Goal: Task Accomplishment & Management: Complete application form

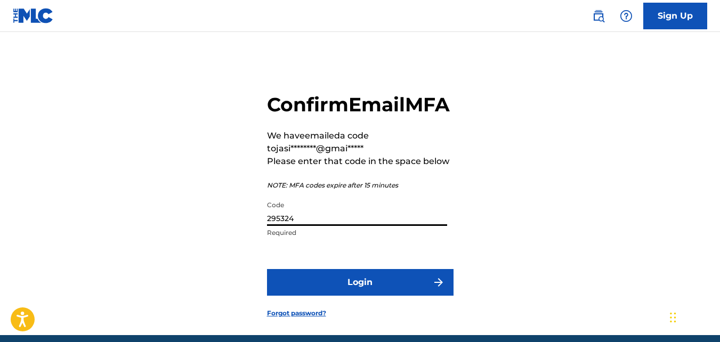
type input "295324"
click at [267, 269] on button "Login" at bounding box center [360, 282] width 187 height 27
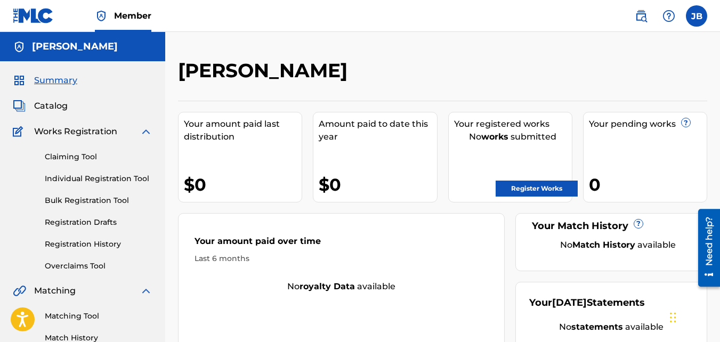
click at [92, 154] on link "Claiming Tool" at bounding box center [99, 156] width 108 height 11
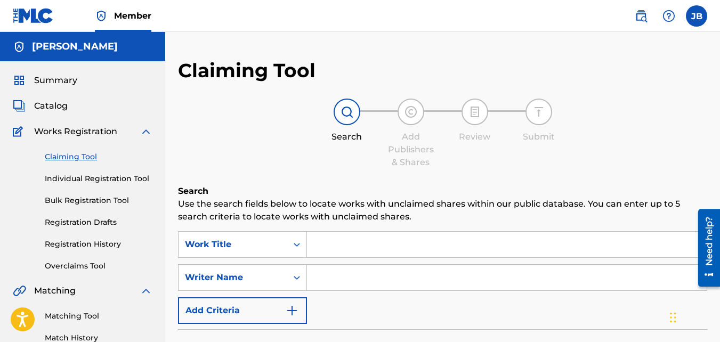
click at [98, 181] on link "Individual Registration Tool" at bounding box center [99, 178] width 108 height 11
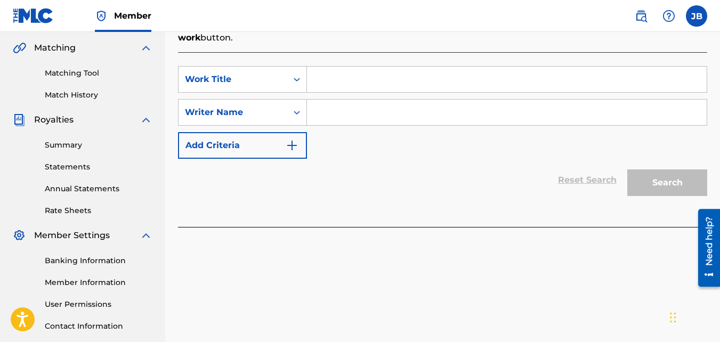
scroll to position [262, 0]
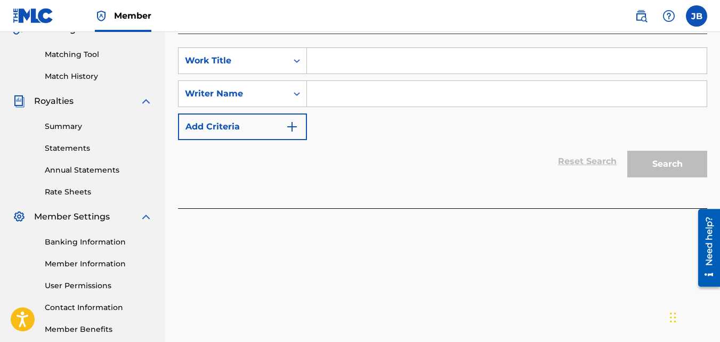
click at [321, 67] on input "Search Form" at bounding box center [507, 61] width 400 height 26
paste input "ACCOMPLISHED"
type input "ACCOMPLISHED"
click at [332, 98] on input "Search Form" at bounding box center [507, 94] width 400 height 26
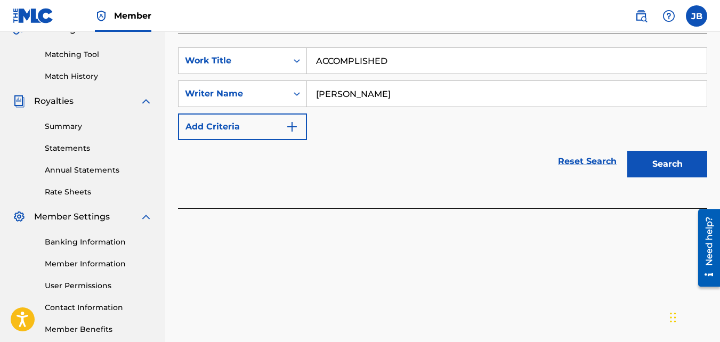
type input "jasir brown"
click at [627, 151] on button "Search" at bounding box center [667, 164] width 80 height 27
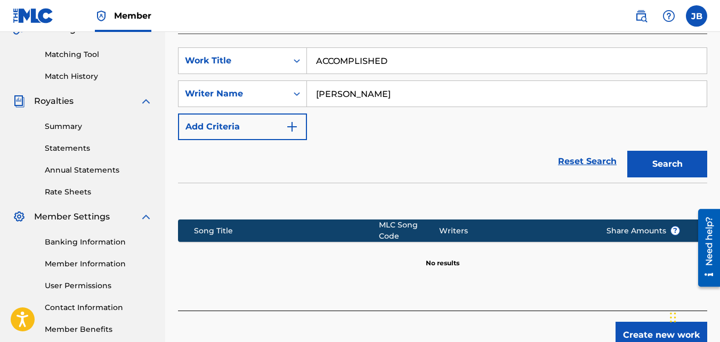
scroll to position [319, 0]
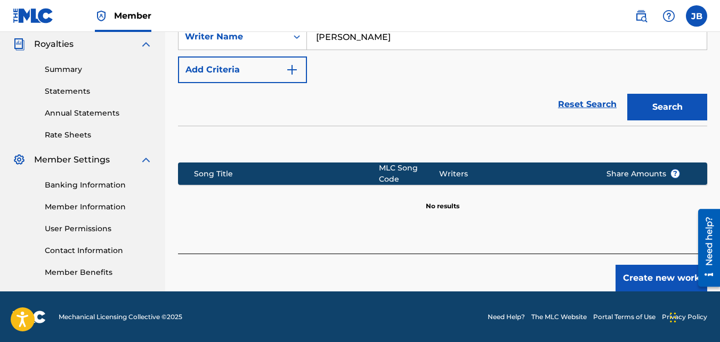
click at [631, 268] on button "Create new work" at bounding box center [662, 278] width 92 height 27
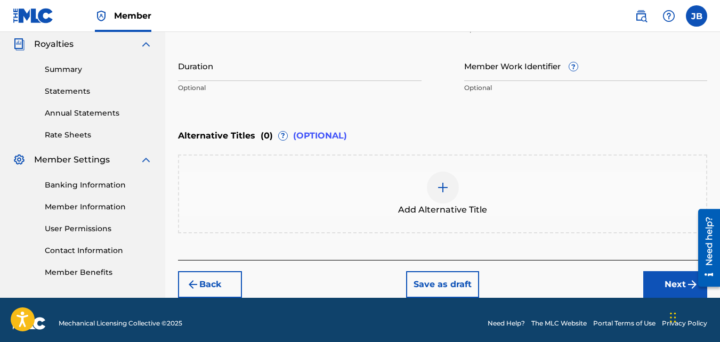
click at [664, 279] on button "Next" at bounding box center [675, 284] width 64 height 27
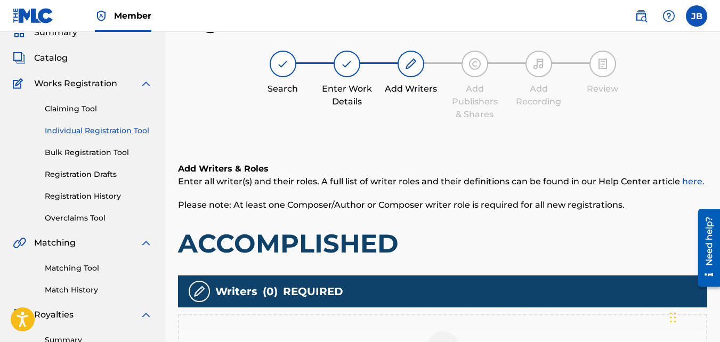
scroll to position [294, 0]
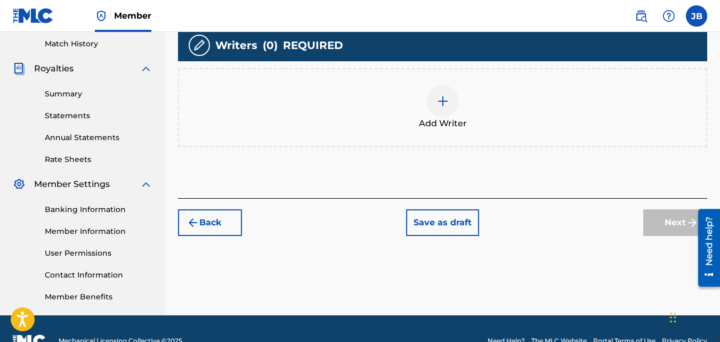
click at [456, 131] on div "Add Writer" at bounding box center [442, 107] width 529 height 79
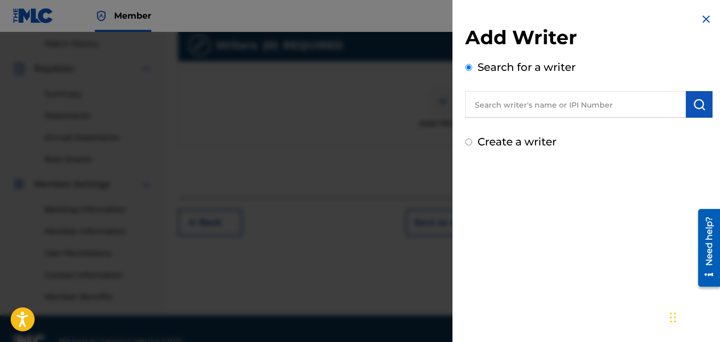
click at [504, 141] on label "Create a writer" at bounding box center [517, 141] width 79 height 13
radio input "true"
click at [472, 141] on input "Create a writer" at bounding box center [468, 142] width 7 height 7
radio input "false"
radio input "true"
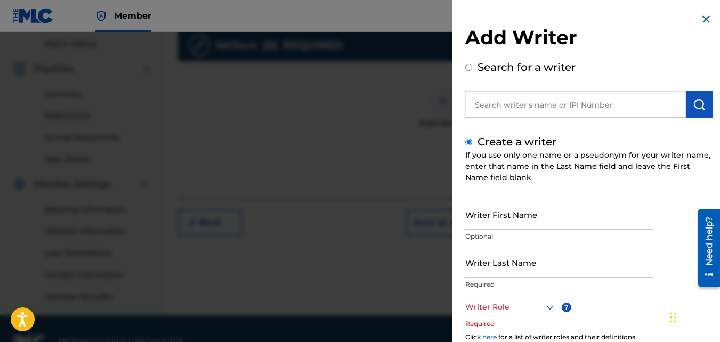
click at [495, 222] on input "Writer First Name" at bounding box center [559, 214] width 188 height 30
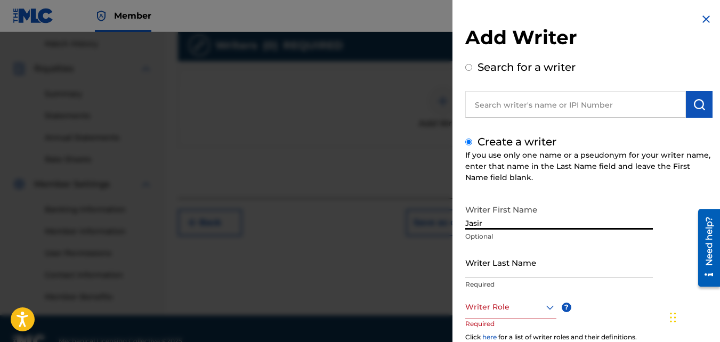
type input "Jasir"
click at [514, 251] on input "Writer Last Name" at bounding box center [559, 262] width 188 height 30
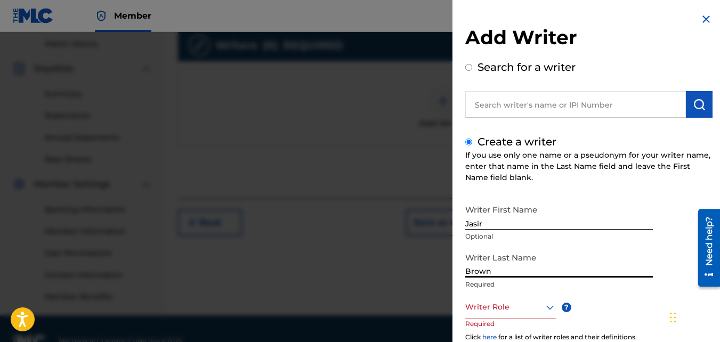
type input "Brown"
click at [489, 309] on div at bounding box center [510, 307] width 91 height 13
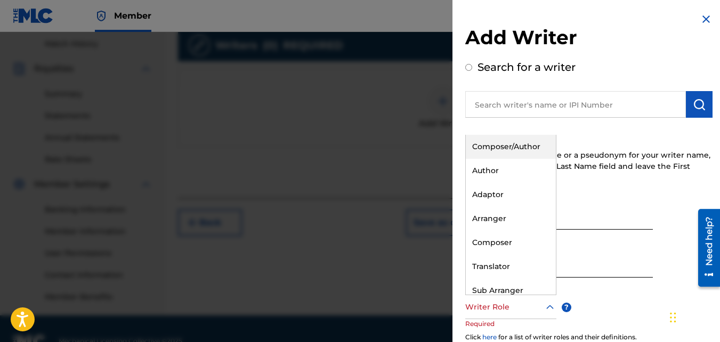
click at [505, 143] on div "Composer/Author" at bounding box center [511, 147] width 90 height 24
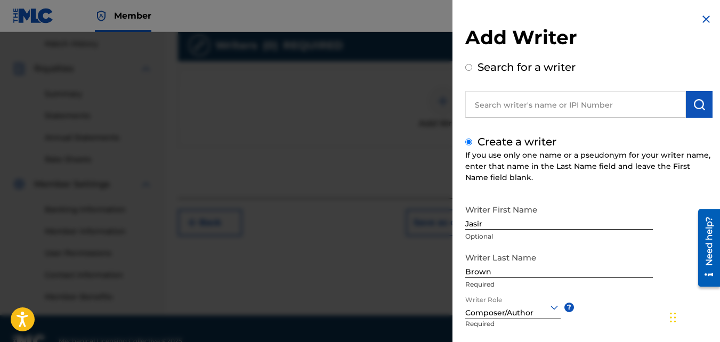
scroll to position [120, 0]
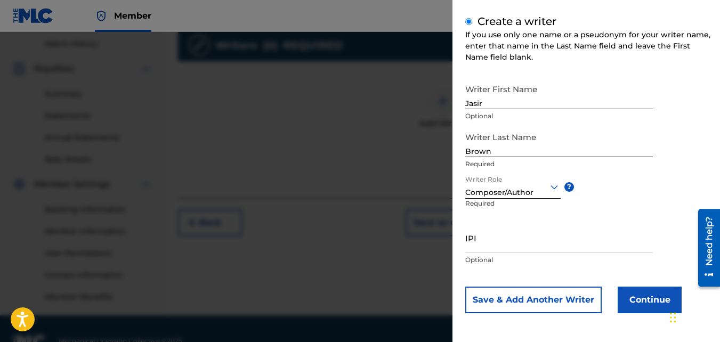
click at [651, 304] on button "Continue" at bounding box center [650, 300] width 64 height 27
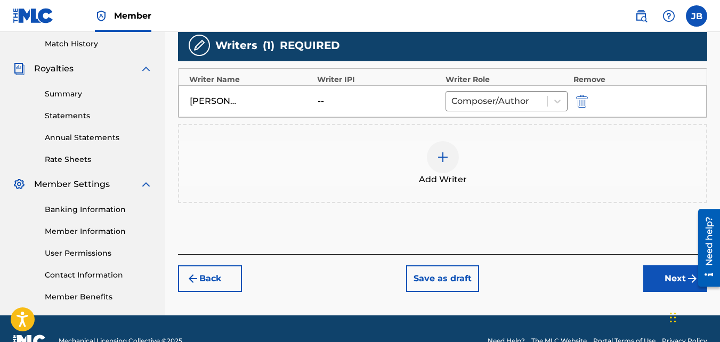
click at [660, 273] on button "Next" at bounding box center [675, 278] width 64 height 27
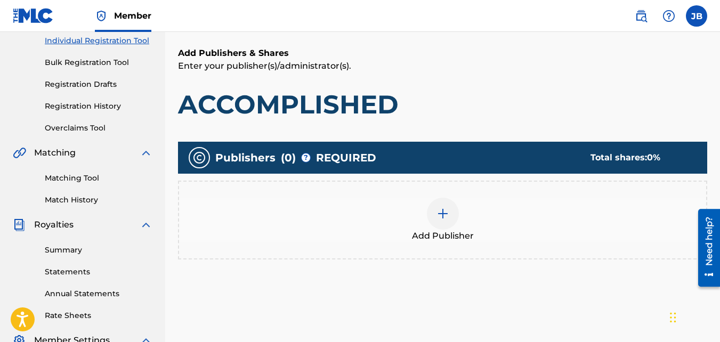
scroll to position [139, 0]
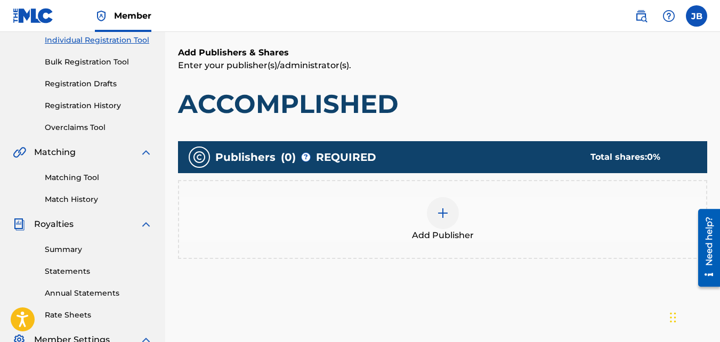
click at [474, 195] on div "Add Publisher" at bounding box center [442, 219] width 529 height 79
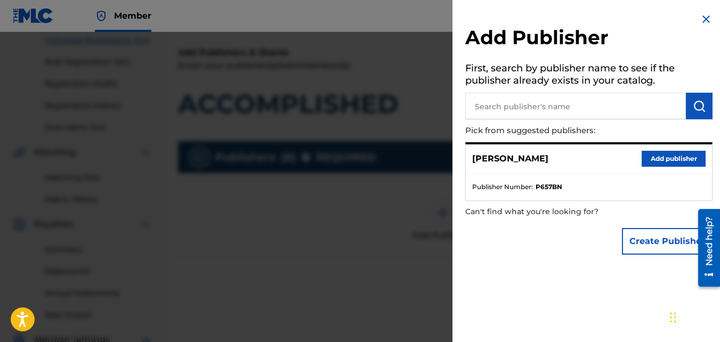
click at [656, 158] on button "Add publisher" at bounding box center [674, 159] width 64 height 16
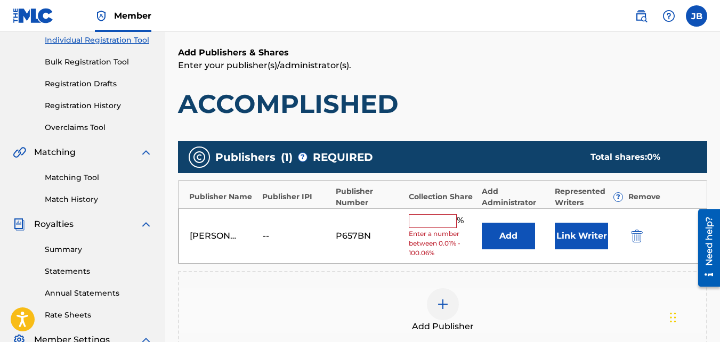
click at [447, 219] on input "text" at bounding box center [433, 221] width 48 height 14
type input "100"
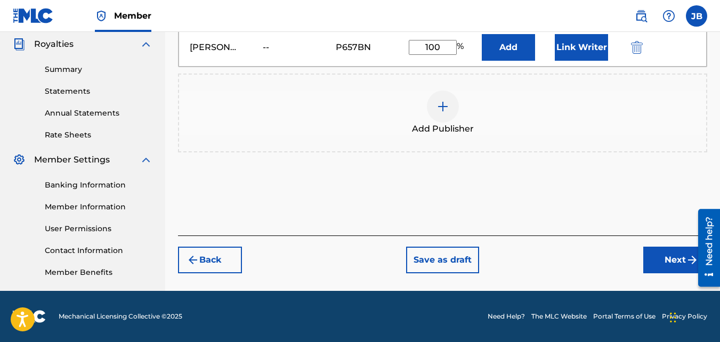
click at [653, 270] on button "Next" at bounding box center [675, 260] width 64 height 27
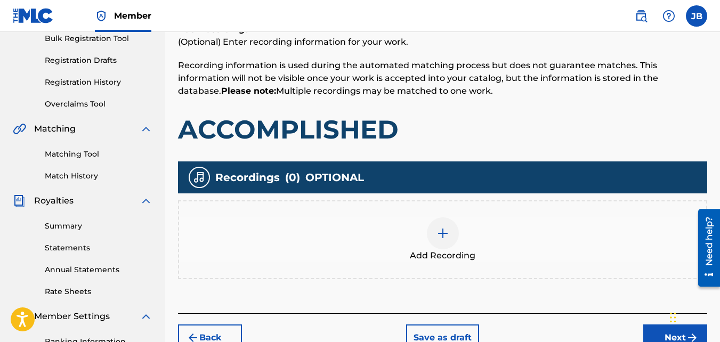
scroll to position [164, 0]
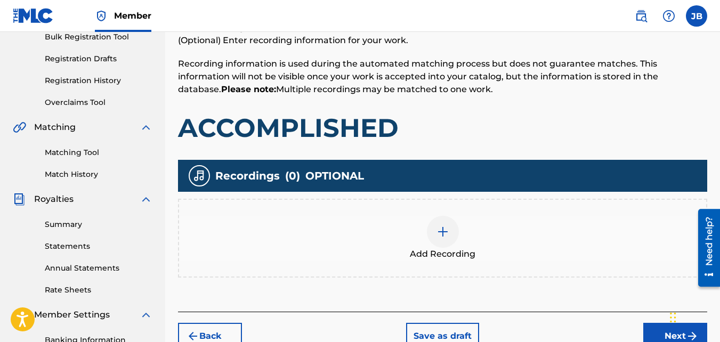
click at [438, 214] on div "Add Recording" at bounding box center [442, 238] width 529 height 79
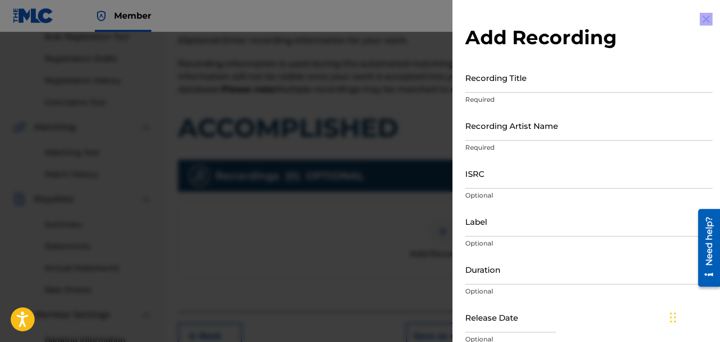
click at [438, 214] on div at bounding box center [360, 203] width 720 height 342
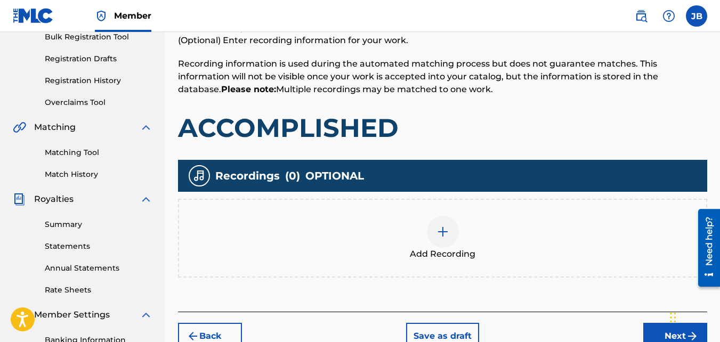
click at [450, 225] on div at bounding box center [443, 232] width 32 height 32
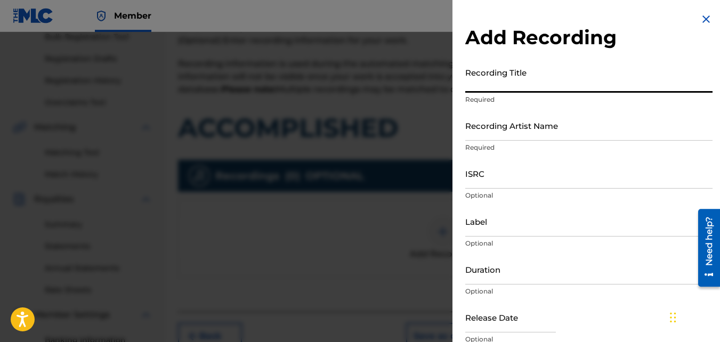
click at [516, 90] on input "Recording Title" at bounding box center [588, 77] width 247 height 30
type input "Accomplished"
click at [517, 114] on input "Recording Artist Name" at bounding box center [588, 125] width 247 height 30
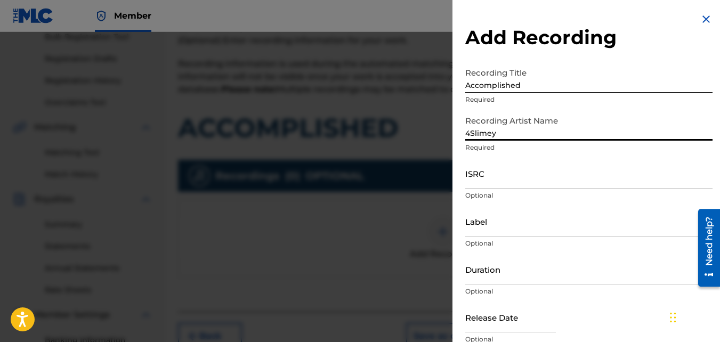
type input "4Slimey"
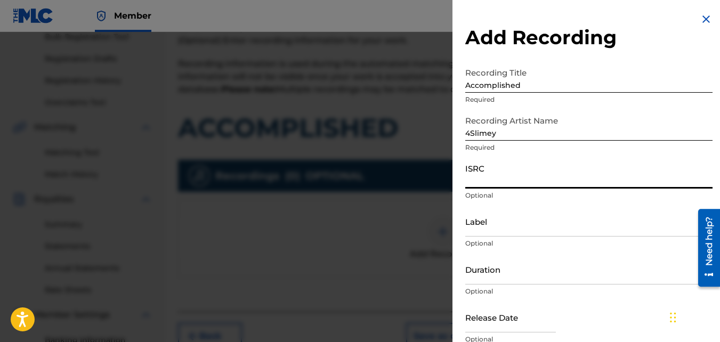
paste input "QZKUS2120841"
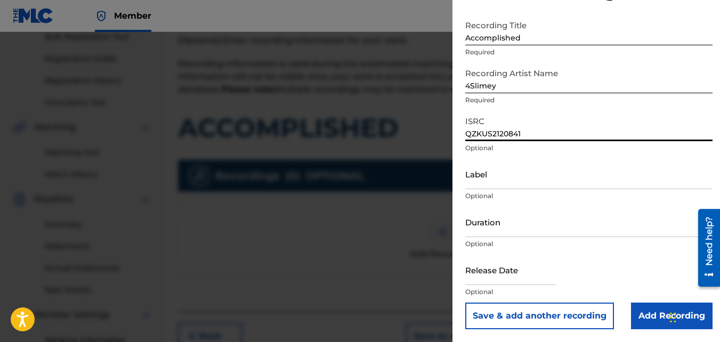
type input "QZKUS2120841"
click at [636, 313] on input "Add Recording" at bounding box center [672, 316] width 82 height 27
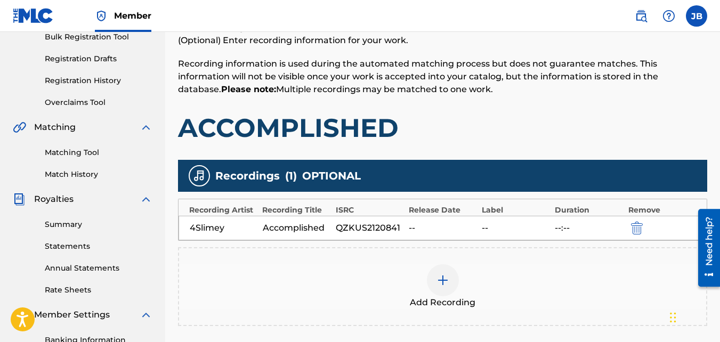
scroll to position [319, 0]
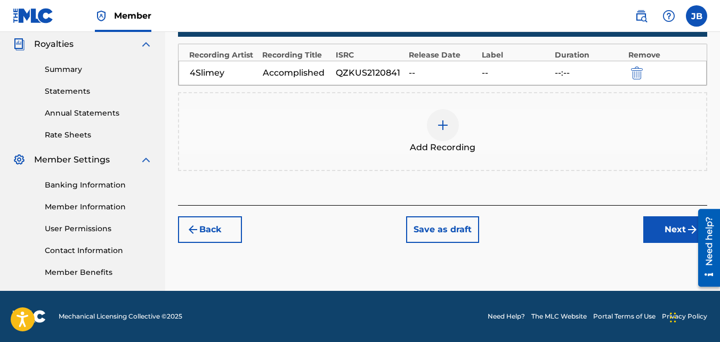
click at [651, 240] on button "Next" at bounding box center [675, 229] width 64 height 27
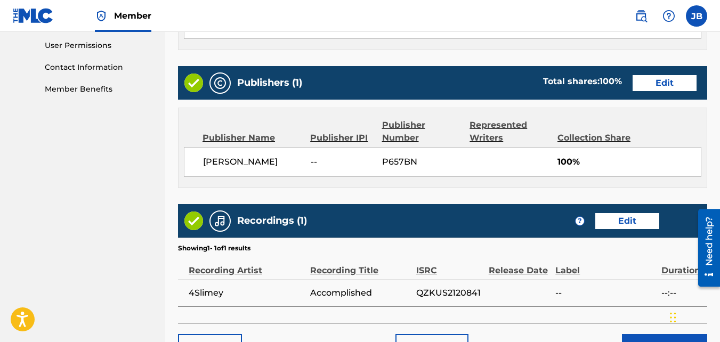
scroll to position [572, 0]
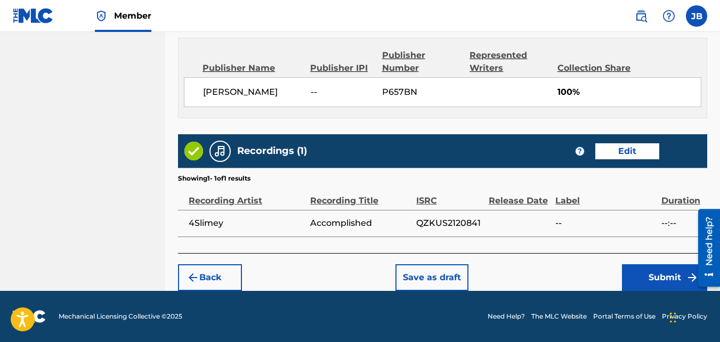
click at [632, 270] on button "Submit" at bounding box center [664, 277] width 85 height 27
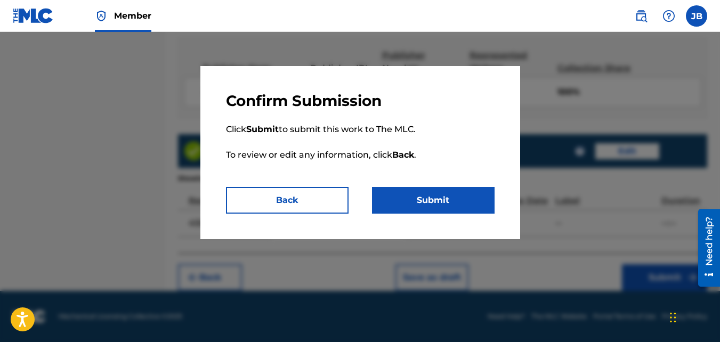
click at [446, 197] on button "Submit" at bounding box center [433, 200] width 123 height 27
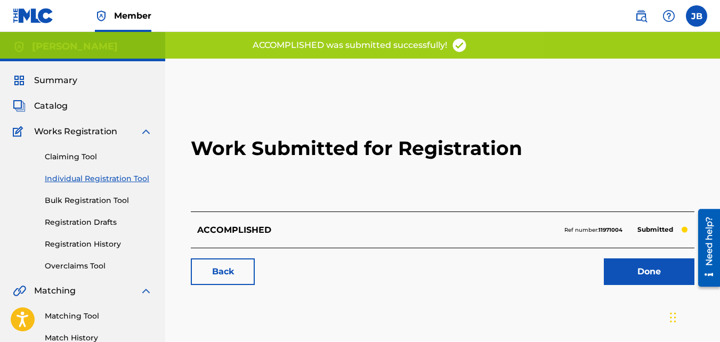
click at [233, 267] on link "Back" at bounding box center [223, 272] width 64 height 27
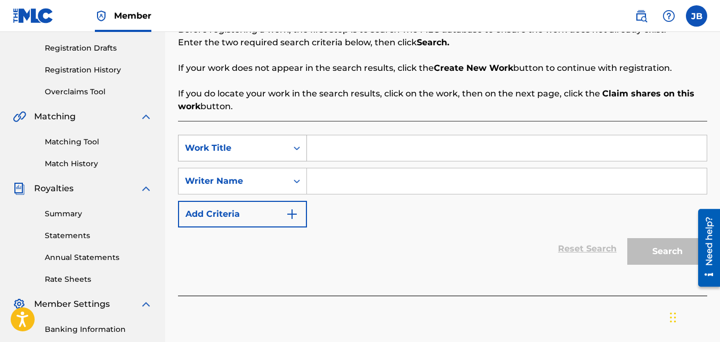
scroll to position [178, 0]
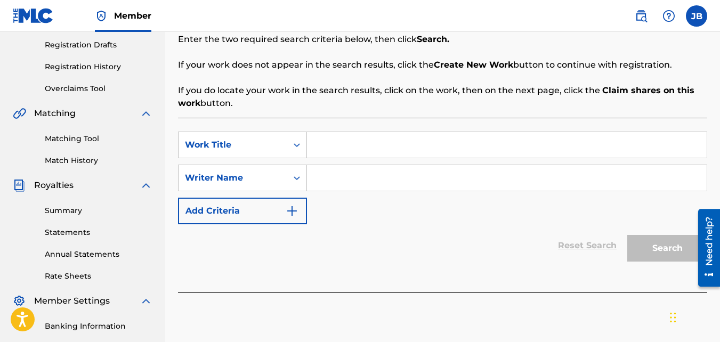
click at [340, 135] on input "Search Form" at bounding box center [507, 145] width 400 height 26
type input "Drive"
click at [348, 184] on input "Search Form" at bounding box center [507, 178] width 400 height 26
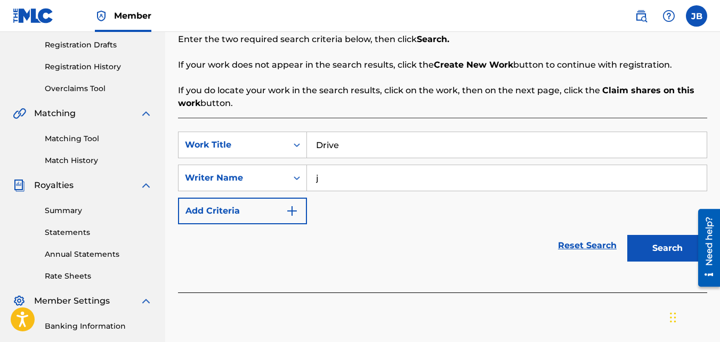
type input "j"
click at [627, 235] on button "Search" at bounding box center [667, 248] width 80 height 27
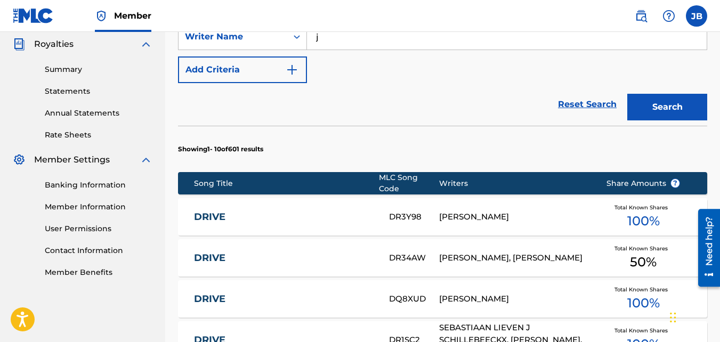
scroll to position [762, 0]
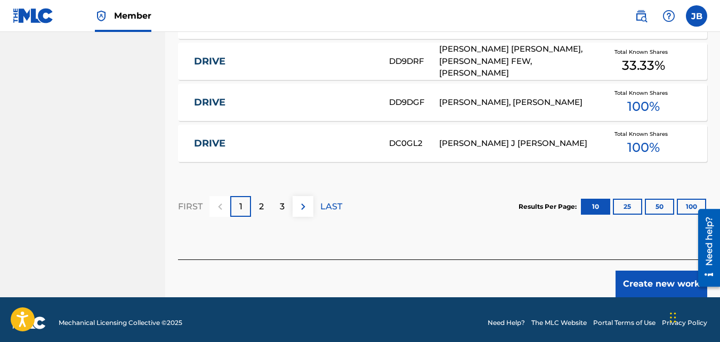
click at [641, 271] on button "Create new work" at bounding box center [662, 284] width 92 height 27
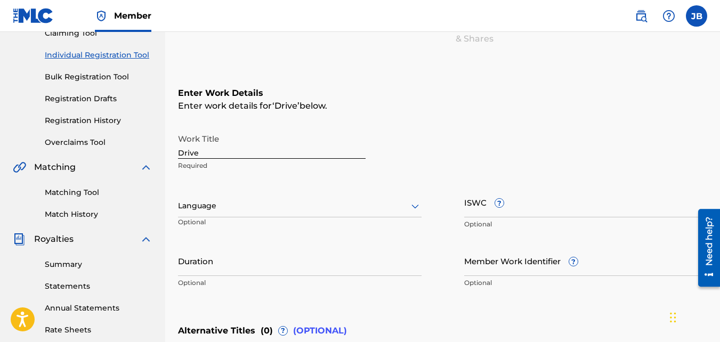
scroll to position [326, 0]
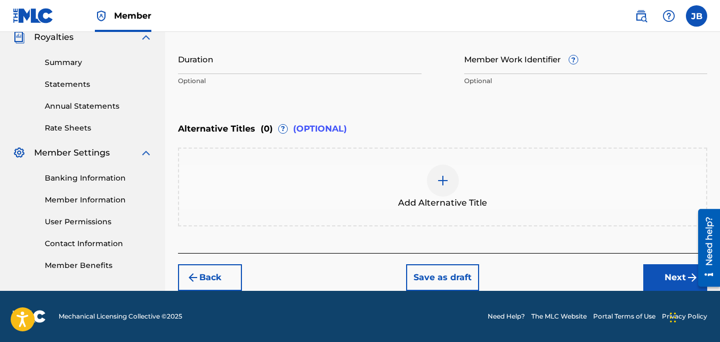
click at [666, 277] on button "Next" at bounding box center [675, 277] width 64 height 27
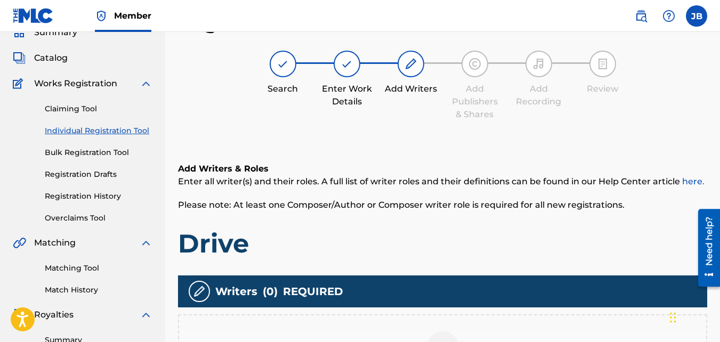
scroll to position [148, 0]
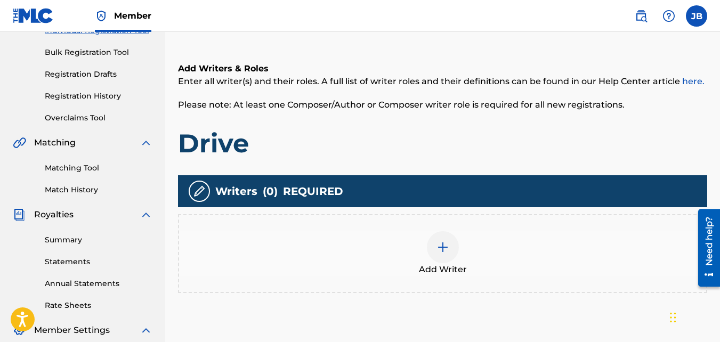
click at [454, 286] on div "Add Writer" at bounding box center [442, 253] width 529 height 79
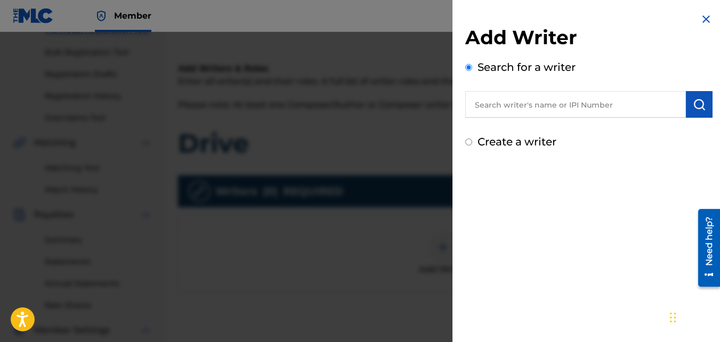
click at [502, 99] on input "text" at bounding box center [575, 104] width 221 height 27
type input "jasir brown"
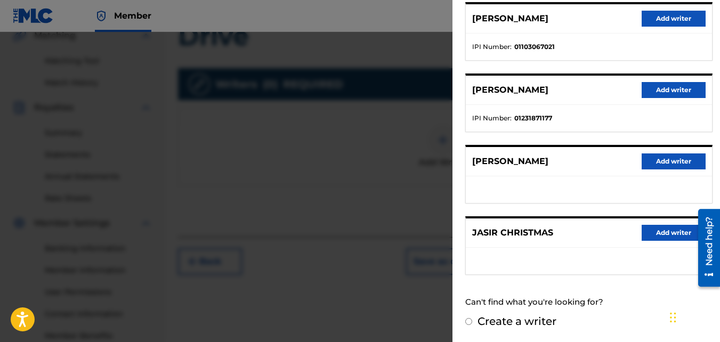
scroll to position [260, 0]
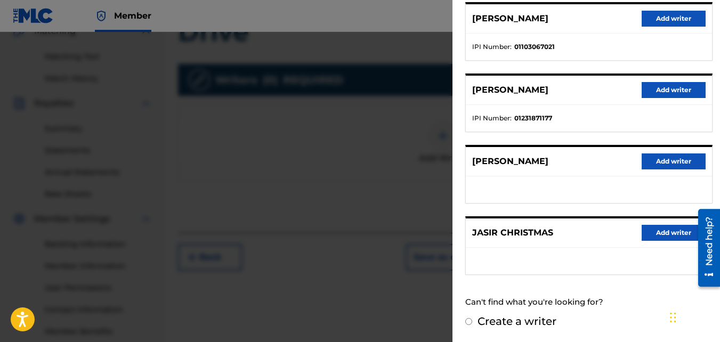
click at [486, 316] on label "Create a writer" at bounding box center [517, 321] width 79 height 13
radio input "true"
click at [472, 318] on input "Create a writer" at bounding box center [468, 321] width 7 height 7
radio input "false"
radio input "true"
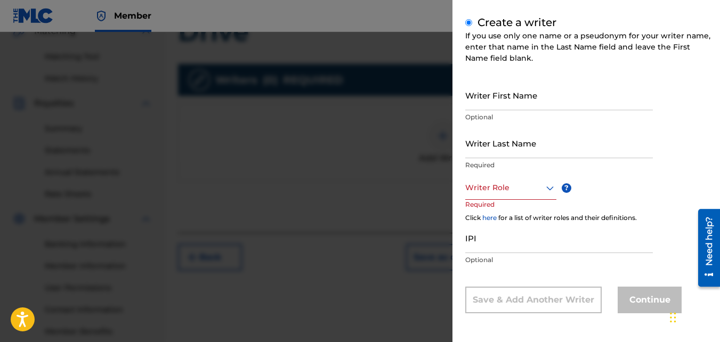
scroll to position [116, 0]
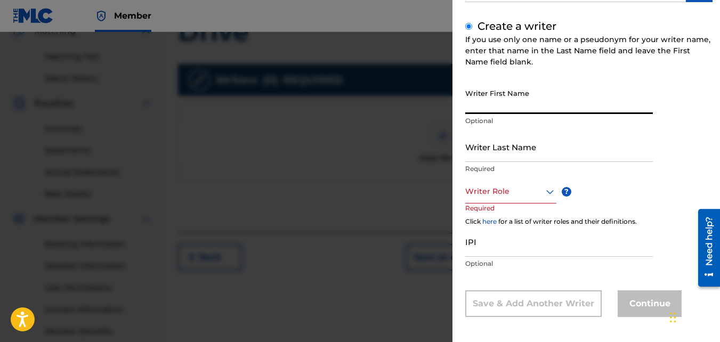
click at [497, 109] on input "Writer First Name" at bounding box center [559, 99] width 188 height 30
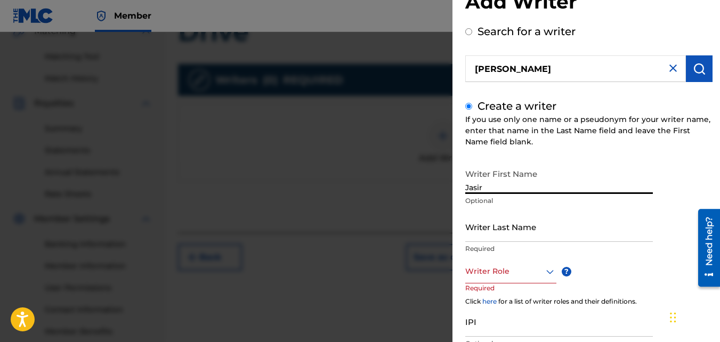
type input "Jasir"
click at [497, 222] on input "Writer Last Name" at bounding box center [559, 227] width 188 height 30
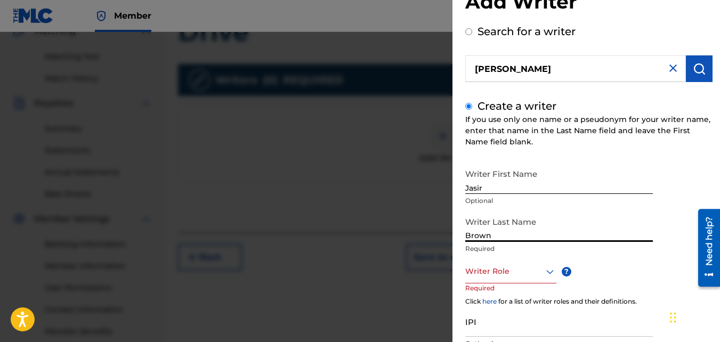
scroll to position [119, 0]
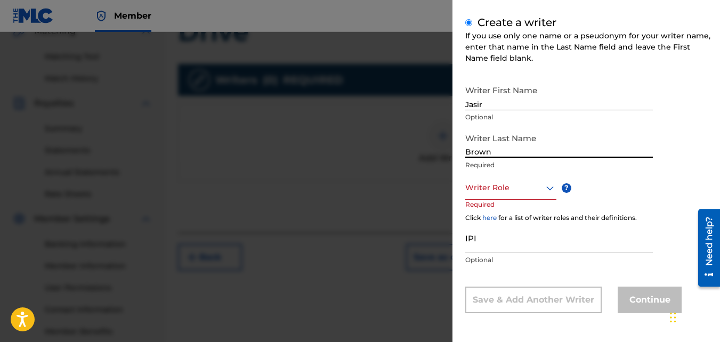
type input "Brown"
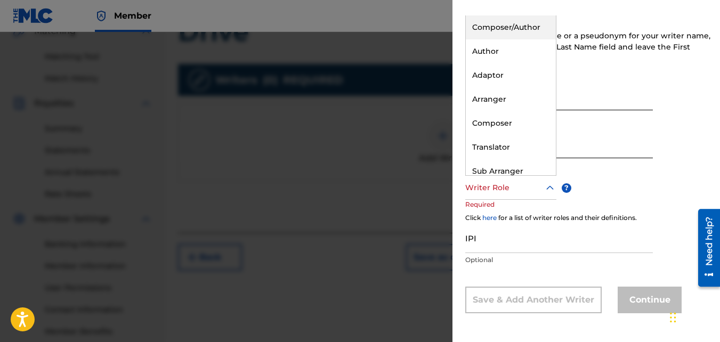
click at [478, 184] on div at bounding box center [510, 187] width 91 height 13
click at [487, 30] on div "Composer/Author" at bounding box center [511, 27] width 90 height 24
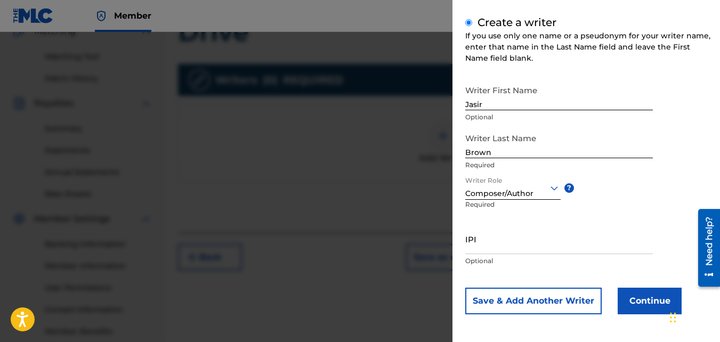
click at [646, 289] on button "Continue" at bounding box center [650, 301] width 64 height 27
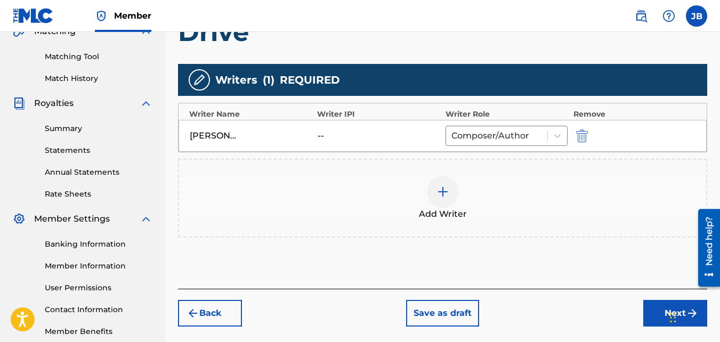
click at [654, 307] on button "Next" at bounding box center [675, 313] width 64 height 27
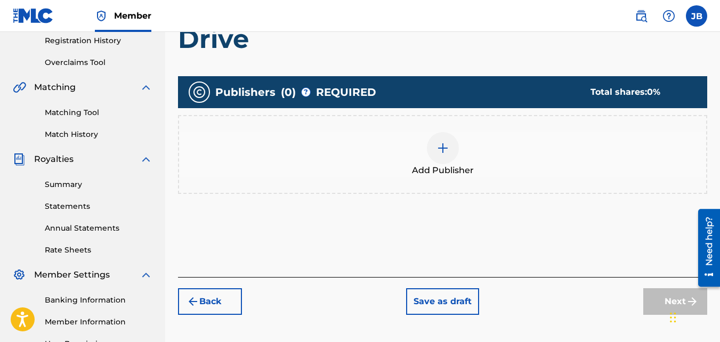
scroll to position [205, 0]
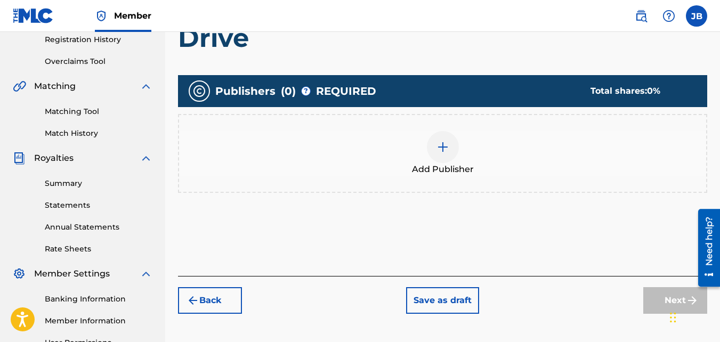
click at [455, 184] on div "Add Publisher" at bounding box center [442, 153] width 529 height 79
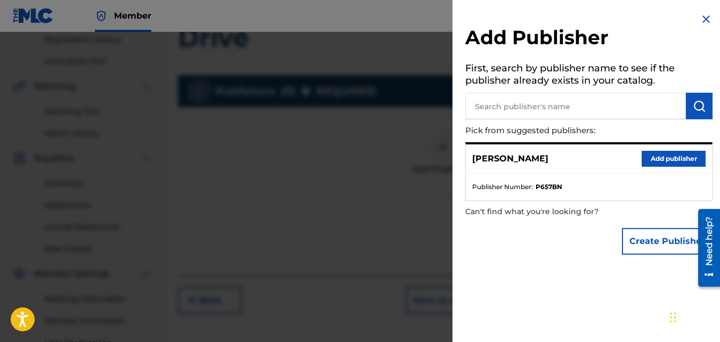
click at [654, 158] on button "Add publisher" at bounding box center [674, 159] width 64 height 16
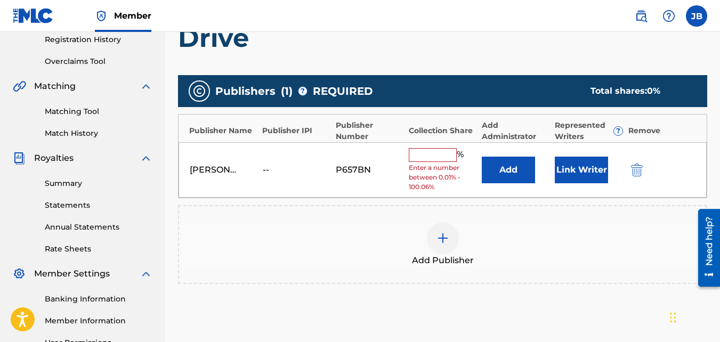
click at [434, 154] on input "text" at bounding box center [433, 155] width 48 height 14
type input "100"
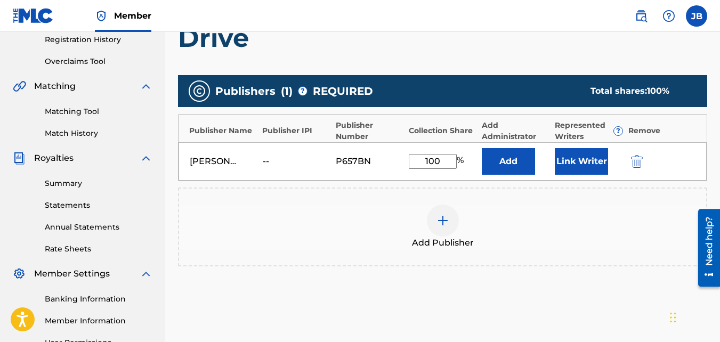
scroll to position [319, 0]
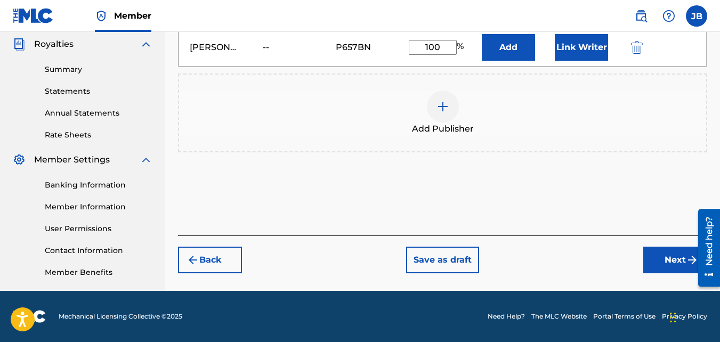
click at [658, 256] on button "Next" at bounding box center [675, 260] width 64 height 27
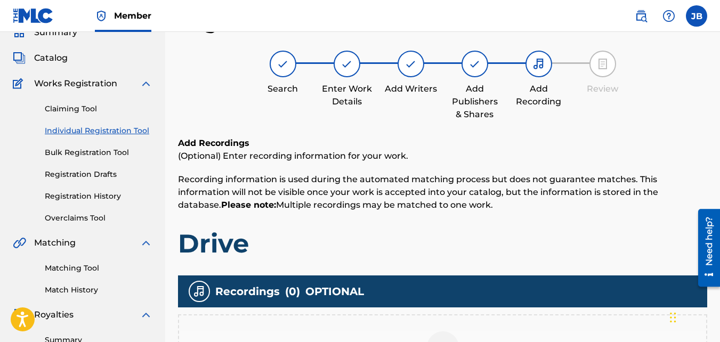
scroll to position [128, 0]
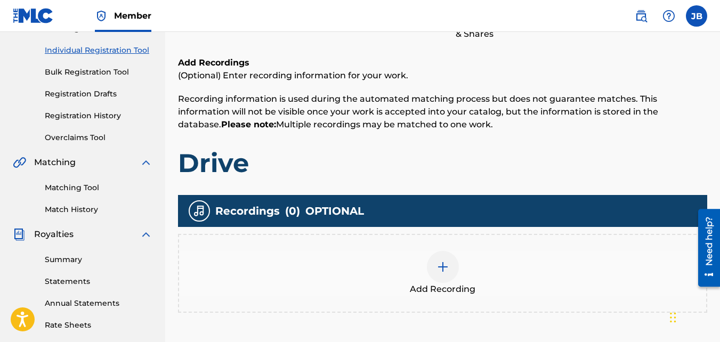
click at [467, 249] on div "Add Recording" at bounding box center [442, 273] width 529 height 79
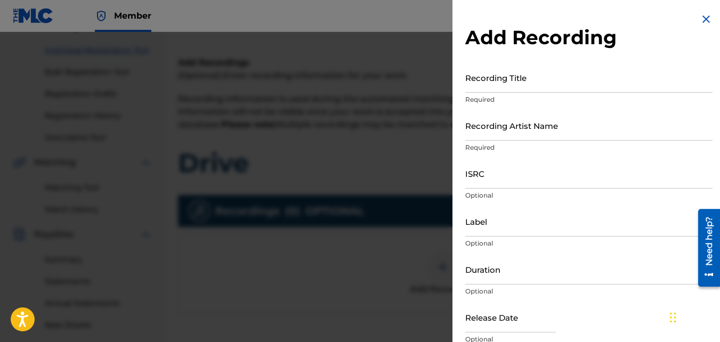
click at [536, 77] on input "Recording Title" at bounding box center [588, 77] width 247 height 30
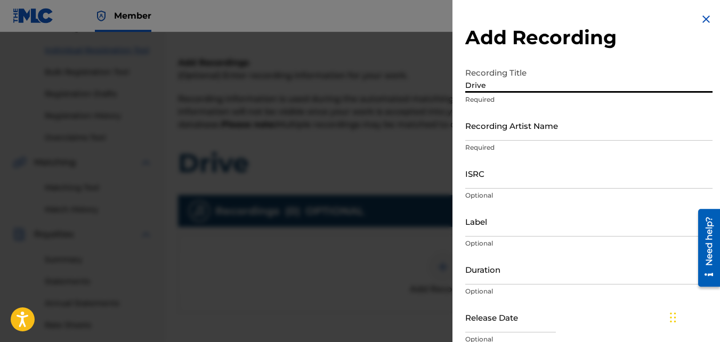
type input "Drive"
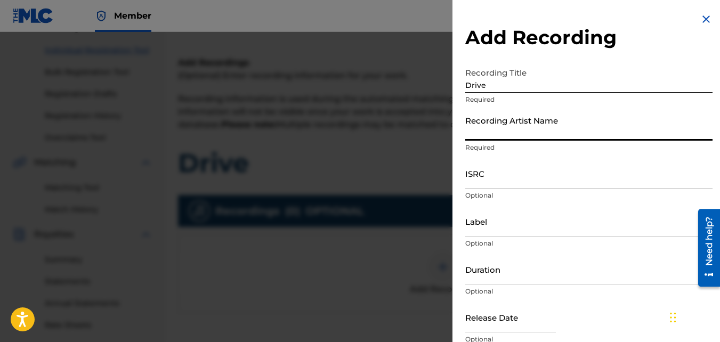
click at [526, 117] on input "Recording Artist Name" at bounding box center [588, 125] width 247 height 30
type input "4Slimey"
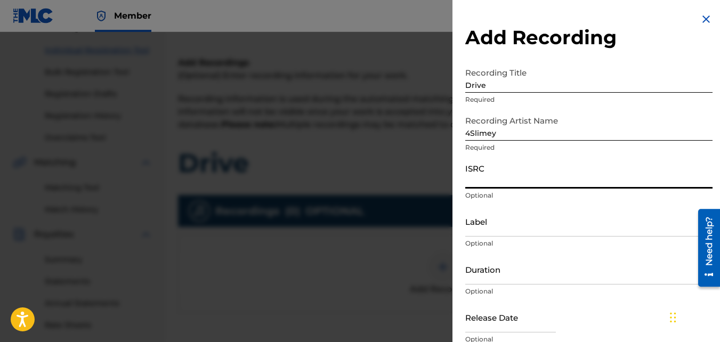
paste input "QZKUS2120647"
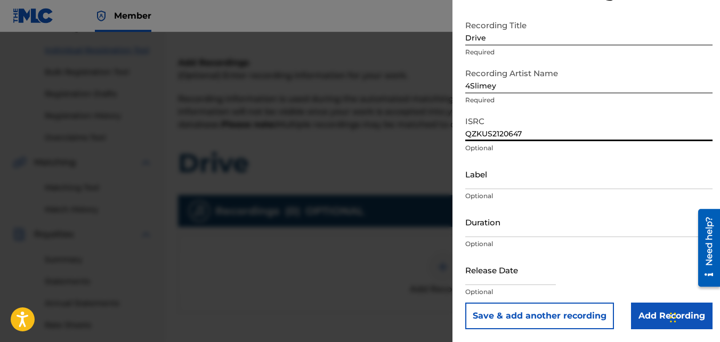
type input "QZKUS2120647"
click at [631, 309] on input "Add Recording" at bounding box center [672, 316] width 82 height 27
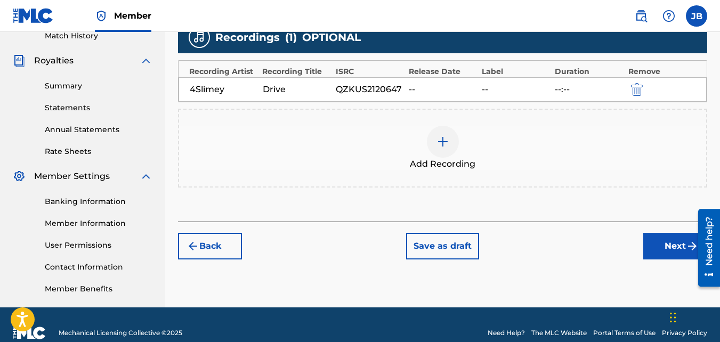
scroll to position [319, 0]
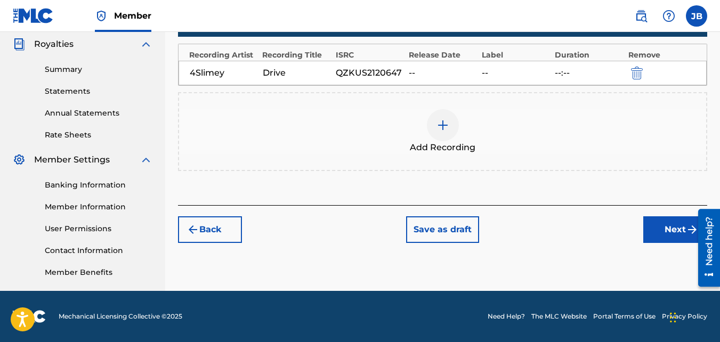
click at [652, 225] on button "Next" at bounding box center [675, 229] width 64 height 27
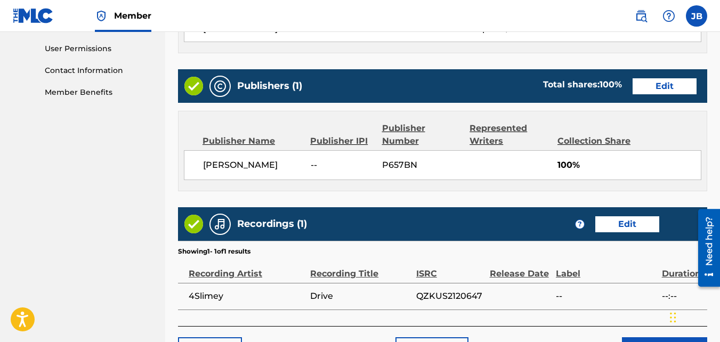
scroll to position [572, 0]
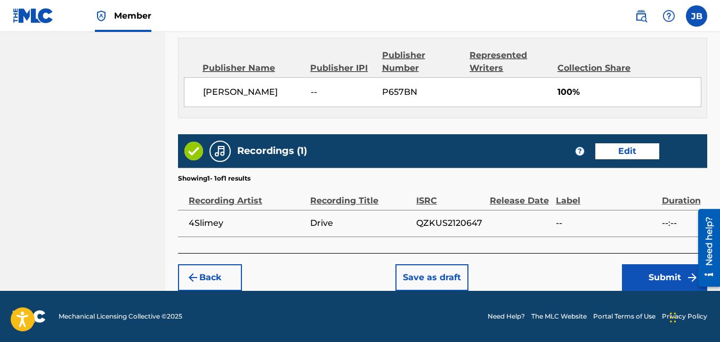
click at [623, 275] on button "Submit" at bounding box center [664, 277] width 85 height 27
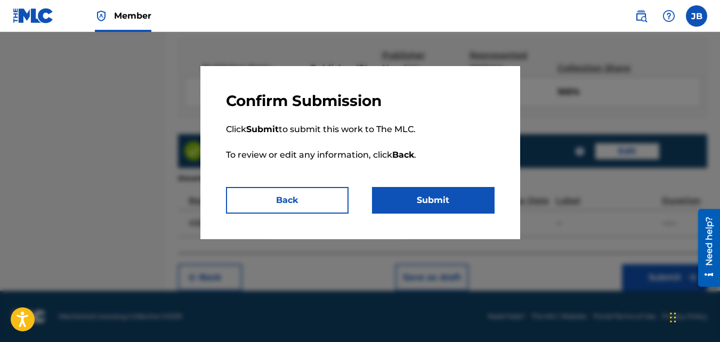
click at [485, 208] on button "Submit" at bounding box center [433, 200] width 123 height 27
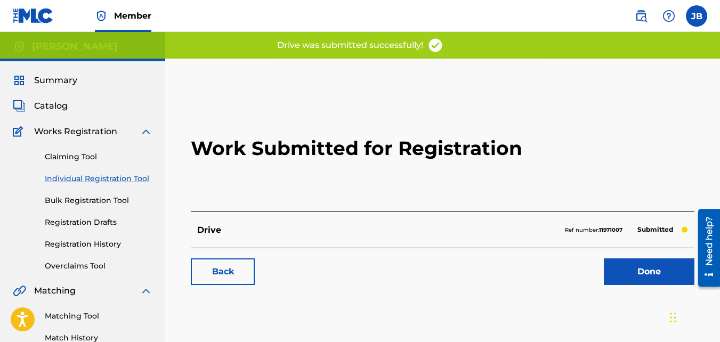
click at [244, 265] on link "Back" at bounding box center [223, 272] width 64 height 27
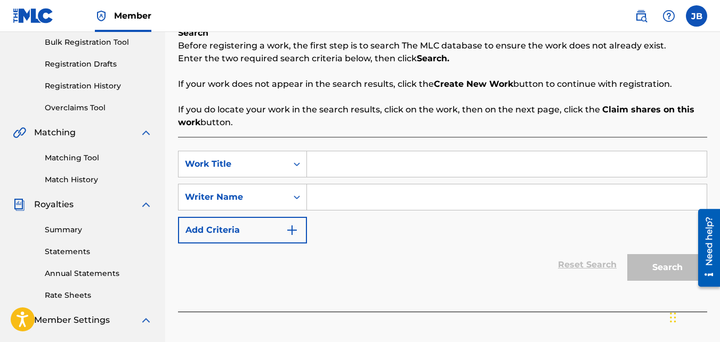
scroll to position [159, 0]
click at [330, 157] on input "Search Form" at bounding box center [507, 164] width 400 height 26
type input "Canvas"
click at [336, 197] on input "Search Form" at bounding box center [507, 197] width 400 height 26
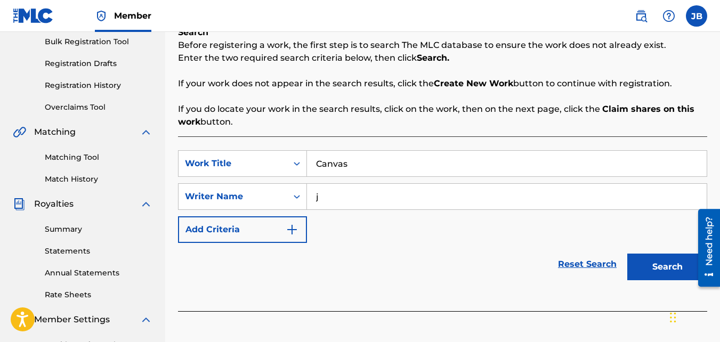
type input "j"
click at [627, 254] on button "Search" at bounding box center [667, 267] width 80 height 27
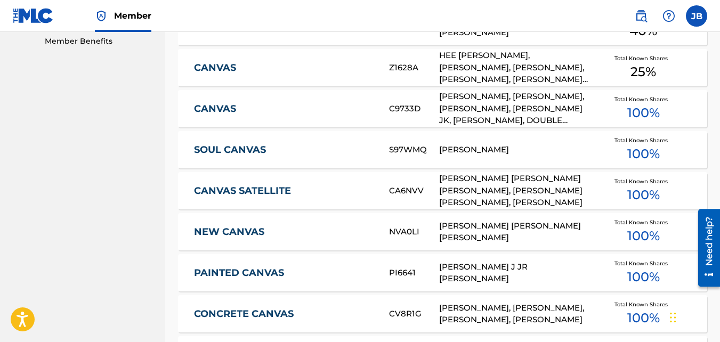
scroll to position [762, 0]
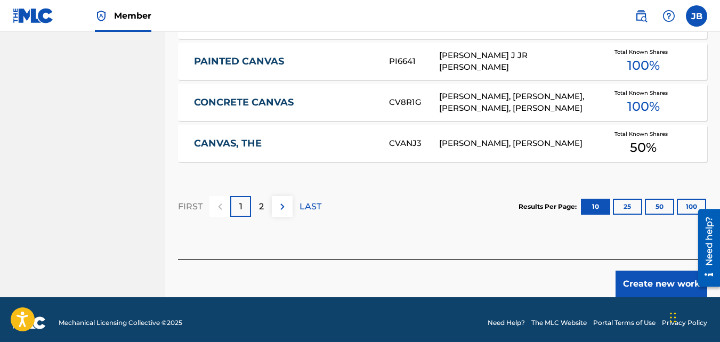
click at [648, 273] on button "Create new work" at bounding box center [662, 284] width 92 height 27
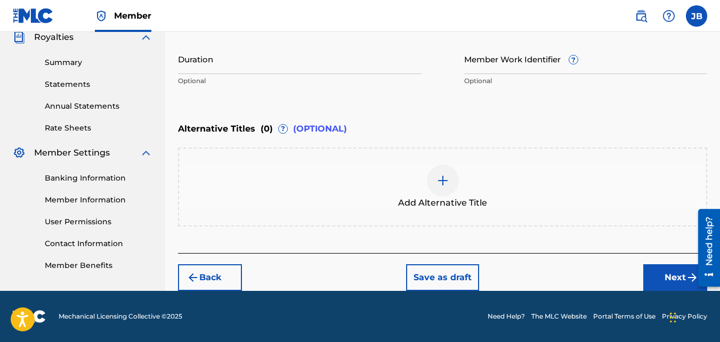
click at [656, 277] on button "Next" at bounding box center [675, 277] width 64 height 27
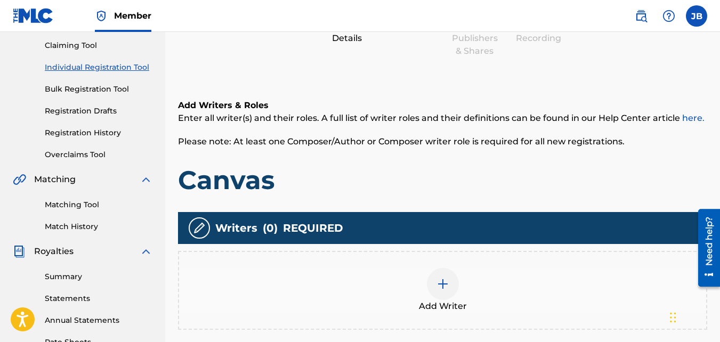
scroll to position [165, 0]
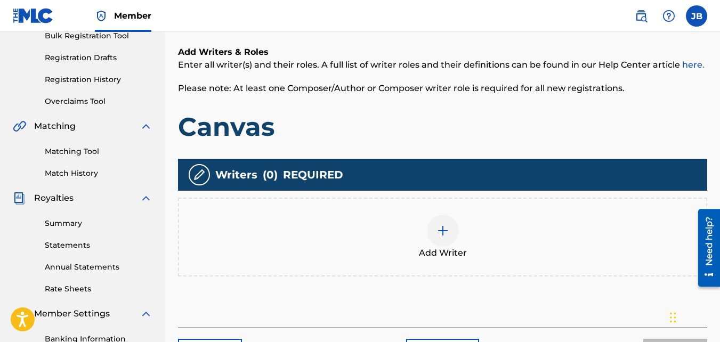
click at [476, 201] on div "Add Writer" at bounding box center [442, 237] width 529 height 79
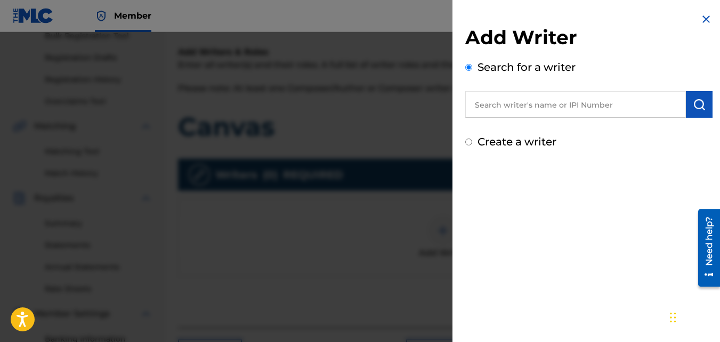
click at [527, 147] on label "Create a writer" at bounding box center [517, 141] width 79 height 13
radio input "true"
click at [472, 146] on input "Create a writer" at bounding box center [468, 142] width 7 height 7
radio input "false"
radio input "true"
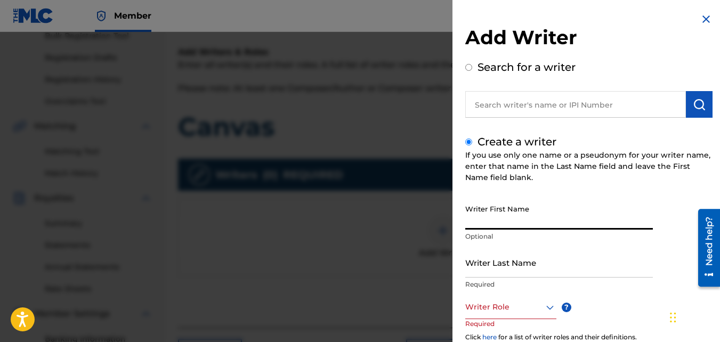
click at [520, 224] on input "Writer First Name" at bounding box center [559, 214] width 188 height 30
type input "Jasir"
click at [523, 254] on input "Writer Last Name" at bounding box center [559, 262] width 188 height 30
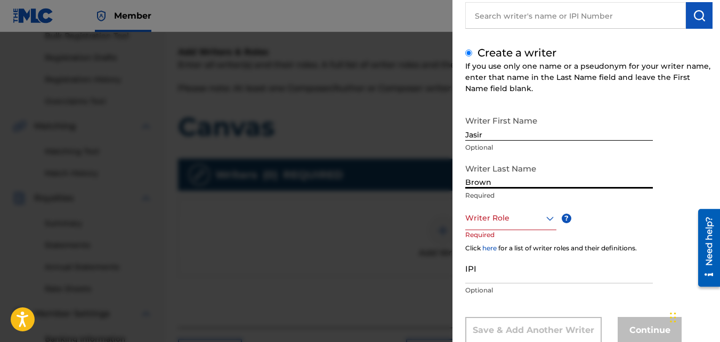
scroll to position [119, 0]
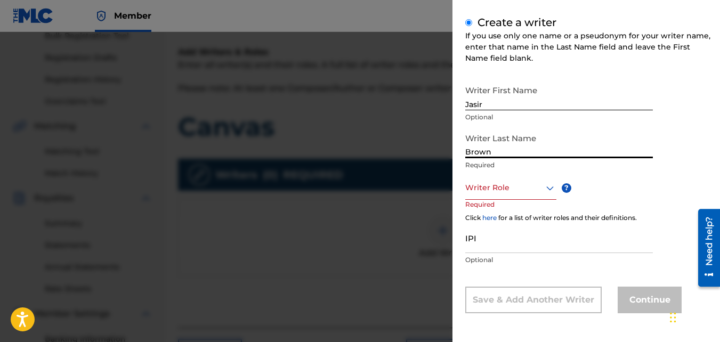
type input "Brown"
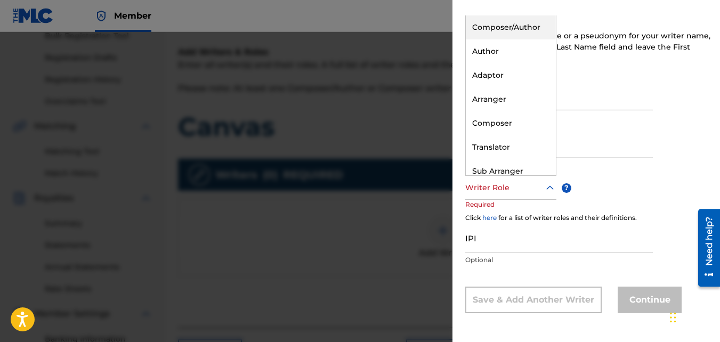
click at [498, 192] on div at bounding box center [510, 187] width 91 height 13
click at [510, 24] on div "Composer/Author" at bounding box center [511, 27] width 90 height 24
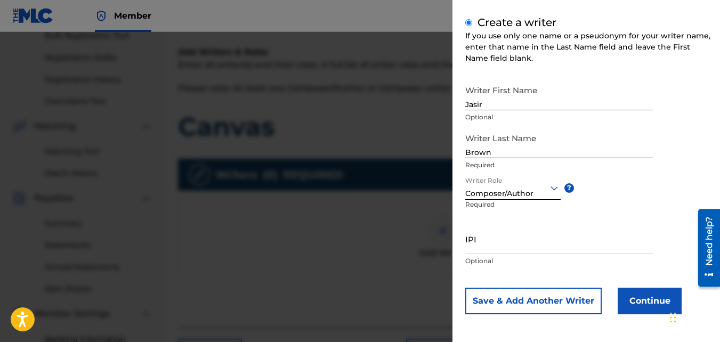
click at [627, 297] on button "Continue" at bounding box center [650, 301] width 64 height 27
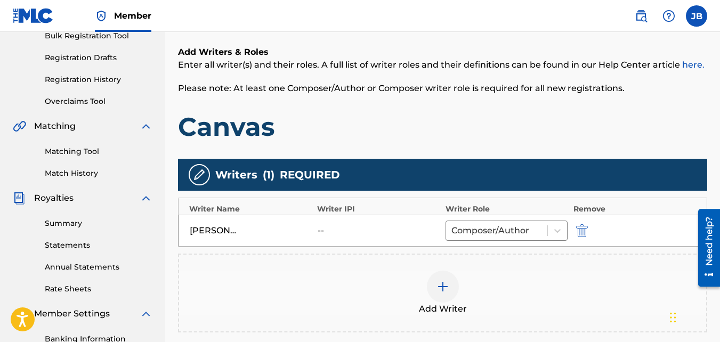
scroll to position [319, 0]
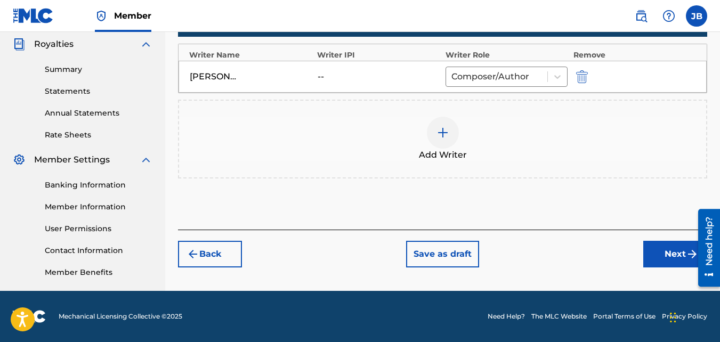
click at [650, 245] on button "Next" at bounding box center [675, 254] width 64 height 27
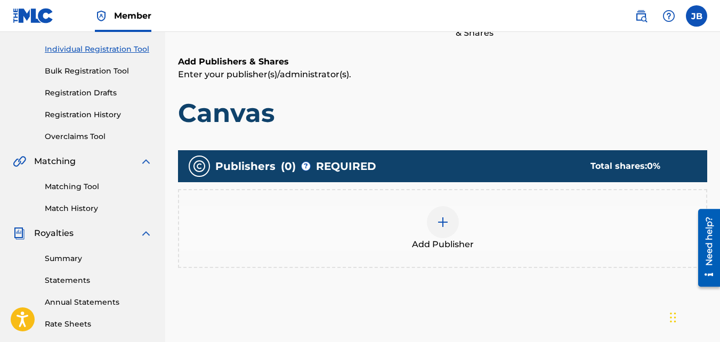
scroll to position [130, 0]
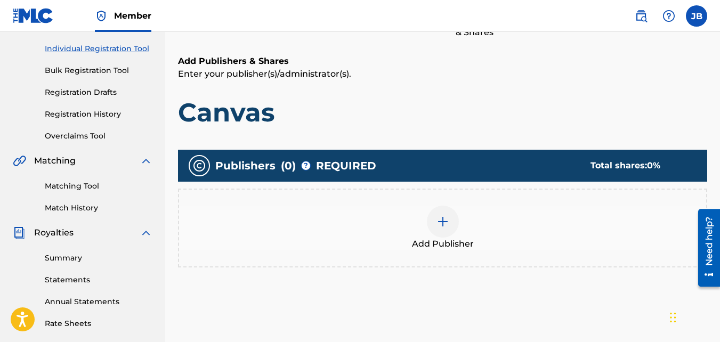
click at [448, 192] on div "Add Publisher" at bounding box center [442, 228] width 529 height 79
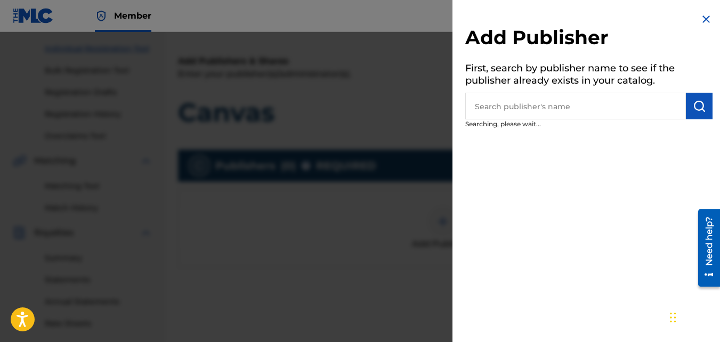
click at [448, 192] on div at bounding box center [360, 203] width 720 height 342
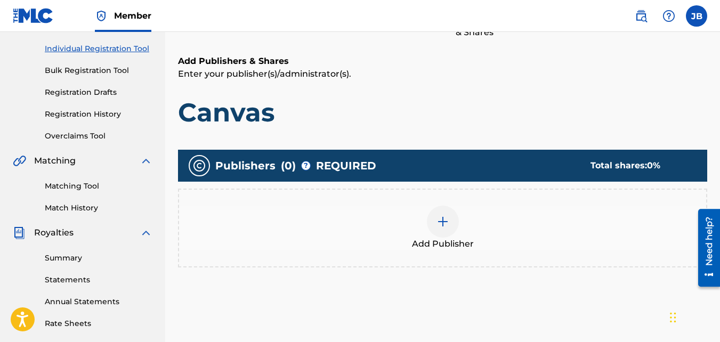
click at [483, 204] on div "Add Publisher" at bounding box center [442, 228] width 529 height 79
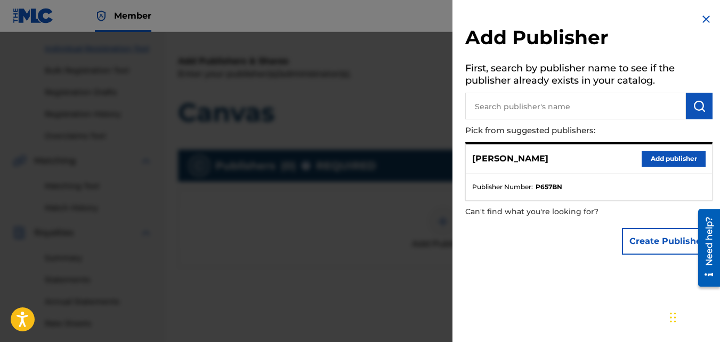
click at [673, 151] on button "Add publisher" at bounding box center [674, 159] width 64 height 16
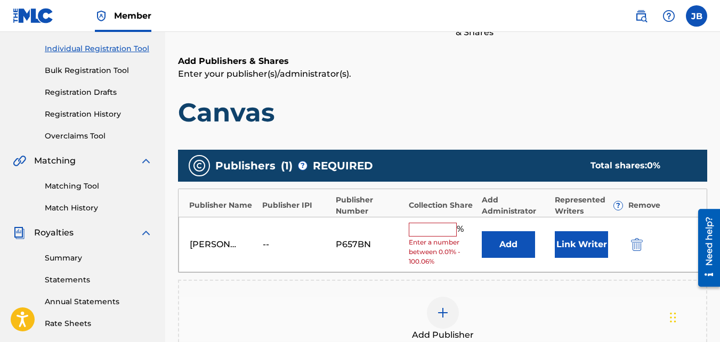
click at [426, 239] on span "Enter a number between 0.01% - 100.06%" at bounding box center [443, 252] width 68 height 29
click at [420, 229] on input "text" at bounding box center [433, 230] width 48 height 14
type input "100"
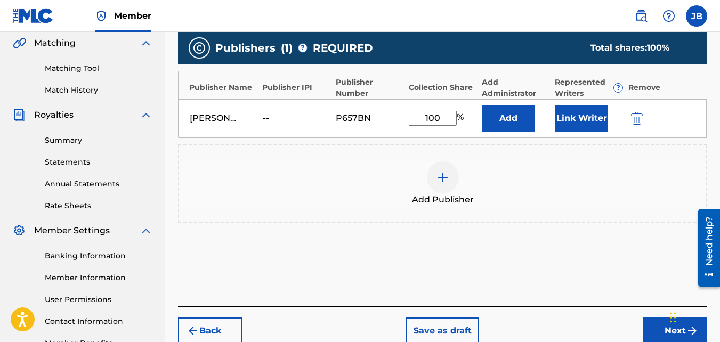
scroll to position [250, 0]
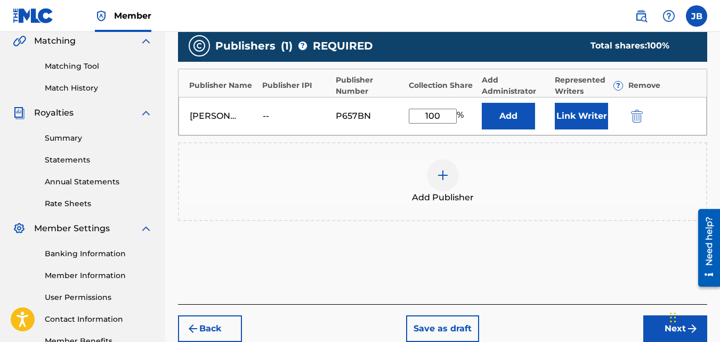
click at [648, 319] on button "Next" at bounding box center [675, 329] width 64 height 27
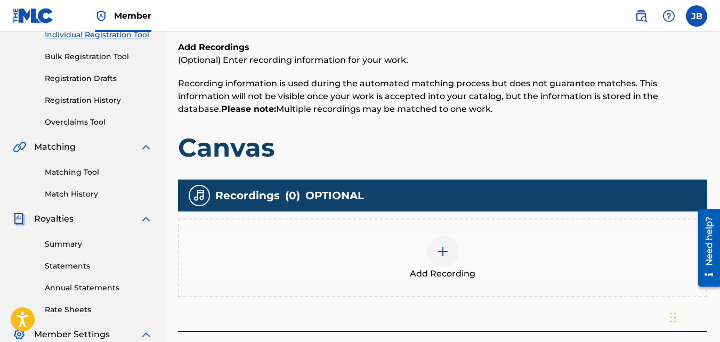
scroll to position [145, 0]
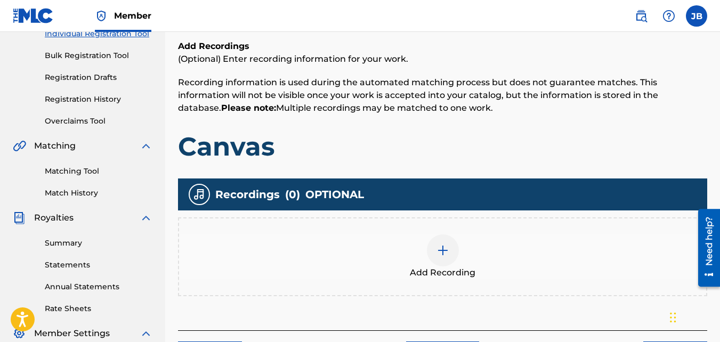
click at [447, 227] on div "Add Recording" at bounding box center [442, 256] width 529 height 79
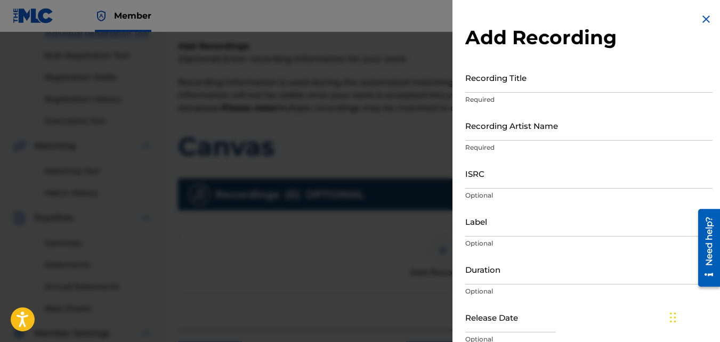
click at [529, 72] on input "Recording Title" at bounding box center [588, 77] width 247 height 30
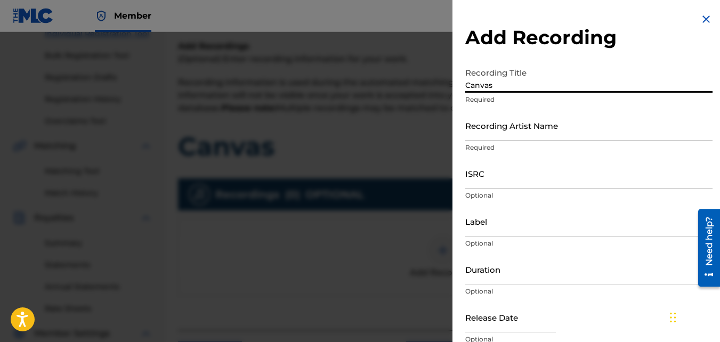
type input "Canvas"
click at [494, 130] on input "Recording Artist Name" at bounding box center [588, 125] width 247 height 30
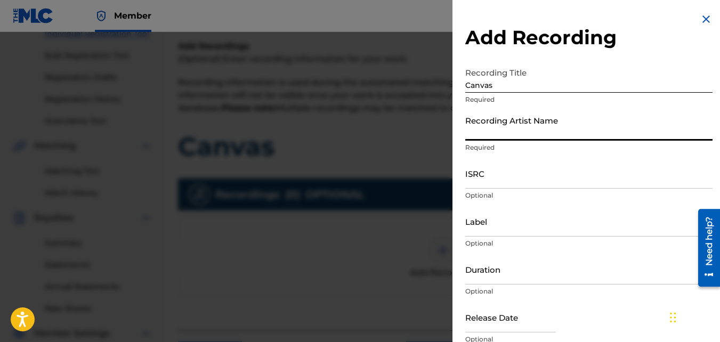
type input "4Slimey"
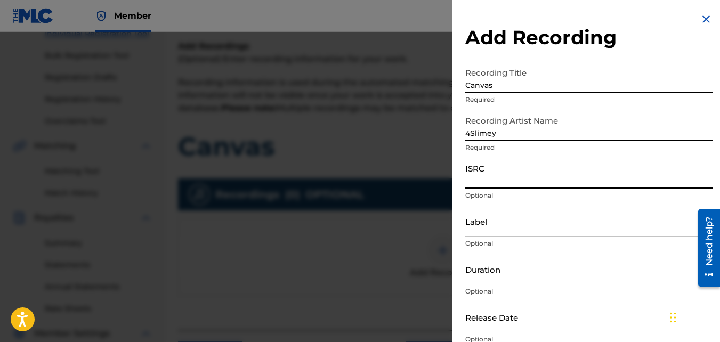
paste input "QZKUS2121460"
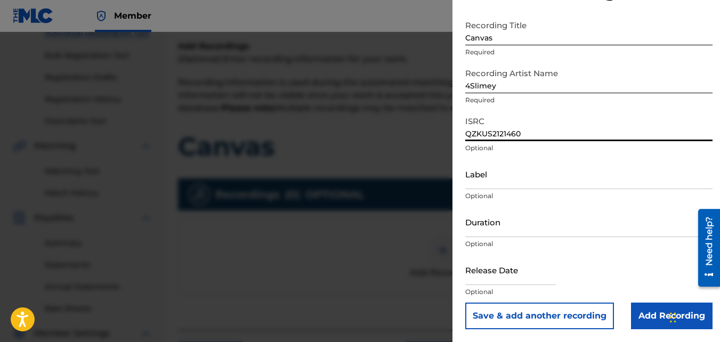
type input "QZKUS2121460"
click at [643, 312] on input "Add Recording" at bounding box center [672, 316] width 82 height 27
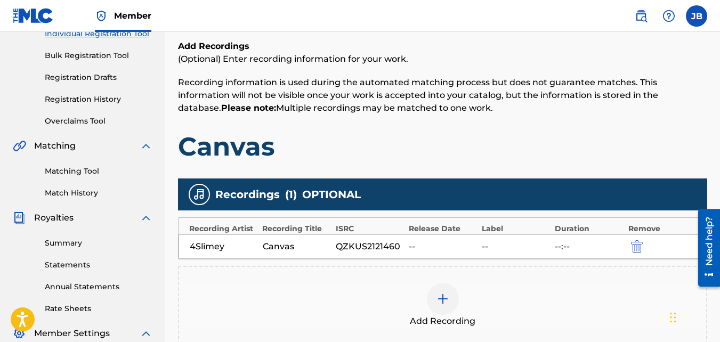
scroll to position [319, 0]
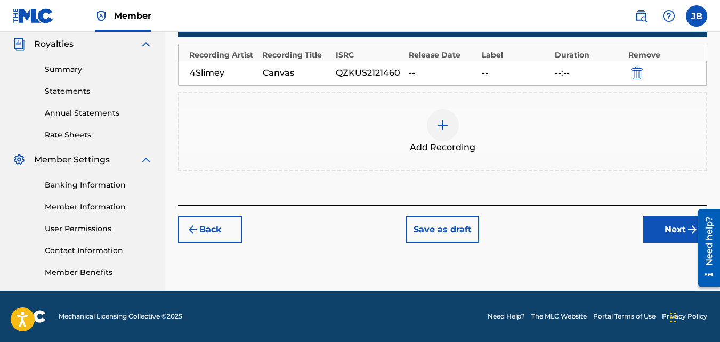
click at [655, 236] on button "Next" at bounding box center [675, 229] width 64 height 27
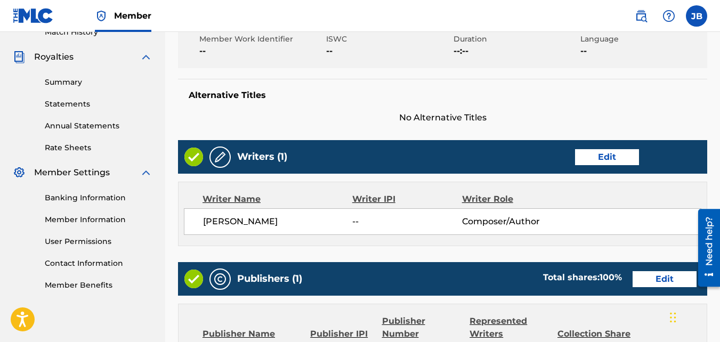
scroll to position [572, 0]
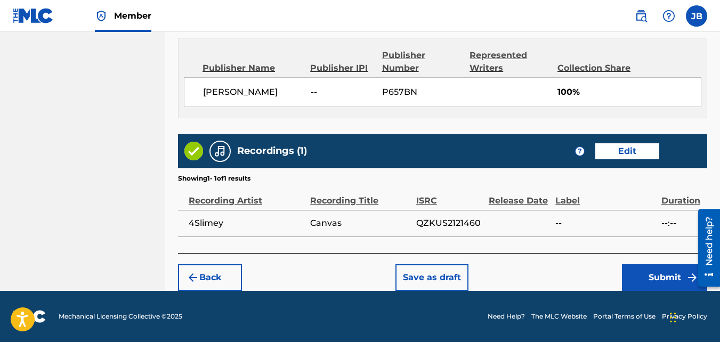
click at [643, 279] on button "Submit" at bounding box center [664, 277] width 85 height 27
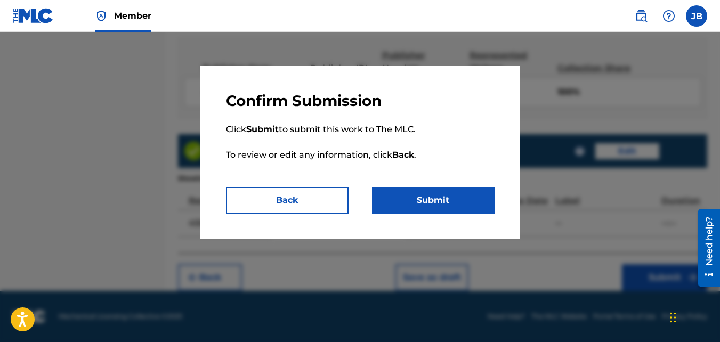
click at [426, 208] on button "Submit" at bounding box center [433, 200] width 123 height 27
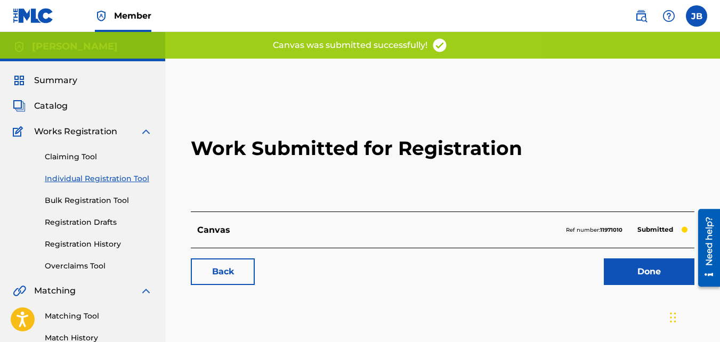
click at [223, 267] on link "Back" at bounding box center [223, 272] width 64 height 27
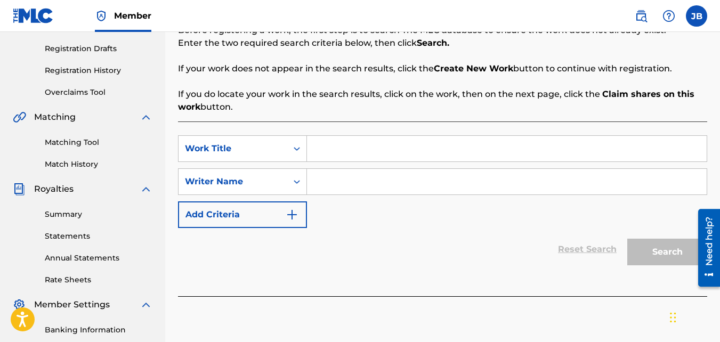
scroll to position [177, 0]
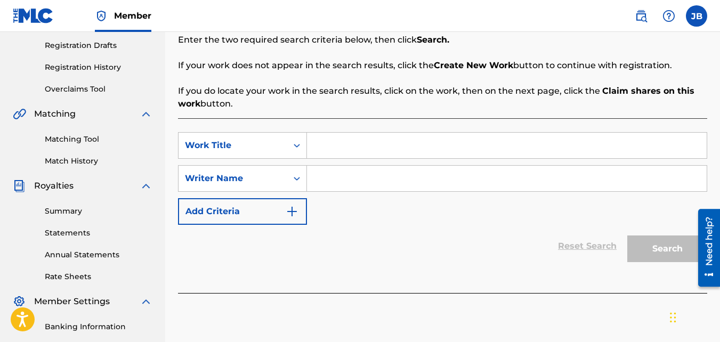
click at [327, 150] on input "Search Form" at bounding box center [507, 146] width 400 height 26
type input "Culture"
click at [320, 182] on input "Search Form" at bounding box center [507, 179] width 400 height 26
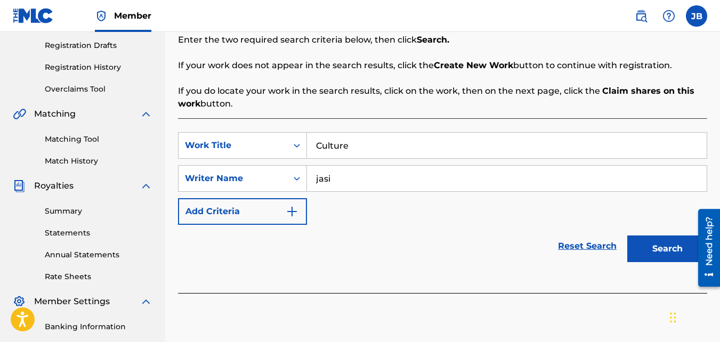
type input "jasi"
click at [627, 236] on button "Search" at bounding box center [667, 249] width 80 height 27
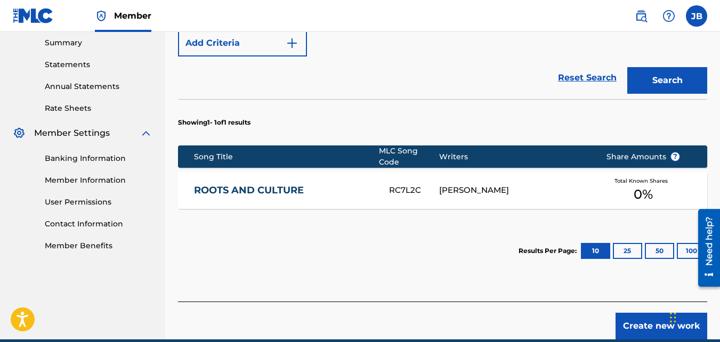
scroll to position [388, 0]
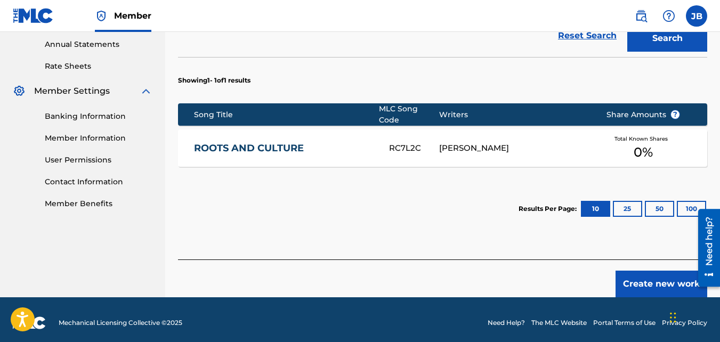
click at [649, 271] on button "Create new work" at bounding box center [662, 284] width 92 height 27
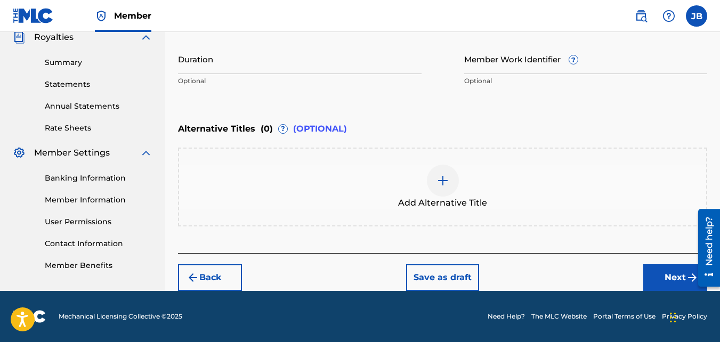
scroll to position [326, 0]
click at [643, 281] on button "Next" at bounding box center [675, 277] width 64 height 27
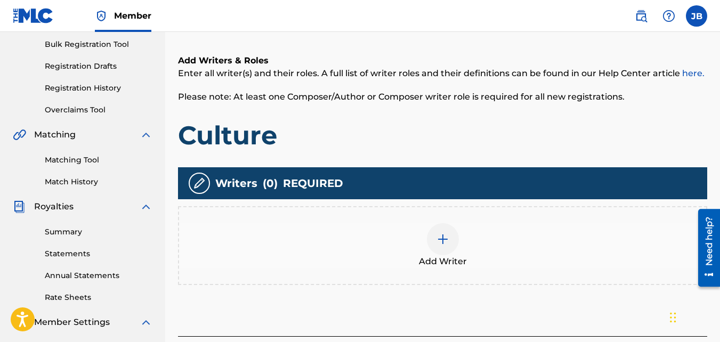
scroll to position [163, 0]
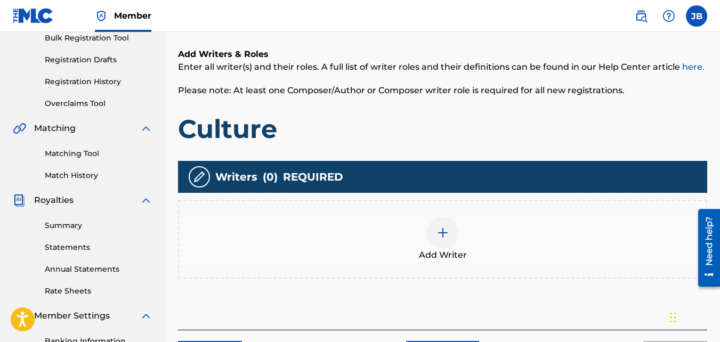
click at [452, 217] on div "Add Writer" at bounding box center [442, 239] width 527 height 45
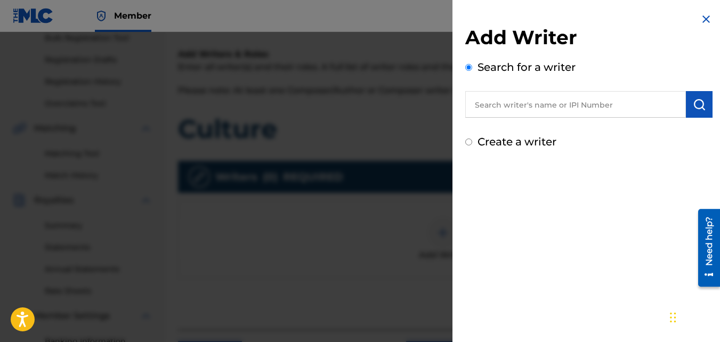
click at [502, 140] on label "Create a writer" at bounding box center [517, 141] width 79 height 13
radio input "true"
click at [472, 140] on input "Create a writer" at bounding box center [468, 142] width 7 height 7
radio input "false"
radio input "true"
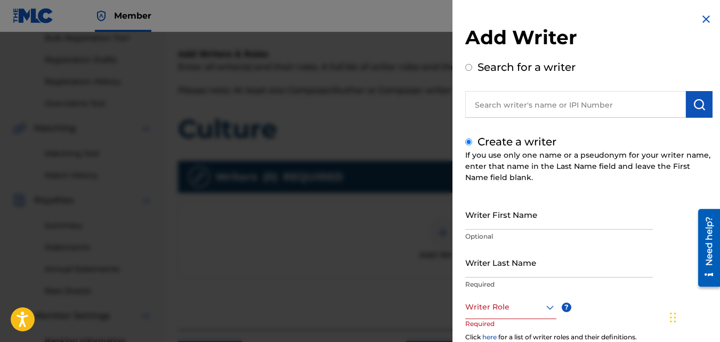
click at [512, 208] on input "Writer First Name" at bounding box center [559, 214] width 188 height 30
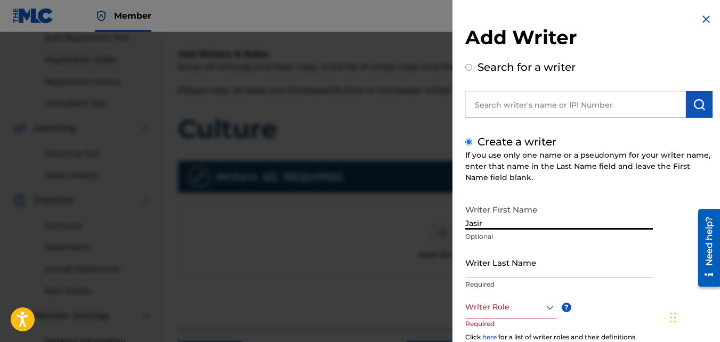
type input "Jasir"
click at [507, 252] on input "Writer Last Name" at bounding box center [559, 262] width 188 height 30
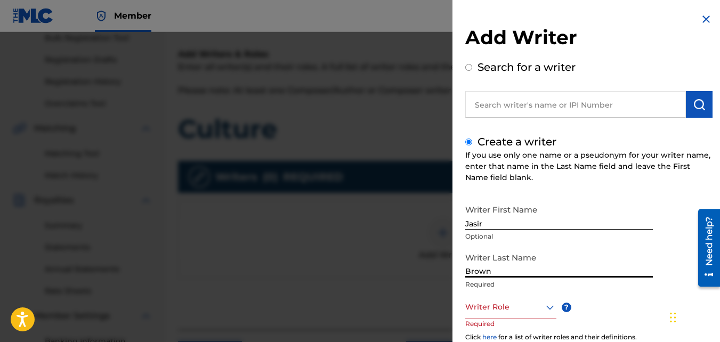
scroll to position [119, 0]
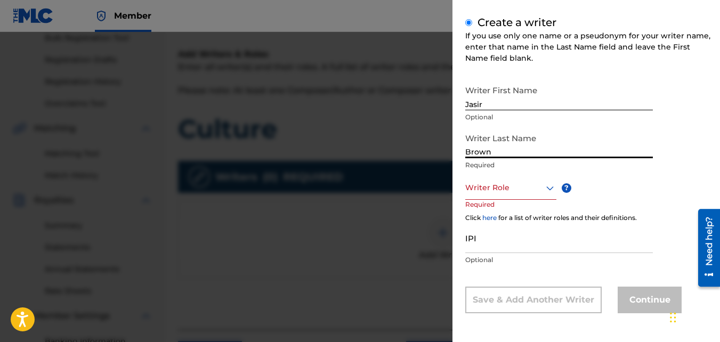
type input "Brown"
click at [537, 191] on div at bounding box center [510, 187] width 91 height 13
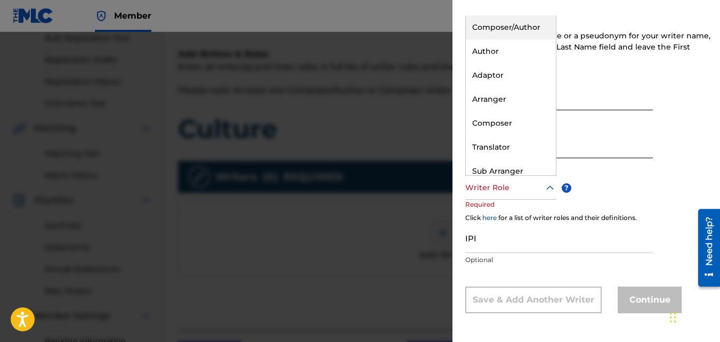
click at [523, 30] on div "Composer/Author" at bounding box center [511, 27] width 90 height 24
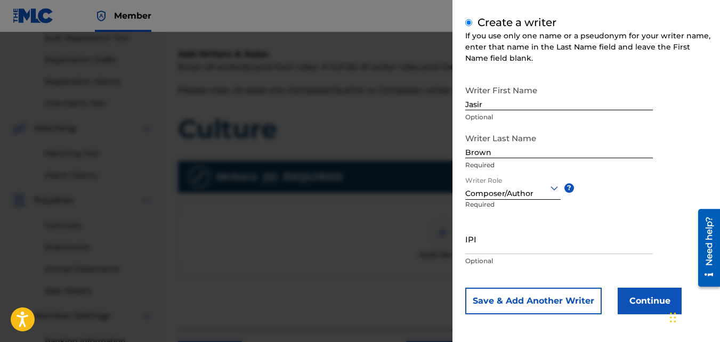
click at [637, 285] on div "Writer First Name Jasir Optional Writer Last Name Brown Required Writer Role op…" at bounding box center [588, 197] width 247 height 235
click at [638, 300] on button "Continue" at bounding box center [650, 301] width 64 height 27
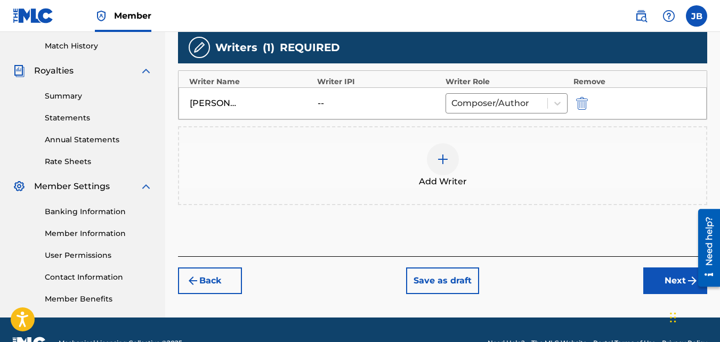
scroll to position [319, 0]
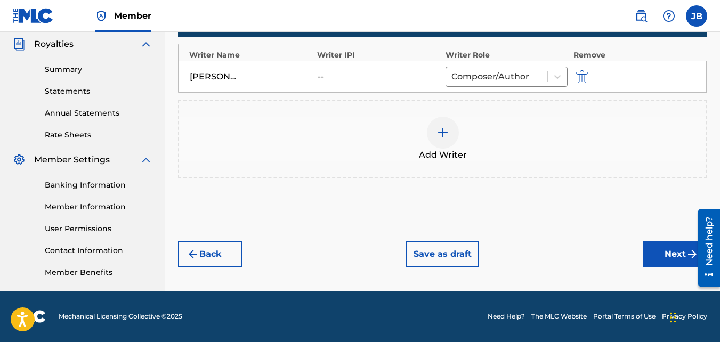
click at [643, 263] on button "Next" at bounding box center [675, 254] width 64 height 27
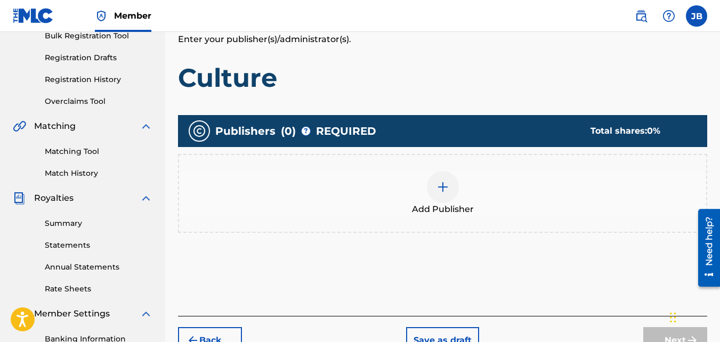
scroll to position [171, 0]
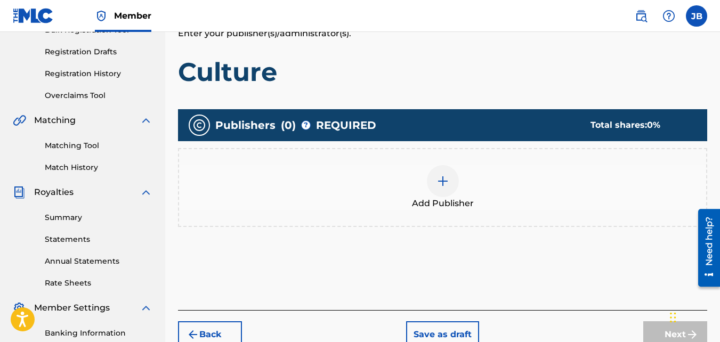
click at [503, 194] on div "Add Publisher" at bounding box center [442, 187] width 527 height 45
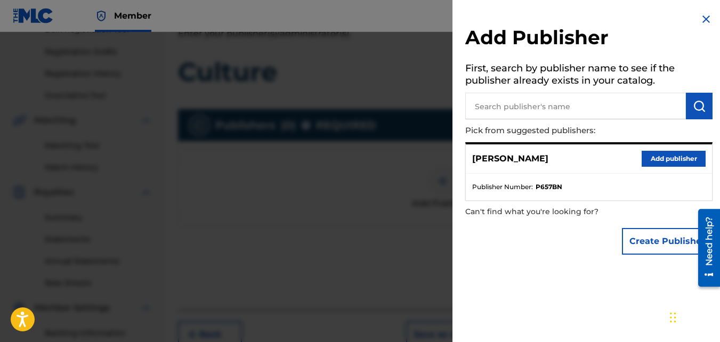
click at [648, 162] on button "Add publisher" at bounding box center [674, 159] width 64 height 16
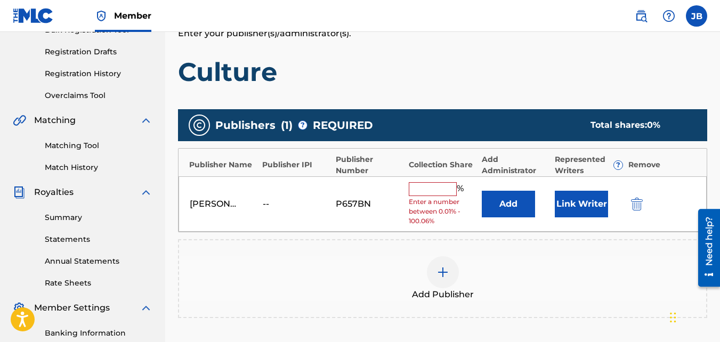
click at [434, 184] on input "text" at bounding box center [433, 189] width 48 height 14
type input "100"
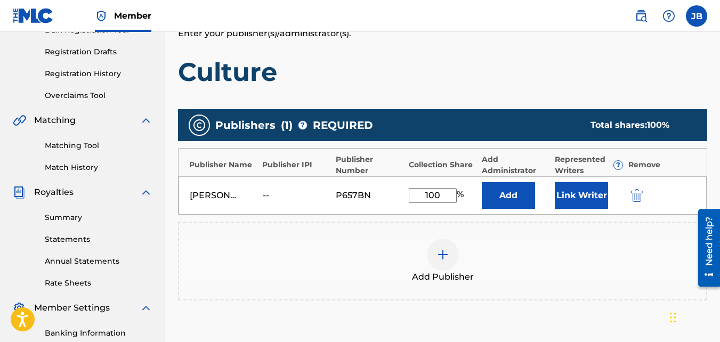
scroll to position [319, 0]
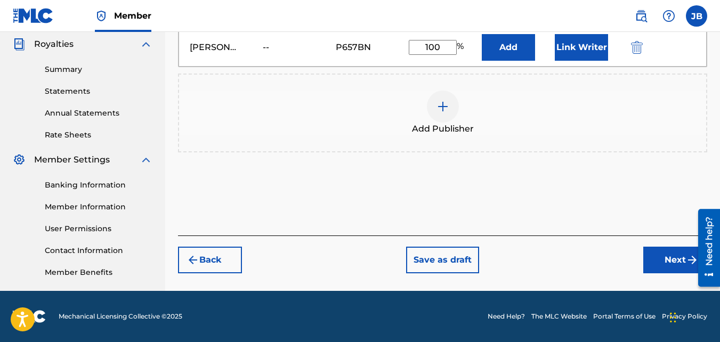
click at [669, 264] on button "Next" at bounding box center [675, 260] width 64 height 27
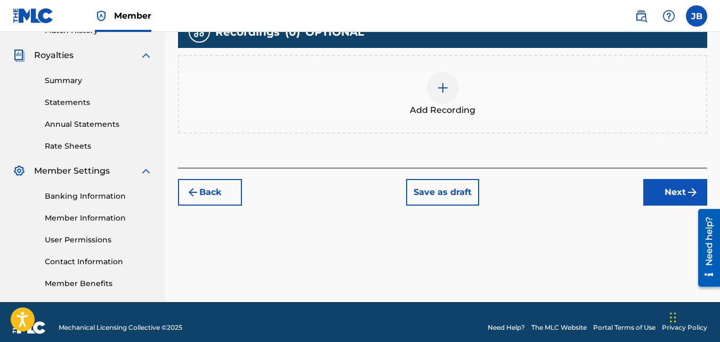
scroll to position [308, 0]
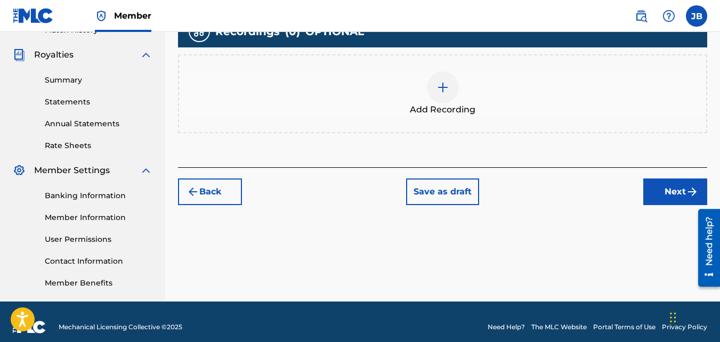
click at [453, 128] on div "Add Recording" at bounding box center [442, 93] width 529 height 79
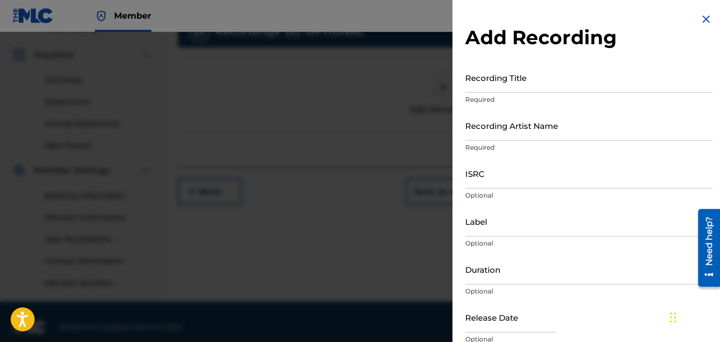
click at [521, 91] on input "Recording Title" at bounding box center [588, 77] width 247 height 30
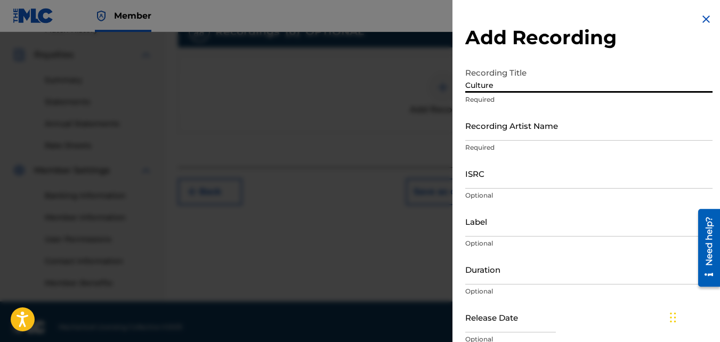
type input "Culture"
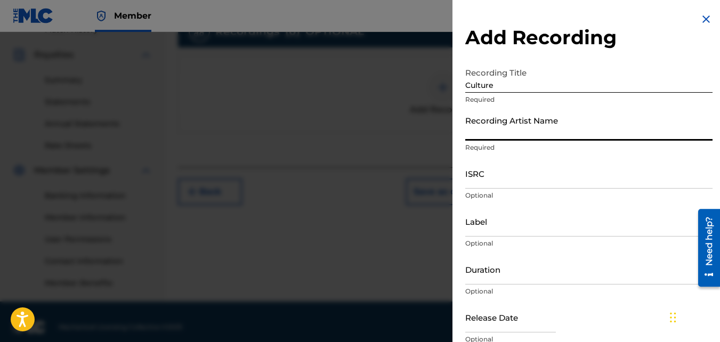
click at [518, 118] on input "Recording Artist Name" at bounding box center [588, 125] width 247 height 30
type input "4Slimey"
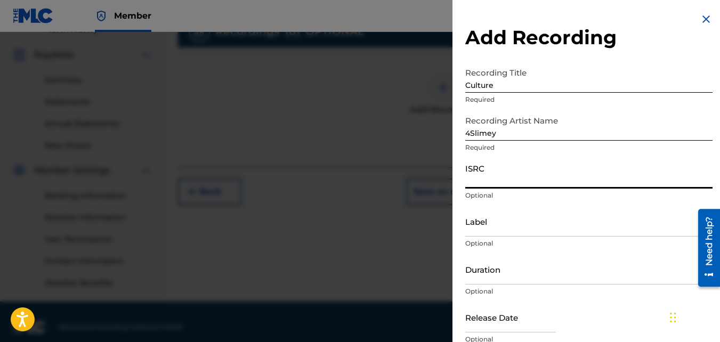
paste input "QZKUS2121527"
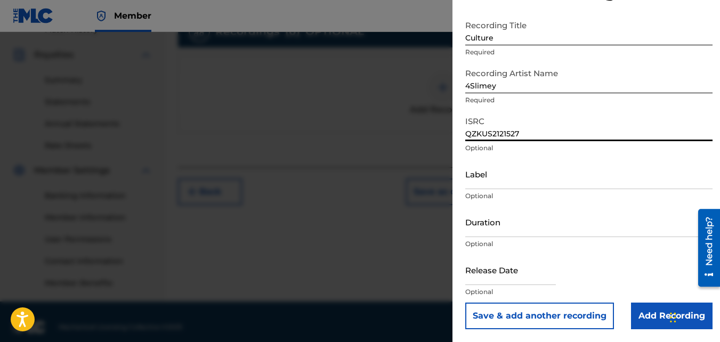
type input "QZKUS2121527"
click at [654, 311] on input "Add Recording" at bounding box center [672, 316] width 82 height 27
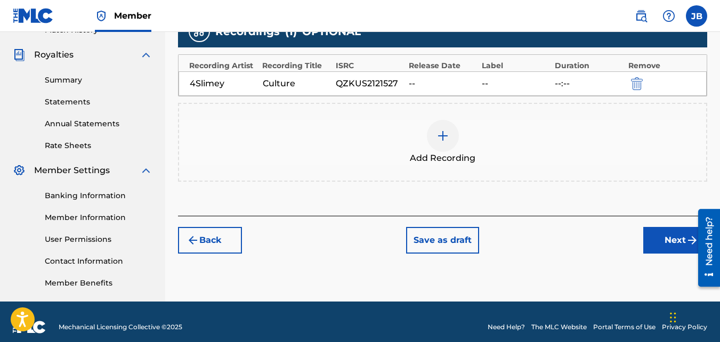
click at [651, 253] on button "Next" at bounding box center [675, 240] width 64 height 27
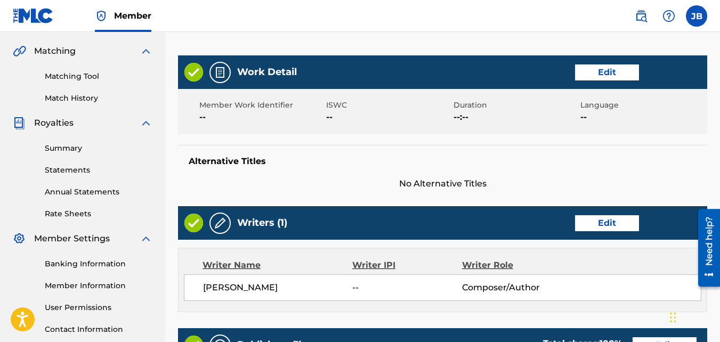
scroll to position [572, 0]
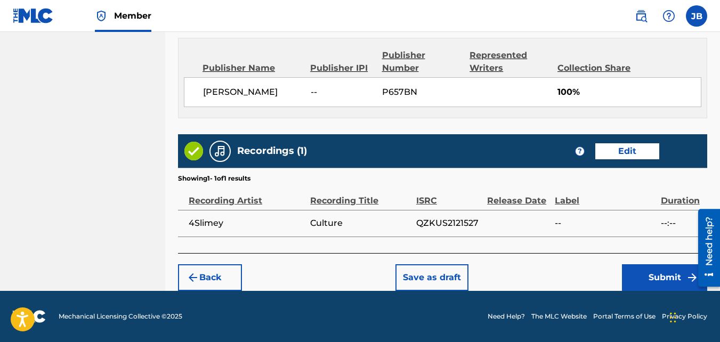
click at [639, 269] on button "Submit" at bounding box center [664, 277] width 85 height 27
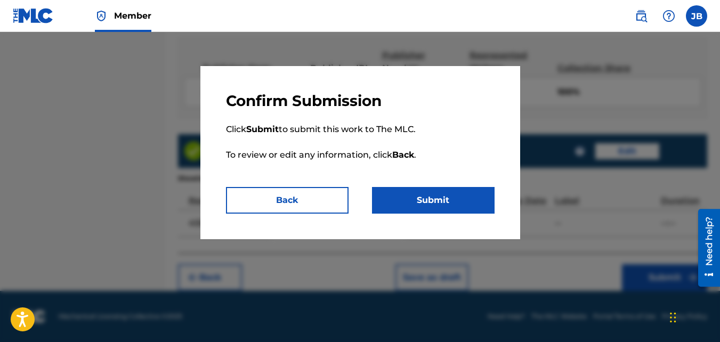
click at [467, 204] on button "Submit" at bounding box center [433, 200] width 123 height 27
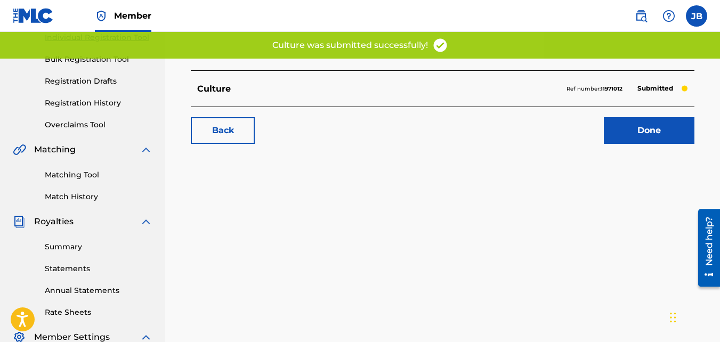
scroll to position [146, 0]
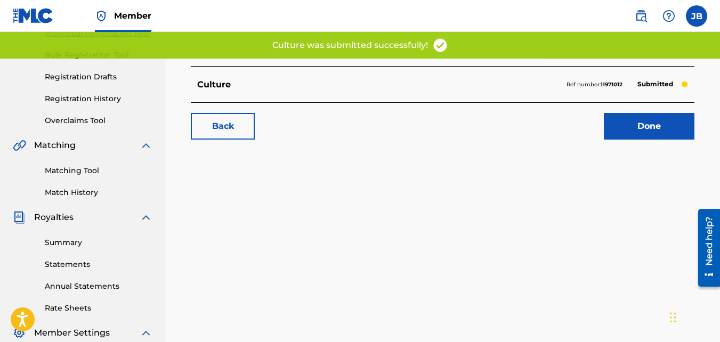
click at [239, 121] on link "Back" at bounding box center [223, 126] width 64 height 27
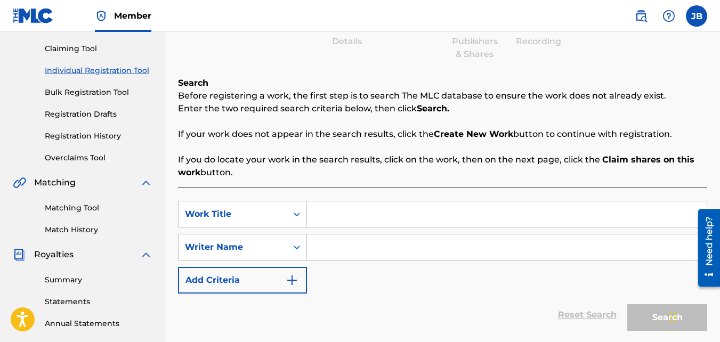
scroll to position [133, 0]
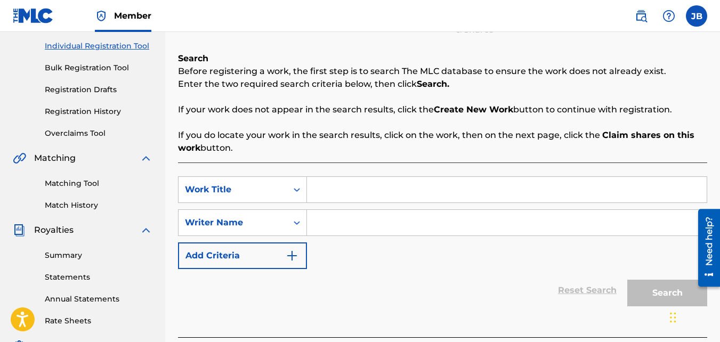
click at [376, 197] on input "Search Form" at bounding box center [507, 190] width 400 height 26
type input "Double Cross"
click at [369, 215] on input "Search Form" at bounding box center [507, 223] width 400 height 26
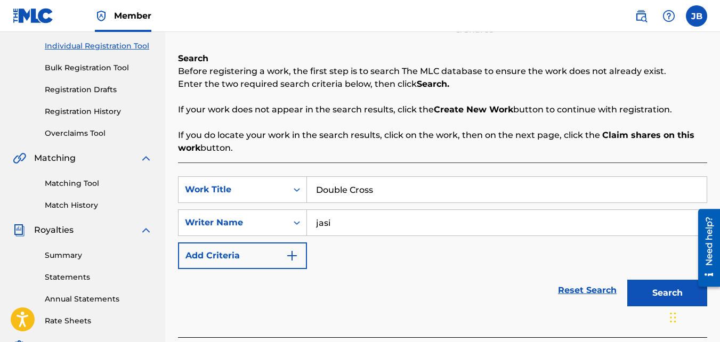
type input "jasi"
click at [627, 280] on button "Search" at bounding box center [667, 293] width 80 height 27
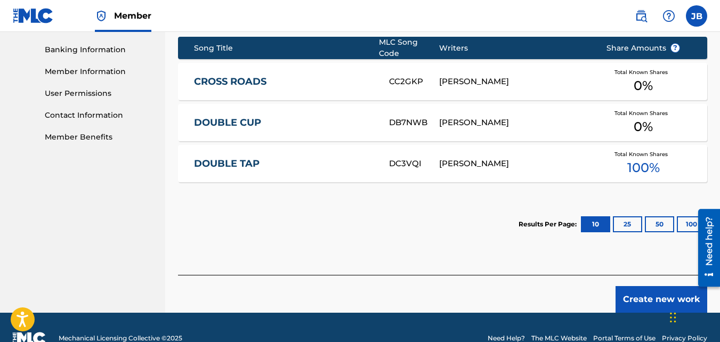
scroll to position [470, 0]
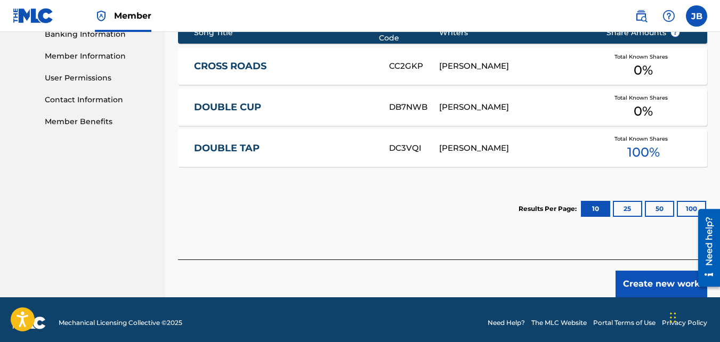
click at [684, 282] on button "Create new work" at bounding box center [662, 284] width 92 height 27
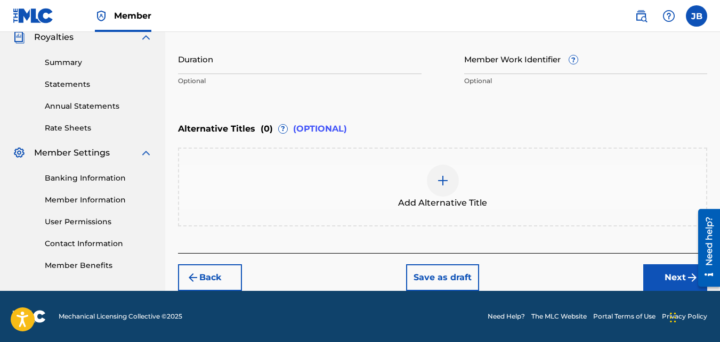
scroll to position [326, 0]
click at [662, 278] on button "Next" at bounding box center [675, 277] width 64 height 27
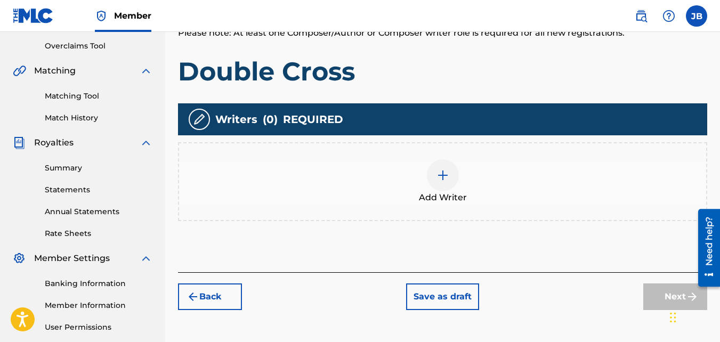
scroll to position [230, 0]
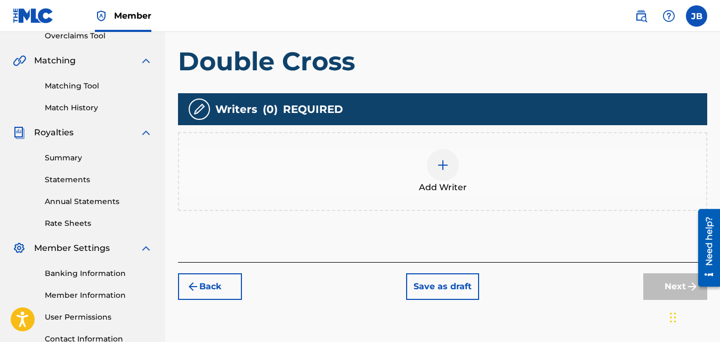
click at [445, 198] on div "Add Writer" at bounding box center [442, 171] width 529 height 79
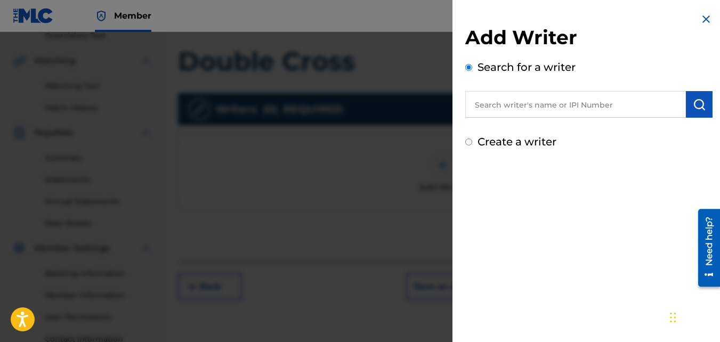
click at [495, 144] on label "Create a writer" at bounding box center [517, 141] width 79 height 13
radio input "true"
click at [472, 144] on input "Create a writer" at bounding box center [468, 142] width 7 height 7
radio input "false"
radio input "true"
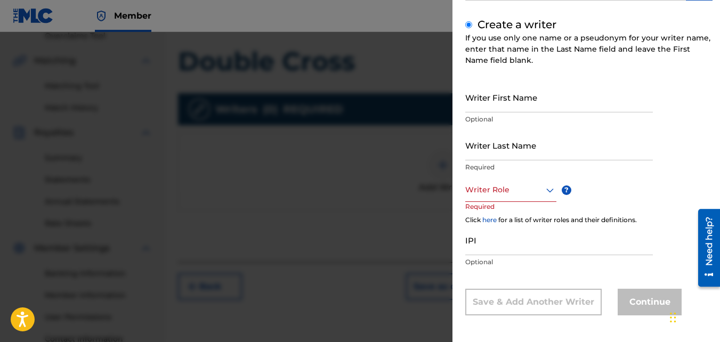
scroll to position [119, 0]
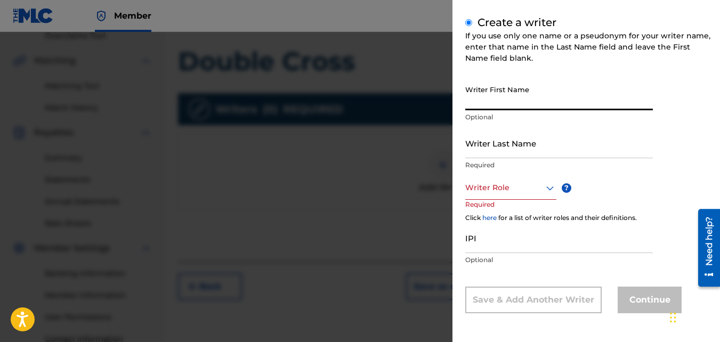
click at [488, 101] on input "Writer First Name" at bounding box center [559, 95] width 188 height 30
type input "Jasir"
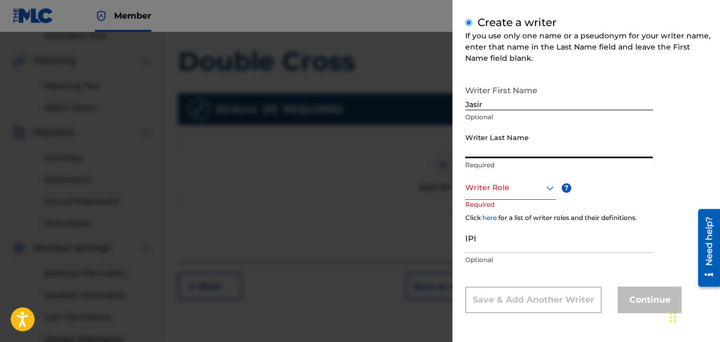
click at [493, 153] on input "Writer Last Name" at bounding box center [559, 143] width 188 height 30
type input "Brown"
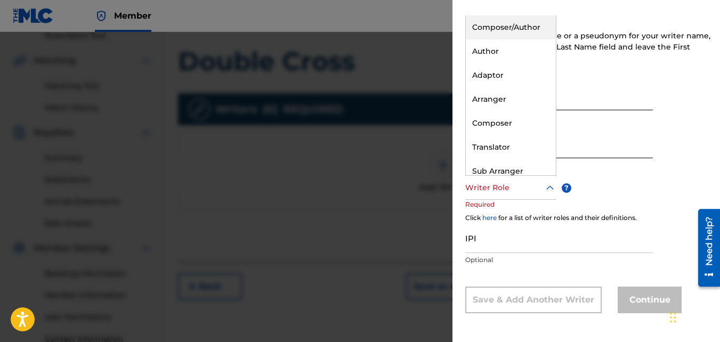
click at [505, 186] on div at bounding box center [510, 187] width 91 height 13
click at [506, 23] on div "Composer/Author" at bounding box center [511, 27] width 90 height 24
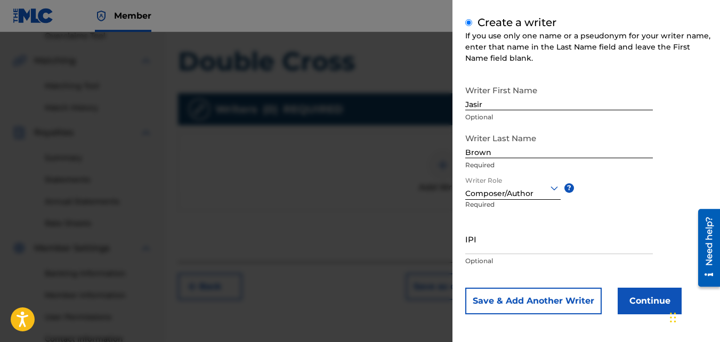
click at [635, 291] on button "Continue" at bounding box center [650, 301] width 64 height 27
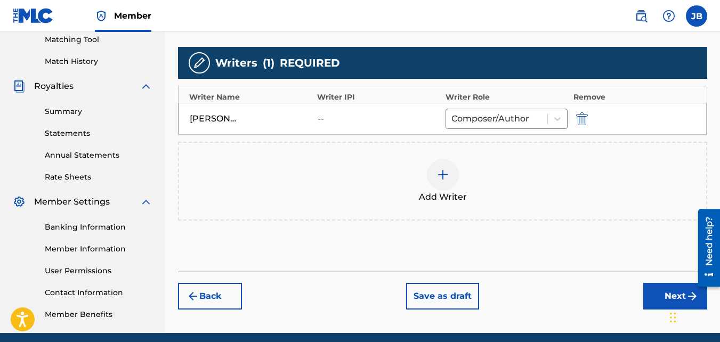
click at [655, 290] on button "Next" at bounding box center [675, 296] width 64 height 27
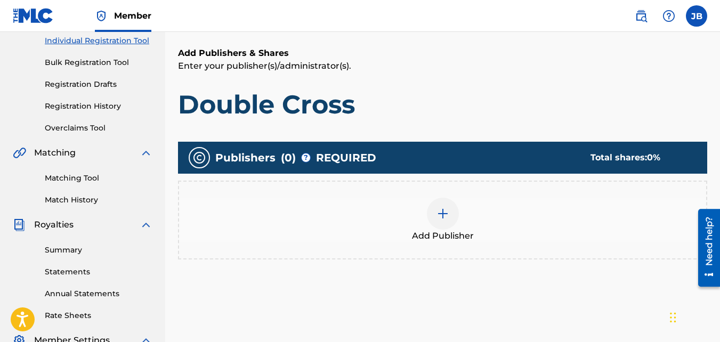
scroll to position [139, 0]
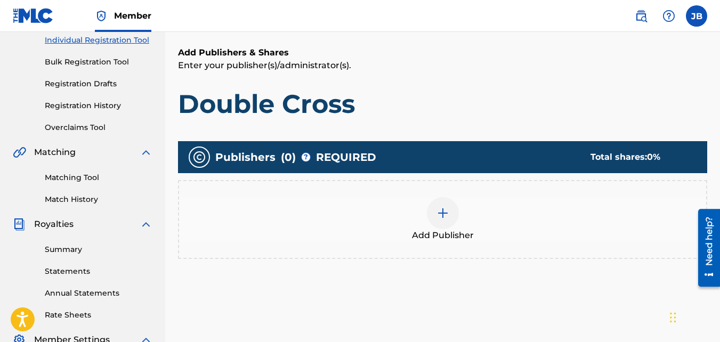
click at [559, 247] on div "Add Publisher" at bounding box center [442, 219] width 529 height 79
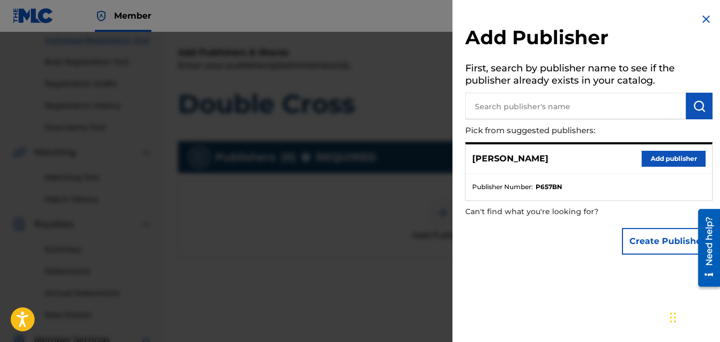
click at [663, 163] on button "Add publisher" at bounding box center [674, 159] width 64 height 16
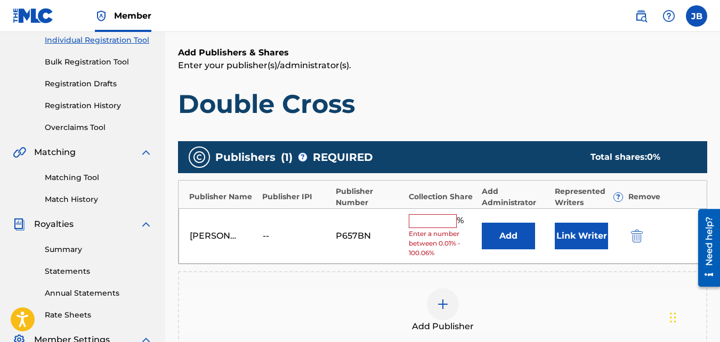
click at [440, 214] on input "text" at bounding box center [433, 221] width 48 height 14
type input "100"
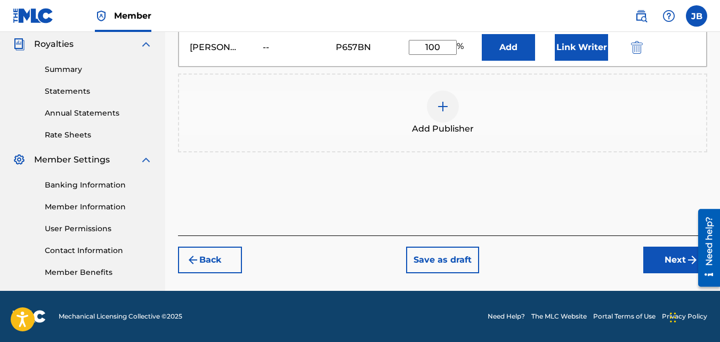
click at [648, 256] on button "Next" at bounding box center [675, 260] width 64 height 27
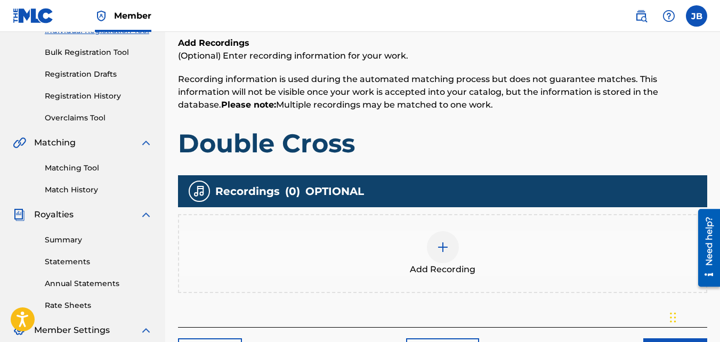
scroll to position [150, 0]
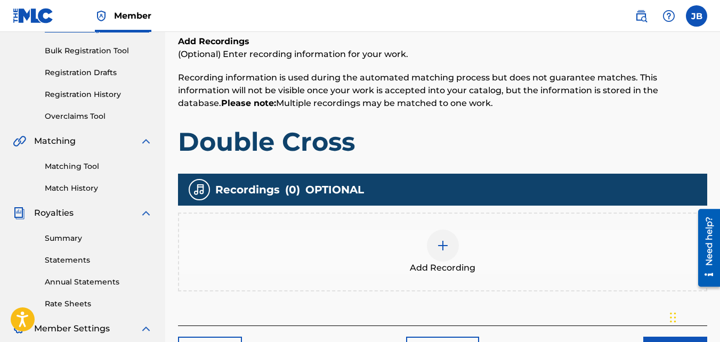
click at [414, 220] on div "Add Recording" at bounding box center [442, 252] width 529 height 79
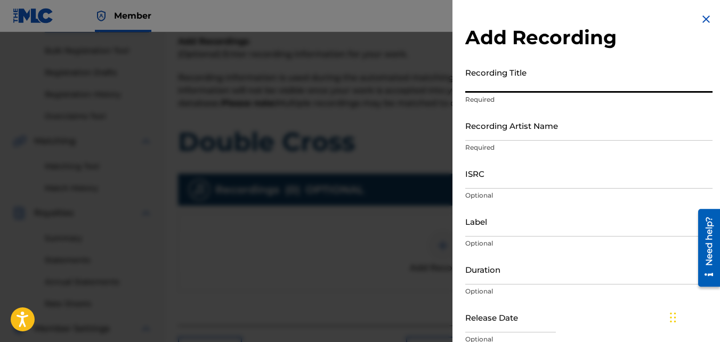
click at [551, 66] on input "Recording Title" at bounding box center [588, 77] width 247 height 30
type input "Double Cross"
click at [530, 142] on div "Recording Artist Name Required" at bounding box center [588, 134] width 247 height 48
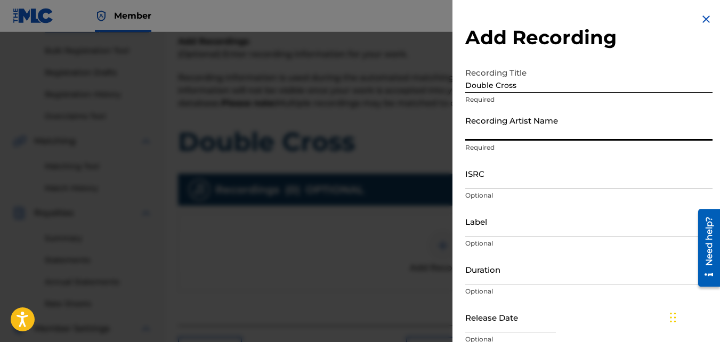
click at [525, 122] on input "Recording Artist Name" at bounding box center [588, 125] width 247 height 30
type input "4Slimey"
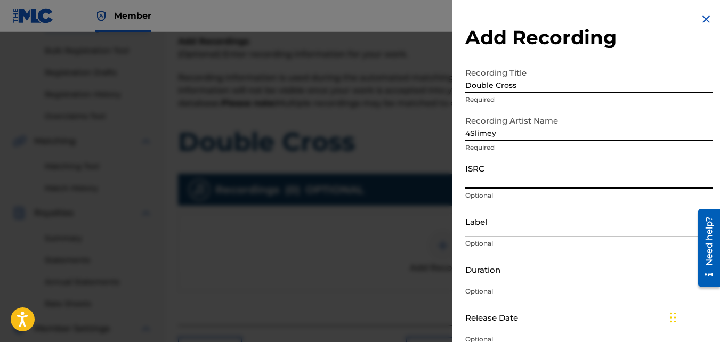
paste input "QZKUS2121955"
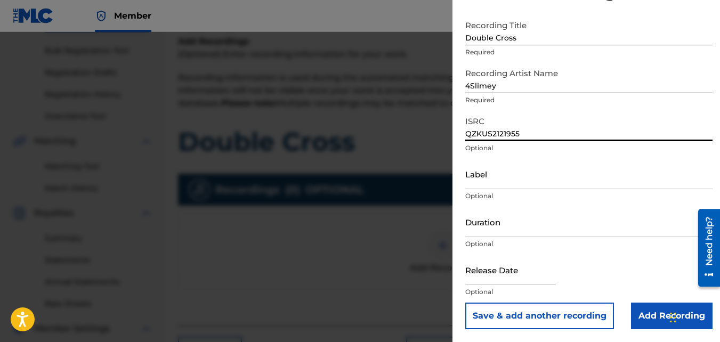
type input "QZKUS2121955"
click at [647, 310] on input "Add Recording" at bounding box center [672, 316] width 82 height 27
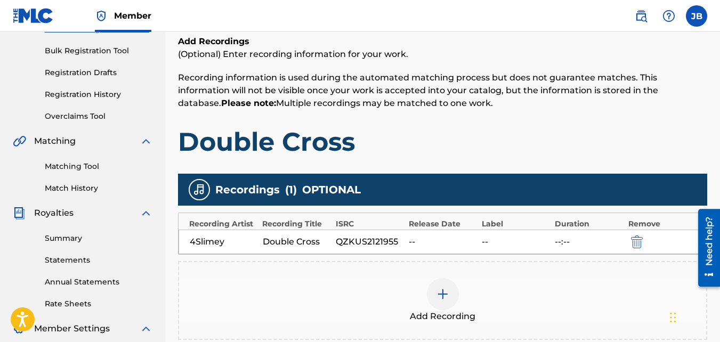
scroll to position [319, 0]
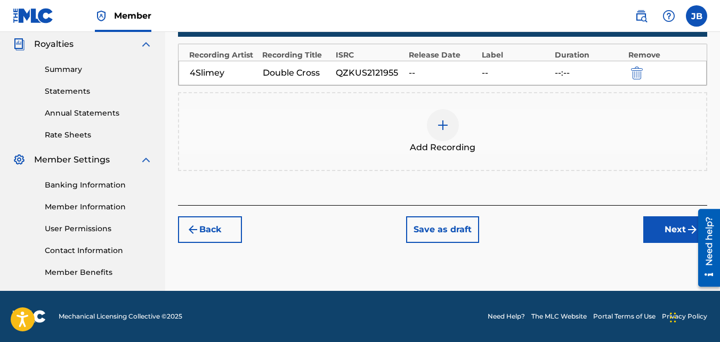
click at [654, 223] on button "Next" at bounding box center [675, 229] width 64 height 27
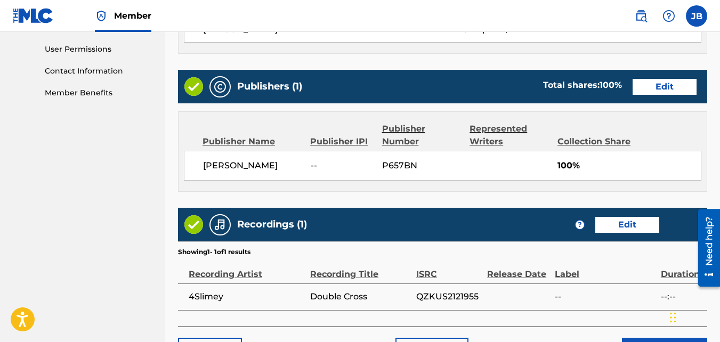
scroll to position [572, 0]
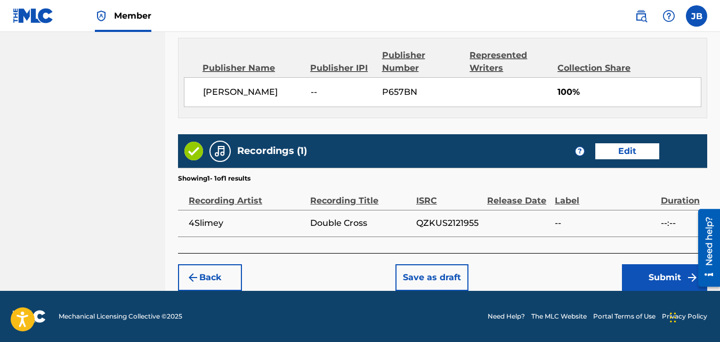
click at [666, 268] on button "Submit" at bounding box center [664, 277] width 85 height 27
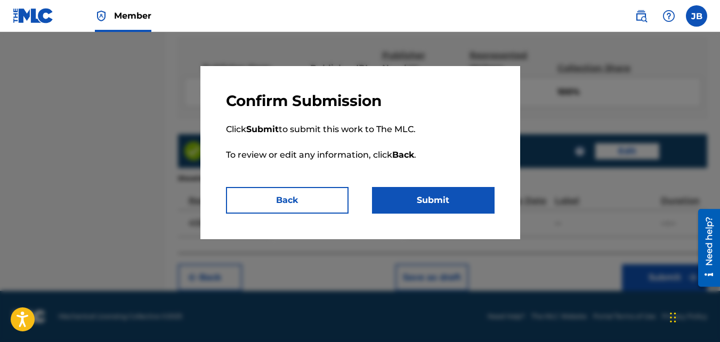
click at [489, 195] on button "Submit" at bounding box center [433, 200] width 123 height 27
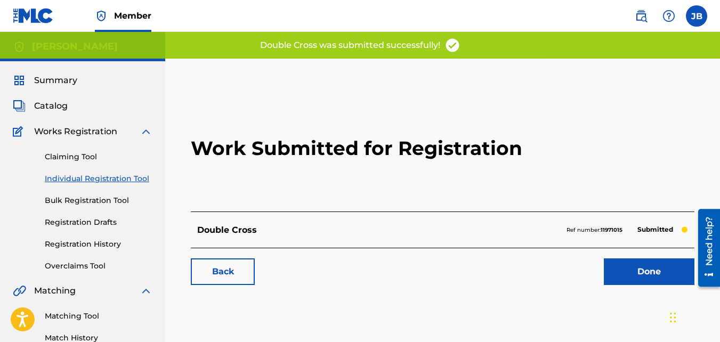
click at [247, 265] on link "Back" at bounding box center [223, 272] width 64 height 27
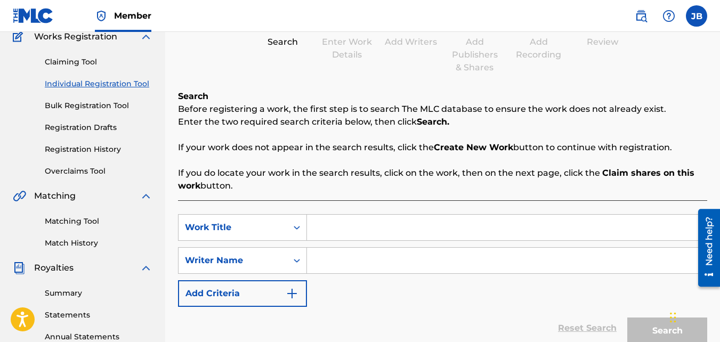
scroll to position [95, 0]
click at [348, 219] on input "Search Form" at bounding box center [507, 227] width 400 height 26
type input "8AM Chill"
click at [346, 254] on input "Search Form" at bounding box center [507, 260] width 400 height 26
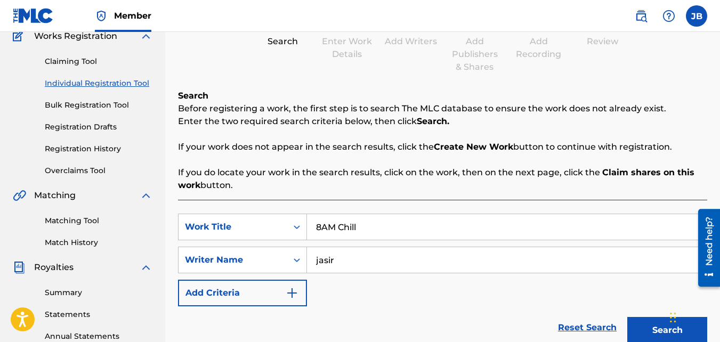
type input "jasir"
click at [627, 317] on button "Search" at bounding box center [667, 330] width 80 height 27
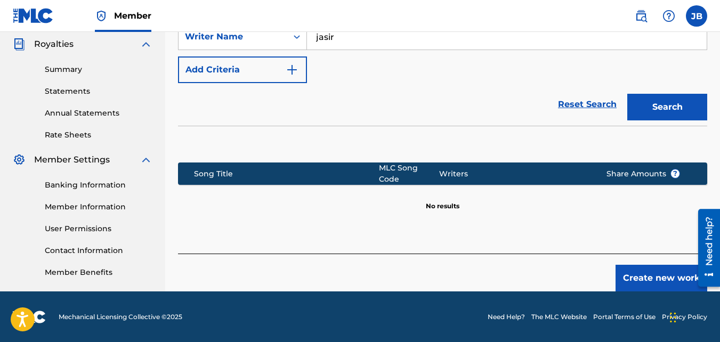
click at [671, 267] on button "Create new work" at bounding box center [662, 278] width 92 height 27
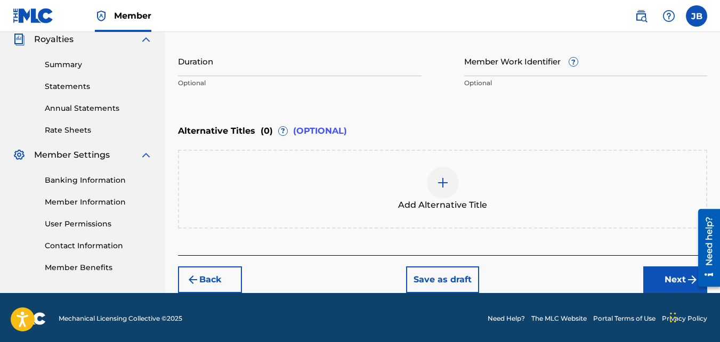
scroll to position [326, 0]
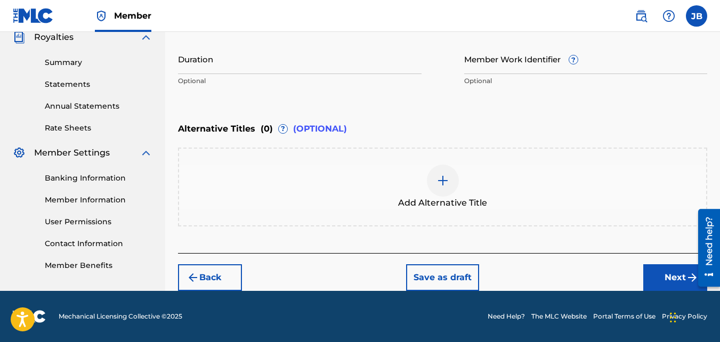
click at [651, 268] on button "Next" at bounding box center [675, 277] width 64 height 27
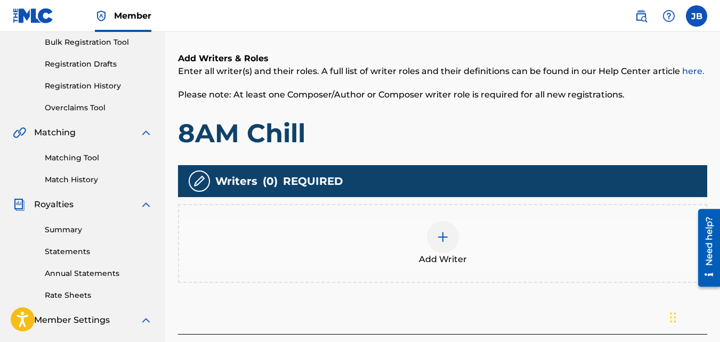
scroll to position [159, 0]
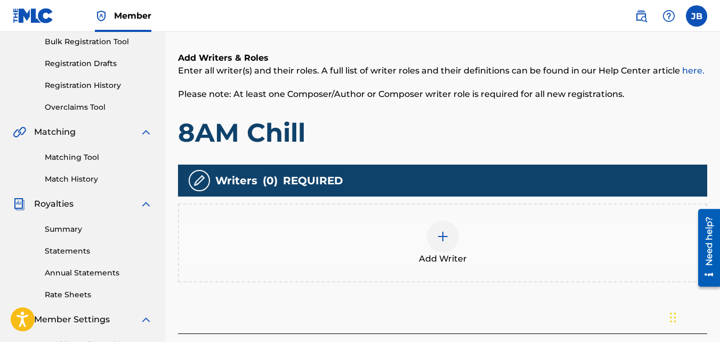
click at [475, 200] on div "Writers ( 0 ) REQUIRED Add Writer" at bounding box center [442, 224] width 529 height 118
drag, startPoint x: 475, startPoint y: 200, endPoint x: 471, endPoint y: 222, distance: 22.9
click at [471, 222] on div "Writers ( 0 ) REQUIRED Add Writer" at bounding box center [442, 224] width 529 height 118
click at [471, 222] on div "Add Writer" at bounding box center [442, 243] width 527 height 45
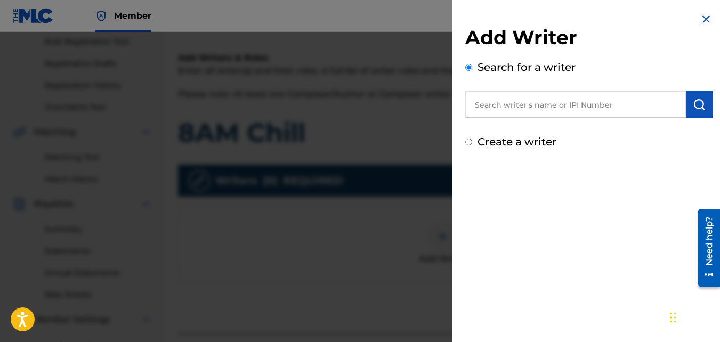
click at [471, 140] on input "Create a writer" at bounding box center [468, 142] width 7 height 7
radio input "false"
radio input "true"
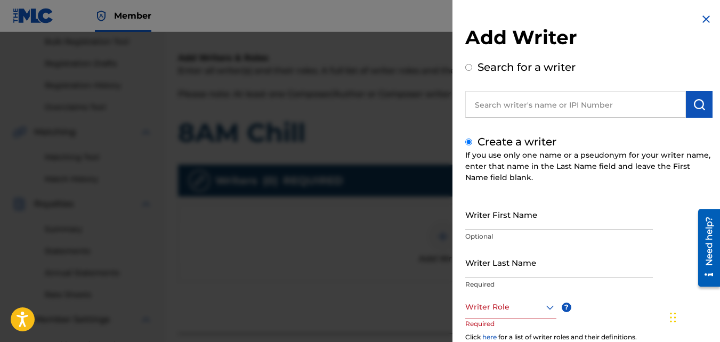
scroll to position [26, 0]
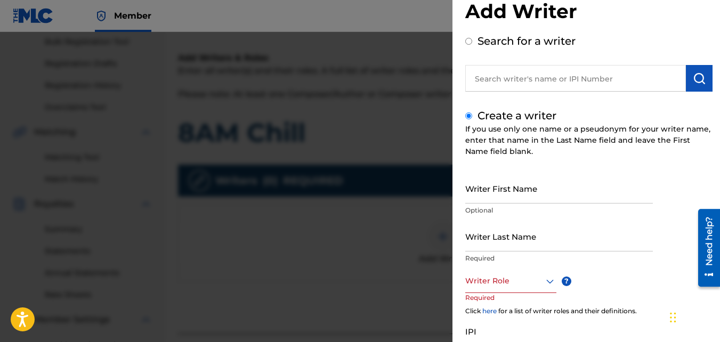
click at [481, 195] on input "Writer First Name" at bounding box center [559, 188] width 188 height 30
type input "Jasir"
click at [482, 223] on input "Writer Last Name" at bounding box center [559, 236] width 188 height 30
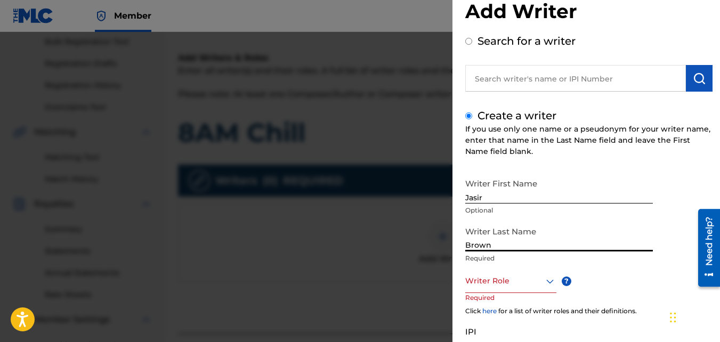
type input "Brown"
click at [488, 278] on div at bounding box center [510, 281] width 91 height 13
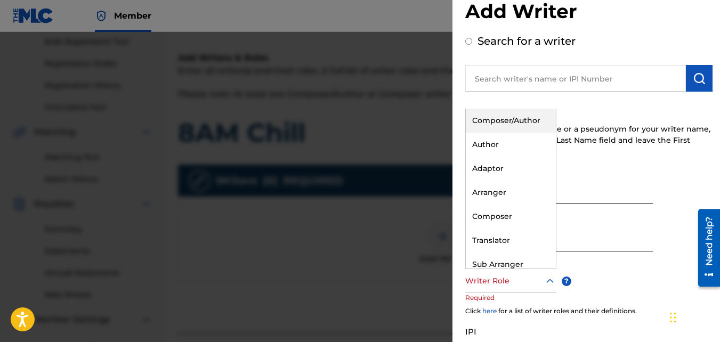
click at [497, 116] on div "Composer/Author" at bounding box center [511, 121] width 90 height 24
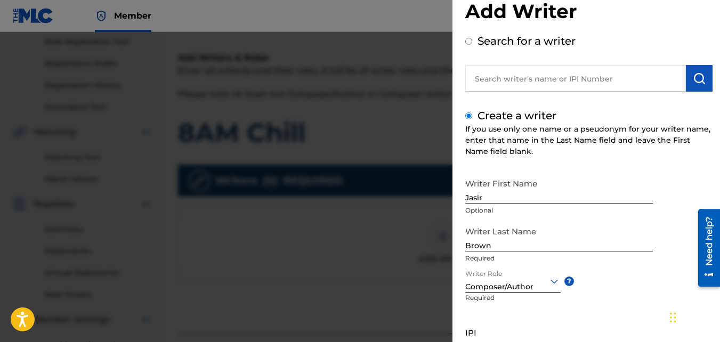
scroll to position [120, 0]
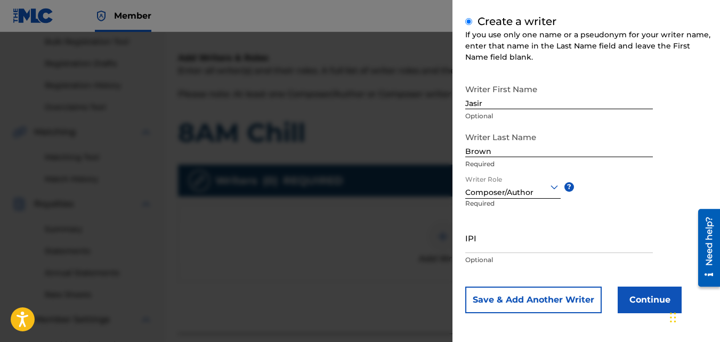
click at [622, 289] on button "Continue" at bounding box center [650, 300] width 64 height 27
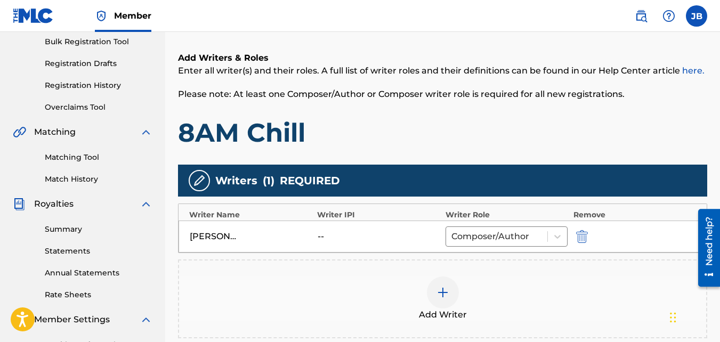
scroll to position [319, 0]
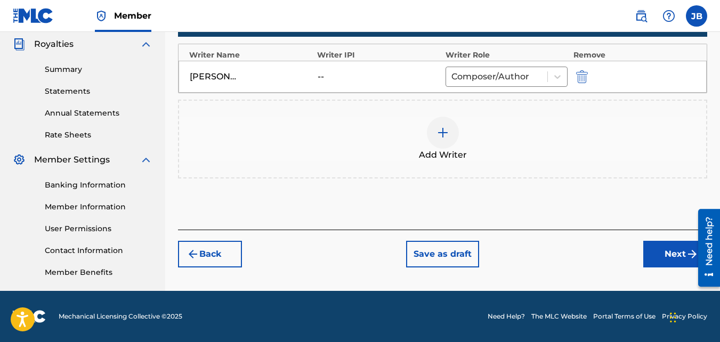
click at [672, 256] on button "Next" at bounding box center [675, 254] width 64 height 27
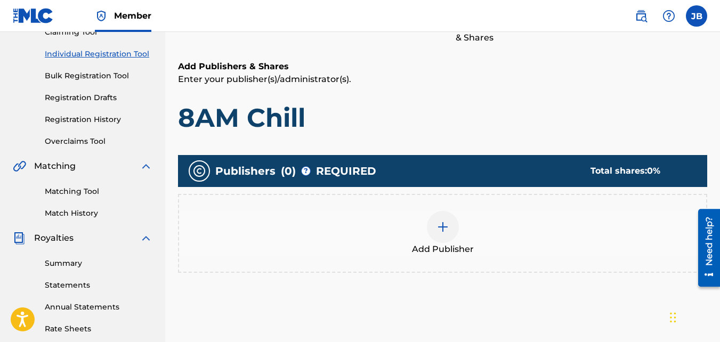
scroll to position [126, 0]
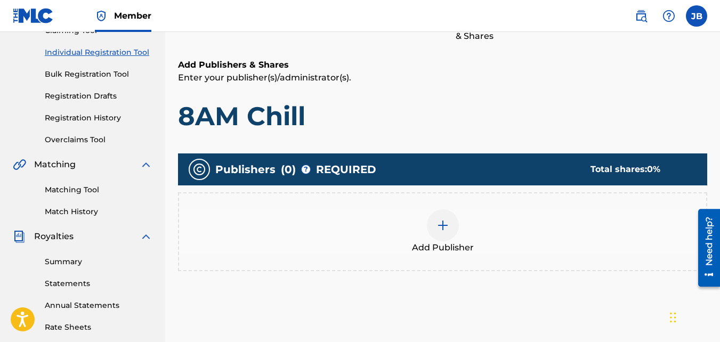
click at [478, 239] on div "Add Publisher" at bounding box center [442, 231] width 527 height 45
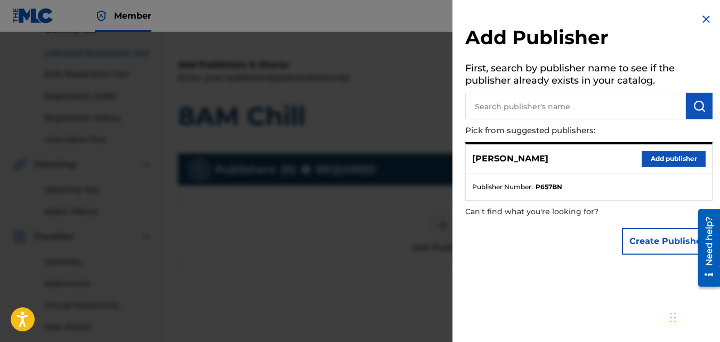
click at [654, 157] on button "Add publisher" at bounding box center [674, 159] width 64 height 16
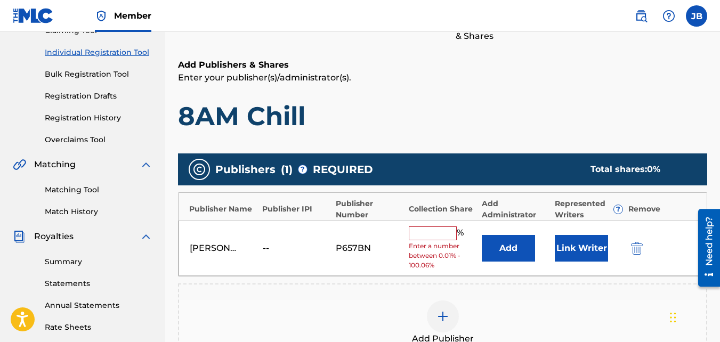
click at [420, 230] on input "text" at bounding box center [433, 234] width 48 height 14
type input "100"
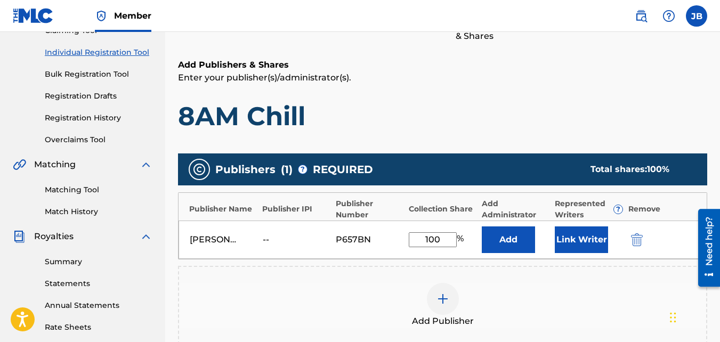
scroll to position [319, 0]
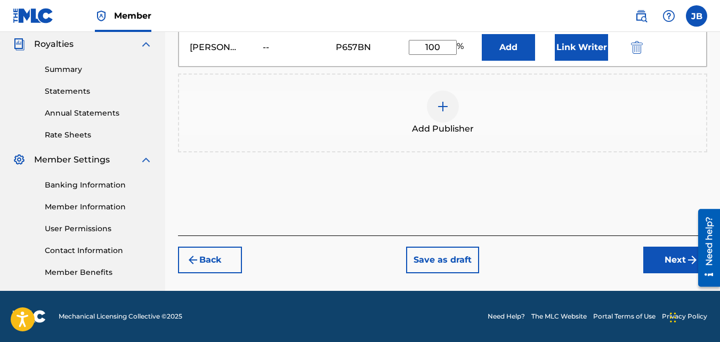
click at [651, 263] on button "Next" at bounding box center [675, 260] width 64 height 27
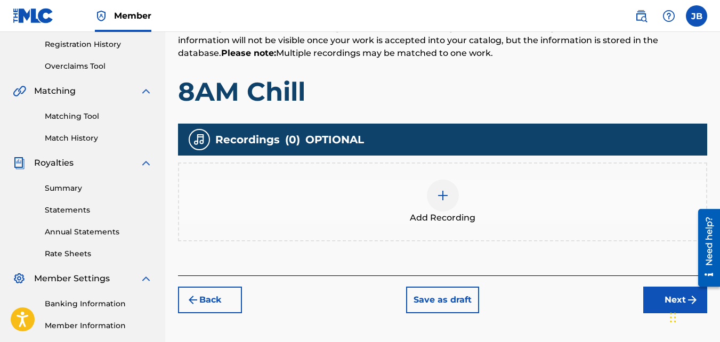
scroll to position [200, 0]
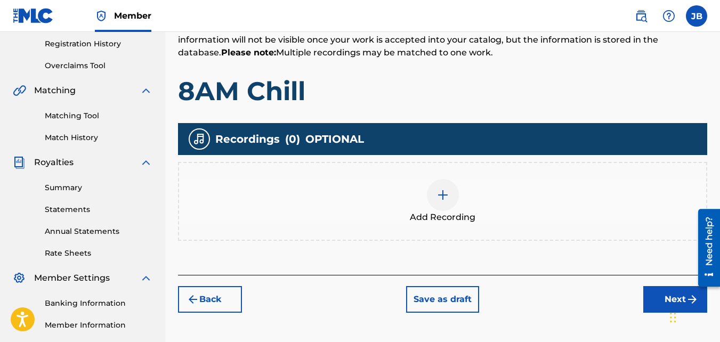
click at [456, 214] on span "Add Recording" at bounding box center [443, 217] width 66 height 13
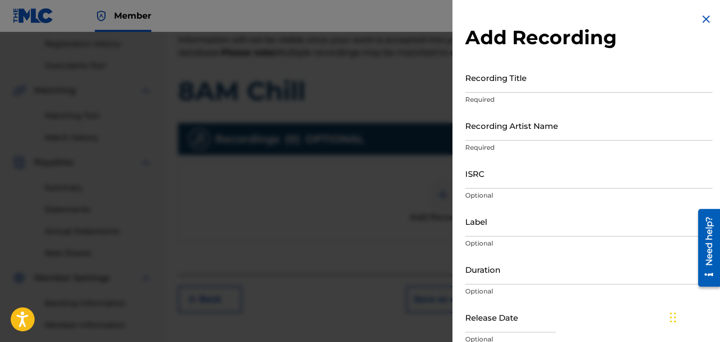
click at [531, 80] on input "Recording Title" at bounding box center [588, 77] width 247 height 30
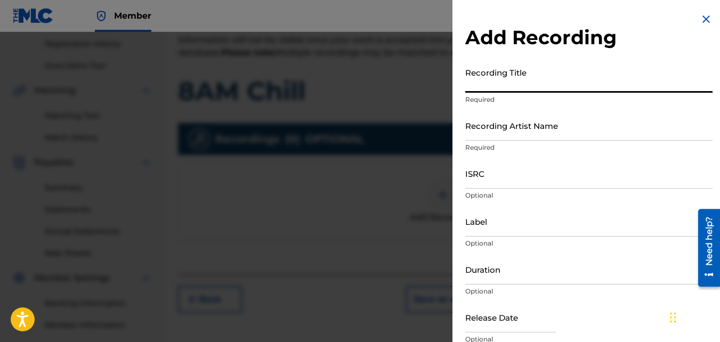
type input "*"
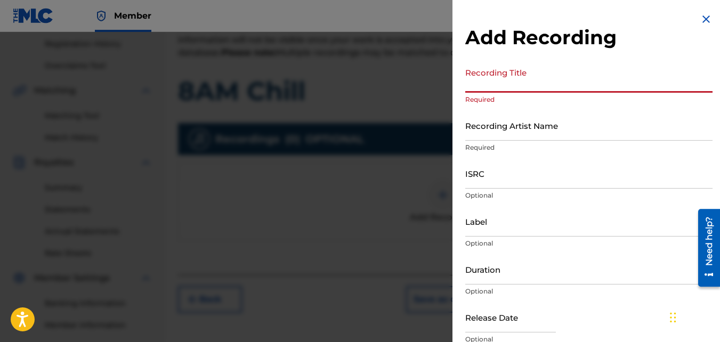
type input "*"
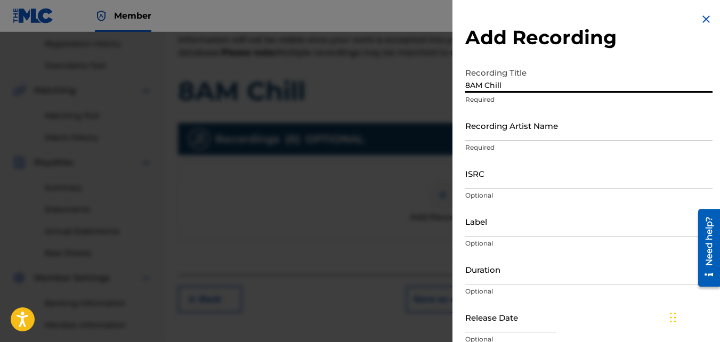
type input "8AM Chill"
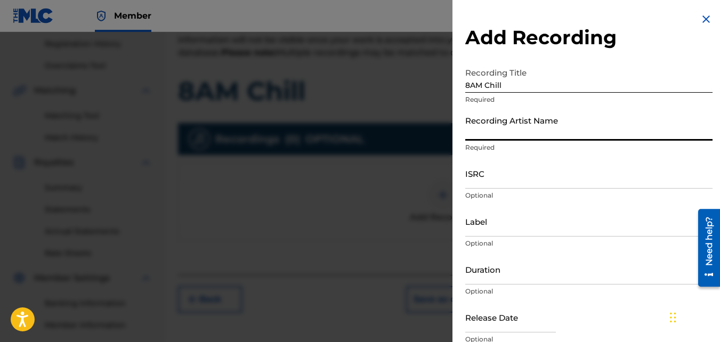
click at [503, 133] on input "Recording Artist Name" at bounding box center [588, 125] width 247 height 30
type input "4Slimey"
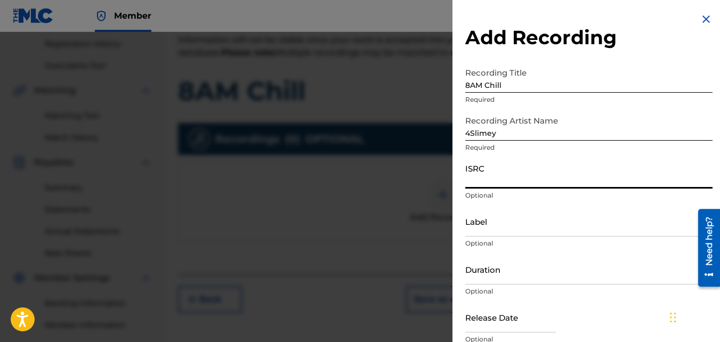
paste input "QZKUS2120840"
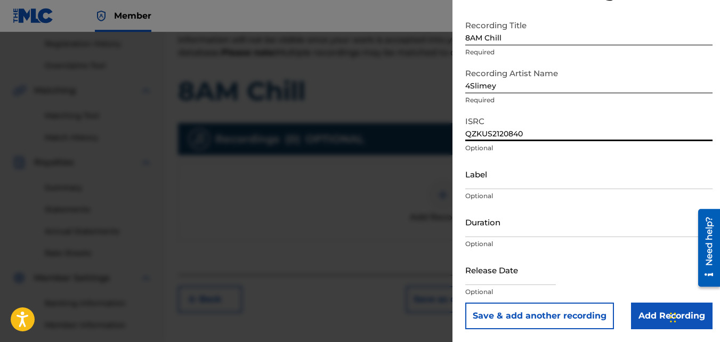
type input "QZKUS2120840"
click at [632, 309] on input "Add Recording" at bounding box center [672, 316] width 82 height 27
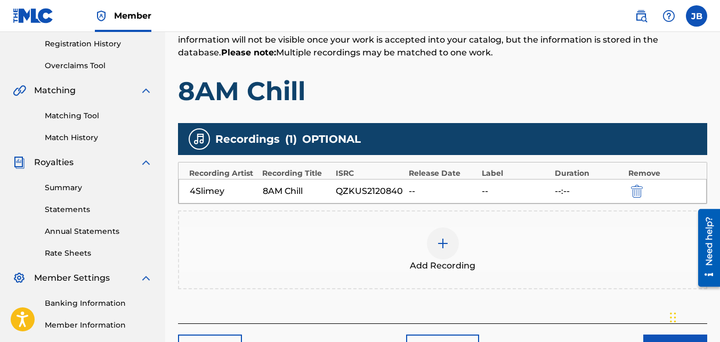
scroll to position [319, 0]
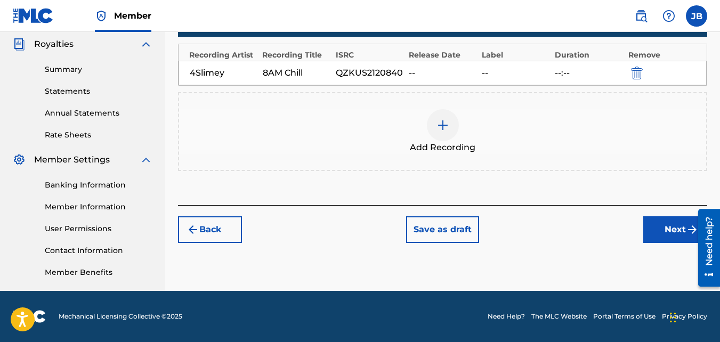
click at [665, 216] on button "Next" at bounding box center [675, 229] width 64 height 27
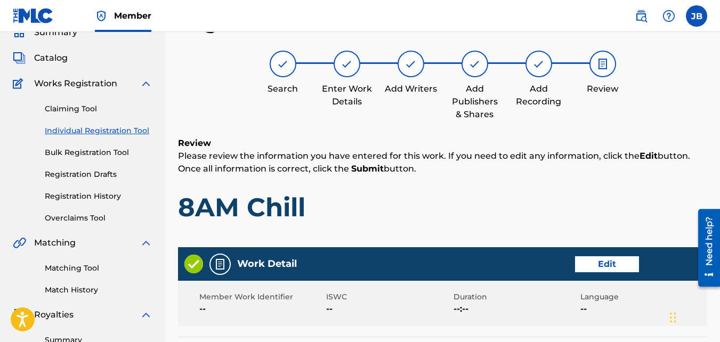
scroll to position [572, 0]
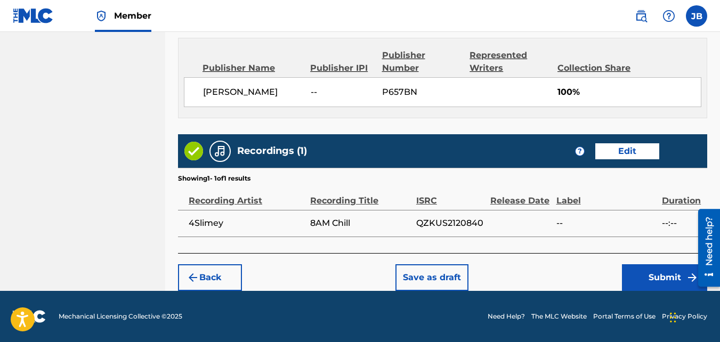
click at [663, 272] on button "Submit" at bounding box center [664, 277] width 85 height 27
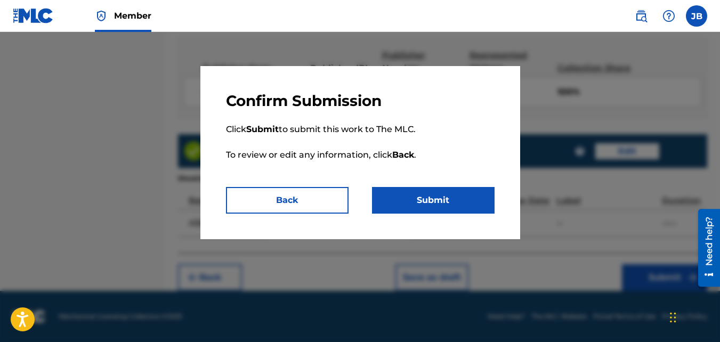
click at [472, 195] on button "Submit" at bounding box center [433, 200] width 123 height 27
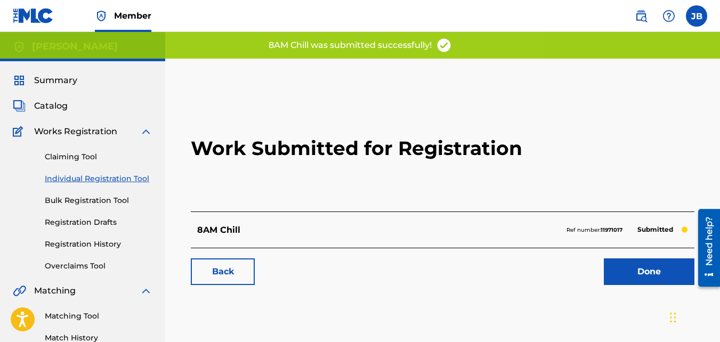
click at [227, 273] on link "Back" at bounding box center [223, 272] width 64 height 27
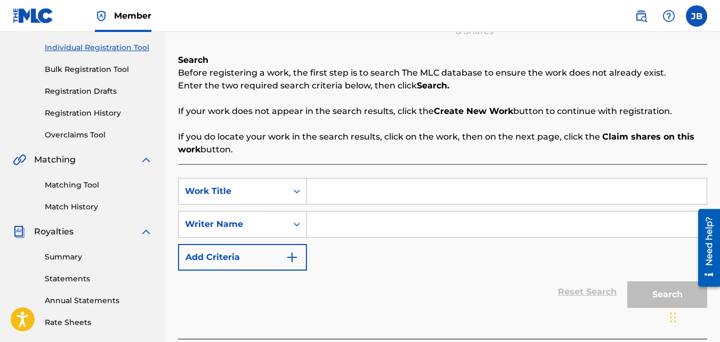
scroll to position [131, 0]
paste input "CAROUSEL"
type input "CAROUSEL"
click at [357, 223] on input "Search Form" at bounding box center [507, 225] width 400 height 26
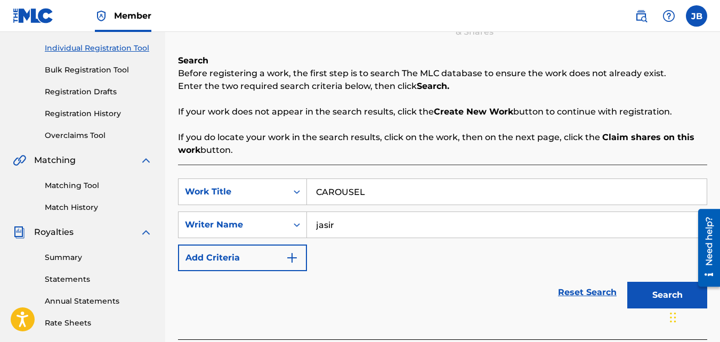
type input "jasir"
click at [627, 282] on button "Search" at bounding box center [667, 295] width 80 height 27
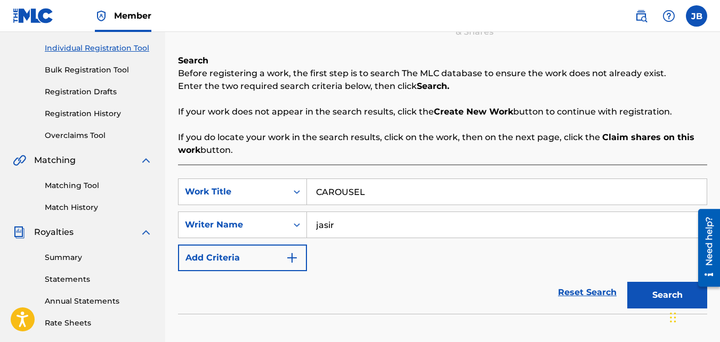
scroll to position [319, 0]
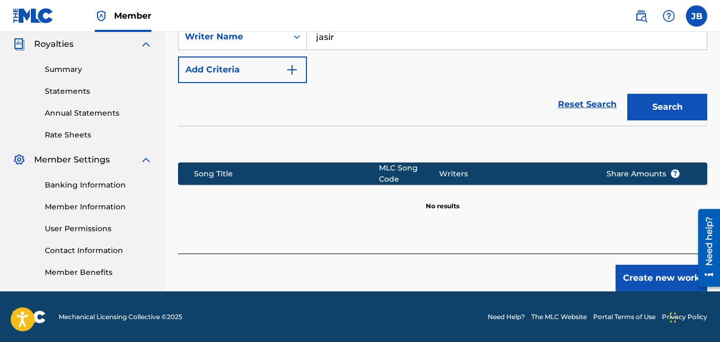
click at [635, 277] on button "Create new work" at bounding box center [662, 278] width 92 height 27
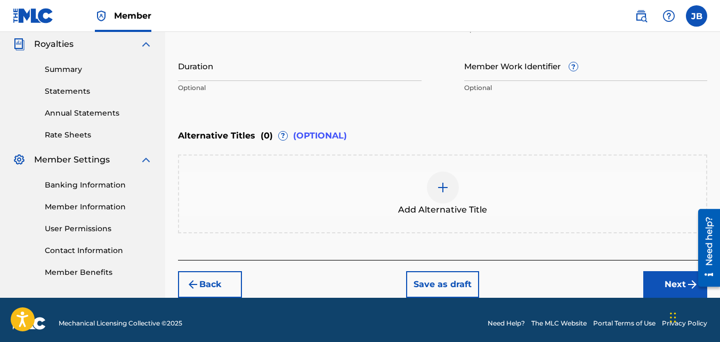
click at [654, 293] on button "Next" at bounding box center [675, 284] width 64 height 27
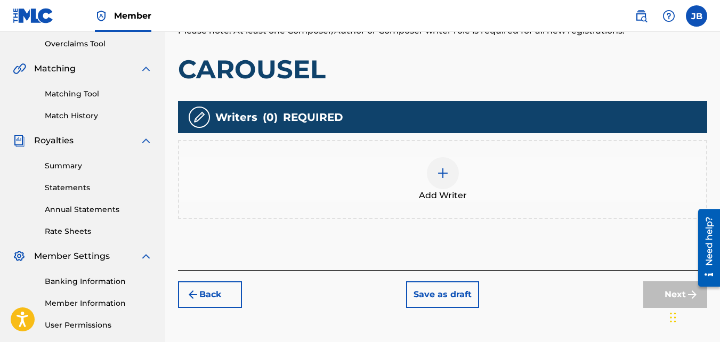
scroll to position [225, 0]
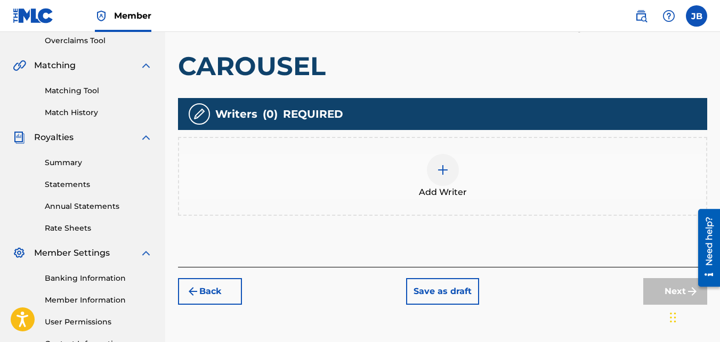
click at [503, 204] on div "Add Writer" at bounding box center [442, 176] width 529 height 79
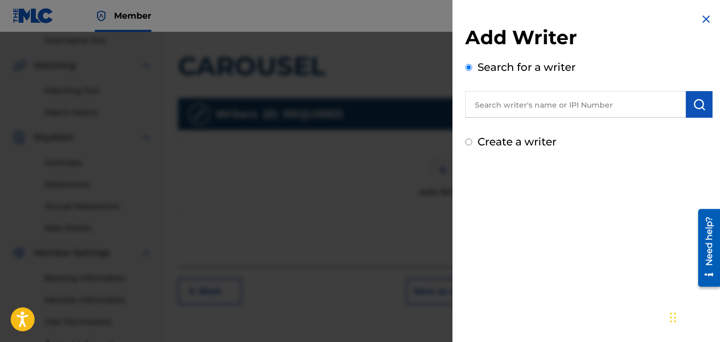
click at [473, 146] on div "Create a writer" at bounding box center [588, 142] width 247 height 16
click at [467, 141] on input "Create a writer" at bounding box center [468, 142] width 7 height 7
radio input "false"
radio input "true"
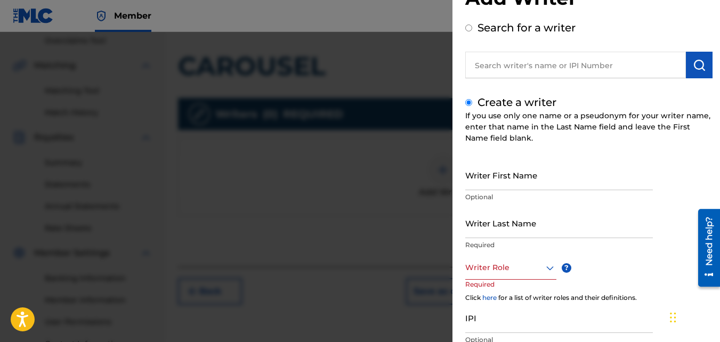
scroll to position [46, 0]
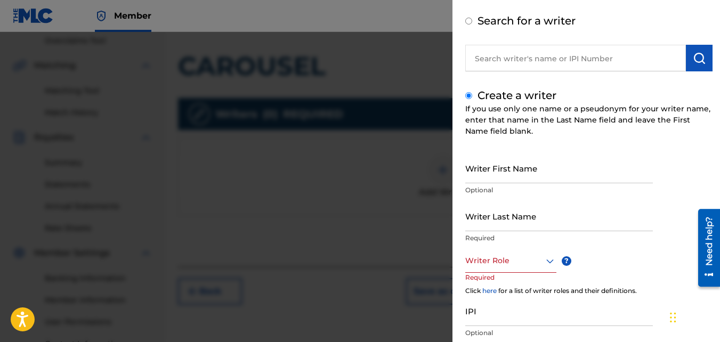
click at [491, 165] on input "Writer First Name" at bounding box center [559, 168] width 188 height 30
type input "Jasir"
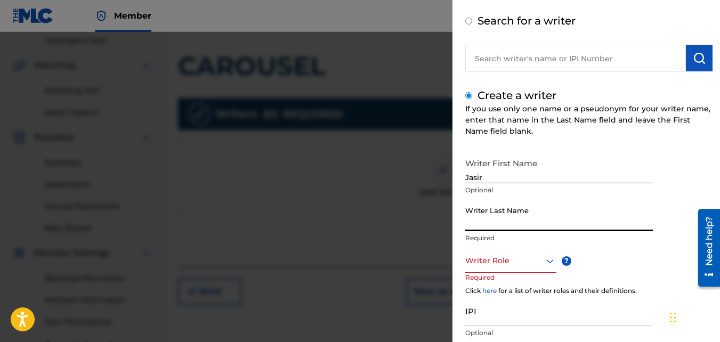
click at [499, 216] on input "Writer Last Name" at bounding box center [559, 216] width 188 height 30
type input "Brown"
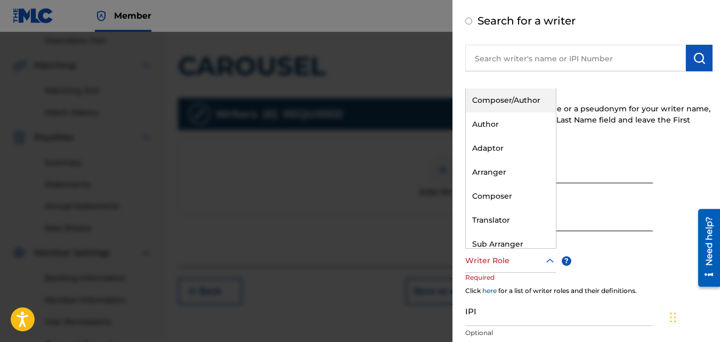
click at [510, 264] on div at bounding box center [510, 260] width 91 height 13
click at [502, 98] on div "Composer/Author" at bounding box center [511, 100] width 90 height 24
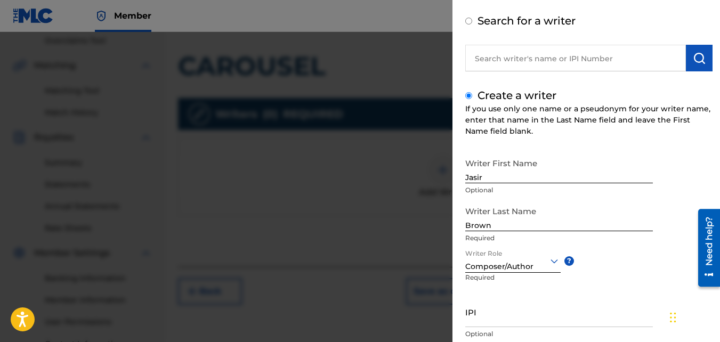
scroll to position [120, 0]
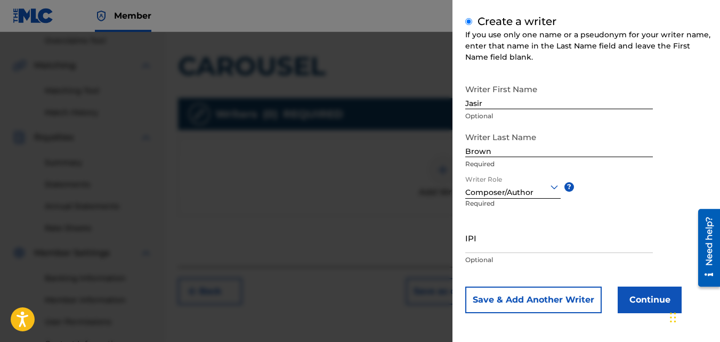
click at [629, 313] on div "Add Writer Search for a writer Create a writer If you use only one name or a ps…" at bounding box center [589, 111] width 273 height 463
click at [626, 310] on button "Continue" at bounding box center [650, 300] width 64 height 27
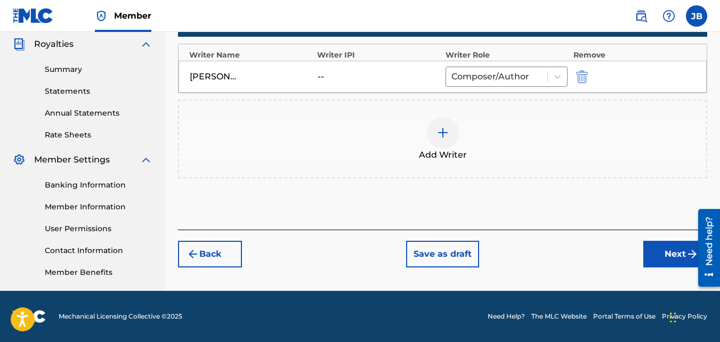
click at [665, 254] on button "Next" at bounding box center [675, 254] width 64 height 27
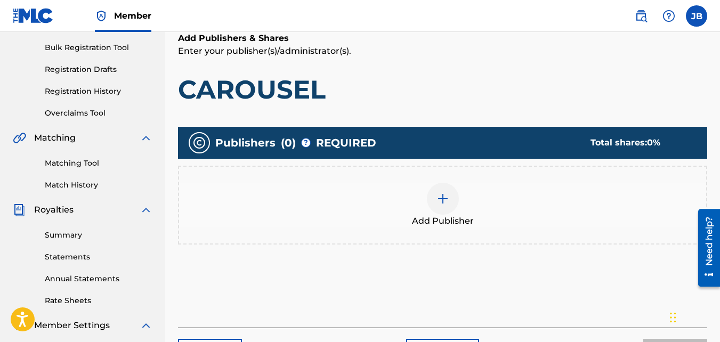
scroll to position [155, 0]
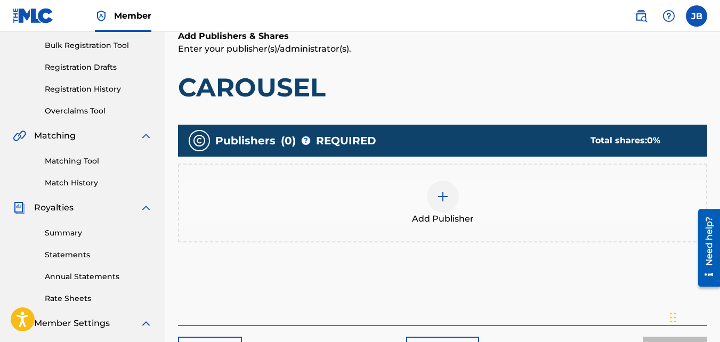
click at [480, 203] on div "Add Publisher" at bounding box center [442, 203] width 527 height 45
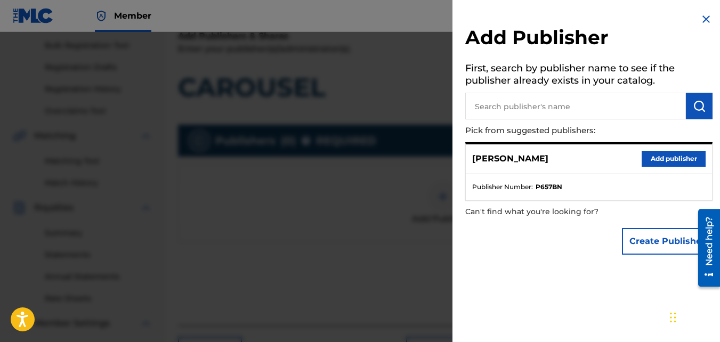
click at [656, 154] on button "Add publisher" at bounding box center [674, 159] width 64 height 16
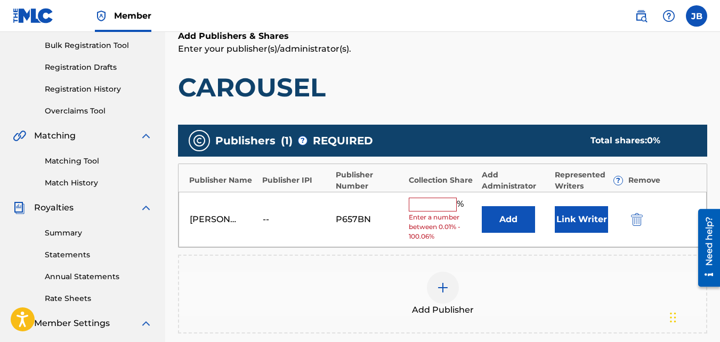
click at [450, 205] on input "text" at bounding box center [433, 205] width 48 height 14
type input "100"
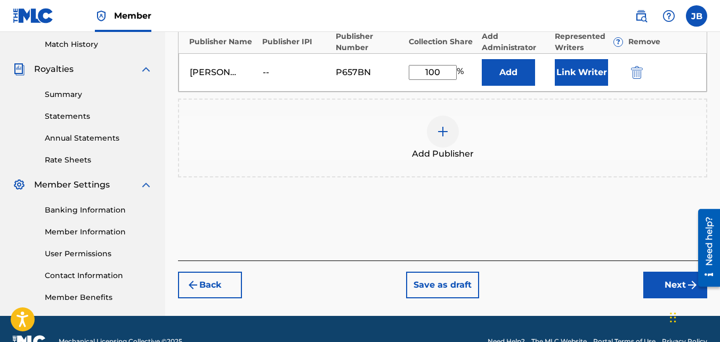
scroll to position [319, 0]
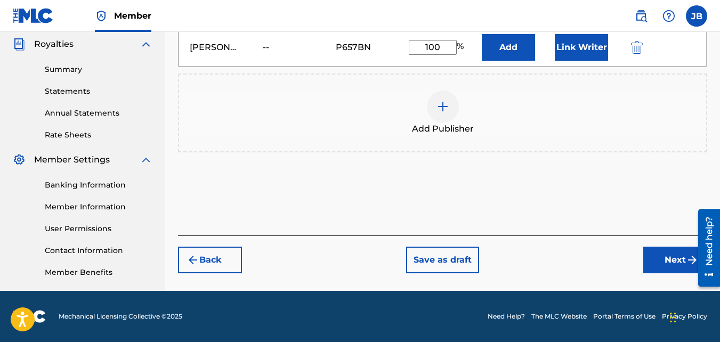
click at [650, 247] on button "Next" at bounding box center [675, 260] width 64 height 27
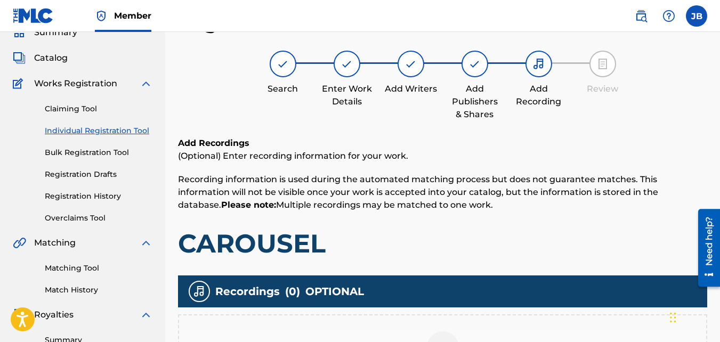
scroll to position [153, 0]
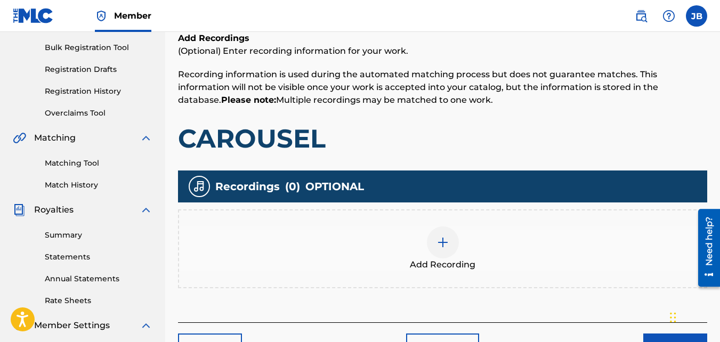
click at [505, 252] on div "Add Recording" at bounding box center [442, 249] width 527 height 45
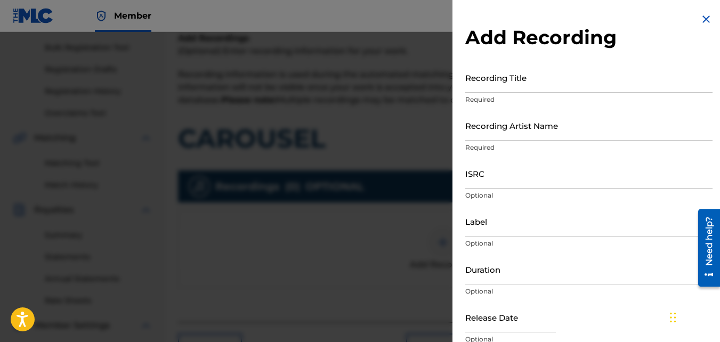
click at [503, 81] on input "Recording Title" at bounding box center [588, 77] width 247 height 30
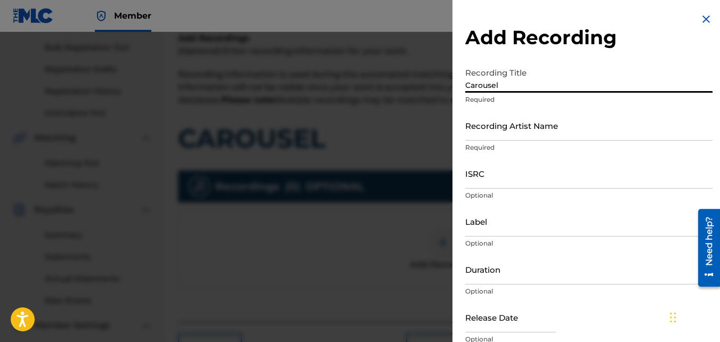
type input "Carousel"
click at [512, 125] on input "Recording Artist Name" at bounding box center [588, 125] width 247 height 30
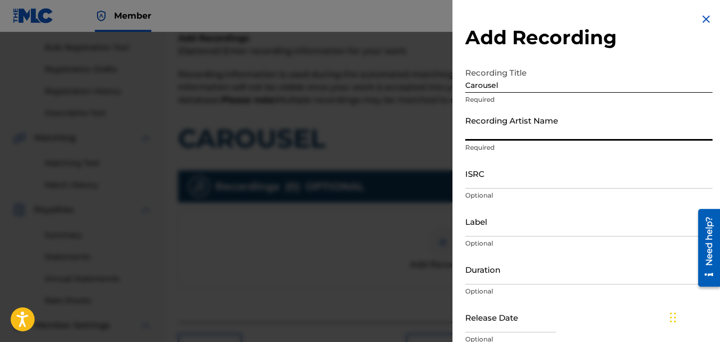
type input "4Slimey"
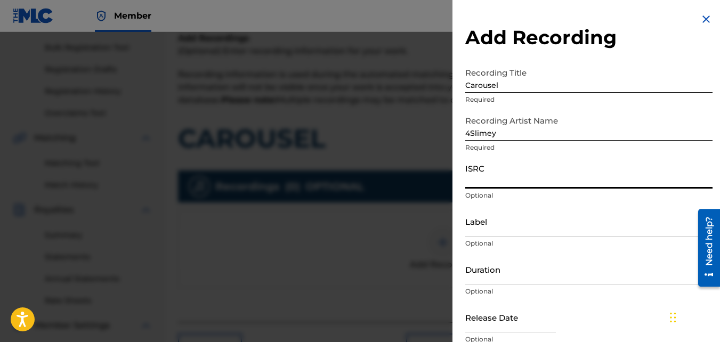
click at [496, 177] on input "ISRC" at bounding box center [588, 173] width 247 height 30
paste input "QZKUS2121459"
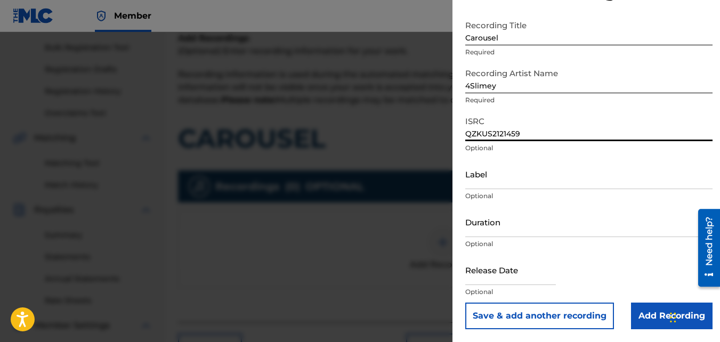
type input "QZKUS2121459"
click at [647, 327] on input "Add Recording" at bounding box center [672, 316] width 82 height 27
click at [647, 288] on div "Add Recording" at bounding box center [442, 248] width 529 height 79
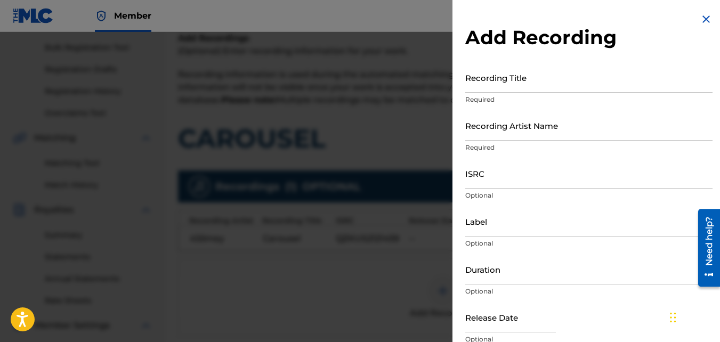
click at [425, 265] on div at bounding box center [360, 203] width 720 height 342
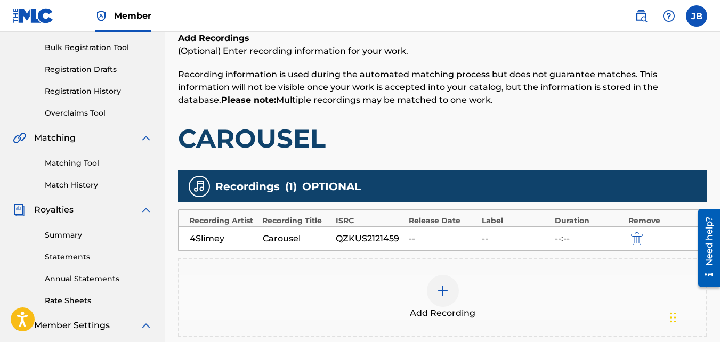
scroll to position [319, 0]
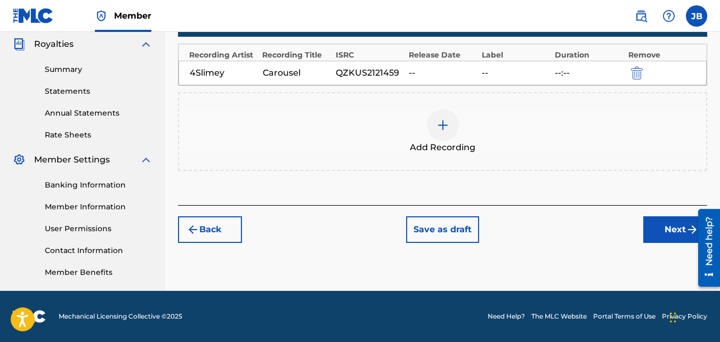
click at [667, 226] on button "Next" at bounding box center [675, 229] width 64 height 27
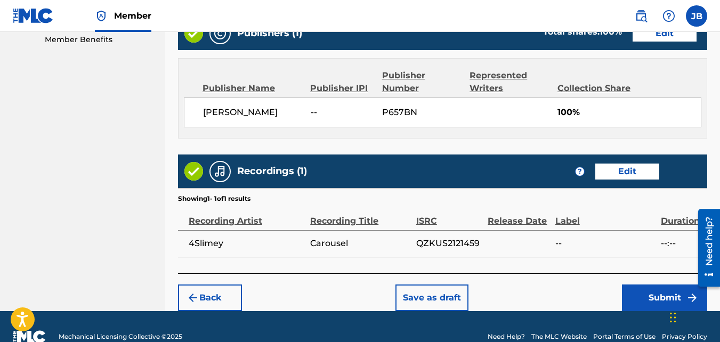
scroll to position [572, 0]
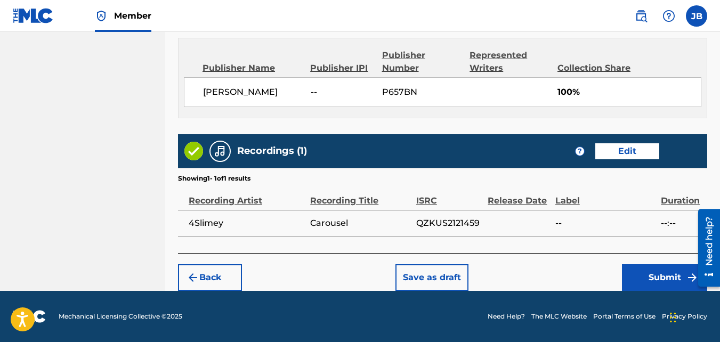
click at [641, 289] on button "Submit" at bounding box center [664, 277] width 85 height 27
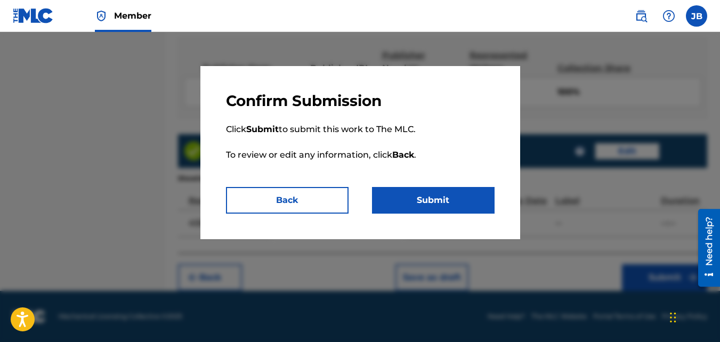
click at [424, 197] on button "Submit" at bounding box center [433, 200] width 123 height 27
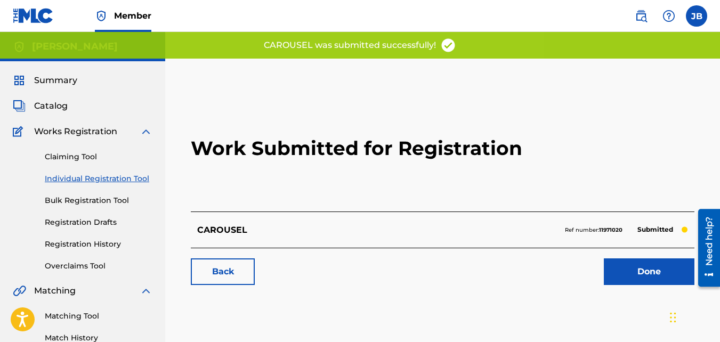
click at [238, 275] on link "Back" at bounding box center [223, 272] width 64 height 27
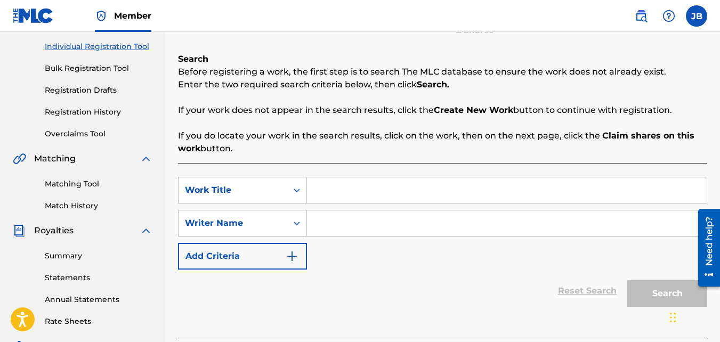
scroll to position [133, 0]
click at [364, 192] on input "Search Form" at bounding box center [507, 190] width 400 height 26
type input "Paranoid"
click at [365, 210] on input "Search Form" at bounding box center [507, 223] width 400 height 26
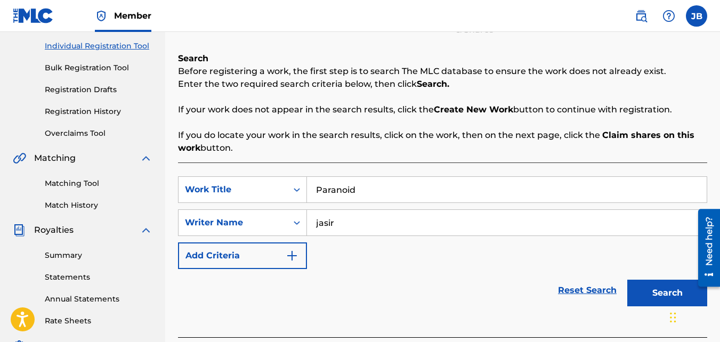
type input "jasir"
click at [627, 280] on button "Search" at bounding box center [667, 293] width 80 height 27
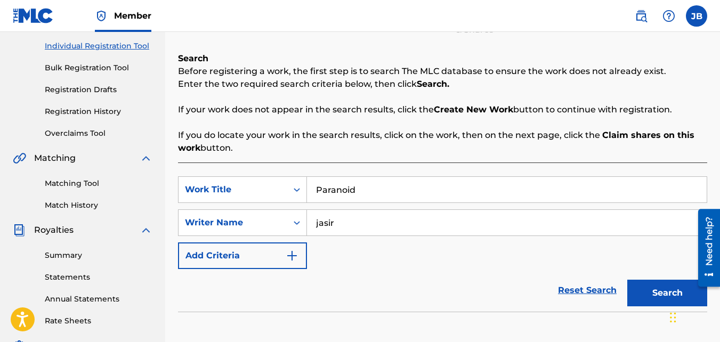
scroll to position [319, 0]
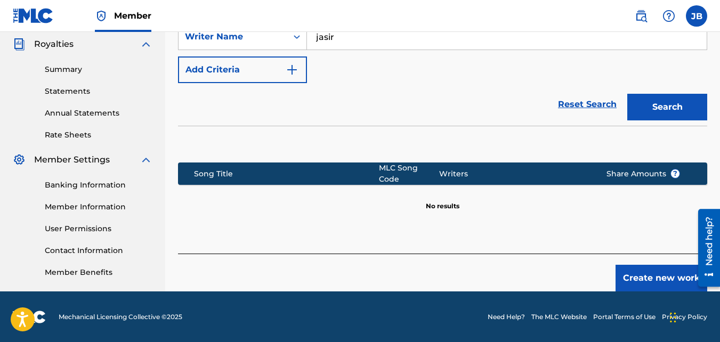
click at [641, 278] on button "Create new work" at bounding box center [662, 278] width 92 height 27
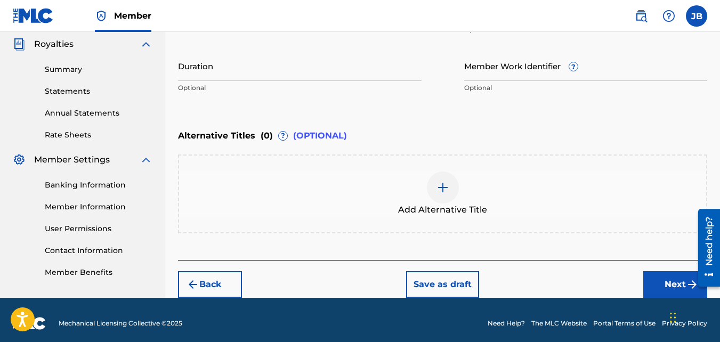
click at [648, 278] on button "Next" at bounding box center [675, 284] width 64 height 27
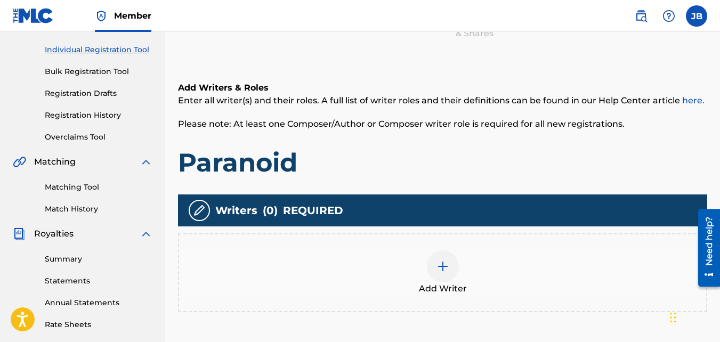
scroll to position [134, 0]
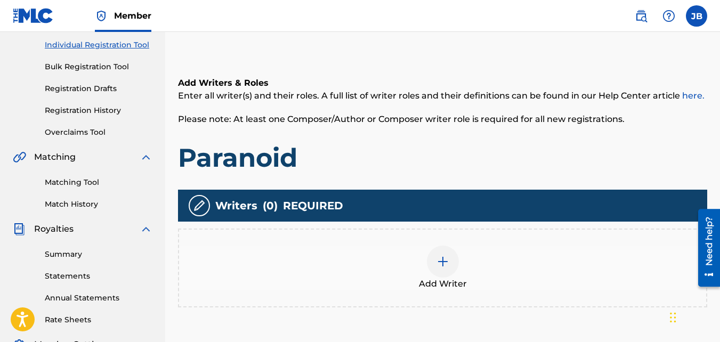
click at [426, 255] on div "Add Writer" at bounding box center [442, 268] width 527 height 45
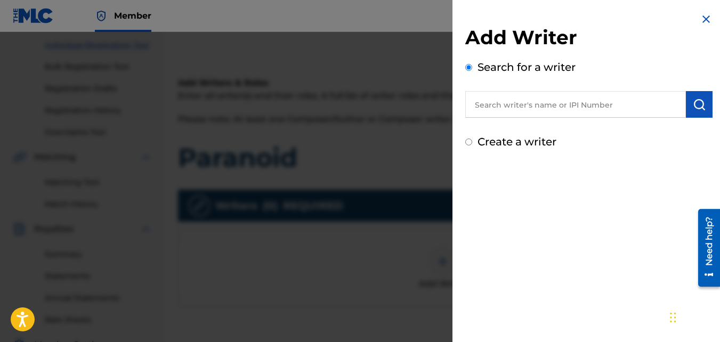
click at [485, 144] on label "Create a writer" at bounding box center [517, 141] width 79 height 13
radio input "true"
click at [472, 144] on input "Create a writer" at bounding box center [468, 142] width 7 height 7
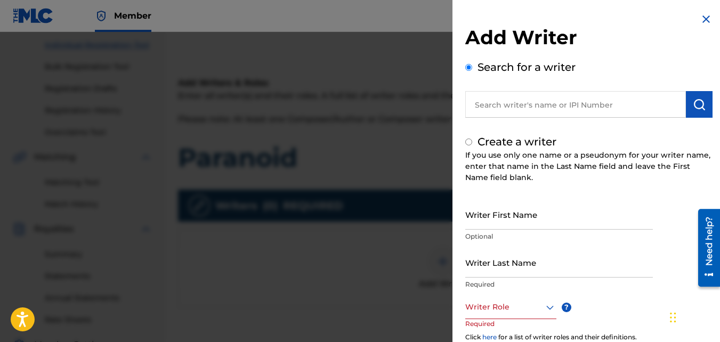
radio input "false"
radio input "true"
click at [523, 216] on input "Writer First Name" at bounding box center [559, 214] width 188 height 30
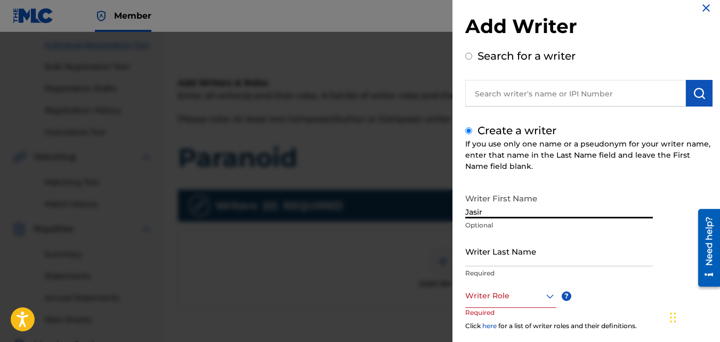
scroll to position [134, 0]
type input "Jasir"
click at [509, 241] on input "Writer Last Name" at bounding box center [559, 251] width 188 height 30
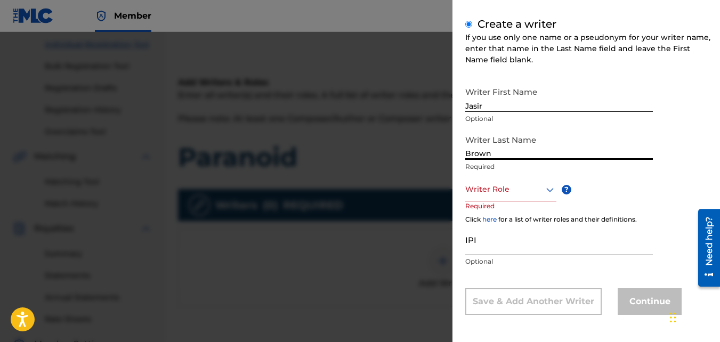
scroll to position [118, 0]
type input "Brown"
click at [500, 195] on div at bounding box center [510, 188] width 91 height 13
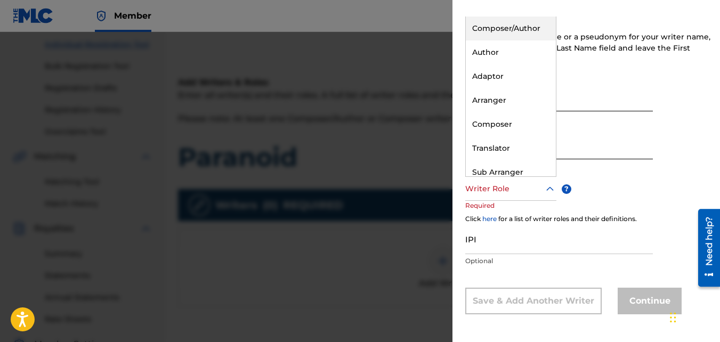
click at [503, 31] on div "Composer/Author" at bounding box center [511, 29] width 90 height 24
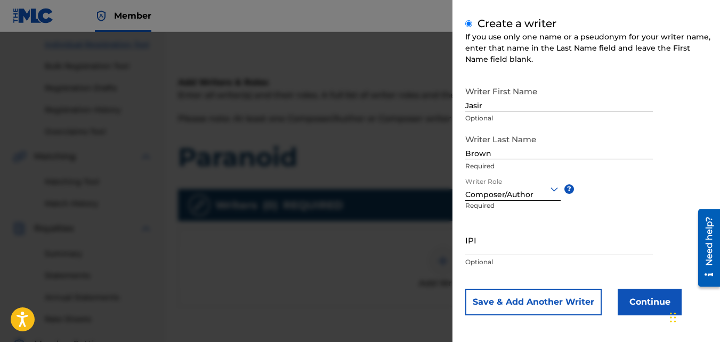
click at [644, 294] on button "Continue" at bounding box center [650, 302] width 64 height 27
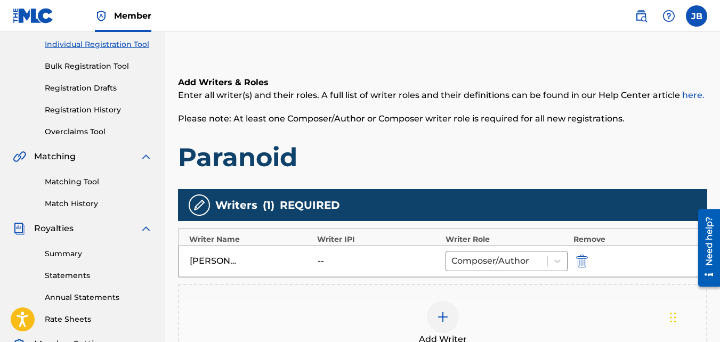
scroll to position [319, 0]
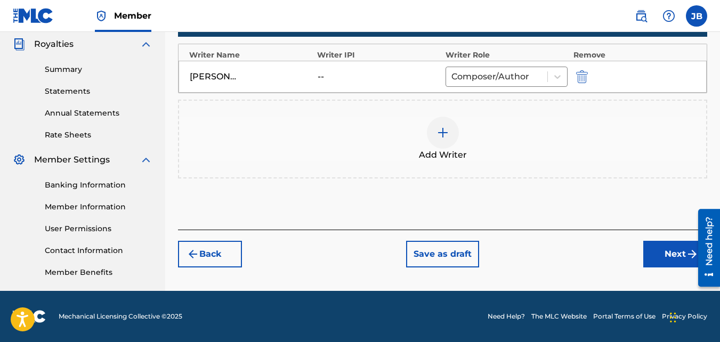
click at [665, 254] on button "Next" at bounding box center [675, 254] width 64 height 27
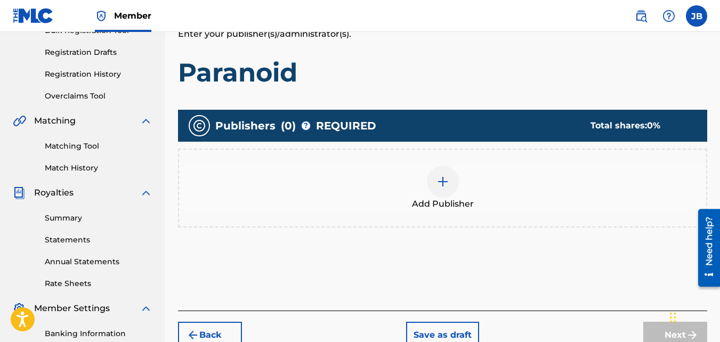
scroll to position [171, 0]
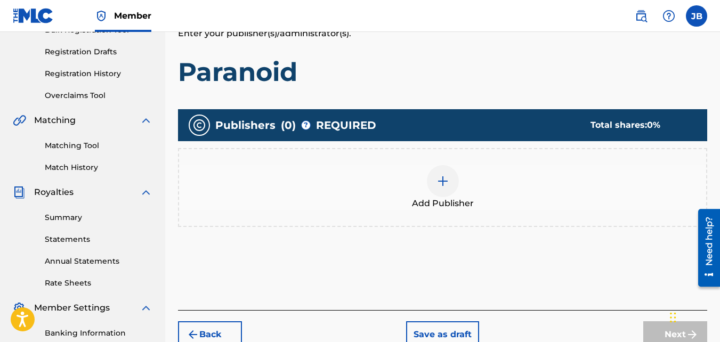
click at [446, 164] on div "Add Publisher" at bounding box center [442, 187] width 529 height 79
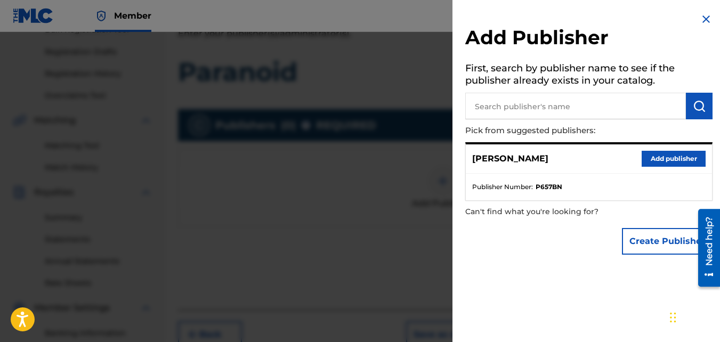
click at [670, 162] on button "Add publisher" at bounding box center [674, 159] width 64 height 16
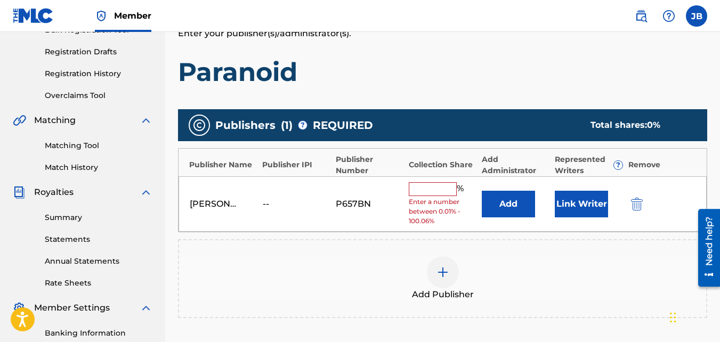
click at [421, 187] on input "text" at bounding box center [433, 189] width 48 height 14
type input "100"
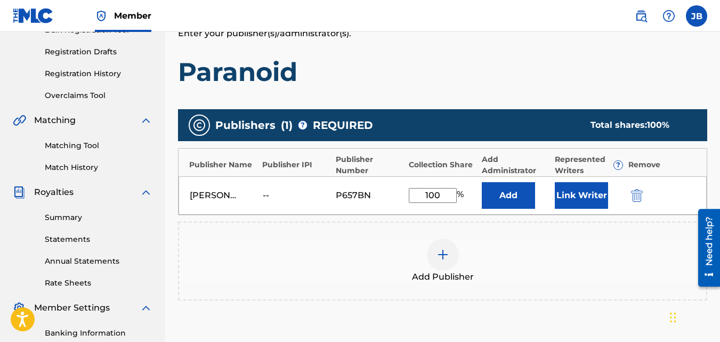
scroll to position [319, 0]
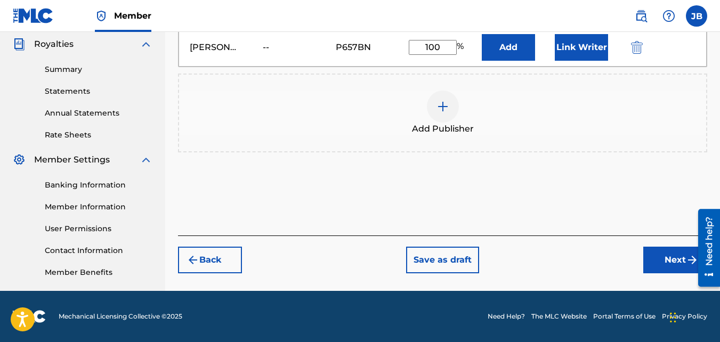
click at [652, 249] on button "Next" at bounding box center [675, 260] width 64 height 27
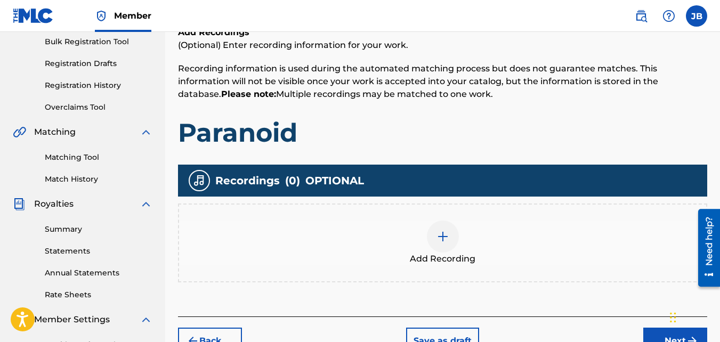
scroll to position [159, 0]
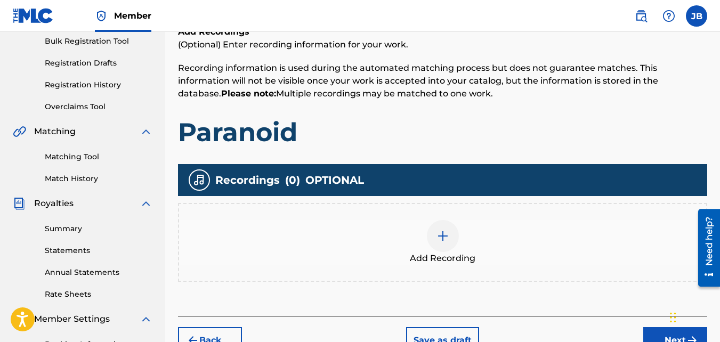
click at [435, 229] on div at bounding box center [443, 236] width 32 height 32
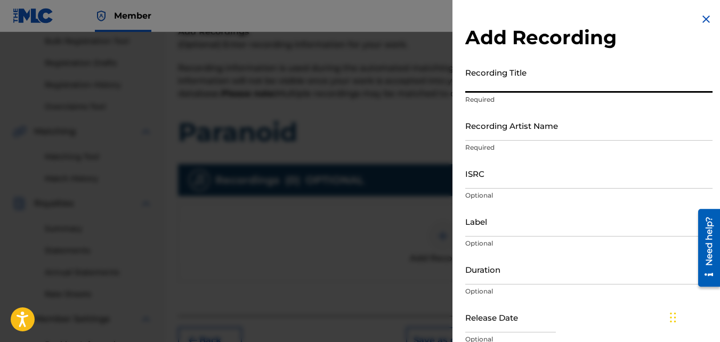
click at [517, 87] on input "Recording Title" at bounding box center [588, 77] width 247 height 30
click at [517, 87] on input "PA" at bounding box center [588, 77] width 247 height 30
type input "Paranoid"
click at [512, 113] on input "Recording Artist Name" at bounding box center [588, 125] width 247 height 30
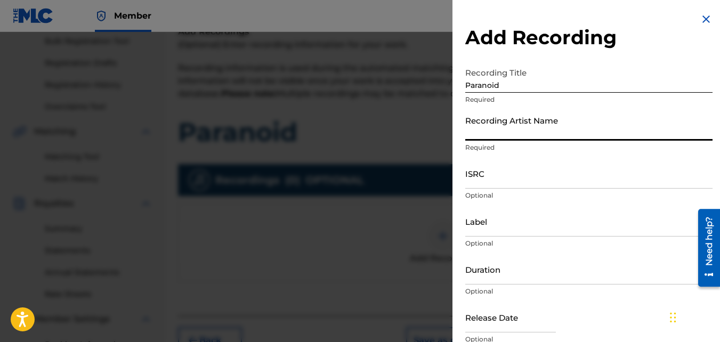
type input "4Slimey"
click at [525, 168] on input "ISRC" at bounding box center [588, 173] width 247 height 30
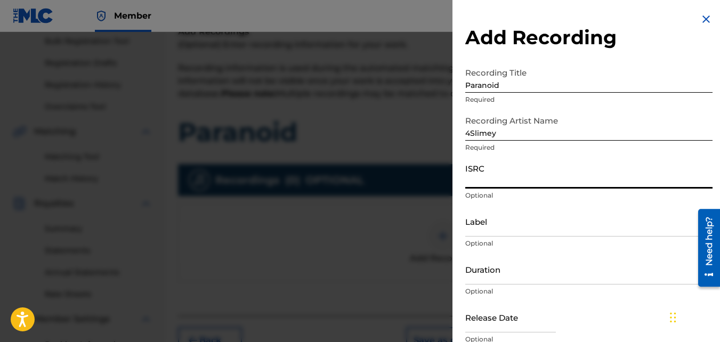
paste input "QZKUS2120650"
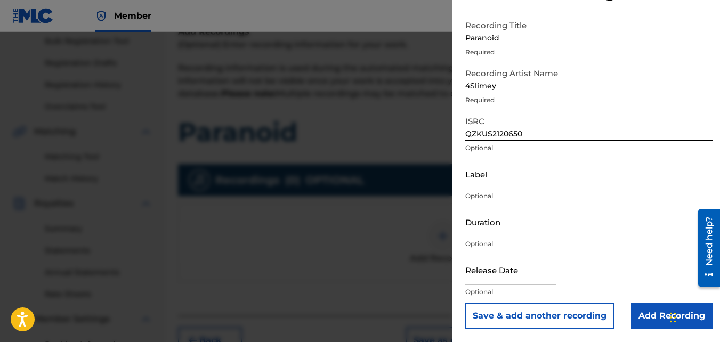
type input "QZKUS2120650"
click at [643, 317] on input "Add Recording" at bounding box center [672, 316] width 82 height 27
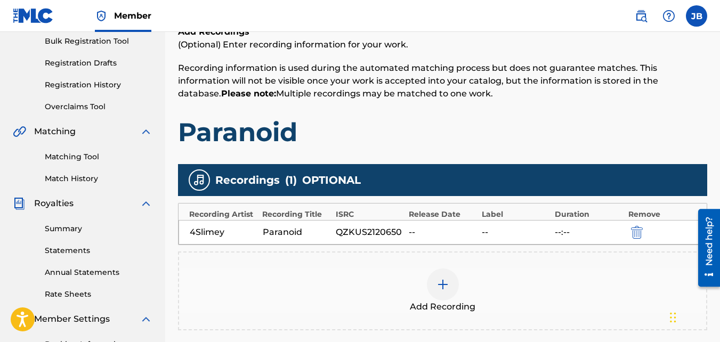
scroll to position [319, 0]
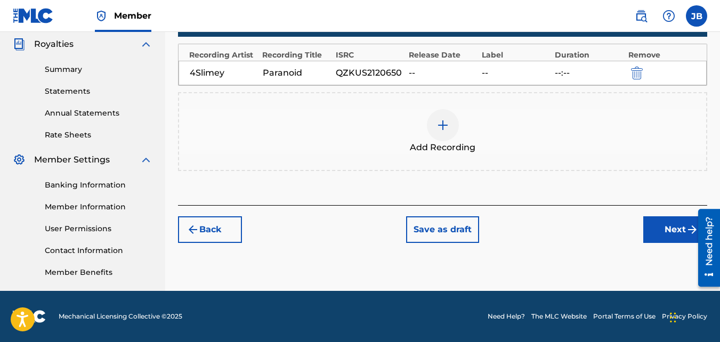
click at [647, 229] on button "Next" at bounding box center [675, 229] width 64 height 27
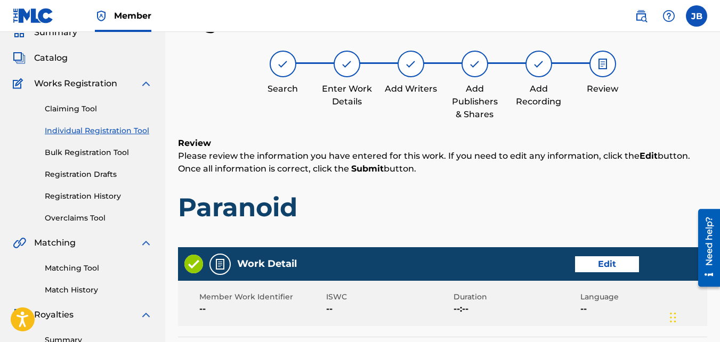
scroll to position [572, 0]
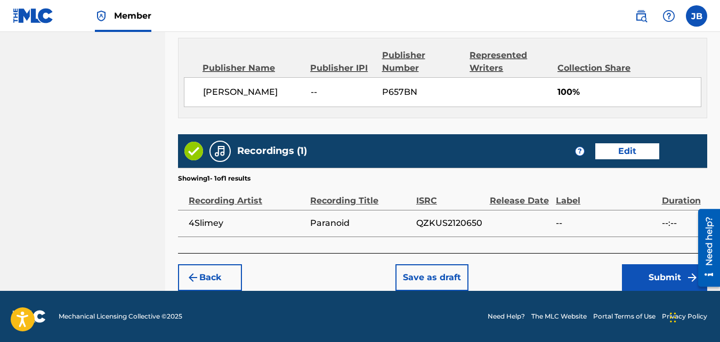
click at [639, 267] on button "Submit" at bounding box center [664, 277] width 85 height 27
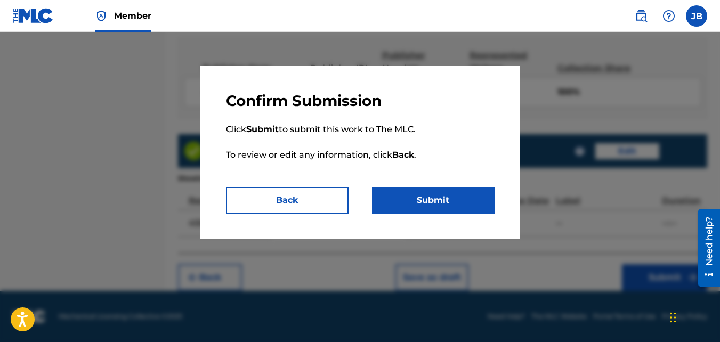
click at [463, 198] on button "Submit" at bounding box center [433, 200] width 123 height 27
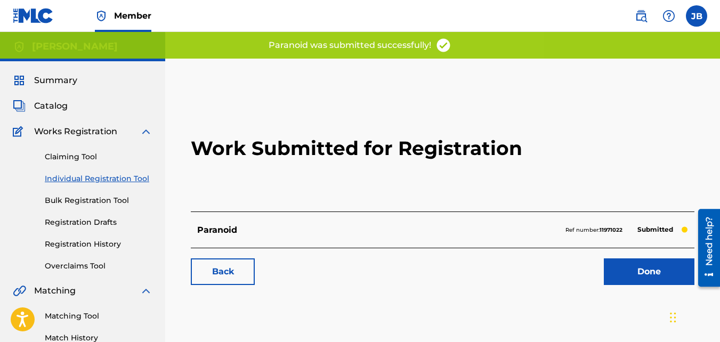
click at [233, 280] on link "Back" at bounding box center [223, 272] width 64 height 27
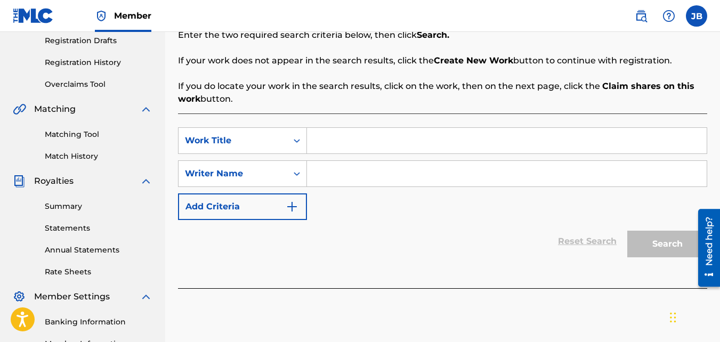
scroll to position [207, 0]
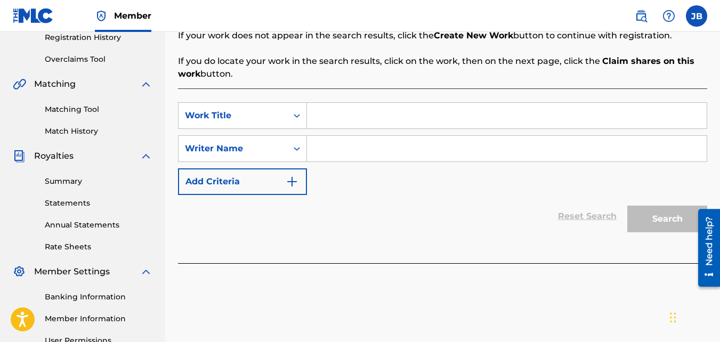
click at [341, 120] on input "Search Form" at bounding box center [507, 116] width 400 height 26
type input "Dawn"
click at [338, 157] on input "Search Form" at bounding box center [507, 149] width 400 height 26
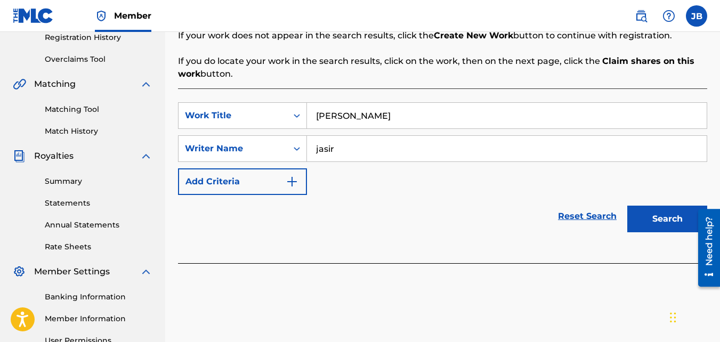
type input "jasir"
click at [627, 206] on button "Search" at bounding box center [667, 219] width 80 height 27
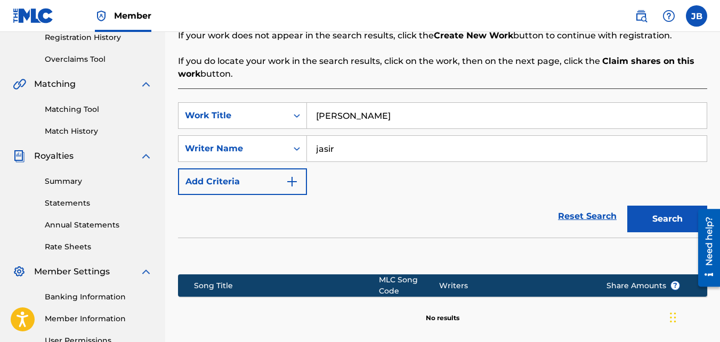
scroll to position [319, 0]
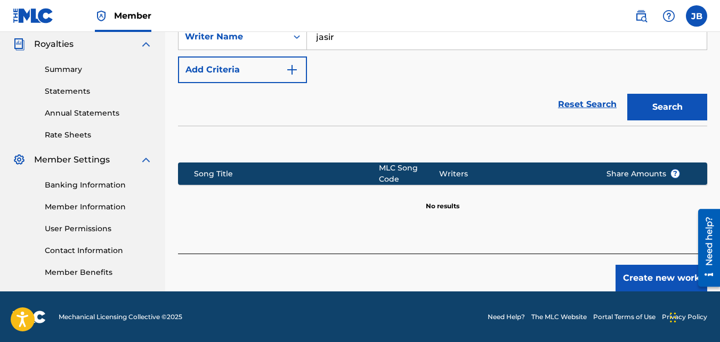
click at [621, 265] on button "Create new work" at bounding box center [662, 278] width 92 height 27
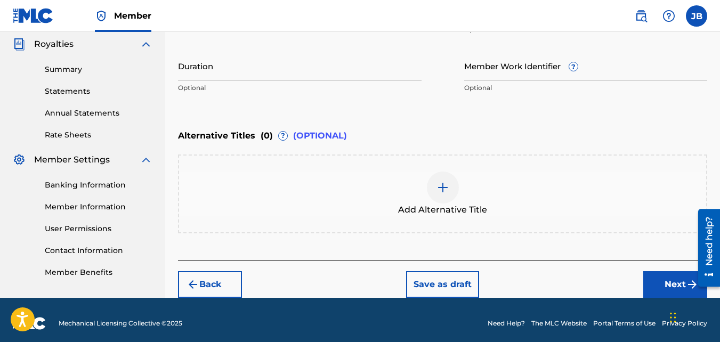
click at [651, 286] on button "Next" at bounding box center [675, 284] width 64 height 27
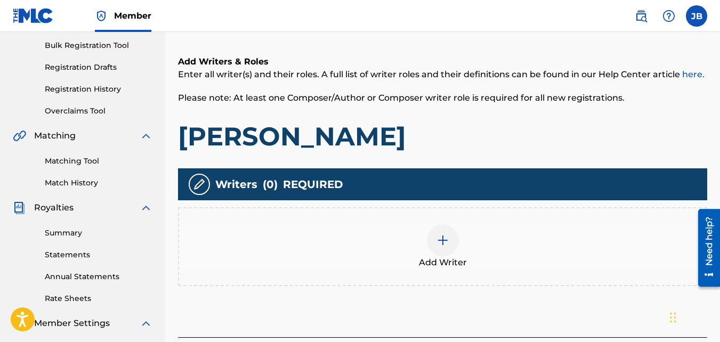
scroll to position [156, 0]
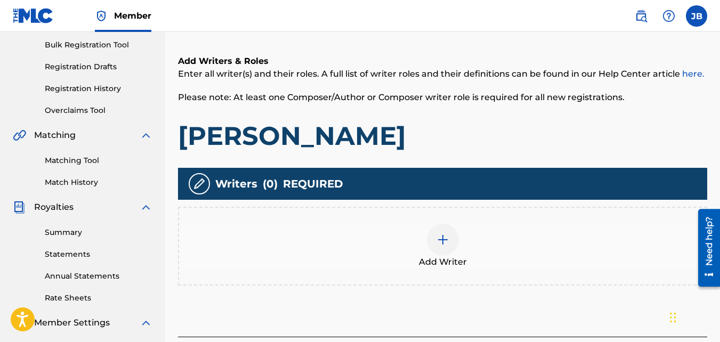
click at [399, 261] on div "Add Writer" at bounding box center [442, 246] width 527 height 45
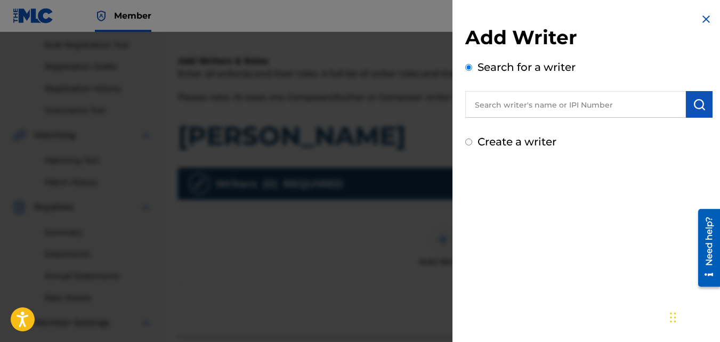
click at [495, 147] on label "Create a writer" at bounding box center [517, 141] width 79 height 13
radio input "true"
click at [472, 146] on input "Create a writer" at bounding box center [468, 142] width 7 height 7
radio input "false"
radio input "true"
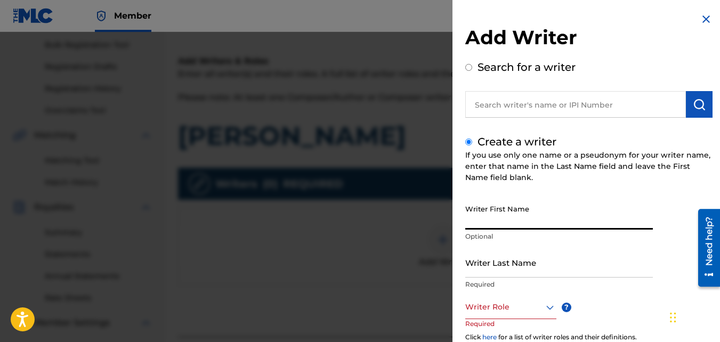
click at [497, 220] on input "Writer First Name" at bounding box center [559, 214] width 188 height 30
type input "Jasir"
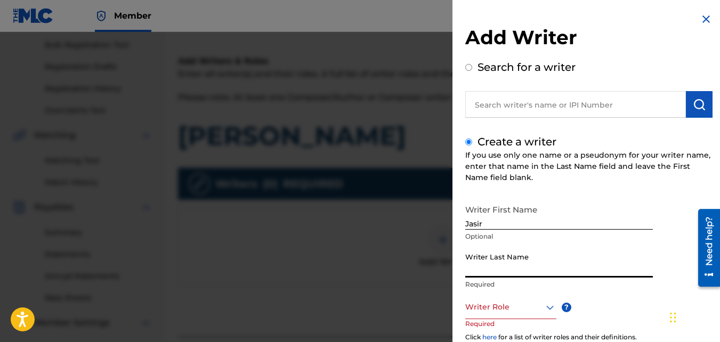
click at [495, 257] on input "Writer Last Name" at bounding box center [559, 262] width 188 height 30
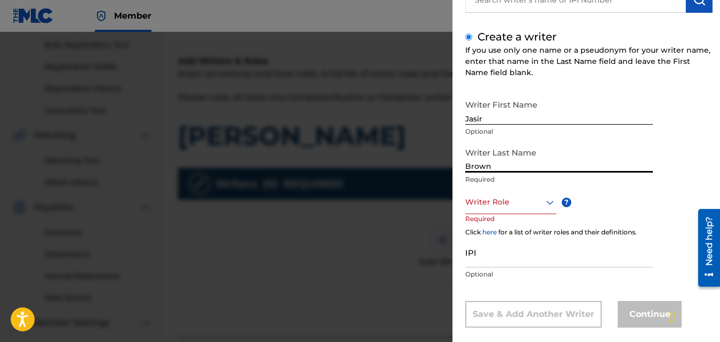
scroll to position [111, 0]
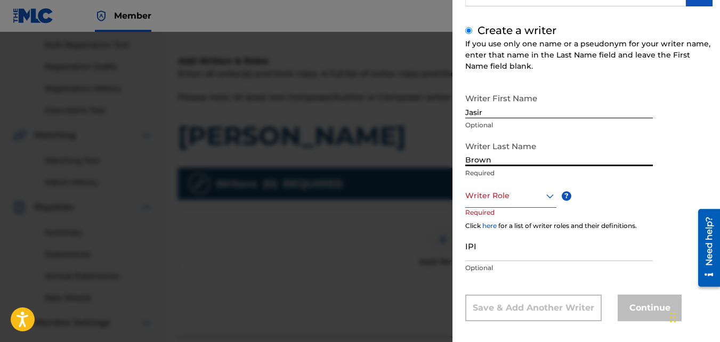
type input "Brown"
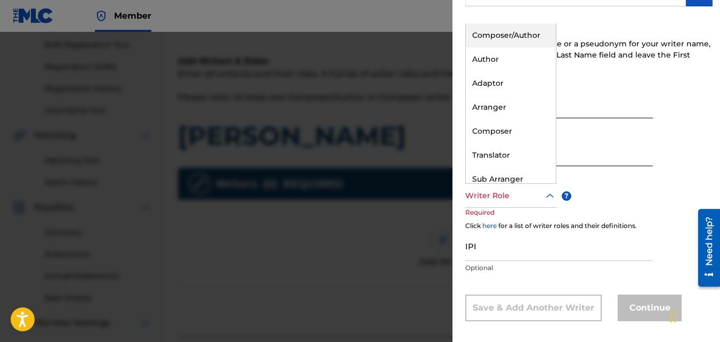
click at [495, 195] on div at bounding box center [510, 195] width 91 height 13
click at [493, 38] on div "Composer/Author" at bounding box center [511, 35] width 90 height 24
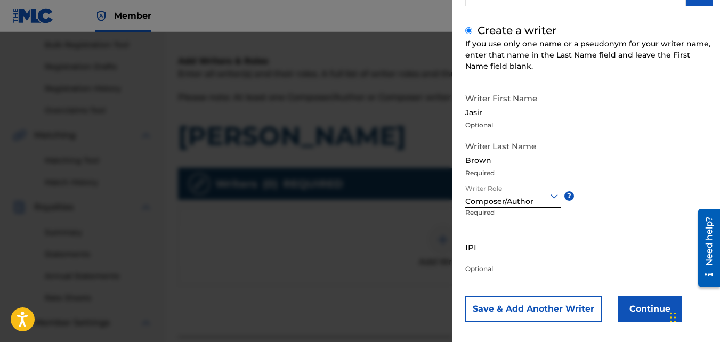
click at [634, 304] on button "Continue" at bounding box center [650, 309] width 64 height 27
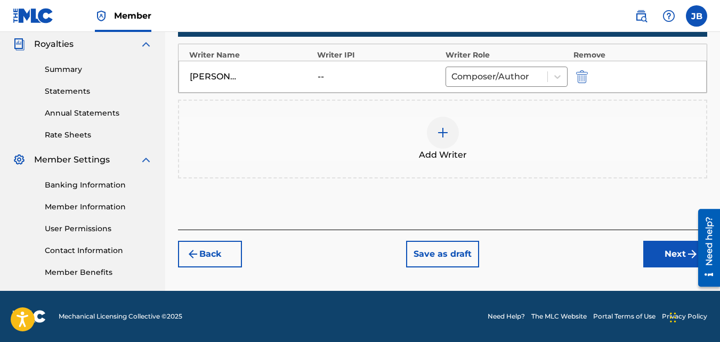
click at [664, 261] on button "Next" at bounding box center [675, 254] width 64 height 27
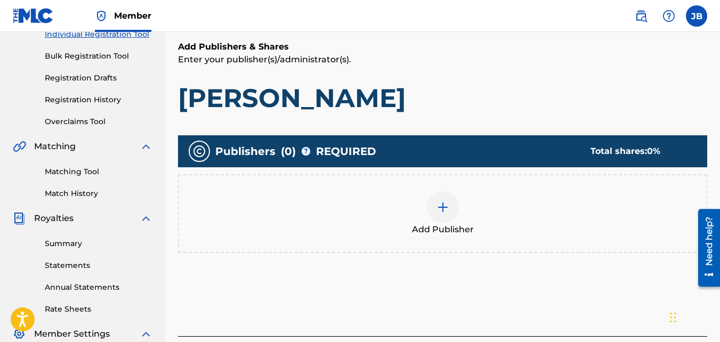
scroll to position [176, 0]
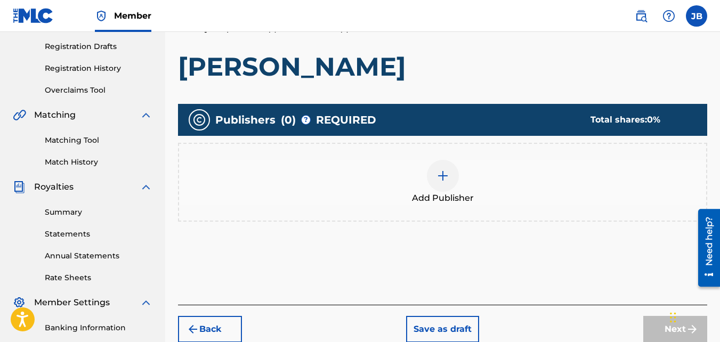
click at [519, 206] on div "Add Publisher" at bounding box center [442, 182] width 529 height 79
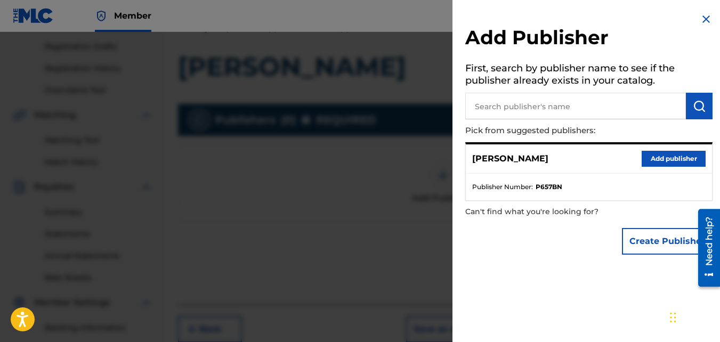
click at [658, 155] on button "Add publisher" at bounding box center [674, 159] width 64 height 16
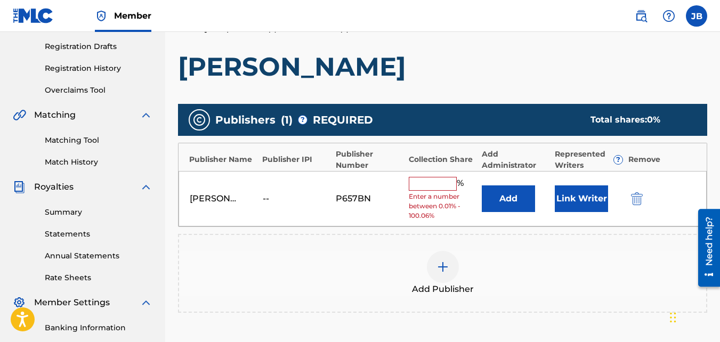
click at [412, 185] on input "text" at bounding box center [433, 184] width 48 height 14
type input "100"
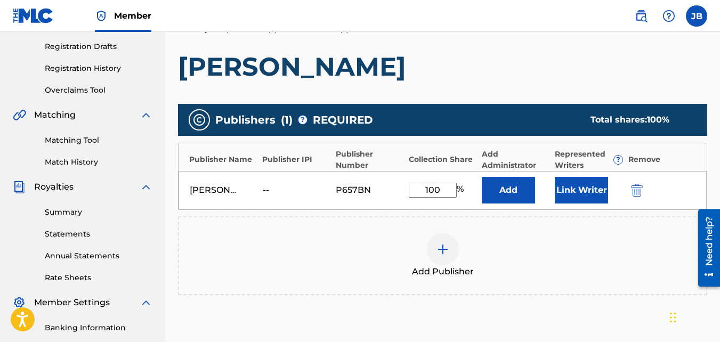
scroll to position [319, 0]
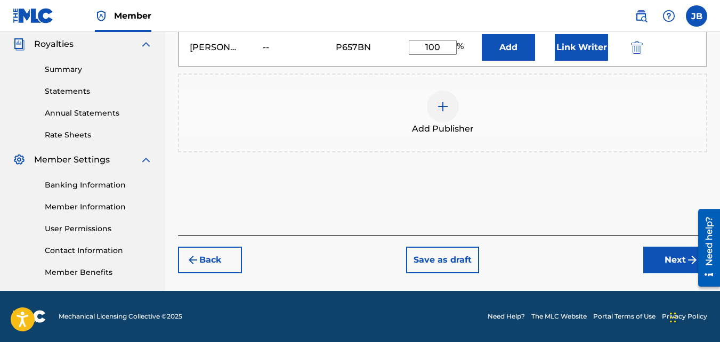
click at [651, 257] on button "Next" at bounding box center [675, 260] width 64 height 27
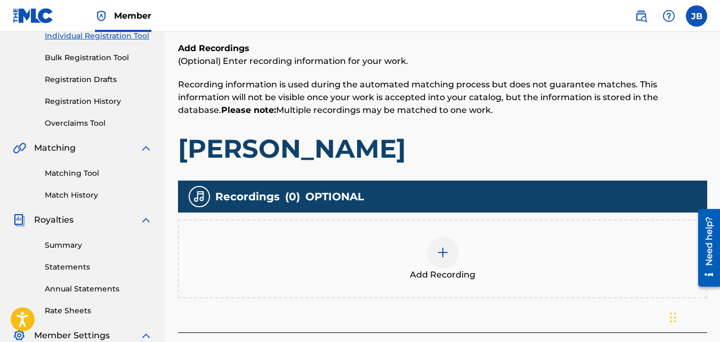
scroll to position [143, 0]
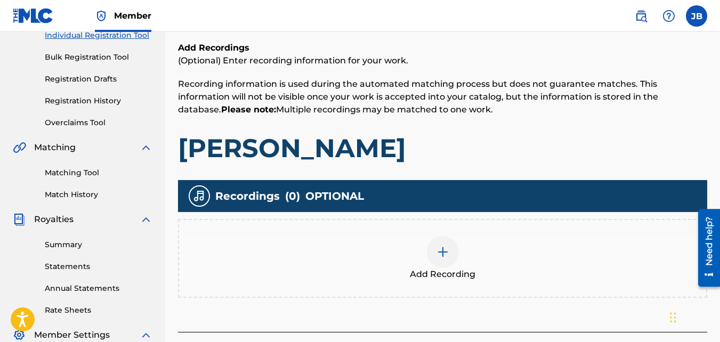
click at [410, 231] on div "Add Recording" at bounding box center [442, 258] width 529 height 79
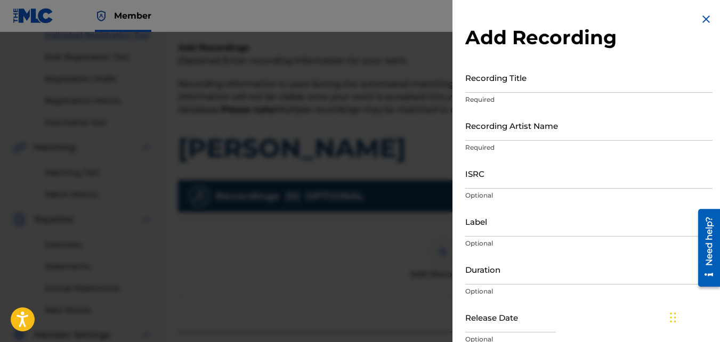
click at [512, 76] on input "Recording Title" at bounding box center [588, 77] width 247 height 30
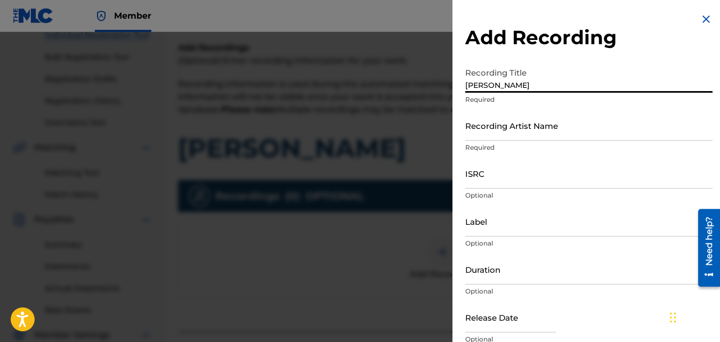
type input "Dawn"
click at [493, 128] on input "Recording Artist Name" at bounding box center [588, 125] width 247 height 30
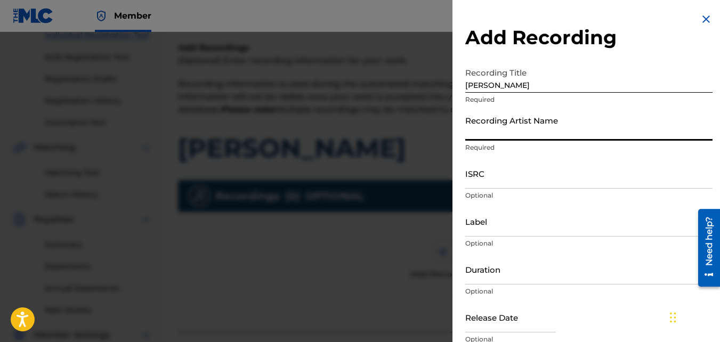
type input "4Slimey"
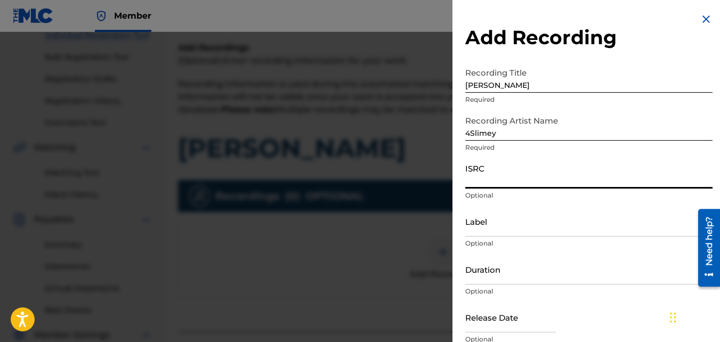
paste input "QZKUS2121526"
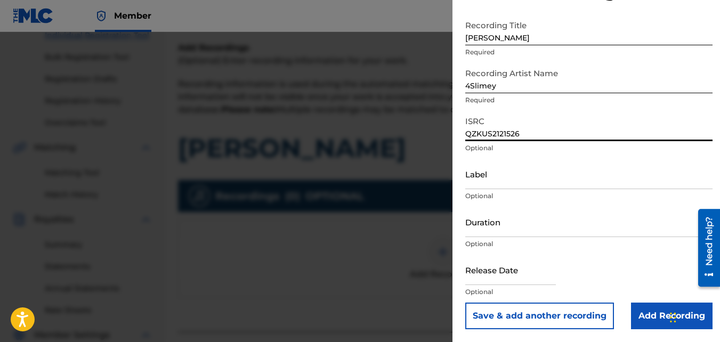
type input "QZKUS2121526"
click at [651, 307] on input "Add Recording" at bounding box center [672, 316] width 82 height 27
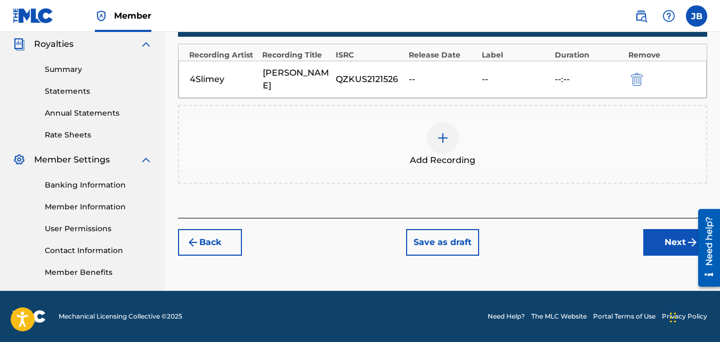
click at [666, 229] on button "Next" at bounding box center [675, 242] width 64 height 27
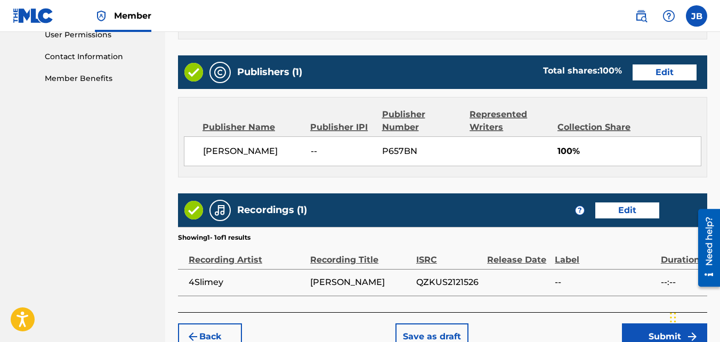
scroll to position [572, 0]
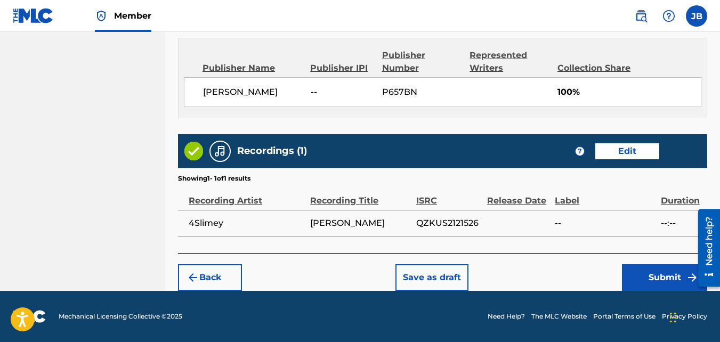
click at [637, 268] on button "Submit" at bounding box center [664, 277] width 85 height 27
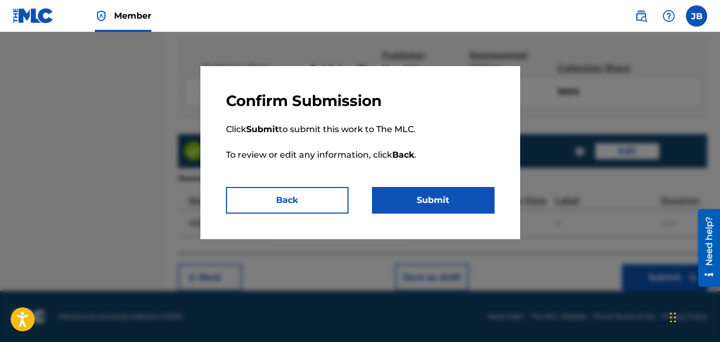
click at [439, 206] on button "Submit" at bounding box center [433, 200] width 123 height 27
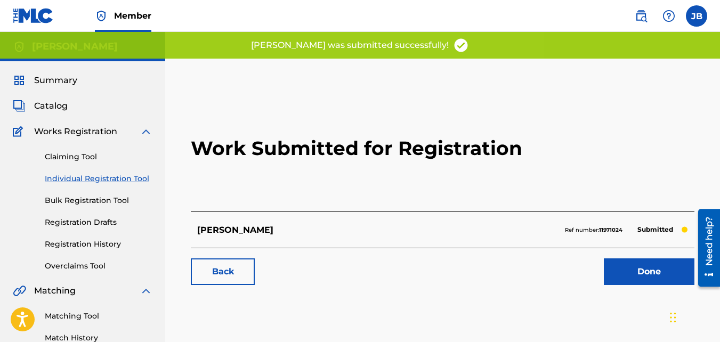
click at [204, 275] on link "Back" at bounding box center [223, 272] width 64 height 27
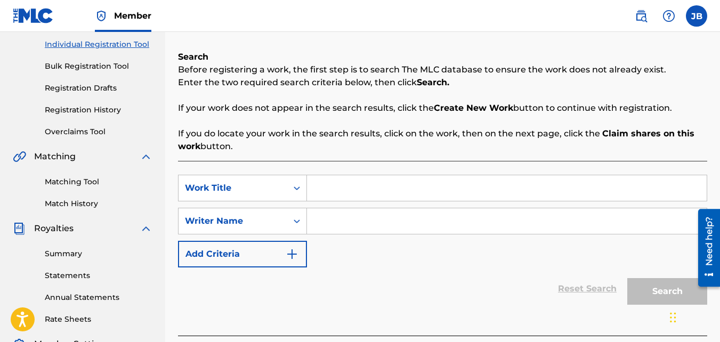
scroll to position [135, 0]
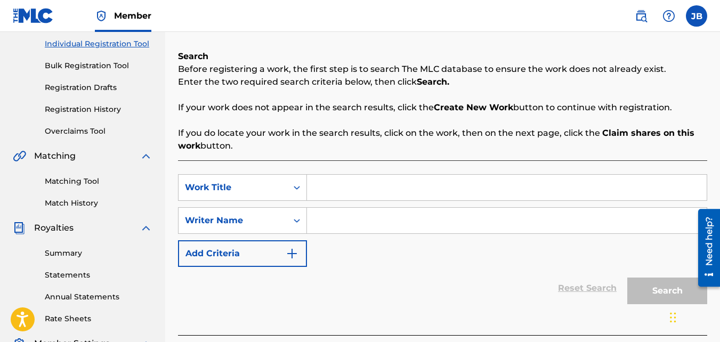
click at [326, 189] on input "Search Form" at bounding box center [507, 188] width 400 height 26
type input "Rolls Truxk"
click at [319, 221] on input "Search Form" at bounding box center [507, 221] width 400 height 26
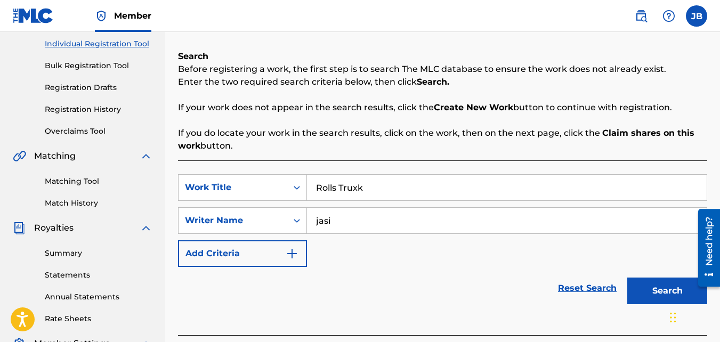
type input "jasi"
click at [627, 278] on button "Search" at bounding box center [667, 291] width 80 height 27
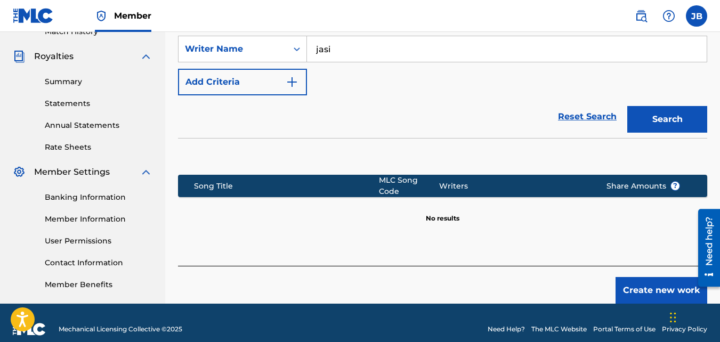
scroll to position [319, 0]
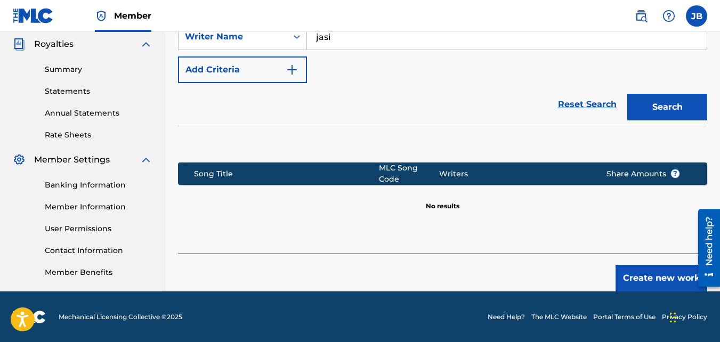
click at [658, 265] on button "Create new work" at bounding box center [662, 278] width 92 height 27
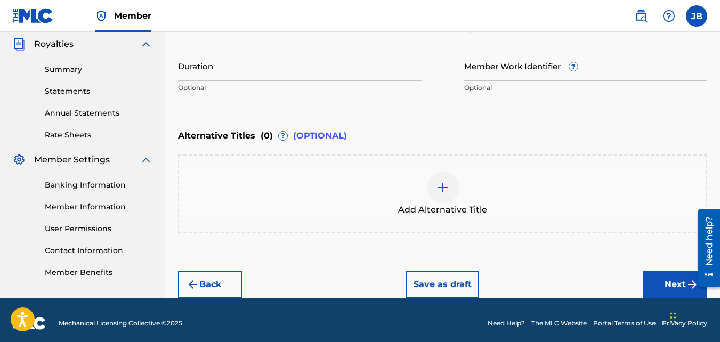
click at [462, 207] on span "Add Alternative Title" at bounding box center [442, 210] width 89 height 13
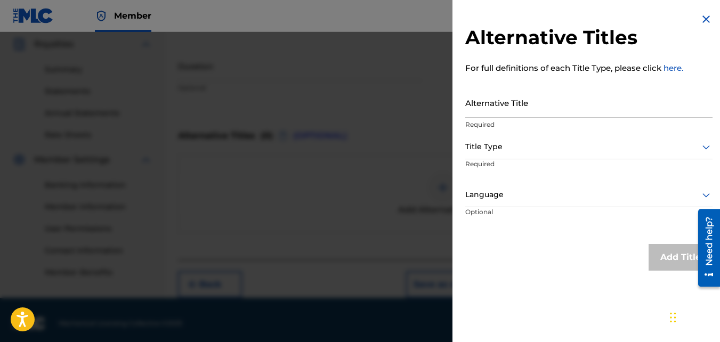
click at [423, 251] on div at bounding box center [360, 203] width 720 height 342
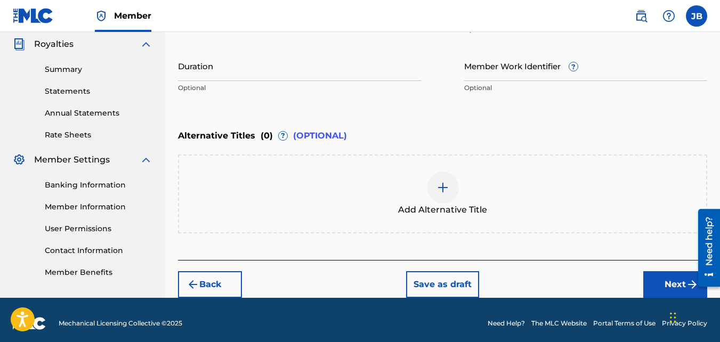
click at [652, 284] on button "Next" at bounding box center [675, 284] width 64 height 27
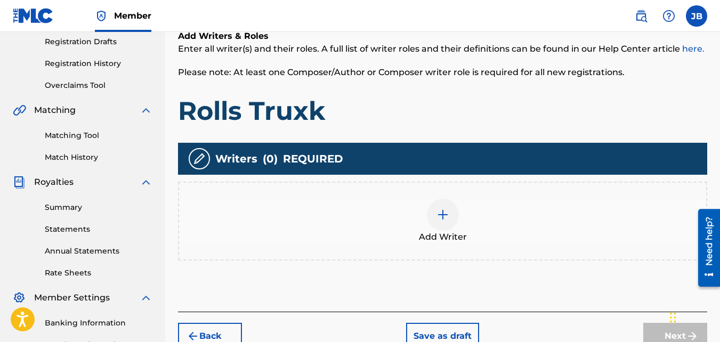
scroll to position [195, 0]
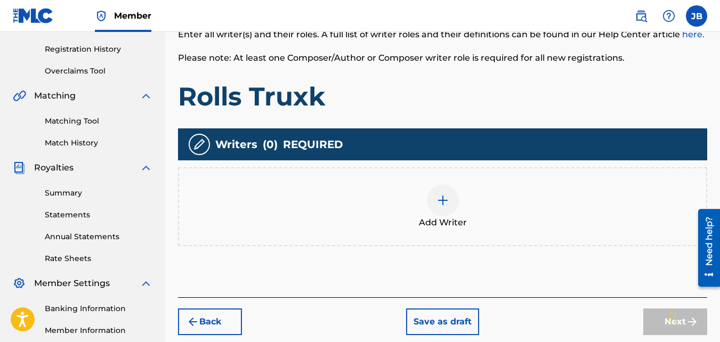
click at [455, 210] on div at bounding box center [443, 200] width 32 height 32
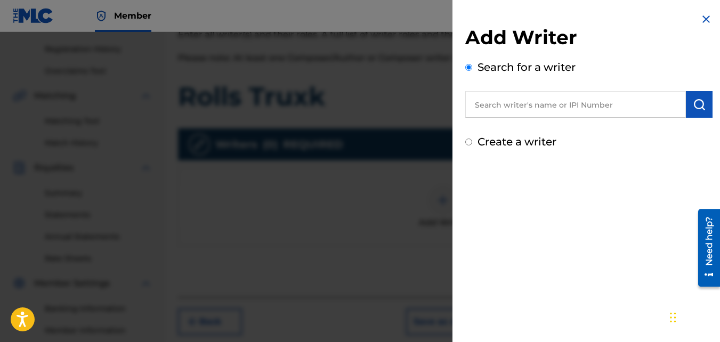
click at [513, 146] on label "Create a writer" at bounding box center [517, 141] width 79 height 13
radio input "true"
click at [472, 146] on input "Create a writer" at bounding box center [468, 142] width 7 height 7
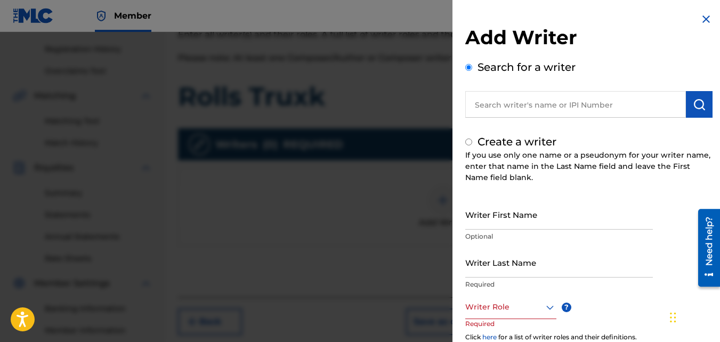
radio input "false"
radio input "true"
click at [517, 219] on input "Writer First Name" at bounding box center [559, 214] width 188 height 30
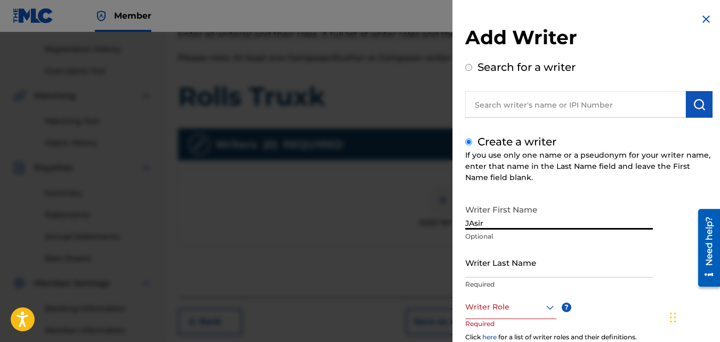
scroll to position [62, 0]
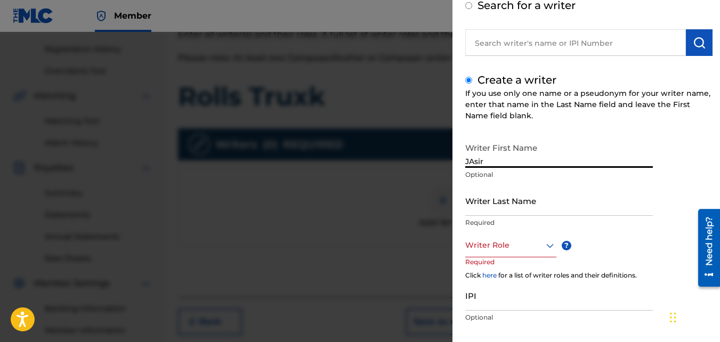
type input "JAsir"
click at [505, 203] on input "Writer Last Name" at bounding box center [559, 201] width 188 height 30
click at [494, 157] on input "JAsir" at bounding box center [559, 153] width 188 height 30
type input "Jasir"
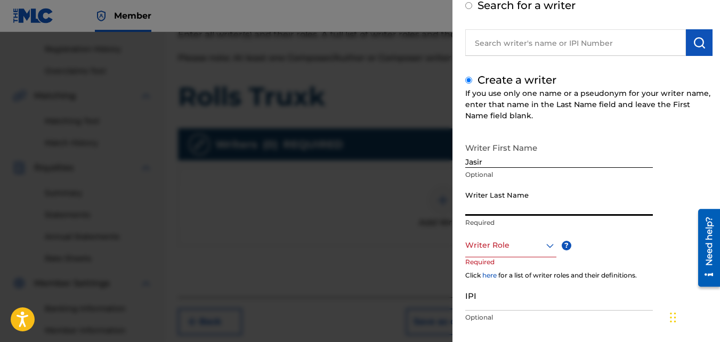
click at [484, 200] on input "Writer Last Name" at bounding box center [559, 201] width 188 height 30
type input "Brown"
click at [495, 253] on div "Writer Role" at bounding box center [510, 245] width 91 height 24
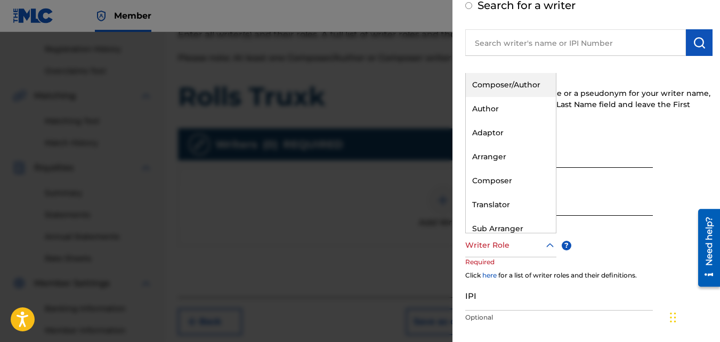
click at [506, 78] on div "Composer/Author" at bounding box center [511, 85] width 90 height 24
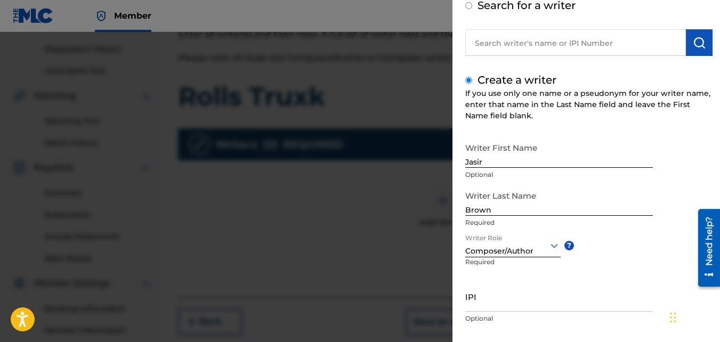
scroll to position [120, 0]
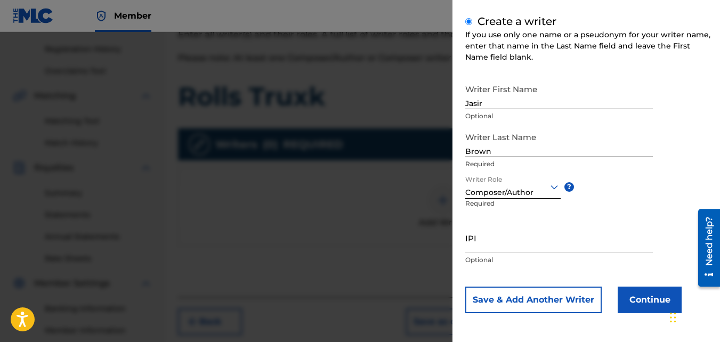
click at [629, 293] on button "Continue" at bounding box center [650, 300] width 64 height 27
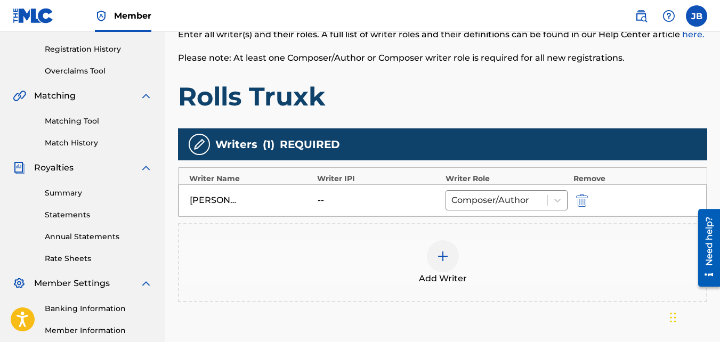
scroll to position [319, 0]
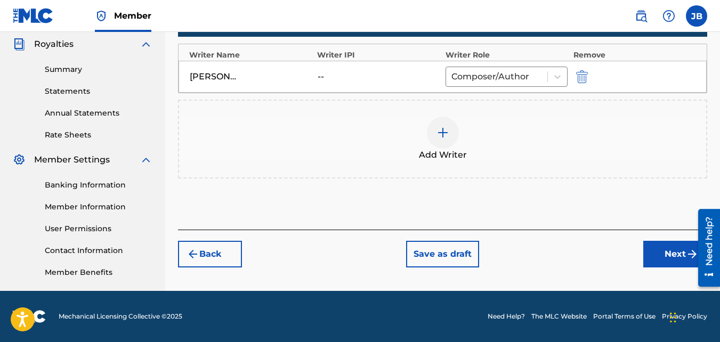
click at [661, 243] on button "Next" at bounding box center [675, 254] width 64 height 27
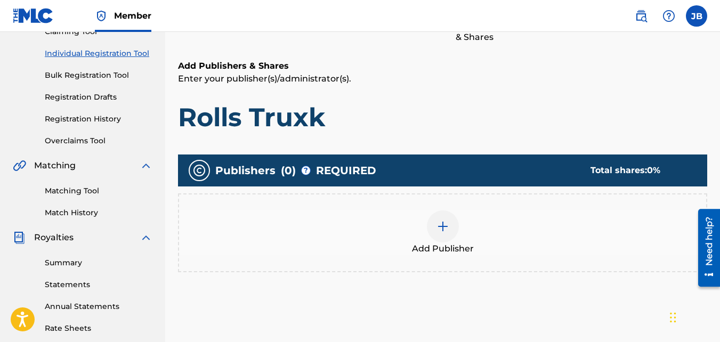
scroll to position [128, 0]
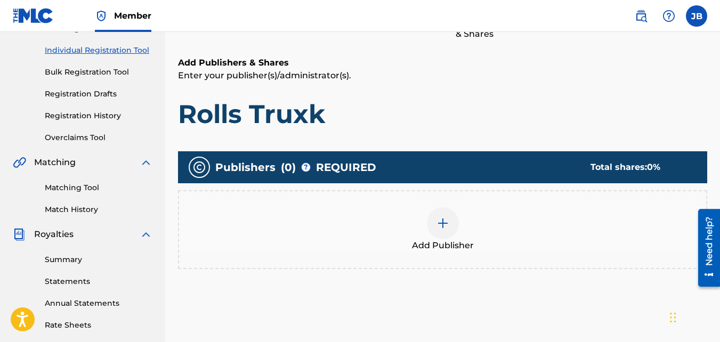
click at [470, 213] on div "Add Publisher" at bounding box center [442, 229] width 527 height 45
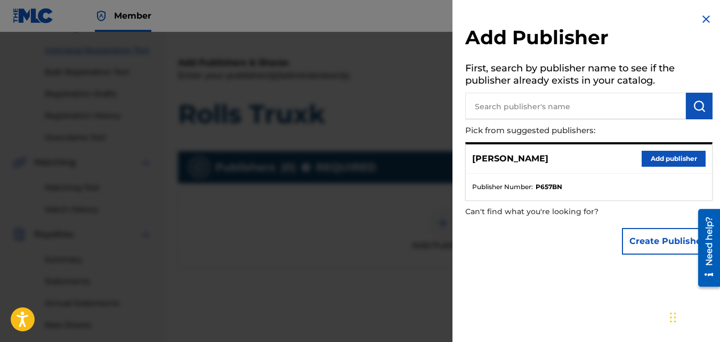
click at [663, 164] on button "Add publisher" at bounding box center [674, 159] width 64 height 16
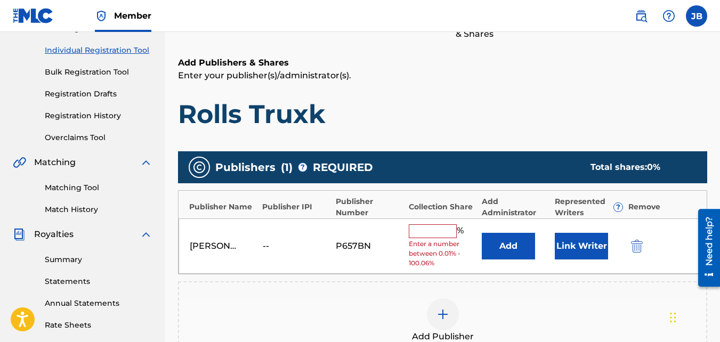
click at [425, 238] on div "% Enter a number between 0.01% - 100.06%" at bounding box center [443, 246] width 68 height 44
click at [423, 233] on input "text" at bounding box center [433, 231] width 48 height 14
type input "100"
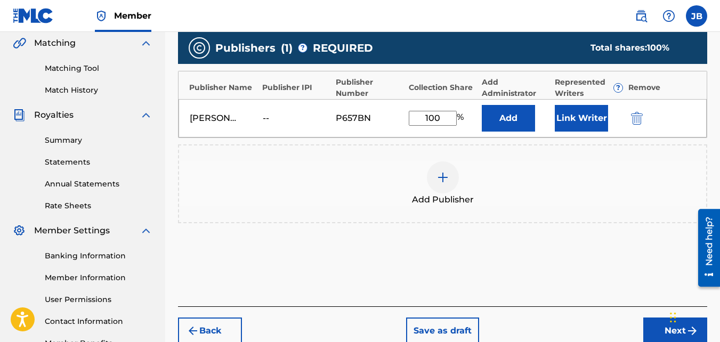
scroll to position [319, 0]
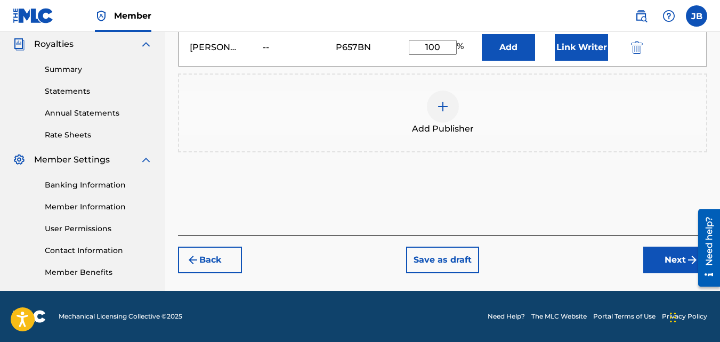
click at [652, 255] on button "Next" at bounding box center [675, 260] width 64 height 27
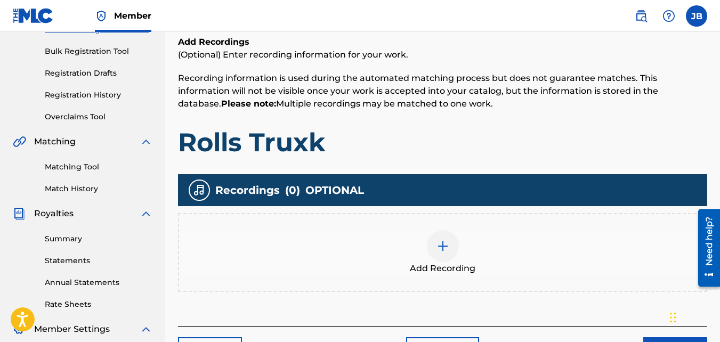
scroll to position [150, 0]
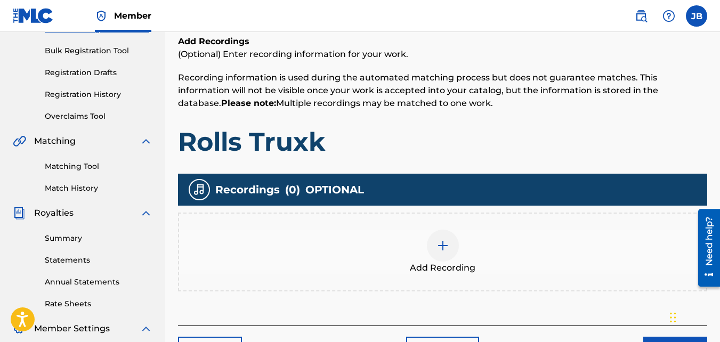
click at [441, 231] on div at bounding box center [443, 246] width 32 height 32
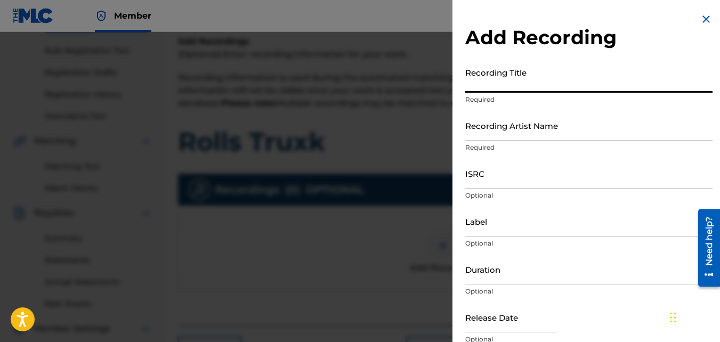
click at [538, 77] on input "Recording Title" at bounding box center [588, 77] width 247 height 30
type input "Rolls Truxk"
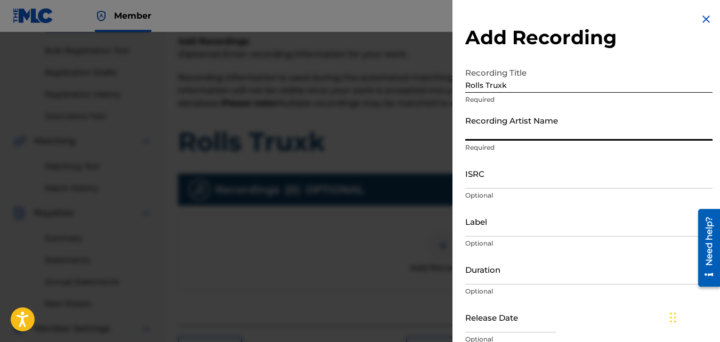
click at [526, 120] on input "Recording Artist Name" at bounding box center [588, 125] width 247 height 30
type input "4Slimey"
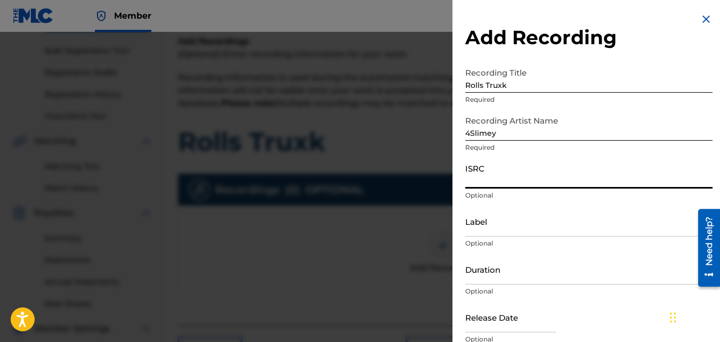
paste input "QZKUS2119210"
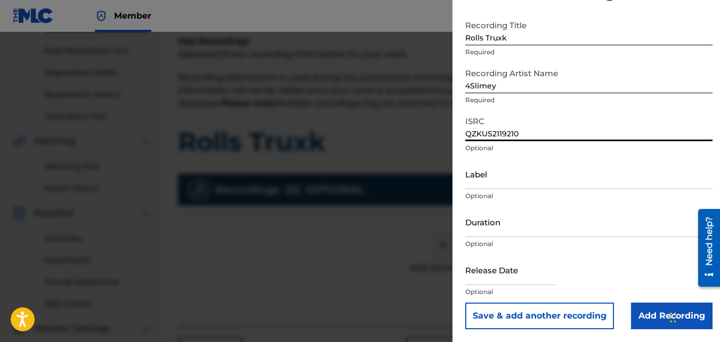
type input "QZKUS2119210"
click at [647, 318] on input "Add Recording" at bounding box center [672, 316] width 82 height 27
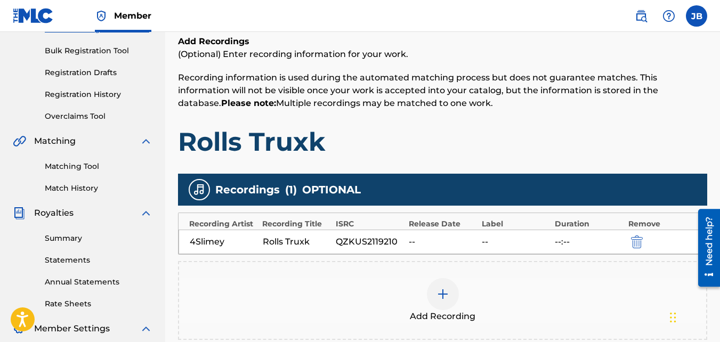
scroll to position [319, 0]
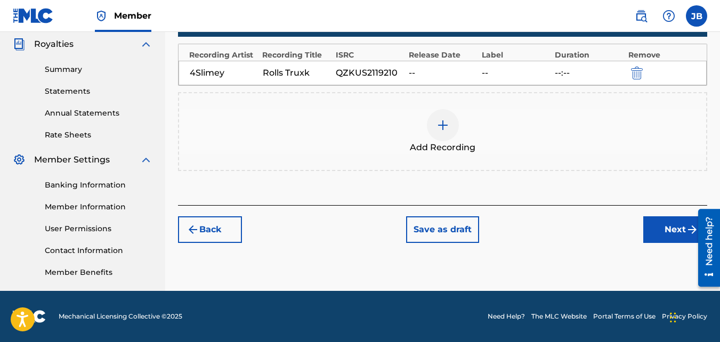
click at [662, 239] on button "Next" at bounding box center [675, 229] width 64 height 27
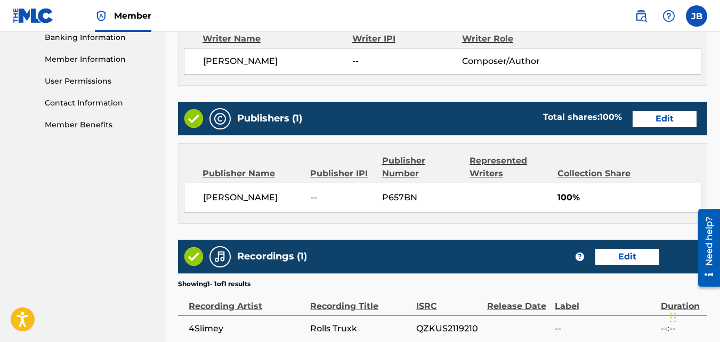
scroll to position [572, 0]
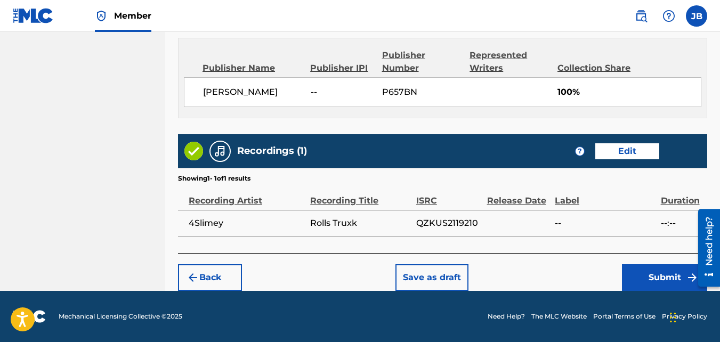
click at [667, 271] on button "Submit" at bounding box center [664, 277] width 85 height 27
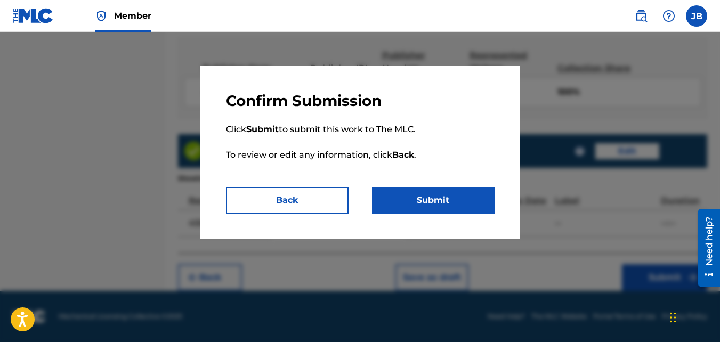
click at [487, 205] on button "Submit" at bounding box center [433, 200] width 123 height 27
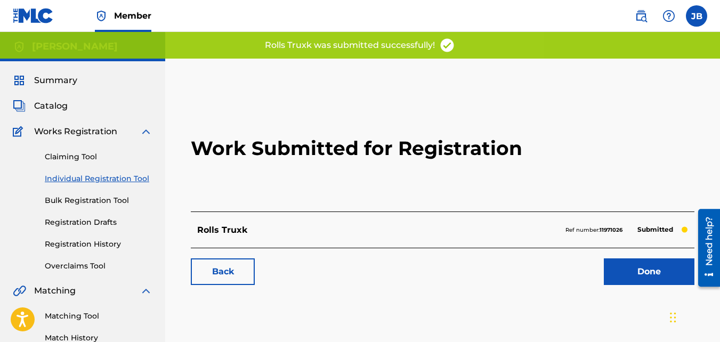
click at [206, 272] on link "Back" at bounding box center [223, 272] width 64 height 27
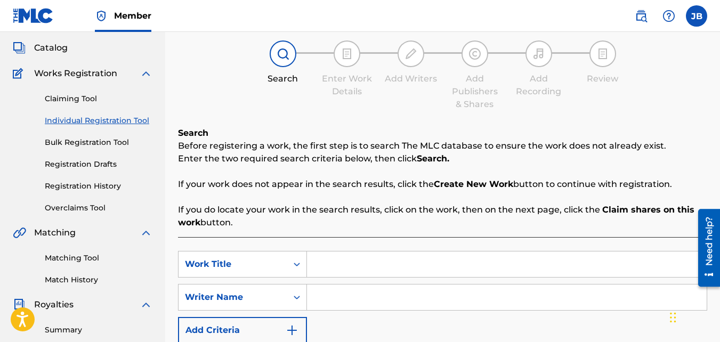
scroll to position [59, 0]
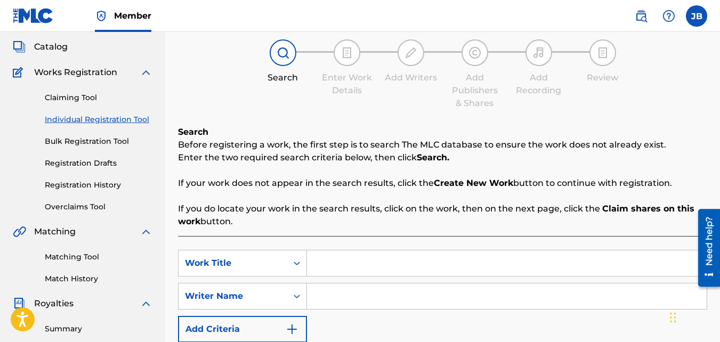
paste input "DIFFERENCES"
type input "DIFFERENCES"
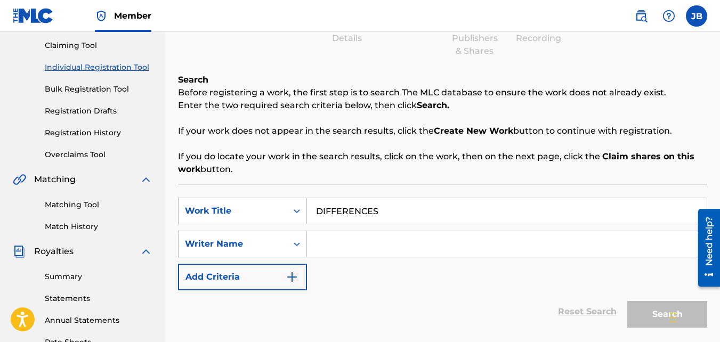
scroll to position [112, 0]
click at [343, 251] on input "Search Form" at bounding box center [507, 244] width 400 height 26
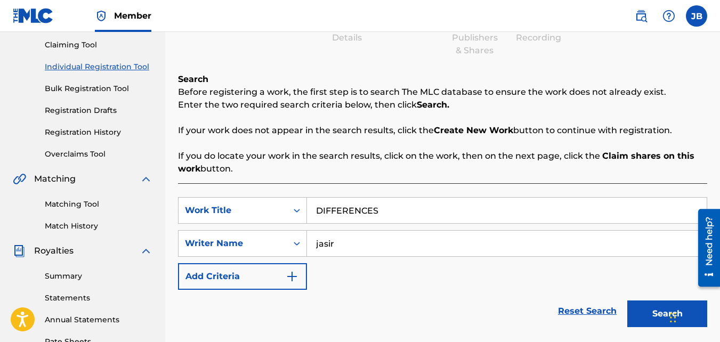
type input "jasir"
click at [627, 301] on button "Search" at bounding box center [667, 314] width 80 height 27
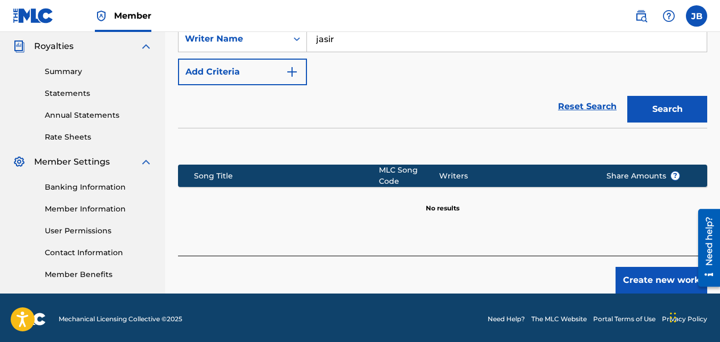
scroll to position [319, 0]
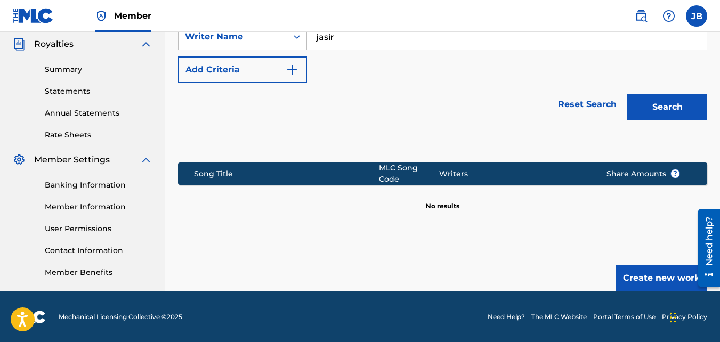
click at [623, 265] on button "Create new work" at bounding box center [662, 278] width 92 height 27
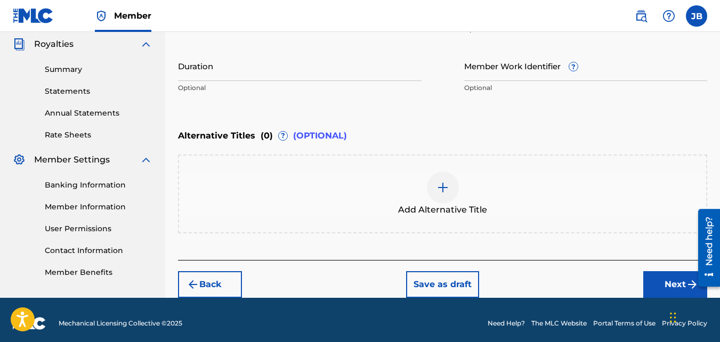
scroll to position [326, 0]
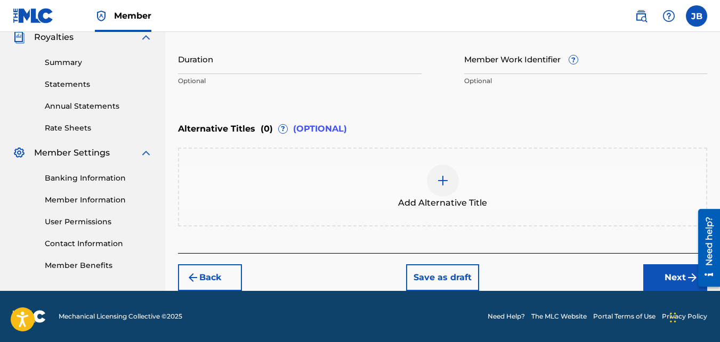
click at [645, 268] on button "Next" at bounding box center [675, 277] width 64 height 27
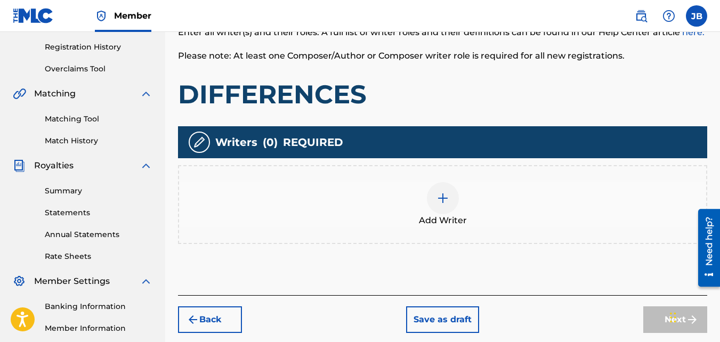
scroll to position [200, 0]
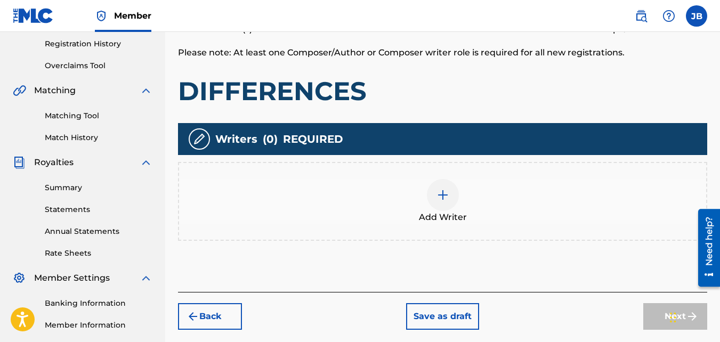
click at [451, 219] on span "Add Writer" at bounding box center [443, 217] width 48 height 13
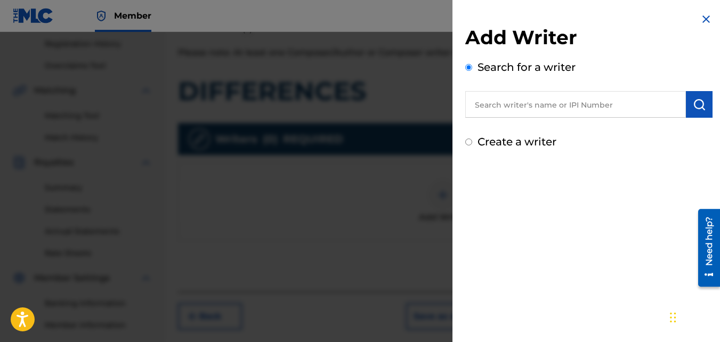
click at [491, 139] on label "Create a writer" at bounding box center [517, 141] width 79 height 13
radio input "true"
click at [472, 139] on input "Create a writer" at bounding box center [468, 142] width 7 height 7
radio input "false"
radio input "true"
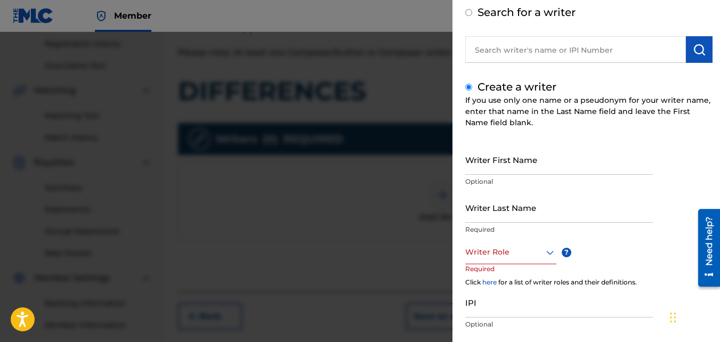
scroll to position [55, 0]
click at [497, 149] on input "Writer First Name" at bounding box center [559, 159] width 188 height 30
type input "Jasir"
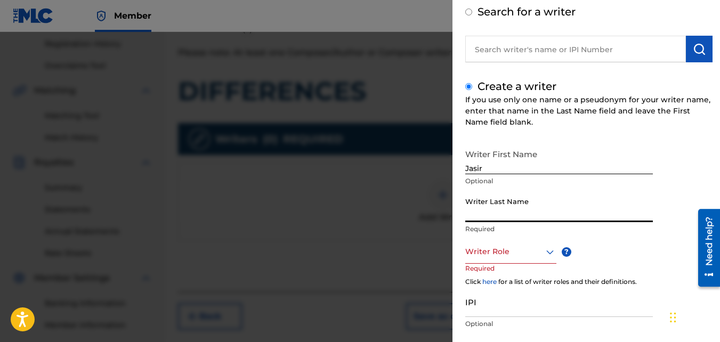
click at [498, 207] on input "Writer Last Name" at bounding box center [559, 207] width 188 height 30
type input "Brown"
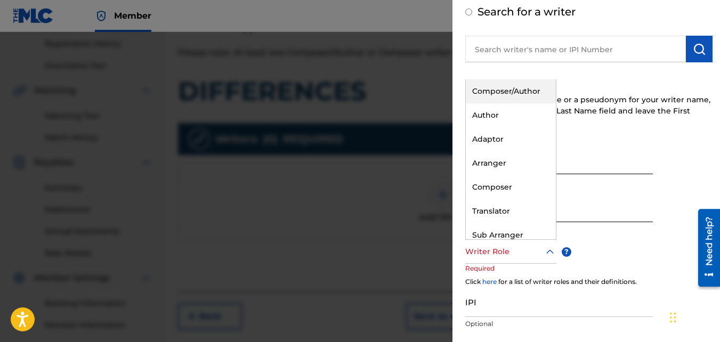
click at [511, 249] on div at bounding box center [510, 251] width 91 height 13
click at [527, 88] on div "Composer/Author" at bounding box center [511, 91] width 90 height 24
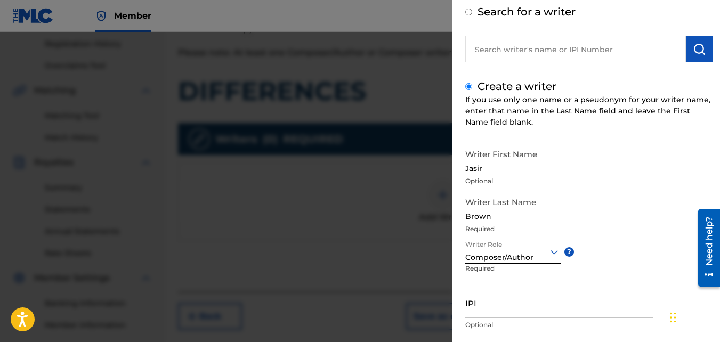
scroll to position [120, 0]
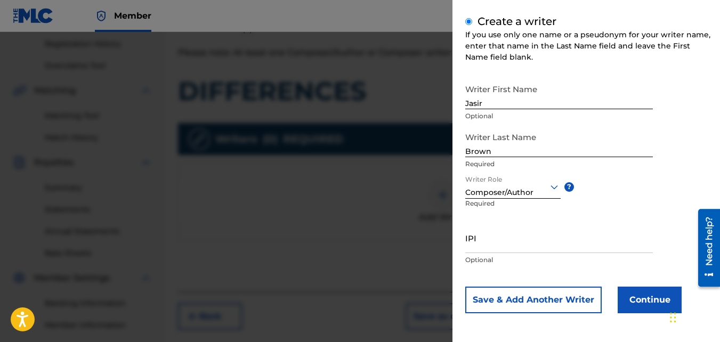
click at [633, 289] on button "Continue" at bounding box center [650, 300] width 64 height 27
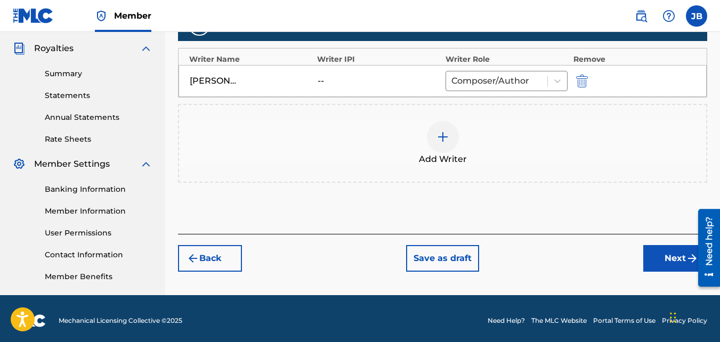
scroll to position [319, 0]
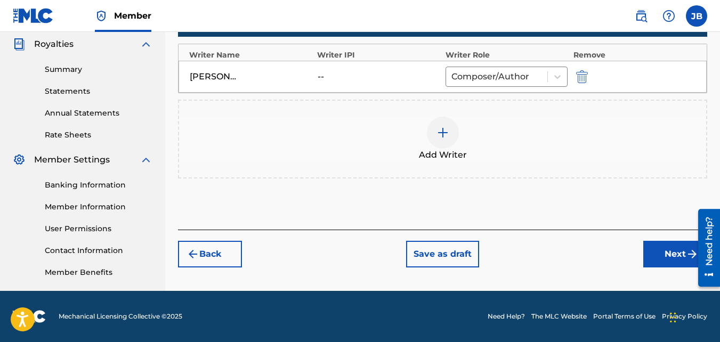
click at [649, 241] on button "Next" at bounding box center [675, 254] width 64 height 27
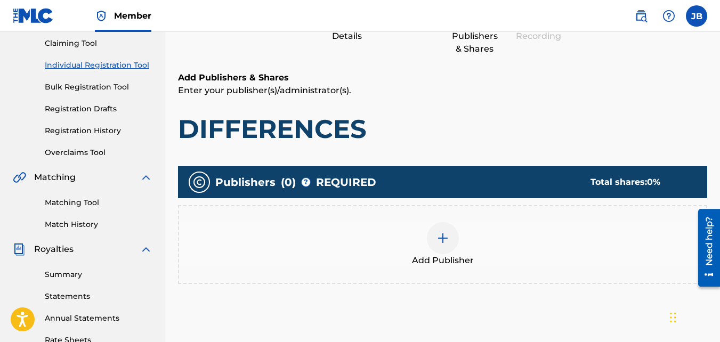
scroll to position [122, 0]
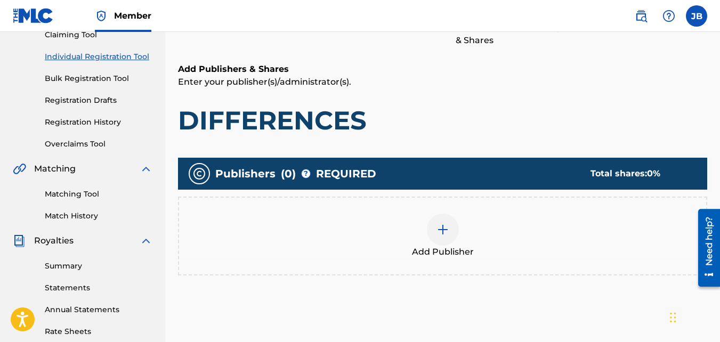
click at [489, 225] on div "Add Publisher" at bounding box center [442, 236] width 527 height 45
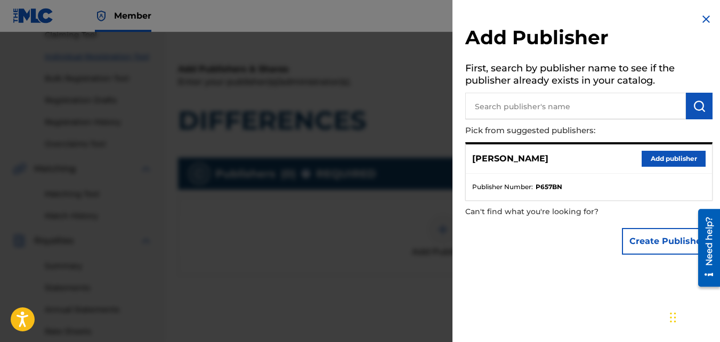
click at [660, 160] on button "Add publisher" at bounding box center [674, 159] width 64 height 16
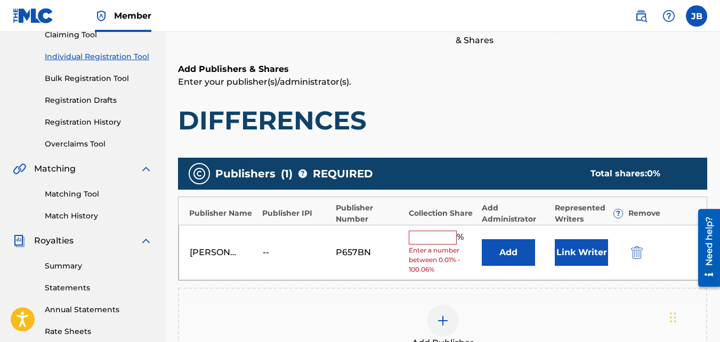
click at [433, 239] on input "text" at bounding box center [433, 238] width 48 height 14
type input "100"
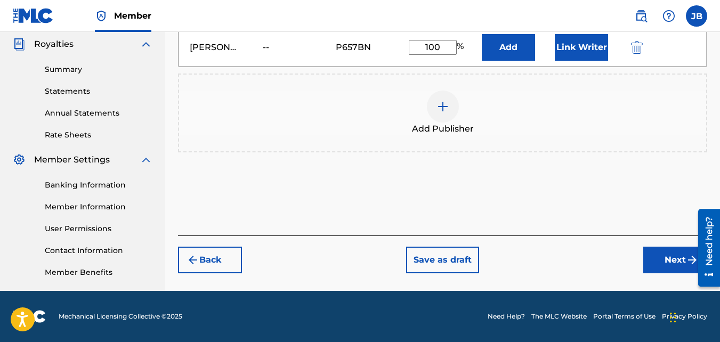
click at [665, 256] on button "Next" at bounding box center [675, 260] width 64 height 27
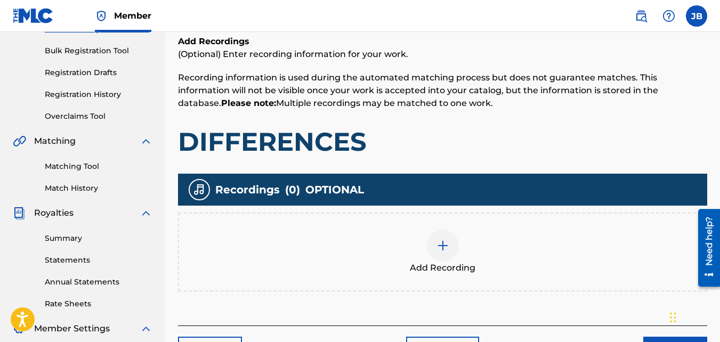
scroll to position [150, 0]
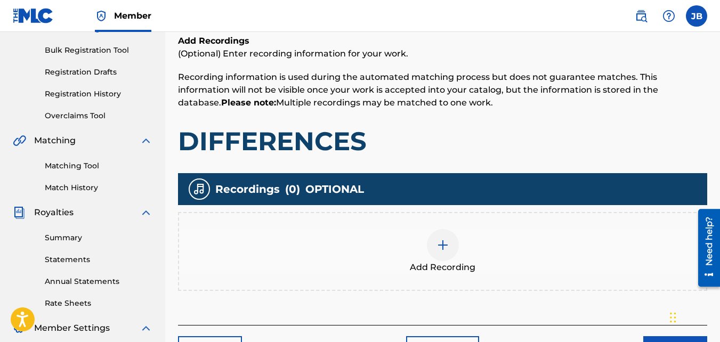
click at [460, 236] on div "Add Recording" at bounding box center [442, 251] width 527 height 45
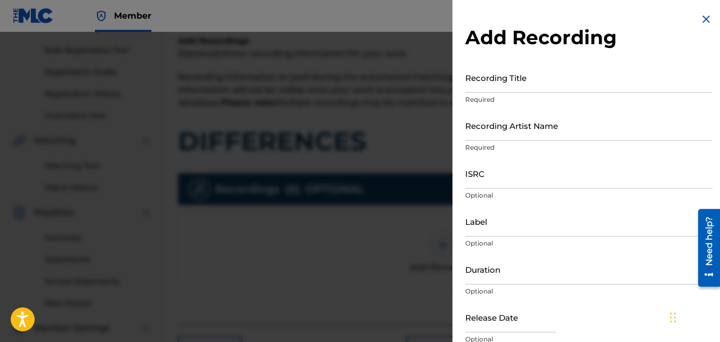
click at [481, 90] on input "Recording Title" at bounding box center [588, 77] width 247 height 30
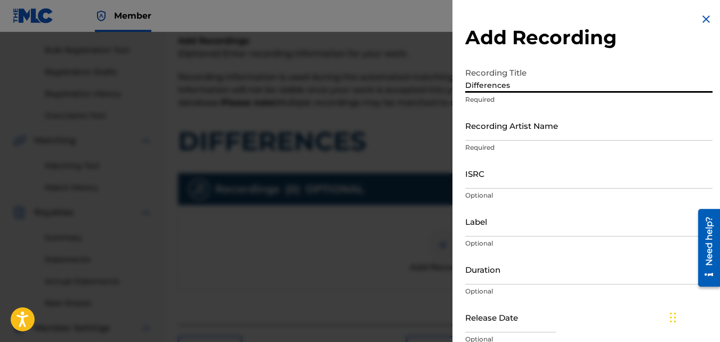
type input "Differences"
click at [490, 133] on input "Recording Artist Name" at bounding box center [588, 125] width 247 height 30
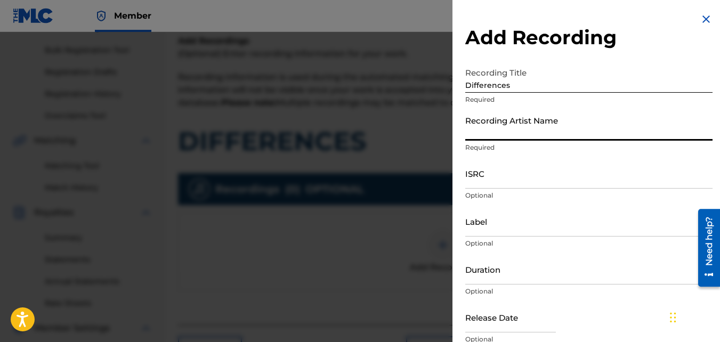
type input "4Slimey"
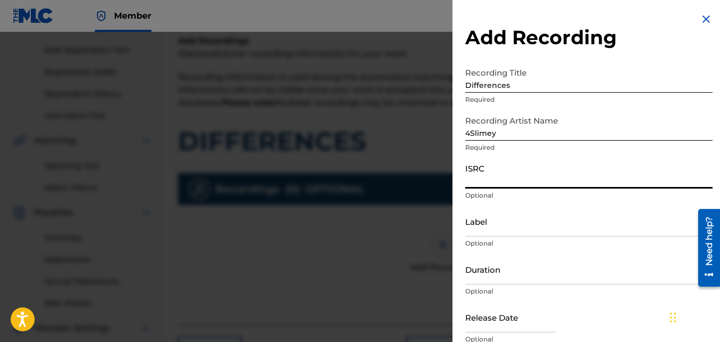
paste input "QZKUS2121535"
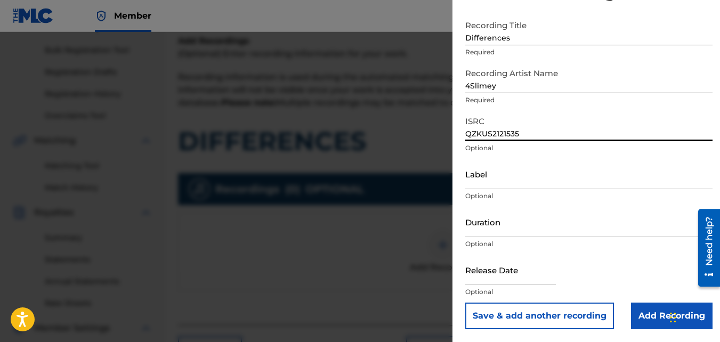
type input "QZKUS2121535"
click at [636, 310] on input "Add Recording" at bounding box center [672, 316] width 82 height 27
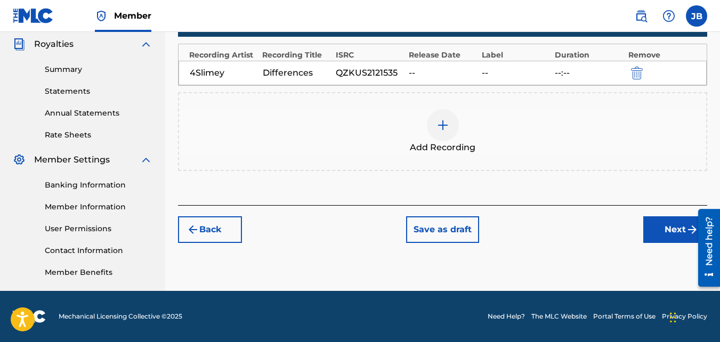
click at [651, 224] on button "Next" at bounding box center [675, 229] width 64 height 27
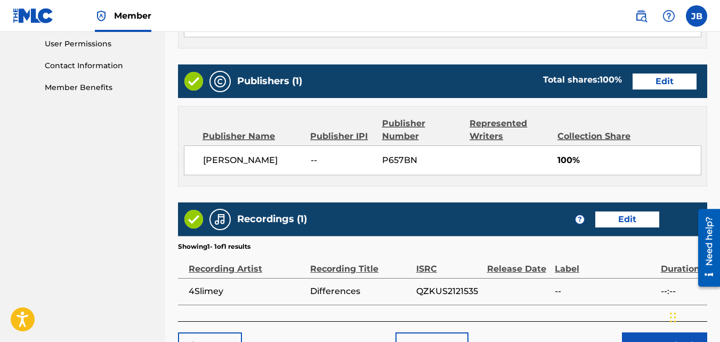
scroll to position [572, 0]
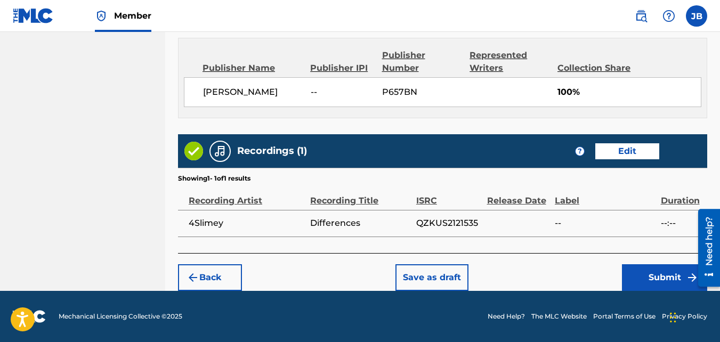
click at [633, 265] on button "Submit" at bounding box center [664, 277] width 85 height 27
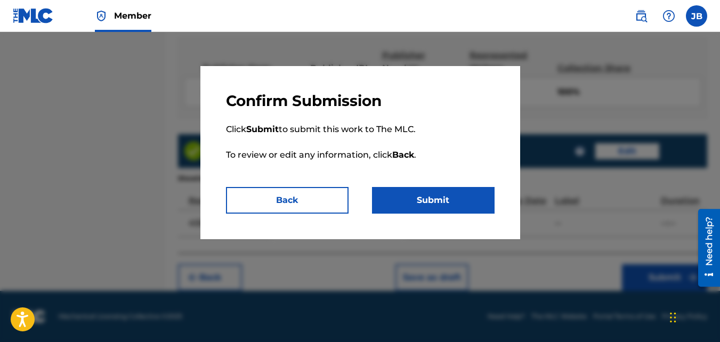
click at [487, 197] on button "Submit" at bounding box center [433, 200] width 123 height 27
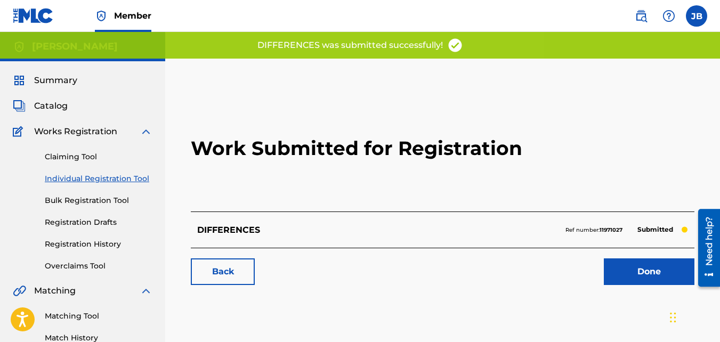
click at [236, 270] on link "Back" at bounding box center [223, 272] width 64 height 27
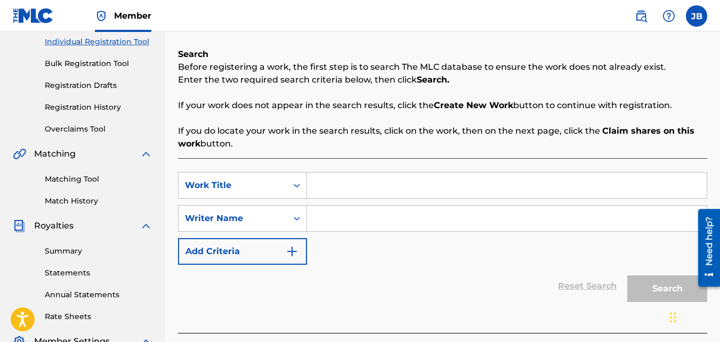
scroll to position [142, 0]
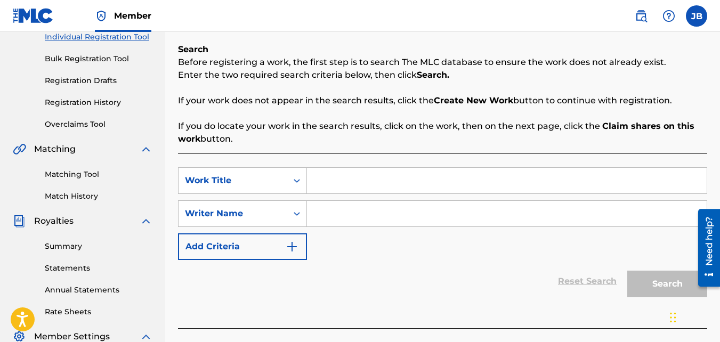
paste input "EVIL KNIEVEL"
type input "EVIL KNIEVEL"
click at [327, 206] on input "Search Form" at bounding box center [507, 214] width 400 height 26
drag, startPoint x: 327, startPoint y: 206, endPoint x: 324, endPoint y: 219, distance: 12.7
click at [324, 219] on input "Search Form" at bounding box center [507, 214] width 400 height 26
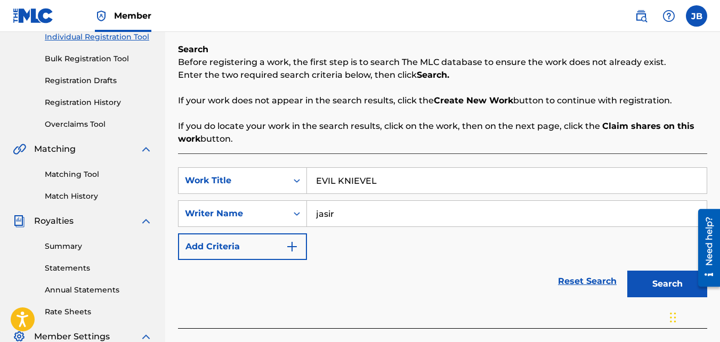
type input "jasir"
click at [627, 271] on button "Search" at bounding box center [667, 284] width 80 height 27
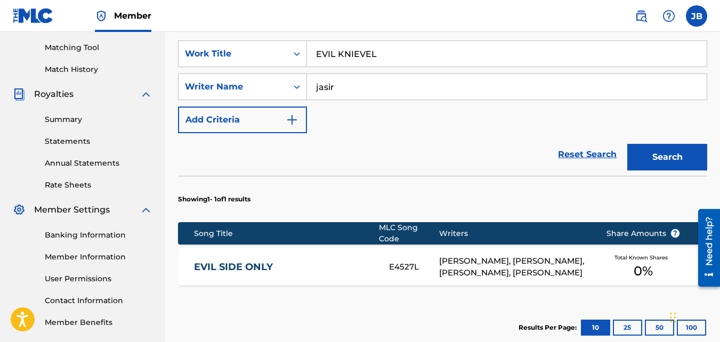
scroll to position [388, 0]
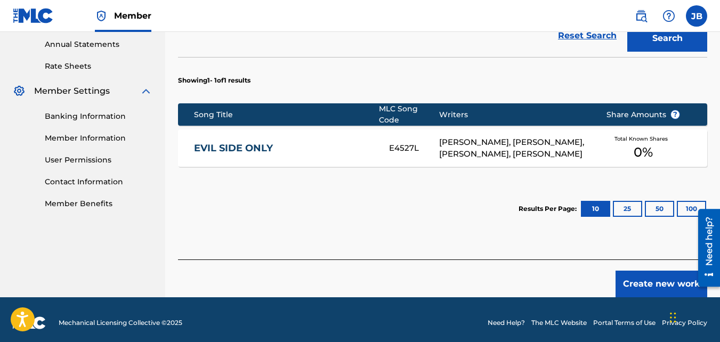
click at [625, 281] on button "Create new work" at bounding box center [662, 284] width 92 height 27
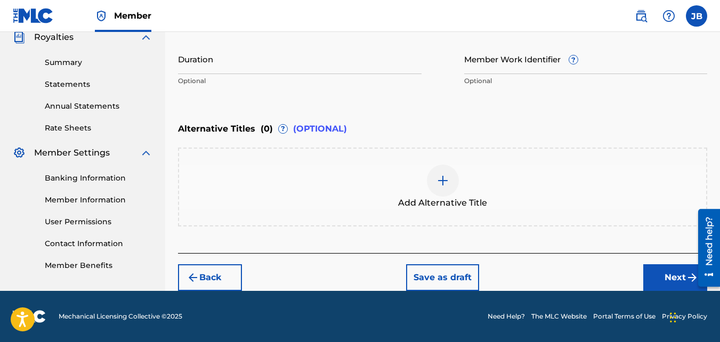
scroll to position [326, 0]
drag, startPoint x: 503, startPoint y: 209, endPoint x: 652, endPoint y: 278, distance: 164.3
click at [652, 278] on button "Next" at bounding box center [675, 277] width 64 height 27
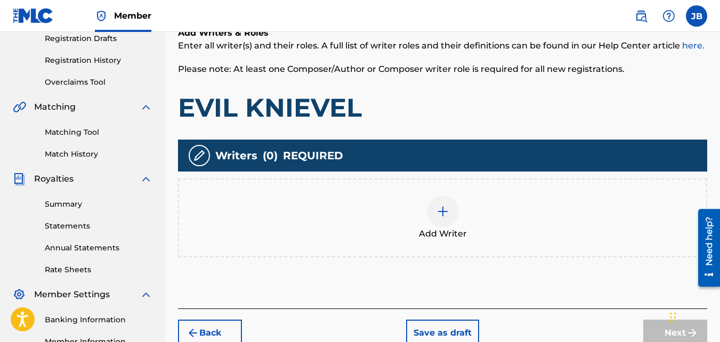
scroll to position [184, 0]
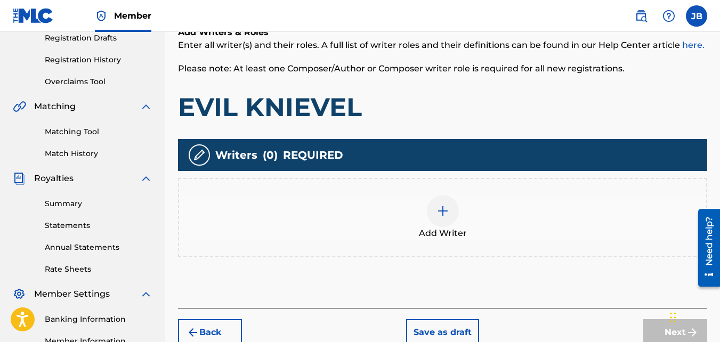
click at [420, 235] on span "Add Writer" at bounding box center [443, 233] width 48 height 13
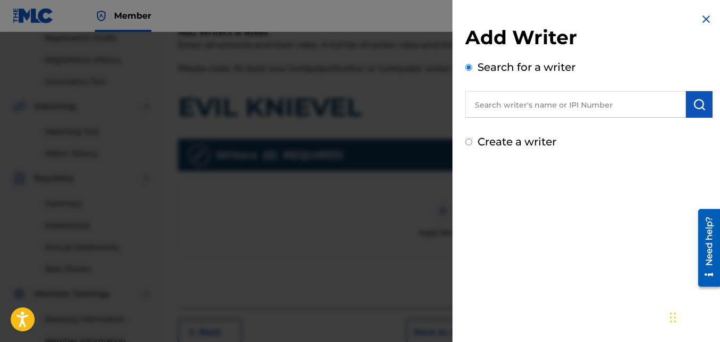
click at [487, 142] on label "Create a writer" at bounding box center [517, 141] width 79 height 13
radio input "true"
click at [472, 142] on input "Create a writer" at bounding box center [468, 142] width 7 height 7
radio input "false"
radio input "true"
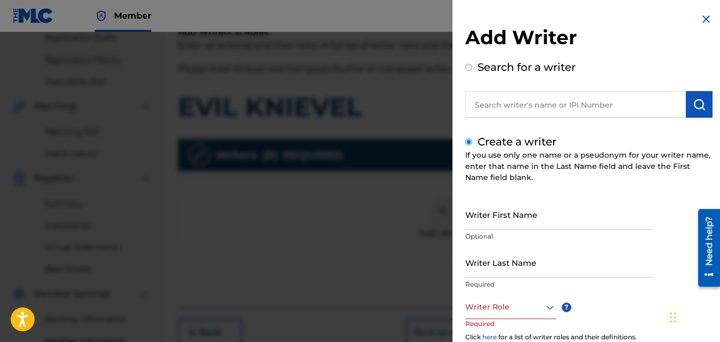
click at [526, 216] on input "Writer First Name" at bounding box center [559, 214] width 188 height 30
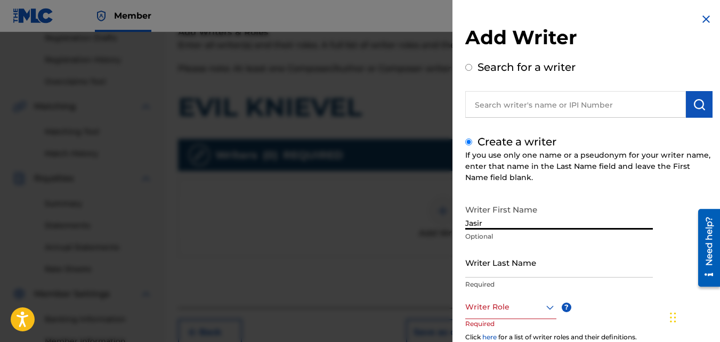
type input "Jasir"
click at [521, 264] on input "Writer Last Name" at bounding box center [559, 262] width 188 height 30
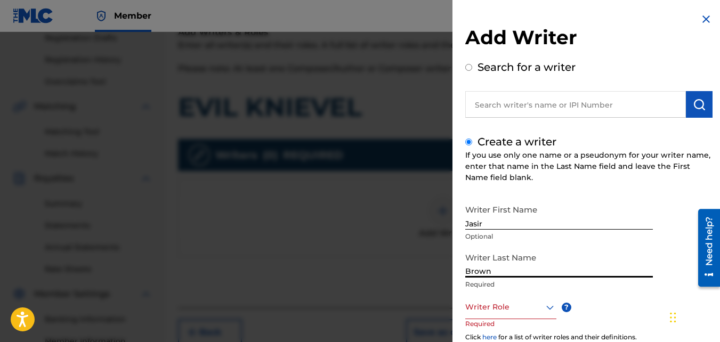
type input "Brown"
click at [512, 301] on div at bounding box center [510, 307] width 91 height 13
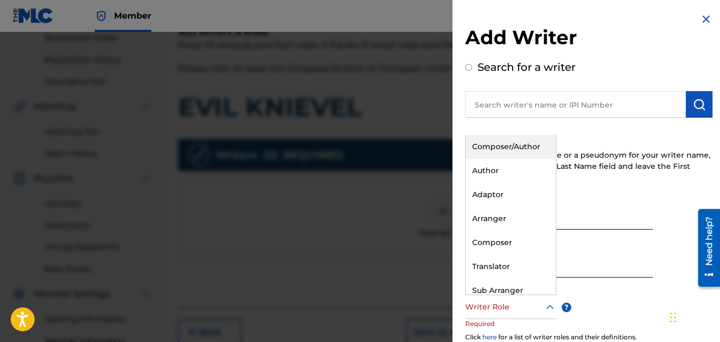
click at [515, 146] on div "Composer/Author" at bounding box center [511, 147] width 90 height 24
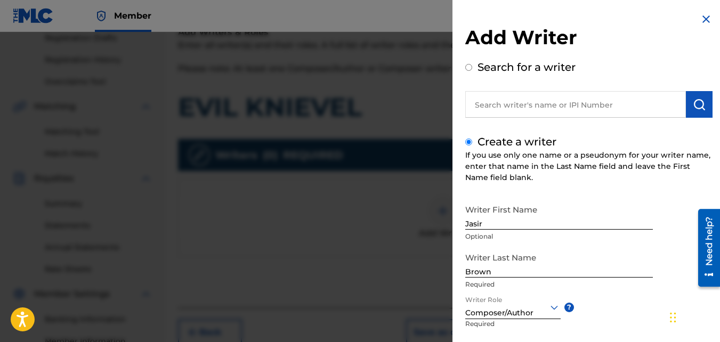
scroll to position [120, 0]
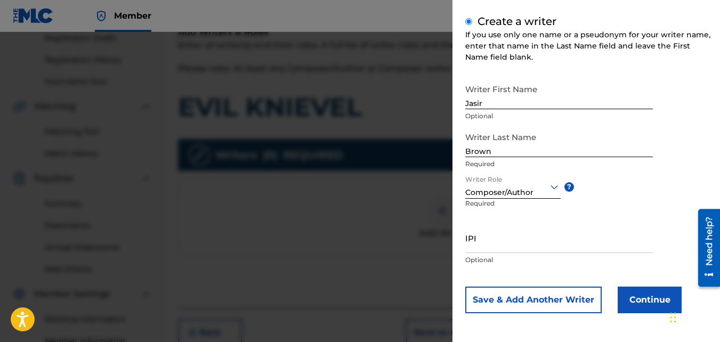
click at [626, 301] on button "Continue" at bounding box center [650, 300] width 64 height 27
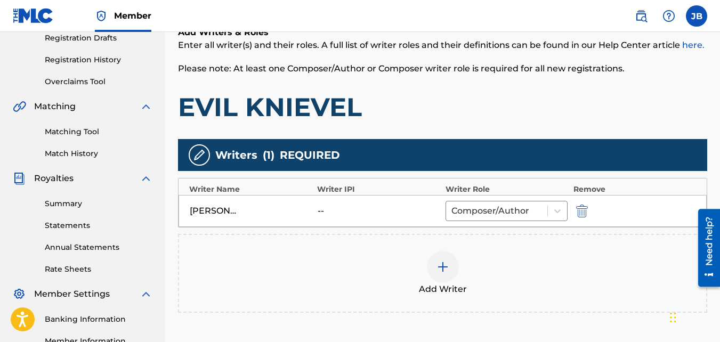
scroll to position [319, 0]
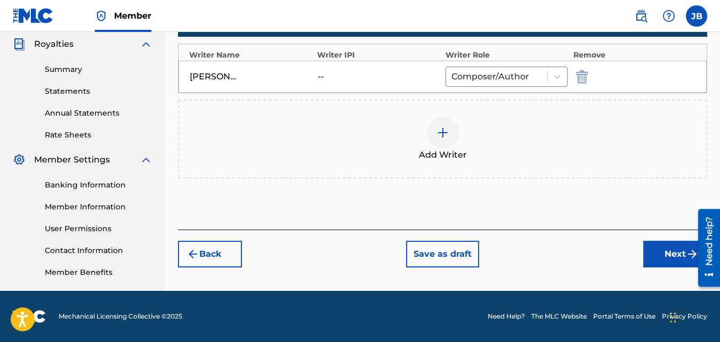
click at [657, 241] on button "Next" at bounding box center [675, 254] width 64 height 27
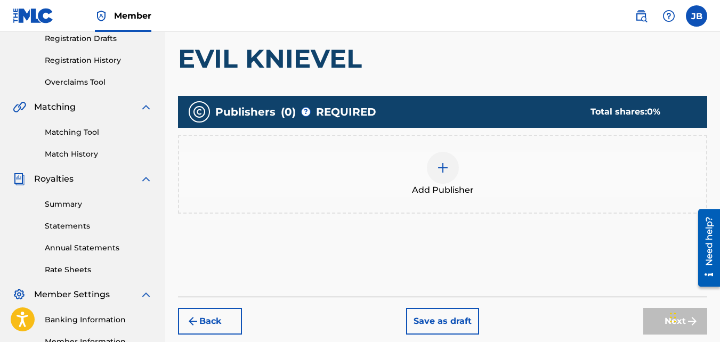
scroll to position [185, 0]
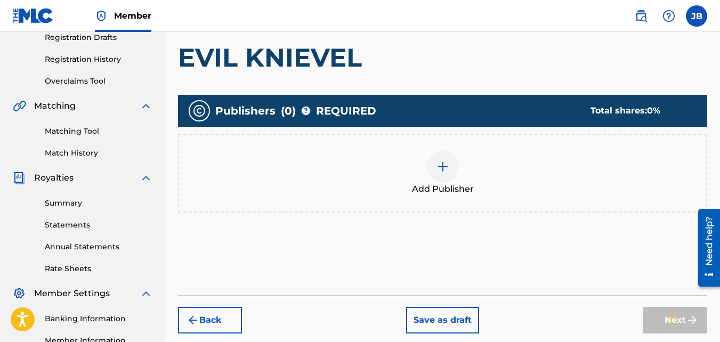
click at [510, 156] on div "Add Publisher" at bounding box center [442, 173] width 527 height 45
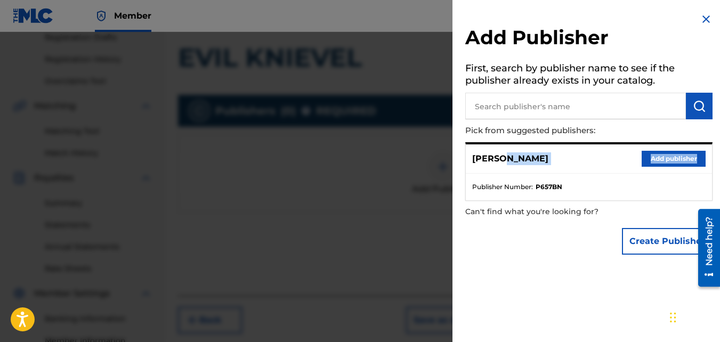
drag, startPoint x: 510, startPoint y: 156, endPoint x: 660, endPoint y: 150, distance: 151.0
click at [660, 150] on div "Jasir Brown Add publisher" at bounding box center [589, 158] width 246 height 29
click at [660, 151] on button "Add publisher" at bounding box center [674, 159] width 64 height 16
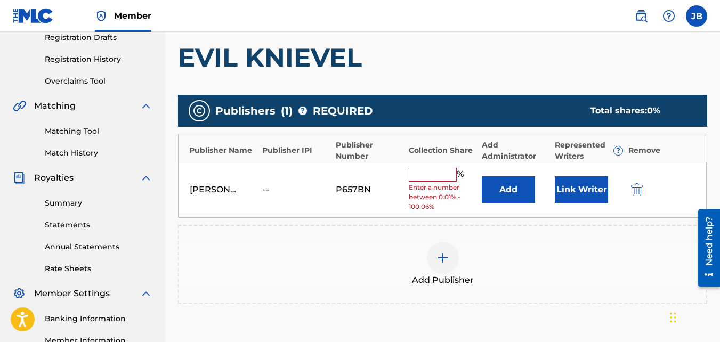
click at [449, 175] on input "text" at bounding box center [433, 175] width 48 height 14
type input "100"
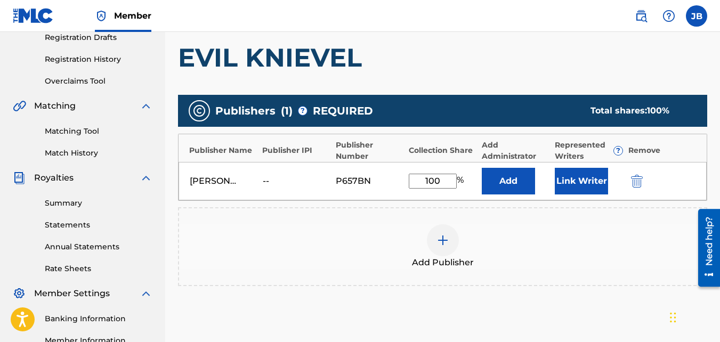
scroll to position [319, 0]
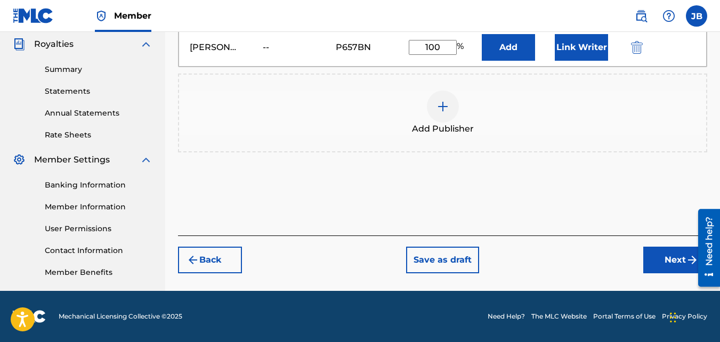
click at [660, 253] on button "Next" at bounding box center [675, 260] width 64 height 27
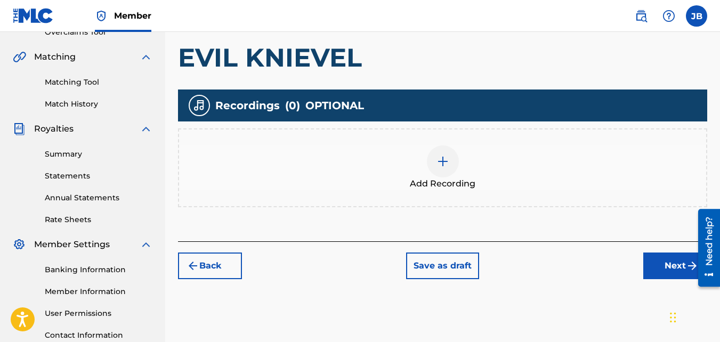
scroll to position [238, 0]
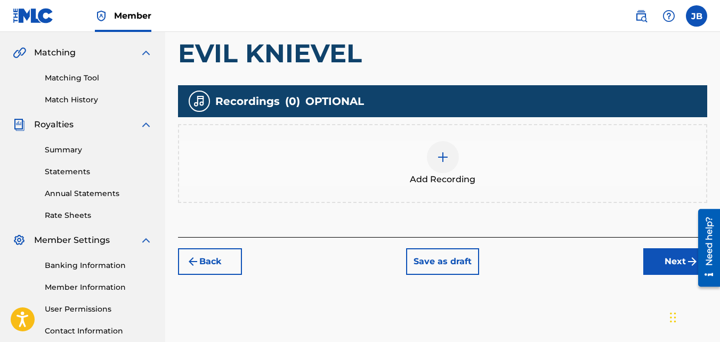
click at [521, 169] on div "Add Recording" at bounding box center [442, 163] width 527 height 45
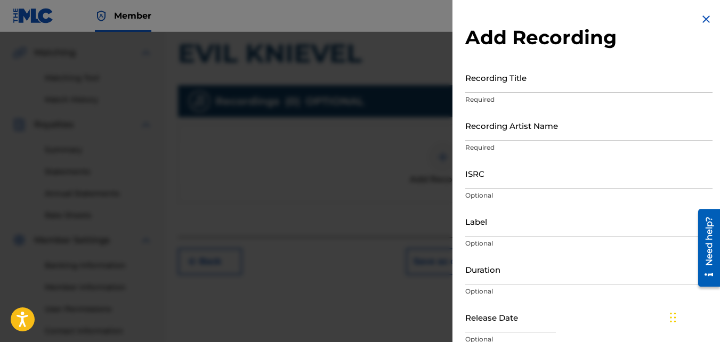
click at [532, 89] on input "Recording Title" at bounding box center [588, 77] width 247 height 30
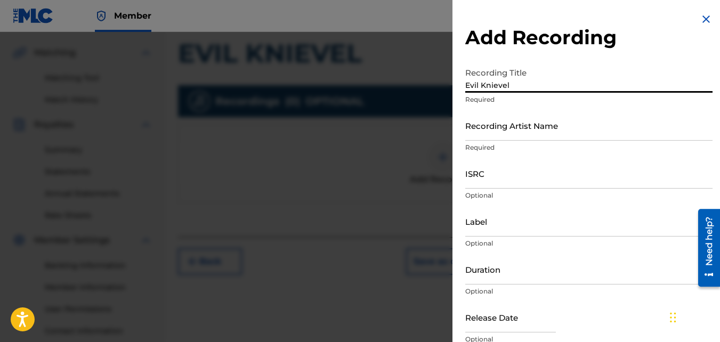
type input "Evil Knievel"
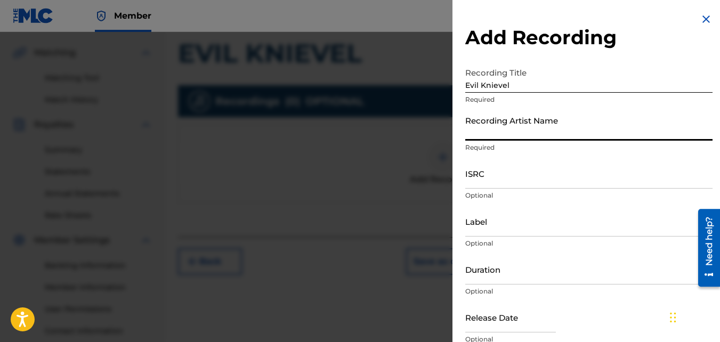
click at [528, 135] on input "Recording Artist Name" at bounding box center [588, 125] width 247 height 30
type input "4Slimey"
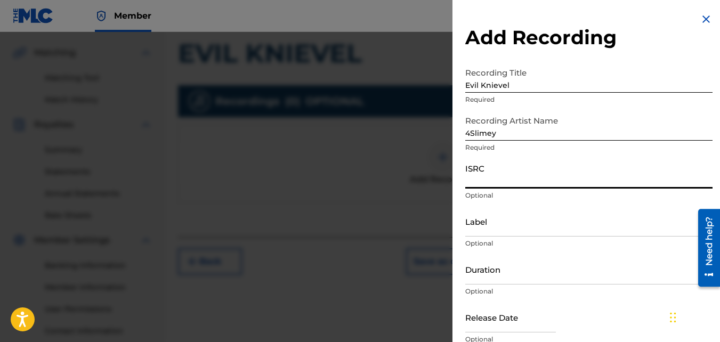
paste input "QZKUS2121946"
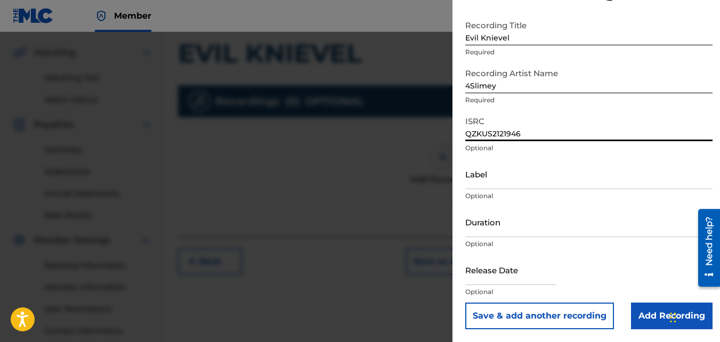
type input "QZKUS2121946"
click at [642, 308] on input "Add Recording" at bounding box center [672, 316] width 82 height 27
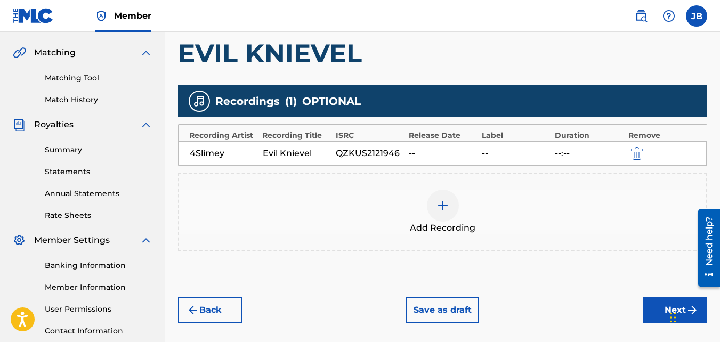
click at [660, 303] on button "Next" at bounding box center [675, 310] width 64 height 27
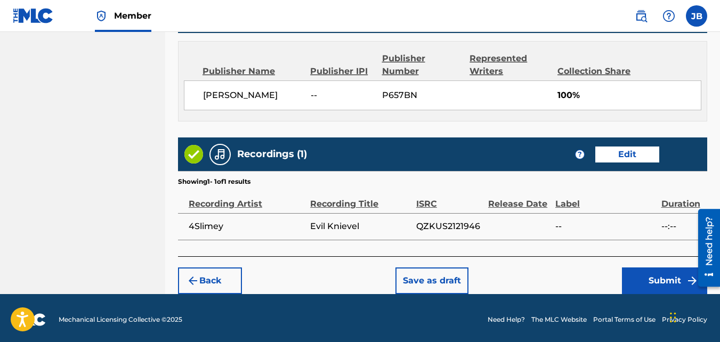
scroll to position [572, 0]
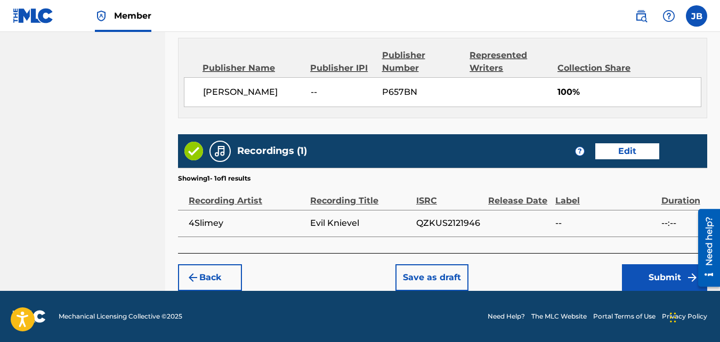
click at [650, 284] on button "Submit" at bounding box center [664, 277] width 85 height 27
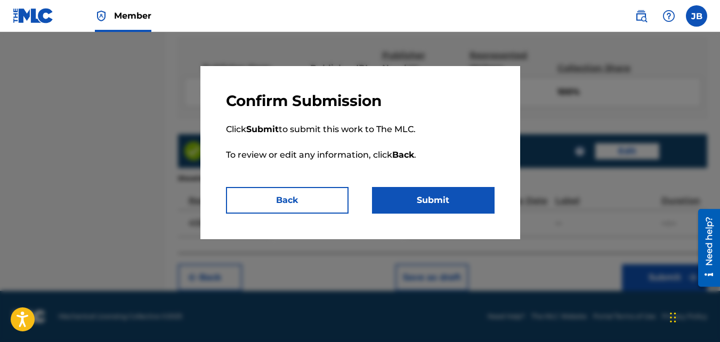
click at [465, 194] on button "Submit" at bounding box center [433, 200] width 123 height 27
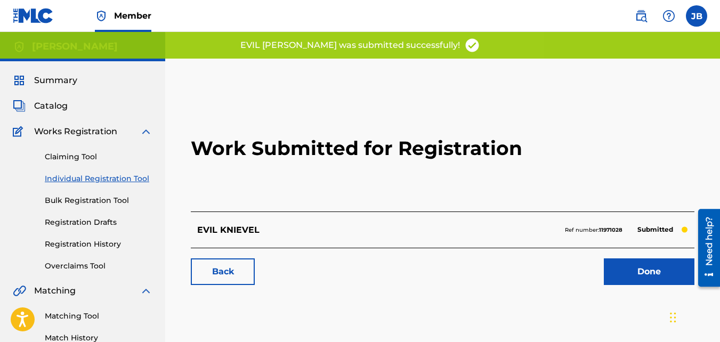
click at [249, 275] on link "Back" at bounding box center [223, 272] width 64 height 27
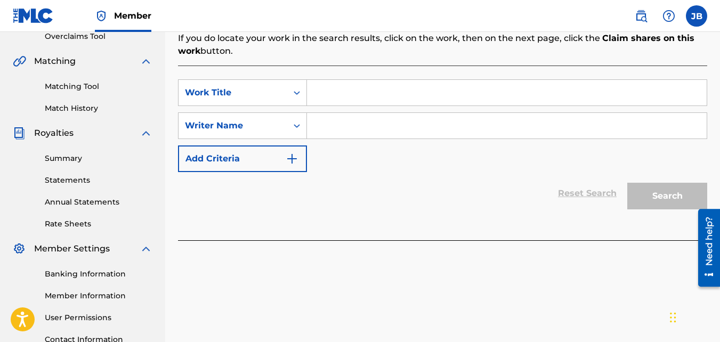
scroll to position [230, 0]
click at [337, 101] on input "Search Form" at bounding box center [507, 92] width 400 height 26
type input "For Us"
click at [323, 136] on input "Search Form" at bounding box center [507, 125] width 400 height 26
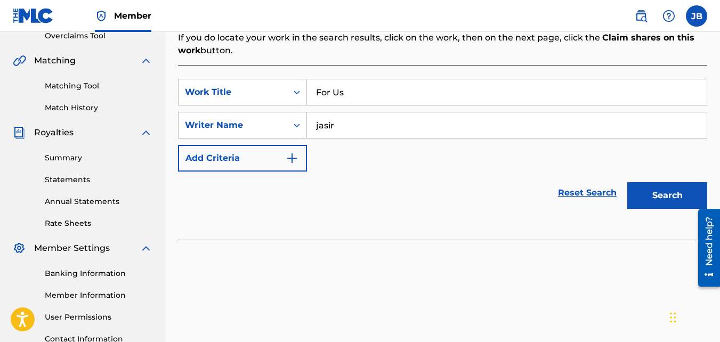
type input "jasir"
click at [627, 182] on button "Search" at bounding box center [667, 195] width 80 height 27
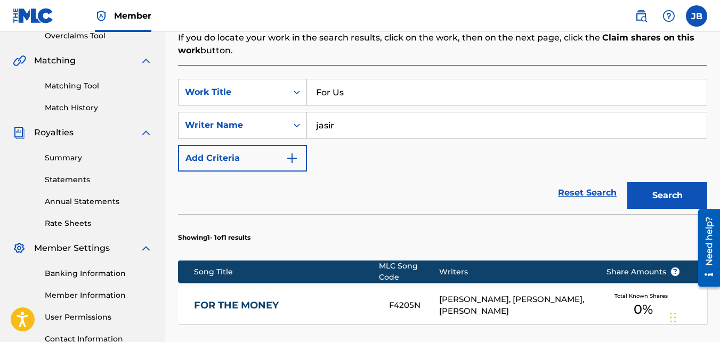
scroll to position [388, 0]
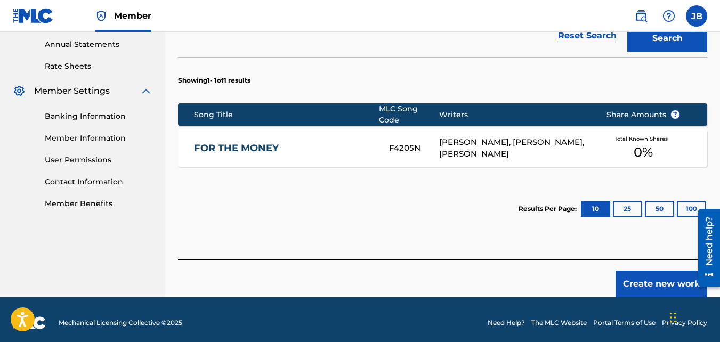
click at [628, 271] on button "Create new work" at bounding box center [662, 284] width 92 height 27
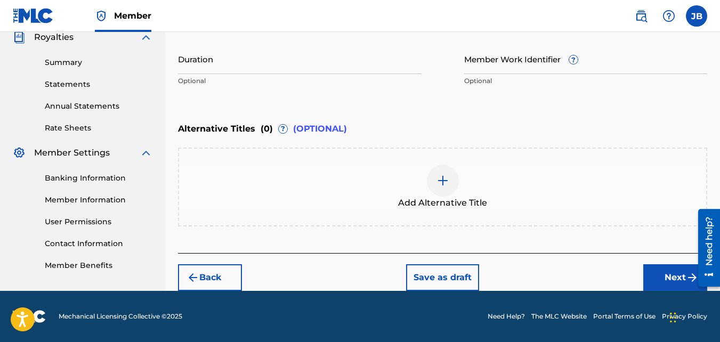
click at [648, 275] on button "Next" at bounding box center [675, 277] width 64 height 27
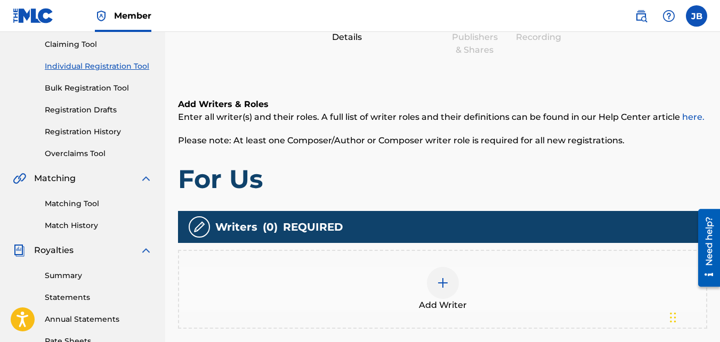
scroll to position [125, 0]
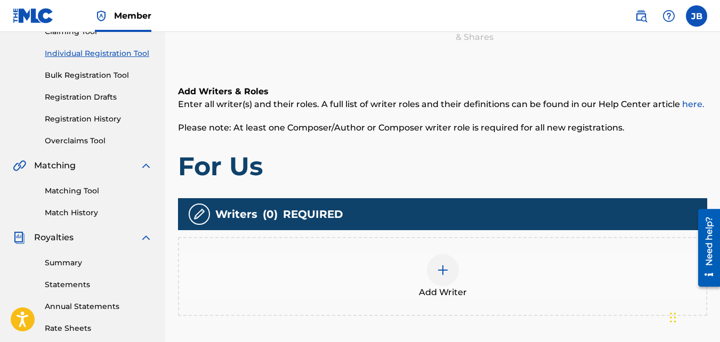
click at [514, 240] on div "Add Writer" at bounding box center [442, 276] width 529 height 79
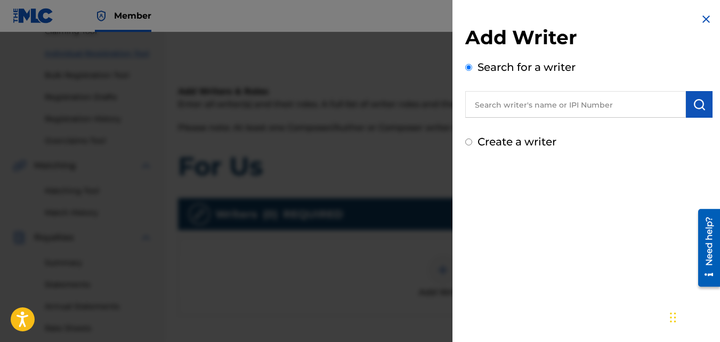
click at [491, 147] on label "Create a writer" at bounding box center [517, 141] width 79 height 13
radio input "true"
click at [472, 146] on input "Create a writer" at bounding box center [468, 142] width 7 height 7
radio input "false"
radio input "true"
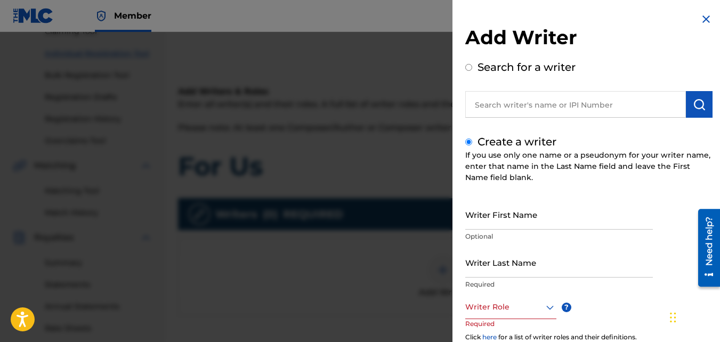
scroll to position [89, 0]
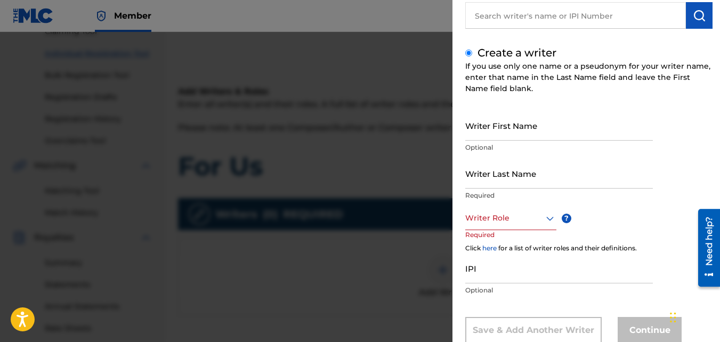
click at [505, 125] on input "Writer First Name" at bounding box center [559, 125] width 188 height 30
type input "Jasir"
click at [503, 167] on input "Writer Last Name" at bounding box center [559, 173] width 188 height 30
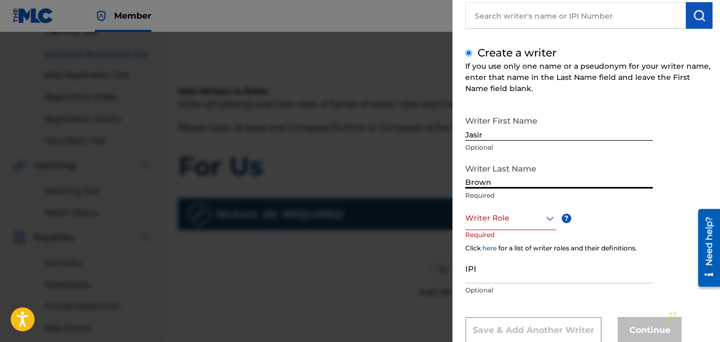
type input "Brown"
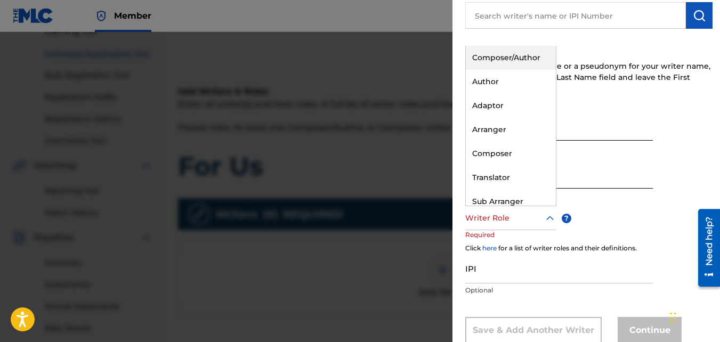
click at [497, 230] on div "Writer Role" at bounding box center [510, 218] width 91 height 24
click at [511, 59] on div "Composer/Author" at bounding box center [511, 58] width 90 height 24
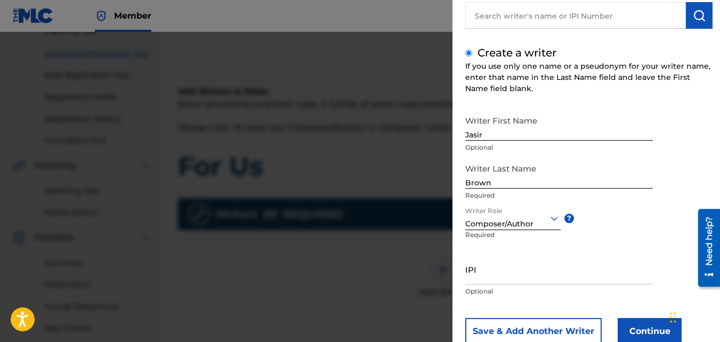
scroll to position [120, 0]
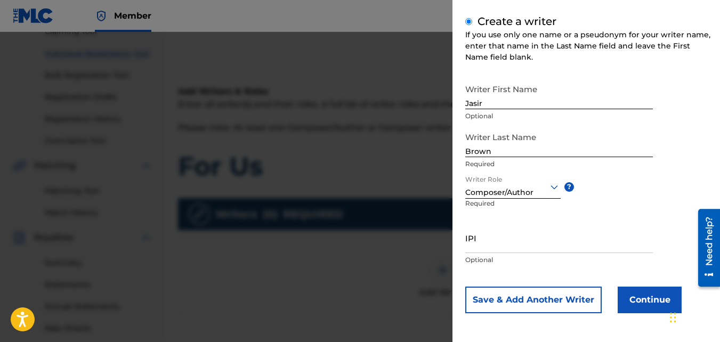
click at [623, 301] on button "Continue" at bounding box center [650, 300] width 64 height 27
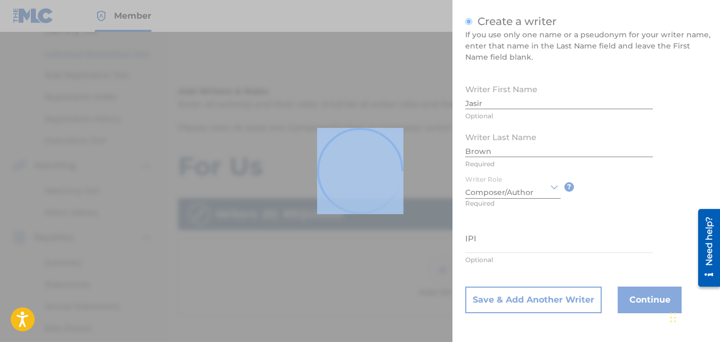
click at [620, 302] on div at bounding box center [360, 171] width 720 height 342
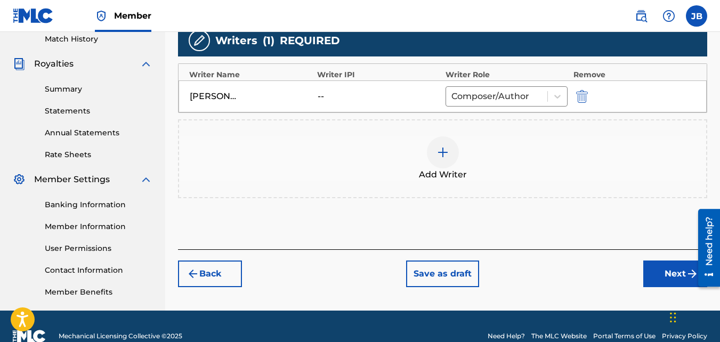
click at [658, 277] on button "Next" at bounding box center [675, 274] width 64 height 27
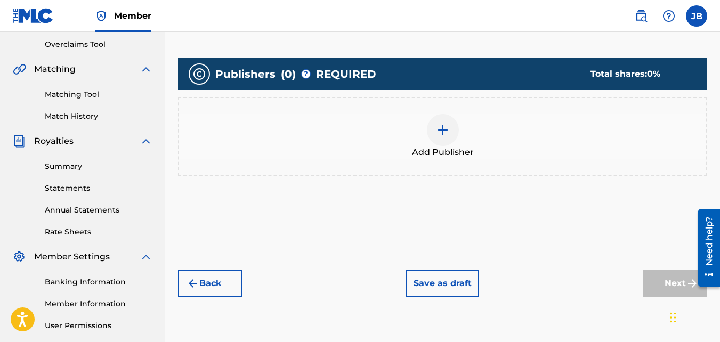
scroll to position [222, 0]
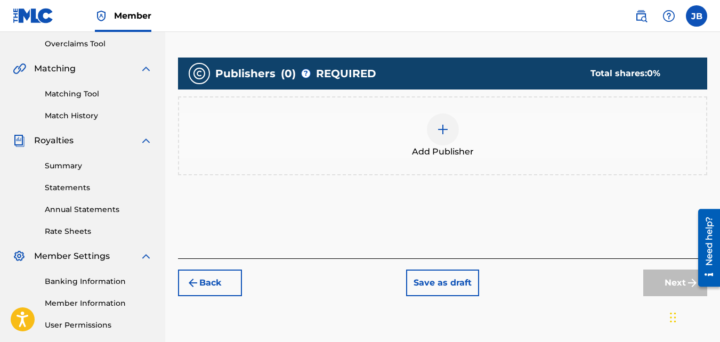
click at [480, 164] on div "Add Publisher" at bounding box center [442, 135] width 529 height 79
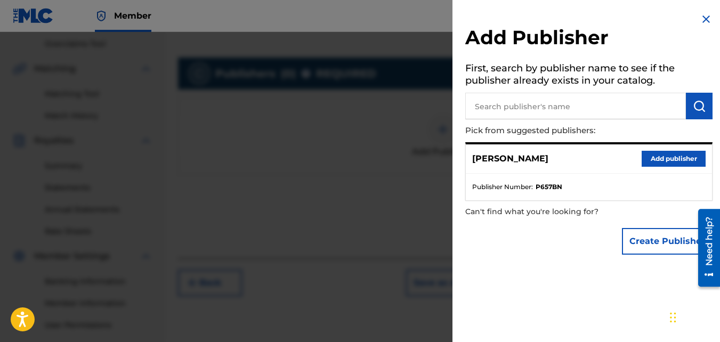
click at [649, 155] on button "Add publisher" at bounding box center [674, 159] width 64 height 16
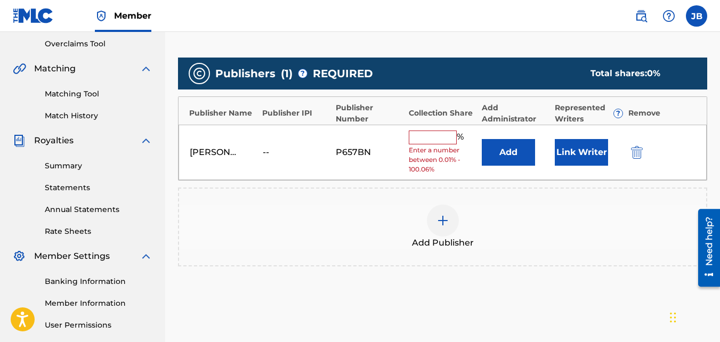
click at [441, 142] on input "text" at bounding box center [433, 138] width 48 height 14
type input "100"
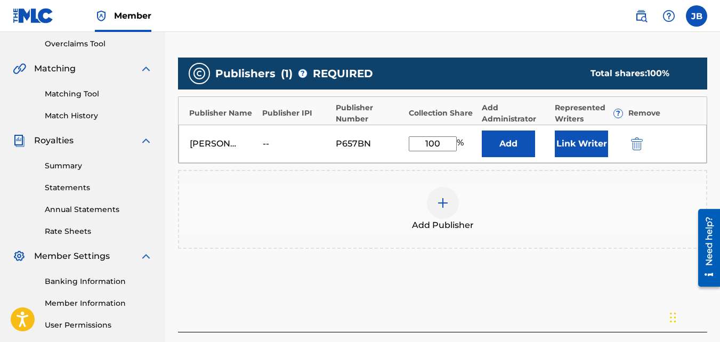
scroll to position [319, 0]
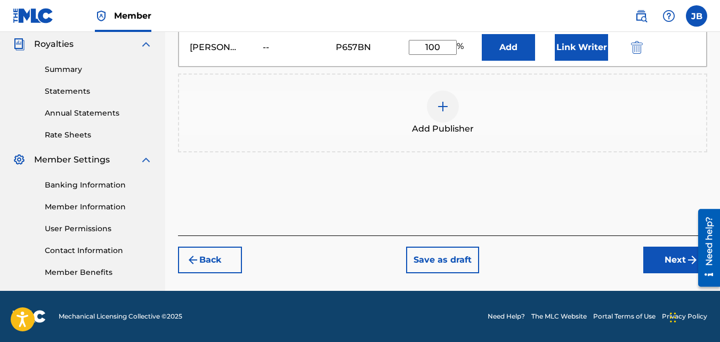
click at [656, 264] on button "Next" at bounding box center [675, 260] width 64 height 27
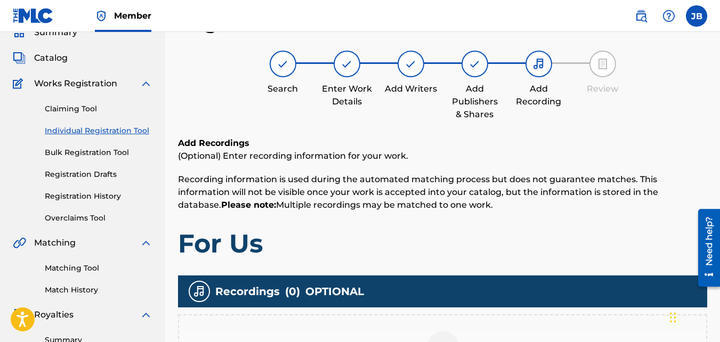
scroll to position [213, 0]
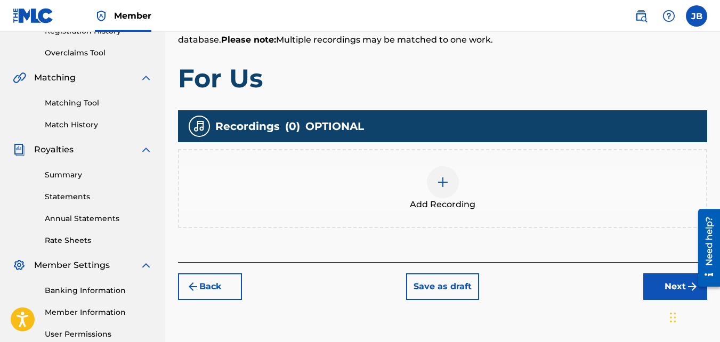
click at [456, 150] on div "Add Recording" at bounding box center [442, 188] width 529 height 79
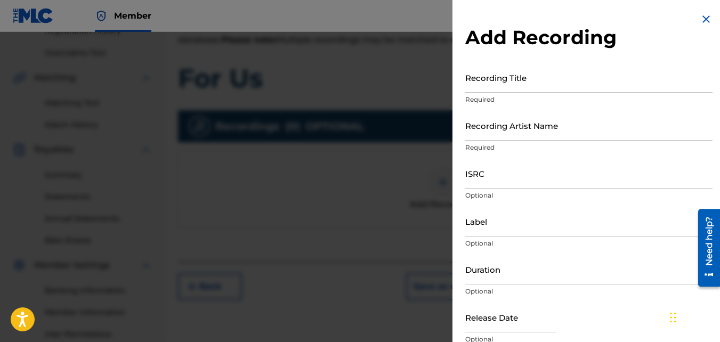
click at [522, 86] on input "Recording Title" at bounding box center [588, 77] width 247 height 30
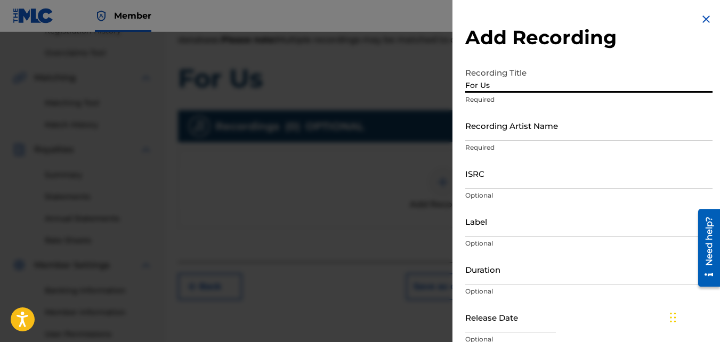
type input "For Us"
click at [515, 125] on input "Recording Artist Name" at bounding box center [588, 125] width 247 height 30
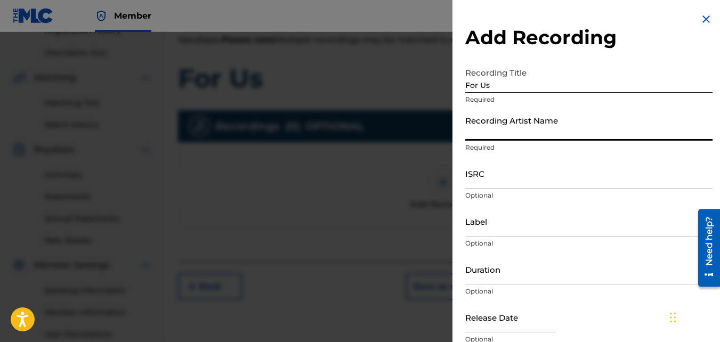
type input "4Slimey"
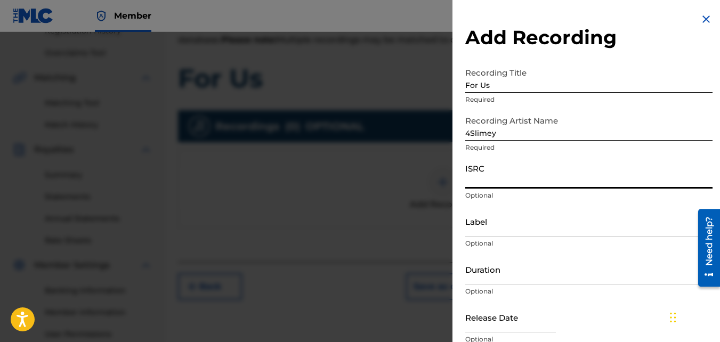
paste input "QZKUS2121947"
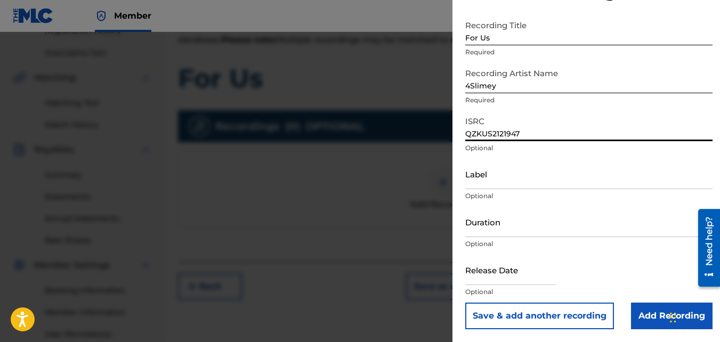
type input "QZKUS2121947"
click at [646, 304] on input "Add Recording" at bounding box center [672, 316] width 82 height 27
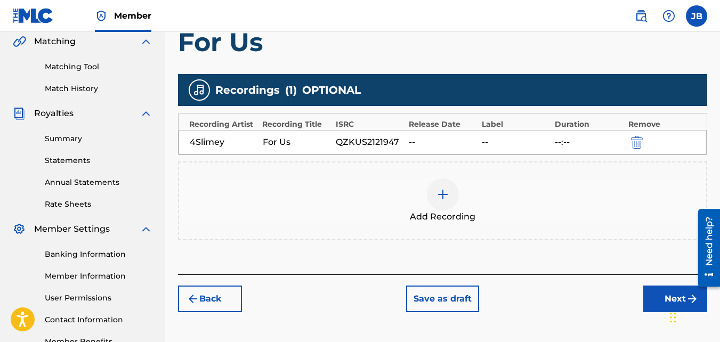
click at [652, 298] on button "Next" at bounding box center [675, 299] width 64 height 27
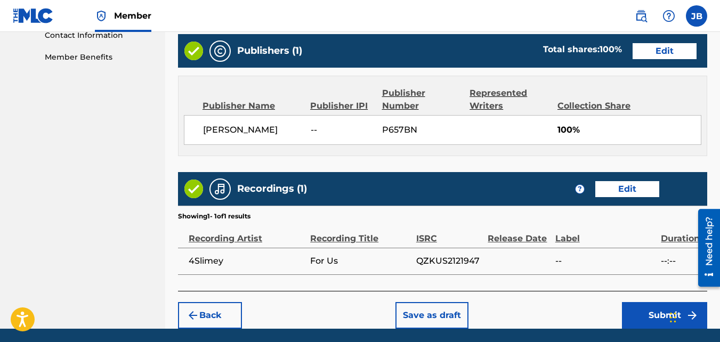
scroll to position [572, 0]
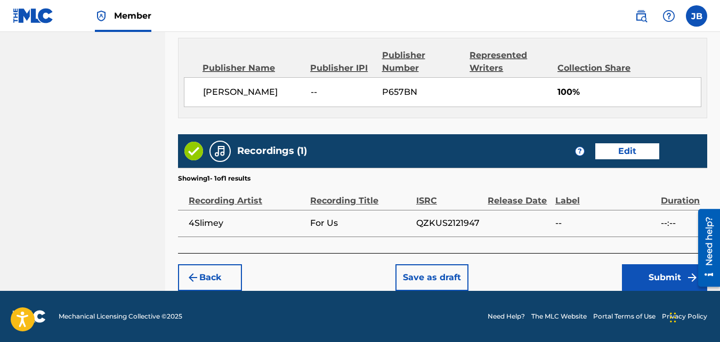
click at [640, 267] on button "Submit" at bounding box center [664, 277] width 85 height 27
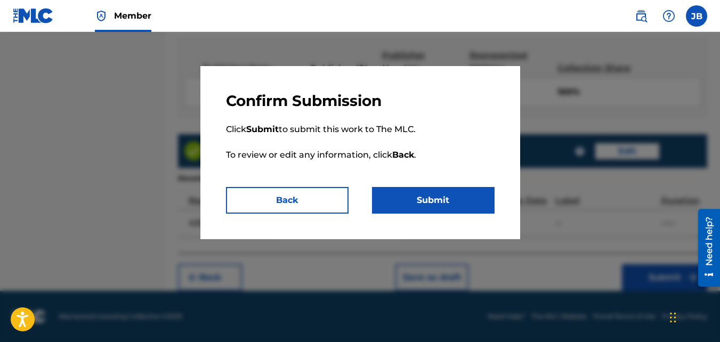
click at [461, 194] on button "Submit" at bounding box center [433, 200] width 123 height 27
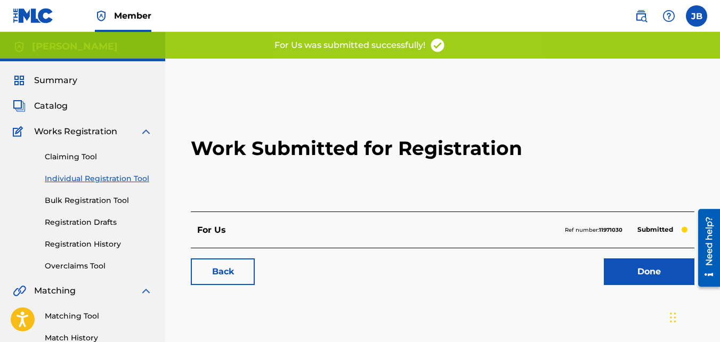
click at [241, 264] on link "Back" at bounding box center [223, 272] width 64 height 27
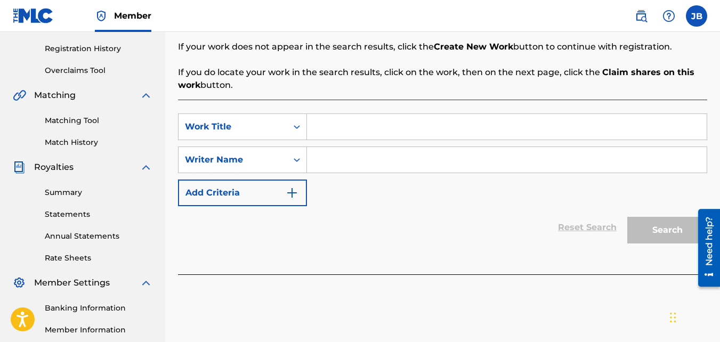
scroll to position [196, 0]
click at [342, 114] on input "Search Form" at bounding box center [507, 127] width 400 height 26
type input "Slimey"
click at [344, 169] on input "Search Form" at bounding box center [507, 160] width 400 height 26
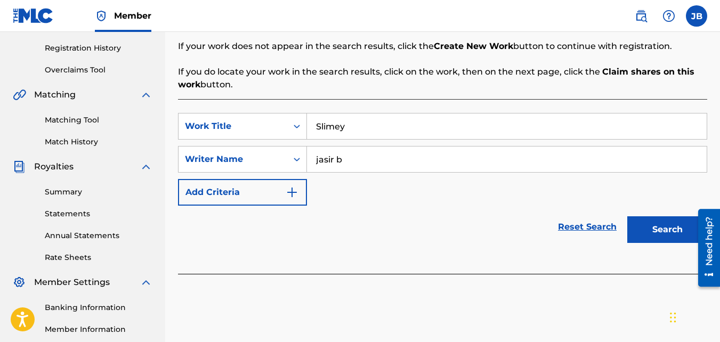
type input "jasir b"
click at [627, 216] on button "Search" at bounding box center [667, 229] width 80 height 27
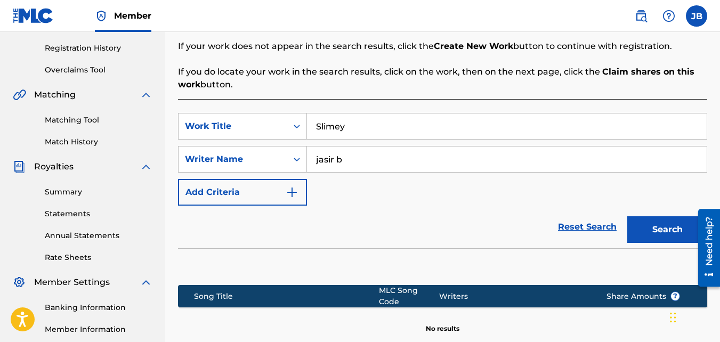
scroll to position [319, 0]
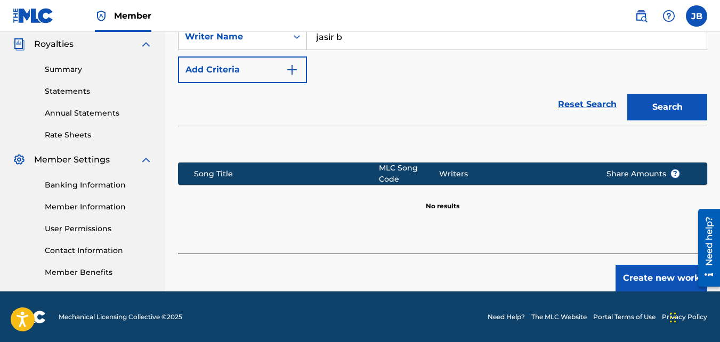
click at [636, 272] on button "Create new work" at bounding box center [662, 278] width 92 height 27
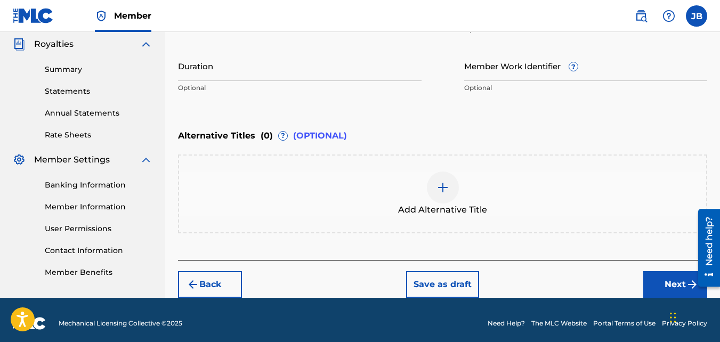
scroll to position [326, 0]
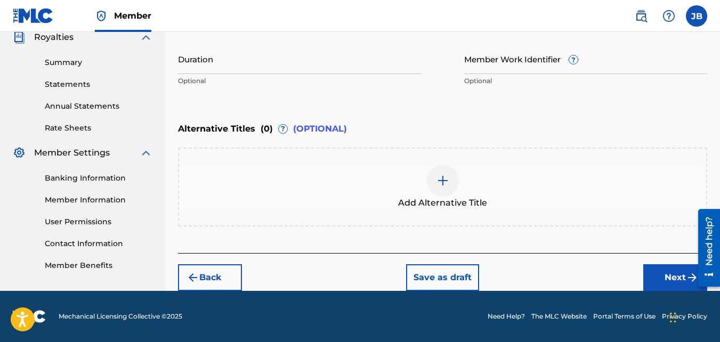
click at [646, 281] on button "Next" at bounding box center [675, 277] width 64 height 27
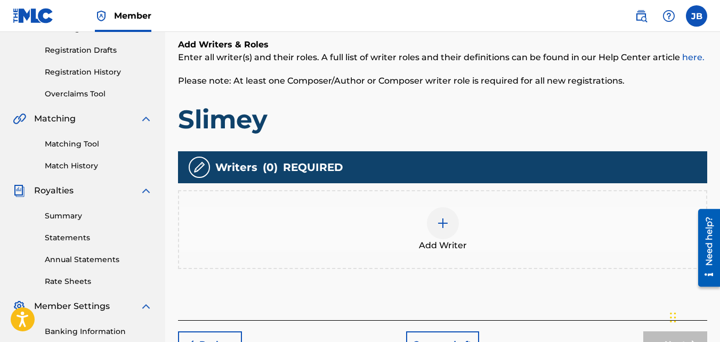
scroll to position [173, 0]
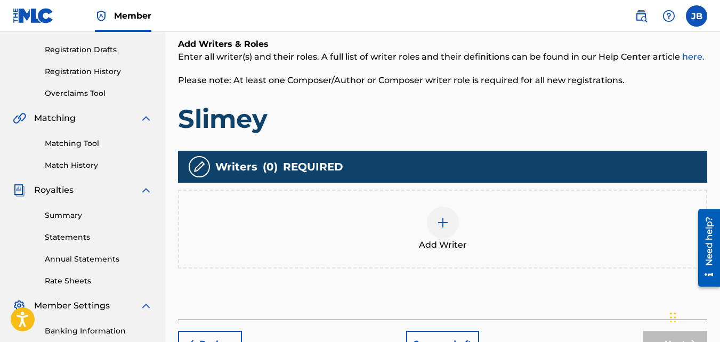
click at [456, 216] on div at bounding box center [443, 223] width 32 height 32
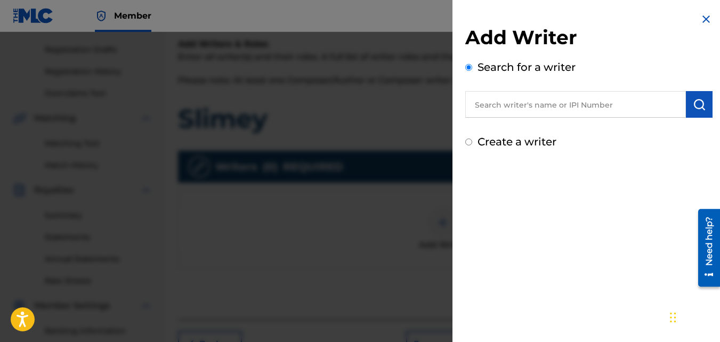
click at [503, 140] on label "Create a writer" at bounding box center [517, 141] width 79 height 13
radio input "true"
click at [472, 140] on input "Create a writer" at bounding box center [468, 142] width 7 height 7
radio input "false"
radio input "true"
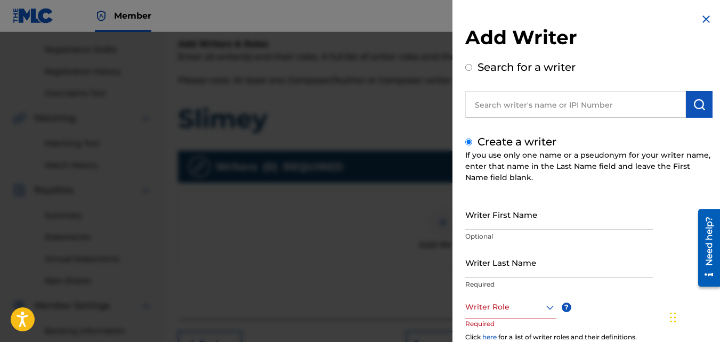
click at [499, 222] on input "Writer First Name" at bounding box center [559, 214] width 188 height 30
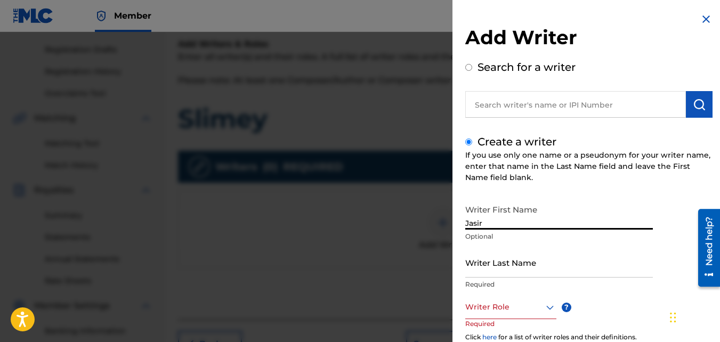
type input "Jasir"
click at [497, 264] on input "Writer Last Name" at bounding box center [559, 262] width 188 height 30
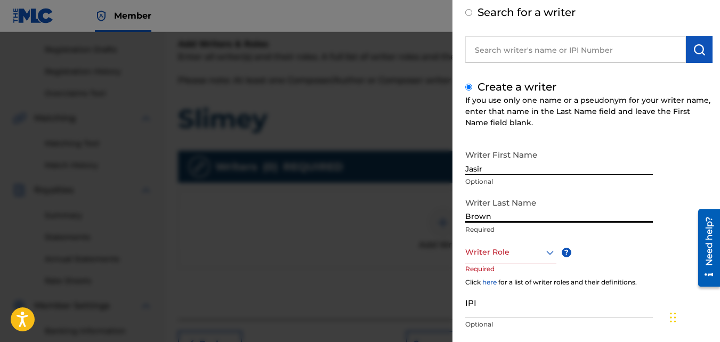
scroll to position [55, 0]
type input "Brown"
click at [497, 254] on div at bounding box center [510, 251] width 91 height 13
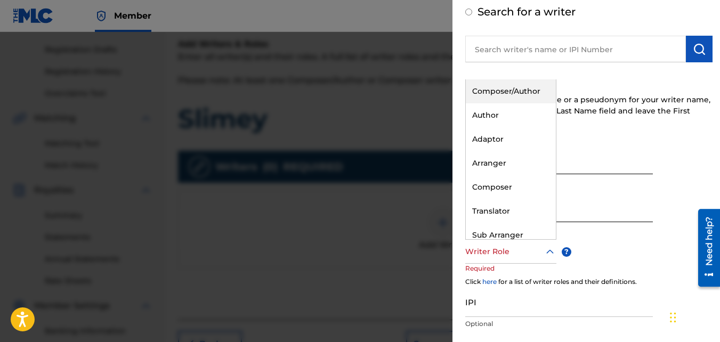
click at [513, 101] on div "Composer/Author" at bounding box center [511, 91] width 90 height 24
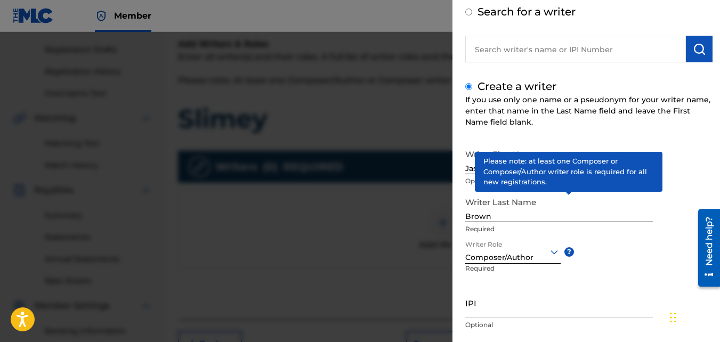
scroll to position [120, 0]
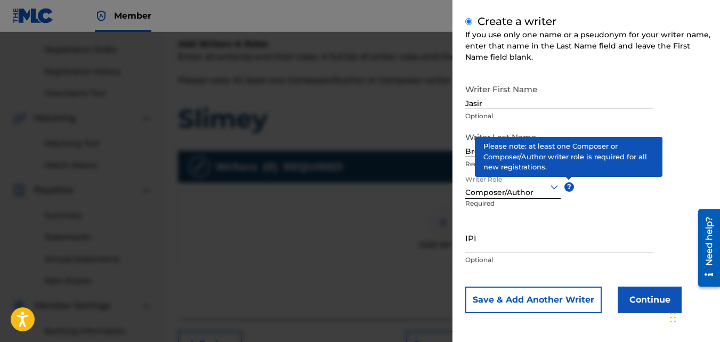
click at [633, 303] on button "Continue" at bounding box center [650, 300] width 64 height 27
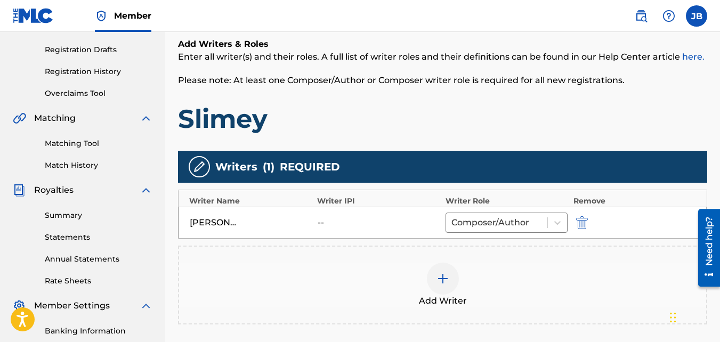
scroll to position [319, 0]
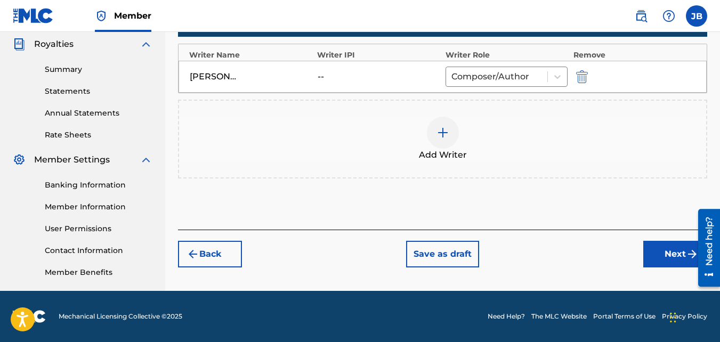
click at [658, 256] on button "Next" at bounding box center [675, 254] width 64 height 27
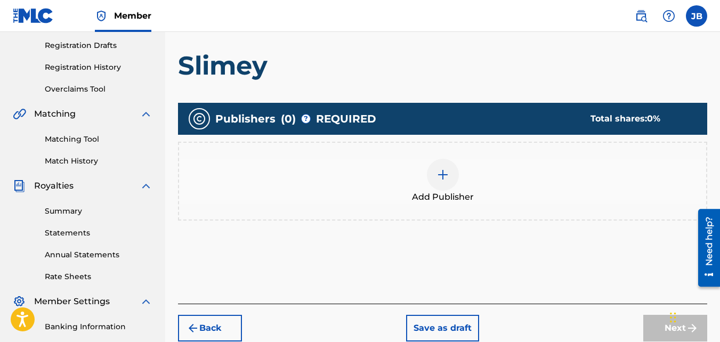
scroll to position [190, 0]
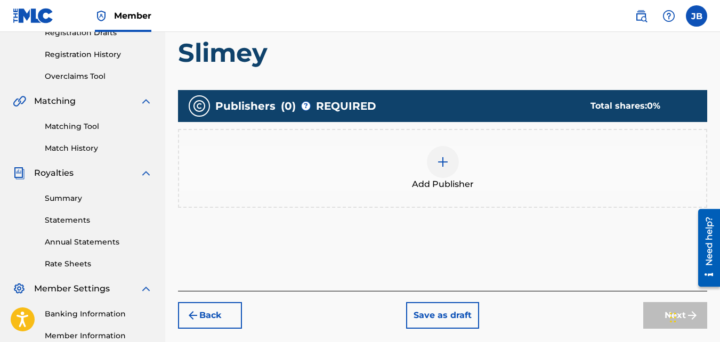
click at [578, 198] on div "Add Publisher" at bounding box center [442, 168] width 529 height 79
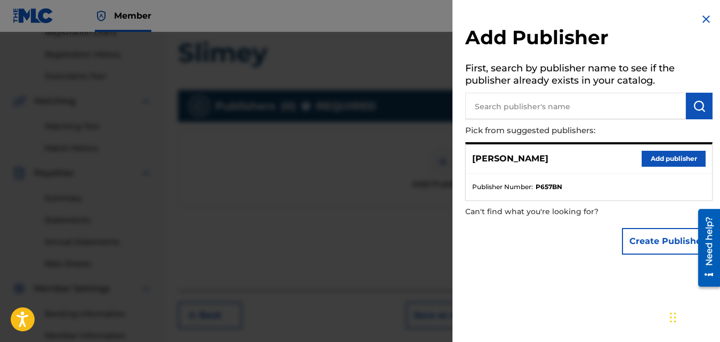
click at [681, 154] on button "Add publisher" at bounding box center [674, 159] width 64 height 16
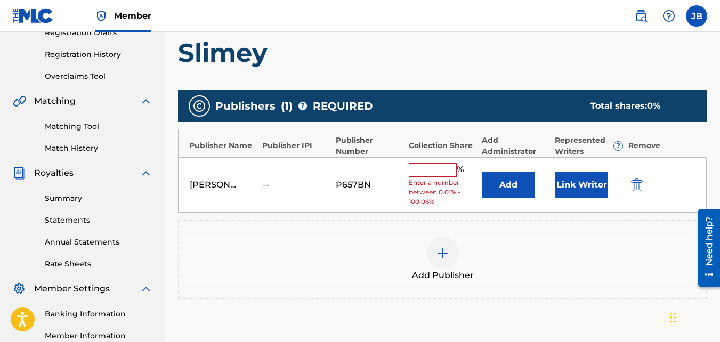
click at [433, 173] on input "text" at bounding box center [433, 170] width 48 height 14
type input "100"
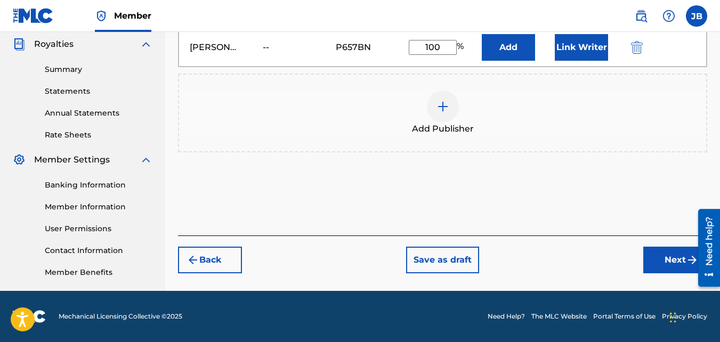
click at [656, 265] on button "Next" at bounding box center [675, 260] width 64 height 27
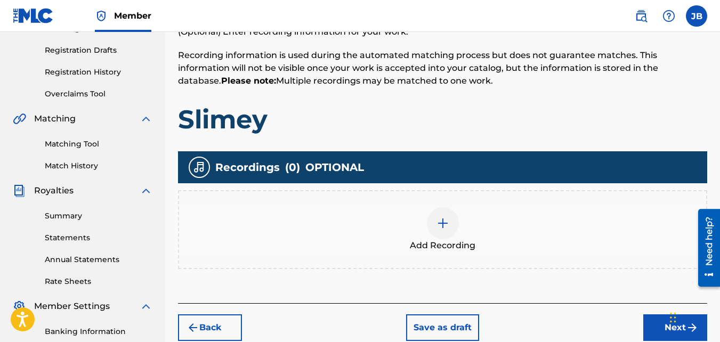
scroll to position [173, 0]
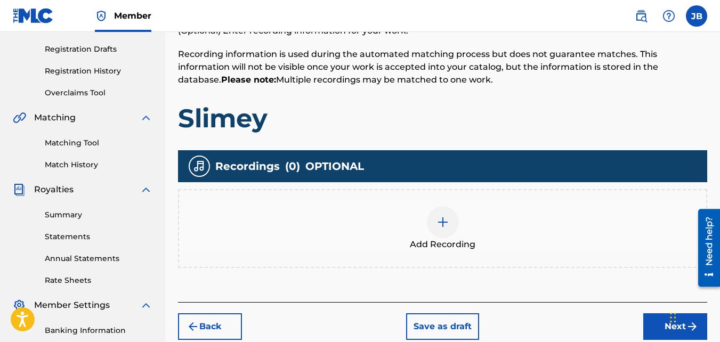
click at [481, 222] on div "Add Recording" at bounding box center [442, 228] width 527 height 45
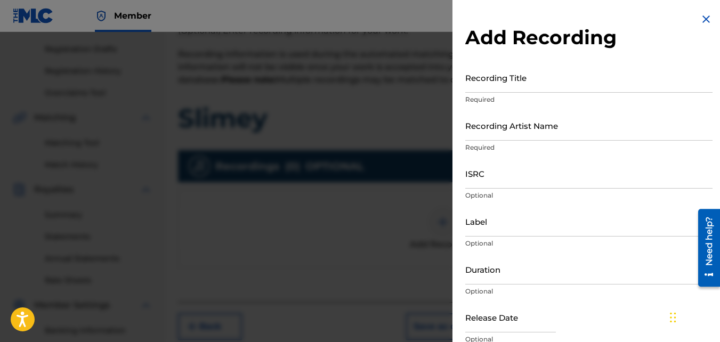
click at [526, 76] on input "Recording Title" at bounding box center [588, 77] width 247 height 30
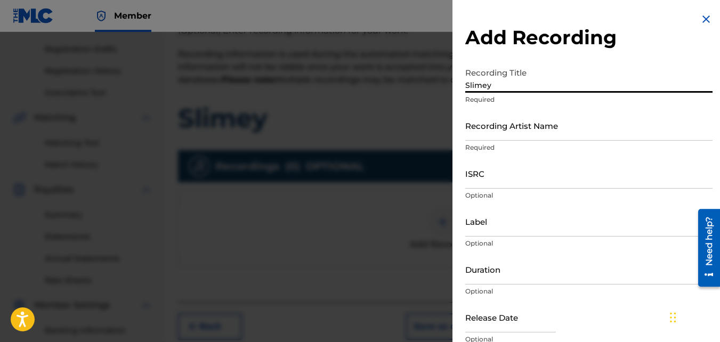
type input "Slimey"
click at [528, 125] on input "Recording Artist Name" at bounding box center [588, 125] width 247 height 30
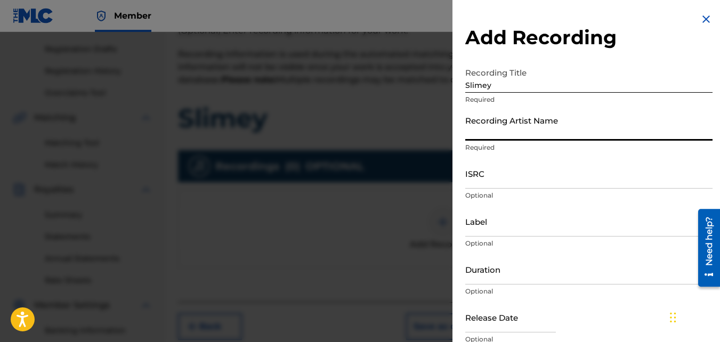
type input "4Slimey"
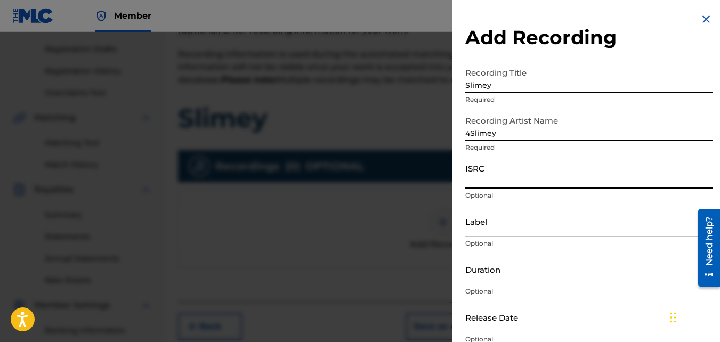
paste input "QZKUS2119204"
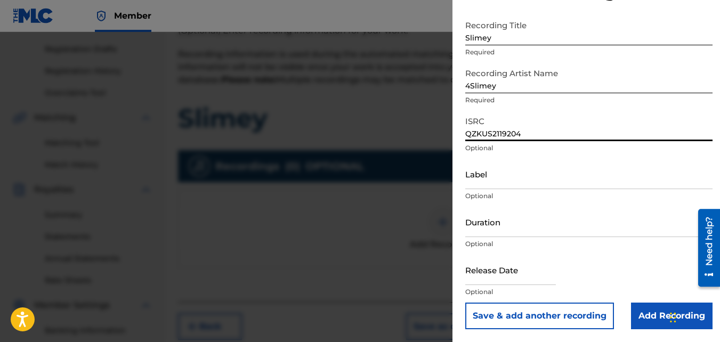
type input "QZKUS2119204"
click at [650, 305] on input "Add Recording" at bounding box center [672, 316] width 82 height 27
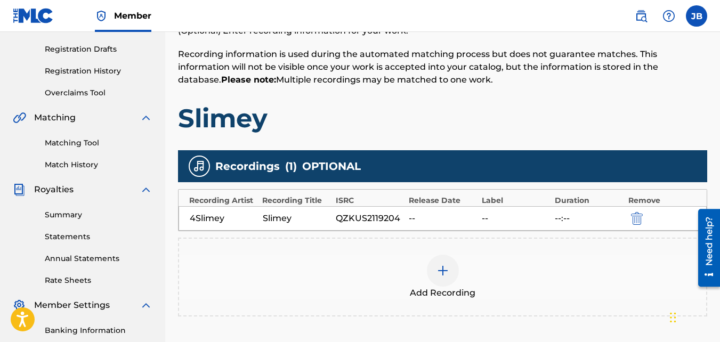
scroll to position [319, 0]
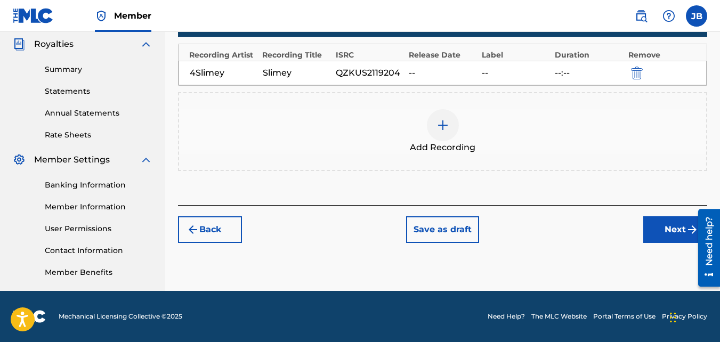
click at [674, 232] on button "Next" at bounding box center [675, 229] width 64 height 27
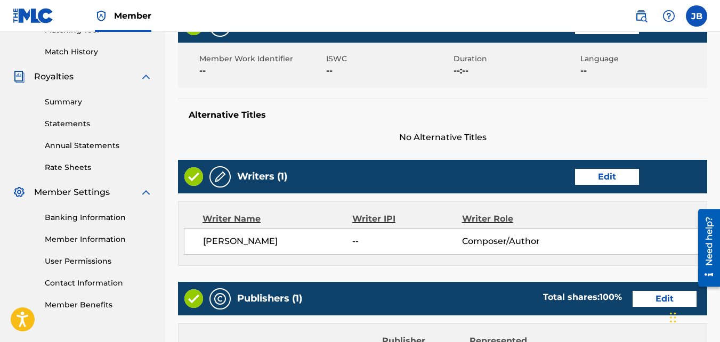
scroll to position [572, 0]
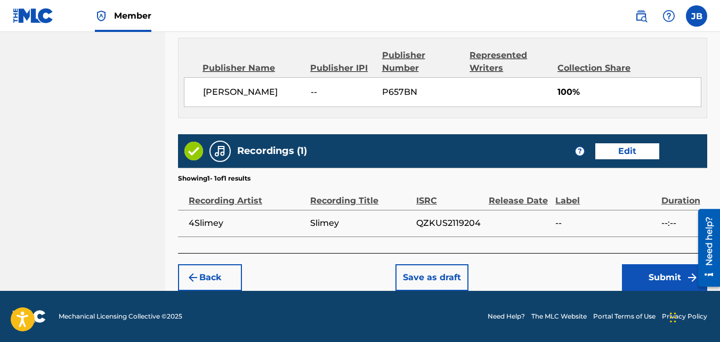
click at [626, 274] on button "Submit" at bounding box center [664, 277] width 85 height 27
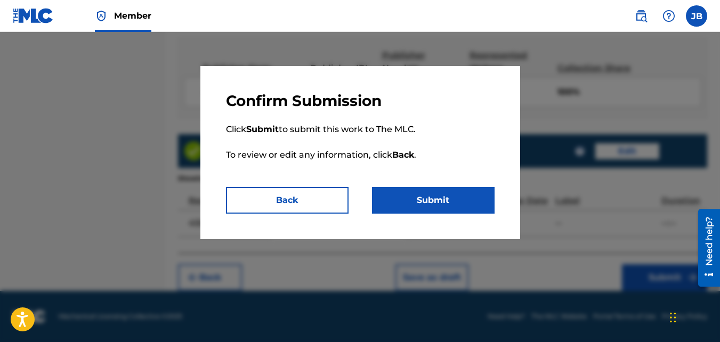
click at [425, 200] on button "Submit" at bounding box center [433, 200] width 123 height 27
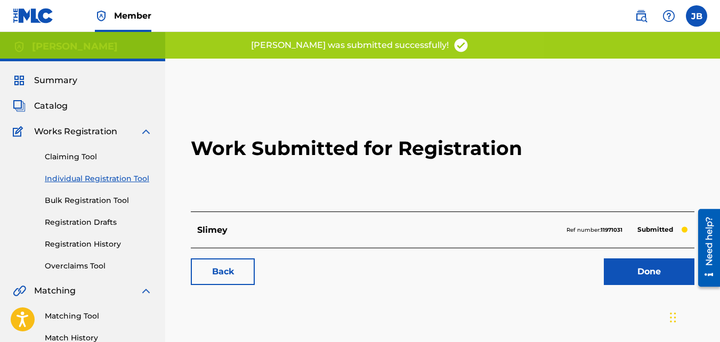
click at [242, 267] on link "Back" at bounding box center [223, 272] width 64 height 27
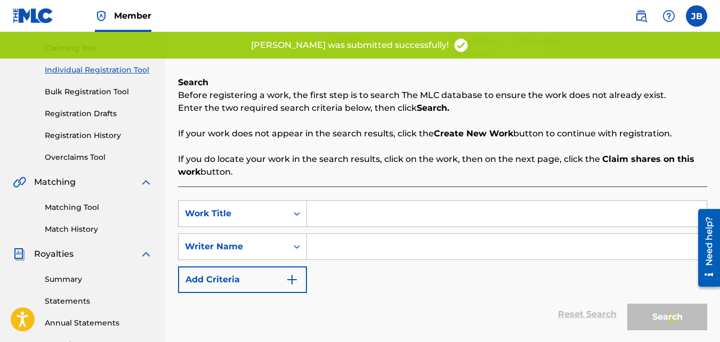
scroll to position [110, 0]
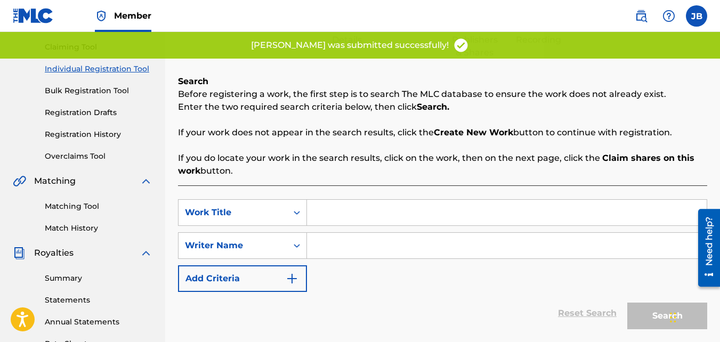
drag, startPoint x: 353, startPoint y: 213, endPoint x: 340, endPoint y: 202, distance: 17.0
click at [340, 202] on input "Search Form" at bounding box center [507, 213] width 400 height 26
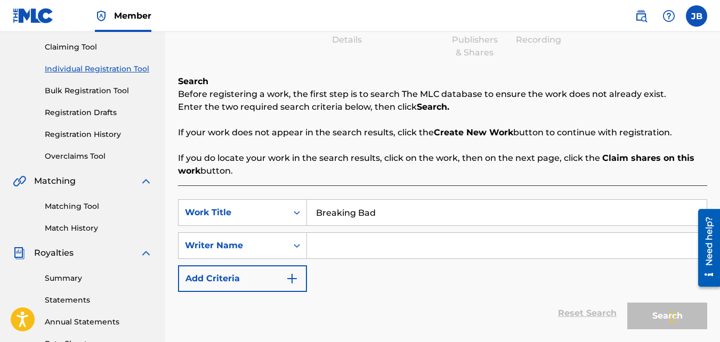
type input "Breaking Bad"
click at [328, 243] on input "Search Form" at bounding box center [507, 246] width 400 height 26
click at [328, 243] on input "j" at bounding box center [507, 246] width 400 height 26
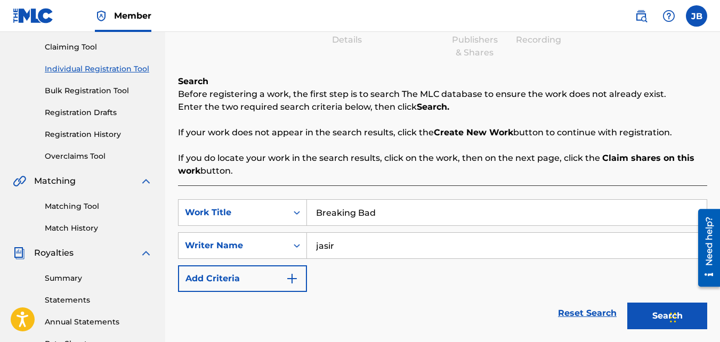
type input "jasir"
click at [627, 303] on button "Search" at bounding box center [667, 316] width 80 height 27
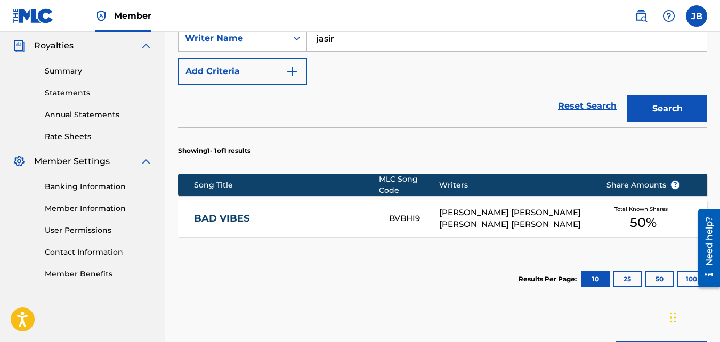
scroll to position [388, 0]
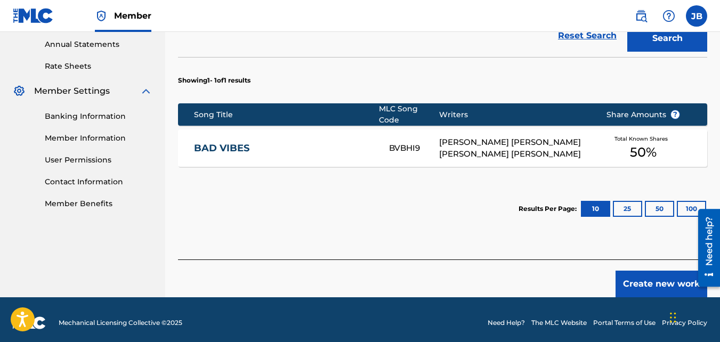
click at [635, 273] on button "Create new work" at bounding box center [662, 284] width 92 height 27
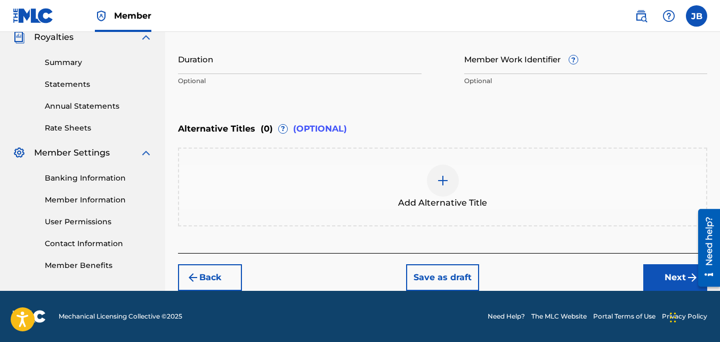
click at [656, 265] on button "Next" at bounding box center [675, 277] width 64 height 27
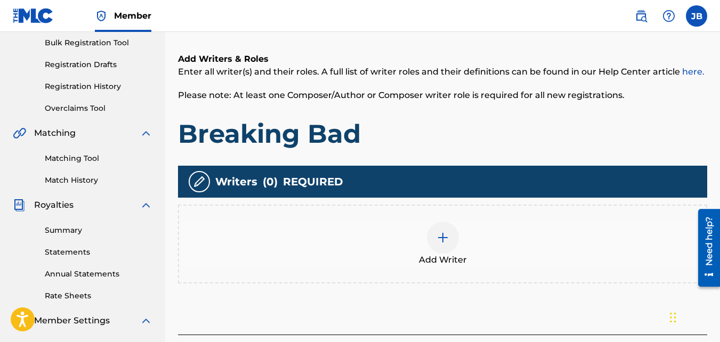
scroll to position [175, 0]
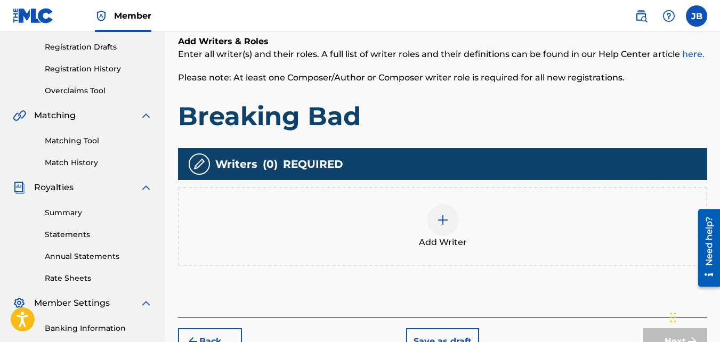
click at [440, 243] on span "Add Writer" at bounding box center [443, 242] width 48 height 13
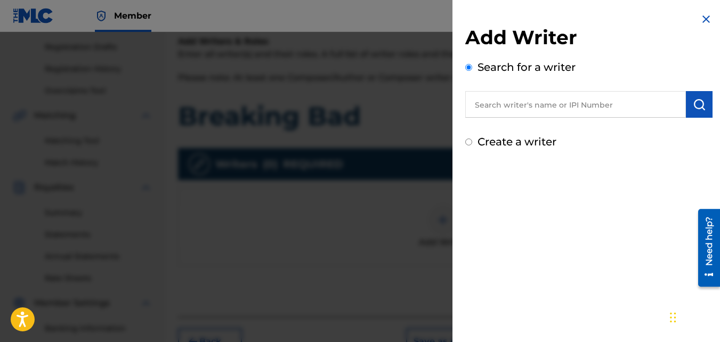
click at [529, 146] on label "Create a writer" at bounding box center [517, 141] width 79 height 13
radio input "true"
click at [472, 146] on input "Create a writer" at bounding box center [468, 142] width 7 height 7
radio input "false"
radio input "true"
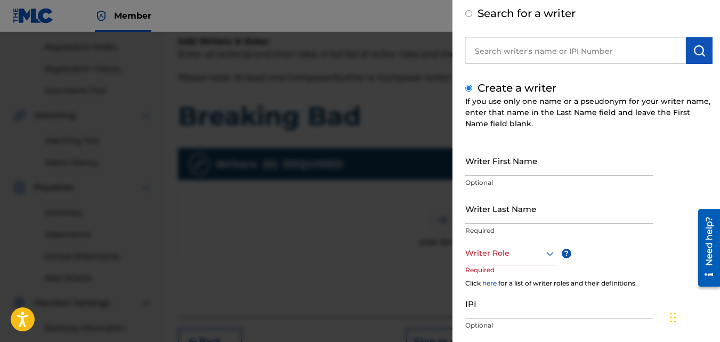
scroll to position [60, 0]
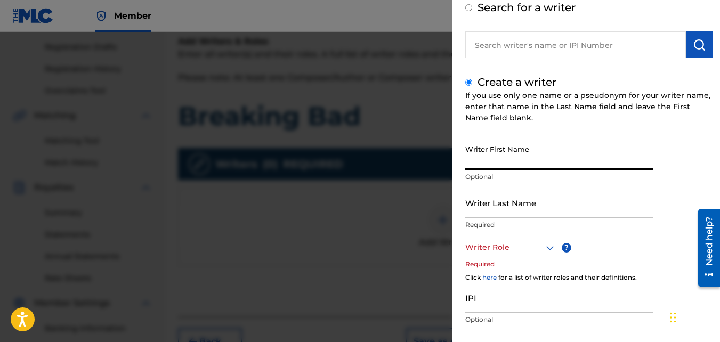
click at [528, 162] on input "Writer First Name" at bounding box center [559, 155] width 188 height 30
type input "Jasir"
click at [515, 190] on input "Writer Last Name" at bounding box center [559, 203] width 188 height 30
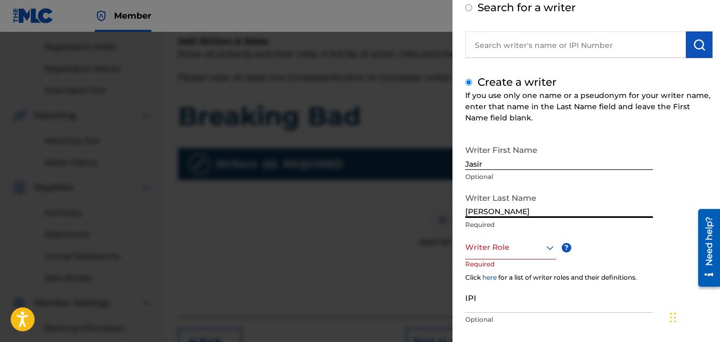
type input "Hasan"
click at [510, 254] on div "Writer Role" at bounding box center [510, 248] width 91 height 24
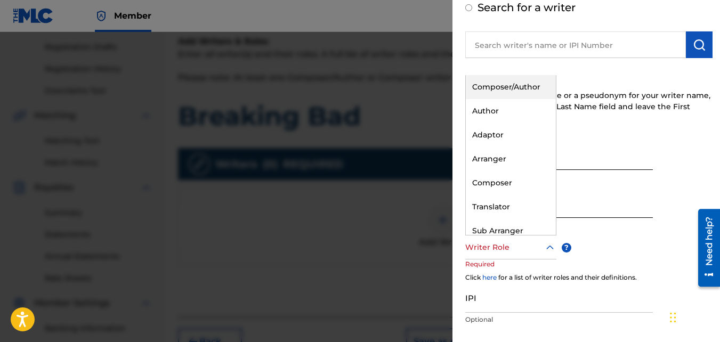
click at [495, 77] on div "Composer/Author" at bounding box center [511, 87] width 90 height 24
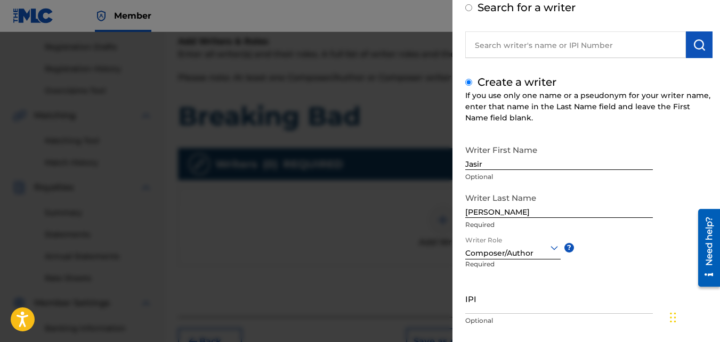
scroll to position [120, 0]
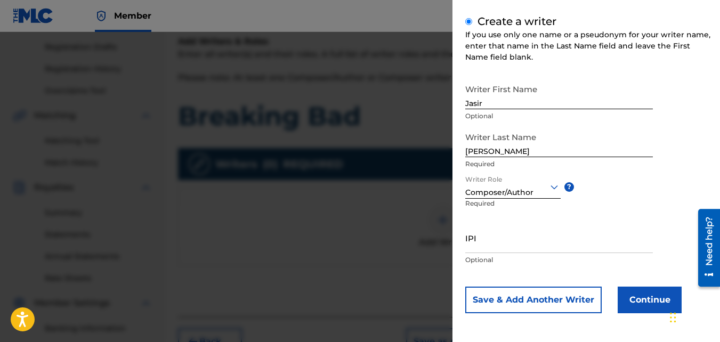
click at [626, 292] on button "Continue" at bounding box center [650, 300] width 64 height 27
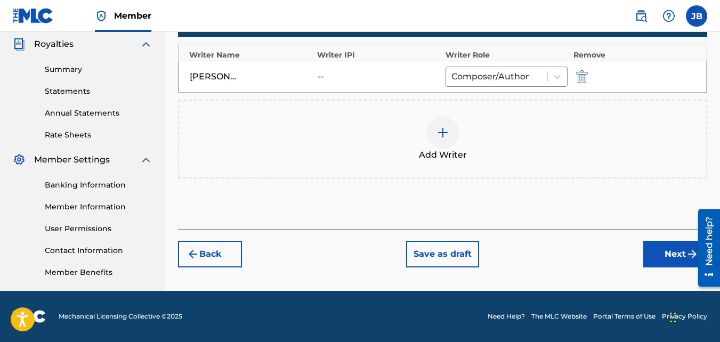
click at [662, 256] on button "Next" at bounding box center [675, 254] width 64 height 27
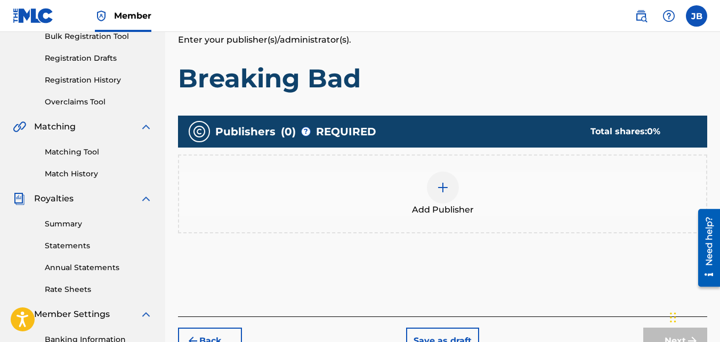
scroll to position [166, 0]
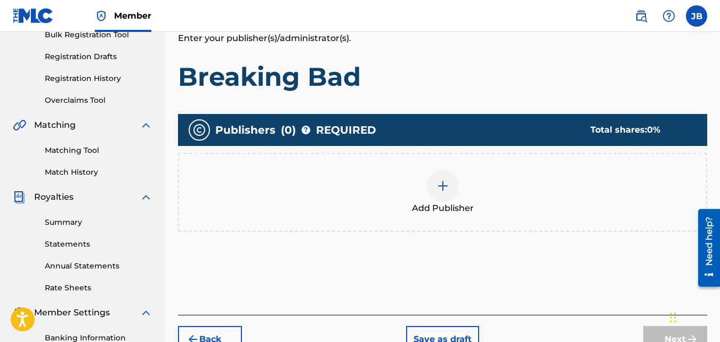
click at [467, 202] on span "Add Publisher" at bounding box center [443, 208] width 62 height 13
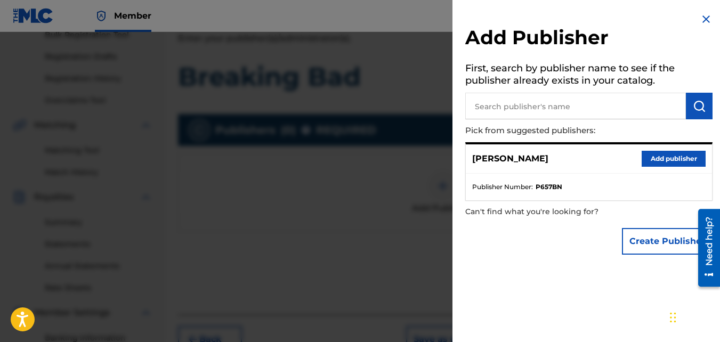
click at [675, 155] on button "Add publisher" at bounding box center [674, 159] width 64 height 16
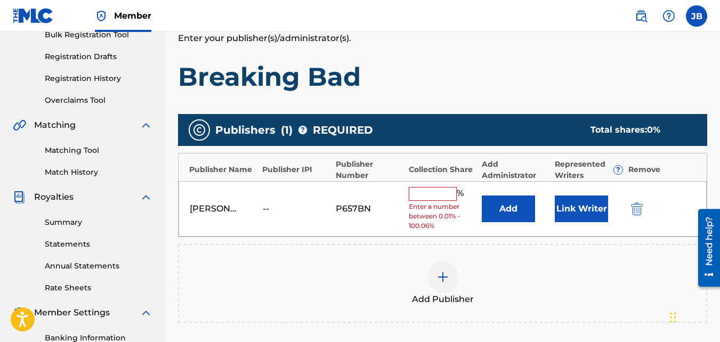
click at [437, 191] on input "text" at bounding box center [433, 194] width 48 height 14
type input "100"
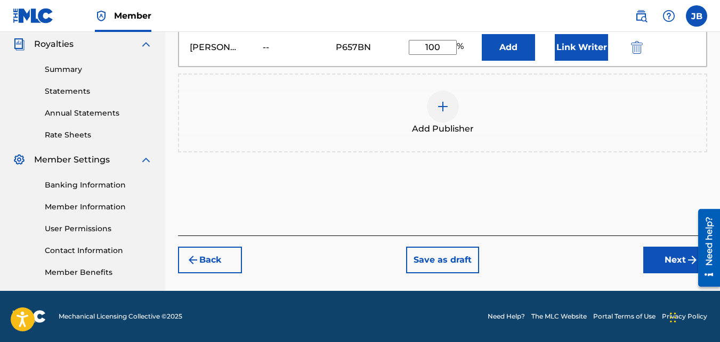
click at [661, 254] on button "Next" at bounding box center [675, 260] width 64 height 27
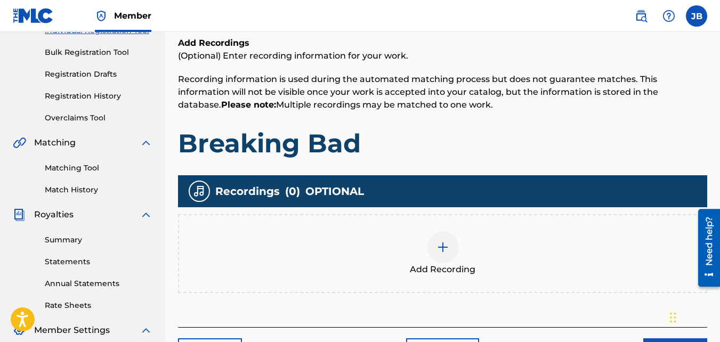
scroll to position [179, 0]
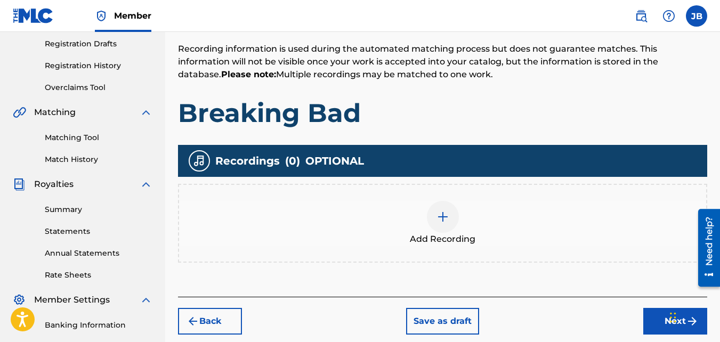
click at [454, 241] on span "Add Recording" at bounding box center [443, 239] width 66 height 13
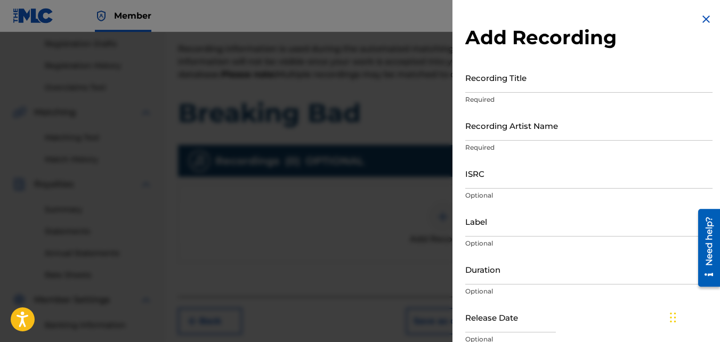
click at [535, 80] on input "Recording Title" at bounding box center [588, 77] width 247 height 30
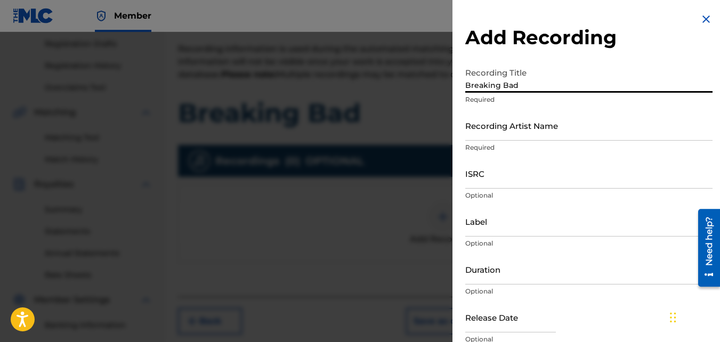
type input "Breaking Bad"
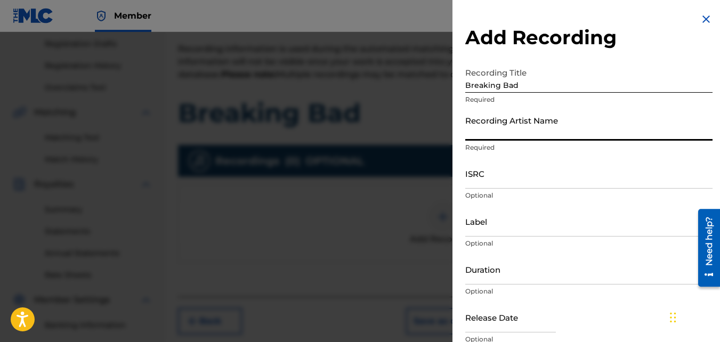
click at [502, 135] on input "Recording Artist Name" at bounding box center [588, 125] width 247 height 30
type input "4Slimey"
click at [516, 172] on input "ISRC" at bounding box center [588, 173] width 247 height 30
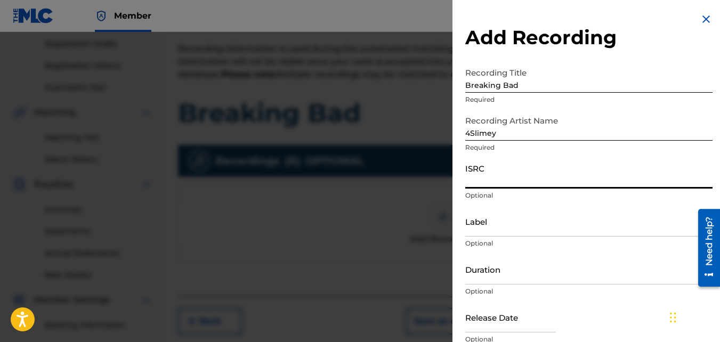
paste input "QZKUS2121458"
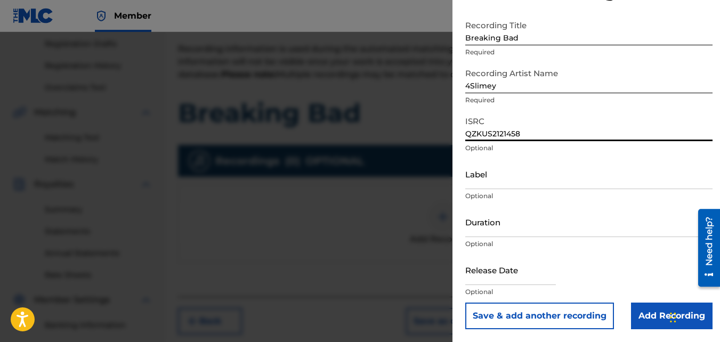
type input "QZKUS2121458"
click at [642, 311] on input "Add Recording" at bounding box center [672, 316] width 82 height 27
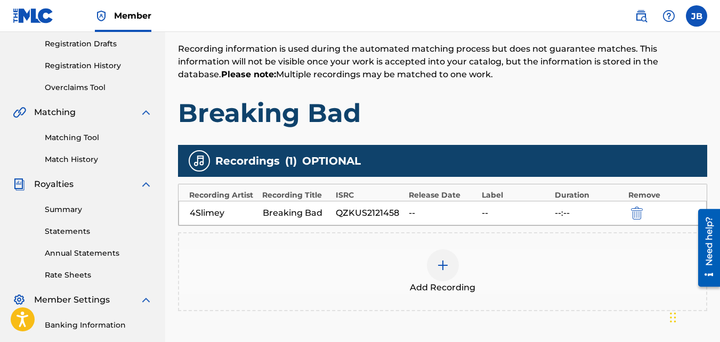
scroll to position [319, 0]
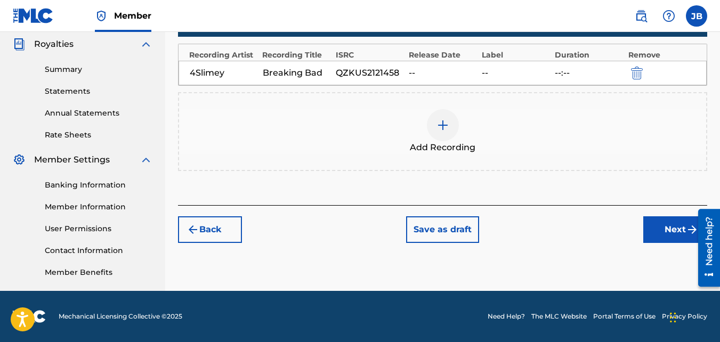
click at [667, 239] on button "Next" at bounding box center [675, 229] width 64 height 27
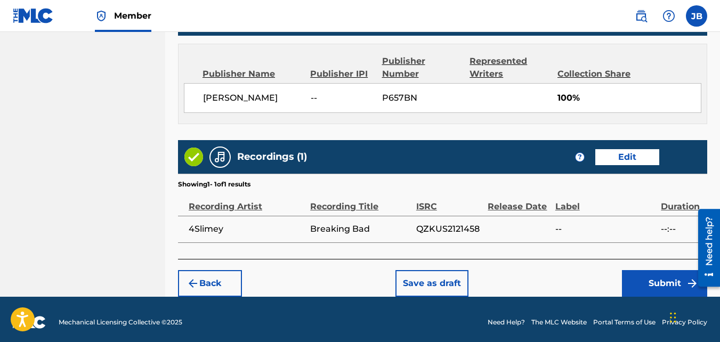
scroll to position [572, 0]
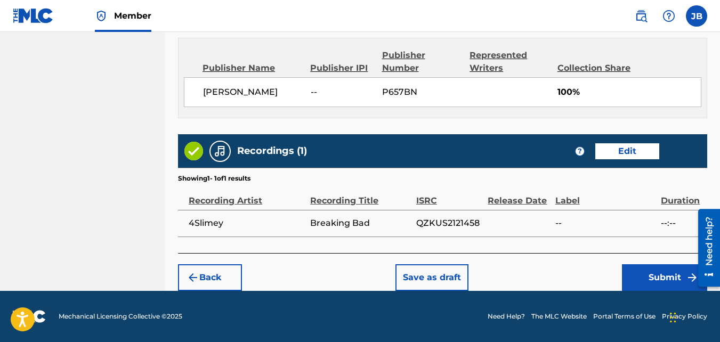
click at [632, 276] on button "Submit" at bounding box center [664, 277] width 85 height 27
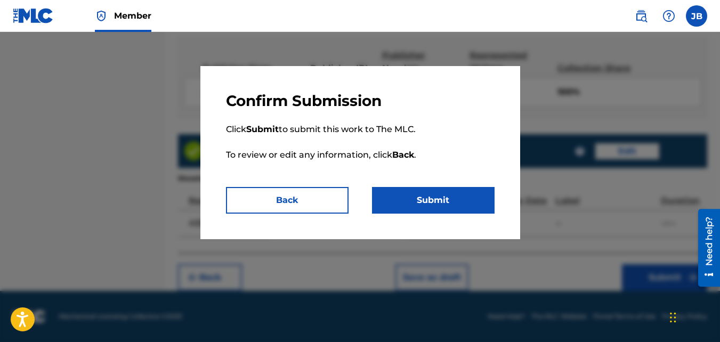
click at [461, 208] on button "Submit" at bounding box center [433, 200] width 123 height 27
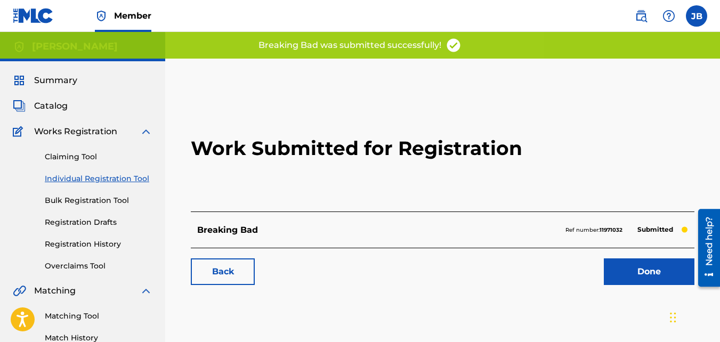
click at [240, 270] on link "Back" at bounding box center [223, 272] width 64 height 27
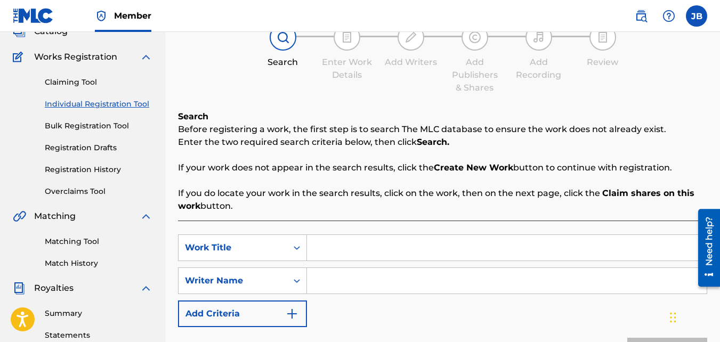
scroll to position [91, 0]
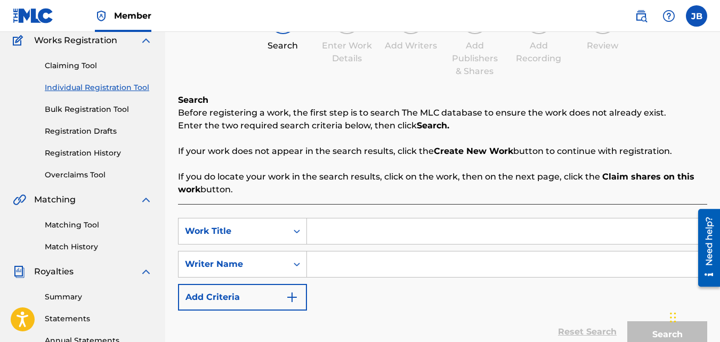
click at [360, 227] on input "Search Form" at bounding box center [507, 232] width 400 height 26
paste input "BELVEDERE"
type input "BELVEDERE"
click at [357, 275] on input "Search Form" at bounding box center [507, 265] width 400 height 26
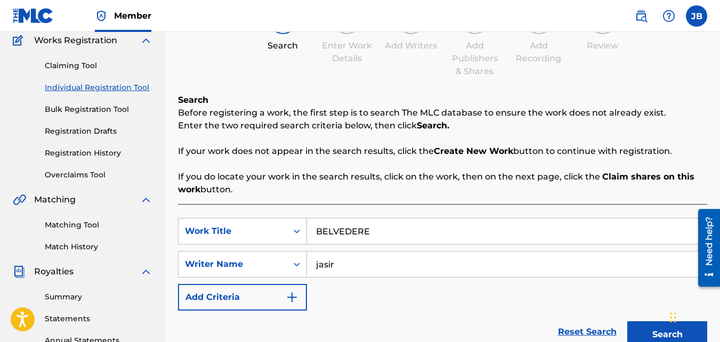
type input "jasir"
click at [627, 321] on button "Search" at bounding box center [667, 334] width 80 height 27
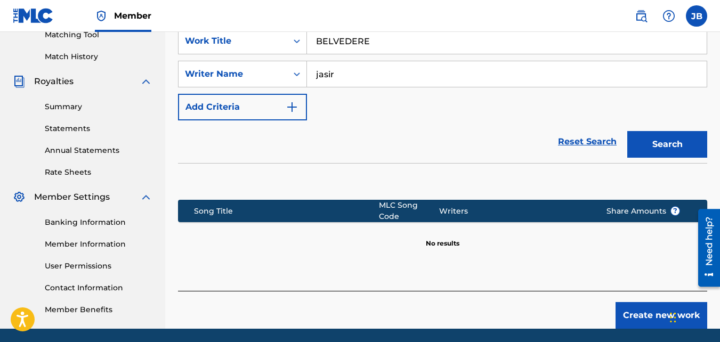
scroll to position [319, 0]
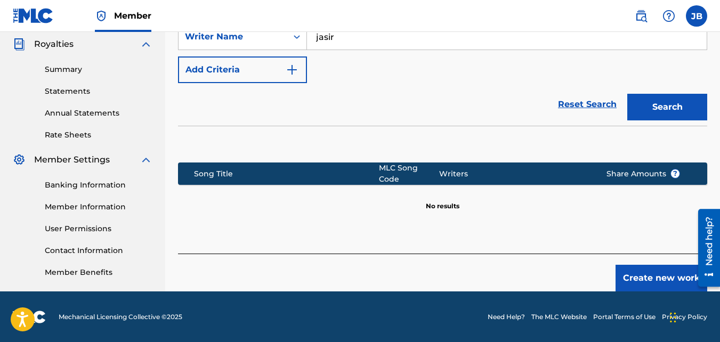
click at [625, 271] on button "Create new work" at bounding box center [662, 278] width 92 height 27
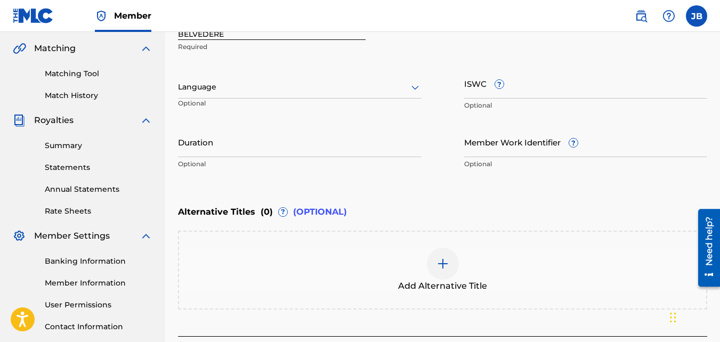
scroll to position [326, 0]
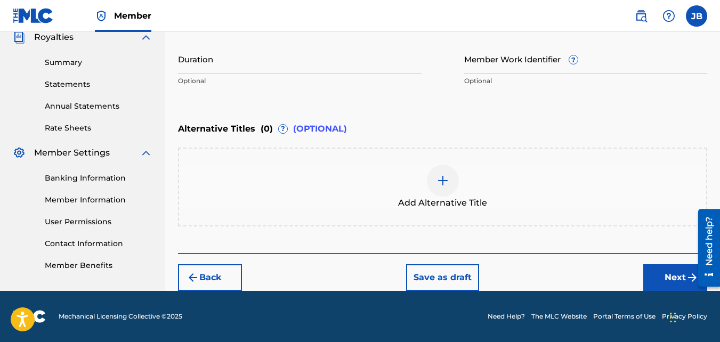
click at [692, 273] on div at bounding box center [705, 248] width 30 height 86
click at [676, 271] on button "Next" at bounding box center [675, 277] width 64 height 27
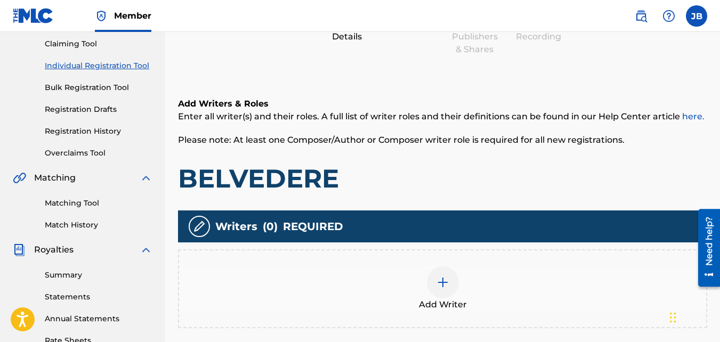
scroll to position [121, 0]
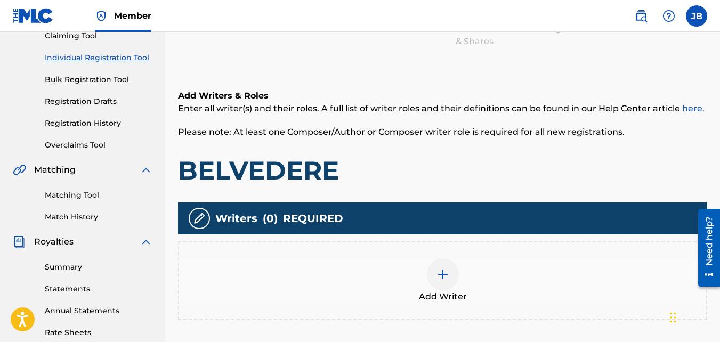
click at [444, 259] on div "Add Writer" at bounding box center [442, 281] width 527 height 45
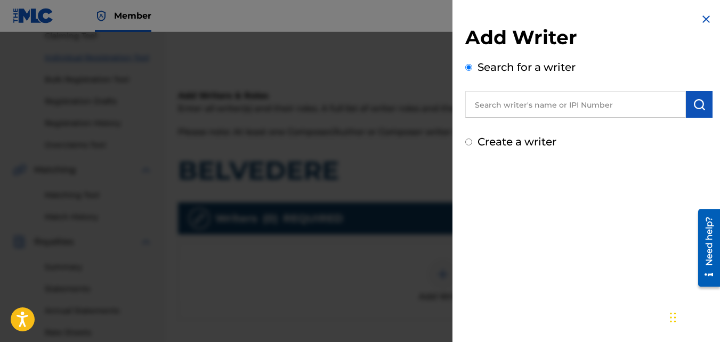
click at [505, 140] on label "Create a writer" at bounding box center [517, 141] width 79 height 13
radio input "true"
click at [472, 140] on input "Create a writer" at bounding box center [468, 142] width 7 height 7
radio input "false"
radio input "true"
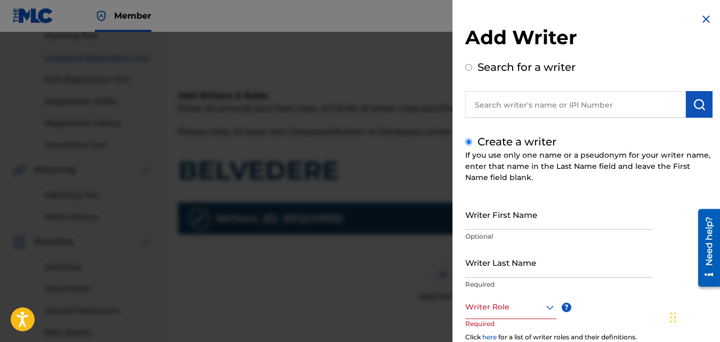
scroll to position [16, 0]
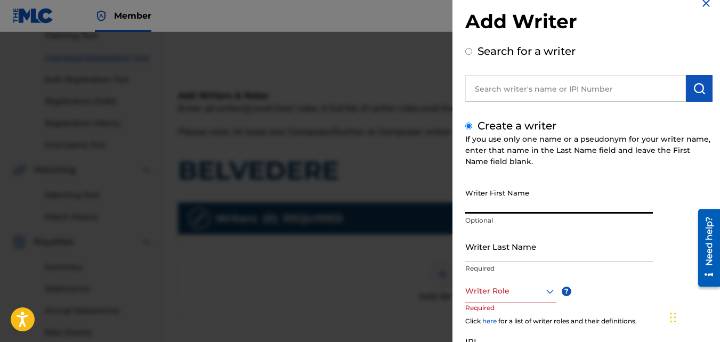
click at [505, 187] on input "Writer First Name" at bounding box center [559, 198] width 188 height 30
type input "Jasir"
click at [496, 245] on input "Writer Last Name" at bounding box center [559, 246] width 188 height 30
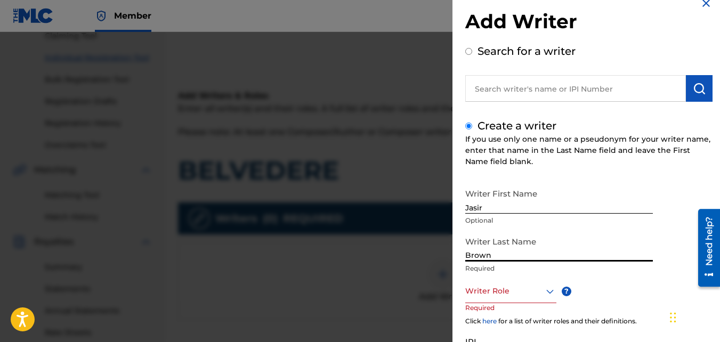
type input "Brown"
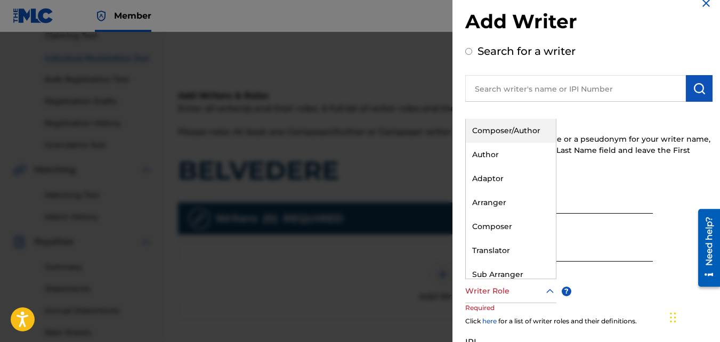
click at [491, 297] on div at bounding box center [510, 291] width 91 height 13
click at [483, 131] on div "Composer/Author" at bounding box center [511, 131] width 90 height 24
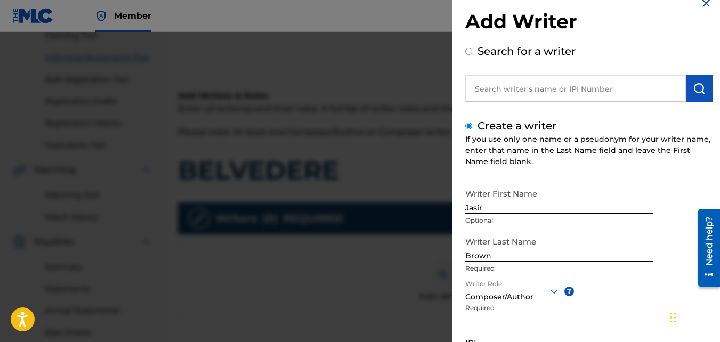
scroll to position [120, 0]
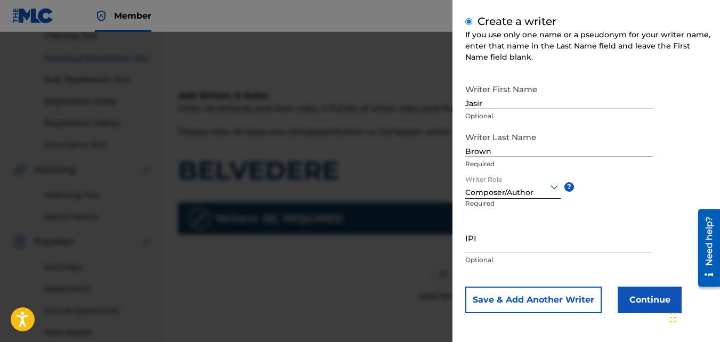
click at [631, 293] on button "Continue" at bounding box center [650, 300] width 64 height 27
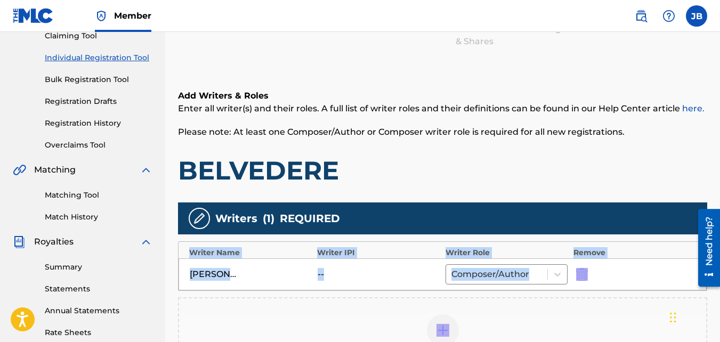
drag, startPoint x: 631, startPoint y: 293, endPoint x: 627, endPoint y: 220, distance: 73.7
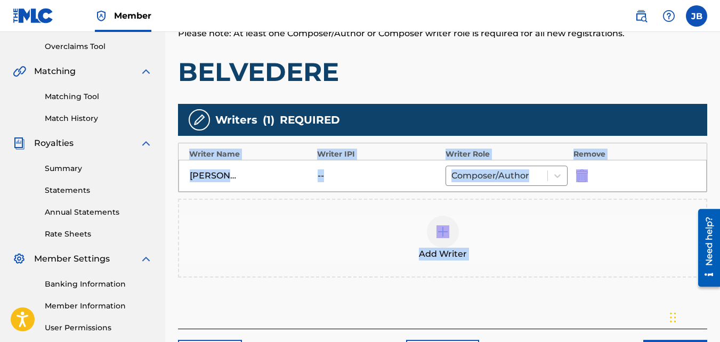
scroll to position [319, 0]
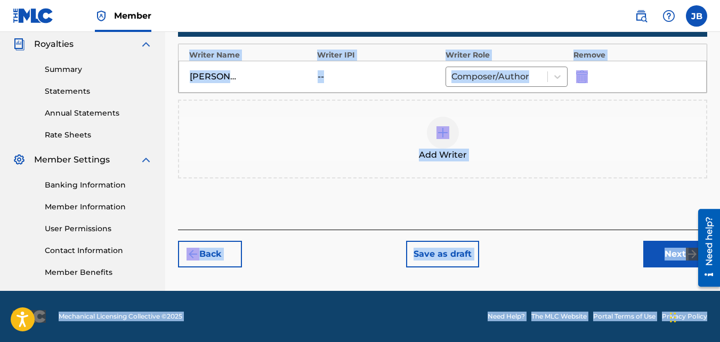
click at [656, 239] on div "Back Save as draft Next" at bounding box center [442, 249] width 529 height 38
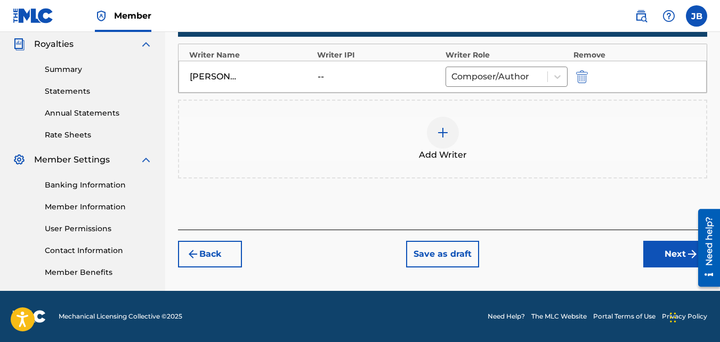
click at [659, 251] on button "Next" at bounding box center [675, 254] width 64 height 27
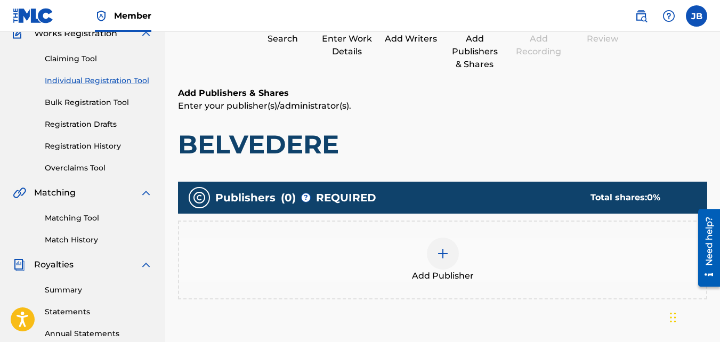
scroll to position [128, 0]
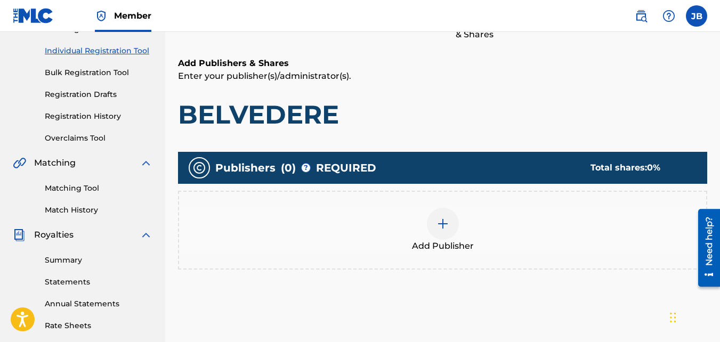
click at [524, 235] on div "Add Publisher" at bounding box center [442, 230] width 527 height 45
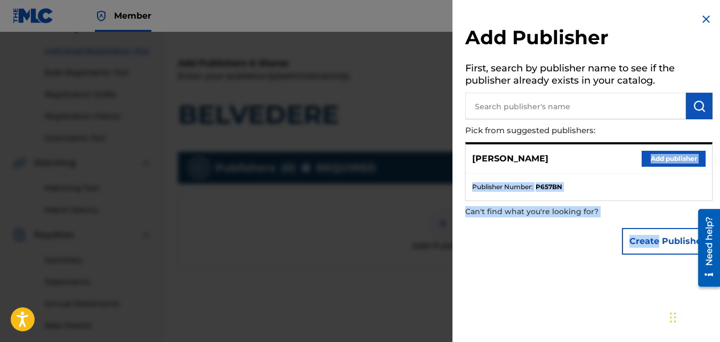
click at [644, 149] on div "Add Publisher First, search by publisher name to see if the publisher already e…" at bounding box center [589, 136] width 273 height 273
click at [644, 149] on div "Jasir Brown Add publisher" at bounding box center [589, 158] width 246 height 29
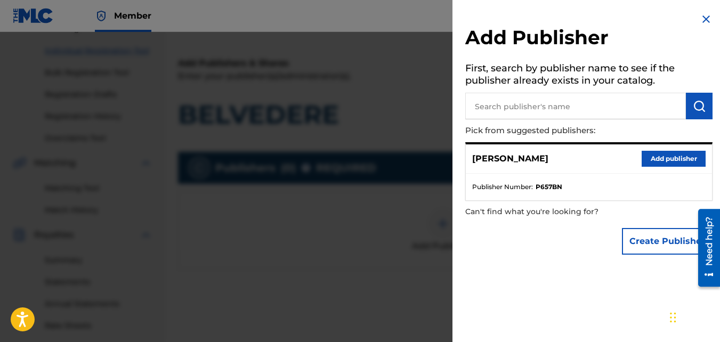
click at [648, 156] on button "Add publisher" at bounding box center [674, 159] width 64 height 16
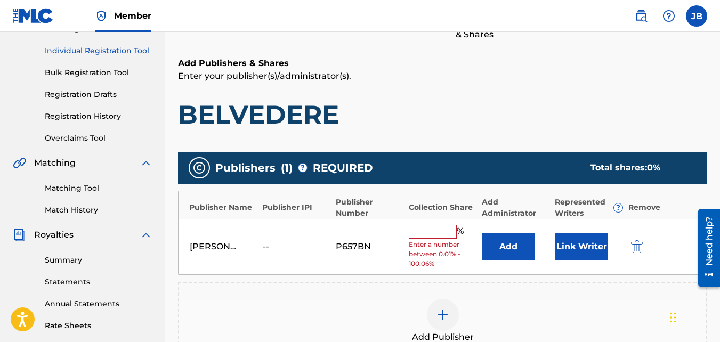
click at [449, 229] on input "text" at bounding box center [433, 232] width 48 height 14
type input "100"
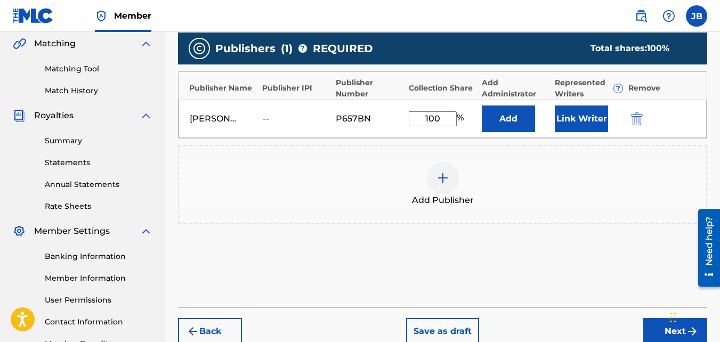
scroll to position [287, 0]
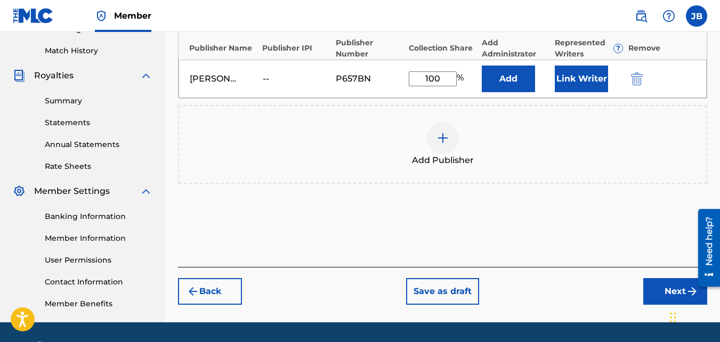
click at [648, 285] on button "Next" at bounding box center [675, 291] width 64 height 27
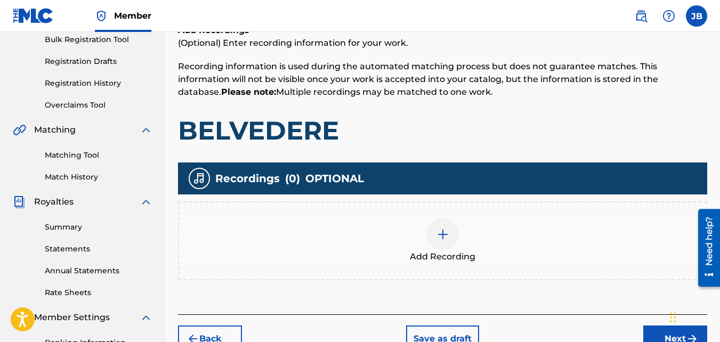
scroll to position [163, 0]
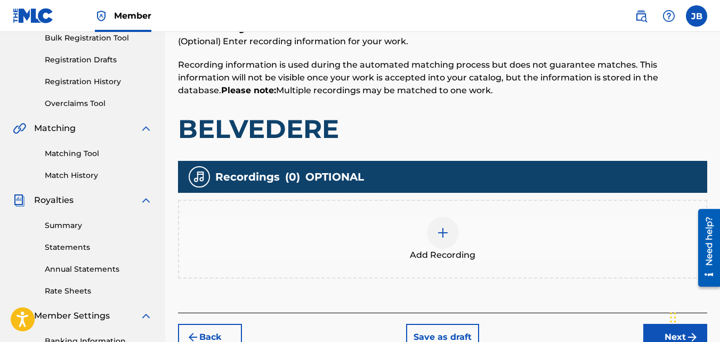
click at [484, 204] on div "Add Recording" at bounding box center [442, 239] width 529 height 79
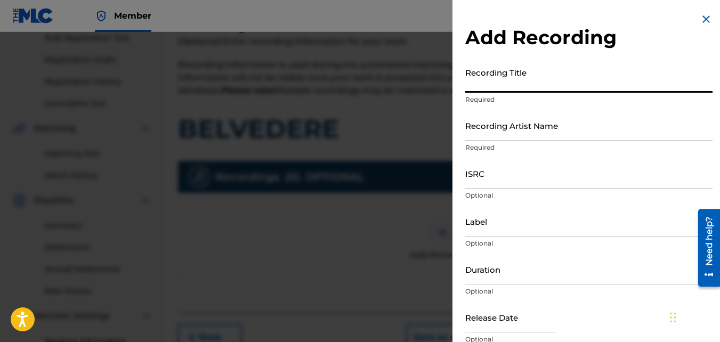
click at [501, 84] on input "Recording Title" at bounding box center [588, 77] width 247 height 30
type input "Belvedere"
click at [500, 135] on input "Recording Artist Name" at bounding box center [588, 125] width 247 height 30
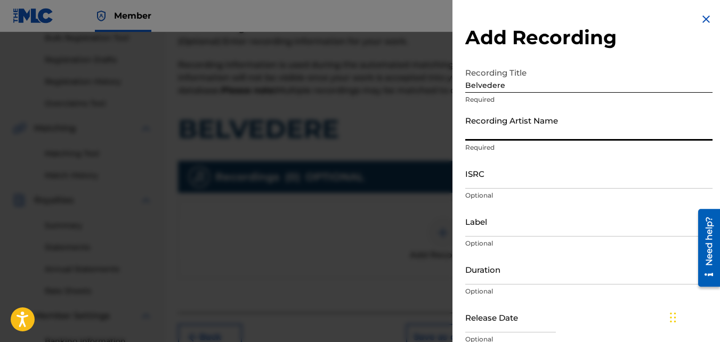
type input "4Slimey"
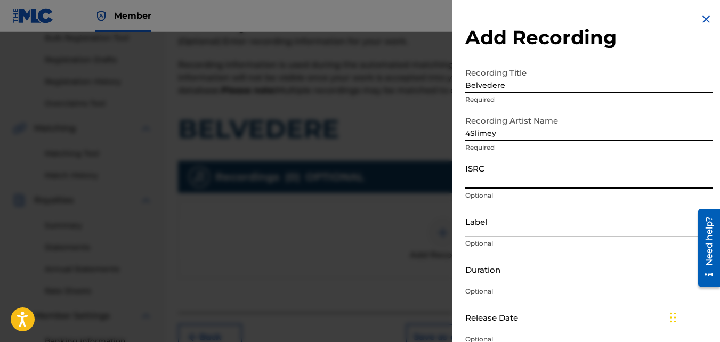
paste input "QZKUS2121453"
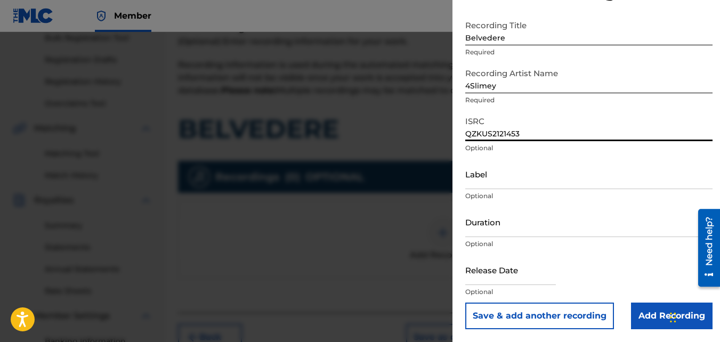
type input "QZKUS2121453"
click at [636, 313] on input "Add Recording" at bounding box center [672, 316] width 82 height 27
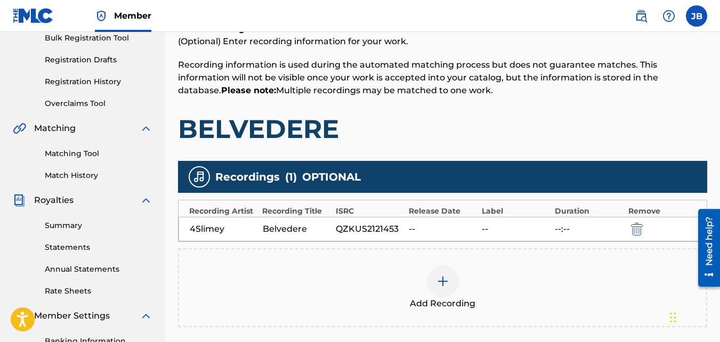
scroll to position [319, 0]
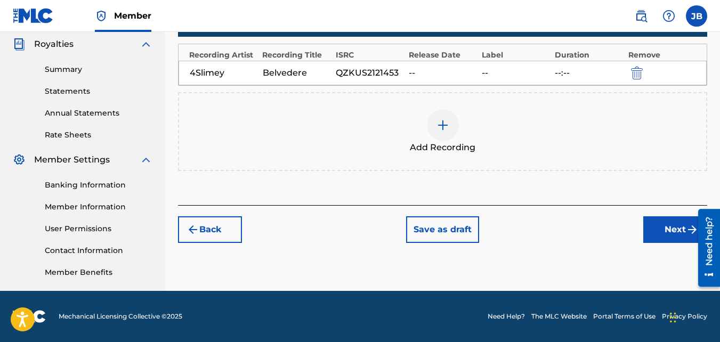
click at [666, 243] on button "Next" at bounding box center [675, 229] width 64 height 27
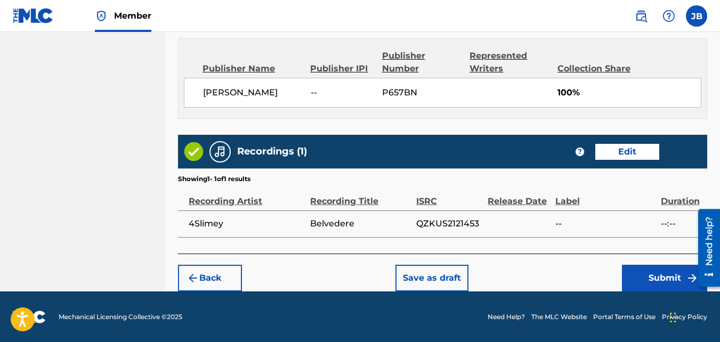
scroll to position [572, 0]
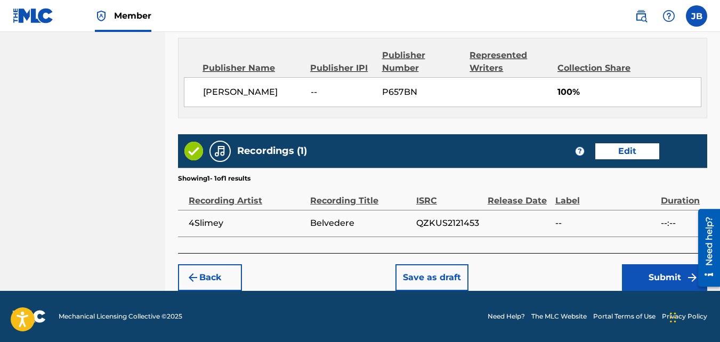
click at [643, 284] on button "Submit" at bounding box center [664, 277] width 85 height 27
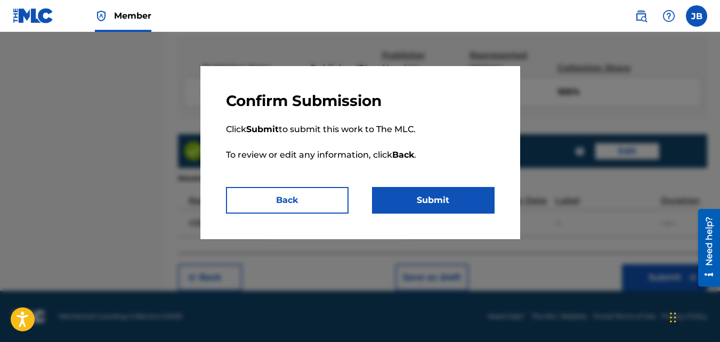
click at [463, 213] on button "Submit" at bounding box center [433, 200] width 123 height 27
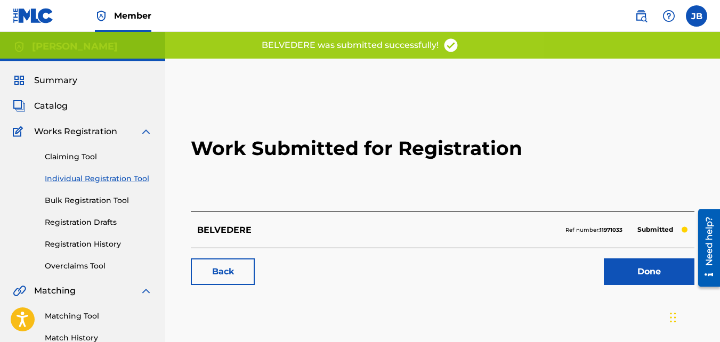
click at [254, 268] on link "Back" at bounding box center [223, 272] width 64 height 27
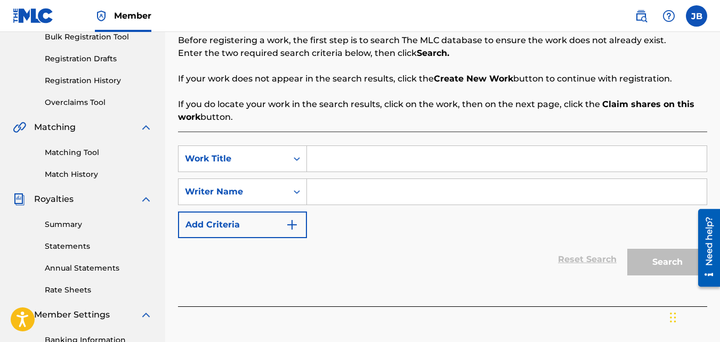
scroll to position [197, 0]
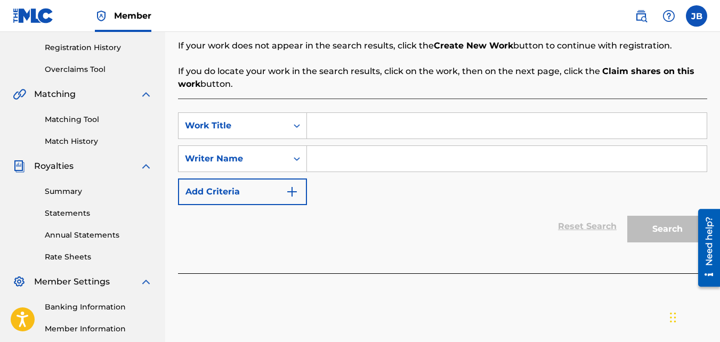
click at [321, 137] on input "Search Form" at bounding box center [507, 126] width 400 height 26
type input "After Party"
click at [329, 158] on input "Search Form" at bounding box center [507, 159] width 400 height 26
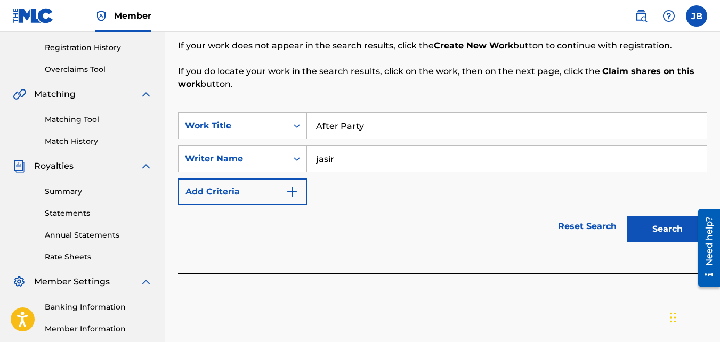
type input "jasir"
click at [627, 216] on button "Search" at bounding box center [667, 229] width 80 height 27
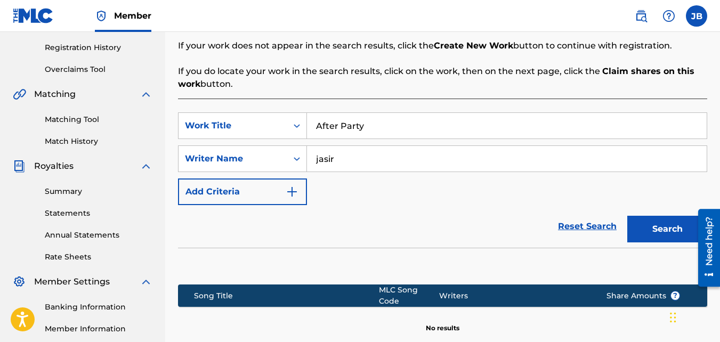
scroll to position [319, 0]
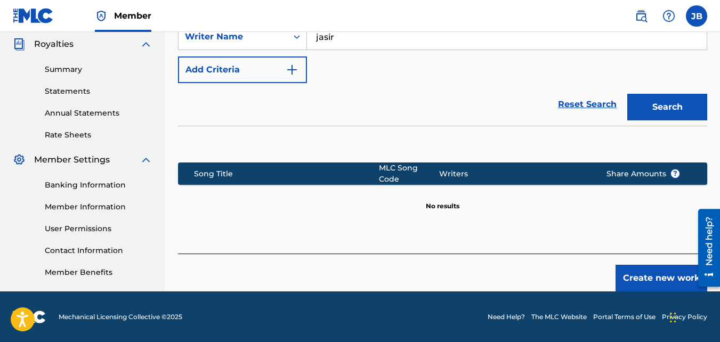
click at [635, 265] on button "Create new work" at bounding box center [662, 278] width 92 height 27
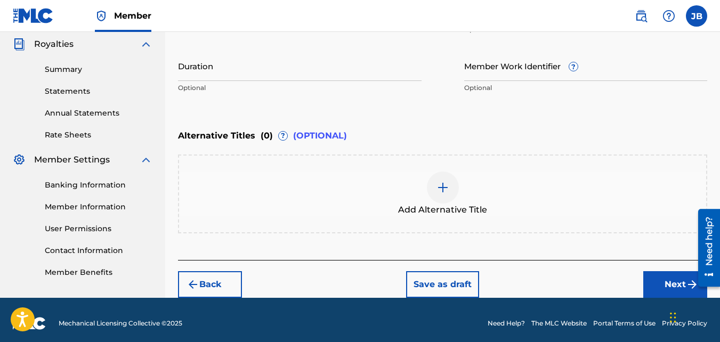
click at [663, 277] on button "Next" at bounding box center [675, 284] width 64 height 27
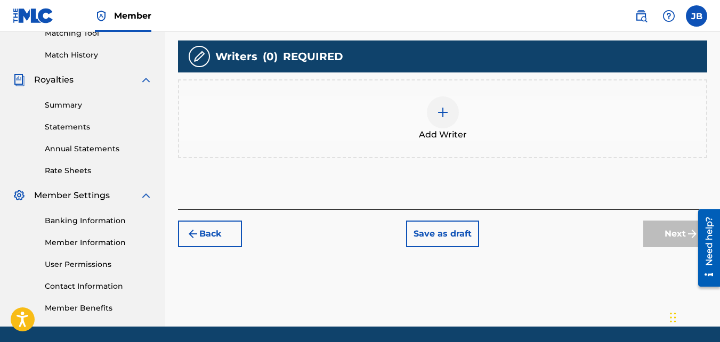
scroll to position [296, 0]
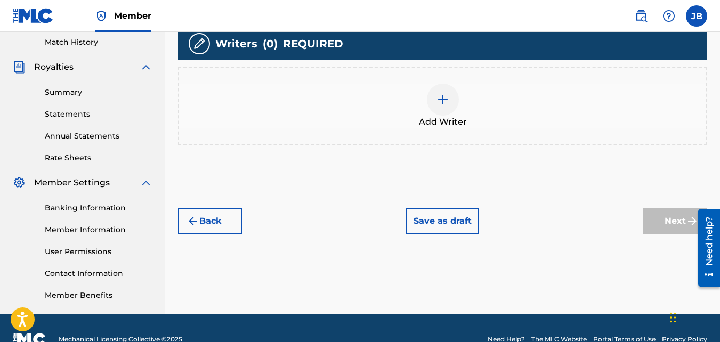
click at [422, 127] on span "Add Writer" at bounding box center [443, 122] width 48 height 13
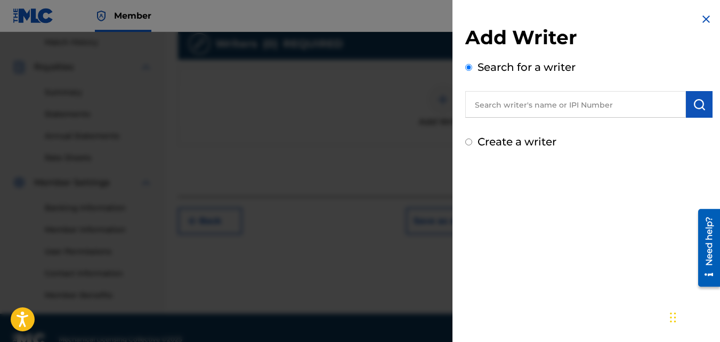
click at [501, 144] on label "Create a writer" at bounding box center [517, 141] width 79 height 13
radio input "true"
click at [472, 144] on input "Create a writer" at bounding box center [468, 142] width 7 height 7
radio input "false"
radio input "true"
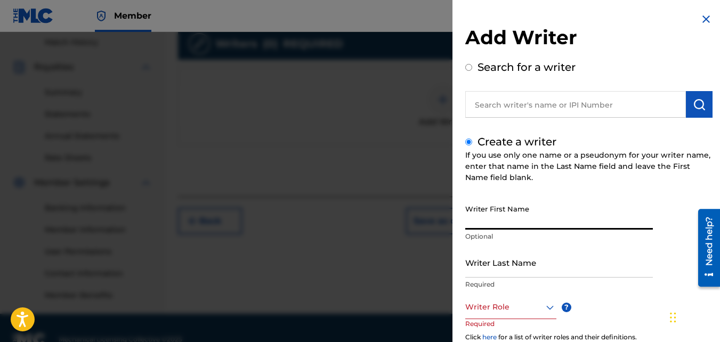
click at [515, 211] on input "Writer First Name" at bounding box center [559, 214] width 188 height 30
type input "Jasir"
click at [513, 253] on input "Writer Last Name" at bounding box center [559, 262] width 188 height 30
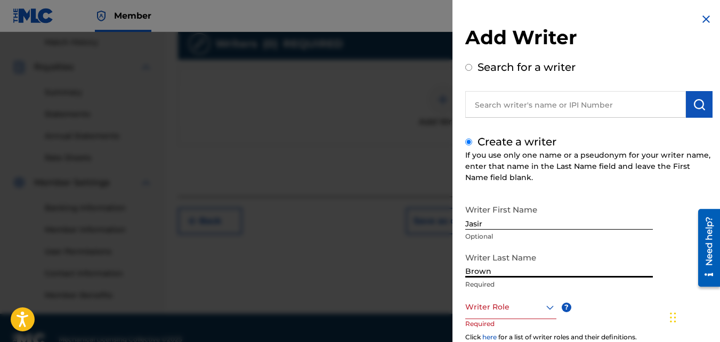
type input "Brown"
click at [510, 300] on div "Writer Role" at bounding box center [510, 307] width 91 height 24
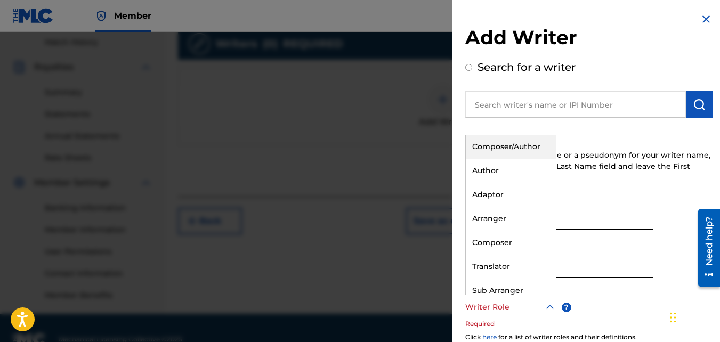
click at [511, 152] on div "Composer/Author" at bounding box center [511, 147] width 90 height 24
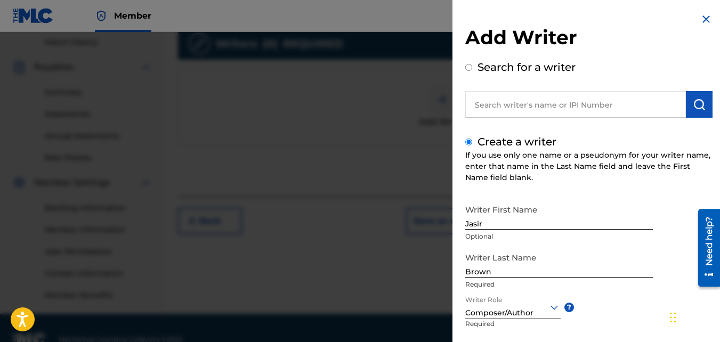
scroll to position [120, 0]
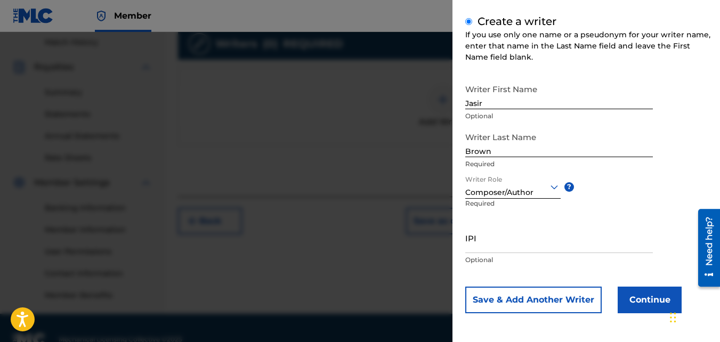
click at [625, 309] on button "Continue" at bounding box center [650, 300] width 64 height 27
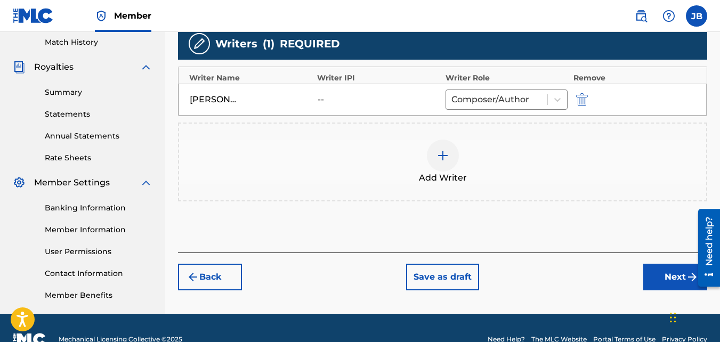
scroll to position [319, 0]
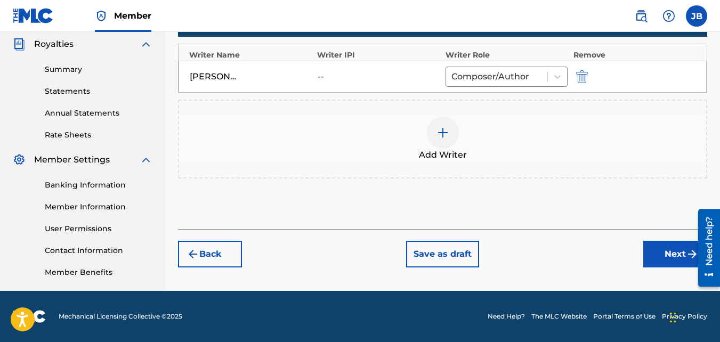
click at [644, 236] on div "Back Save as draft Next" at bounding box center [442, 249] width 529 height 38
click at [650, 243] on button "Next" at bounding box center [675, 254] width 64 height 27
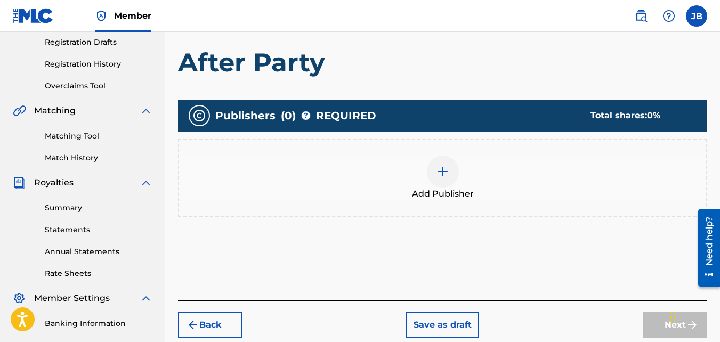
scroll to position [216, 0]
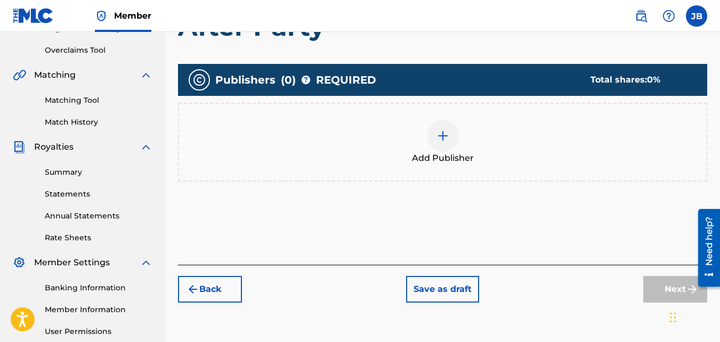
click at [495, 138] on div "Add Publisher" at bounding box center [442, 142] width 527 height 45
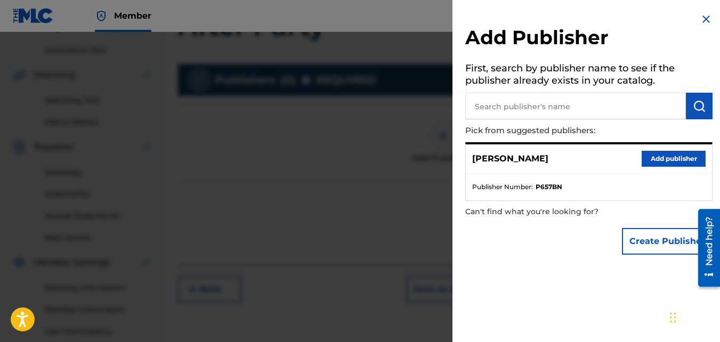
click at [658, 164] on button "Add publisher" at bounding box center [674, 159] width 64 height 16
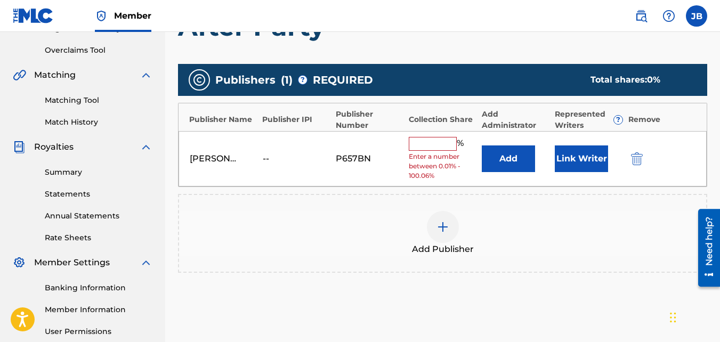
click at [442, 148] on input "text" at bounding box center [433, 144] width 48 height 14
type input "100"
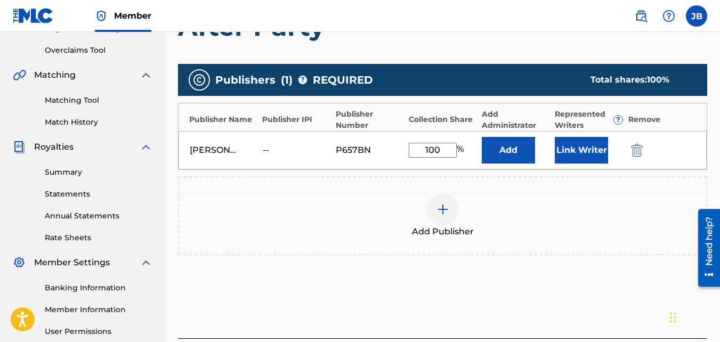
scroll to position [319, 0]
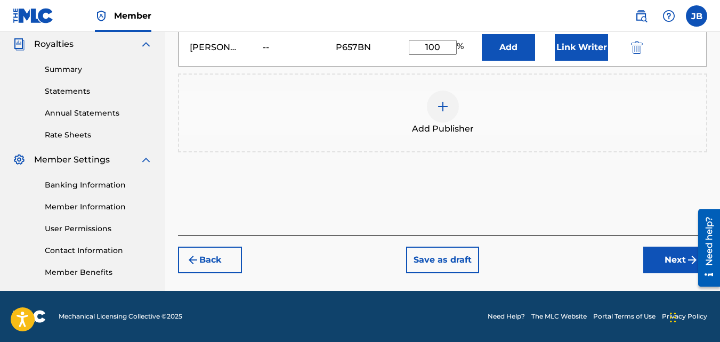
click at [646, 256] on button "Next" at bounding box center [675, 260] width 64 height 27
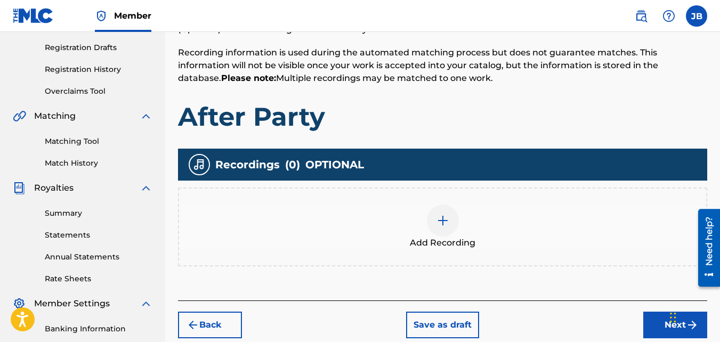
scroll to position [176, 0]
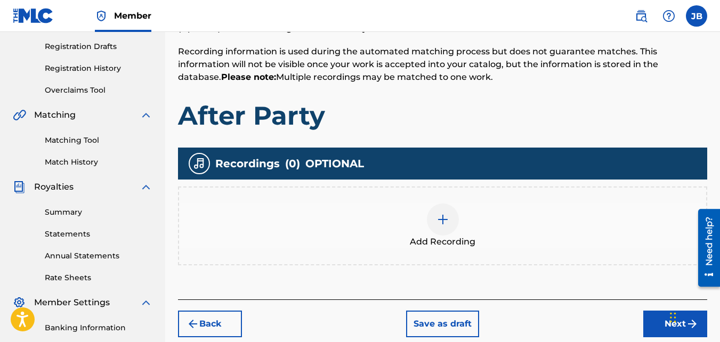
click at [505, 200] on div "Add Recording" at bounding box center [442, 226] width 529 height 79
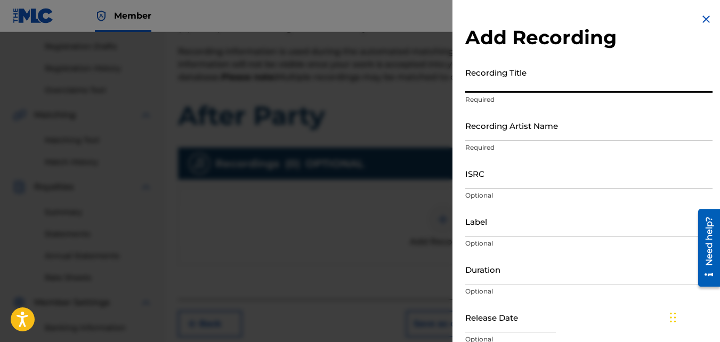
click at [495, 85] on input "Recording Title" at bounding box center [588, 77] width 247 height 30
type input "After Party"
click at [501, 119] on input "Recording Artist Name" at bounding box center [588, 125] width 247 height 30
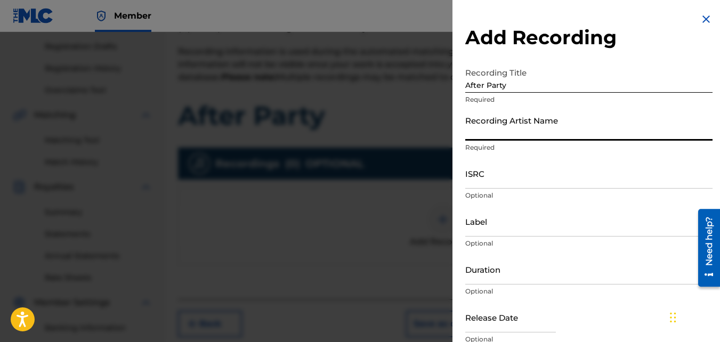
type input "4Slimey"
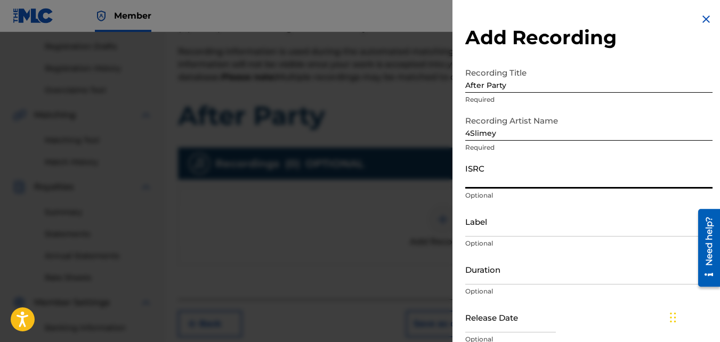
paste input "QZKUS2120836"
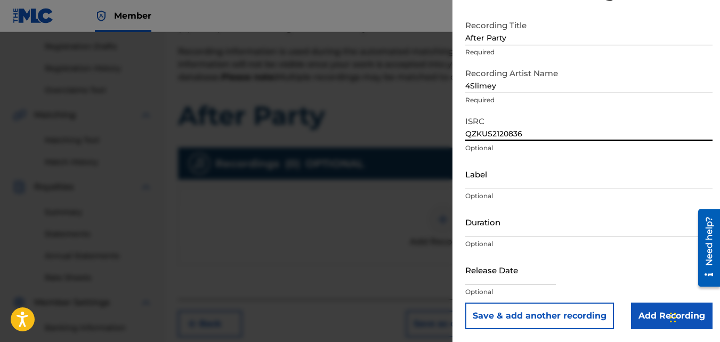
type input "QZKUS2120836"
click at [639, 304] on input "Add Recording" at bounding box center [672, 316] width 82 height 27
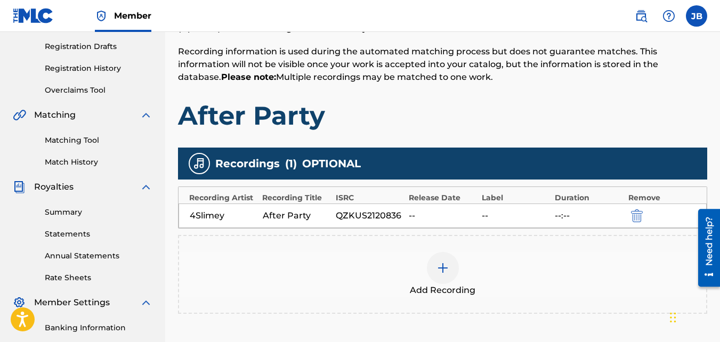
scroll to position [319, 0]
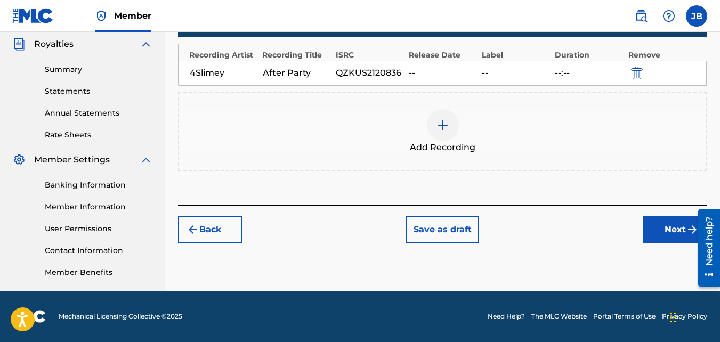
click at [657, 229] on button "Next" at bounding box center [675, 229] width 64 height 27
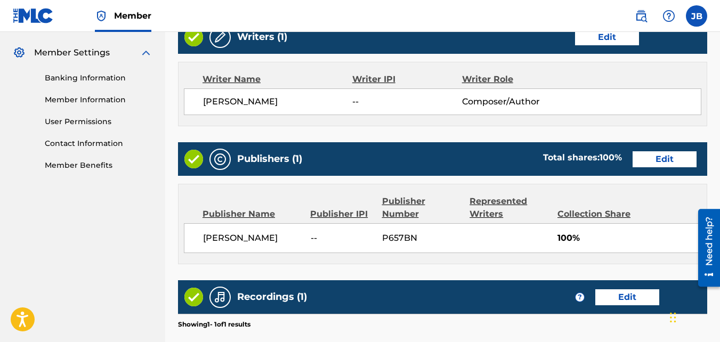
scroll to position [572, 0]
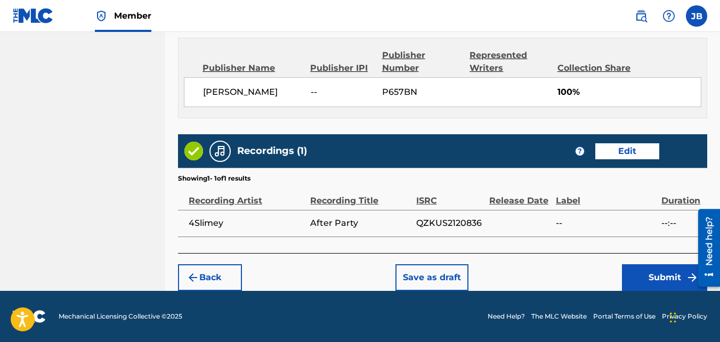
click at [639, 271] on button "Submit" at bounding box center [664, 277] width 85 height 27
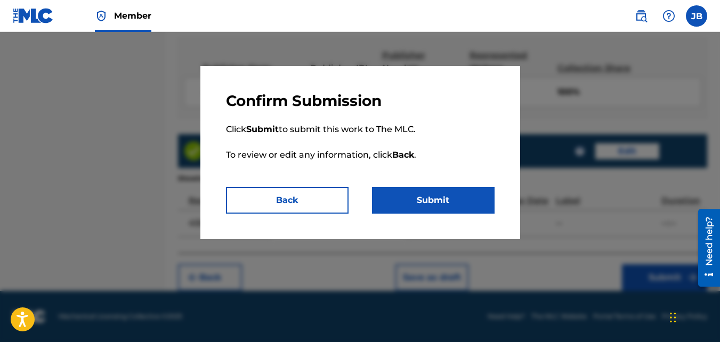
click at [440, 182] on p "Click Submit to submit this work to The MLC. To review or edit any information,…" at bounding box center [360, 148] width 269 height 77
click at [440, 188] on button "Submit" at bounding box center [433, 200] width 123 height 27
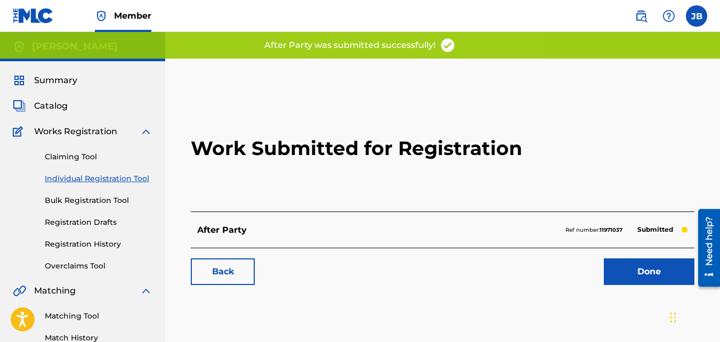
click at [251, 267] on link "Back" at bounding box center [223, 272] width 64 height 27
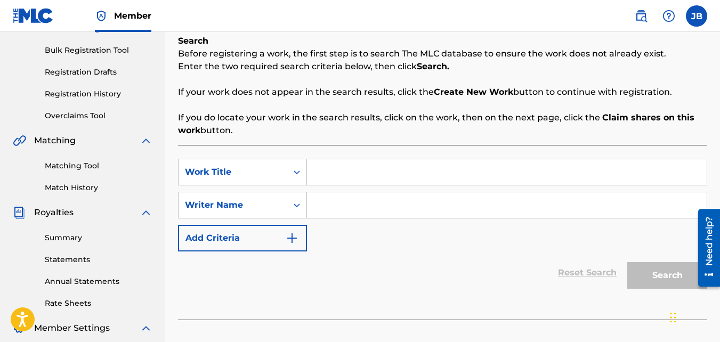
scroll to position [157, 0]
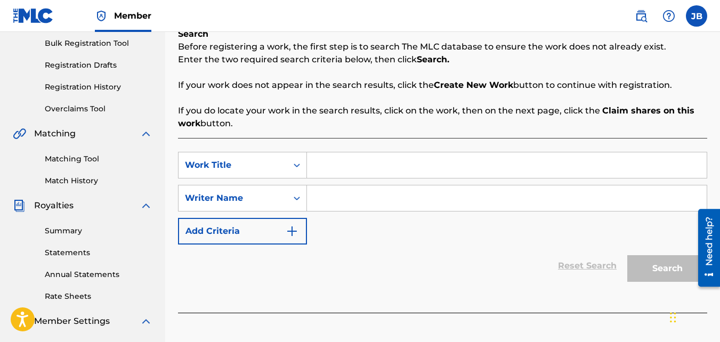
click at [346, 159] on input "Search Form" at bounding box center [507, 165] width 400 height 26
type input "4Gang"
click at [335, 197] on input "Search Form" at bounding box center [507, 199] width 400 height 26
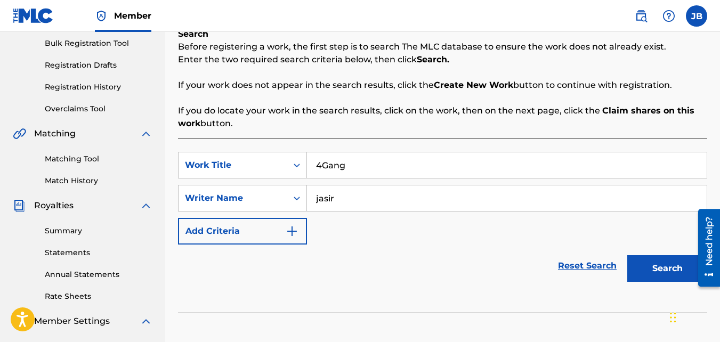
type input "jasir"
click at [627, 255] on button "Search" at bounding box center [667, 268] width 80 height 27
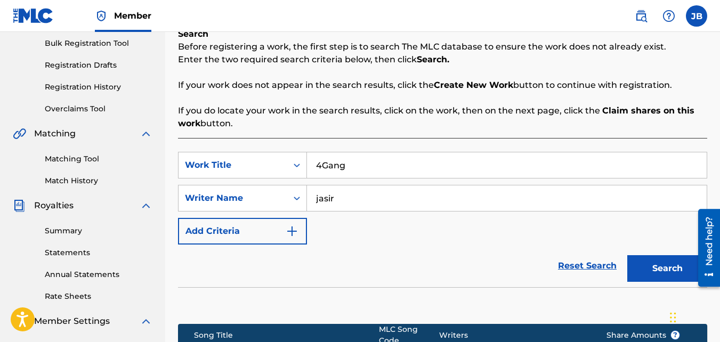
scroll to position [319, 0]
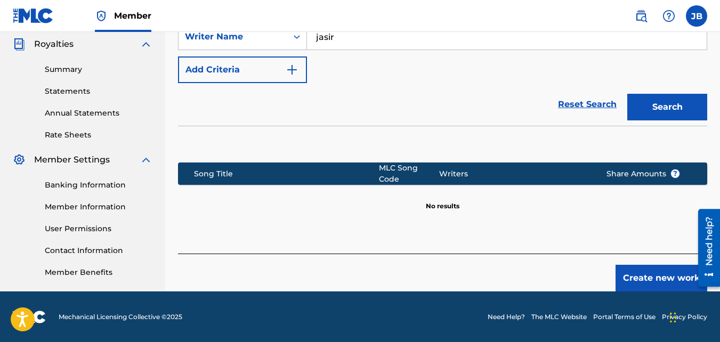
click at [631, 269] on button "Create new work" at bounding box center [662, 278] width 92 height 27
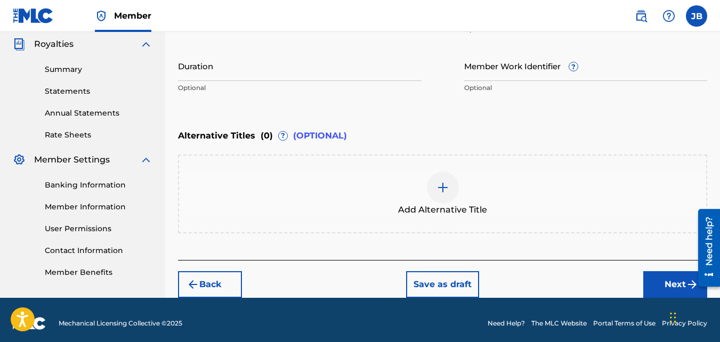
scroll to position [326, 0]
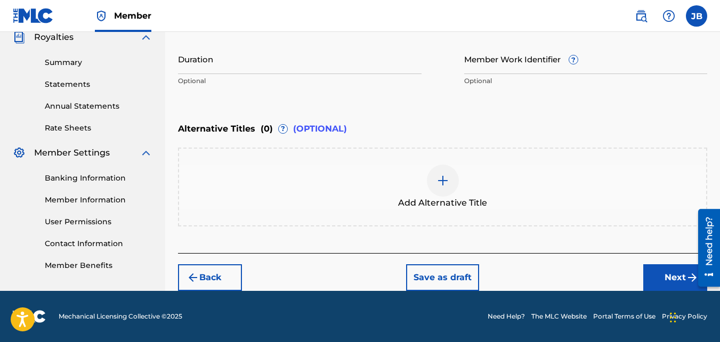
click at [667, 279] on button "Next" at bounding box center [675, 277] width 64 height 27
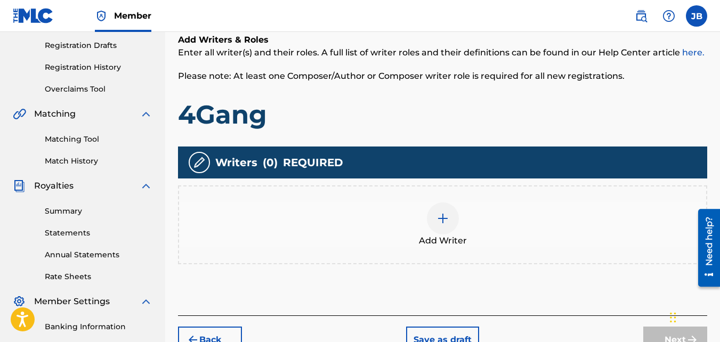
scroll to position [188, 0]
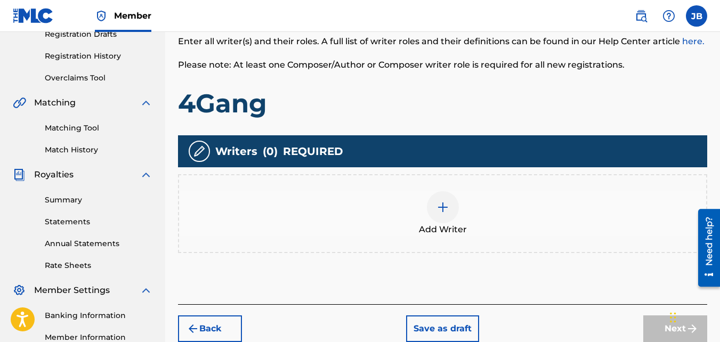
click at [470, 242] on div "Add Writer" at bounding box center [442, 213] width 529 height 79
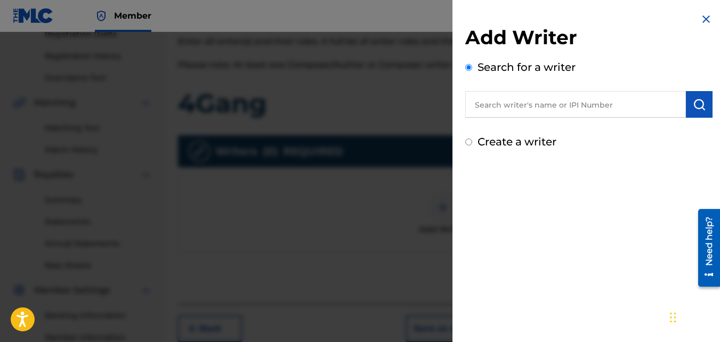
click at [520, 141] on label "Create a writer" at bounding box center [517, 141] width 79 height 13
radio input "true"
click at [472, 141] on input "Create a writer" at bounding box center [468, 142] width 7 height 7
radio input "false"
radio input "true"
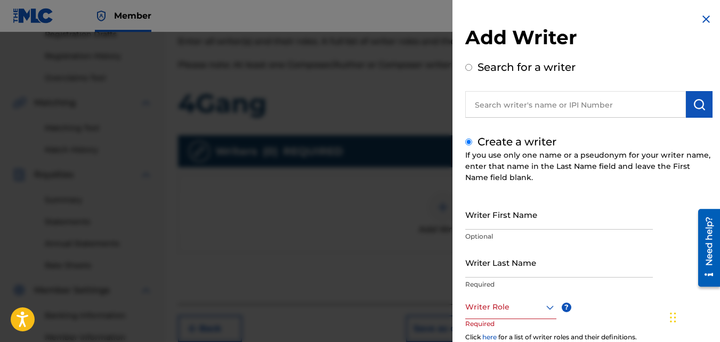
click at [521, 212] on input "Writer First Name" at bounding box center [559, 214] width 188 height 30
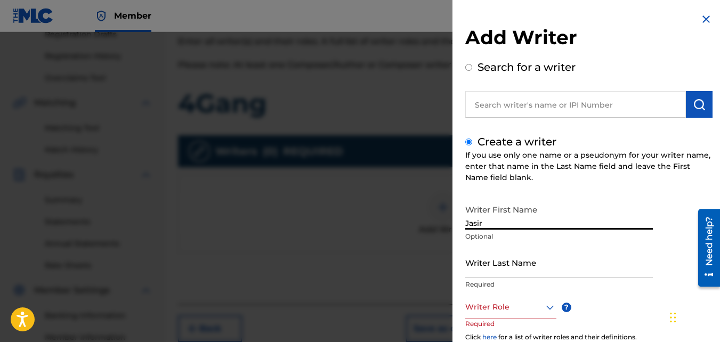
type input "Jasir"
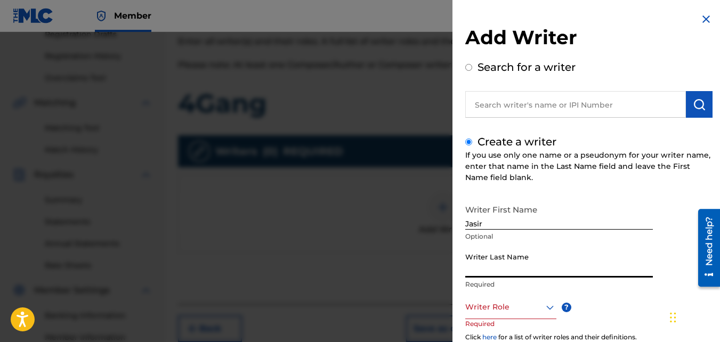
click at [519, 261] on input "Writer Last Name" at bounding box center [559, 262] width 188 height 30
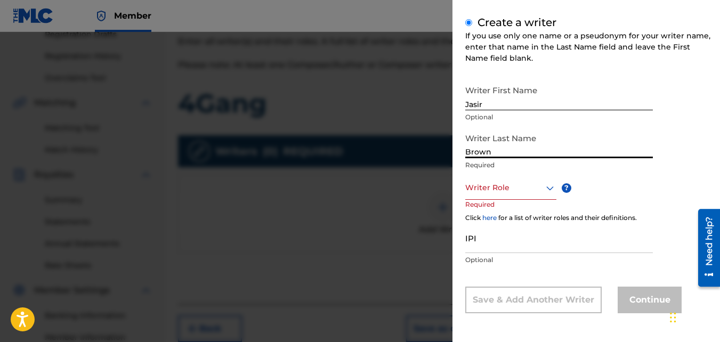
type input "Brown"
click at [515, 186] on div at bounding box center [510, 187] width 91 height 13
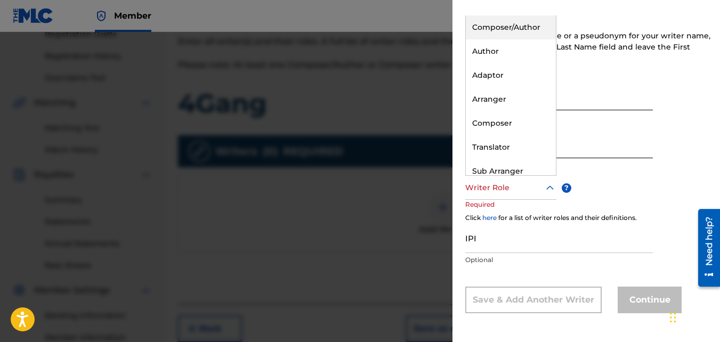
click at [514, 31] on div "Composer/Author" at bounding box center [511, 27] width 90 height 24
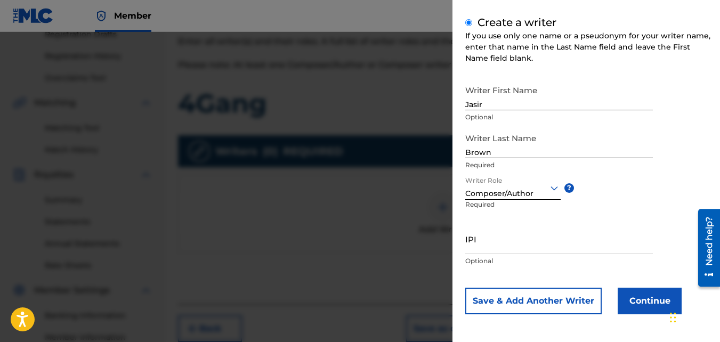
click at [624, 291] on button "Continue" at bounding box center [650, 301] width 64 height 27
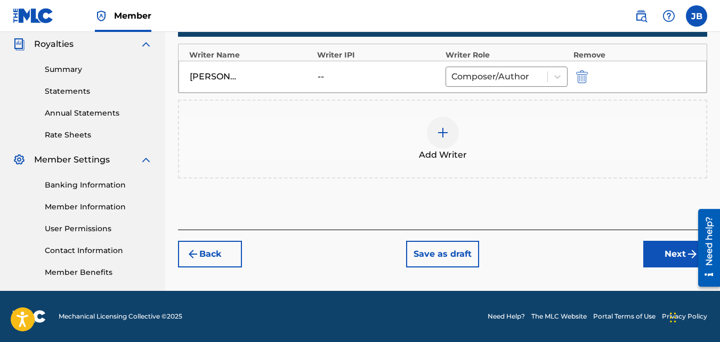
click at [663, 262] on button "Next" at bounding box center [675, 254] width 64 height 27
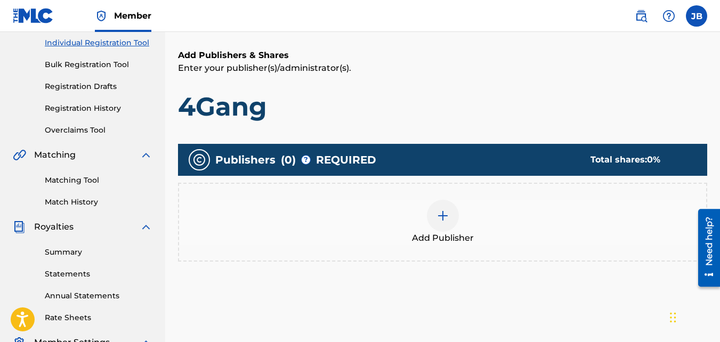
scroll to position [136, 0]
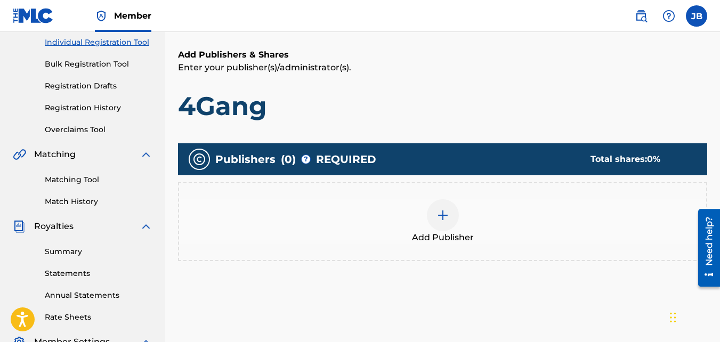
click at [457, 193] on div "Add Publisher" at bounding box center [442, 221] width 529 height 79
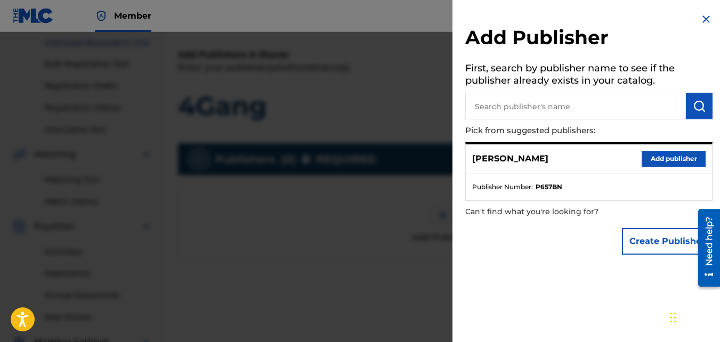
click at [647, 156] on button "Add publisher" at bounding box center [674, 159] width 64 height 16
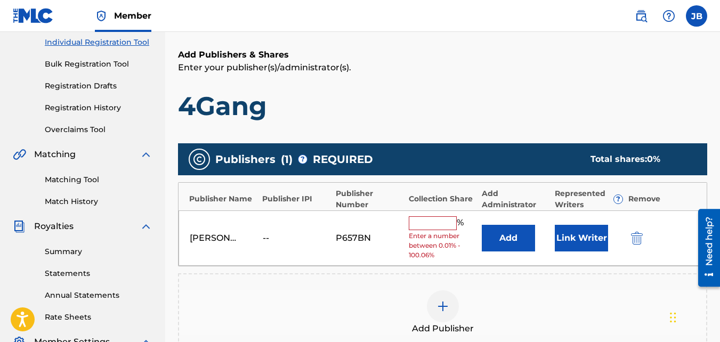
click at [414, 225] on input "text" at bounding box center [433, 223] width 48 height 14
type input "100"
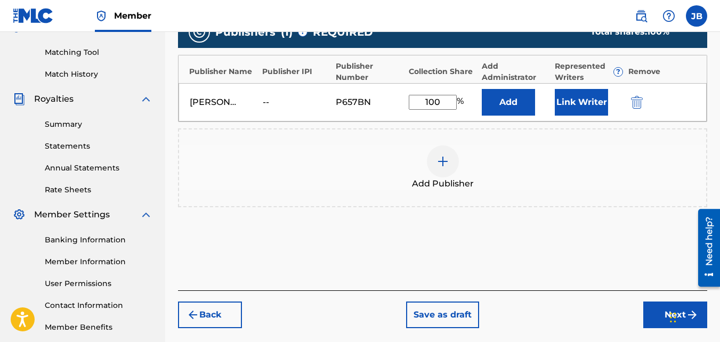
click at [655, 308] on button "Next" at bounding box center [675, 315] width 64 height 27
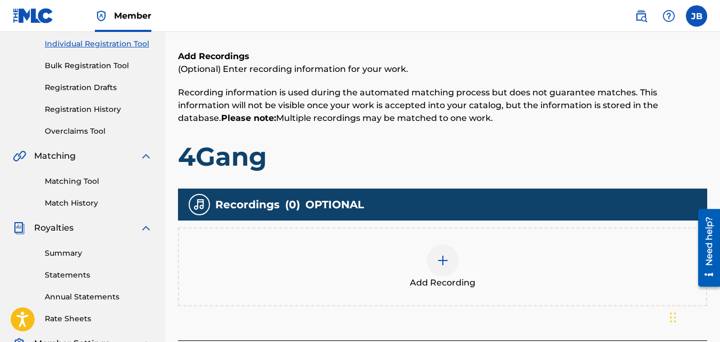
scroll to position [135, 0]
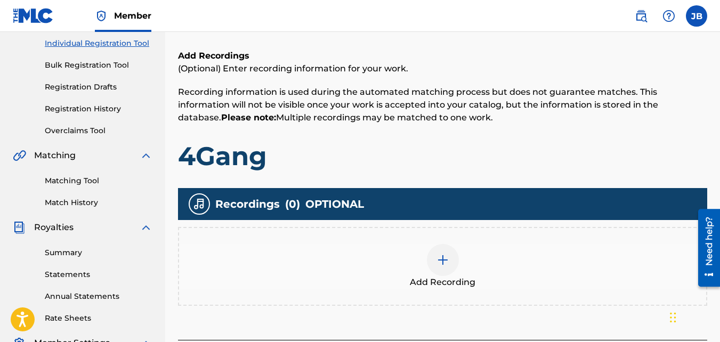
click at [475, 259] on div "Add Recording" at bounding box center [442, 266] width 527 height 45
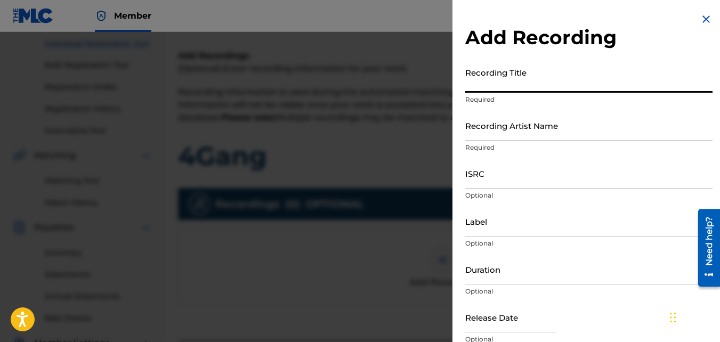
click at [512, 88] on input "Recording Title" at bounding box center [588, 77] width 247 height 30
type input "$"
type input "4Gang"
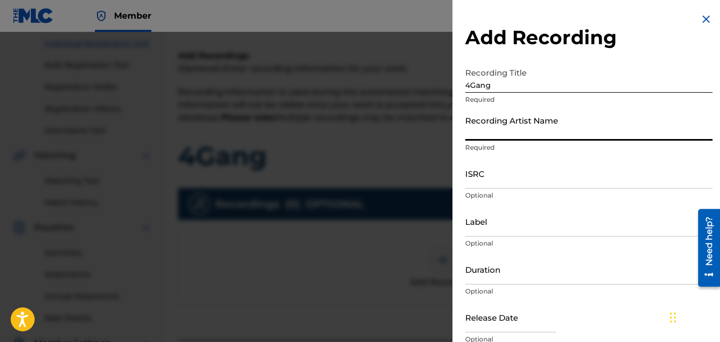
click at [503, 138] on input "Recording Artist Name" at bounding box center [588, 125] width 247 height 30
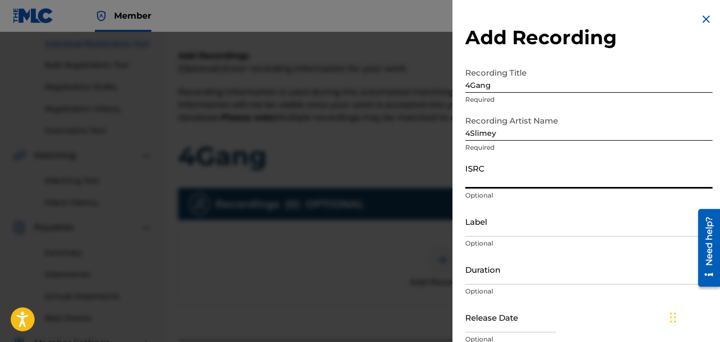
paste input "QZKUS2119207"
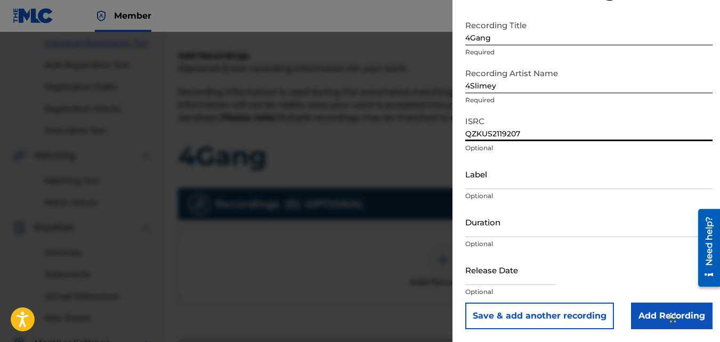
click at [660, 321] on input "Add Recording" at bounding box center [672, 316] width 82 height 27
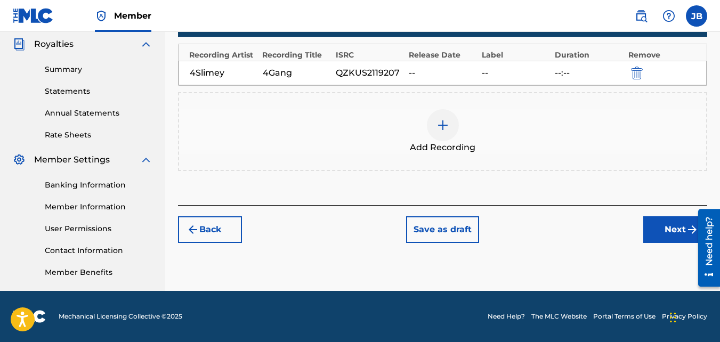
click at [668, 233] on button "Next" at bounding box center [675, 229] width 64 height 27
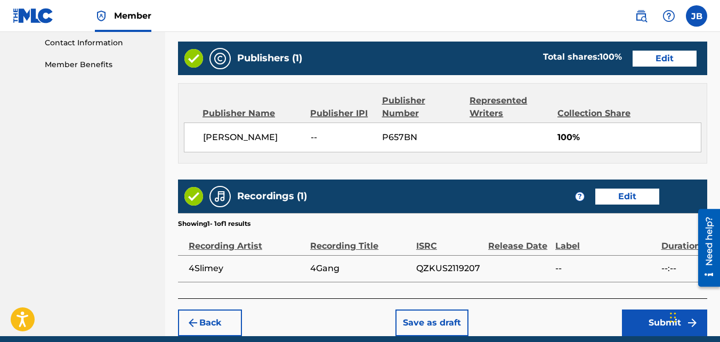
scroll to position [572, 0]
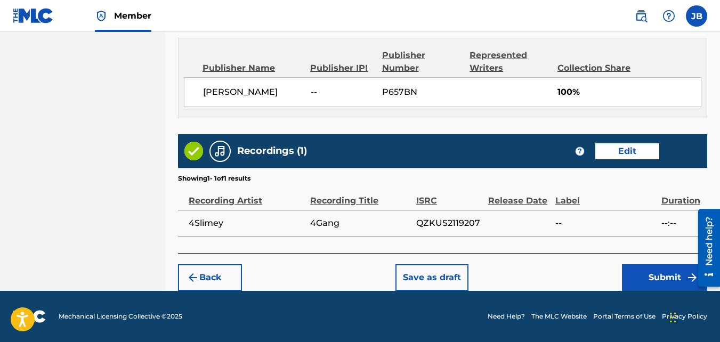
click at [643, 284] on button "Submit" at bounding box center [664, 277] width 85 height 27
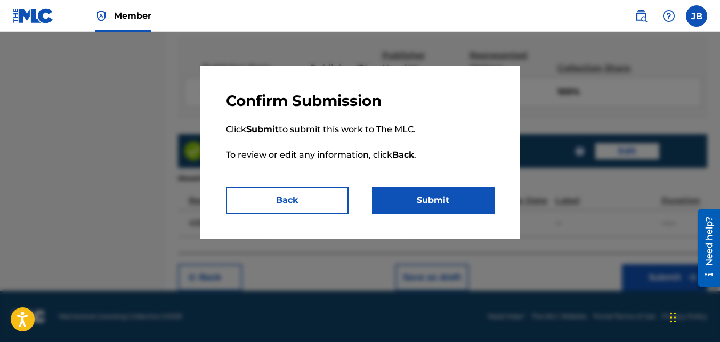
click at [464, 209] on button "Submit" at bounding box center [433, 200] width 123 height 27
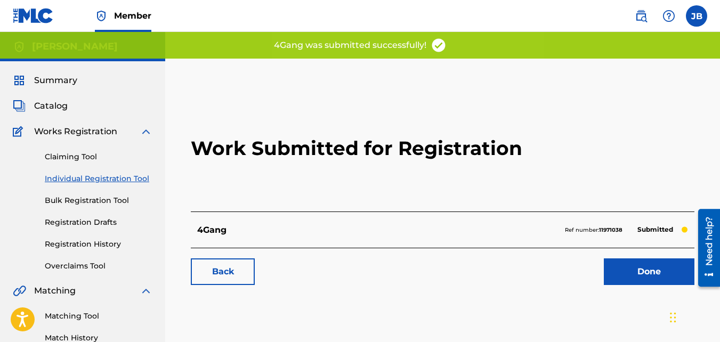
click at [225, 276] on link "Back" at bounding box center [223, 272] width 64 height 27
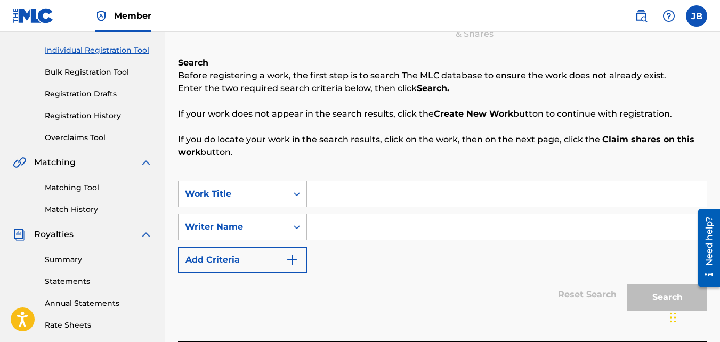
scroll to position [129, 0]
click at [354, 187] on input "Search Form" at bounding box center [507, 194] width 400 height 26
click at [345, 217] on input "Search Form" at bounding box center [507, 227] width 400 height 26
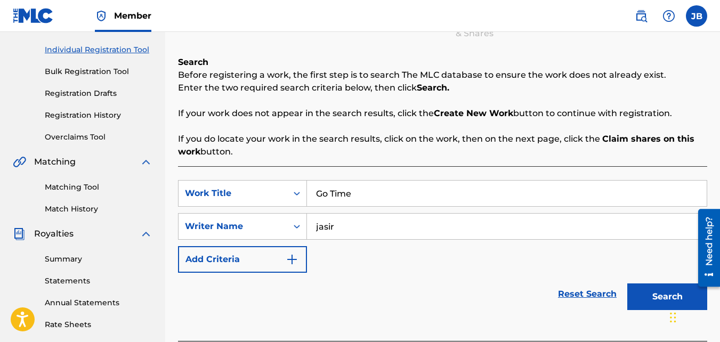
click at [627, 284] on button "Search" at bounding box center [667, 297] width 80 height 27
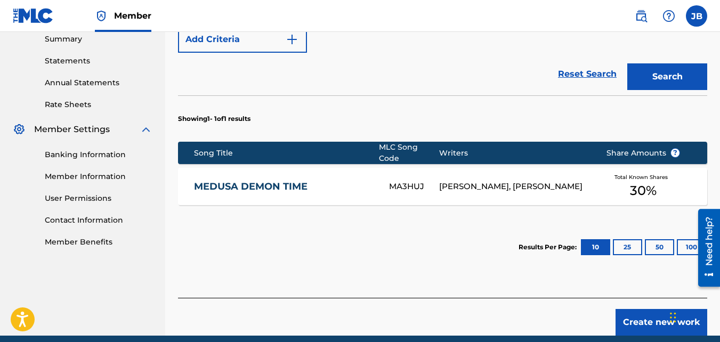
scroll to position [388, 0]
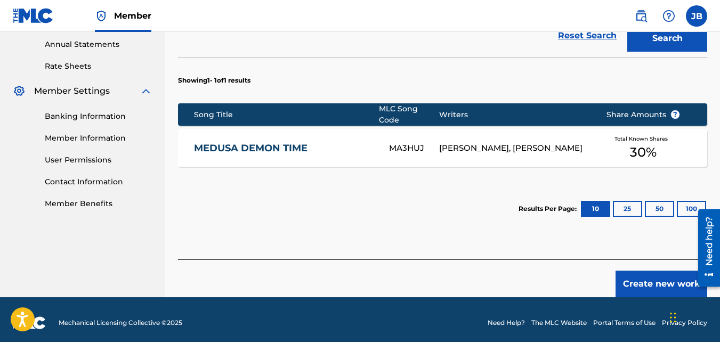
click at [652, 273] on button "Create new work" at bounding box center [662, 284] width 92 height 27
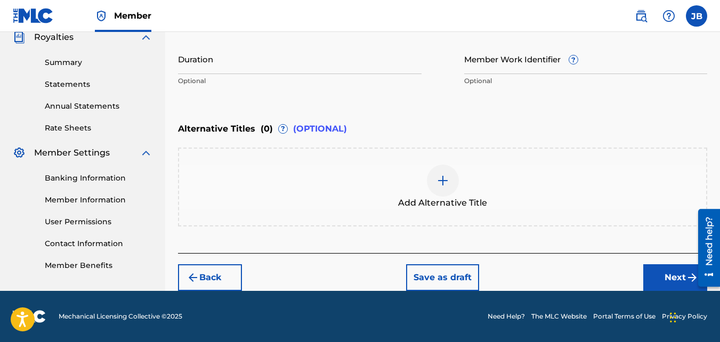
scroll to position [326, 0]
click at [658, 269] on button "Next" at bounding box center [675, 277] width 64 height 27
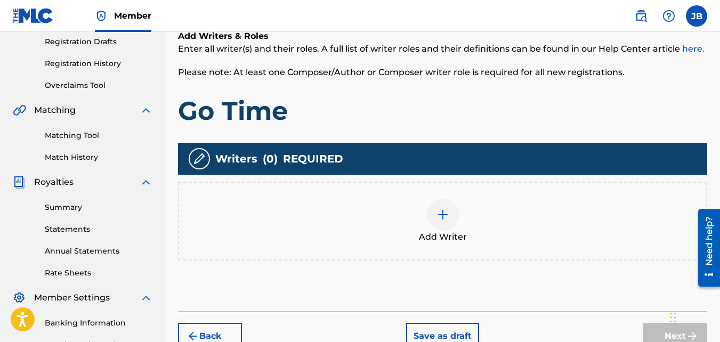
scroll to position [181, 0]
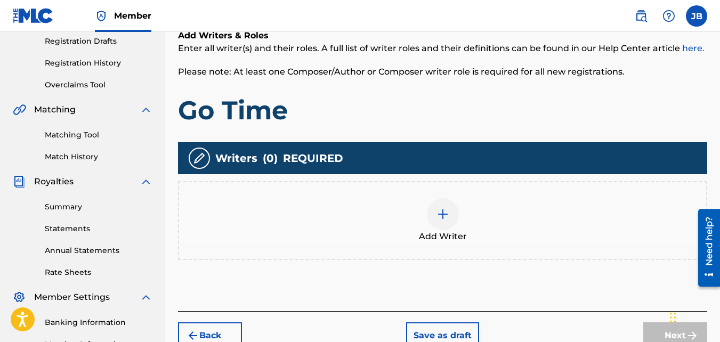
click at [396, 204] on div "Add Writer" at bounding box center [442, 220] width 527 height 45
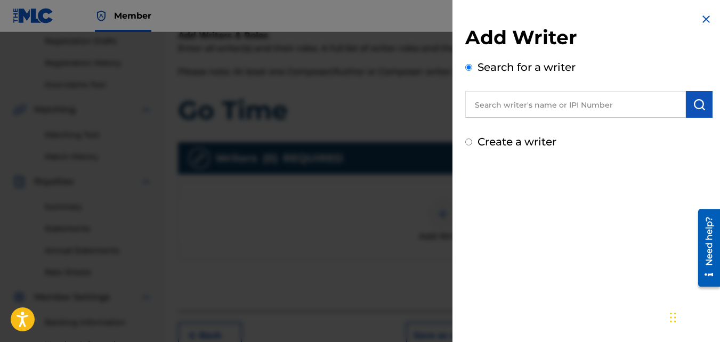
click at [513, 146] on label "Create a writer" at bounding box center [517, 141] width 79 height 13
click at [472, 146] on input "Create a writer" at bounding box center [468, 142] width 7 height 7
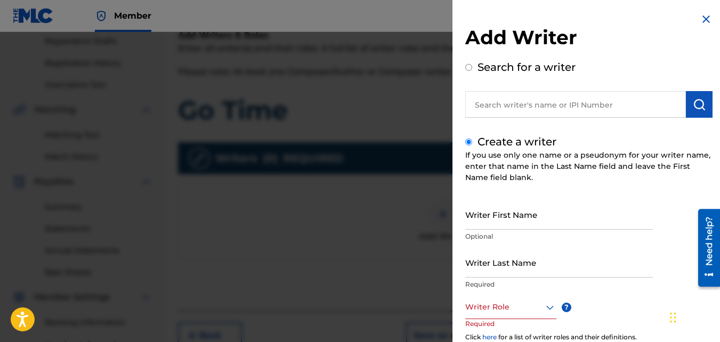
click at [521, 211] on input "Writer First Name" at bounding box center [559, 214] width 188 height 30
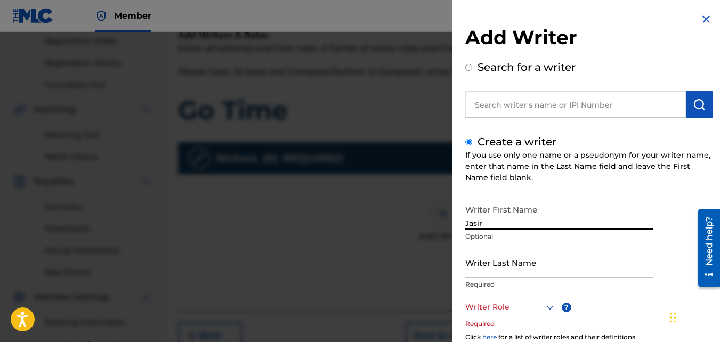
click at [507, 251] on input "Writer Last Name" at bounding box center [559, 262] width 188 height 30
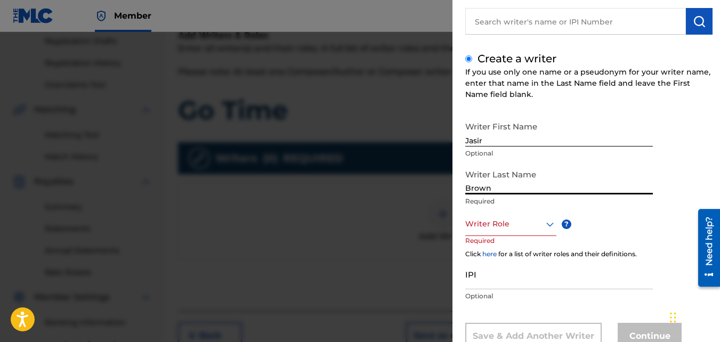
scroll to position [84, 0]
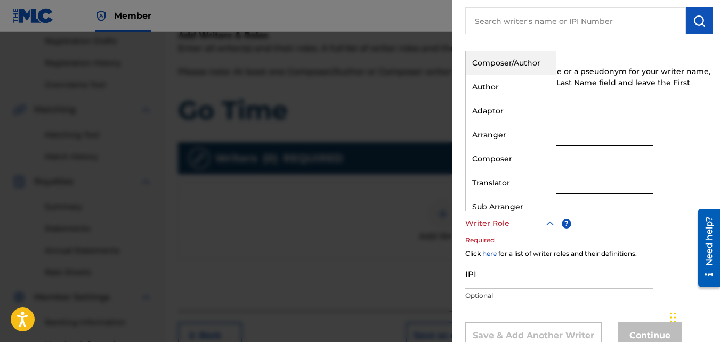
click at [499, 232] on div "Writer Role" at bounding box center [510, 224] width 91 height 24
click at [510, 62] on div "Composer/Author" at bounding box center [511, 63] width 90 height 24
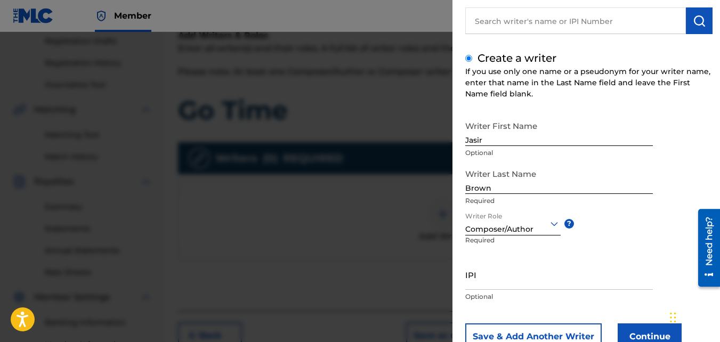
scroll to position [120, 0]
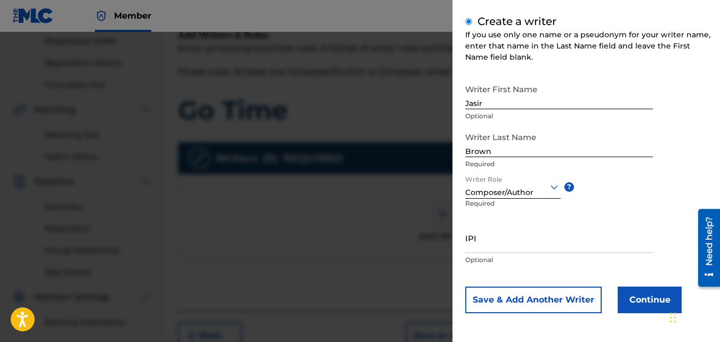
click at [637, 304] on button "Continue" at bounding box center [650, 300] width 64 height 27
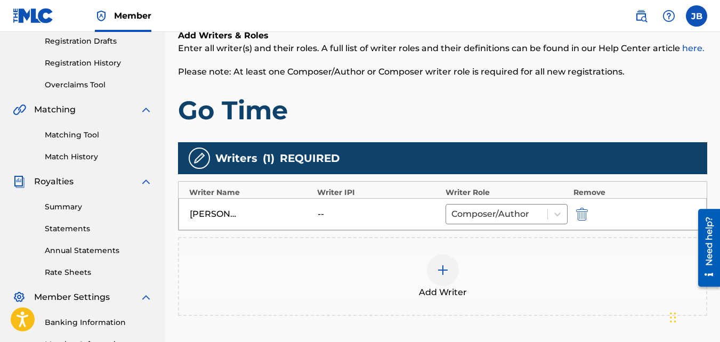
scroll to position [319, 0]
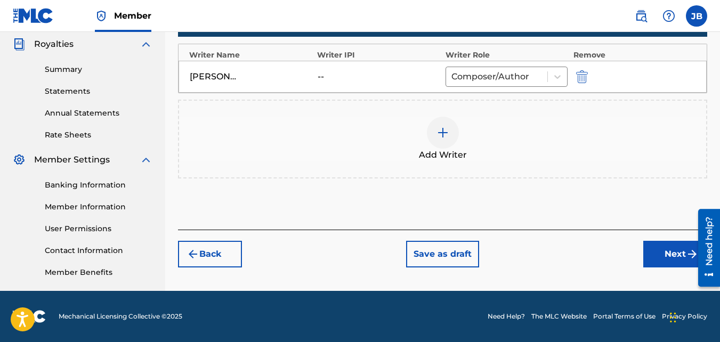
click at [657, 249] on button "Next" at bounding box center [675, 254] width 64 height 27
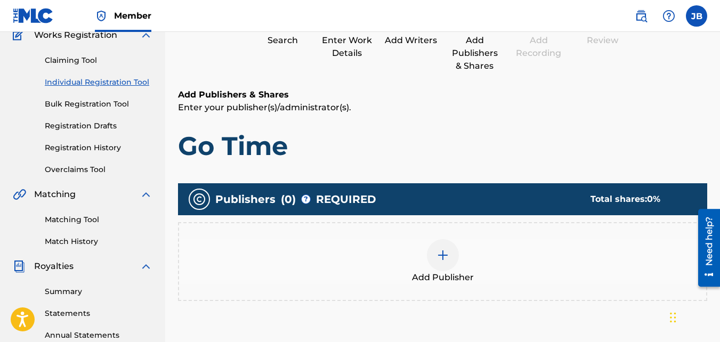
scroll to position [97, 0]
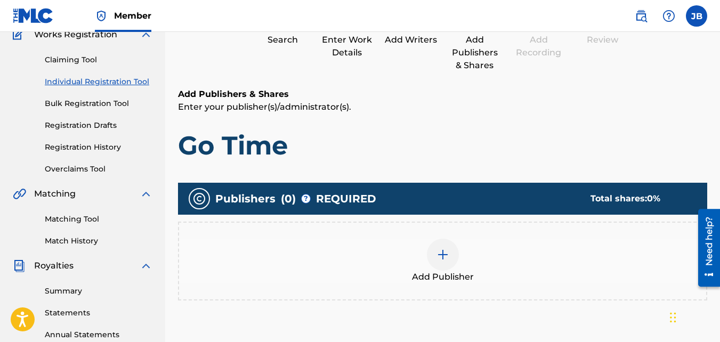
click at [545, 229] on div "Add Publisher" at bounding box center [442, 261] width 529 height 79
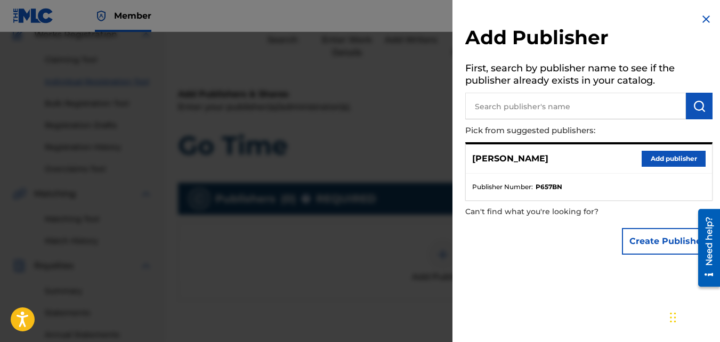
click at [675, 162] on button "Add publisher" at bounding box center [674, 159] width 64 height 16
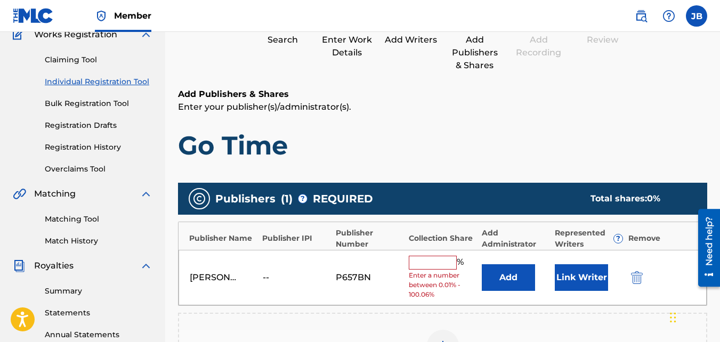
click at [443, 260] on input "text" at bounding box center [433, 263] width 48 height 14
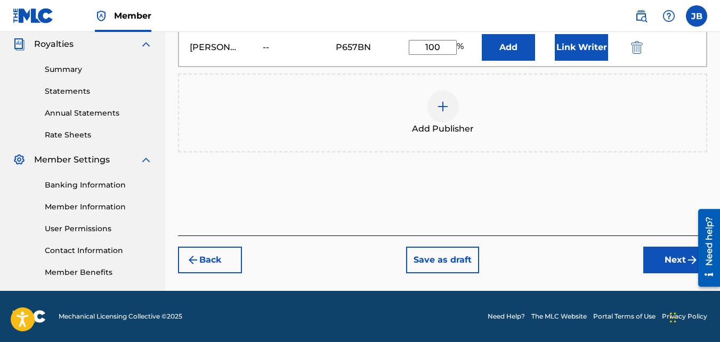
click at [644, 257] on button "Next" at bounding box center [675, 260] width 64 height 27
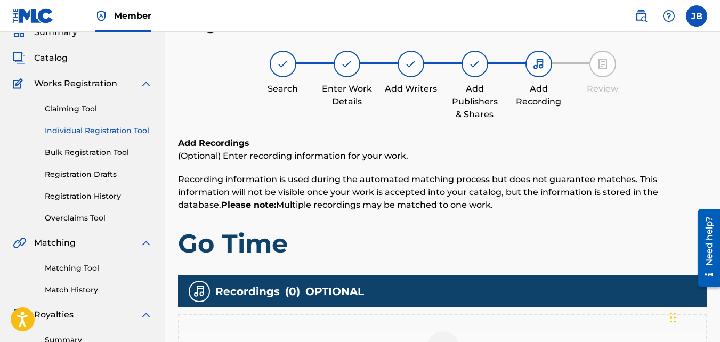
scroll to position [199, 0]
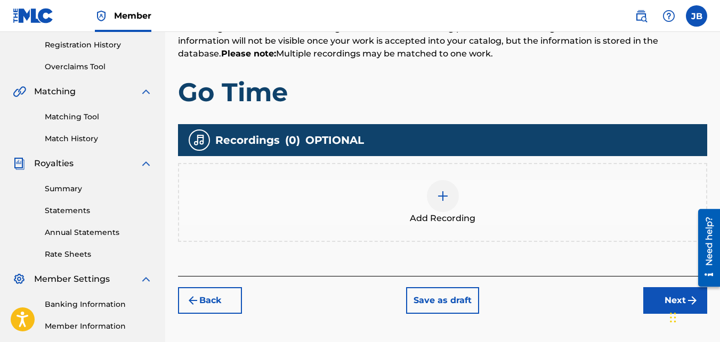
click at [464, 194] on div "Add Recording" at bounding box center [442, 202] width 527 height 45
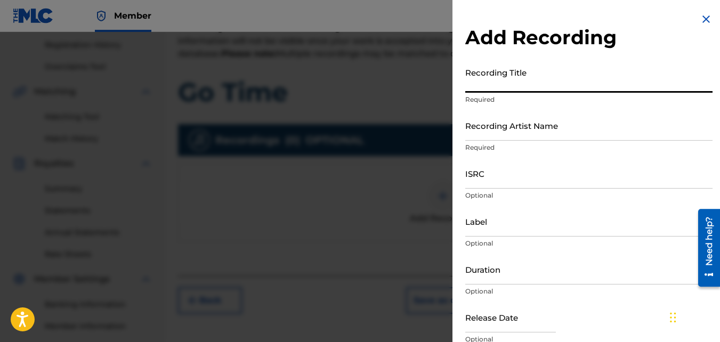
click at [551, 72] on input "Recording Title" at bounding box center [588, 77] width 247 height 30
click at [548, 117] on input "Recording Artist Name" at bounding box center [588, 125] width 247 height 30
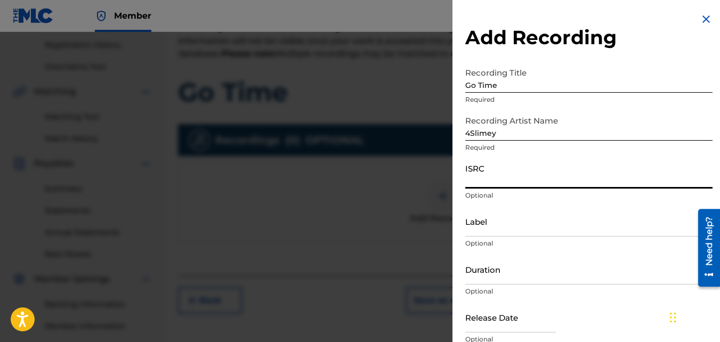
paste input "QZKUS2119209"
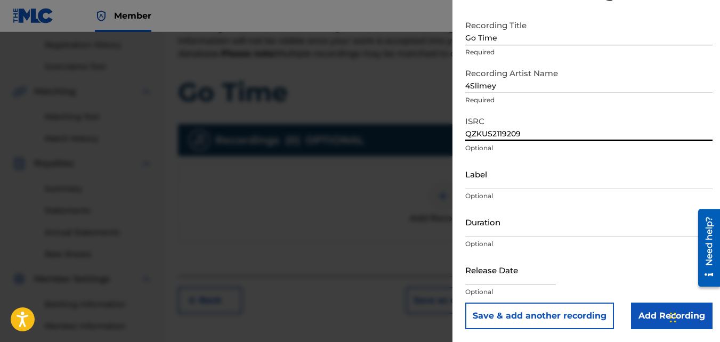
click at [635, 310] on input "Add Recording" at bounding box center [672, 316] width 82 height 27
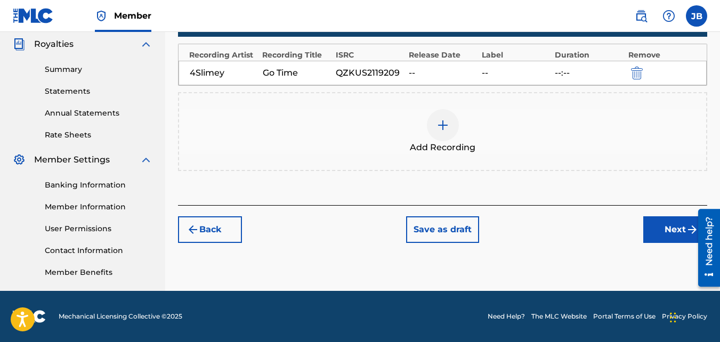
click at [681, 235] on button "Next" at bounding box center [675, 229] width 64 height 27
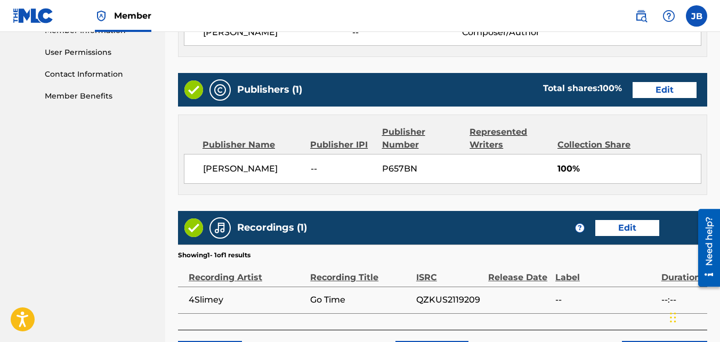
scroll to position [572, 0]
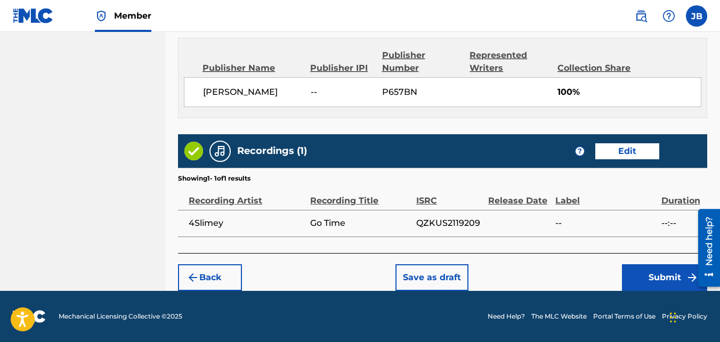
click at [654, 282] on button "Submit" at bounding box center [664, 277] width 85 height 27
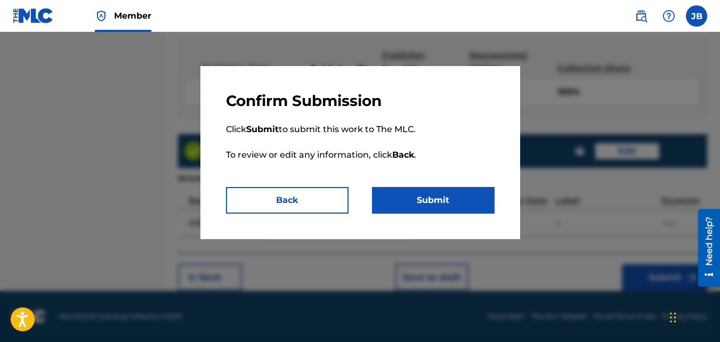
click at [464, 201] on button "Submit" at bounding box center [433, 200] width 123 height 27
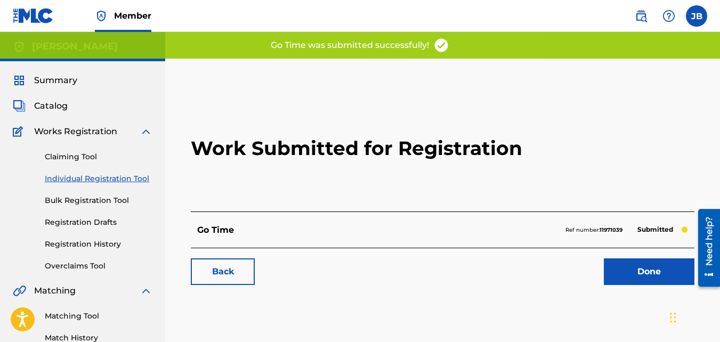
click at [251, 262] on link "Back" at bounding box center [223, 272] width 64 height 27
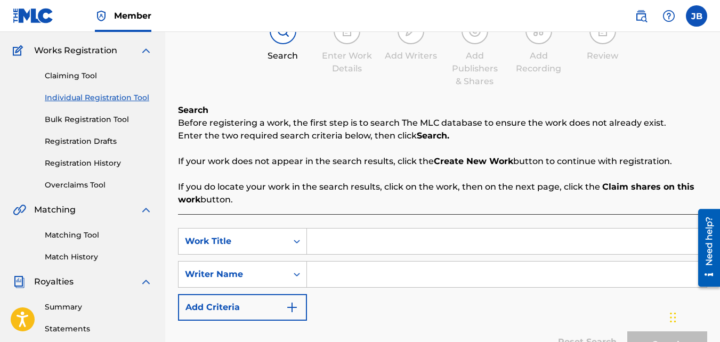
scroll to position [92, 0]
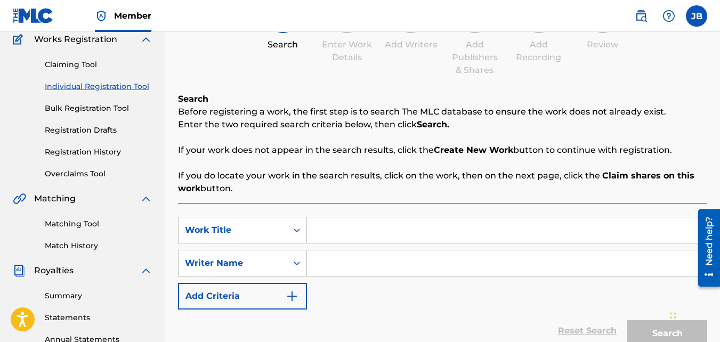
click at [343, 234] on input "Search Form" at bounding box center [507, 230] width 400 height 26
click at [345, 264] on input "Search Form" at bounding box center [507, 264] width 400 height 26
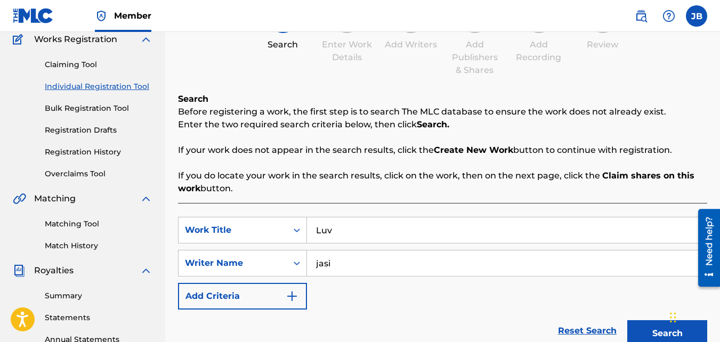
click at [627, 320] on button "Search" at bounding box center [667, 333] width 80 height 27
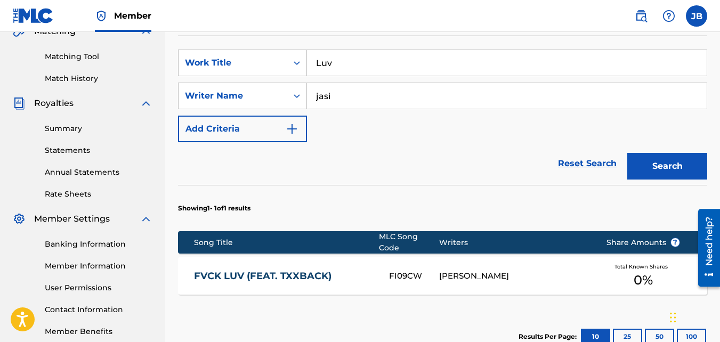
scroll to position [371, 0]
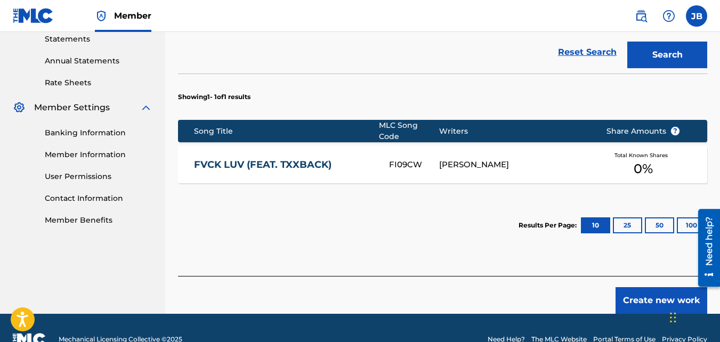
click at [639, 287] on button "Create new work" at bounding box center [662, 300] width 92 height 27
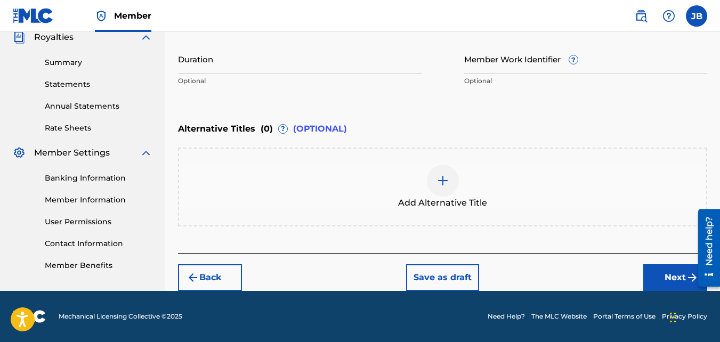
scroll to position [326, 0]
click at [658, 274] on button "Next" at bounding box center [675, 277] width 64 height 27
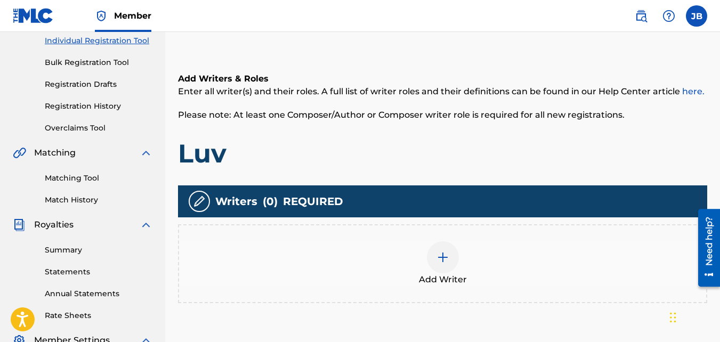
scroll to position [156, 0]
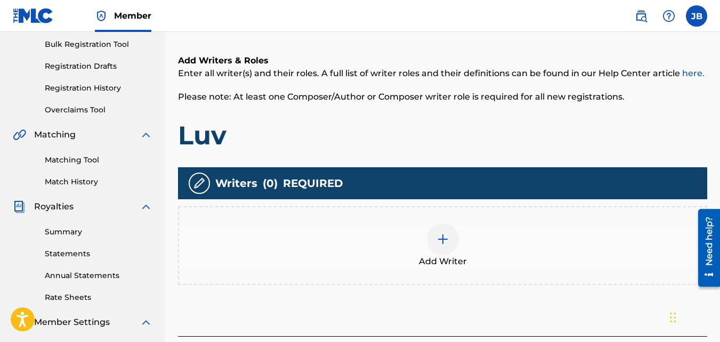
click at [498, 245] on div "Add Writer" at bounding box center [442, 245] width 527 height 45
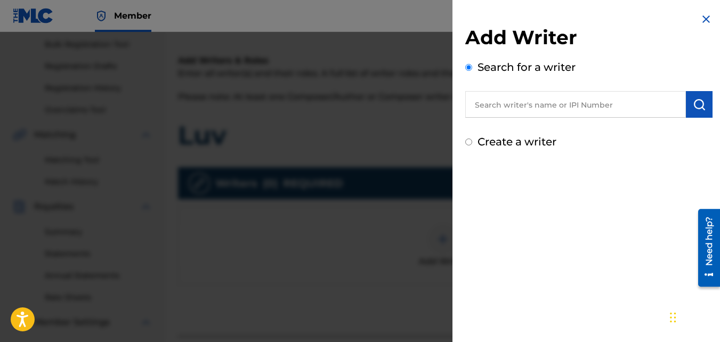
click at [515, 142] on label "Create a writer" at bounding box center [517, 141] width 79 height 13
click at [472, 142] on input "Create a writer" at bounding box center [468, 142] width 7 height 7
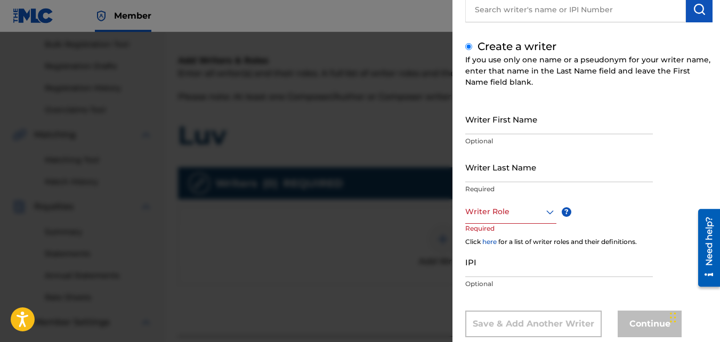
scroll to position [96, 0]
click at [511, 122] on input "Writer First Name" at bounding box center [559, 118] width 188 height 30
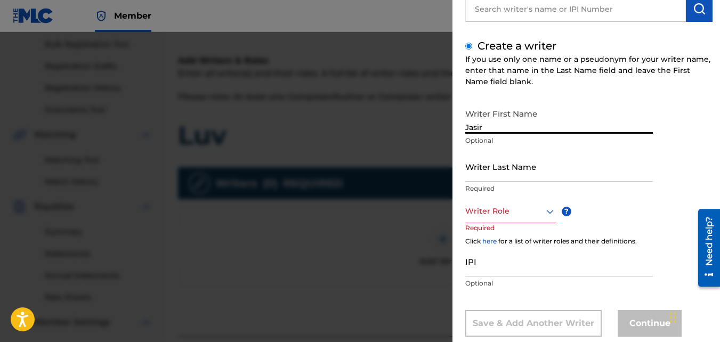
click at [509, 164] on input "Writer Last Name" at bounding box center [559, 166] width 188 height 30
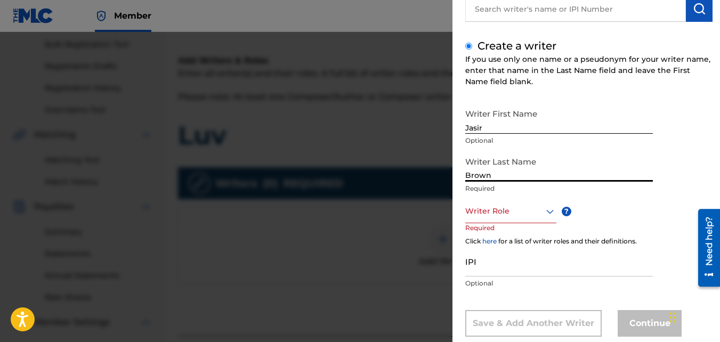
click at [513, 207] on div at bounding box center [510, 211] width 91 height 13
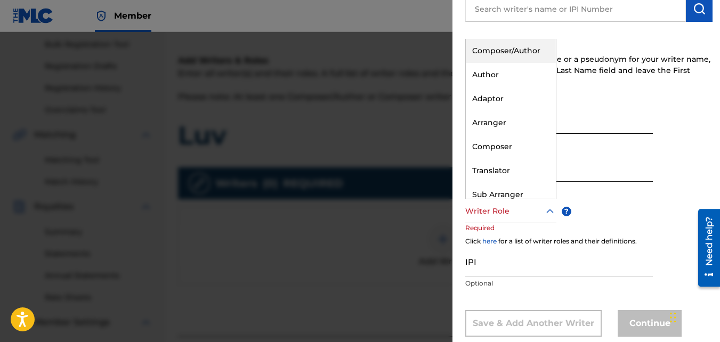
click at [495, 49] on div "Composer/Author" at bounding box center [511, 51] width 90 height 24
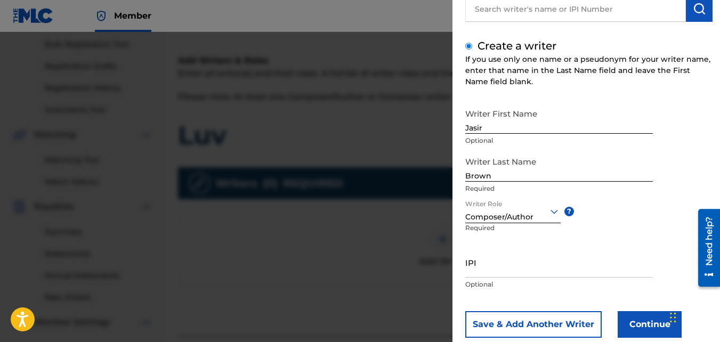
click at [645, 320] on button "Continue" at bounding box center [650, 324] width 64 height 27
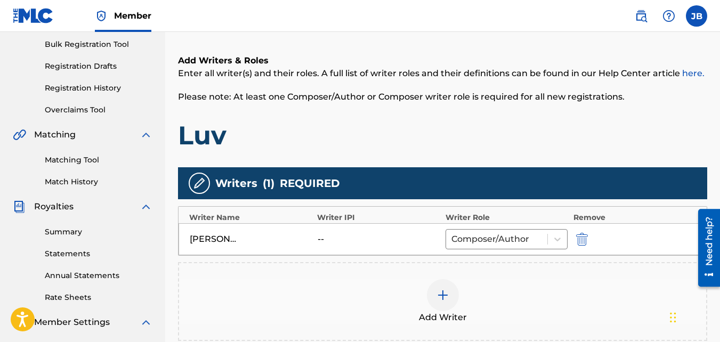
scroll to position [319, 0]
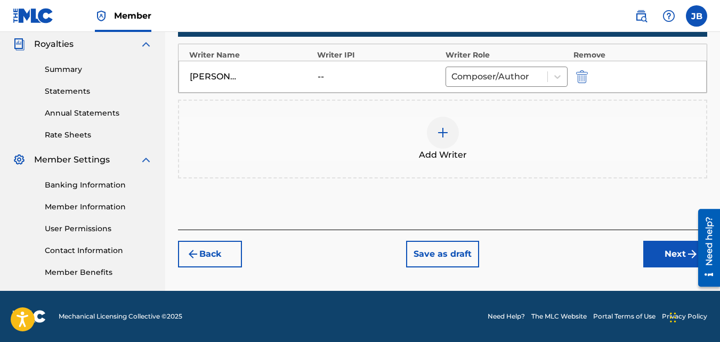
click at [646, 251] on button "Next" at bounding box center [675, 254] width 64 height 27
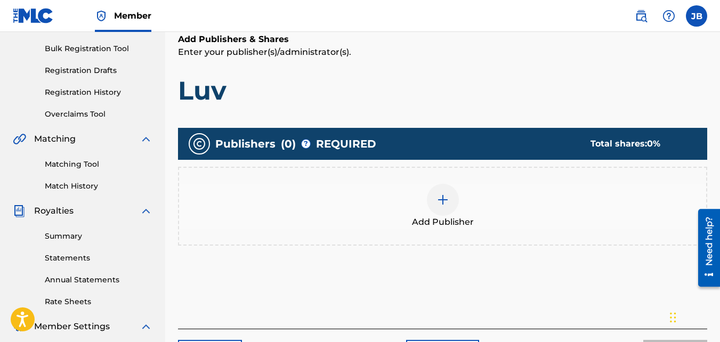
scroll to position [154, 0]
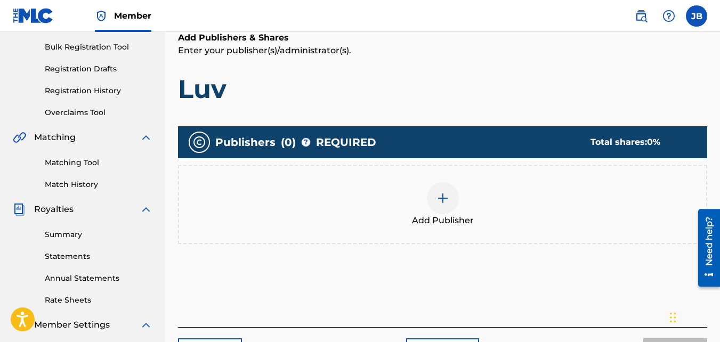
click at [444, 180] on div "Add Publisher" at bounding box center [442, 204] width 529 height 79
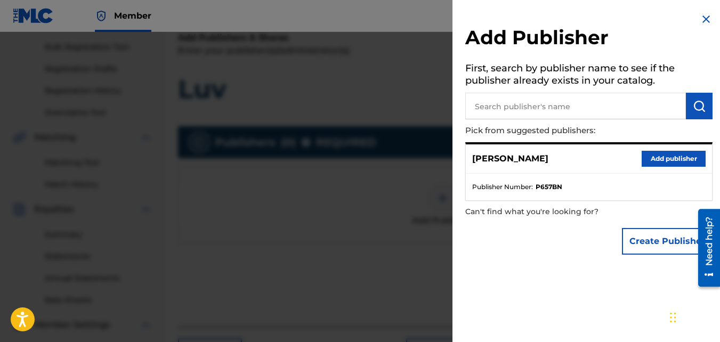
click at [662, 161] on button "Add publisher" at bounding box center [674, 159] width 64 height 16
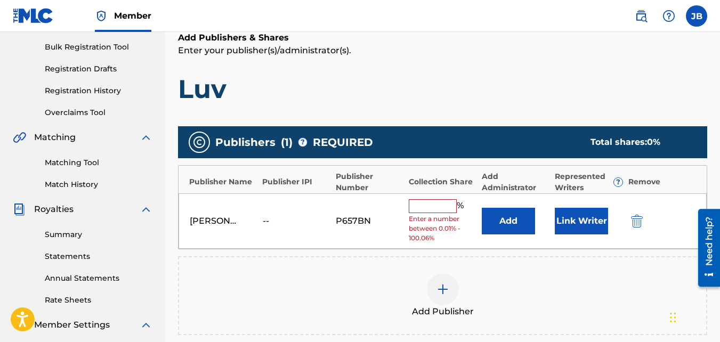
click at [445, 211] on input "text" at bounding box center [433, 206] width 48 height 14
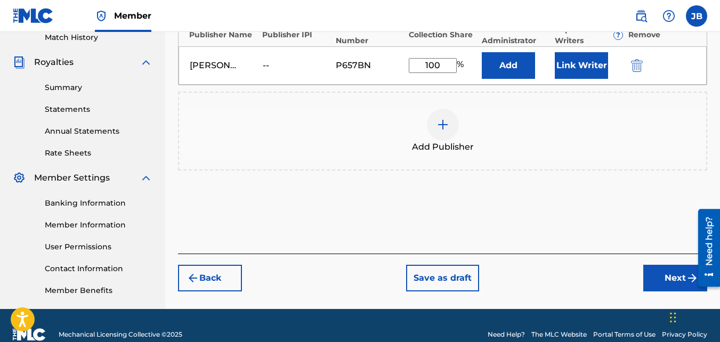
scroll to position [319, 0]
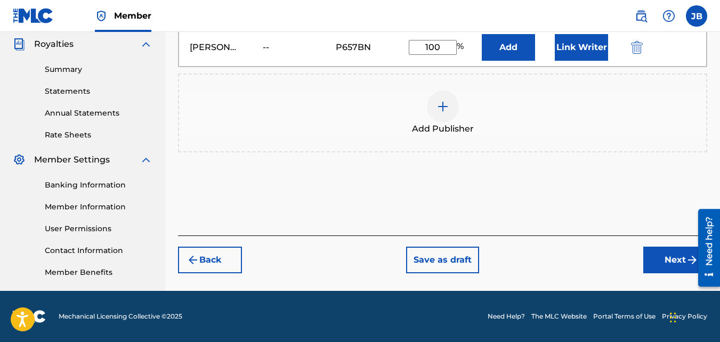
click at [657, 262] on button "Next" at bounding box center [675, 260] width 64 height 27
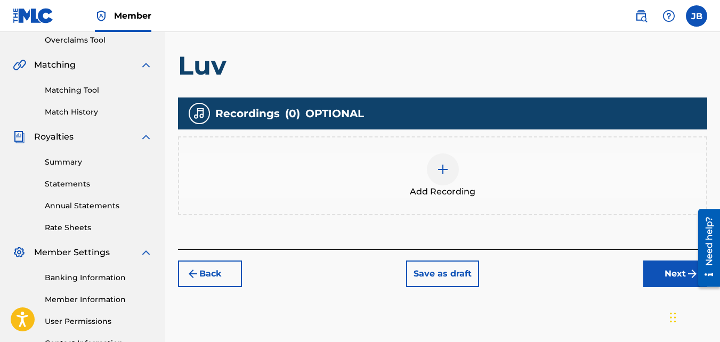
scroll to position [227, 0]
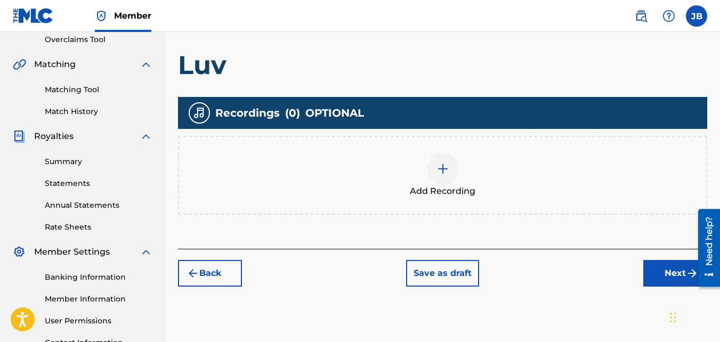
click at [432, 183] on div "Add Recording" at bounding box center [442, 175] width 527 height 45
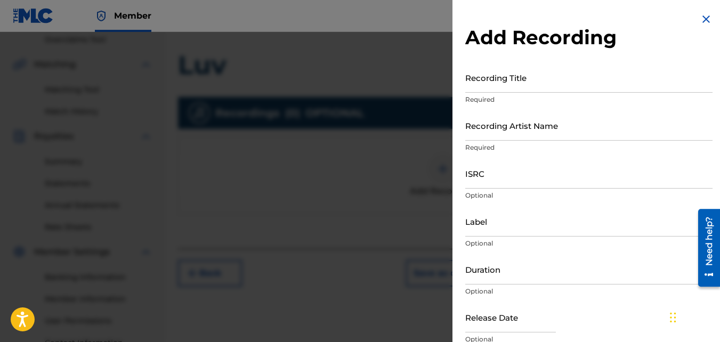
click at [515, 87] on input "Recording Title" at bounding box center [588, 77] width 247 height 30
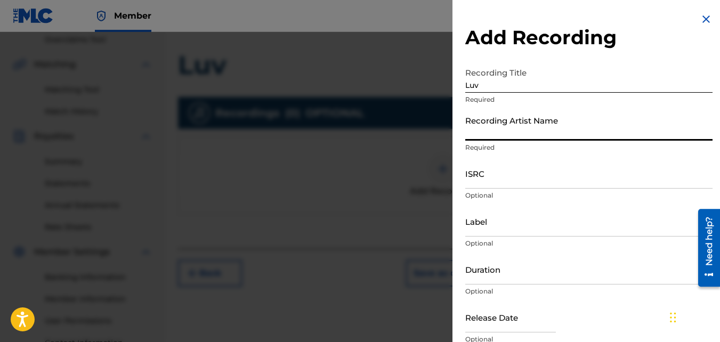
click at [514, 131] on input "Recording Artist Name" at bounding box center [588, 125] width 247 height 30
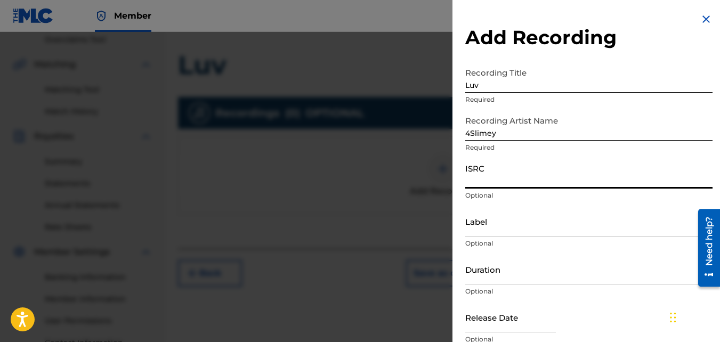
paste input "QZKUS2120642"
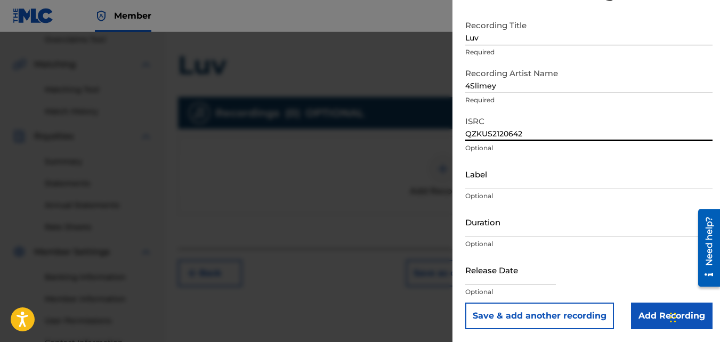
click at [650, 319] on input "Add Recording" at bounding box center [672, 316] width 82 height 27
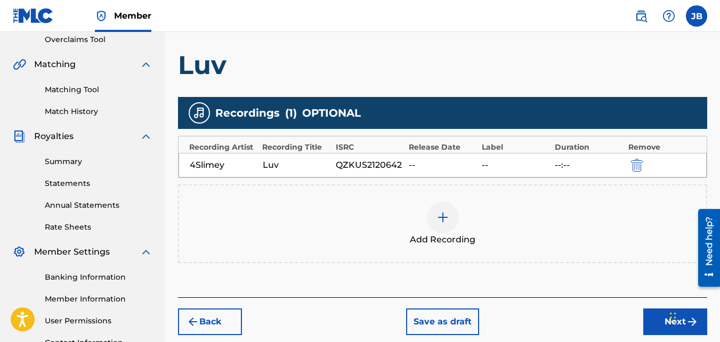
click at [650, 319] on button "Next" at bounding box center [675, 322] width 64 height 27
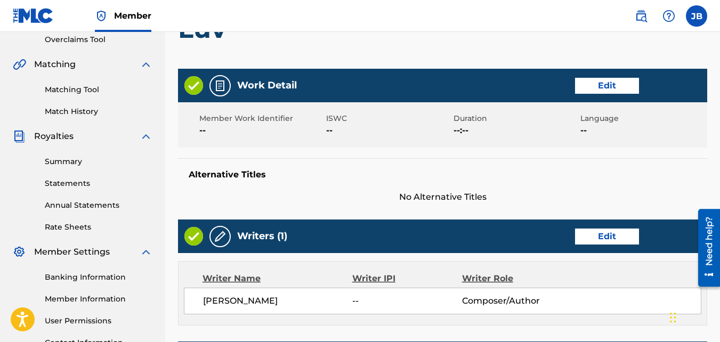
click at [650, 319] on div "Writer Name Writer IPI Writer Role Jasir Brown -- Composer/Author" at bounding box center [442, 293] width 529 height 65
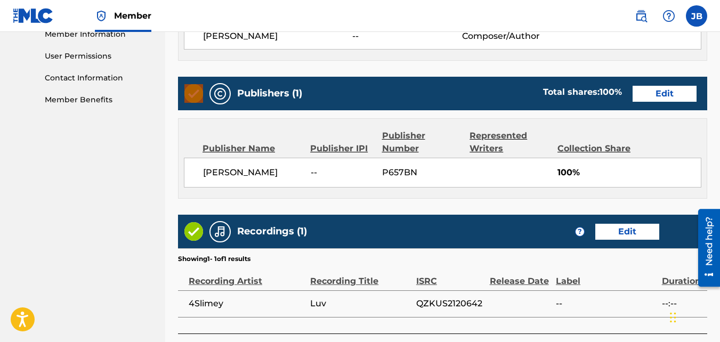
scroll to position [572, 0]
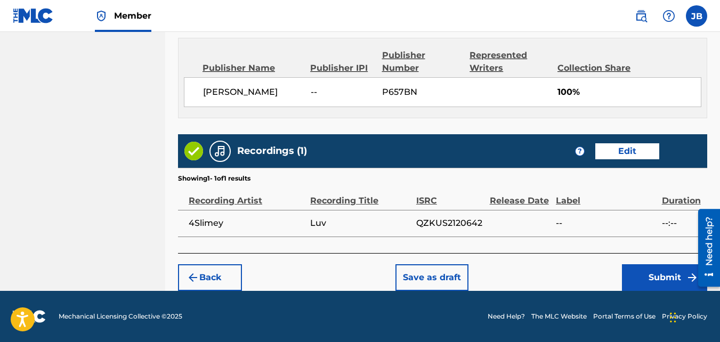
click at [641, 273] on button "Submit" at bounding box center [664, 277] width 85 height 27
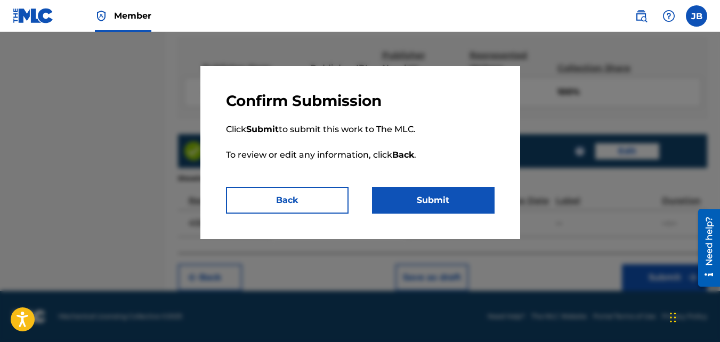
click at [481, 211] on button "Submit" at bounding box center [433, 200] width 123 height 27
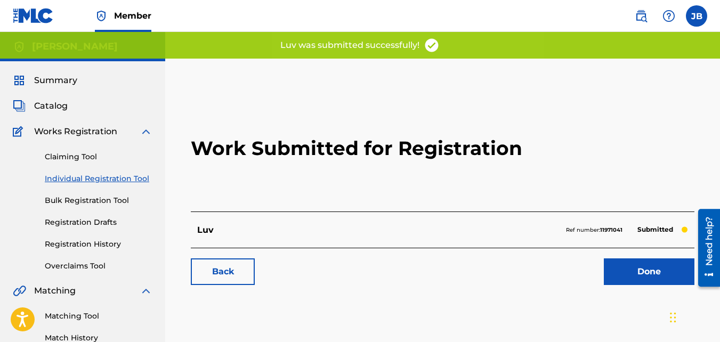
click at [233, 271] on link "Back" at bounding box center [223, 272] width 64 height 27
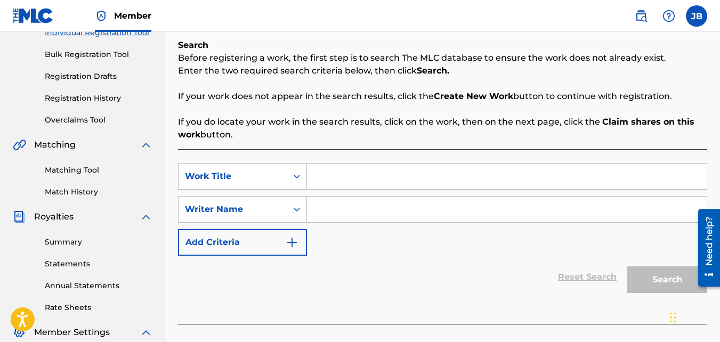
scroll to position [148, 0]
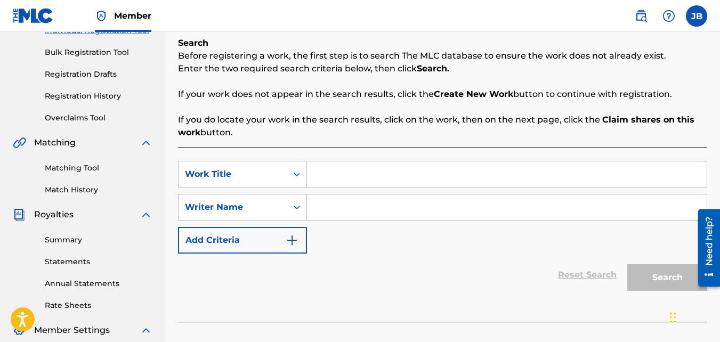
click at [338, 178] on input "Search Form" at bounding box center [507, 175] width 400 height 26
click at [344, 201] on input "Search Form" at bounding box center [507, 208] width 400 height 26
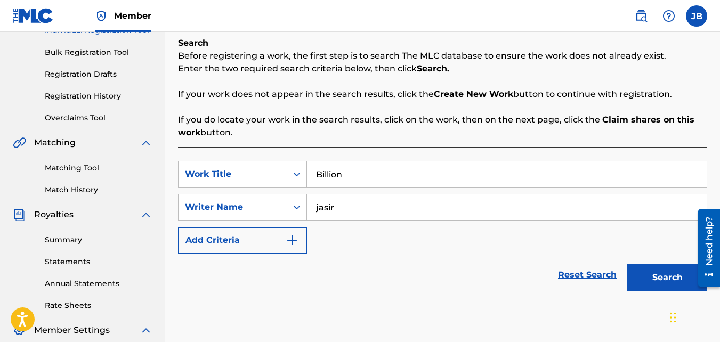
click at [627, 264] on button "Search" at bounding box center [667, 277] width 80 height 27
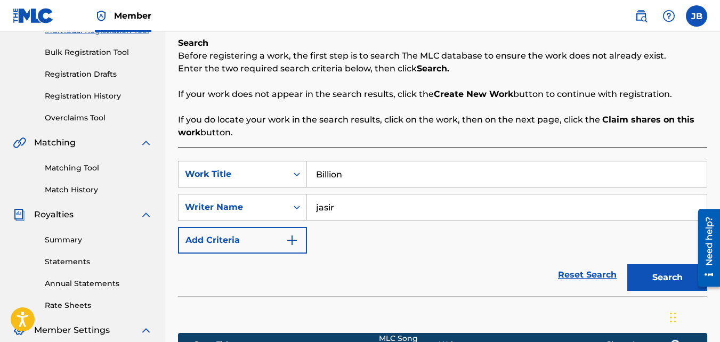
scroll to position [319, 0]
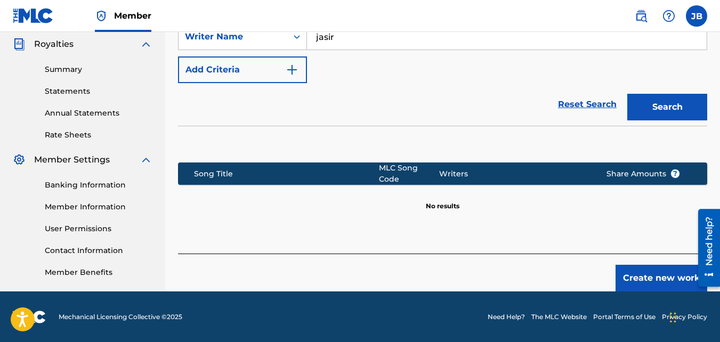
click at [658, 267] on button "Create new work" at bounding box center [662, 278] width 92 height 27
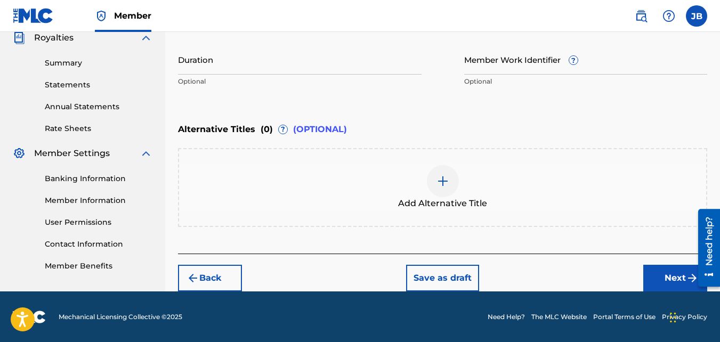
scroll to position [326, 0]
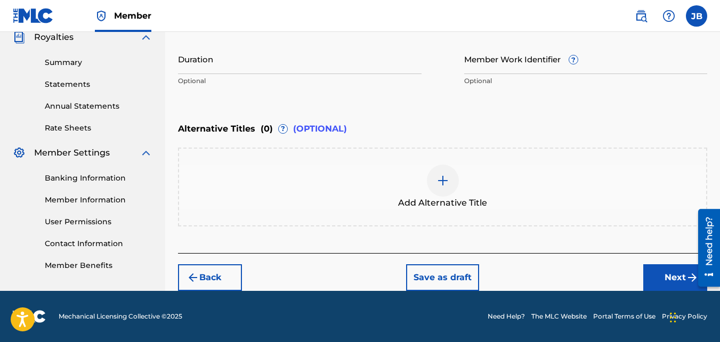
click at [652, 268] on button "Next" at bounding box center [675, 277] width 64 height 27
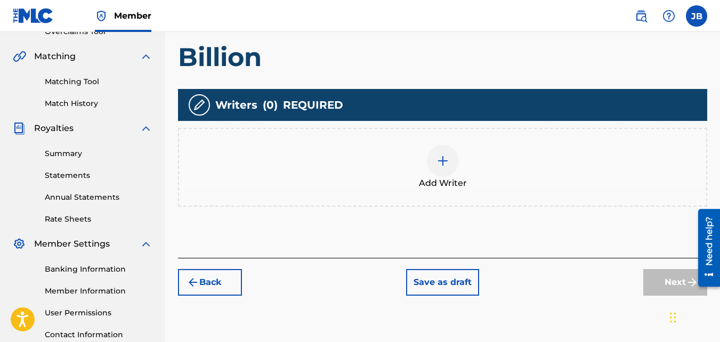
scroll to position [245, 0]
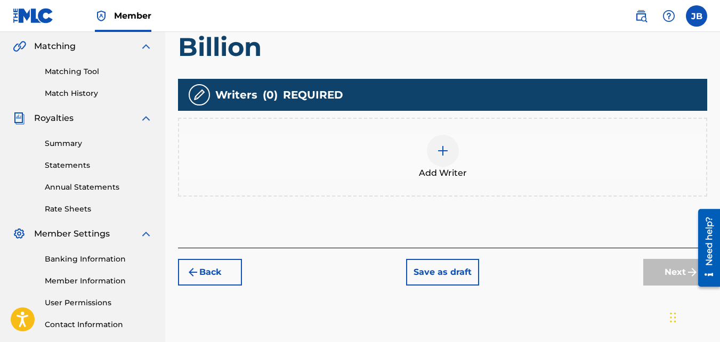
click at [499, 174] on div "Add Writer" at bounding box center [442, 157] width 527 height 45
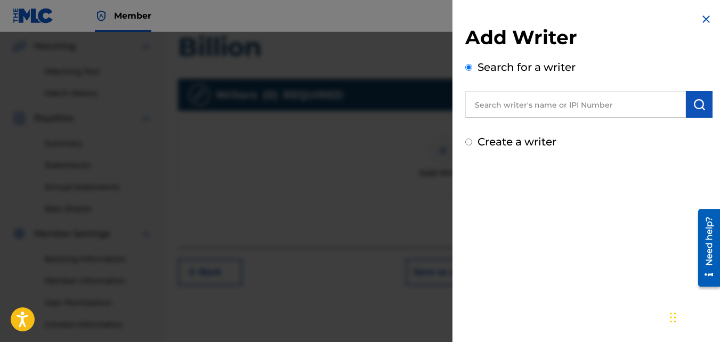
click at [507, 145] on label "Create a writer" at bounding box center [517, 141] width 79 height 13
click at [472, 145] on input "Create a writer" at bounding box center [468, 142] width 7 height 7
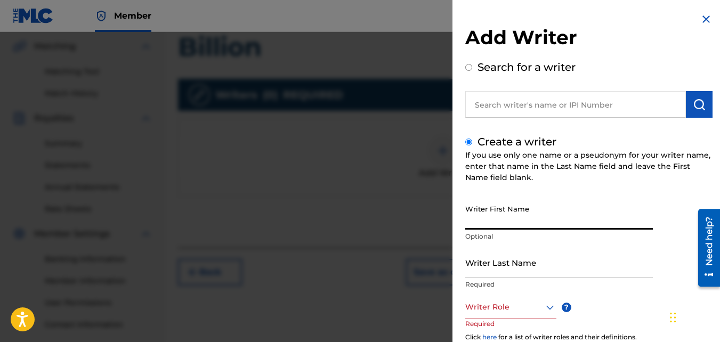
click at [528, 210] on input "Writer First Name" at bounding box center [559, 214] width 188 height 30
click at [521, 253] on input "Writer Last Name" at bounding box center [559, 262] width 188 height 30
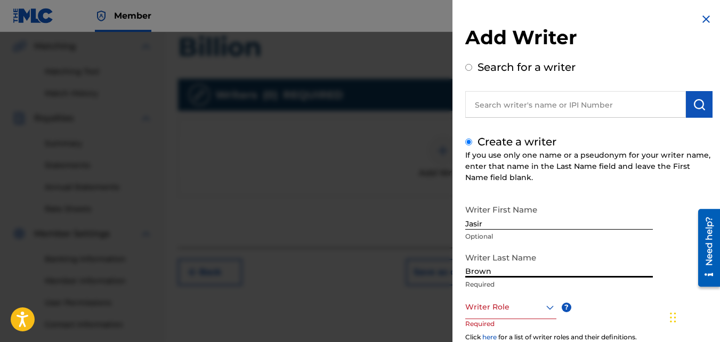
click at [513, 301] on div at bounding box center [510, 307] width 91 height 13
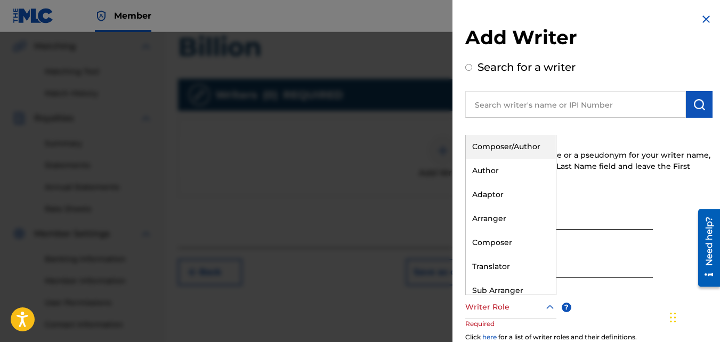
click at [506, 158] on div "Composer/Author" at bounding box center [511, 147] width 90 height 24
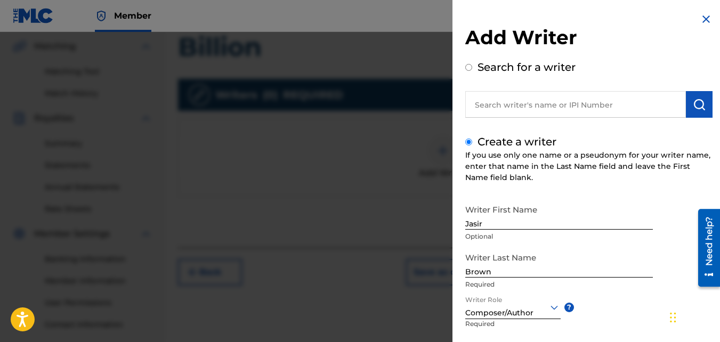
scroll to position [120, 0]
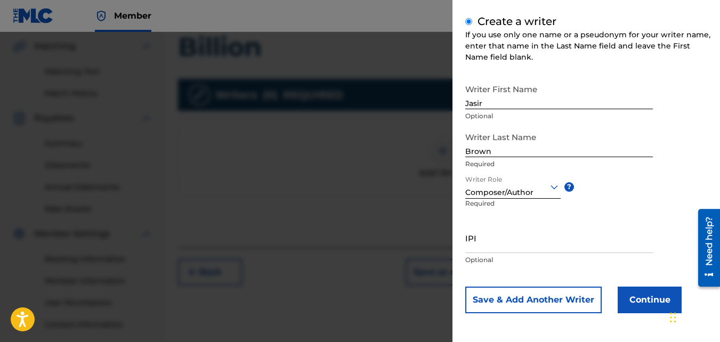
click at [631, 311] on button "Continue" at bounding box center [650, 300] width 64 height 27
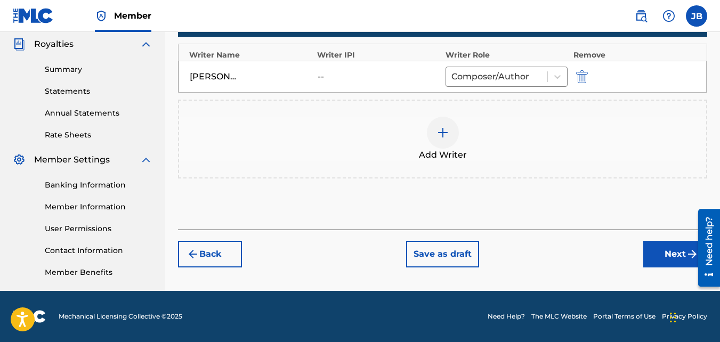
click at [667, 246] on button "Next" at bounding box center [675, 254] width 64 height 27
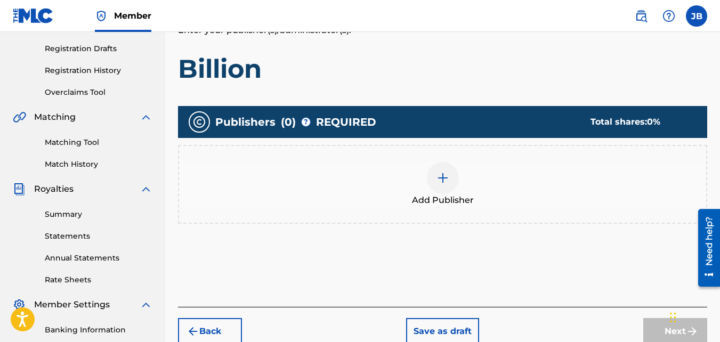
scroll to position [175, 0]
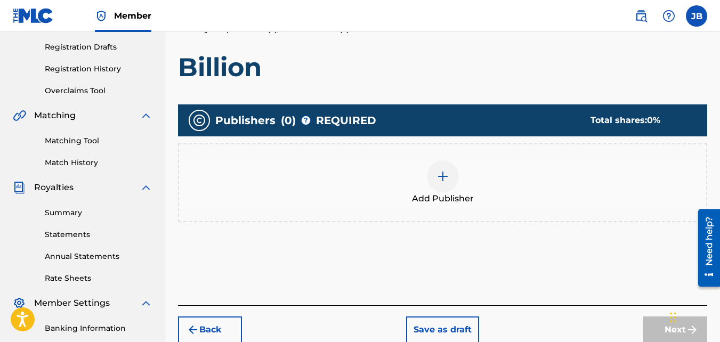
click at [467, 165] on div "Add Publisher" at bounding box center [442, 182] width 527 height 45
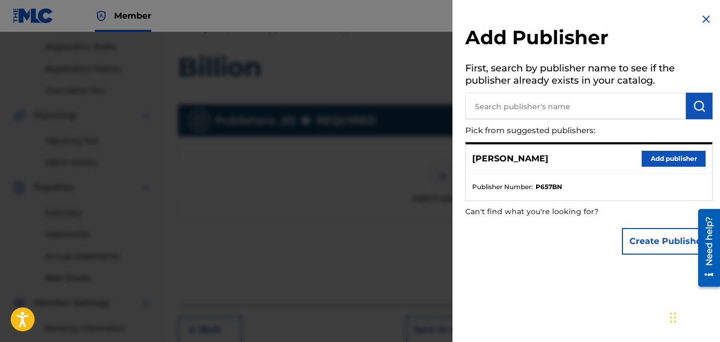
click at [658, 155] on button "Add publisher" at bounding box center [674, 159] width 64 height 16
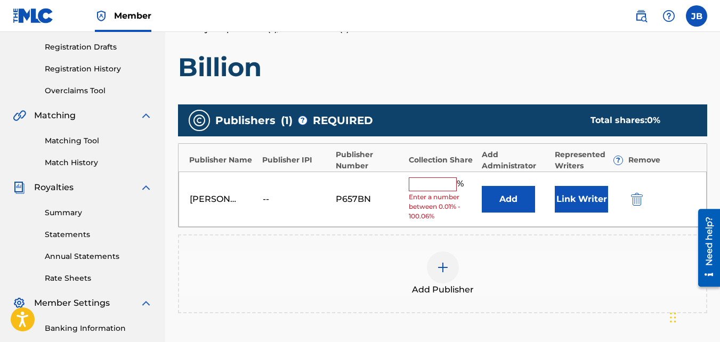
click at [452, 183] on input "text" at bounding box center [433, 185] width 48 height 14
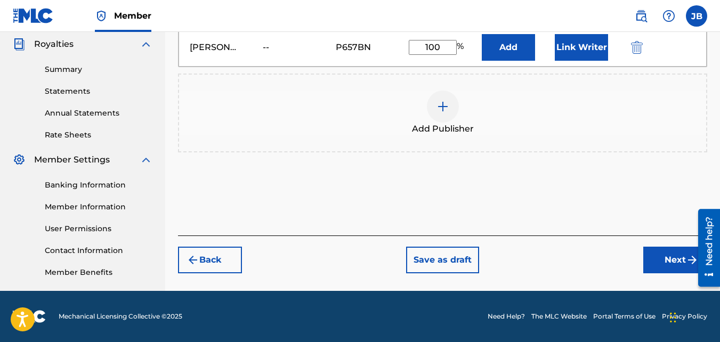
click at [651, 261] on button "Next" at bounding box center [675, 260] width 64 height 27
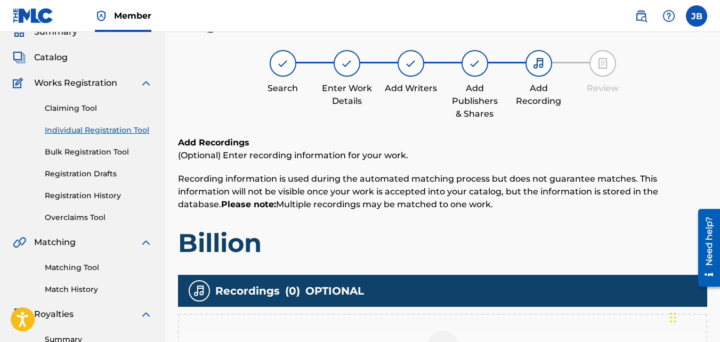
scroll to position [48, 0]
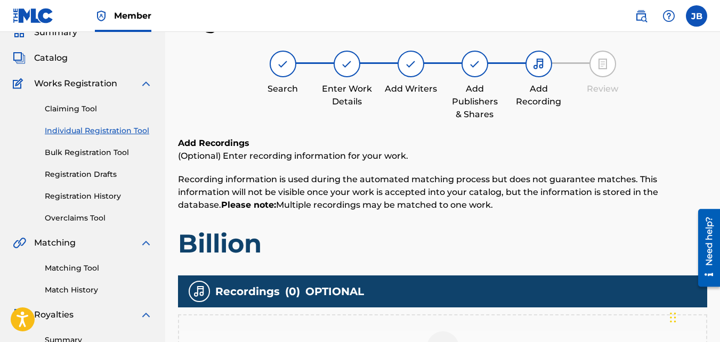
click at [457, 305] on div "Recordings ( 0 ) OPTIONAL" at bounding box center [442, 292] width 529 height 32
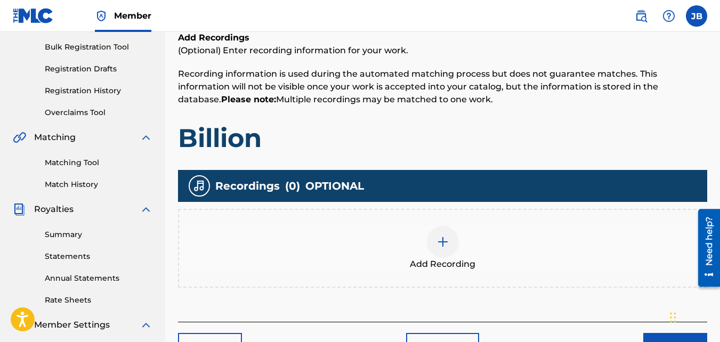
scroll to position [161, 0]
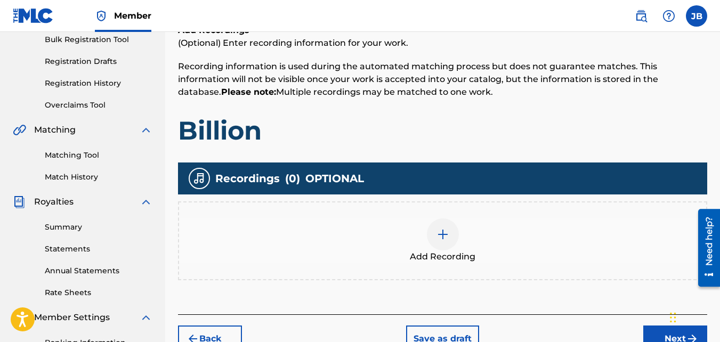
click at [437, 243] on div at bounding box center [443, 235] width 32 height 32
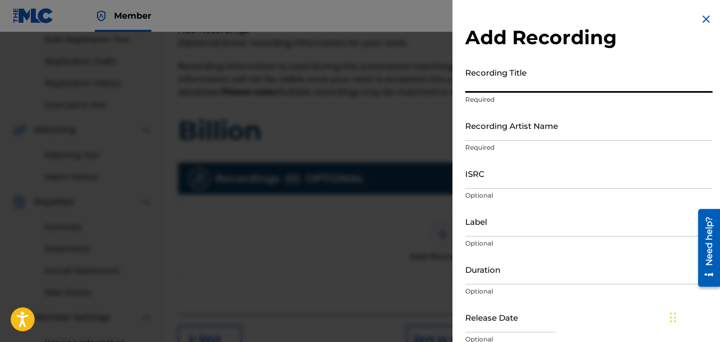
click at [503, 74] on input "Recording Title" at bounding box center [588, 77] width 247 height 30
click at [513, 124] on input "Recording Artist Name" at bounding box center [588, 125] width 247 height 30
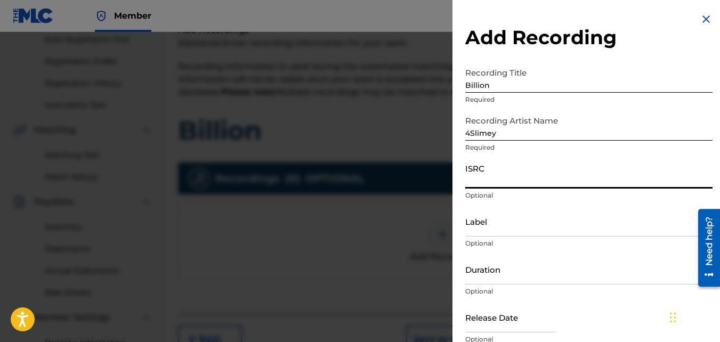
paste input "QZKUS2121451"
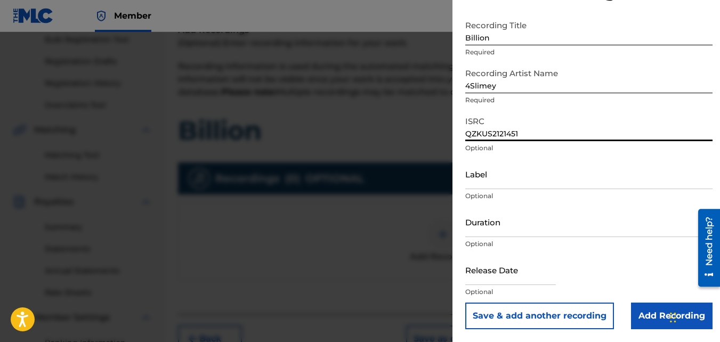
click at [643, 316] on input "Add Recording" at bounding box center [672, 316] width 82 height 27
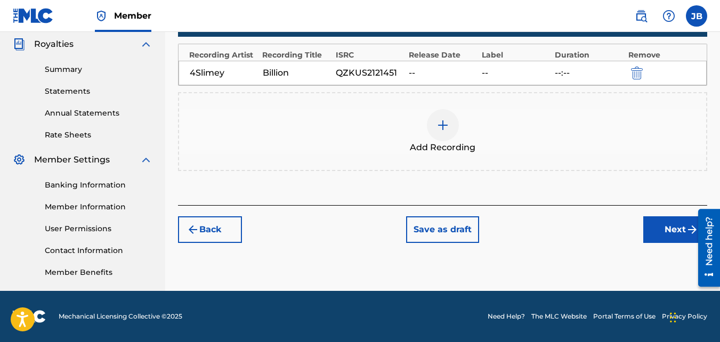
click at [655, 231] on button "Next" at bounding box center [675, 229] width 64 height 27
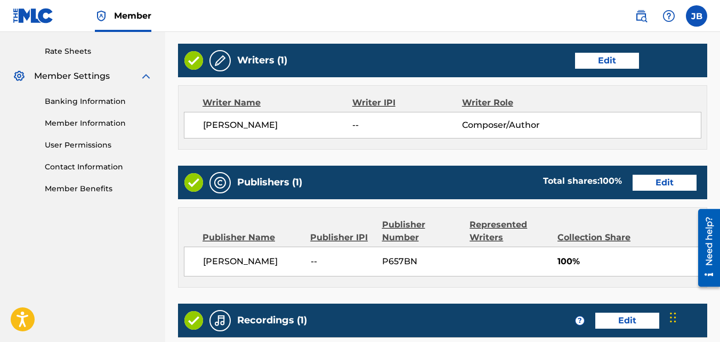
scroll to position [572, 0]
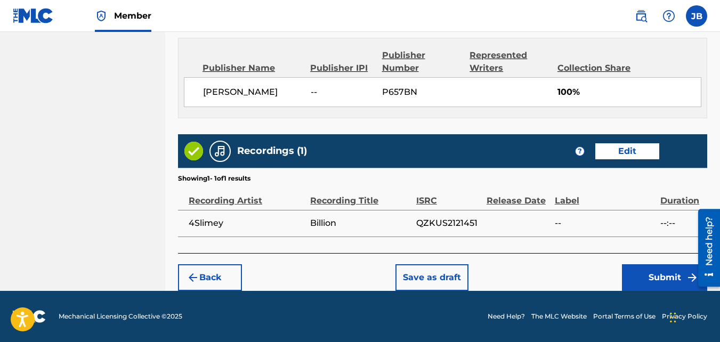
click at [624, 271] on button "Submit" at bounding box center [664, 277] width 85 height 27
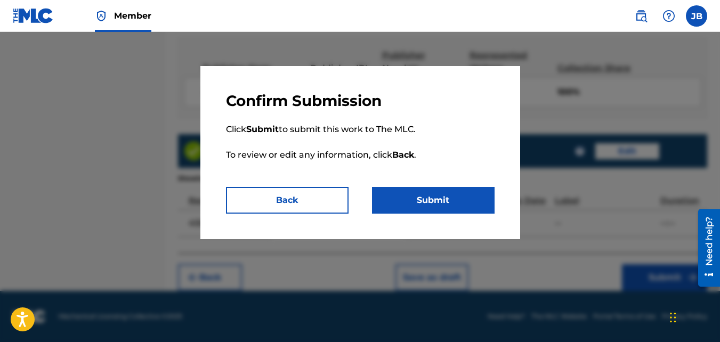
click at [467, 203] on button "Submit" at bounding box center [433, 200] width 123 height 27
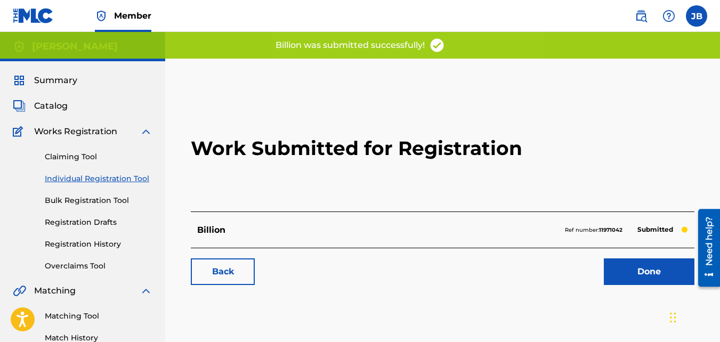
scroll to position [25, 0]
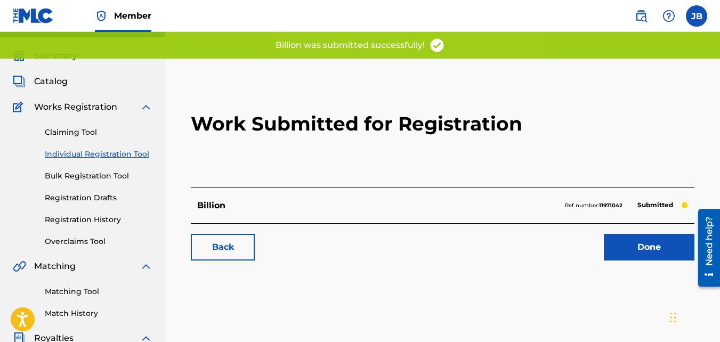
click at [213, 266] on div "Work Submitted for Registration Billion Ref number: 11971042 Submitted Back Done" at bounding box center [442, 166] width 529 height 211
click at [223, 249] on link "Back" at bounding box center [223, 247] width 64 height 27
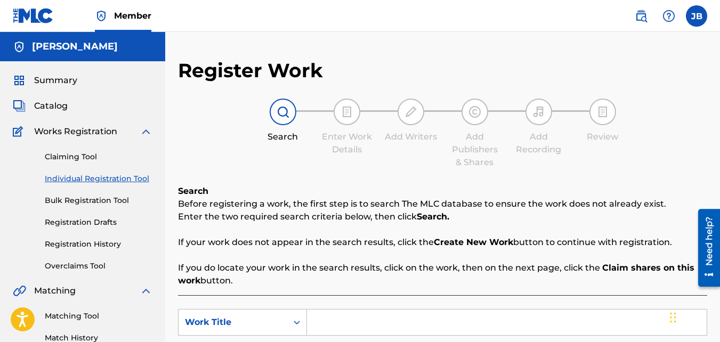
scroll to position [173, 0]
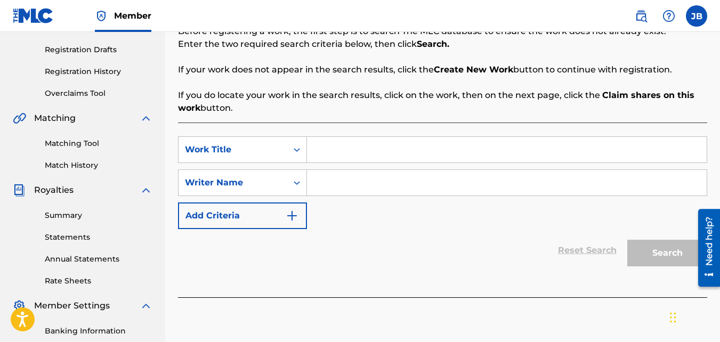
click at [347, 148] on input "Search Form" at bounding box center [507, 150] width 400 height 26
click at [346, 187] on input "Search Form" at bounding box center [507, 183] width 400 height 26
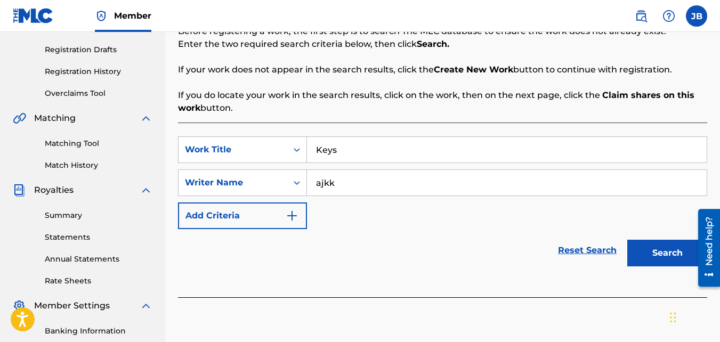
click at [627, 240] on button "Search" at bounding box center [667, 253] width 80 height 27
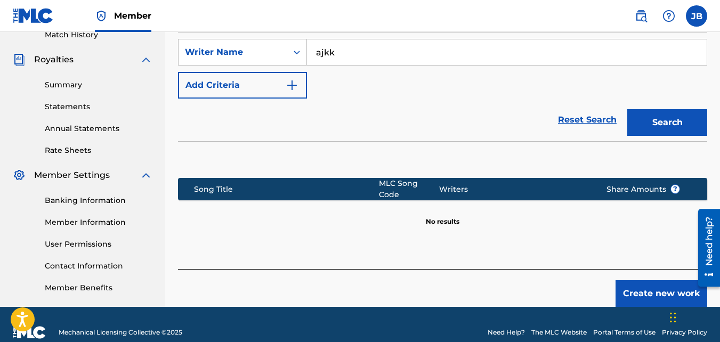
scroll to position [319, 0]
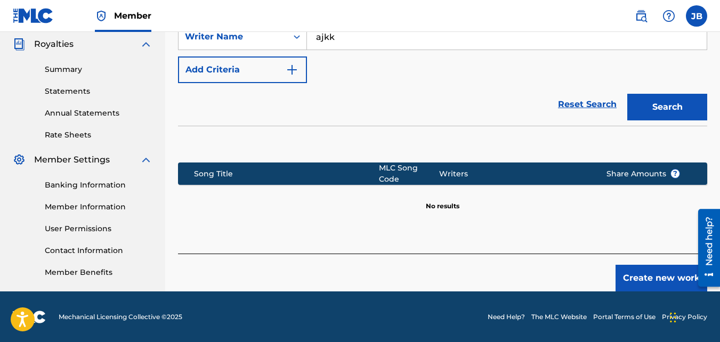
click at [647, 277] on button "Create new work" at bounding box center [662, 278] width 92 height 27
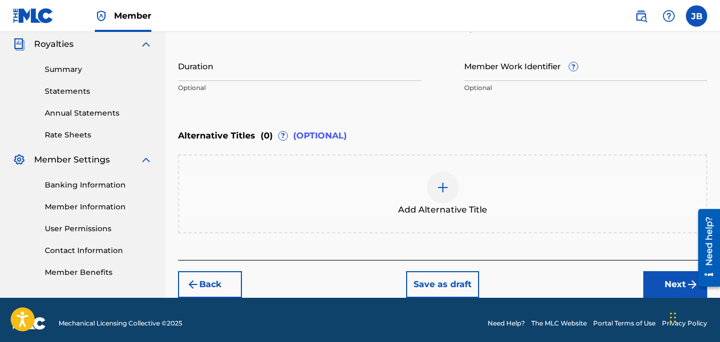
click at [660, 282] on button "Next" at bounding box center [675, 284] width 64 height 27
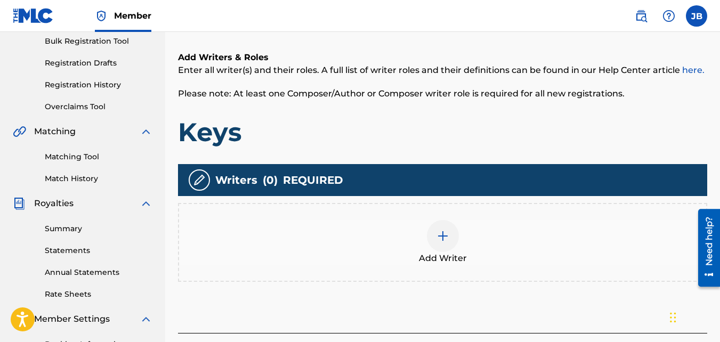
scroll to position [160, 0]
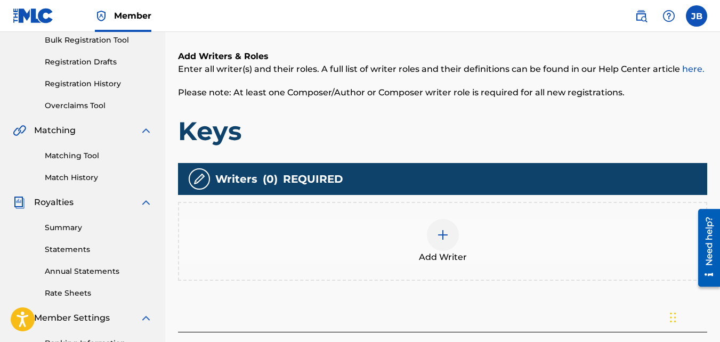
click at [475, 233] on div "Add Writer" at bounding box center [442, 241] width 527 height 45
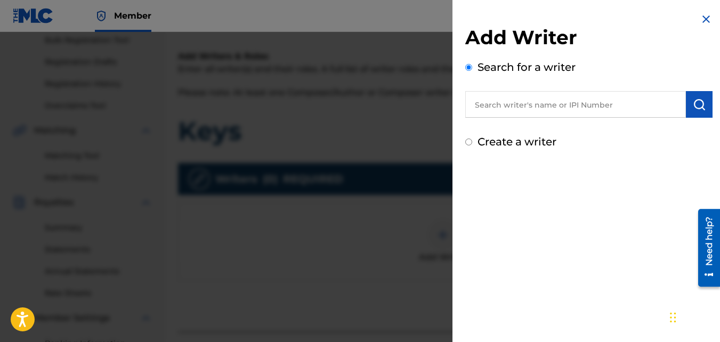
click at [512, 143] on label "Create a writer" at bounding box center [517, 141] width 79 height 13
click at [472, 143] on input "Create a writer" at bounding box center [468, 142] width 7 height 7
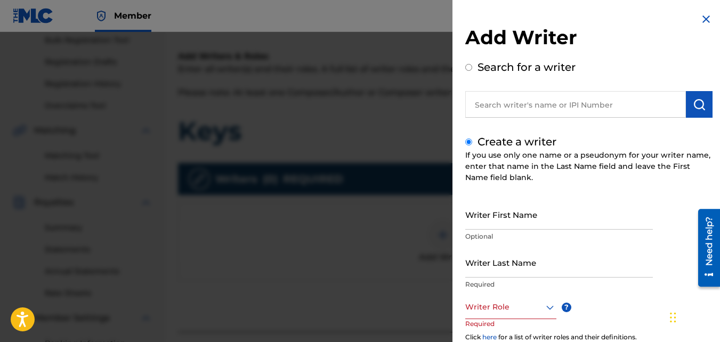
click at [527, 224] on input "Writer First Name" at bounding box center [559, 214] width 188 height 30
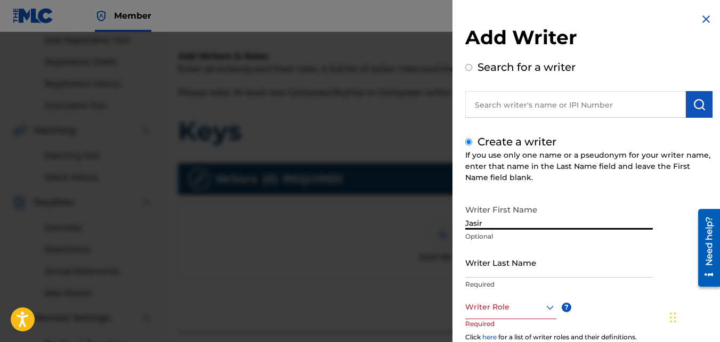
click at [521, 258] on input "Writer Last Name" at bounding box center [559, 262] width 188 height 30
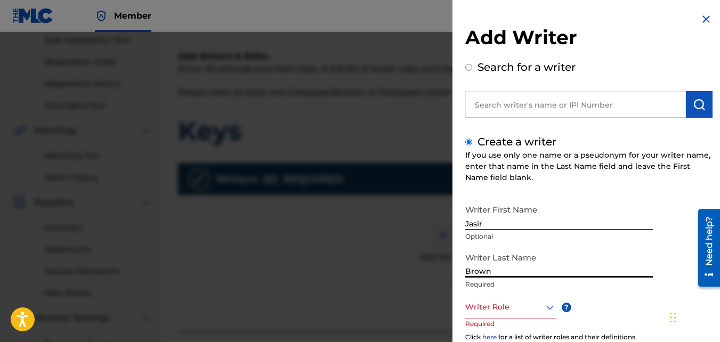
scroll to position [119, 0]
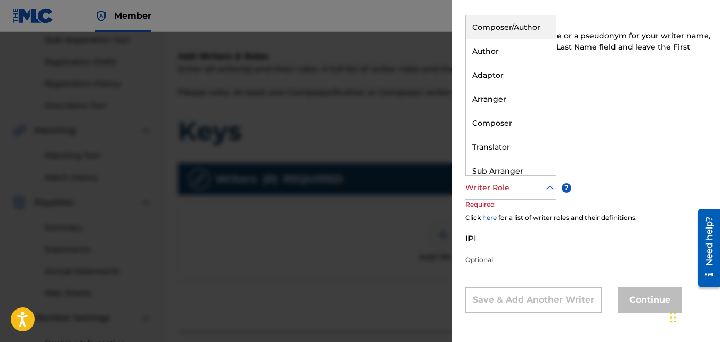
click at [509, 183] on div at bounding box center [510, 187] width 91 height 13
click at [494, 24] on div "Composer/Author" at bounding box center [511, 27] width 90 height 24
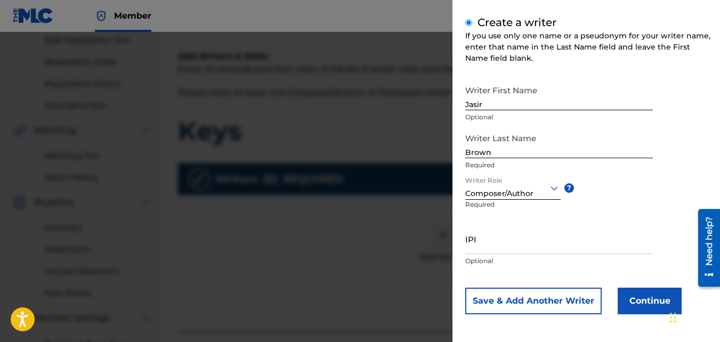
click at [659, 301] on button "Continue" at bounding box center [650, 301] width 64 height 27
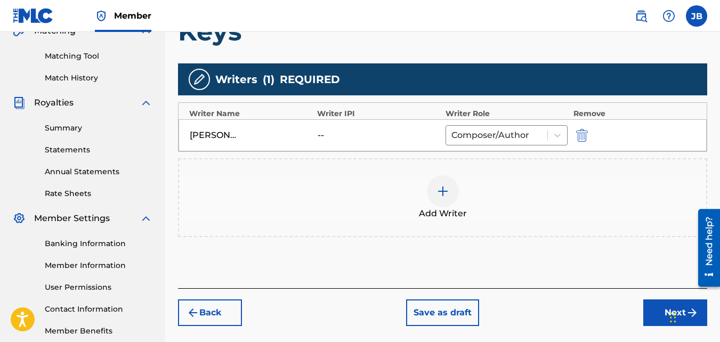
click at [653, 316] on button "Next" at bounding box center [675, 313] width 64 height 27
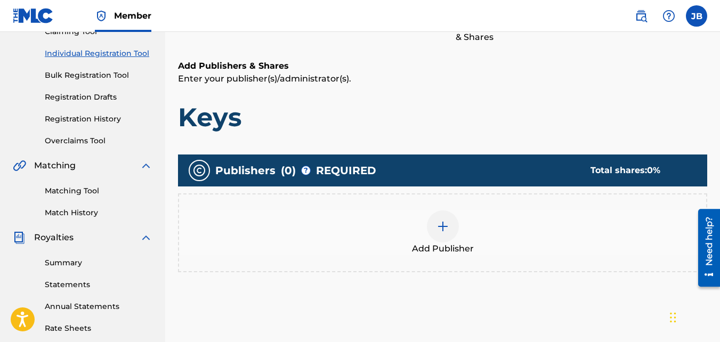
scroll to position [130, 0]
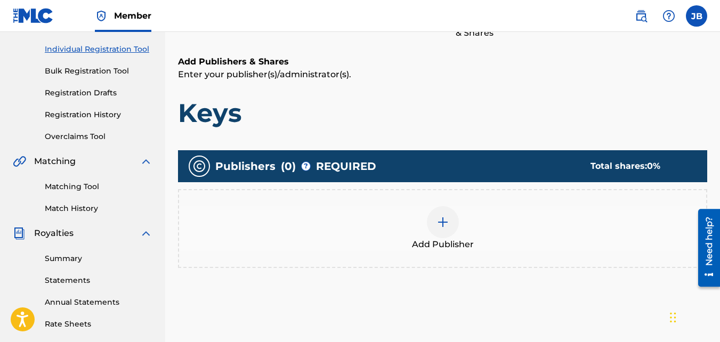
click at [464, 208] on div "Add Publisher" at bounding box center [442, 228] width 527 height 45
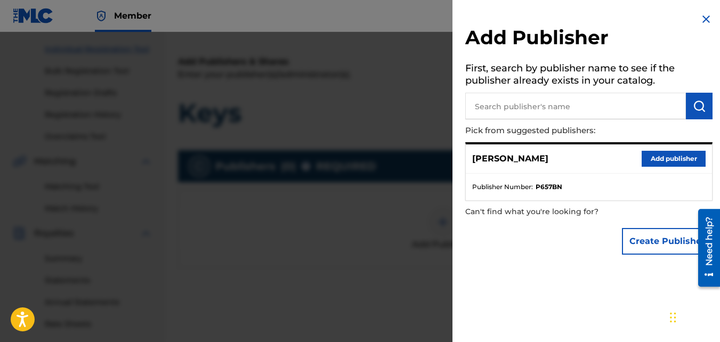
click at [659, 157] on button "Add publisher" at bounding box center [674, 159] width 64 height 16
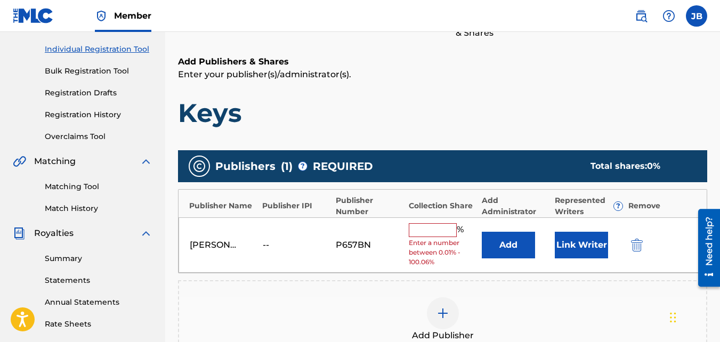
click at [437, 222] on div "Jasir Brown -- P657BN % Enter a number between 0.01% - 100.06% Add Link Writer" at bounding box center [443, 245] width 528 height 56
click at [432, 235] on input "text" at bounding box center [433, 230] width 48 height 14
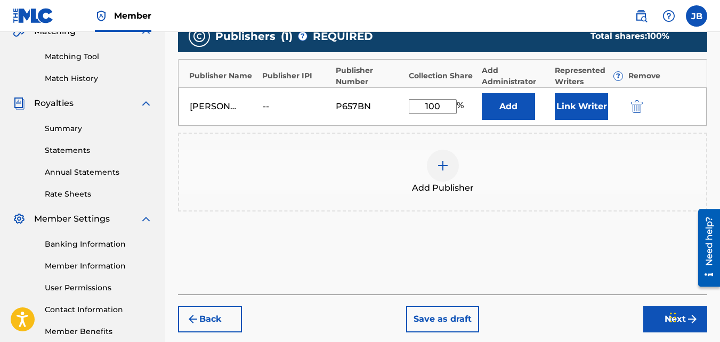
scroll to position [260, 0]
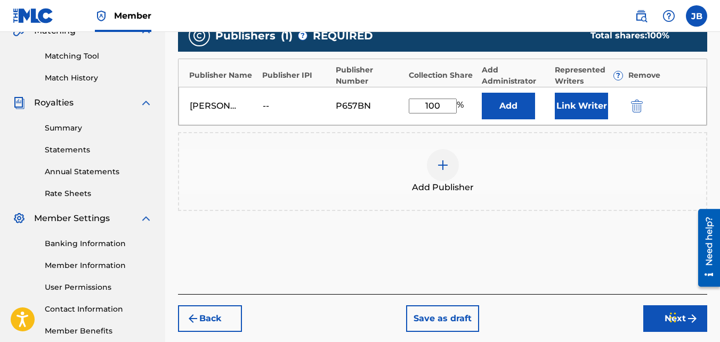
click at [649, 315] on button "Next" at bounding box center [675, 318] width 64 height 27
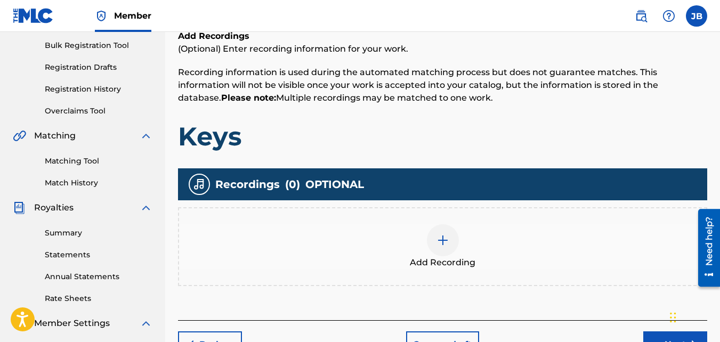
scroll to position [157, 0]
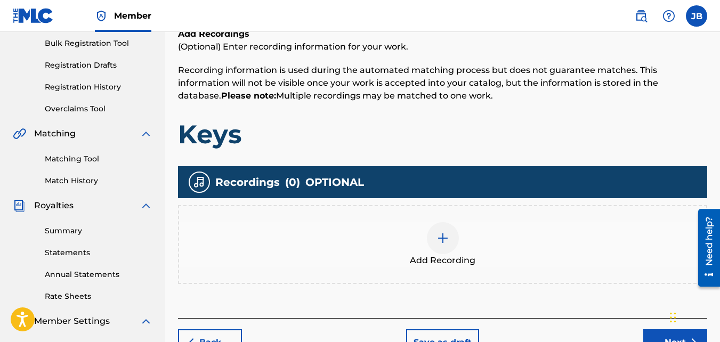
click at [442, 208] on div "Add Recording" at bounding box center [442, 244] width 529 height 79
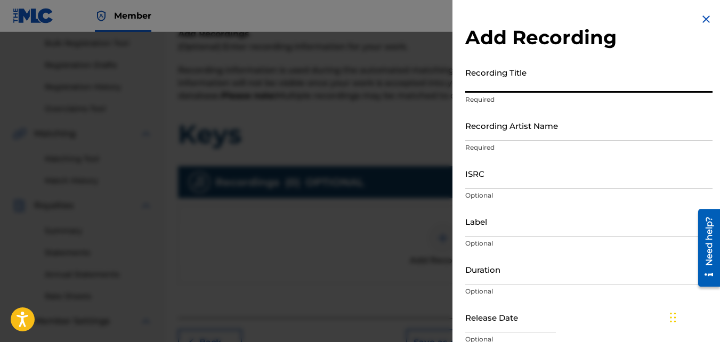
click at [549, 84] on input "Recording Title" at bounding box center [588, 77] width 247 height 30
click at [549, 119] on input "Recording Artist Name" at bounding box center [588, 125] width 247 height 30
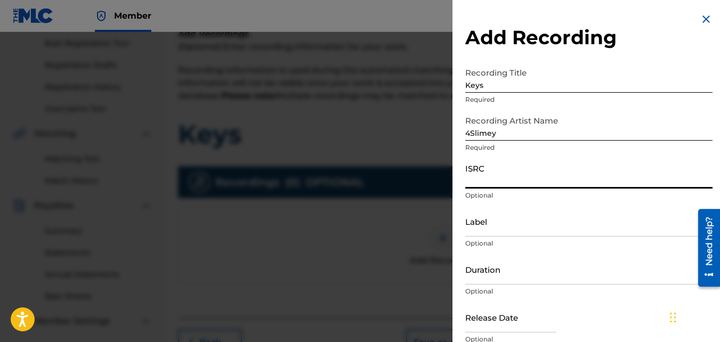
paste input "QZKUS2120646"
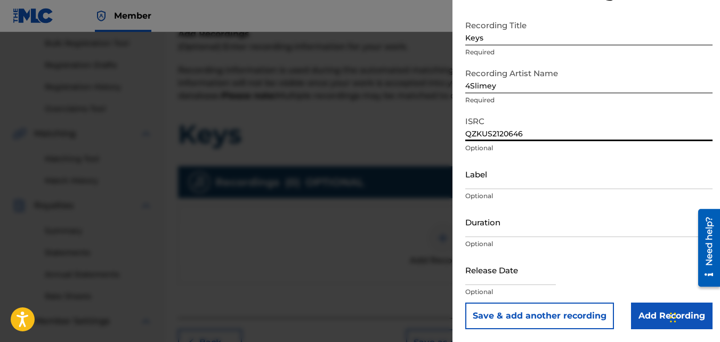
click at [638, 320] on input "Add Recording" at bounding box center [672, 316] width 82 height 27
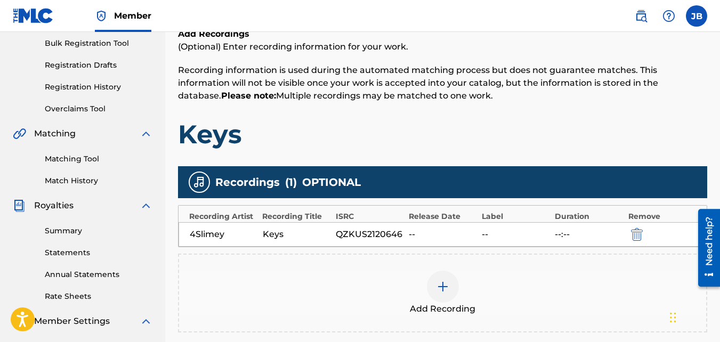
scroll to position [319, 0]
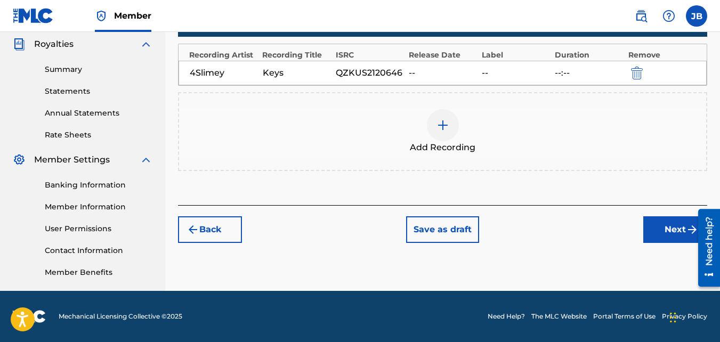
click at [649, 225] on button "Next" at bounding box center [675, 229] width 64 height 27
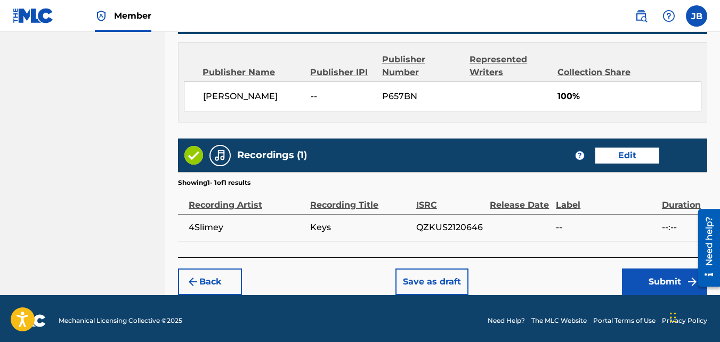
scroll to position [572, 0]
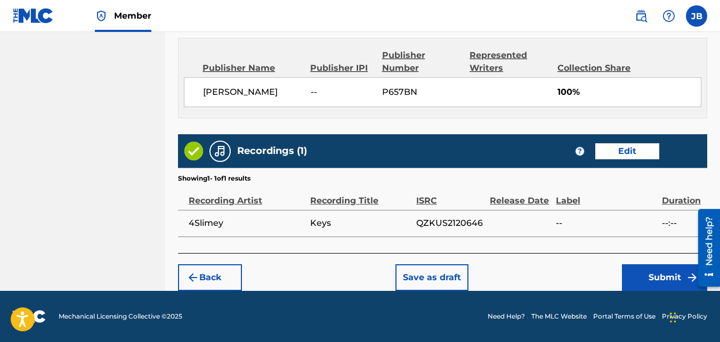
click at [630, 281] on button "Submit" at bounding box center [664, 277] width 85 height 27
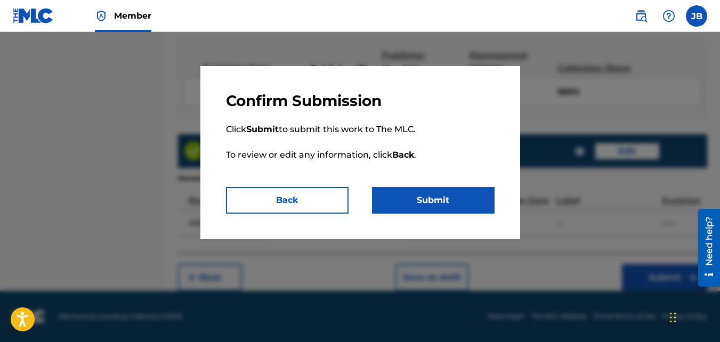
click at [445, 207] on button "Submit" at bounding box center [433, 200] width 123 height 27
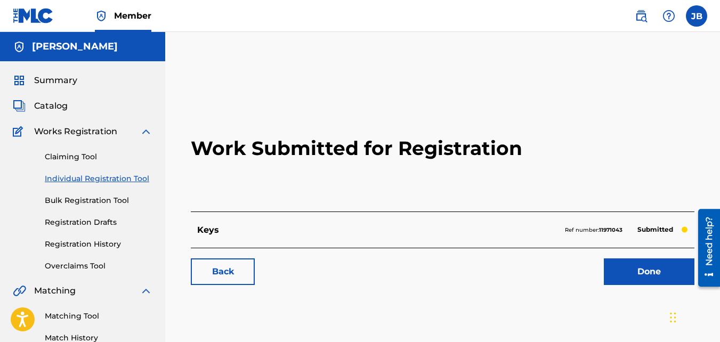
click at [206, 283] on link "Back" at bounding box center [223, 272] width 64 height 27
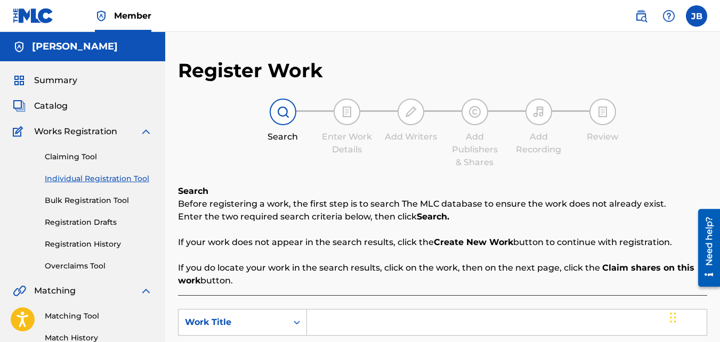
scroll to position [79, 0]
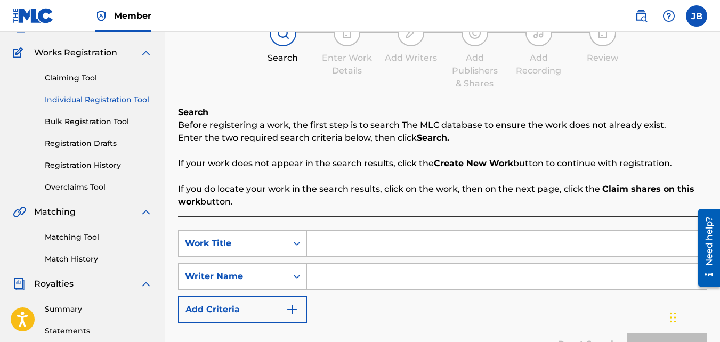
click at [330, 235] on input "Search Form" at bounding box center [507, 244] width 400 height 26
click at [346, 283] on input "Search Form" at bounding box center [507, 277] width 400 height 26
click at [627, 334] on button "Search" at bounding box center [667, 347] width 80 height 27
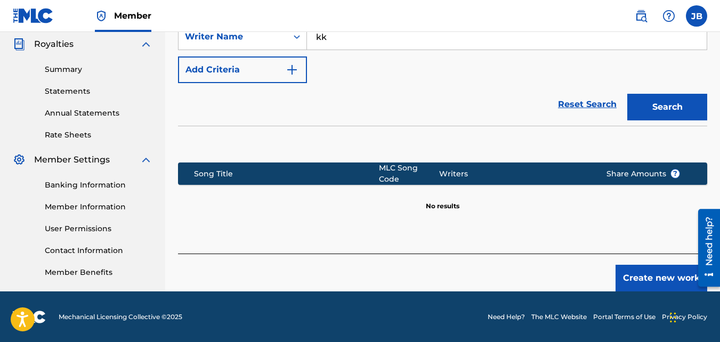
click at [622, 275] on button "Create new work" at bounding box center [662, 278] width 92 height 27
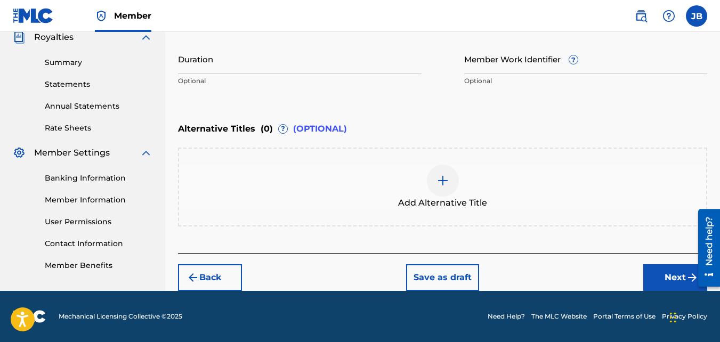
click at [655, 273] on button "Next" at bounding box center [675, 277] width 64 height 27
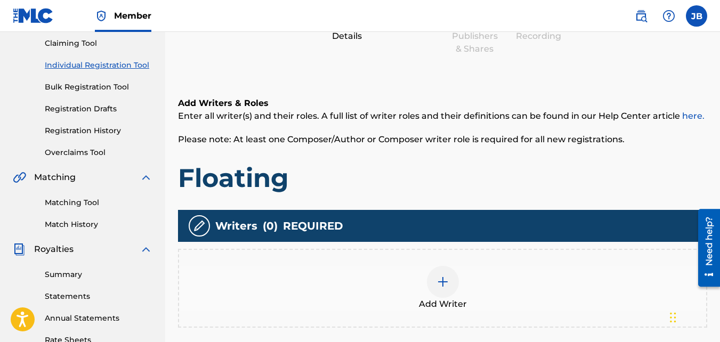
scroll to position [114, 0]
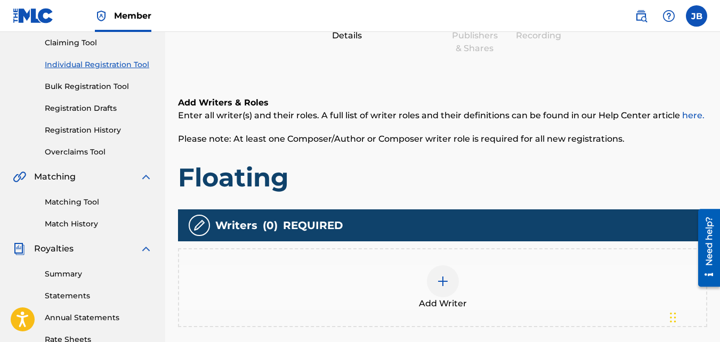
click at [467, 275] on div "Add Writer" at bounding box center [442, 287] width 527 height 45
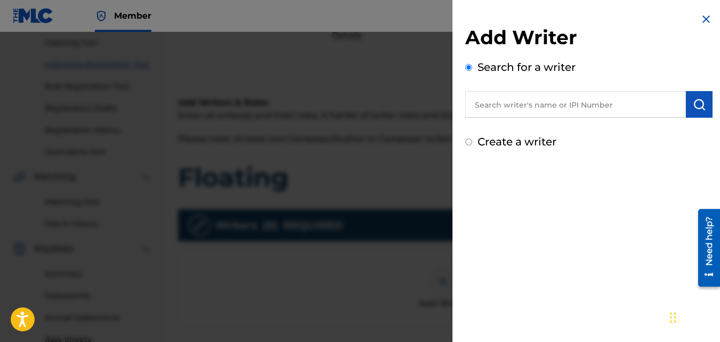
click at [480, 141] on label "Create a writer" at bounding box center [517, 141] width 79 height 13
click at [472, 141] on input "Create a writer" at bounding box center [468, 142] width 7 height 7
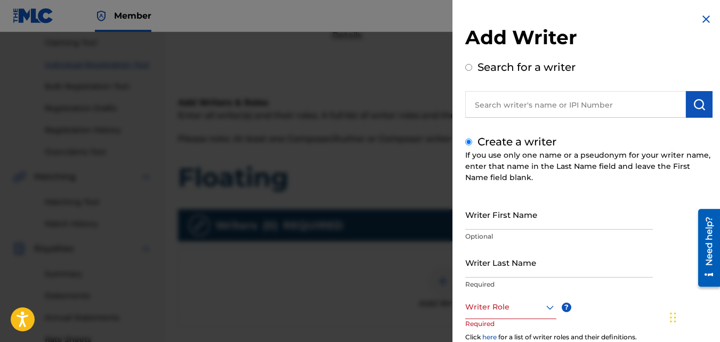
scroll to position [65, 0]
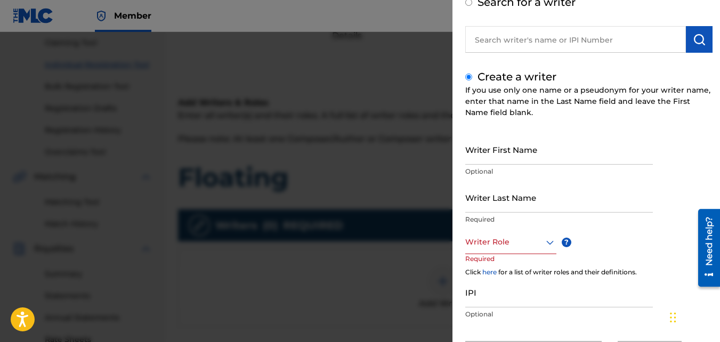
click at [501, 159] on input "Writer First Name" at bounding box center [559, 149] width 188 height 30
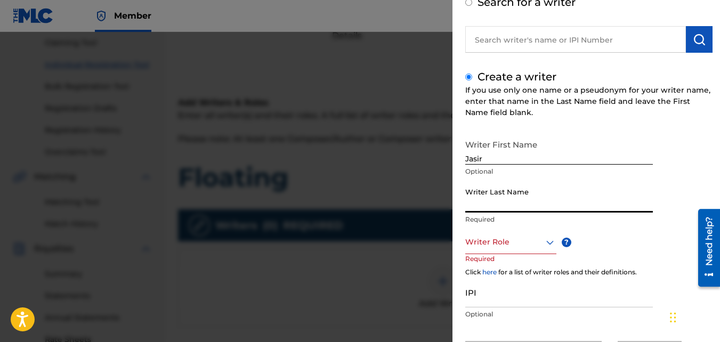
click at [496, 196] on input "Writer Last Name" at bounding box center [559, 197] width 188 height 30
click at [504, 242] on div at bounding box center [510, 242] width 91 height 13
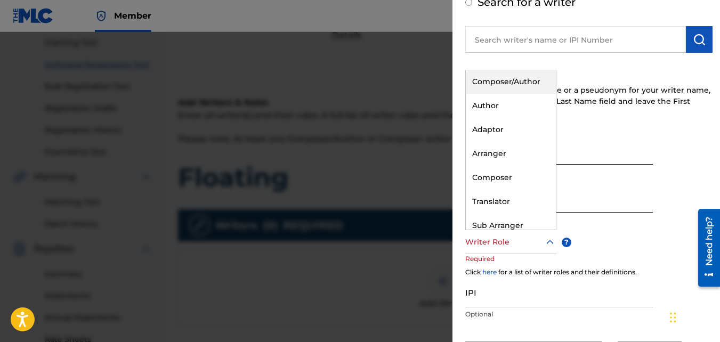
click at [498, 86] on div "Composer/Author" at bounding box center [511, 82] width 90 height 24
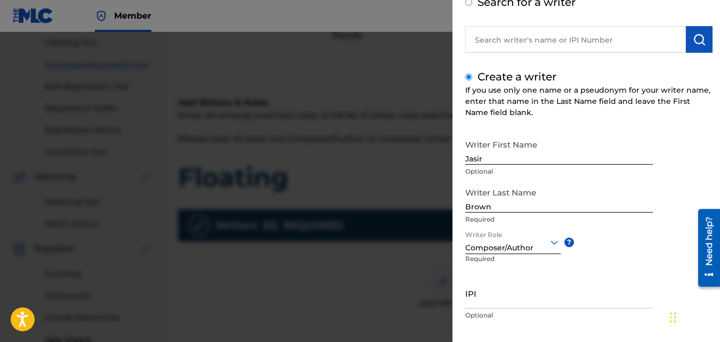
scroll to position [120, 0]
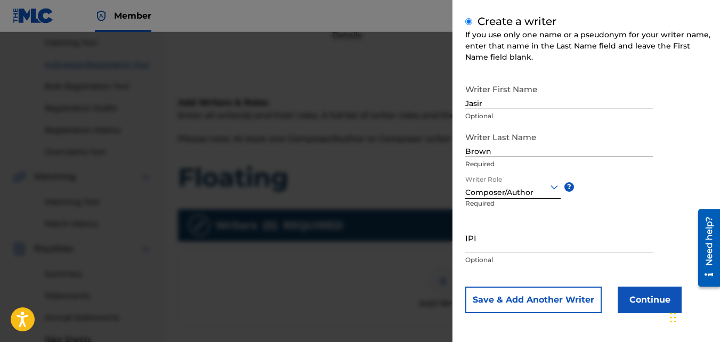
click at [649, 292] on button "Continue" at bounding box center [650, 300] width 64 height 27
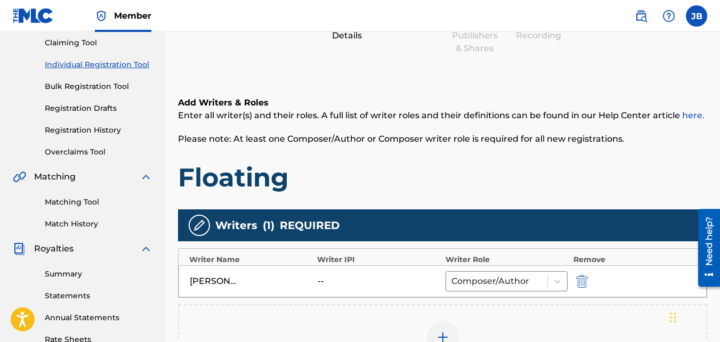
click at [606, 272] on div "Jasir Brown -- Composer/Author" at bounding box center [443, 281] width 528 height 32
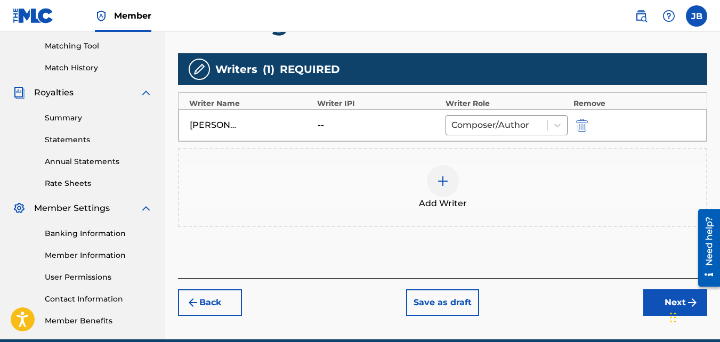
scroll to position [272, 0]
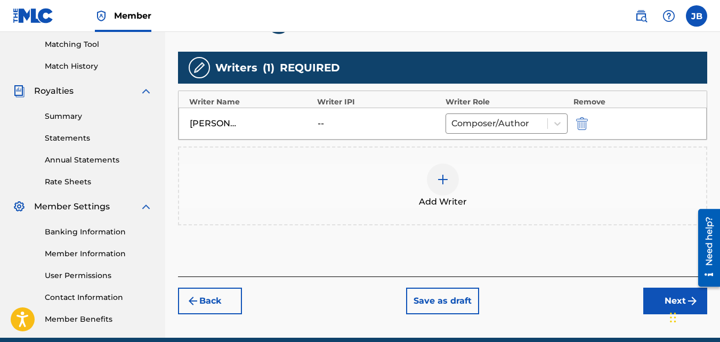
click at [655, 296] on button "Next" at bounding box center [675, 301] width 64 height 27
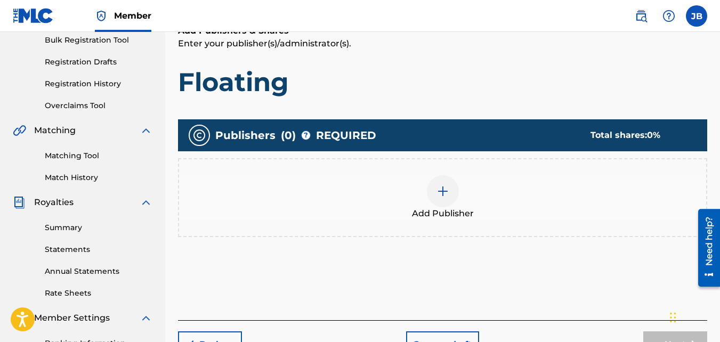
scroll to position [174, 0]
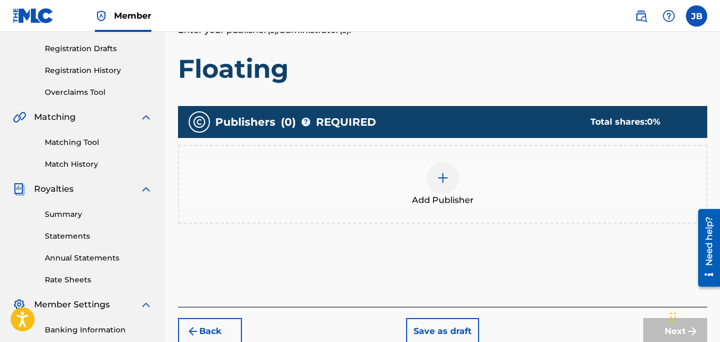
click at [438, 207] on div "Add Publisher" at bounding box center [442, 184] width 529 height 79
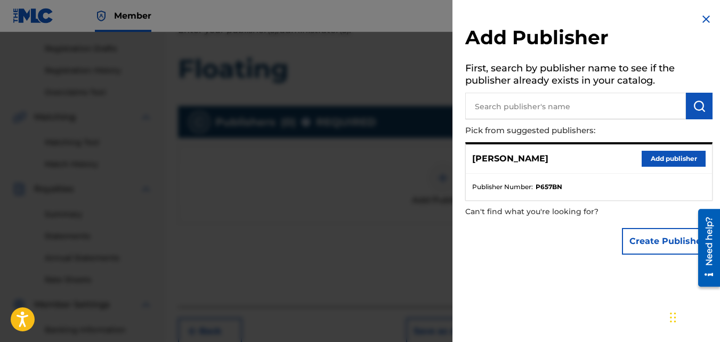
click at [643, 160] on button "Add publisher" at bounding box center [674, 159] width 64 height 16
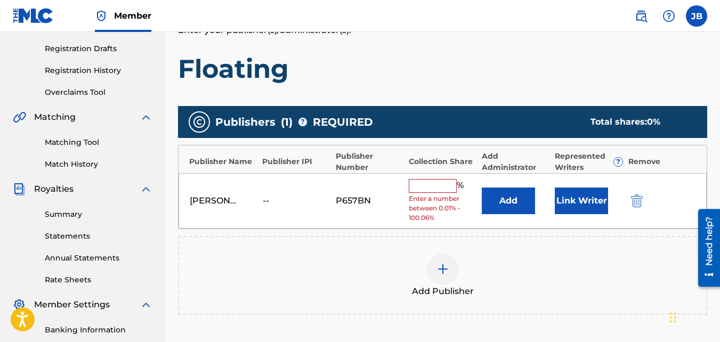
click at [446, 190] on input "text" at bounding box center [433, 186] width 48 height 14
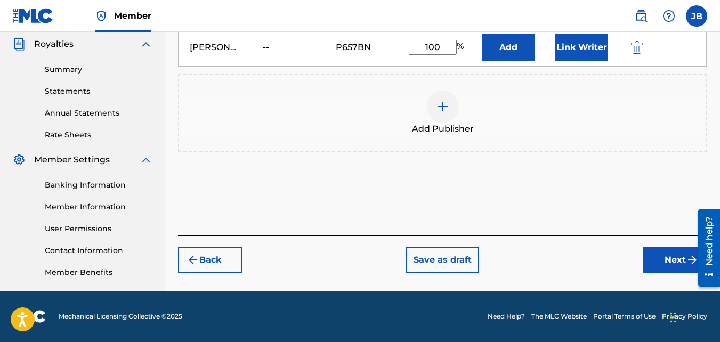
click at [657, 250] on button "Next" at bounding box center [675, 260] width 64 height 27
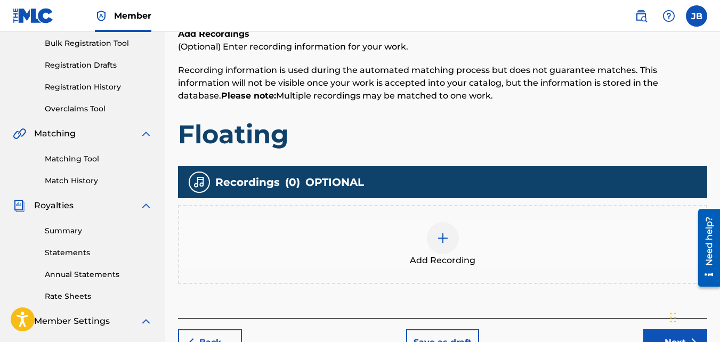
scroll to position [160, 0]
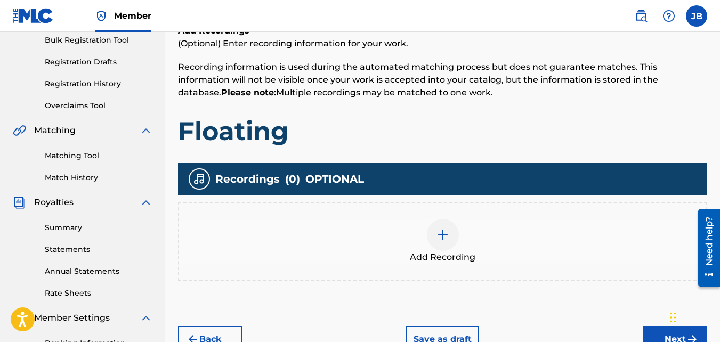
click at [424, 238] on div "Add Recording" at bounding box center [442, 241] width 527 height 45
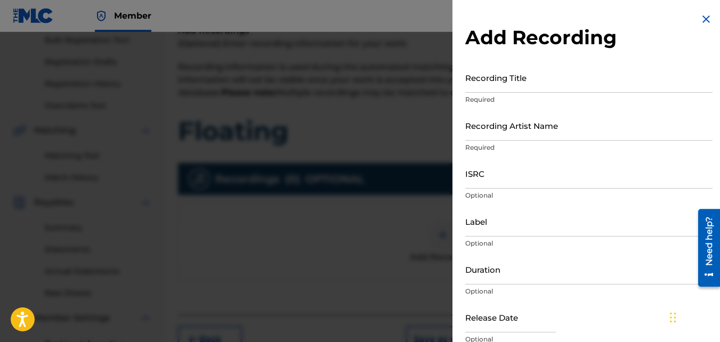
click at [560, 75] on input "Recording Title" at bounding box center [588, 77] width 247 height 30
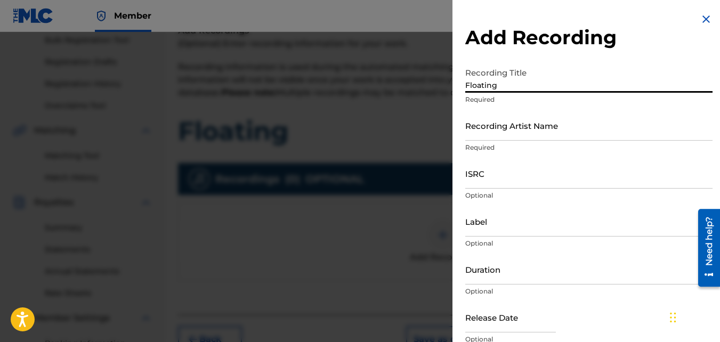
click at [538, 120] on input "Recording Artist Name" at bounding box center [588, 125] width 247 height 30
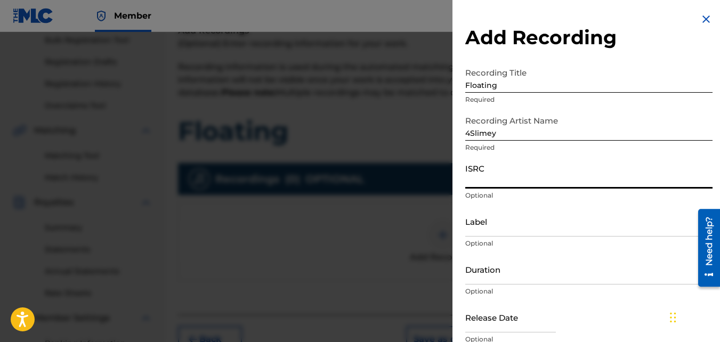
paste input "QZKUS2121948"
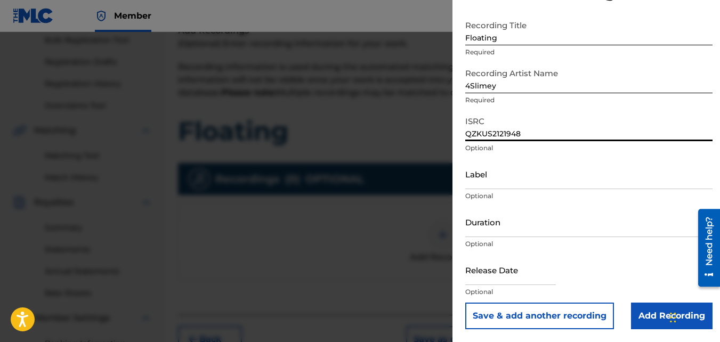
click at [652, 323] on input "Add Recording" at bounding box center [672, 316] width 82 height 27
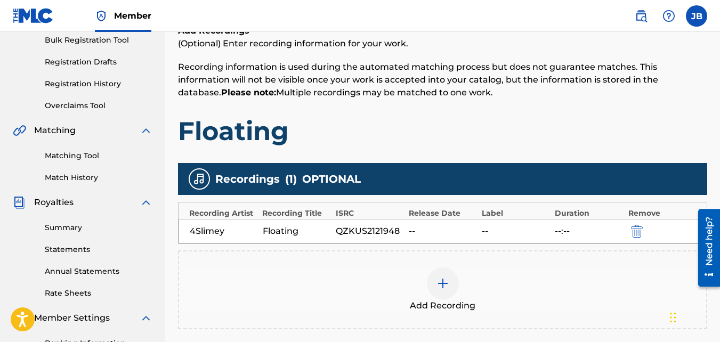
scroll to position [319, 0]
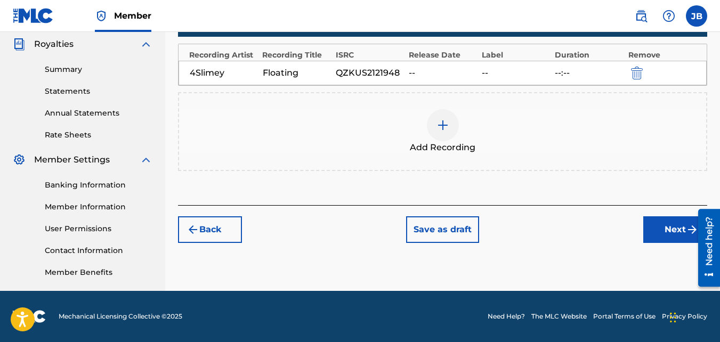
click at [648, 223] on button "Next" at bounding box center [675, 229] width 64 height 27
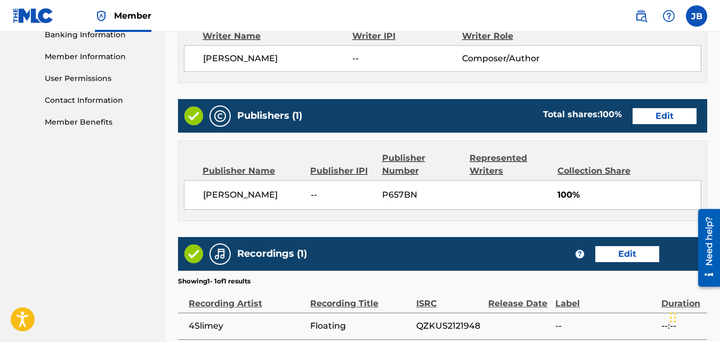
scroll to position [572, 0]
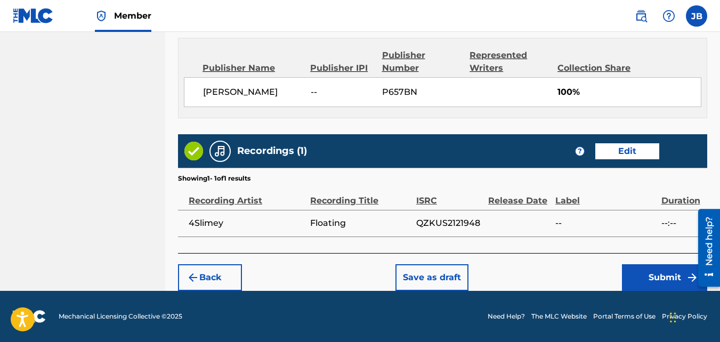
click at [631, 270] on button "Submit" at bounding box center [664, 277] width 85 height 27
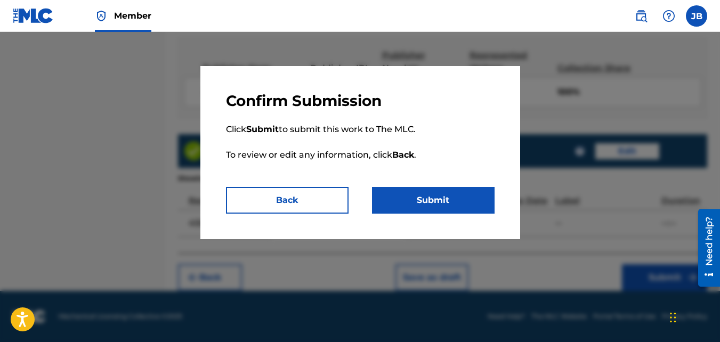
click at [412, 197] on button "Submit" at bounding box center [433, 200] width 123 height 27
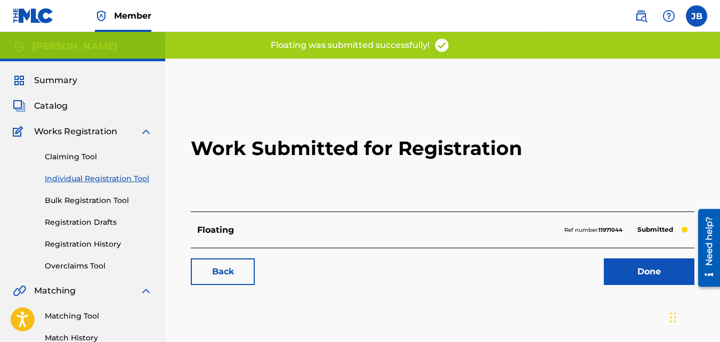
click at [229, 263] on link "Back" at bounding box center [223, 272] width 64 height 27
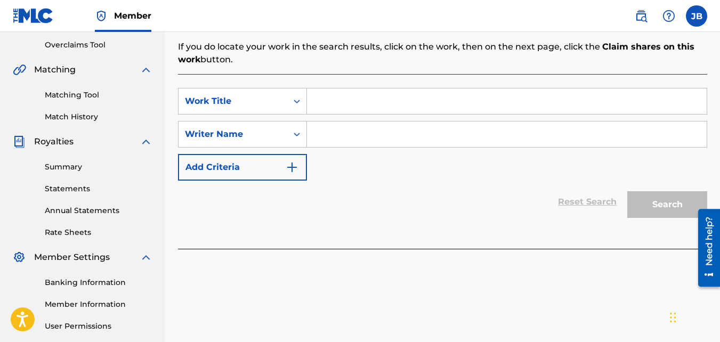
scroll to position [228, 0]
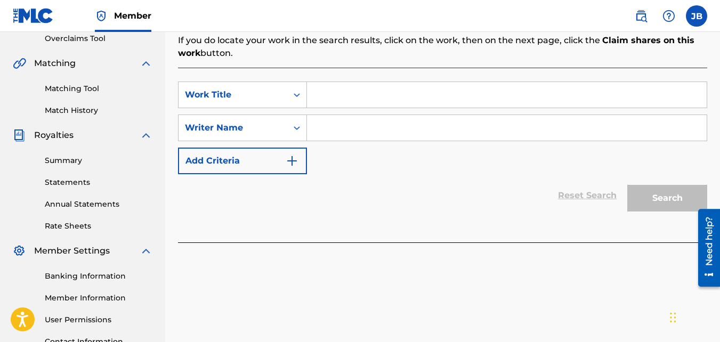
click at [349, 102] on input "Search Form" at bounding box center [507, 95] width 400 height 26
click at [356, 128] on input "Search Form" at bounding box center [507, 128] width 400 height 26
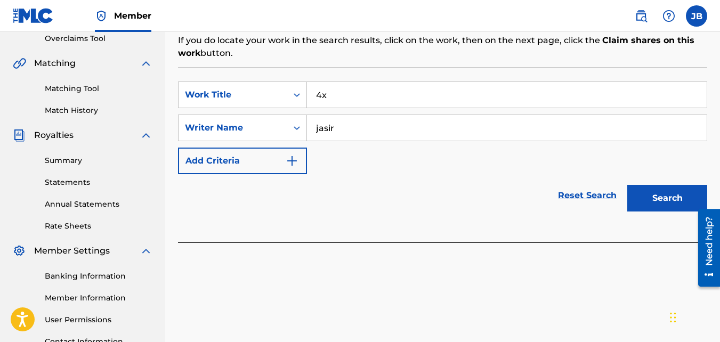
click at [627, 185] on button "Search" at bounding box center [667, 198] width 80 height 27
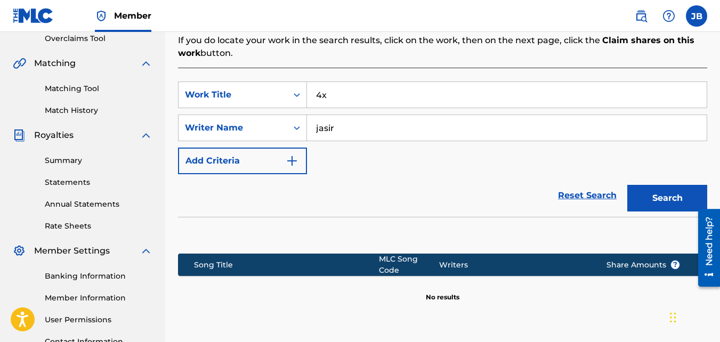
scroll to position [319, 0]
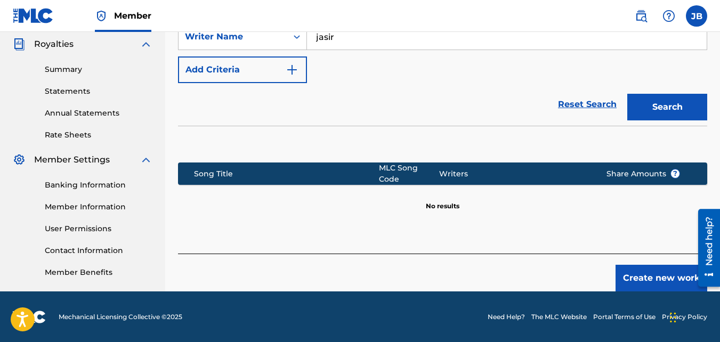
click at [644, 269] on button "Create new work" at bounding box center [662, 278] width 92 height 27
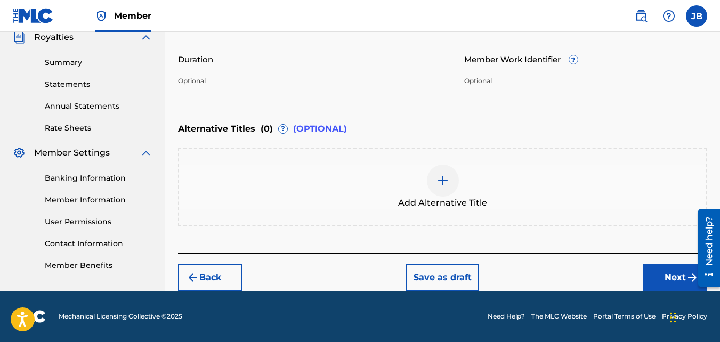
click at [648, 272] on button "Next" at bounding box center [675, 277] width 64 height 27
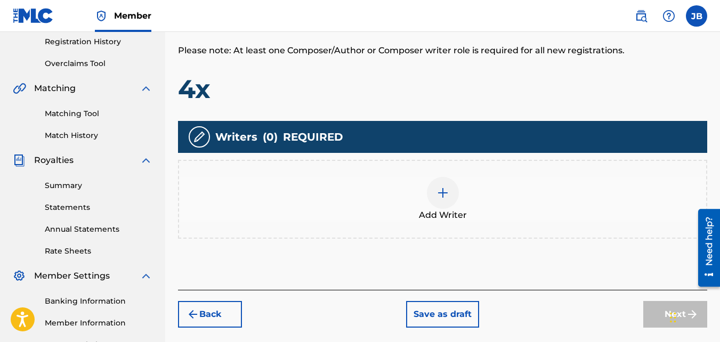
scroll to position [212, 0]
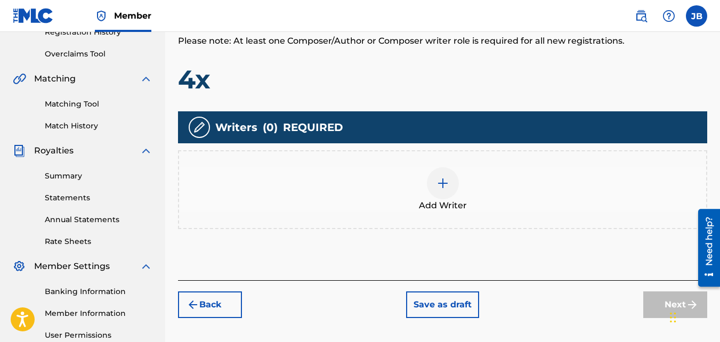
click at [452, 187] on div at bounding box center [443, 183] width 32 height 32
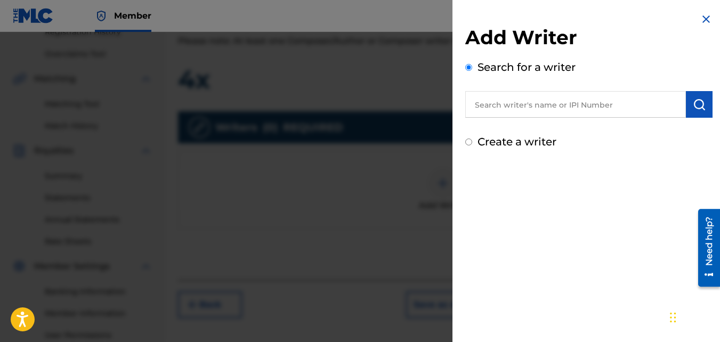
click at [495, 143] on label "Create a writer" at bounding box center [517, 141] width 79 height 13
click at [472, 143] on input "Create a writer" at bounding box center [468, 142] width 7 height 7
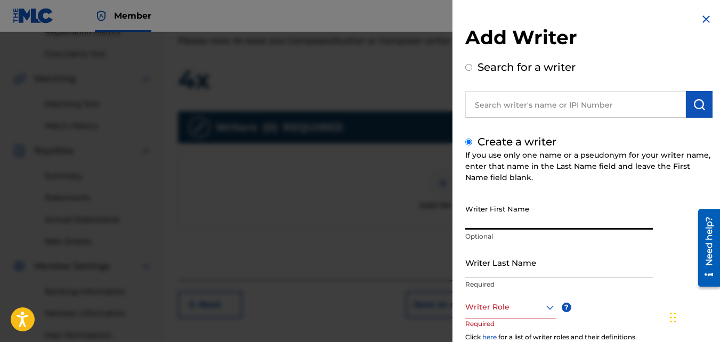
click at [514, 222] on input "Writer First Name" at bounding box center [559, 214] width 188 height 30
click at [516, 255] on input "Writer Last Name" at bounding box center [559, 262] width 188 height 30
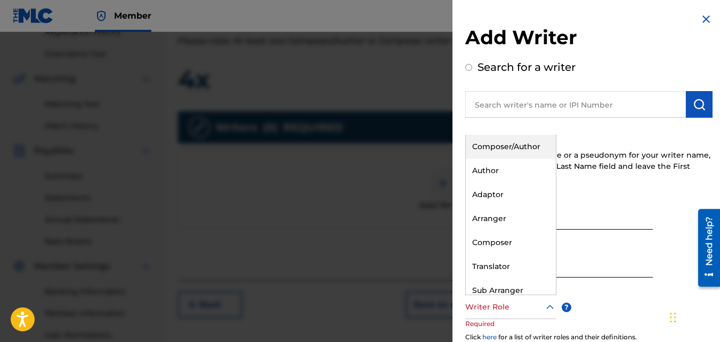
click at [508, 307] on div at bounding box center [510, 307] width 91 height 13
click at [511, 154] on div "Composer/Author" at bounding box center [511, 147] width 90 height 24
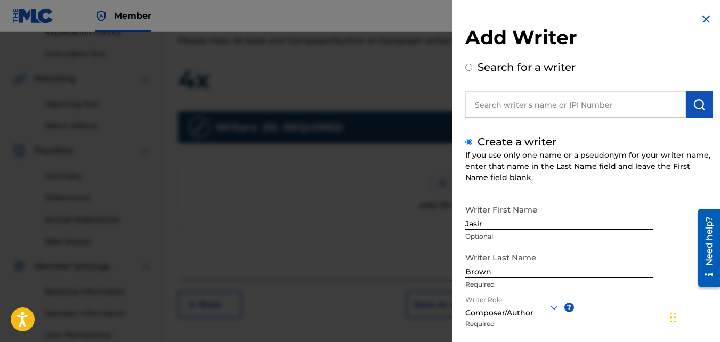
scroll to position [120, 0]
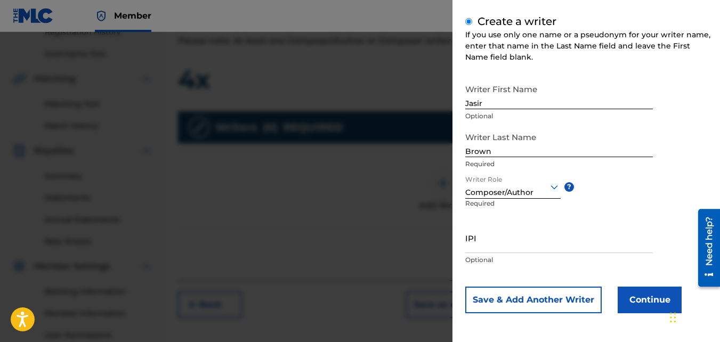
click at [635, 292] on button "Continue" at bounding box center [650, 300] width 64 height 27
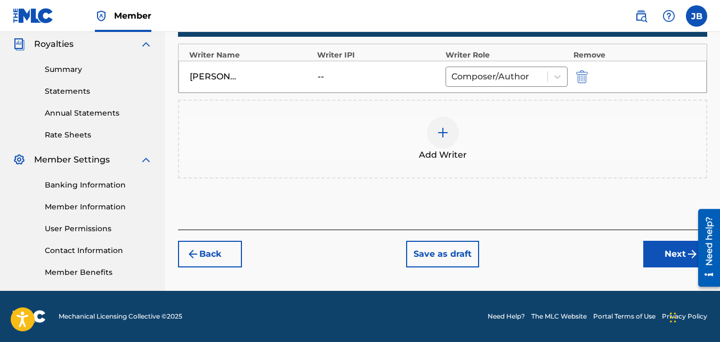
click at [662, 245] on button "Next" at bounding box center [675, 254] width 64 height 27
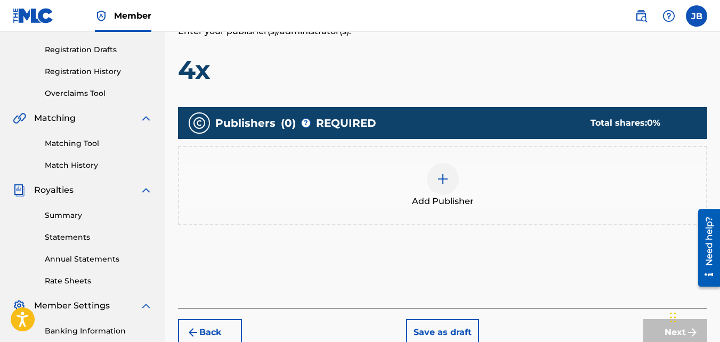
scroll to position [175, 0]
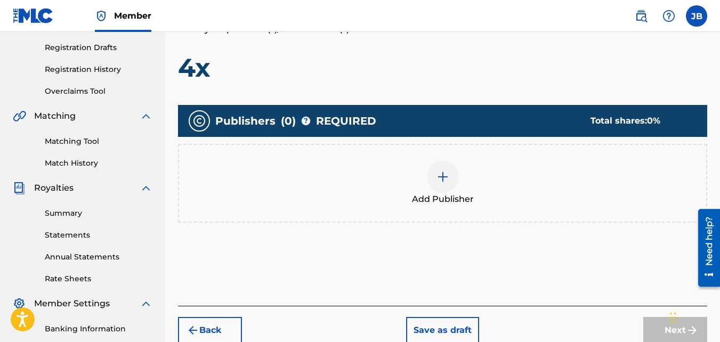
click at [456, 175] on div at bounding box center [443, 177] width 32 height 32
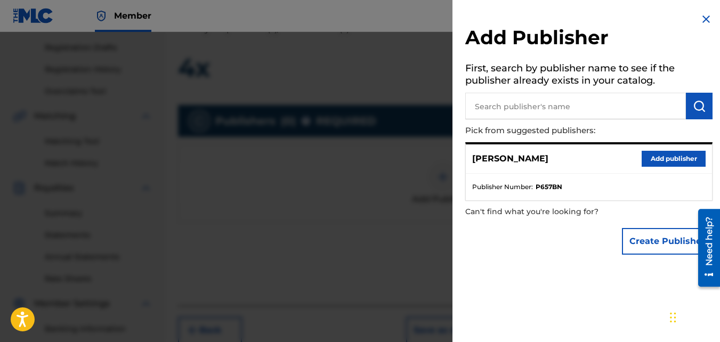
click at [656, 151] on button "Add publisher" at bounding box center [674, 159] width 64 height 16
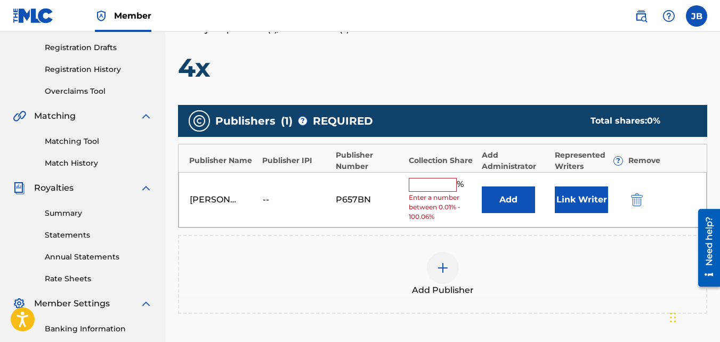
click at [426, 188] on input "text" at bounding box center [433, 185] width 48 height 14
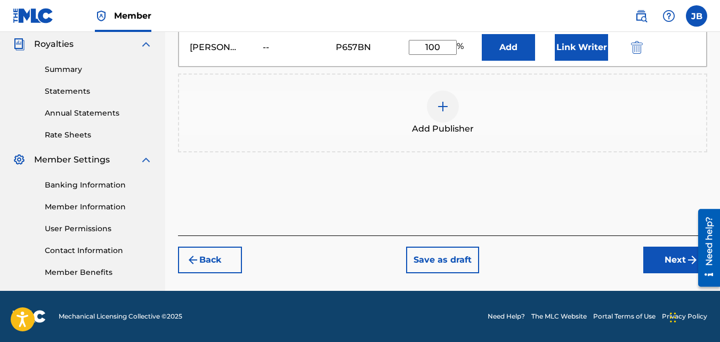
click at [662, 253] on button "Next" at bounding box center [675, 260] width 64 height 27
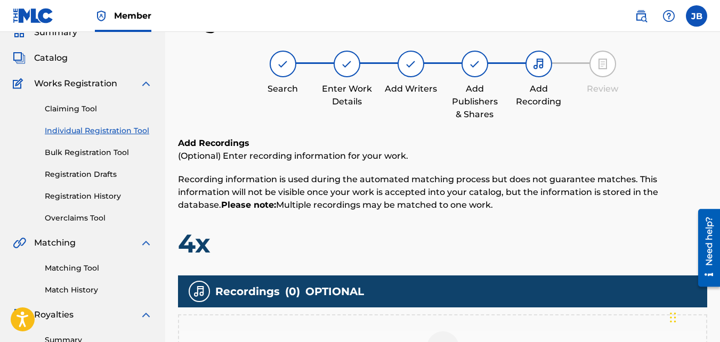
scroll to position [319, 0]
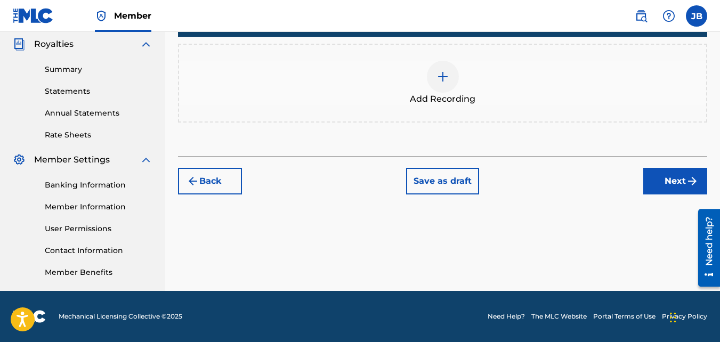
click at [493, 86] on div "Add Recording" at bounding box center [442, 83] width 527 height 45
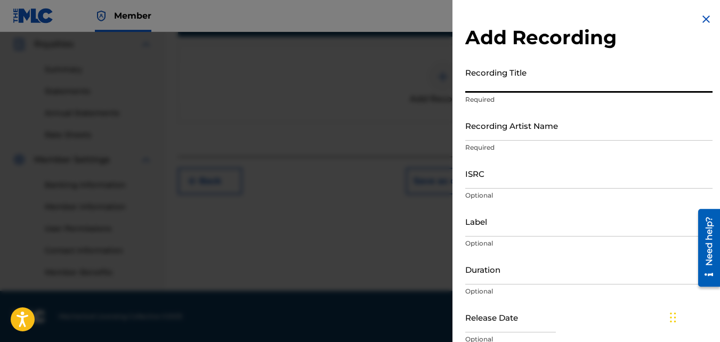
click at [509, 65] on input "Recording Title" at bounding box center [588, 77] width 247 height 30
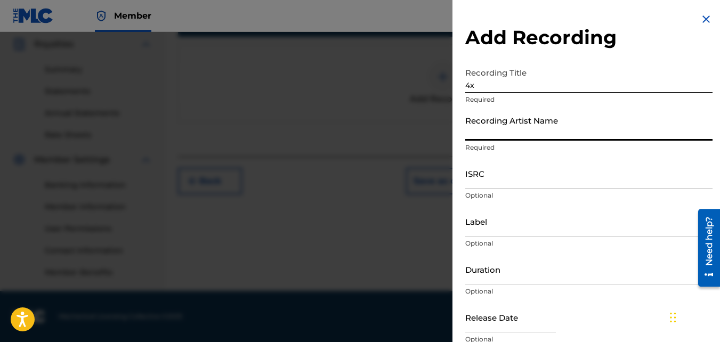
click at [503, 137] on input "Recording Artist Name" at bounding box center [588, 125] width 247 height 30
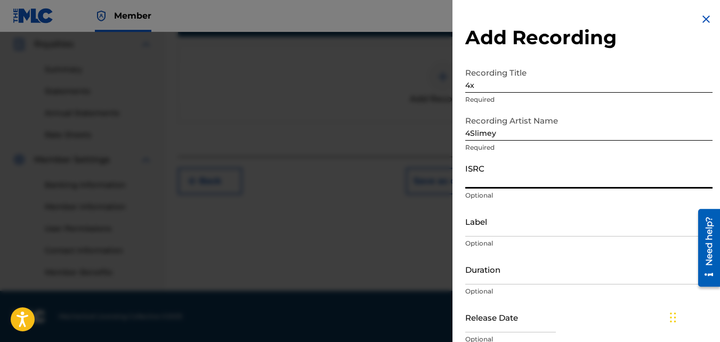
paste input "QZKUS2120843"
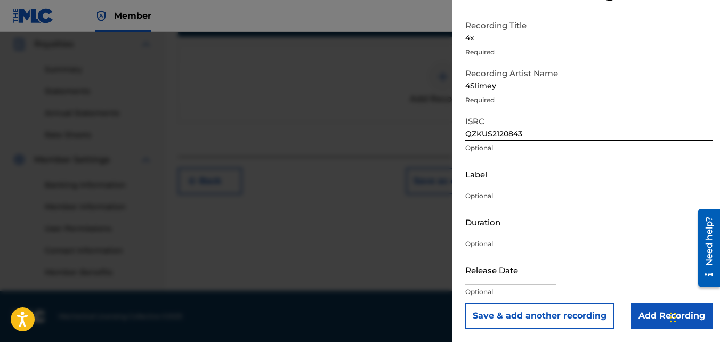
click at [637, 309] on input "Add Recording" at bounding box center [672, 316] width 82 height 27
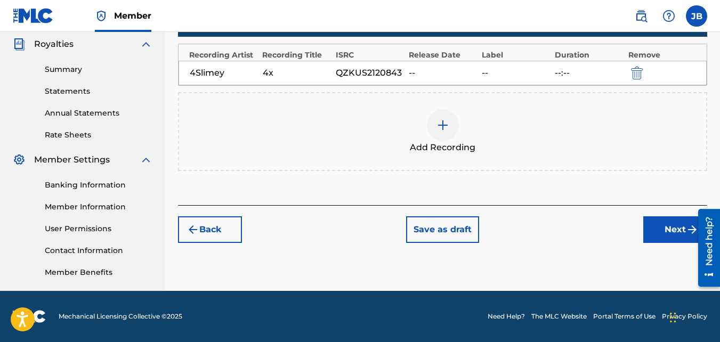
click at [642, 233] on div "Back Save as draft Next" at bounding box center [442, 224] width 529 height 38
click at [651, 231] on button "Next" at bounding box center [675, 229] width 64 height 27
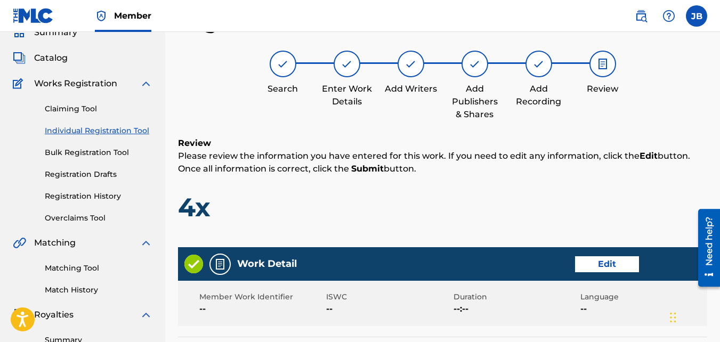
scroll to position [572, 0]
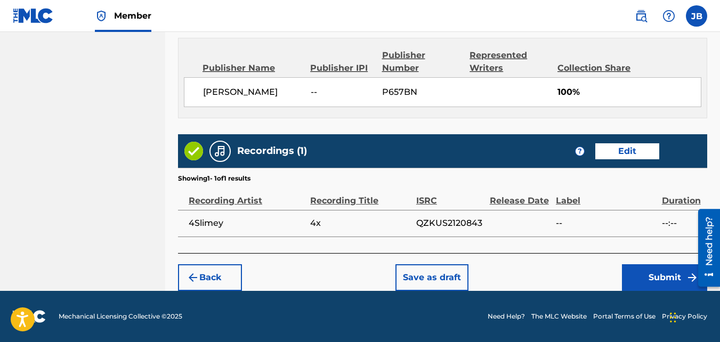
click at [650, 278] on button "Submit" at bounding box center [664, 277] width 85 height 27
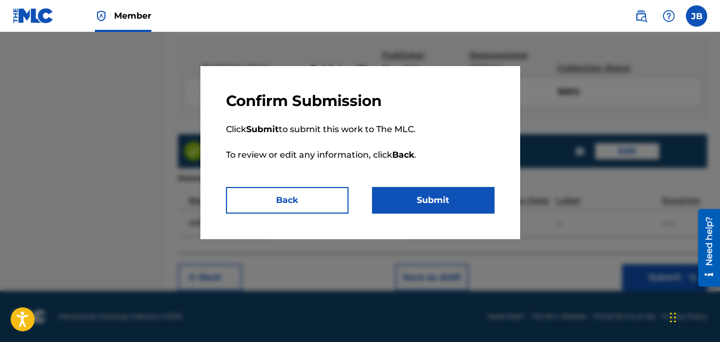
click at [487, 191] on button "Submit" at bounding box center [433, 200] width 123 height 27
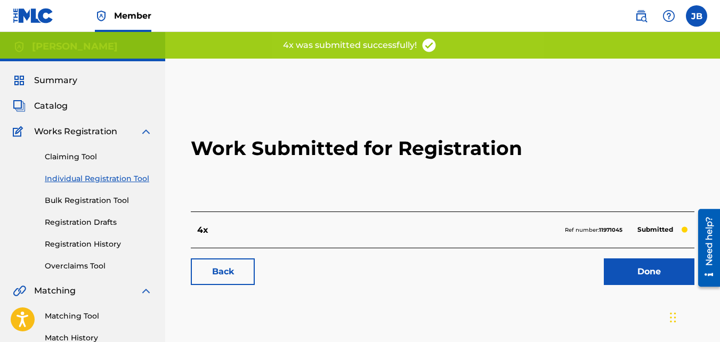
click at [251, 260] on link "Back" at bounding box center [223, 272] width 64 height 27
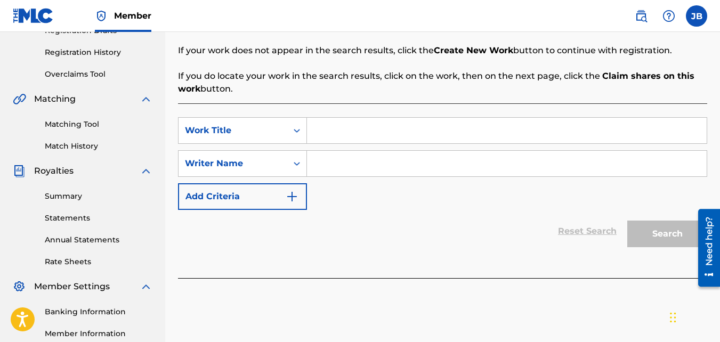
scroll to position [192, 0]
click at [338, 142] on input "Search Form" at bounding box center [507, 130] width 400 height 26
click at [340, 149] on div "SearchWithCriteria41071e9b-d76c-4343-b78e-ae05c22d8fb8 Work Title Golden Search…" at bounding box center [442, 163] width 529 height 93
click at [341, 168] on input "Search Form" at bounding box center [507, 163] width 400 height 26
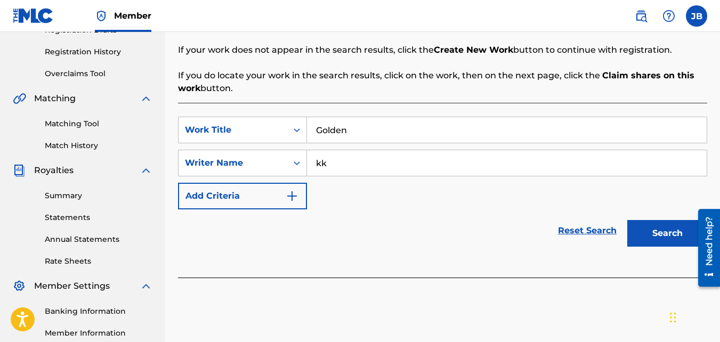
click at [627, 220] on button "Search" at bounding box center [667, 233] width 80 height 27
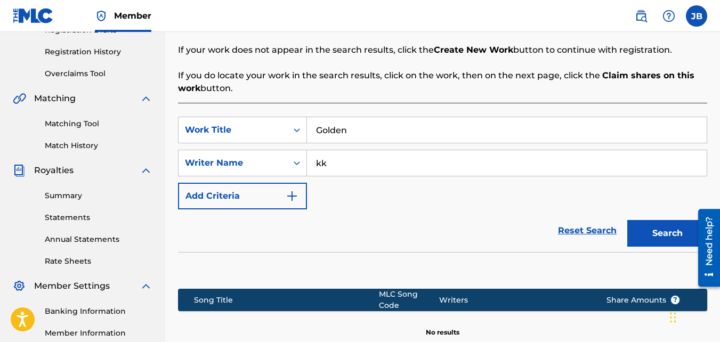
scroll to position [319, 0]
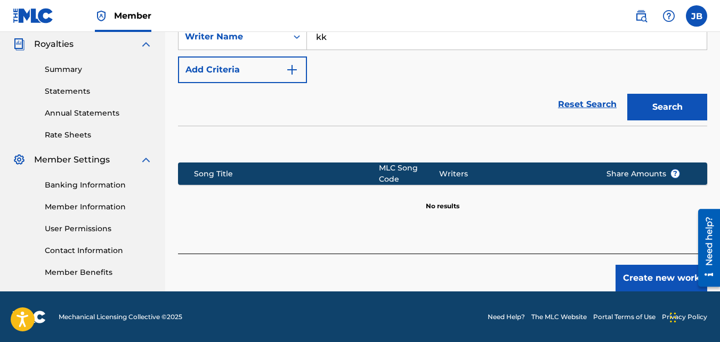
click at [618, 265] on button "Create new work" at bounding box center [662, 278] width 92 height 27
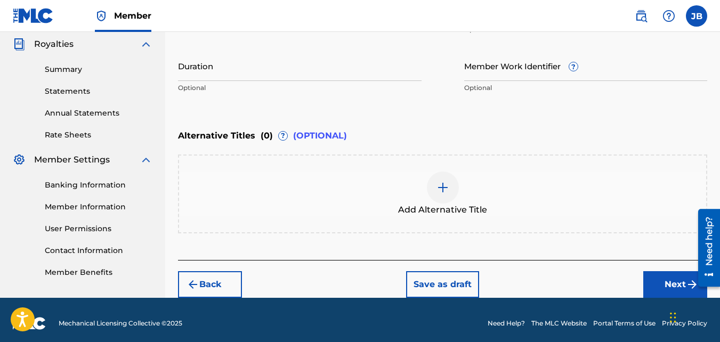
scroll to position [326, 0]
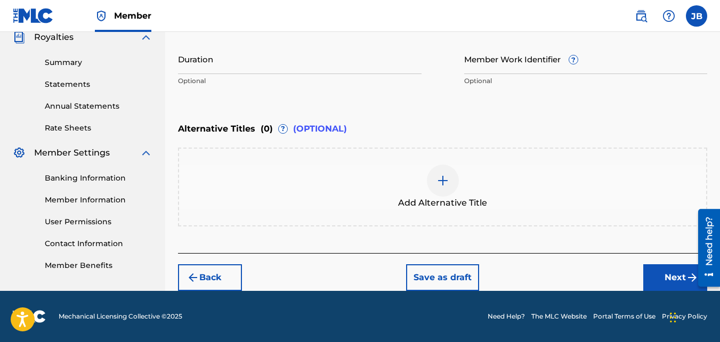
click at [661, 274] on button "Next" at bounding box center [675, 277] width 64 height 27
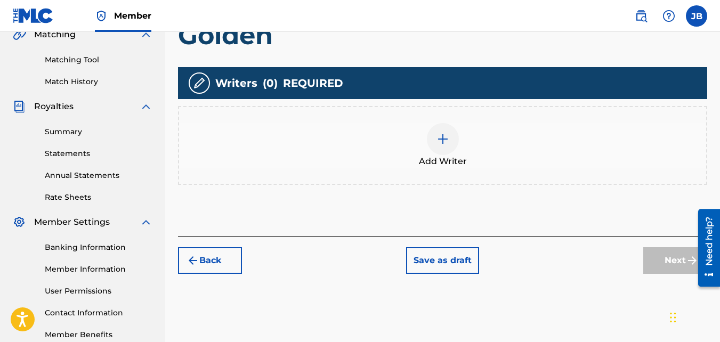
scroll to position [257, 0]
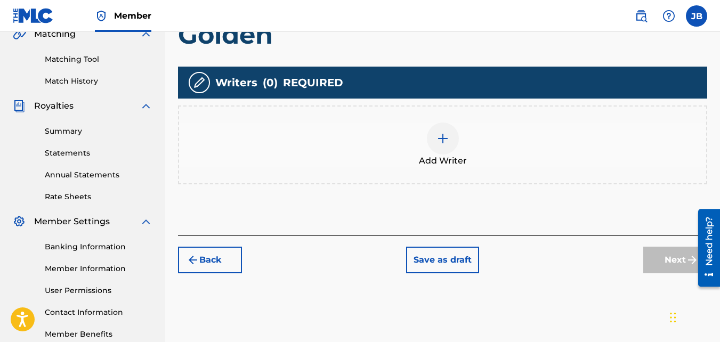
click at [469, 181] on div "Add Writer" at bounding box center [442, 145] width 529 height 79
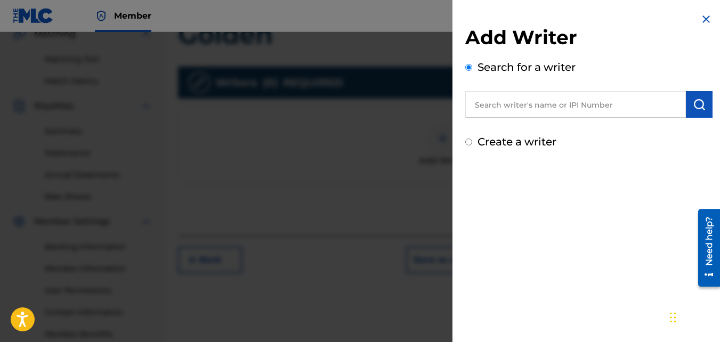
click at [469, 142] on input "Create a writer" at bounding box center [468, 142] width 7 height 7
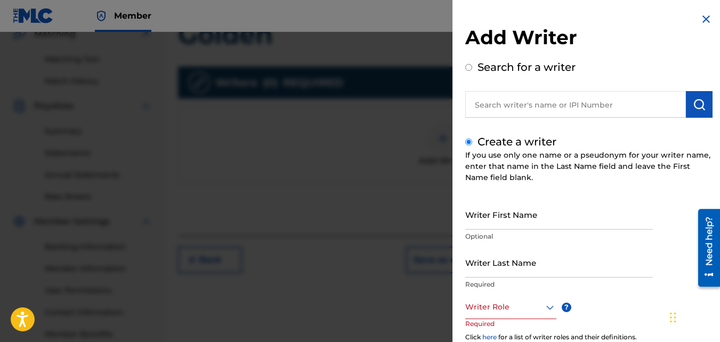
click at [501, 211] on input "Writer First Name" at bounding box center [559, 214] width 188 height 30
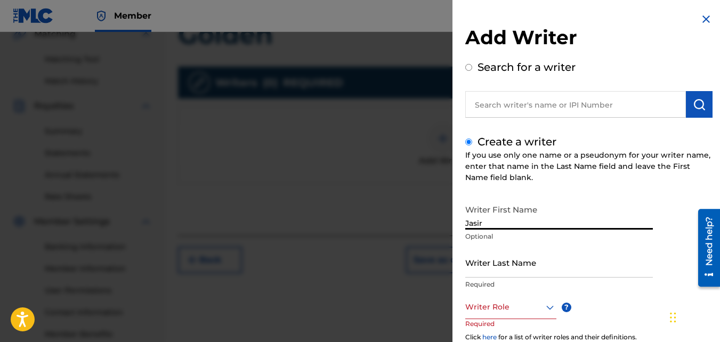
click at [496, 260] on input "Writer Last Name" at bounding box center [559, 262] width 188 height 30
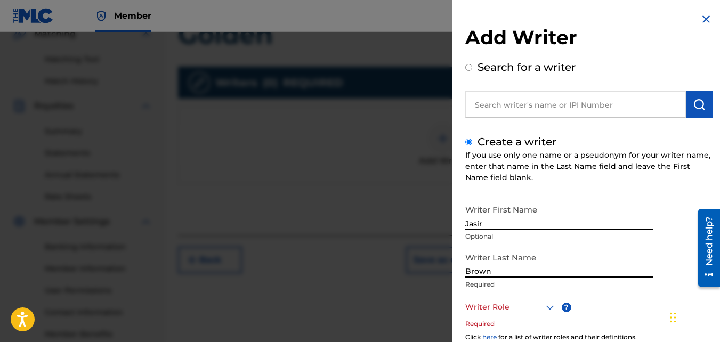
scroll to position [119, 0]
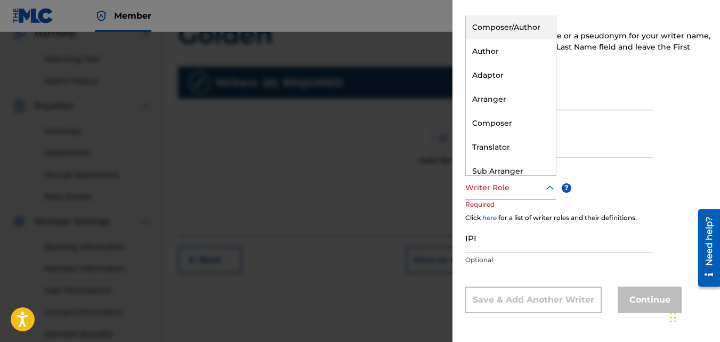
click at [510, 196] on div "Writer Role" at bounding box center [510, 188] width 91 height 24
click at [499, 22] on div "Composer/Author" at bounding box center [511, 27] width 90 height 24
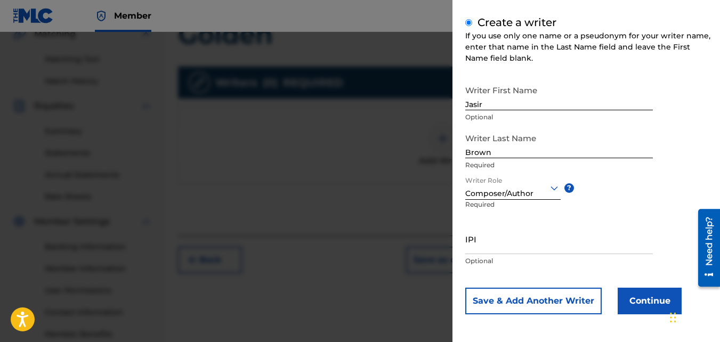
click at [636, 296] on button "Continue" at bounding box center [650, 301] width 64 height 27
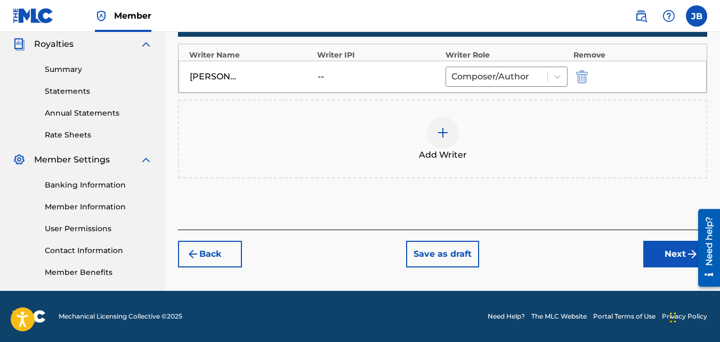
click at [671, 254] on button "Next" at bounding box center [675, 254] width 64 height 27
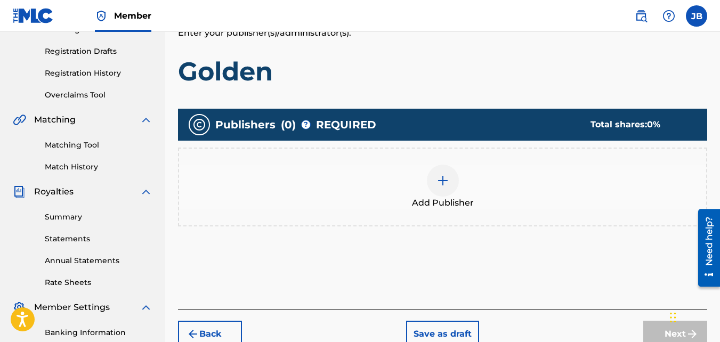
scroll to position [174, 0]
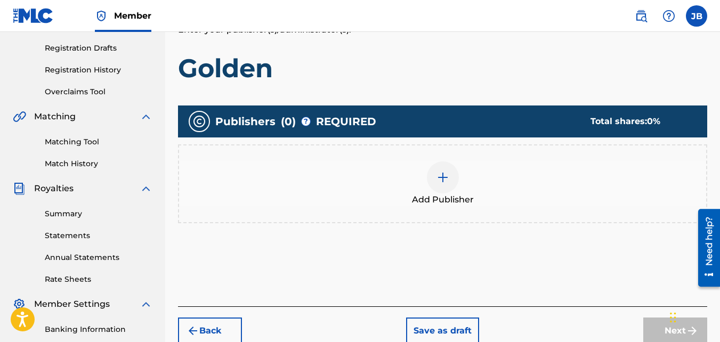
click at [454, 175] on div at bounding box center [443, 178] width 32 height 32
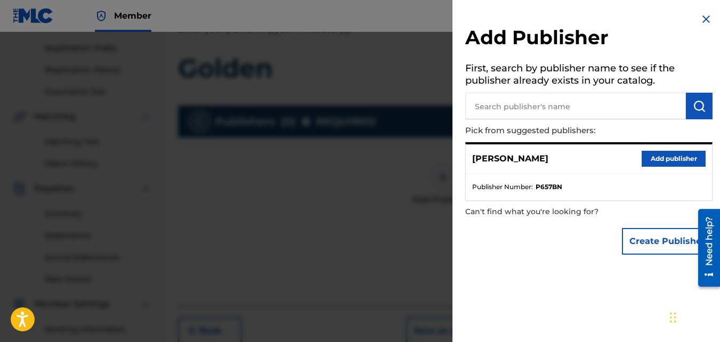
click at [642, 160] on button "Add publisher" at bounding box center [674, 159] width 64 height 16
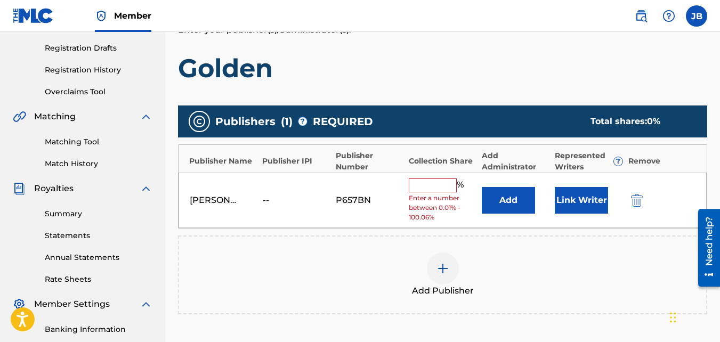
click at [413, 183] on input "text" at bounding box center [433, 186] width 48 height 14
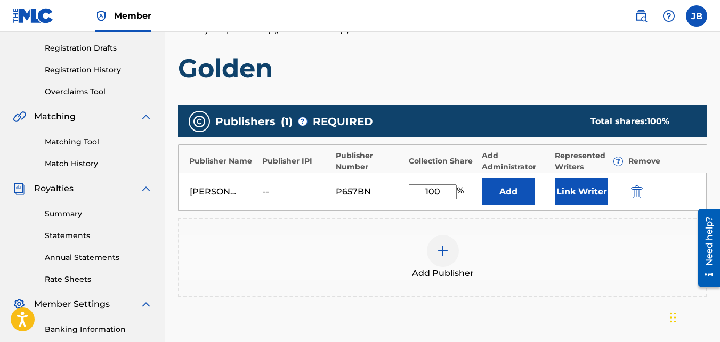
scroll to position [319, 0]
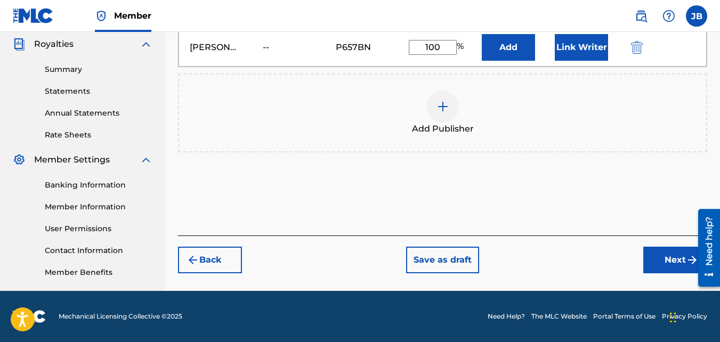
click at [656, 261] on button "Next" at bounding box center [675, 260] width 64 height 27
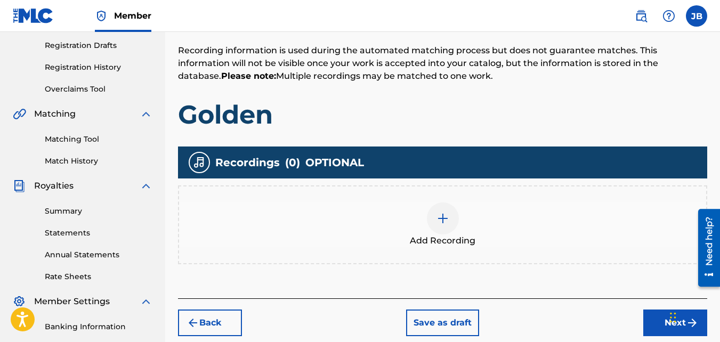
scroll to position [179, 0]
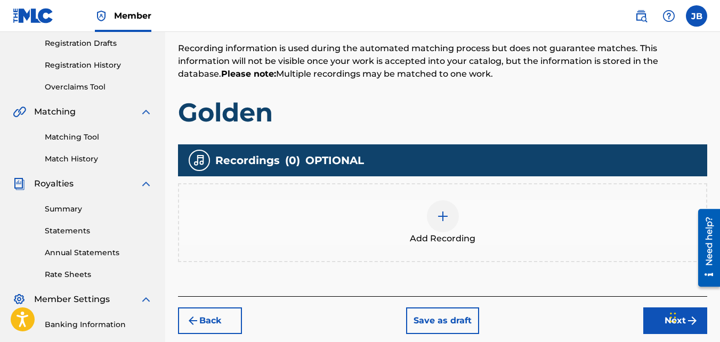
click at [448, 233] on span "Add Recording" at bounding box center [443, 238] width 66 height 13
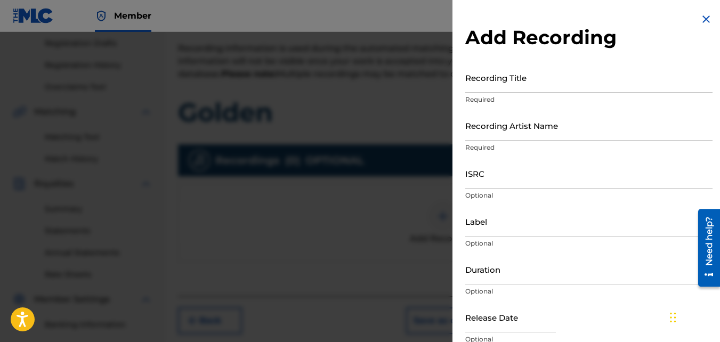
click at [500, 91] on input "Recording Title" at bounding box center [588, 77] width 247 height 30
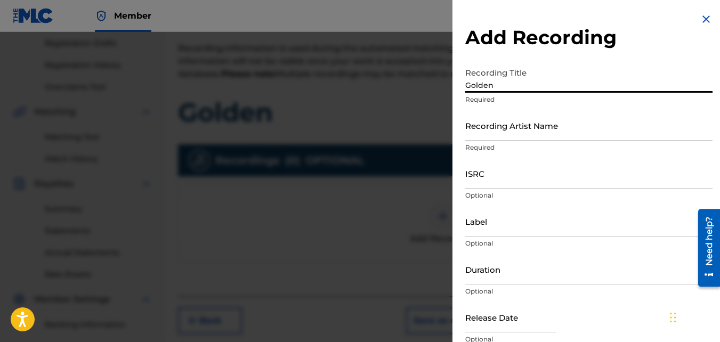
click at [505, 119] on input "Recording Artist Name" at bounding box center [588, 125] width 247 height 30
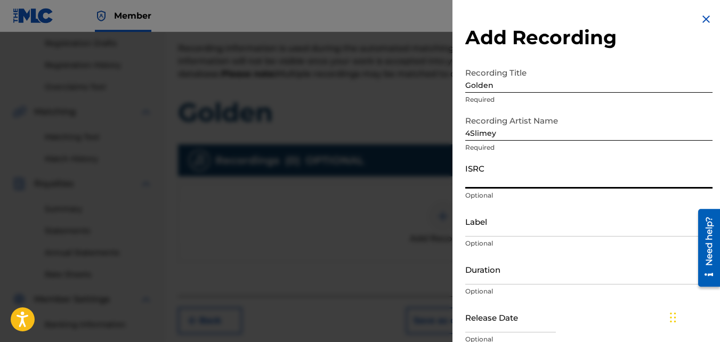
click at [504, 185] on input "ISRC" at bounding box center [588, 173] width 247 height 30
paste input "QZKUS2120643"
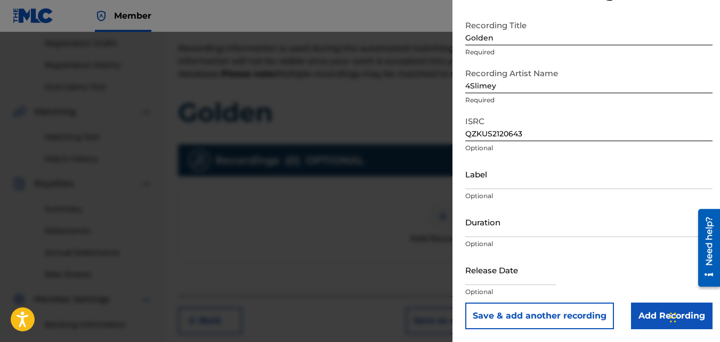
click at [643, 309] on input "Add Recording" at bounding box center [672, 316] width 82 height 27
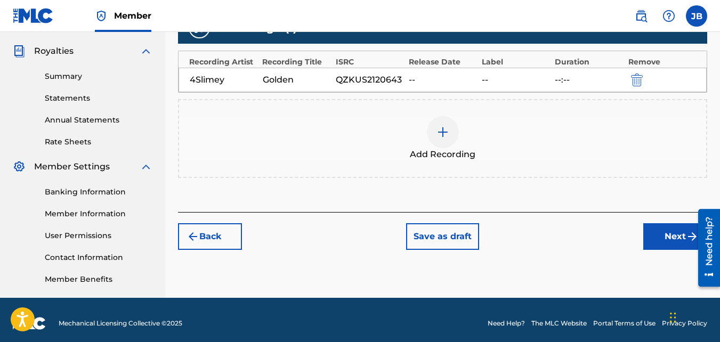
click at [658, 232] on button "Next" at bounding box center [675, 236] width 64 height 27
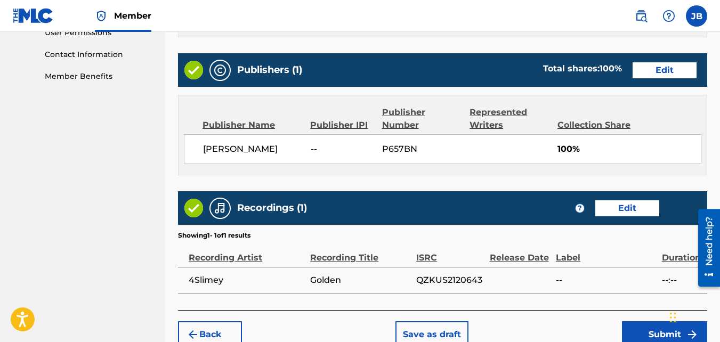
scroll to position [572, 0]
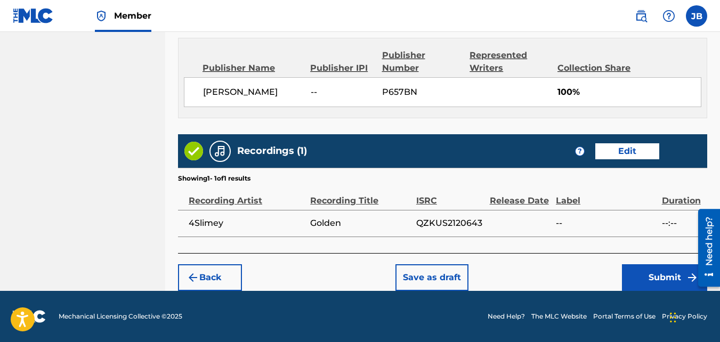
click at [632, 266] on button "Submit" at bounding box center [664, 277] width 85 height 27
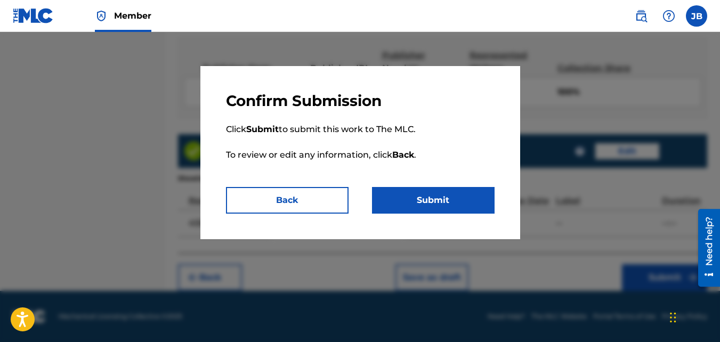
click at [478, 210] on button "Submit" at bounding box center [433, 200] width 123 height 27
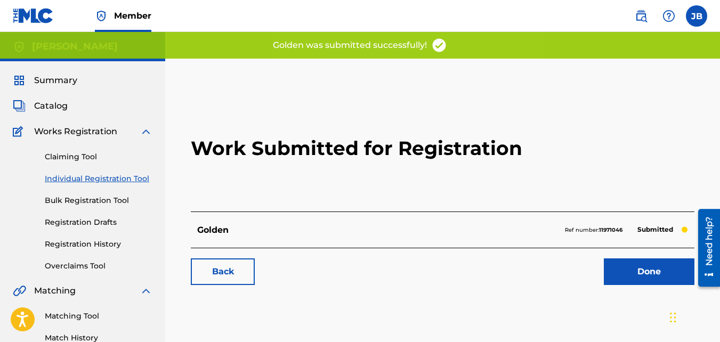
click at [221, 276] on link "Back" at bounding box center [223, 272] width 64 height 27
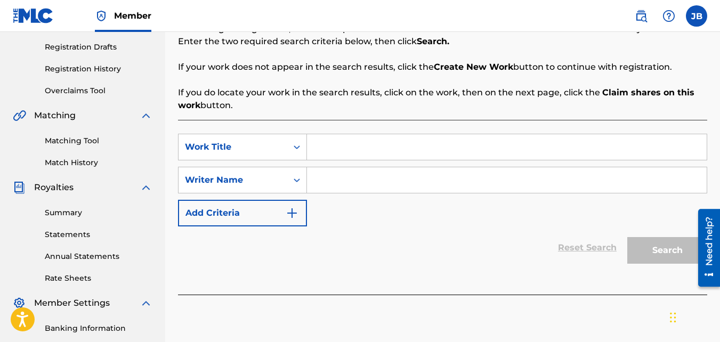
scroll to position [181, 0]
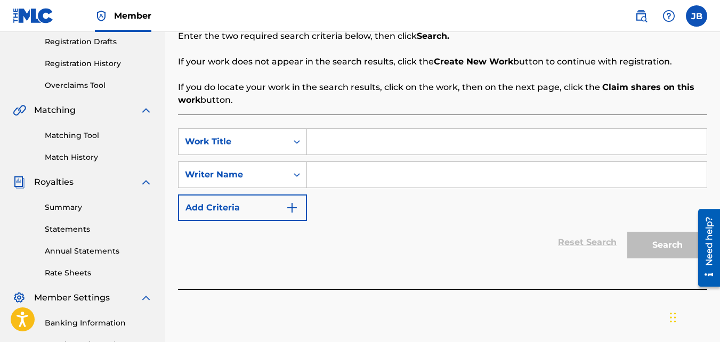
click at [377, 141] on input "Search Form" at bounding box center [507, 142] width 400 height 26
click at [378, 181] on input "Search Form" at bounding box center [507, 175] width 400 height 26
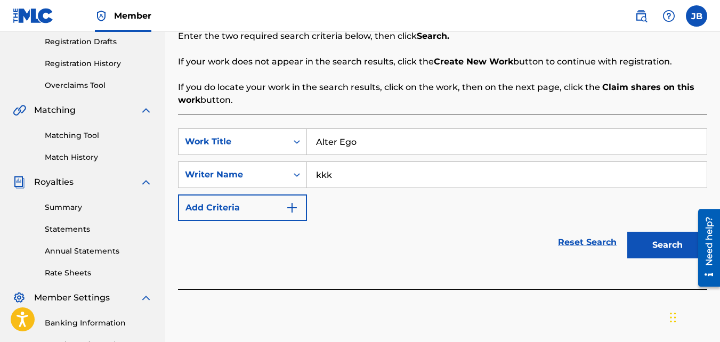
click at [627, 232] on button "Search" at bounding box center [667, 245] width 80 height 27
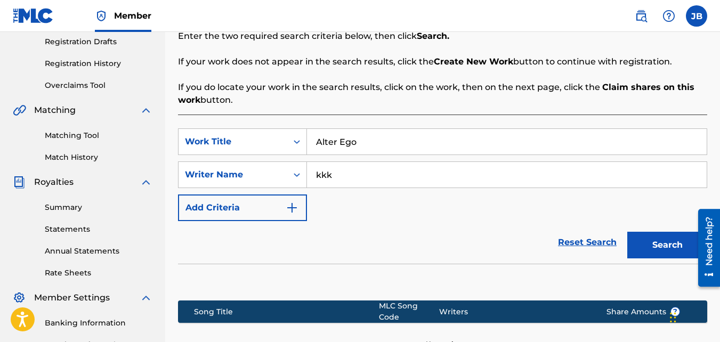
scroll to position [319, 0]
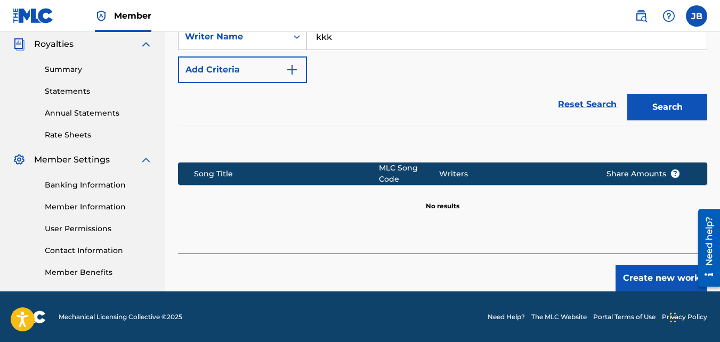
click at [642, 265] on button "Create new work" at bounding box center [662, 278] width 92 height 27
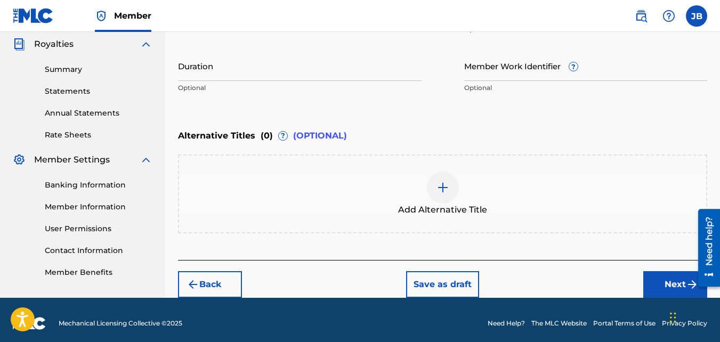
scroll to position [326, 0]
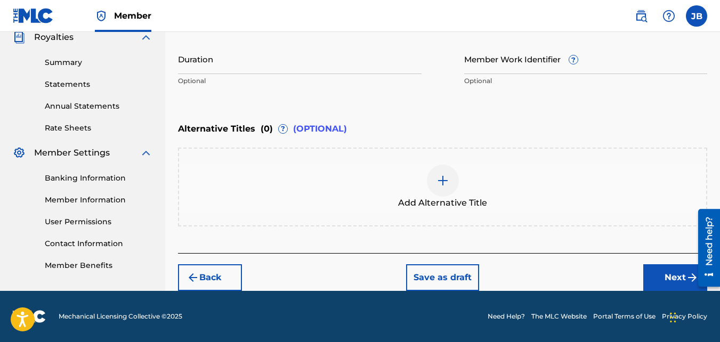
click at [664, 271] on button "Next" at bounding box center [675, 277] width 64 height 27
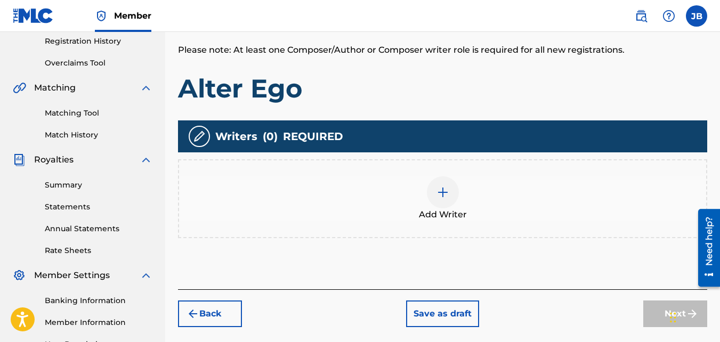
scroll to position [204, 0]
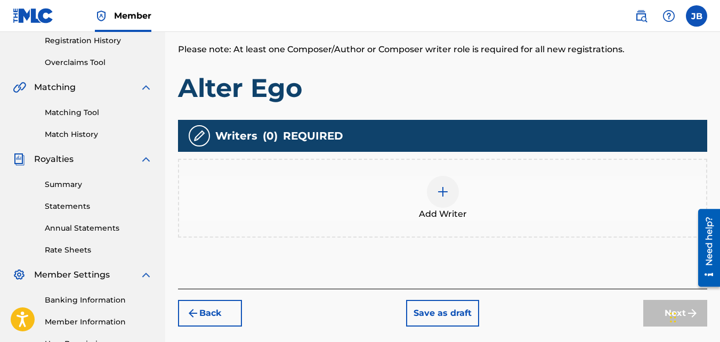
click at [478, 208] on div "Add Writer" at bounding box center [442, 198] width 527 height 45
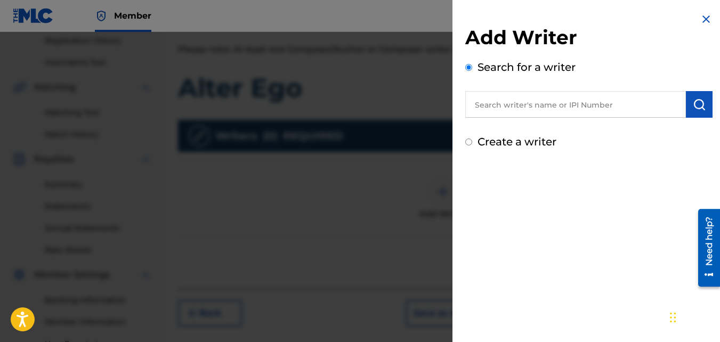
click at [509, 143] on label "Create a writer" at bounding box center [517, 141] width 79 height 13
click at [472, 143] on input "Create a writer" at bounding box center [468, 142] width 7 height 7
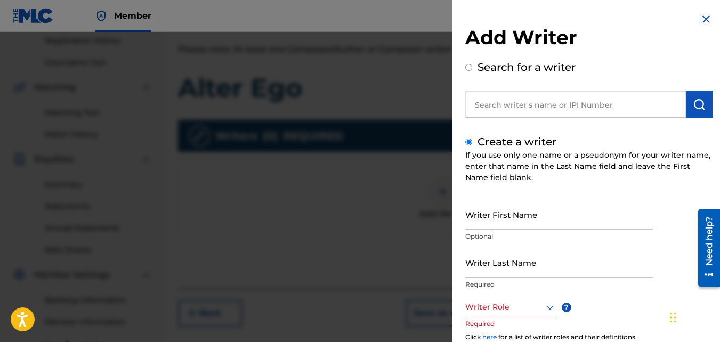
click at [522, 209] on input "Writer First Name" at bounding box center [559, 214] width 188 height 30
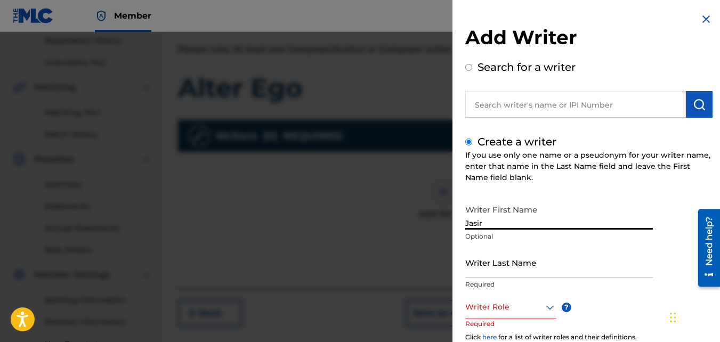
click at [511, 255] on input "Writer Last Name" at bounding box center [559, 262] width 188 height 30
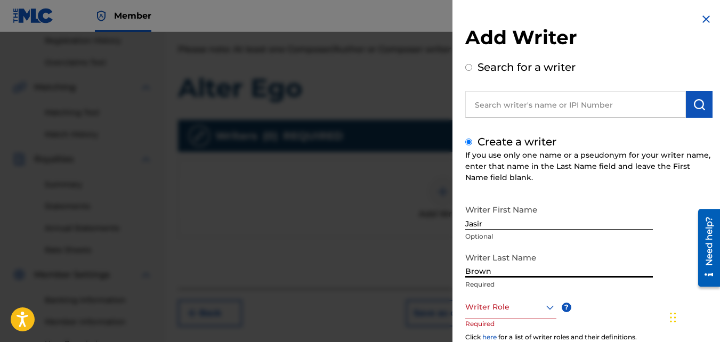
scroll to position [119, 0]
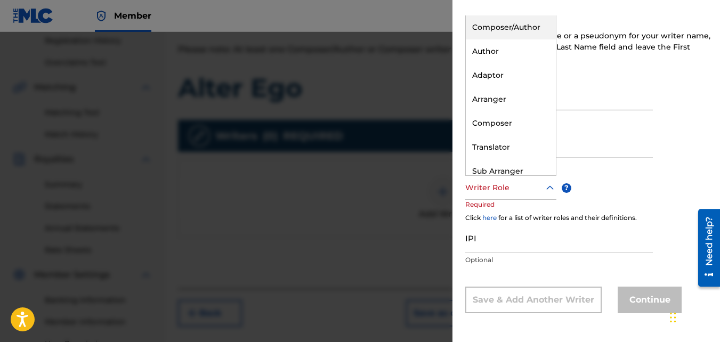
click at [511, 186] on div at bounding box center [510, 187] width 91 height 13
click at [533, 27] on div "Composer/Author" at bounding box center [511, 27] width 90 height 24
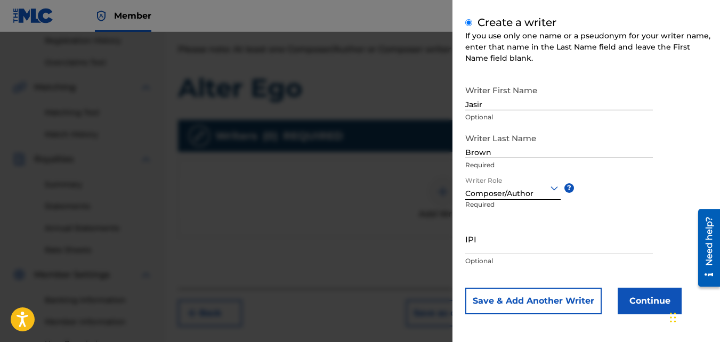
click at [635, 307] on button "Continue" at bounding box center [650, 301] width 64 height 27
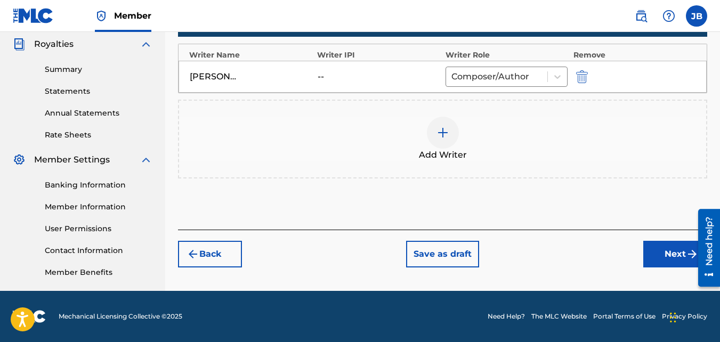
click at [651, 263] on button "Next" at bounding box center [675, 254] width 64 height 27
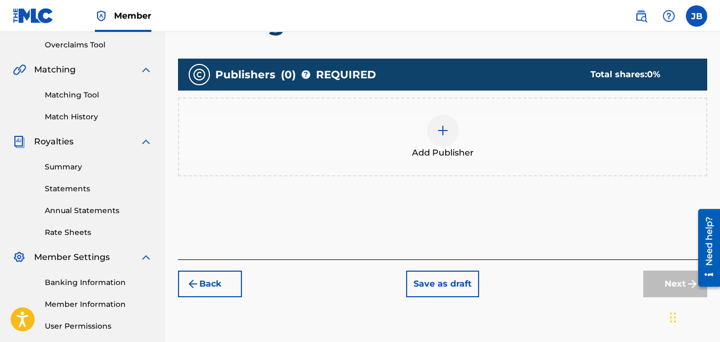
scroll to position [237, 0]
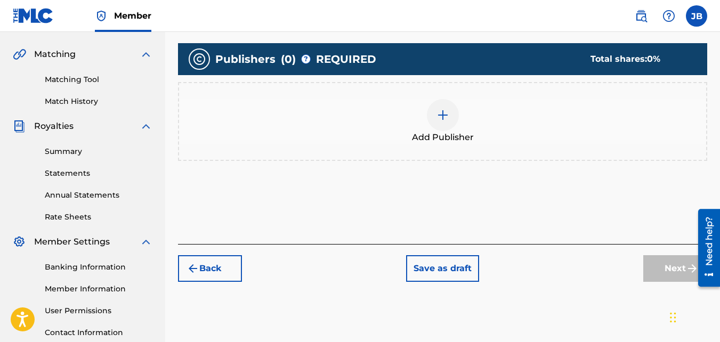
click at [432, 120] on div at bounding box center [443, 115] width 32 height 32
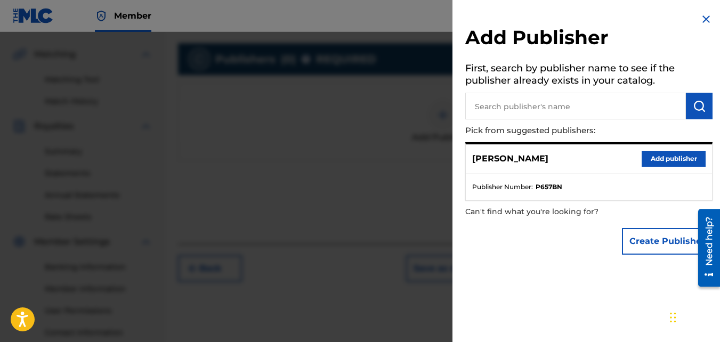
click at [642, 155] on button "Add publisher" at bounding box center [674, 159] width 64 height 16
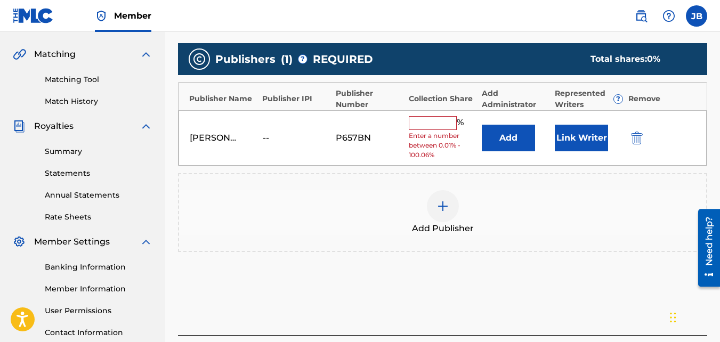
click at [426, 124] on input "text" at bounding box center [433, 123] width 48 height 14
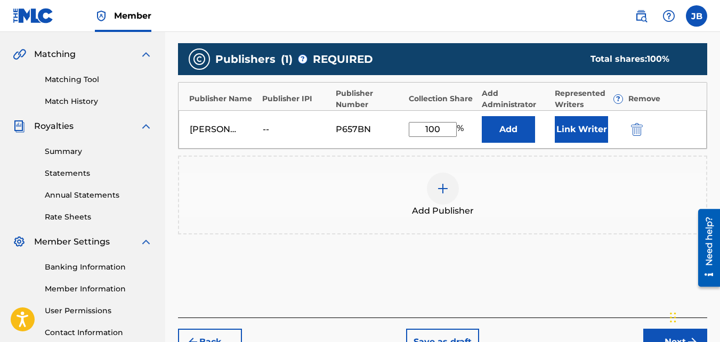
scroll to position [319, 0]
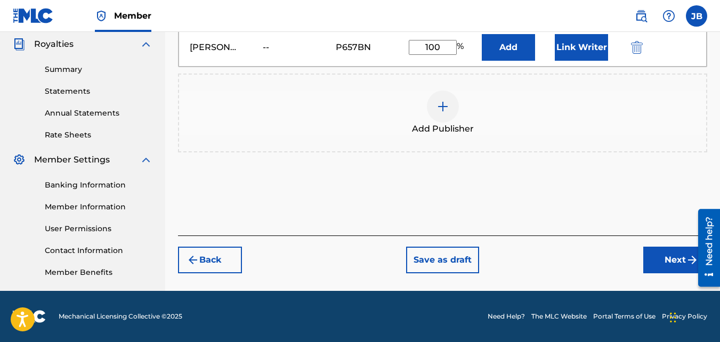
click at [646, 254] on button "Next" at bounding box center [675, 260] width 64 height 27
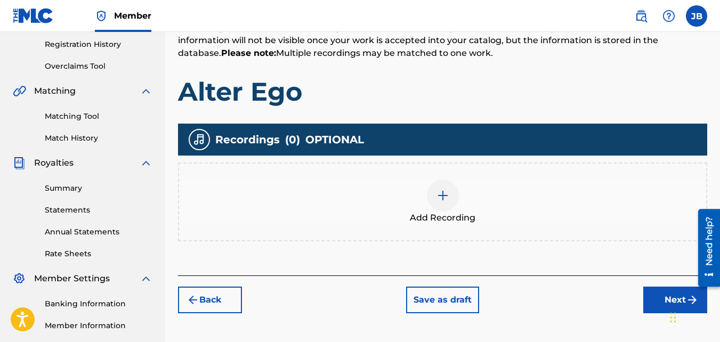
scroll to position [217, 0]
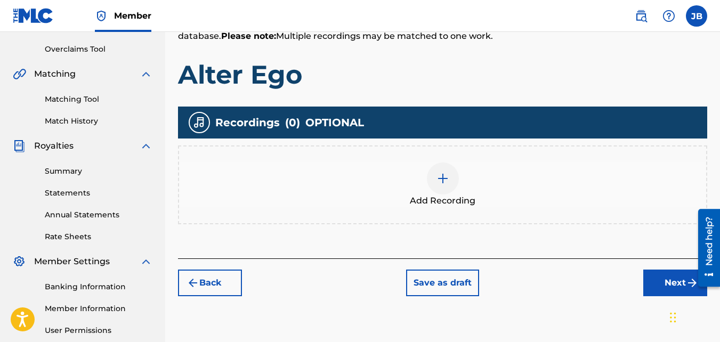
click at [468, 172] on div "Add Recording" at bounding box center [442, 185] width 527 height 45
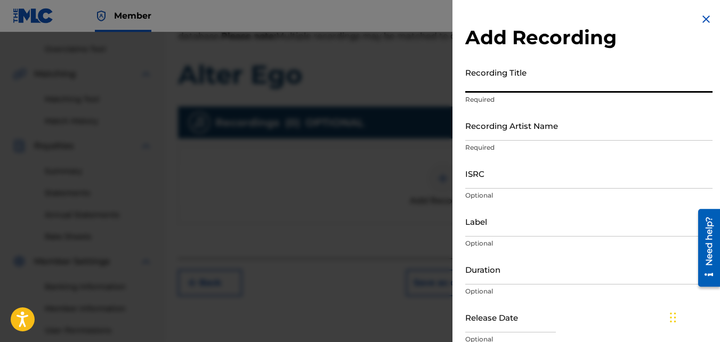
click at [523, 74] on input "Recording Title" at bounding box center [588, 77] width 247 height 30
click at [522, 139] on input "Recording Artist Name" at bounding box center [588, 125] width 247 height 30
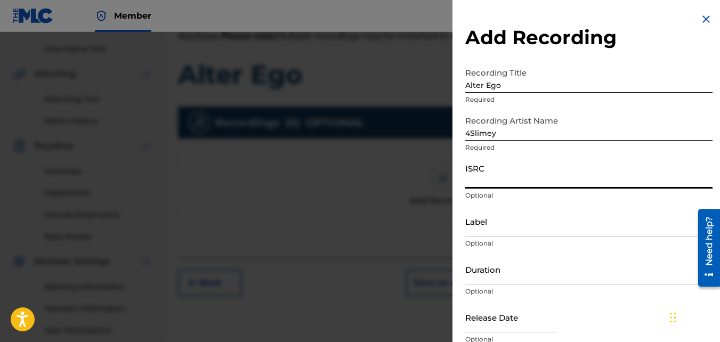
paste input "QZKUS2120837"
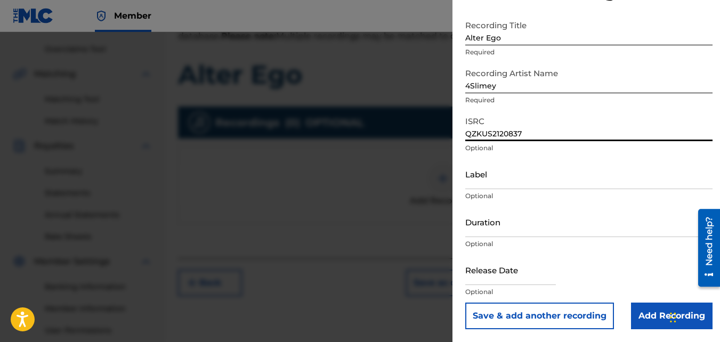
click at [641, 322] on input "Add Recording" at bounding box center [672, 316] width 82 height 27
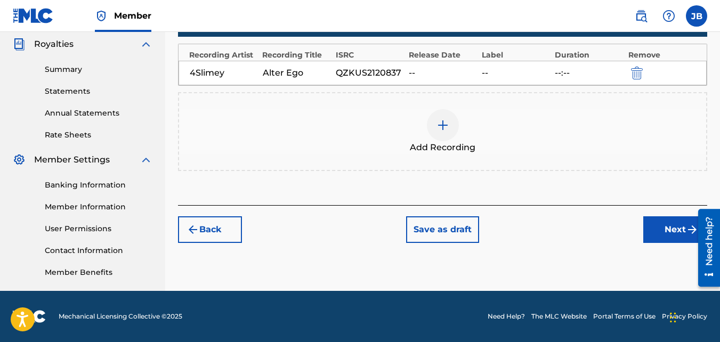
click at [662, 234] on button "Next" at bounding box center [675, 229] width 64 height 27
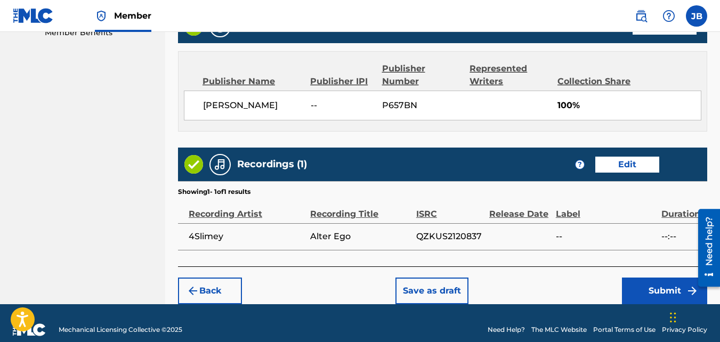
scroll to position [559, 0]
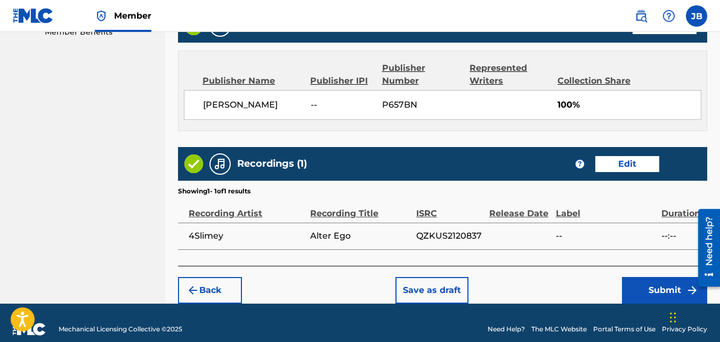
click at [628, 286] on button "Submit" at bounding box center [664, 290] width 85 height 27
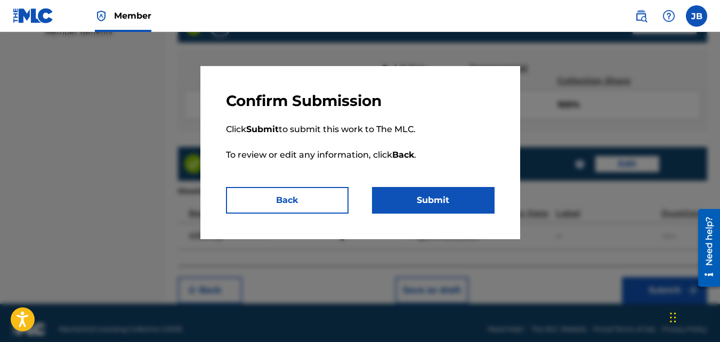
click at [452, 190] on button "Submit" at bounding box center [433, 200] width 123 height 27
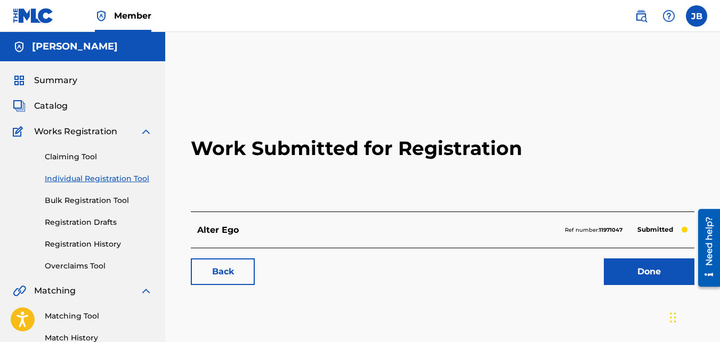
click at [224, 272] on link "Back" at bounding box center [223, 272] width 64 height 27
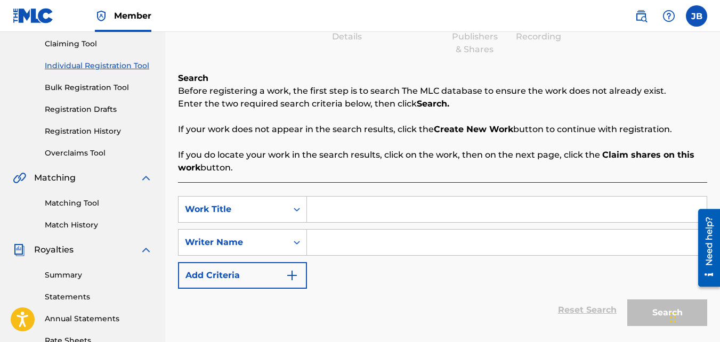
scroll to position [114, 0]
click at [378, 206] on input "Search Form" at bounding box center [507, 209] width 400 height 26
click at [370, 241] on input "Search Form" at bounding box center [507, 242] width 400 height 26
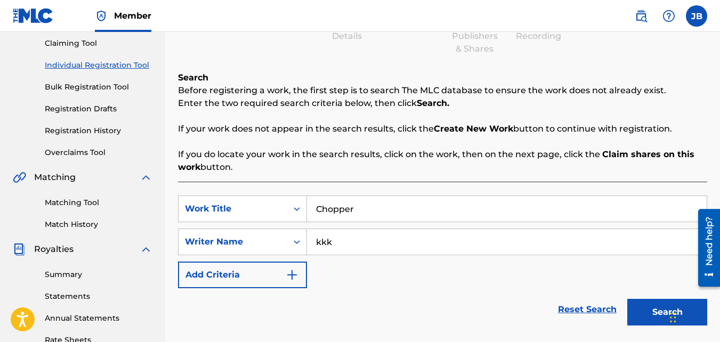
click at [627, 299] on button "Search" at bounding box center [667, 312] width 80 height 27
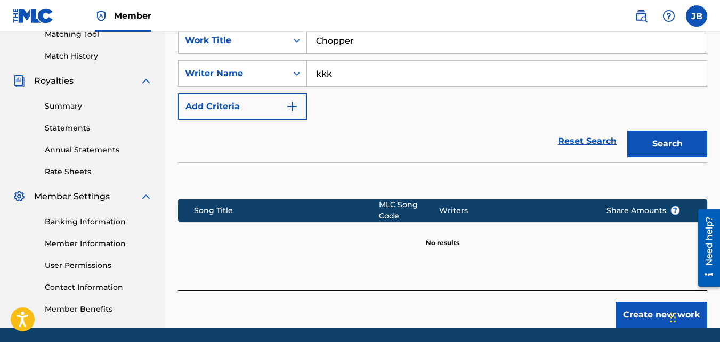
scroll to position [319, 0]
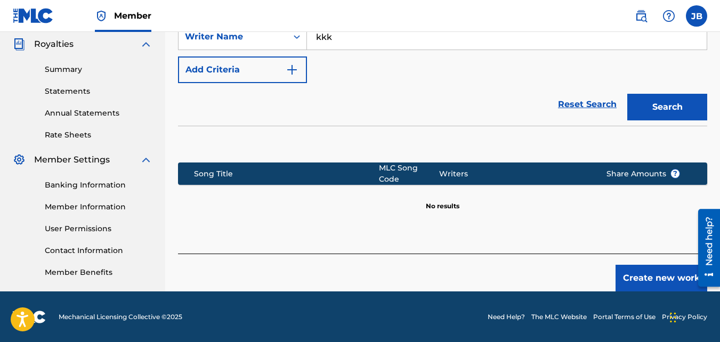
click at [641, 272] on button "Create new work" at bounding box center [662, 278] width 92 height 27
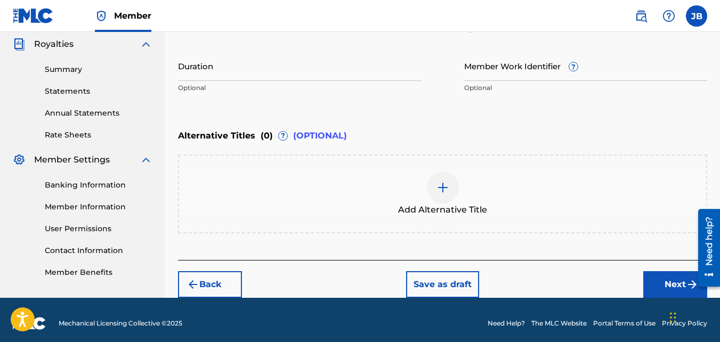
click at [676, 290] on button "Next" at bounding box center [675, 284] width 64 height 27
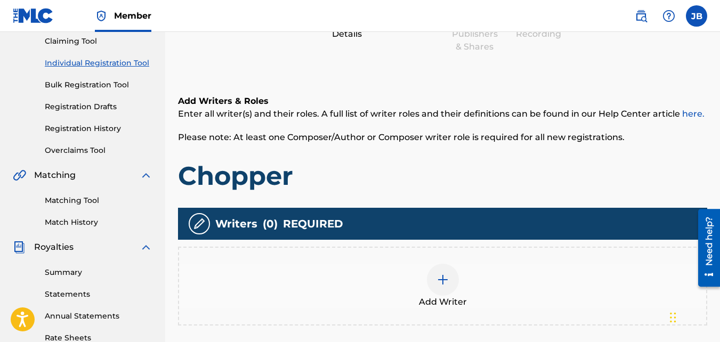
scroll to position [117, 0]
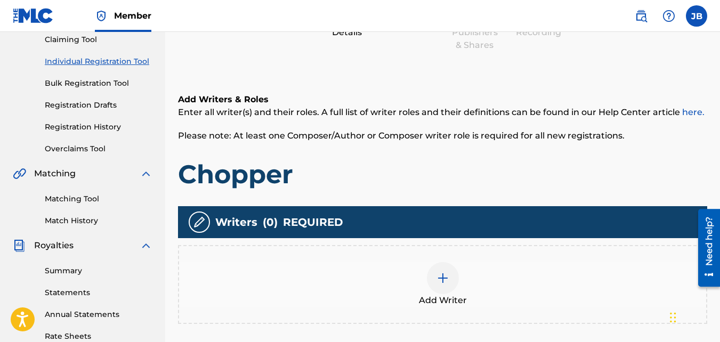
click at [437, 254] on div "Add Writer" at bounding box center [442, 284] width 529 height 79
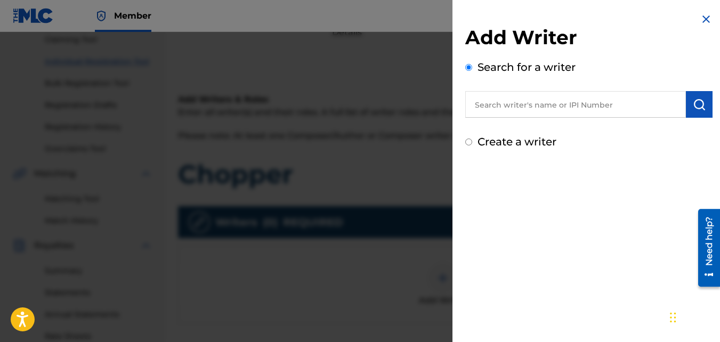
click at [502, 141] on label "Create a writer" at bounding box center [517, 141] width 79 height 13
click at [472, 141] on input "Create a writer" at bounding box center [468, 142] width 7 height 7
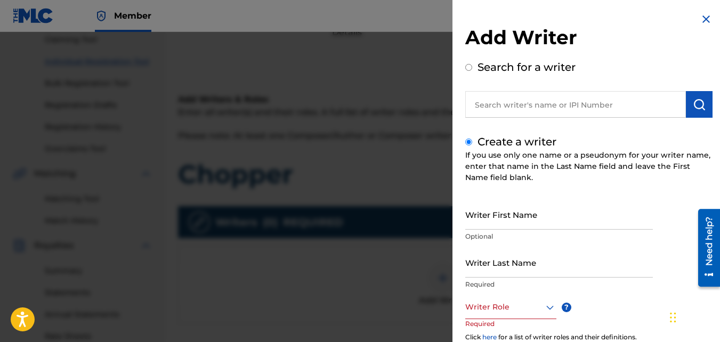
scroll to position [61, 0]
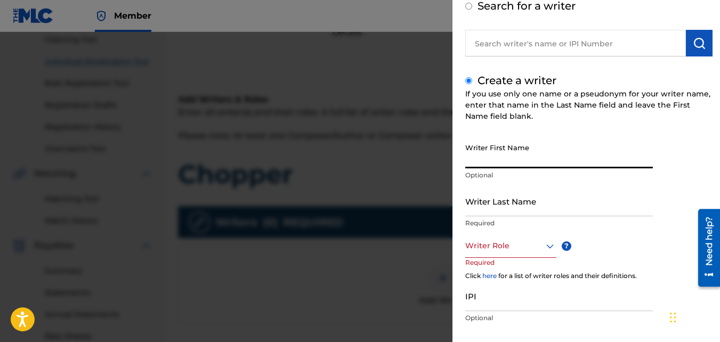
click at [501, 158] on input "Writer First Name" at bounding box center [559, 153] width 188 height 30
click at [503, 194] on input "Writer Last Name" at bounding box center [559, 201] width 188 height 30
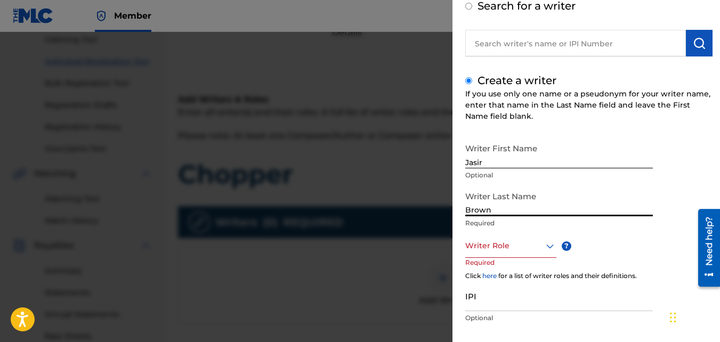
click at [507, 240] on div at bounding box center [510, 245] width 91 height 13
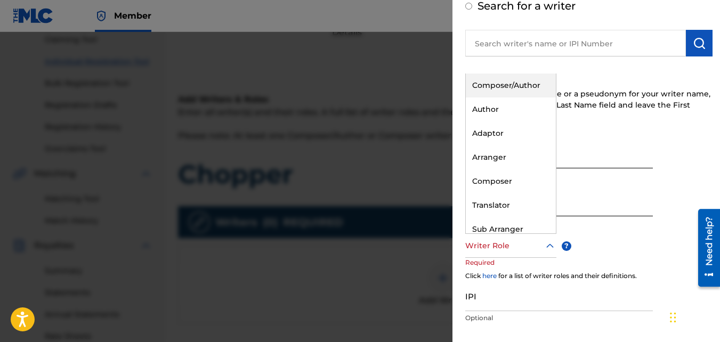
click at [484, 96] on div "Composer/Author" at bounding box center [511, 86] width 90 height 24
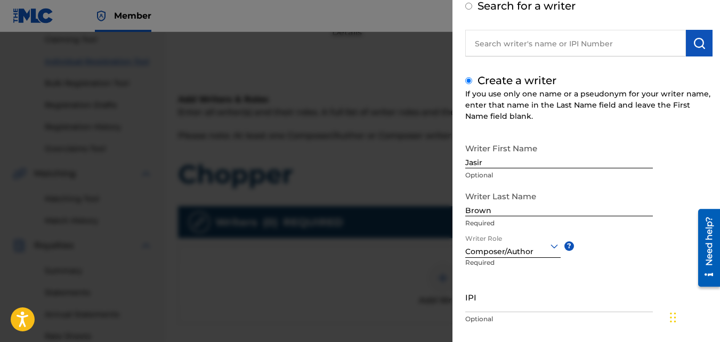
scroll to position [120, 0]
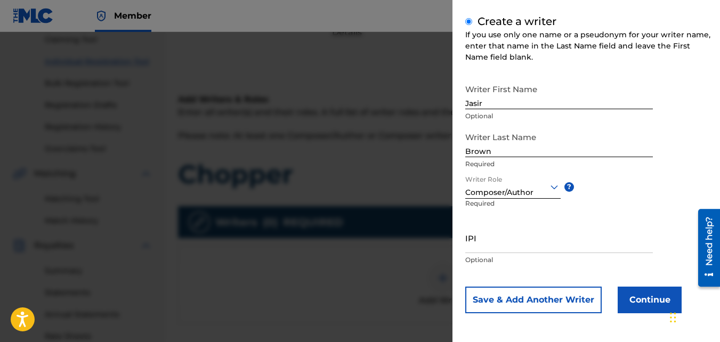
click at [634, 308] on button "Continue" at bounding box center [650, 300] width 64 height 27
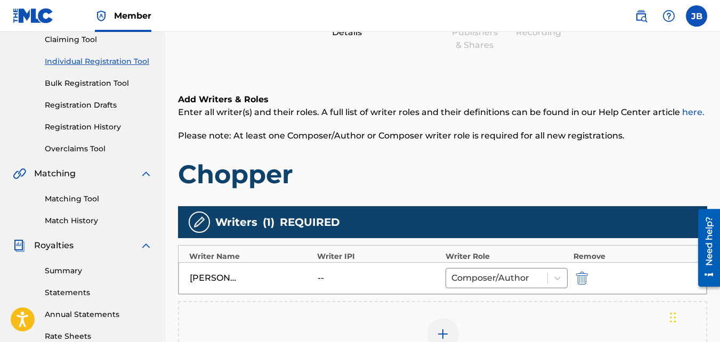
scroll to position [319, 0]
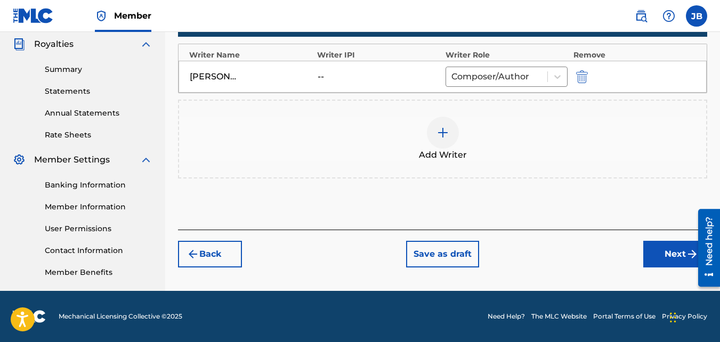
click at [667, 254] on button "Next" at bounding box center [675, 254] width 64 height 27
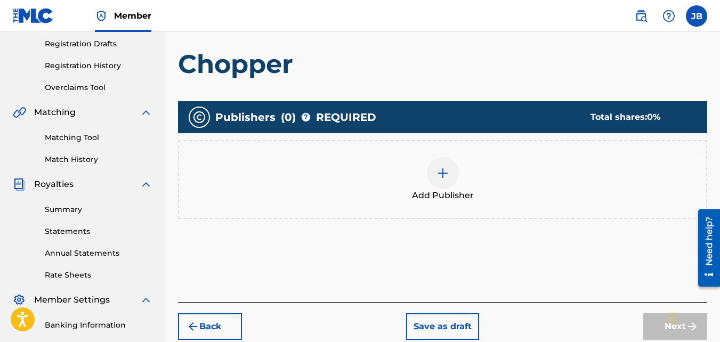
scroll to position [180, 0]
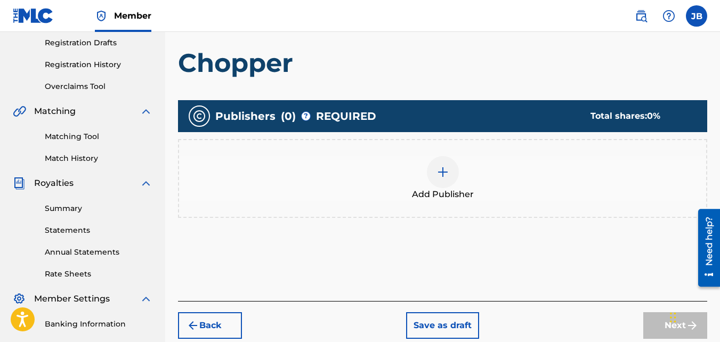
click at [542, 171] on div "Add Publisher" at bounding box center [442, 178] width 527 height 45
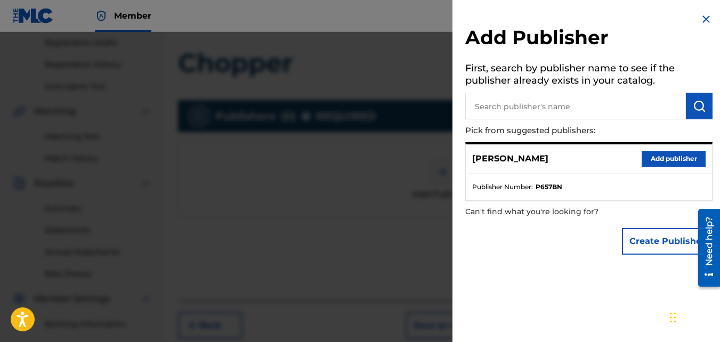
click at [655, 157] on button "Add publisher" at bounding box center [674, 159] width 64 height 16
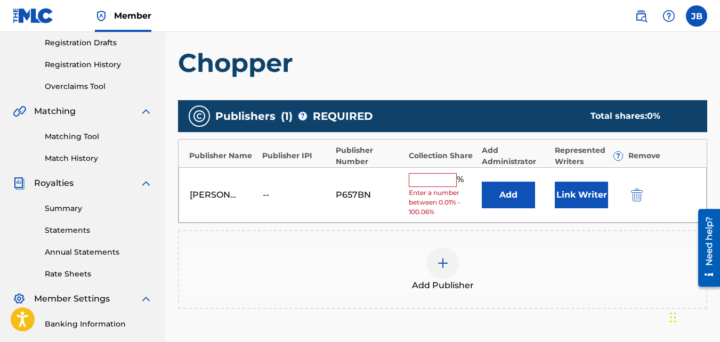
click at [447, 182] on input "text" at bounding box center [433, 180] width 48 height 14
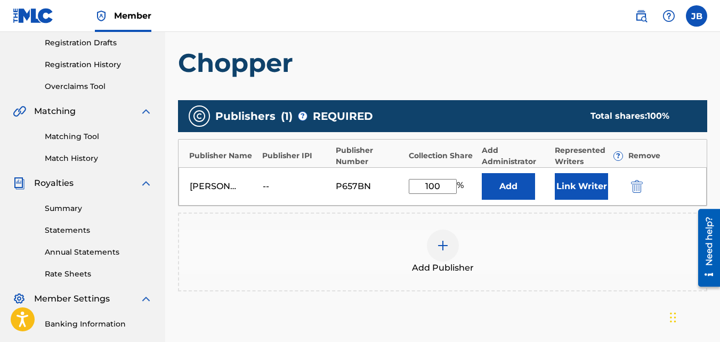
scroll to position [319, 0]
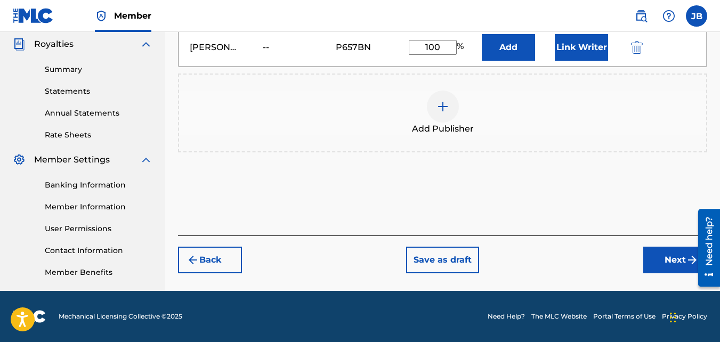
click at [658, 270] on button "Next" at bounding box center [675, 260] width 64 height 27
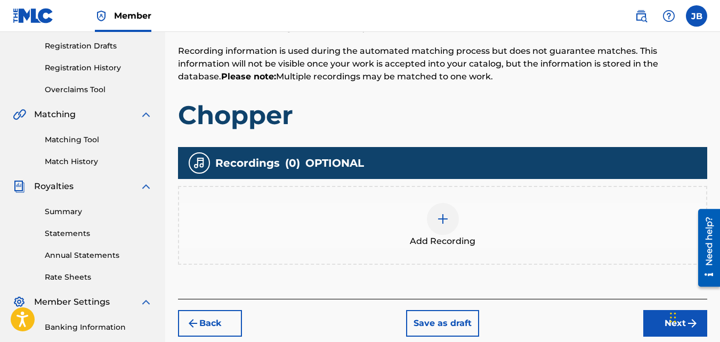
scroll to position [208, 0]
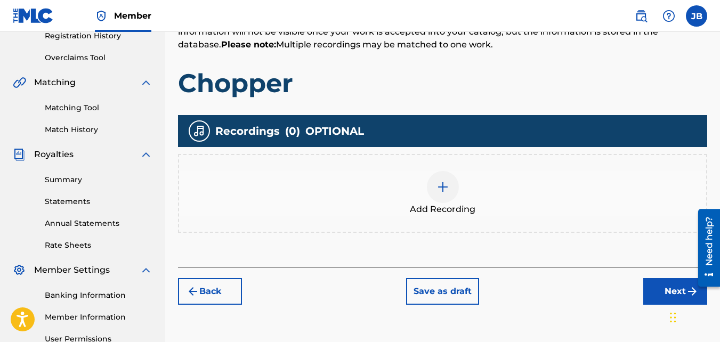
click at [471, 198] on div "Add Recording" at bounding box center [442, 193] width 527 height 45
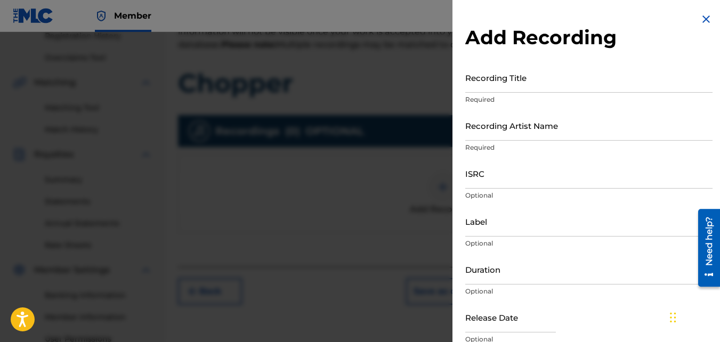
click at [539, 84] on input "Recording Title" at bounding box center [588, 77] width 247 height 30
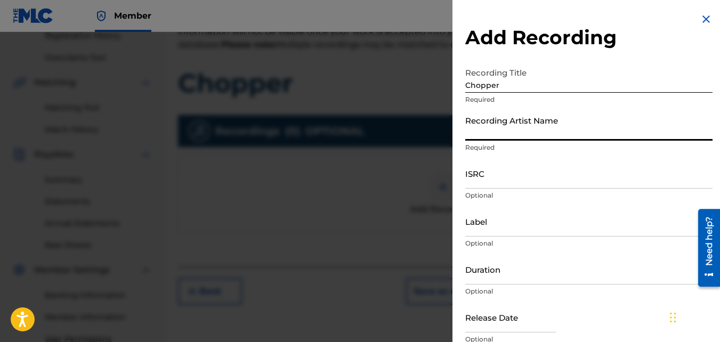
paste input "QZKUS2121533"
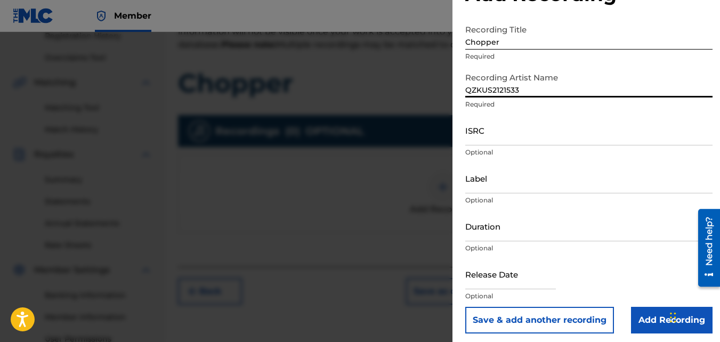
scroll to position [45, 0]
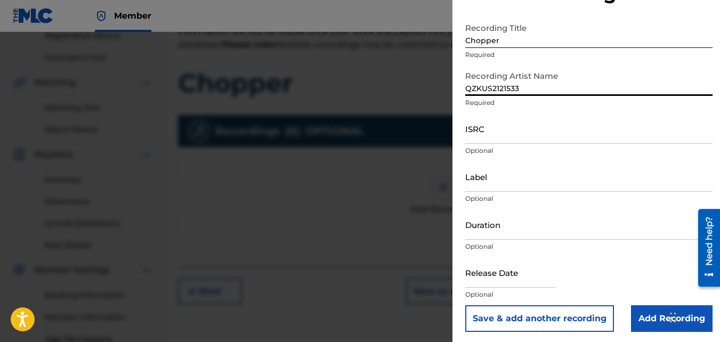
click at [501, 91] on input "QZKUS2121533" at bounding box center [588, 81] width 247 height 30
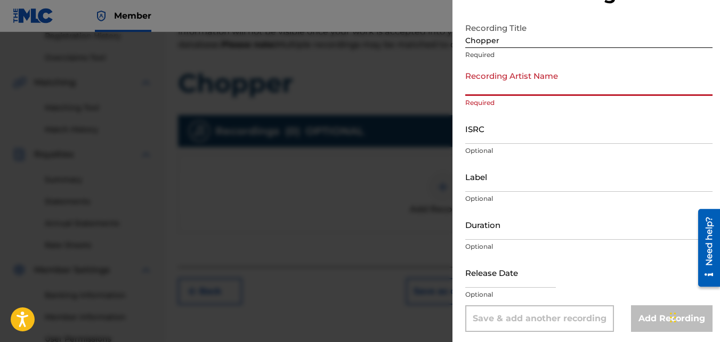
click at [501, 91] on input "Recording Artist Name" at bounding box center [588, 81] width 247 height 30
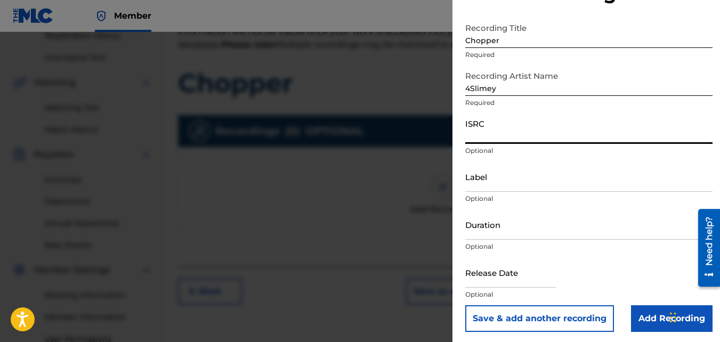
paste input "QZKUS2121533"
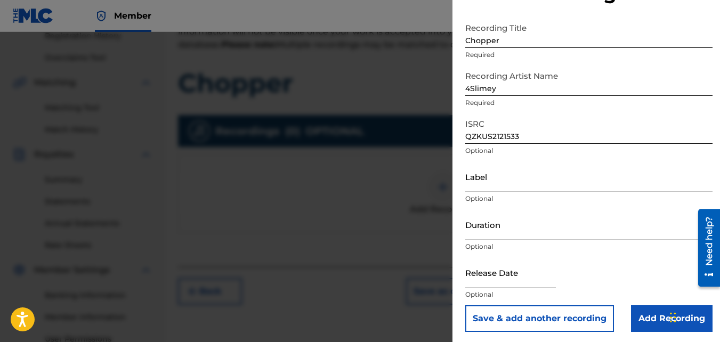
click at [638, 310] on input "Add Recording" at bounding box center [672, 318] width 82 height 27
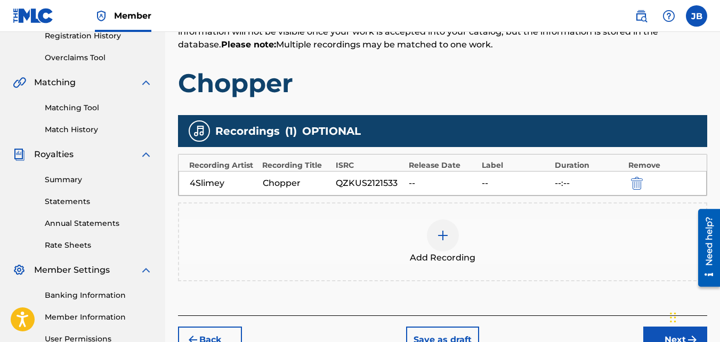
drag, startPoint x: 638, startPoint y: 310, endPoint x: 610, endPoint y: 279, distance: 41.6
click at [610, 279] on div "Add Recordings (Optional) Enter recording information for your work. Recording …" at bounding box center [442, 146] width 529 height 339
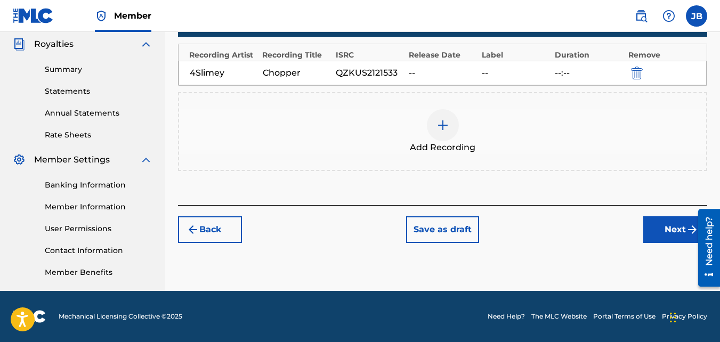
click at [651, 229] on button "Next" at bounding box center [675, 229] width 64 height 27
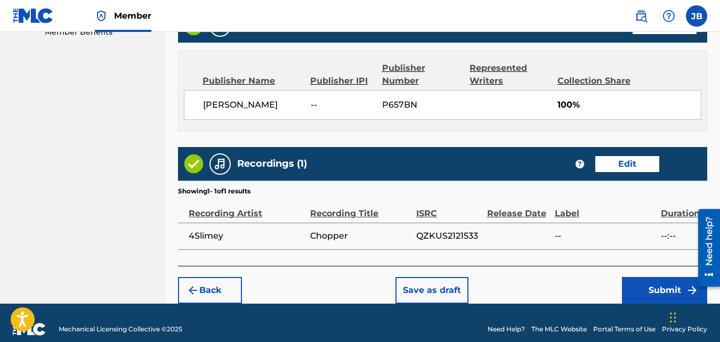
scroll to position [572, 0]
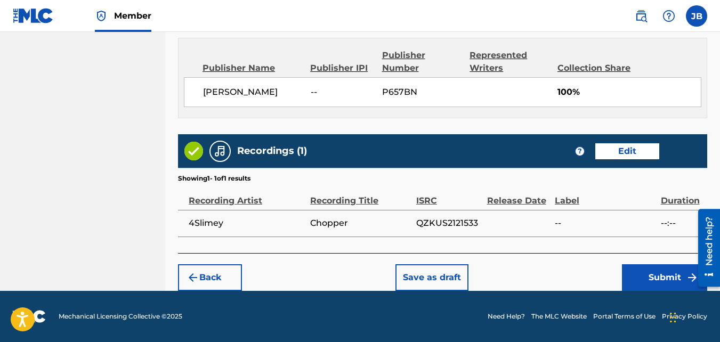
click at [640, 285] on button "Submit" at bounding box center [664, 277] width 85 height 27
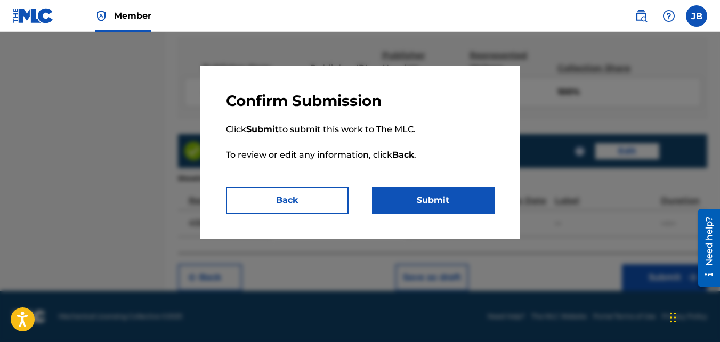
click at [485, 213] on button "Submit" at bounding box center [433, 200] width 123 height 27
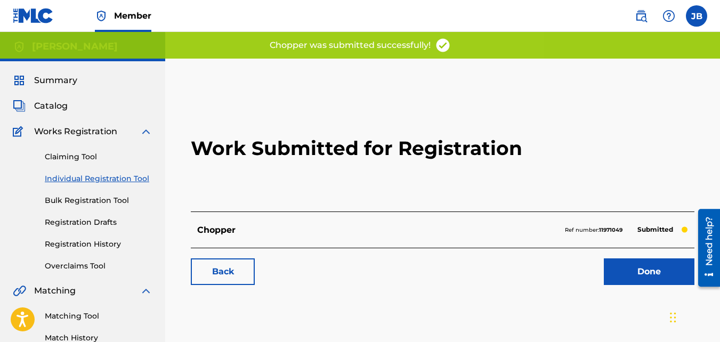
click at [236, 269] on link "Back" at bounding box center [223, 272] width 64 height 27
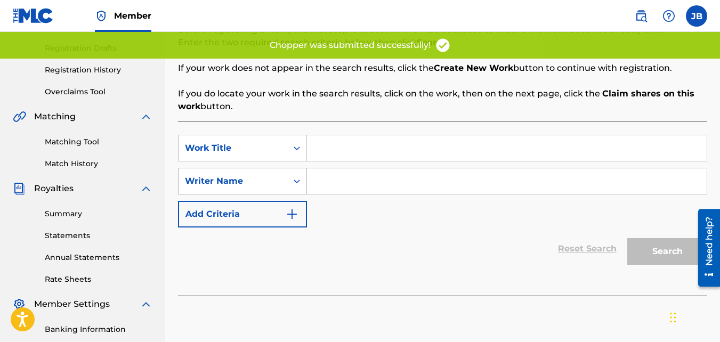
scroll to position [175, 0]
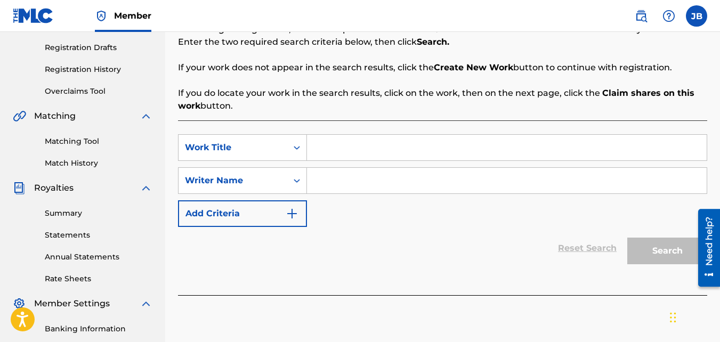
click at [321, 146] on input "Search Form" at bounding box center [507, 148] width 400 height 26
click at [313, 176] on input "Search Form" at bounding box center [507, 181] width 400 height 26
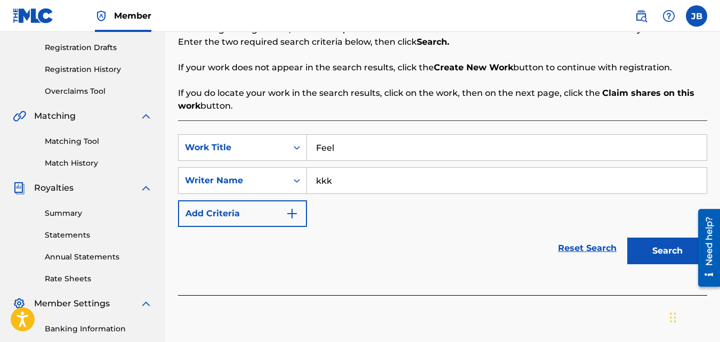
click at [627, 238] on button "Search" at bounding box center [667, 251] width 80 height 27
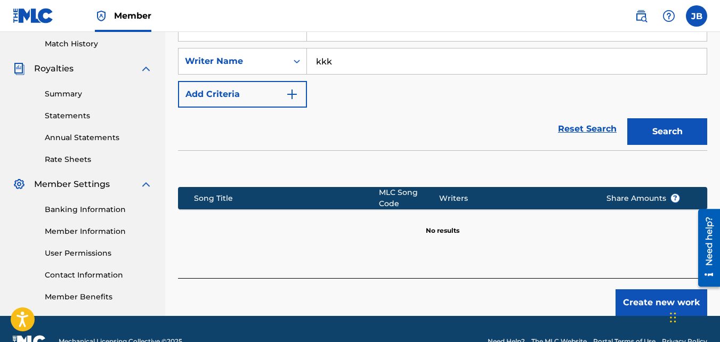
scroll to position [297, 0]
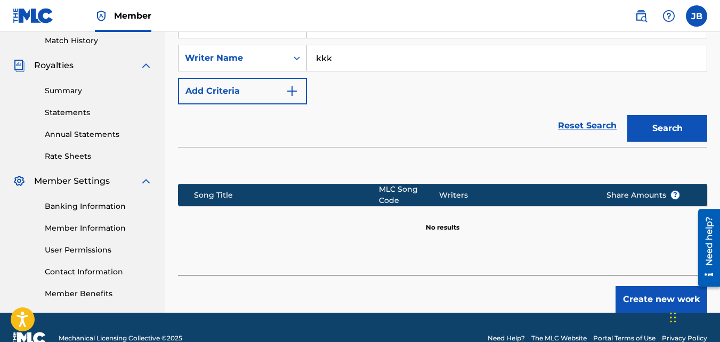
click at [646, 288] on button "Create new work" at bounding box center [662, 299] width 92 height 27
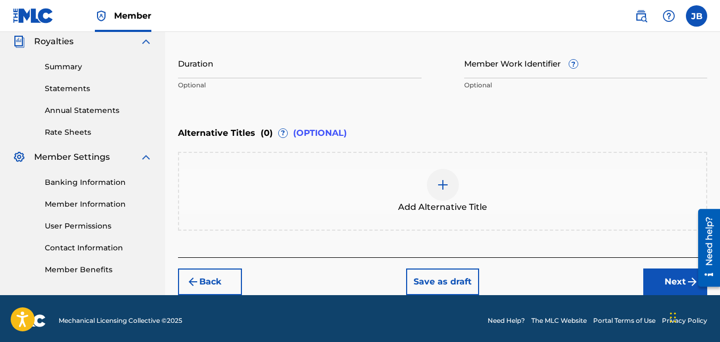
scroll to position [322, 0]
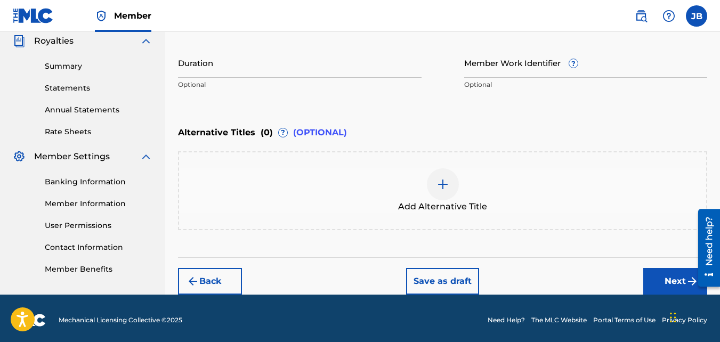
click
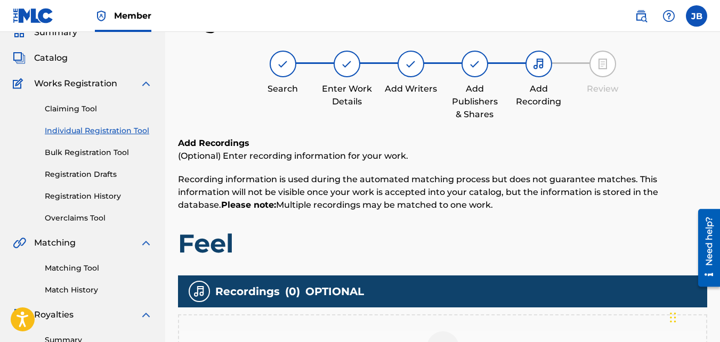
scroll to position [186, 0]
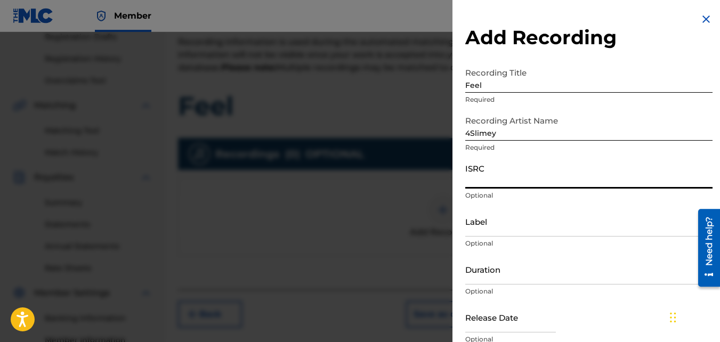
paste input "QZKUS2121951"
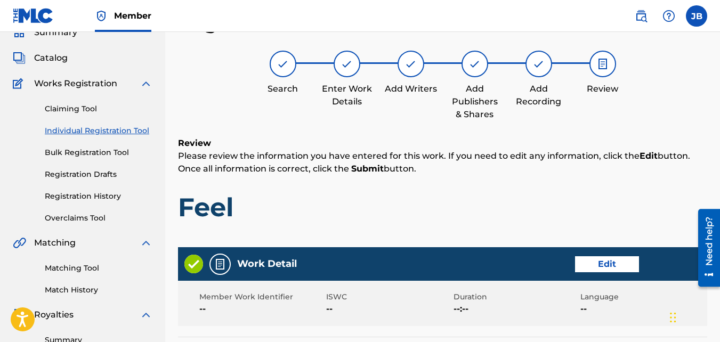
scroll to position [572, 0]
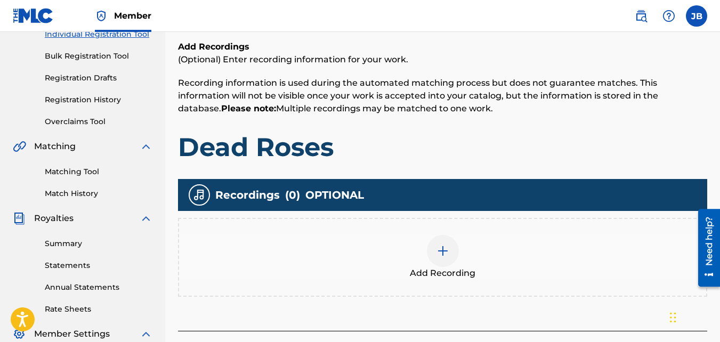
scroll to position [156, 0]
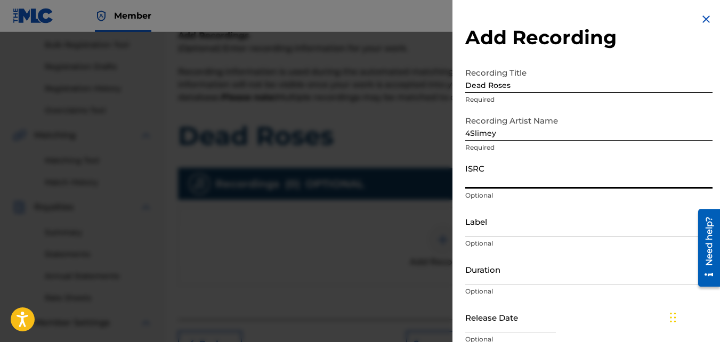
paste input "QZKUS2121534"
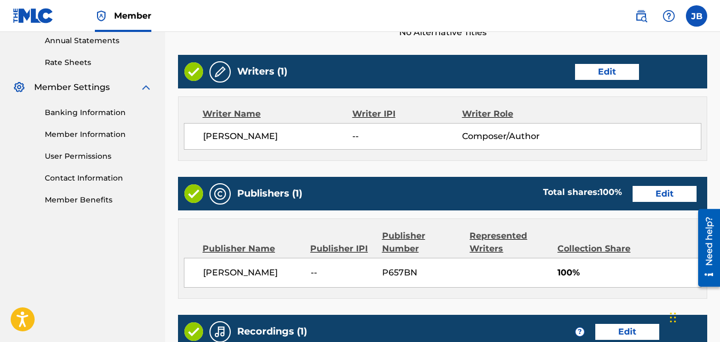
scroll to position [572, 0]
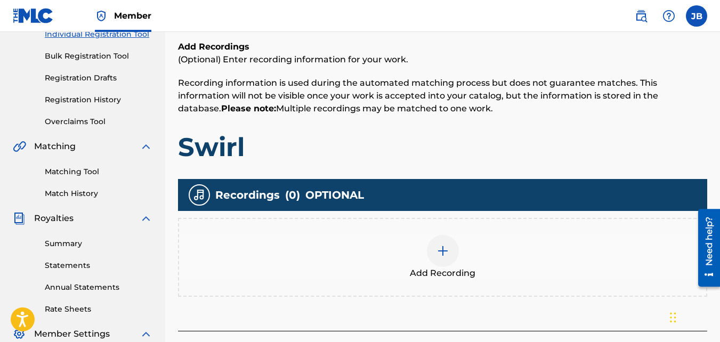
scroll to position [147, 0]
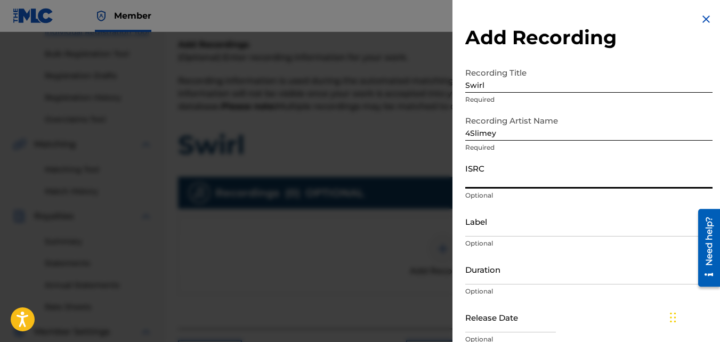
paste input "QZKUS2120648"
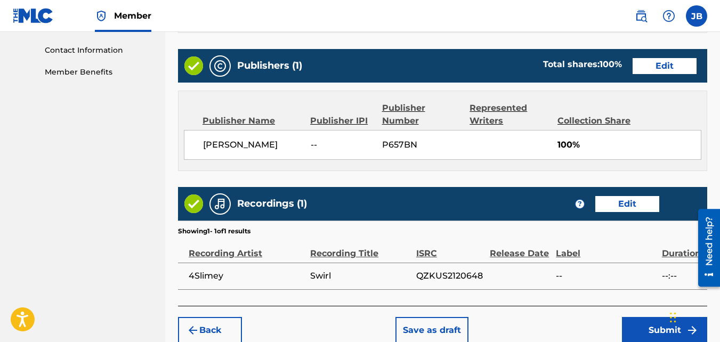
scroll to position [572, 0]
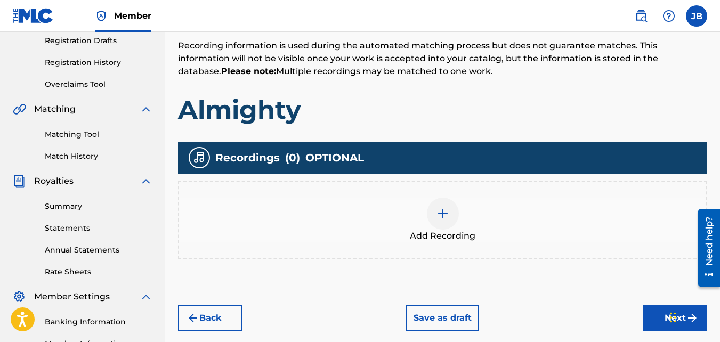
scroll to position [184, 0]
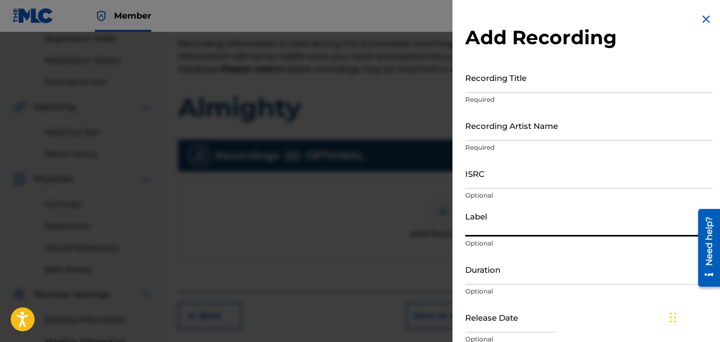
drag, startPoint x: 527, startPoint y: 211, endPoint x: 526, endPoint y: 105, distance: 105.5
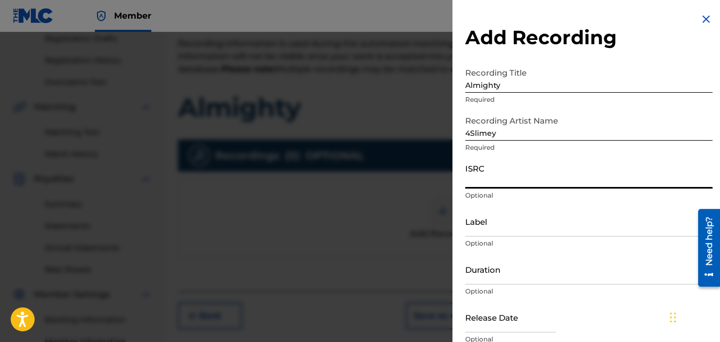
paste input "QZKUS2120835"
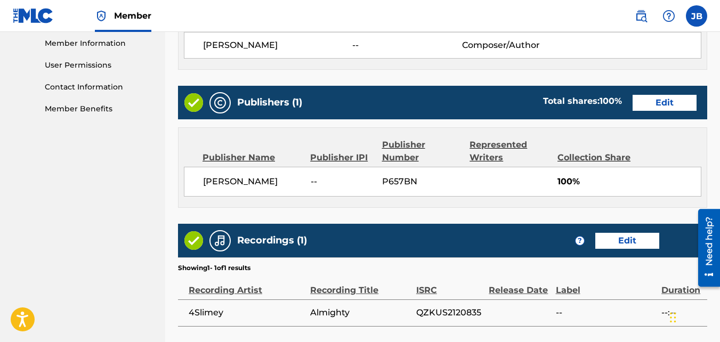
scroll to position [572, 0]
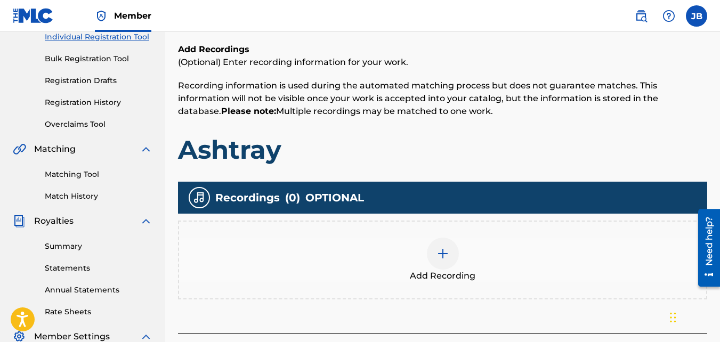
scroll to position [156, 0]
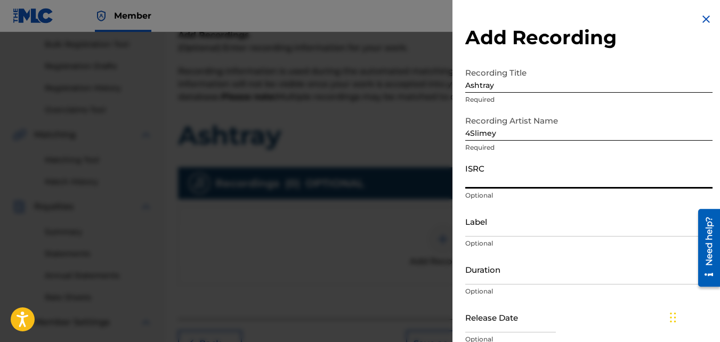
paste input "QZKUS2120838"
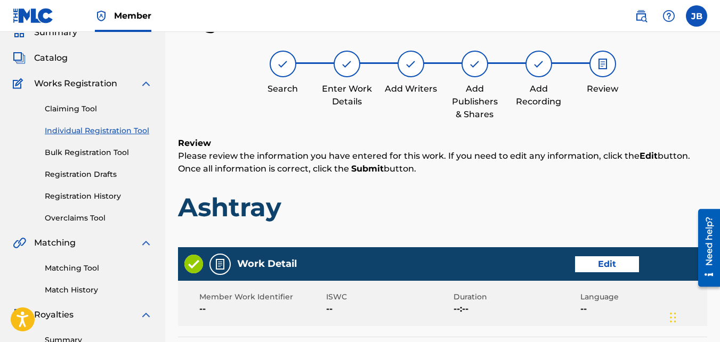
scroll to position [572, 0]
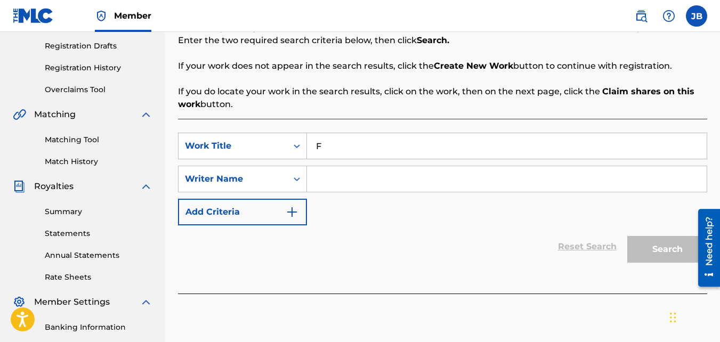
scroll to position [148, 0]
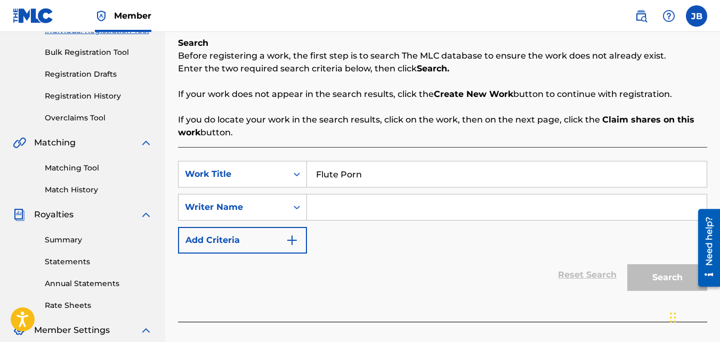
paste input "QZKUS2121952"
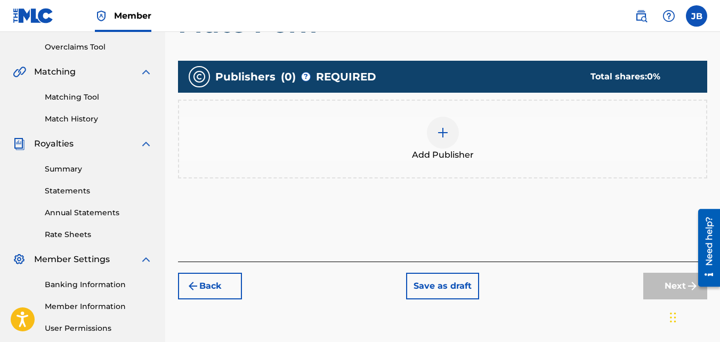
scroll to position [220, 0]
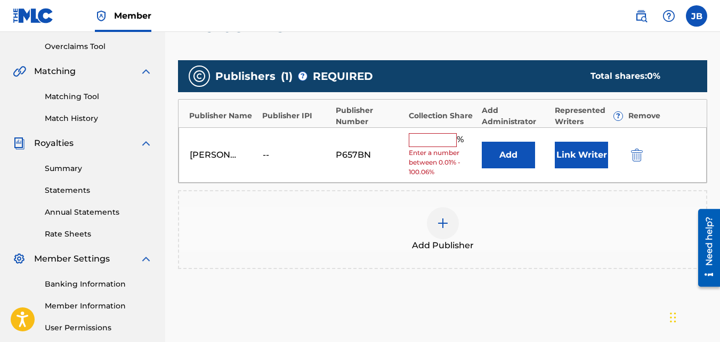
drag, startPoint x: 455, startPoint y: 133, endPoint x: 445, endPoint y: 135, distance: 10.9
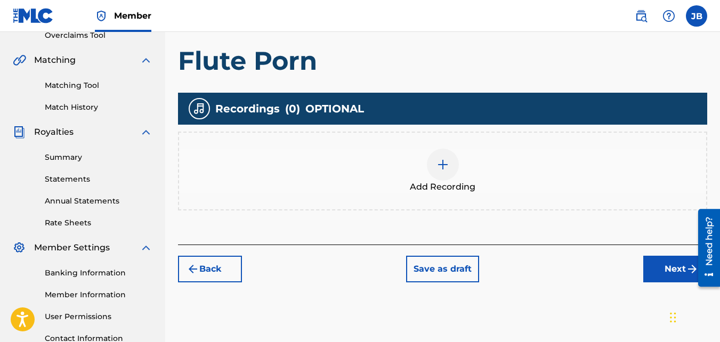
scroll to position [242, 0]
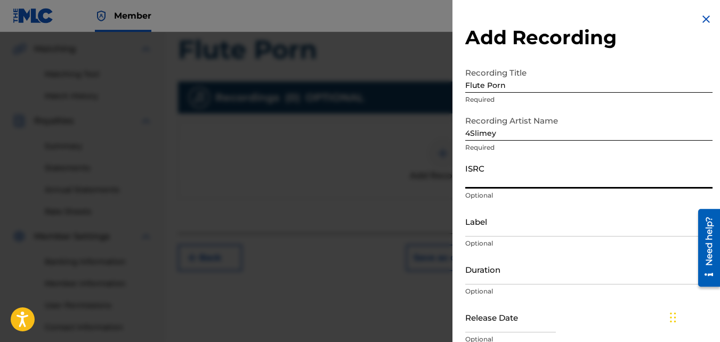
paste input "QZKUS2121952"
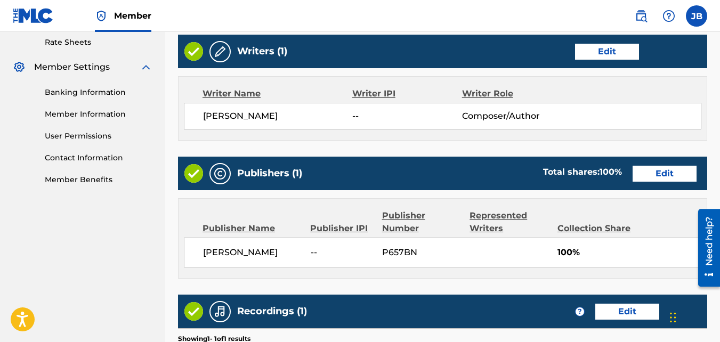
scroll to position [572, 0]
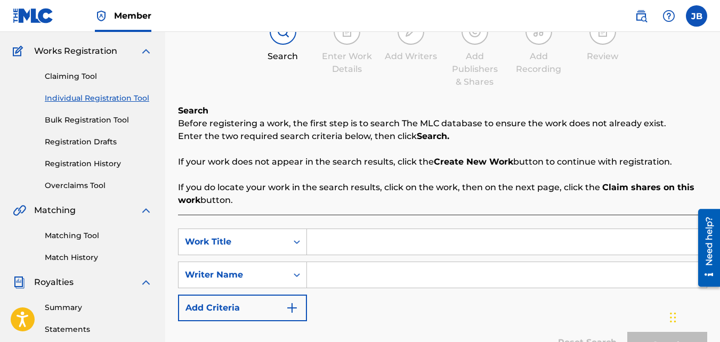
scroll to position [84, 0]
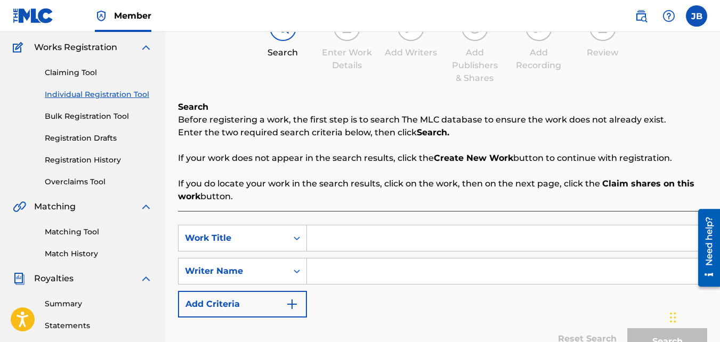
paste input "ACHIEVABLE"
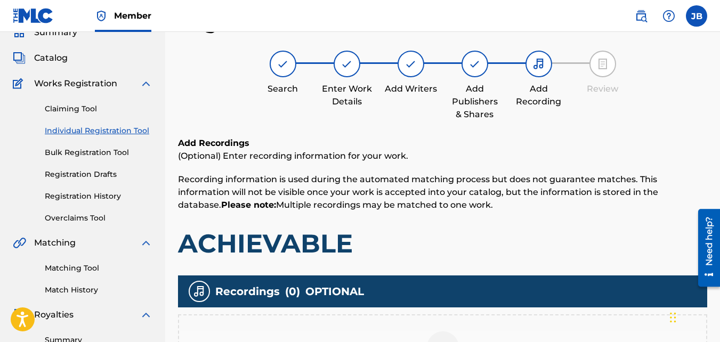
scroll to position [203, 0]
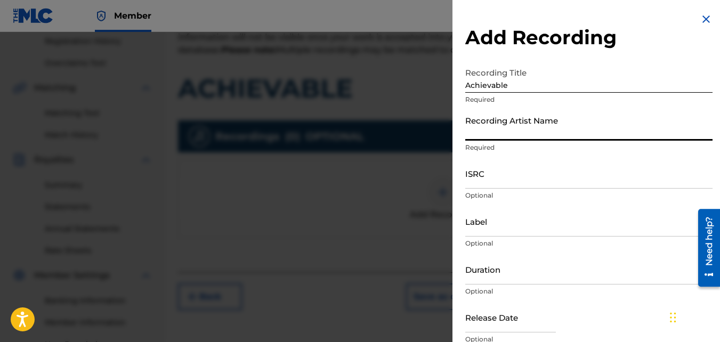
drag, startPoint x: 541, startPoint y: 123, endPoint x: 495, endPoint y: 136, distance: 48.4
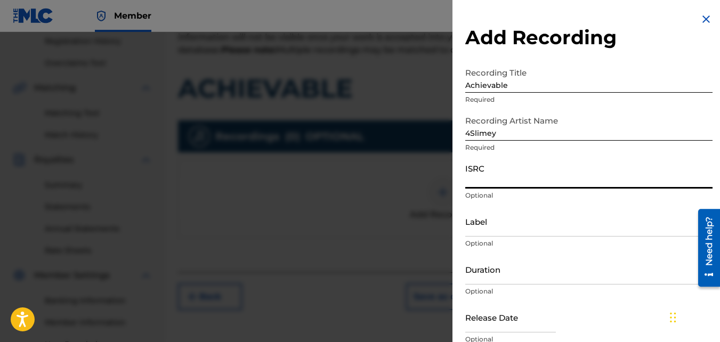
paste input "QZKUS2120844"
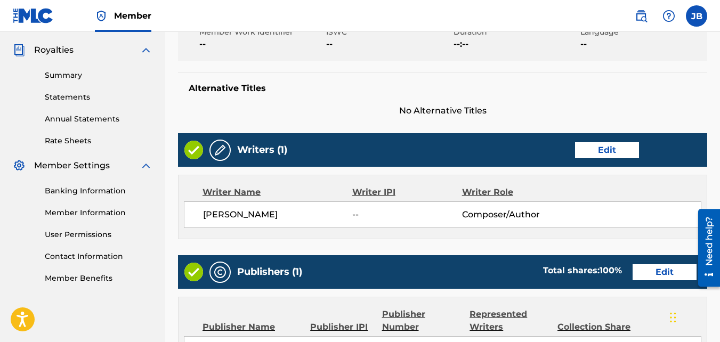
scroll to position [572, 0]
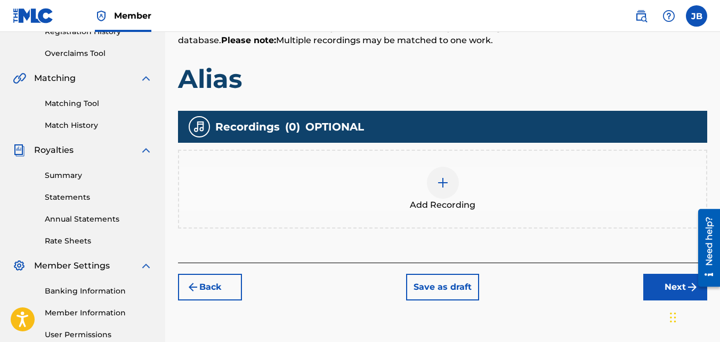
scroll to position [219, 0]
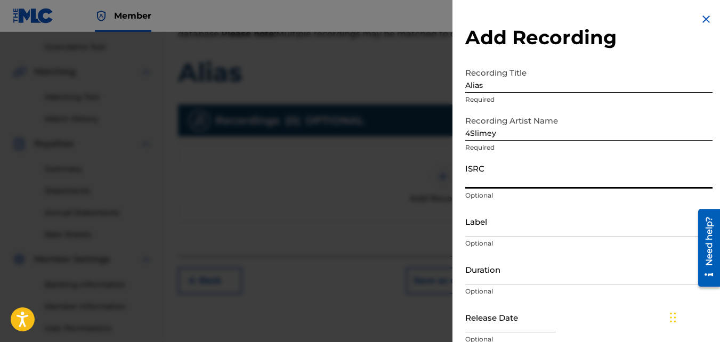
paste input "QZKUS2120842"
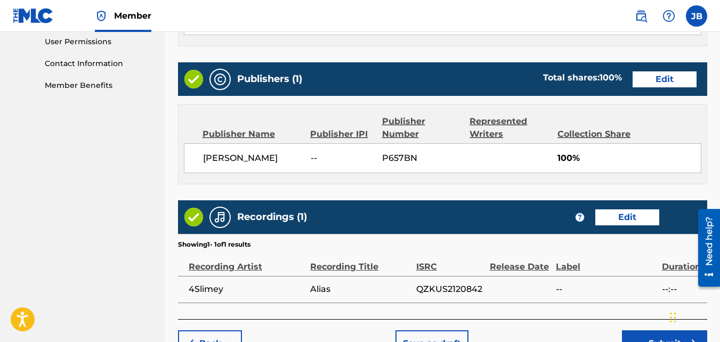
scroll to position [572, 0]
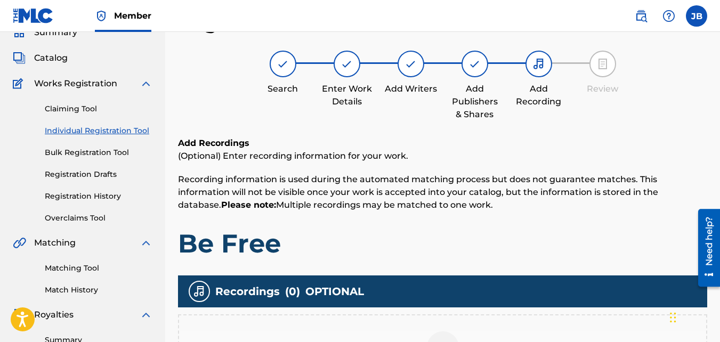
scroll to position [158, 0]
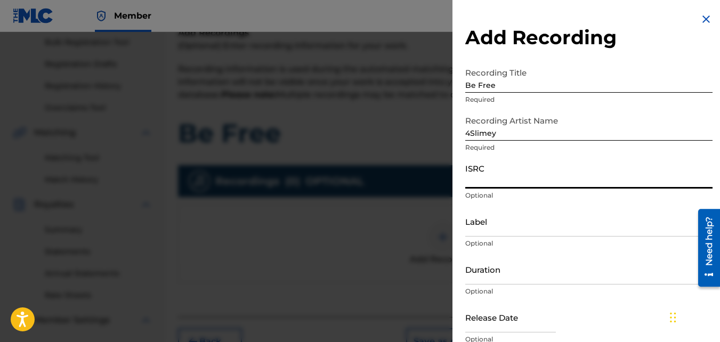
paste input "QZKUS2121457"
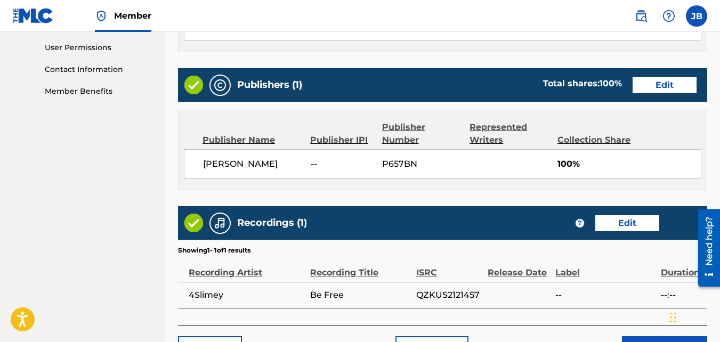
scroll to position [530, 0]
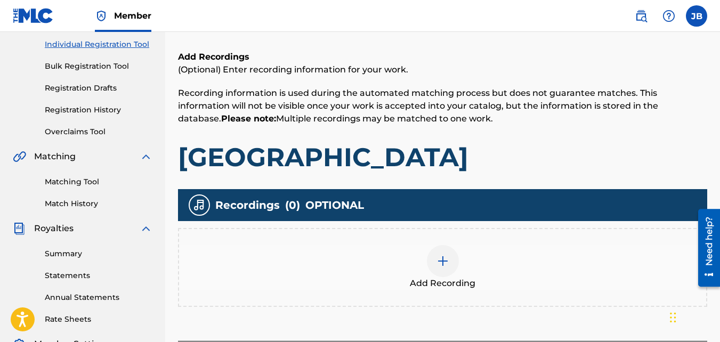
scroll to position [135, 0]
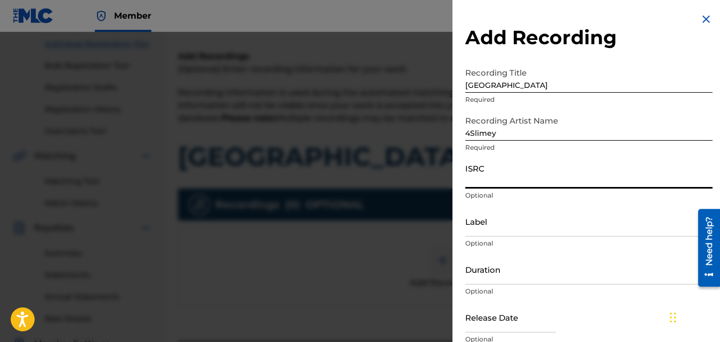
paste input "QZKUS2121529"
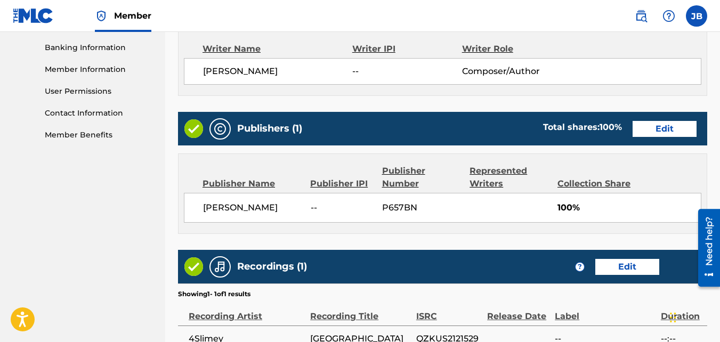
scroll to position [572, 0]
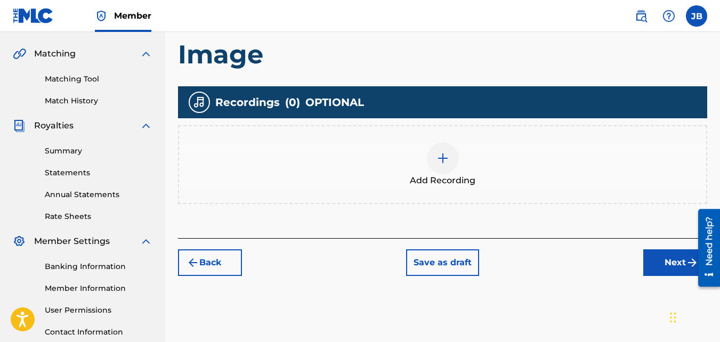
scroll to position [238, 0]
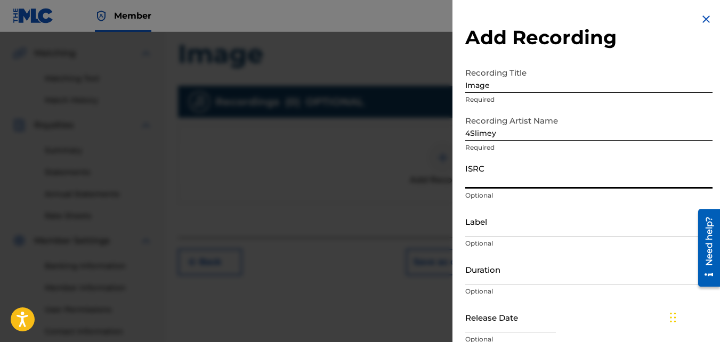
paste input "QZKUS2120644"
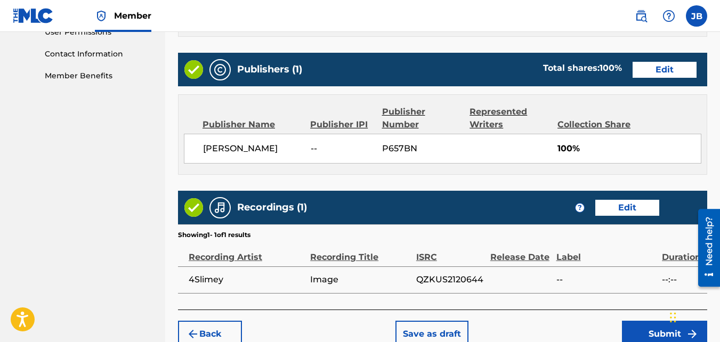
scroll to position [572, 0]
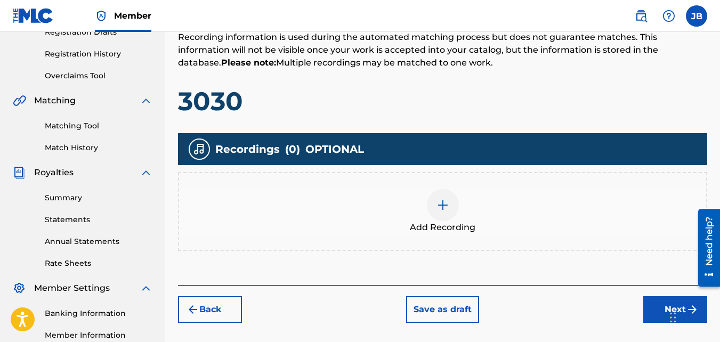
scroll to position [192, 0]
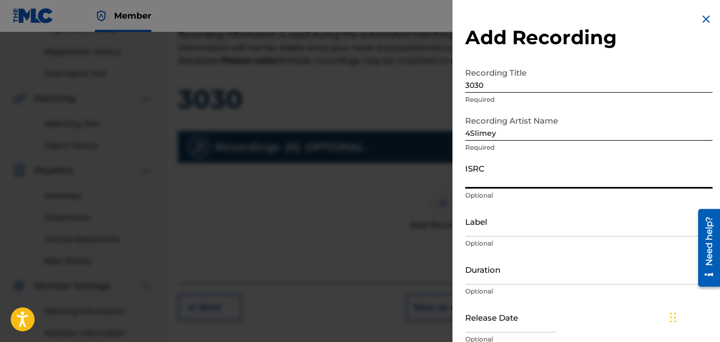
paste input "QZKUS2119211"
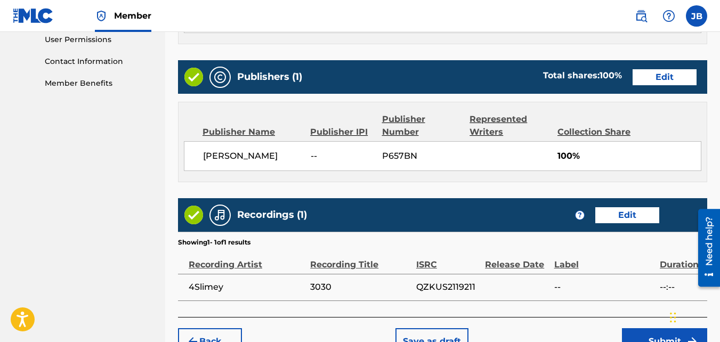
scroll to position [572, 0]
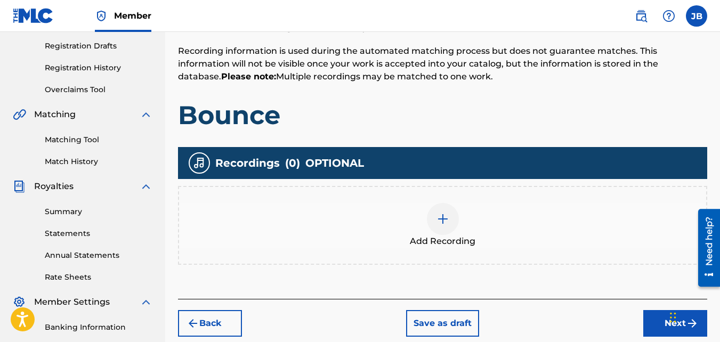
scroll to position [204, 0]
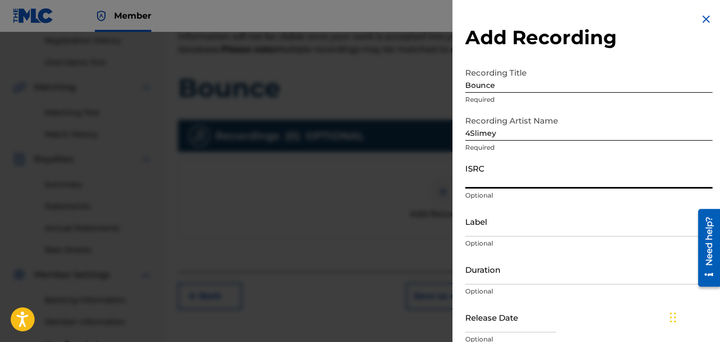
paste input "QZKUS2120645"
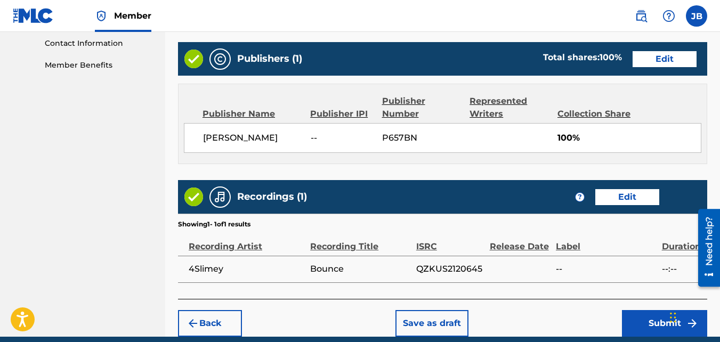
scroll to position [572, 0]
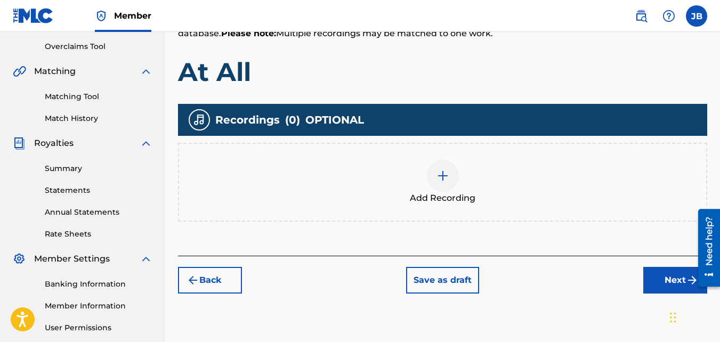
scroll to position [229, 0]
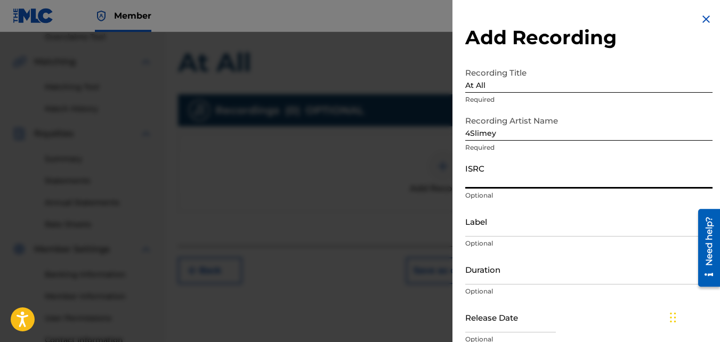
paste input "QZKUS2120839"
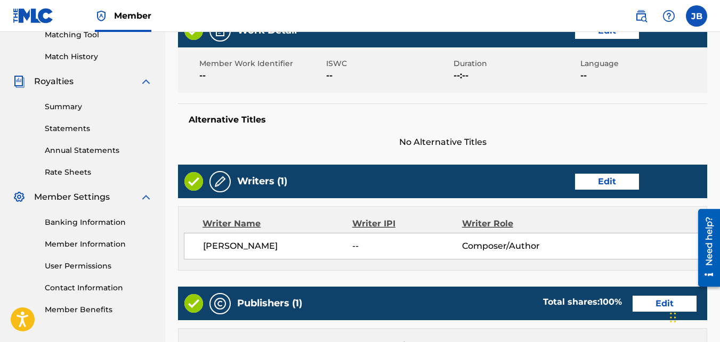
scroll to position [572, 0]
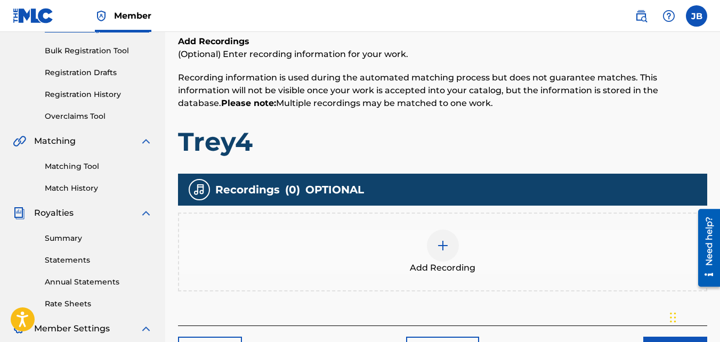
scroll to position [153, 0]
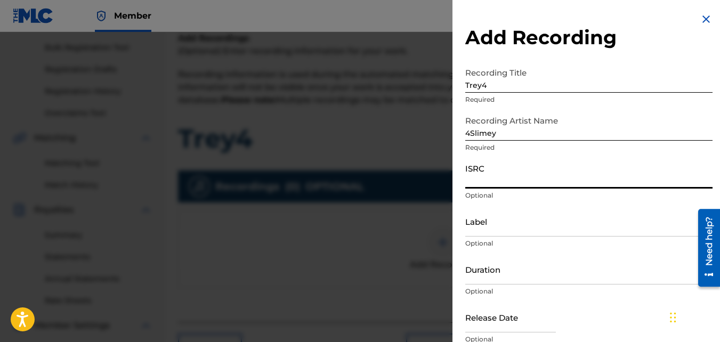
paste input "QZKUS2119208"
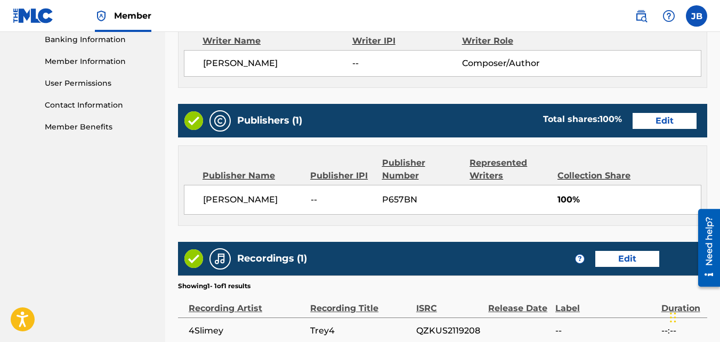
scroll to position [572, 0]
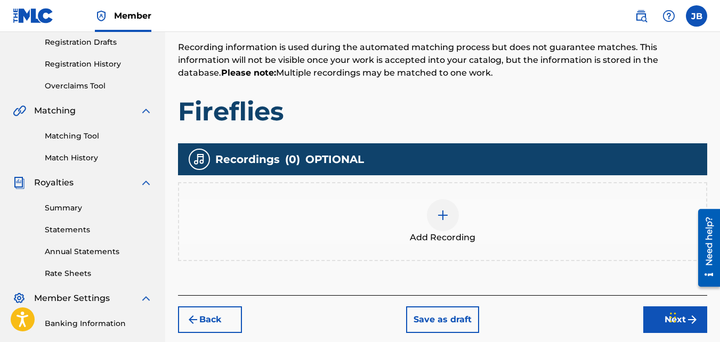
scroll to position [188, 0]
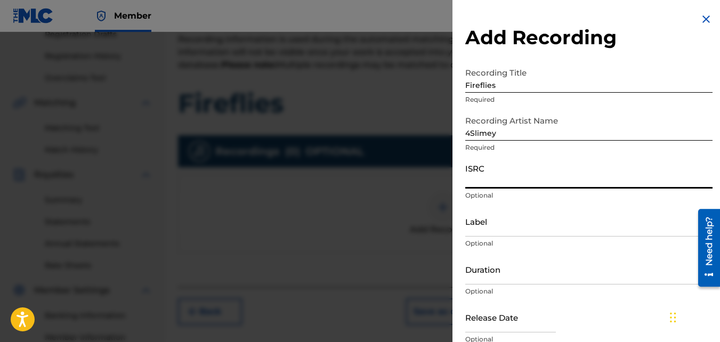
paste input "QZKUS2121949"
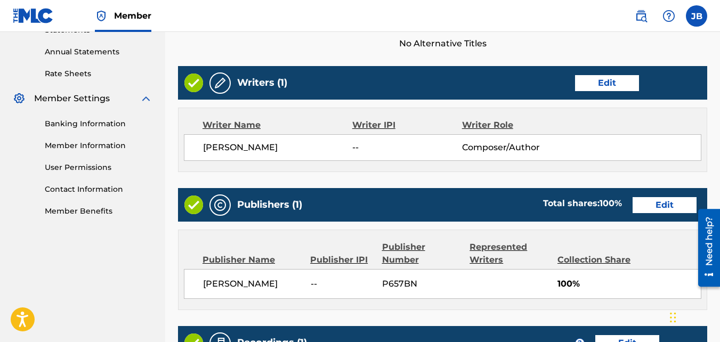
scroll to position [572, 0]
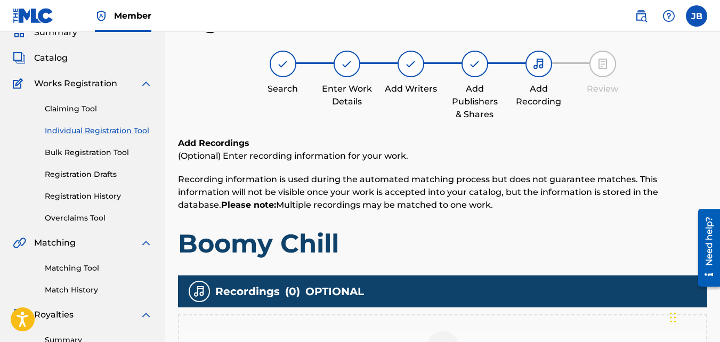
scroll to position [157, 0]
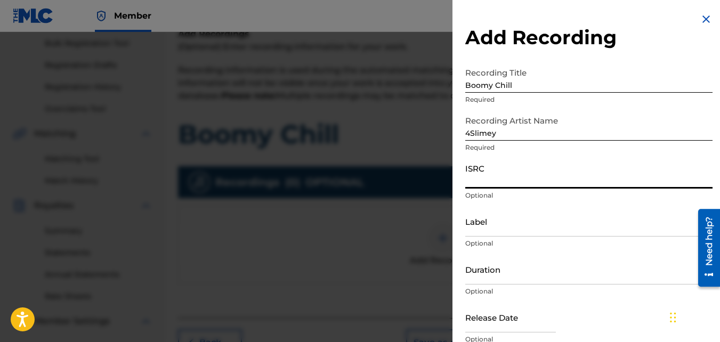
paste input "QZKUS2121452"
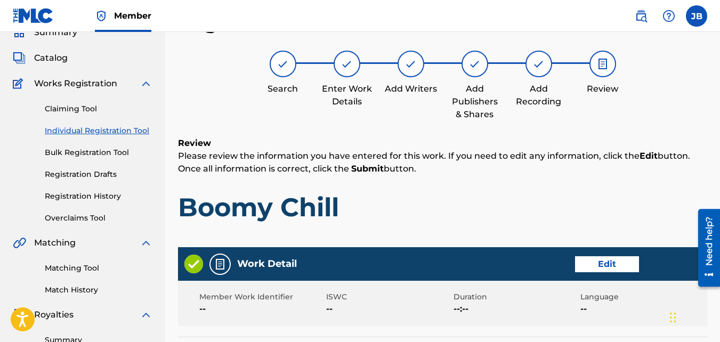
scroll to position [572, 0]
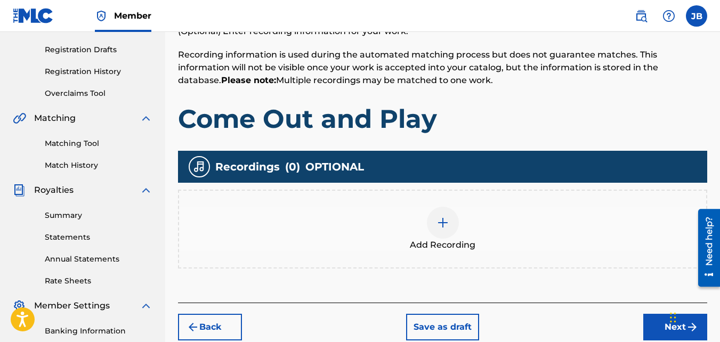
scroll to position [174, 0]
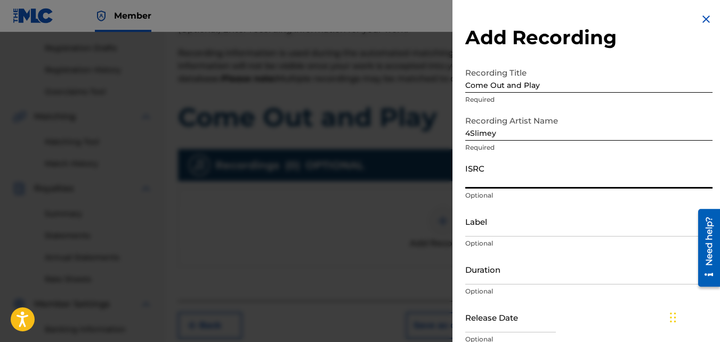
paste input "QZKUS2121530"
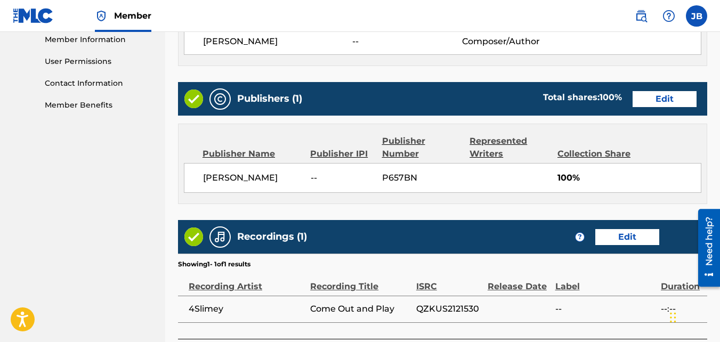
scroll to position [572, 0]
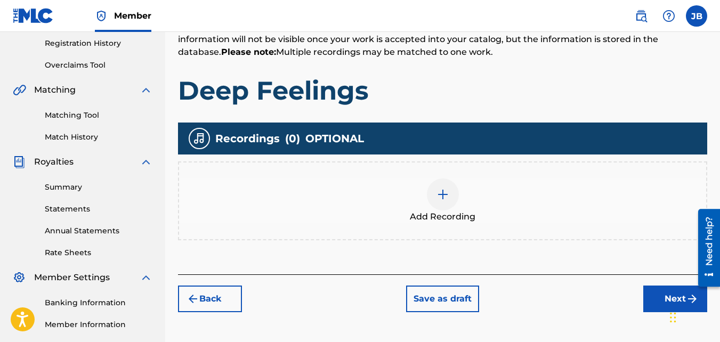
scroll to position [203, 0]
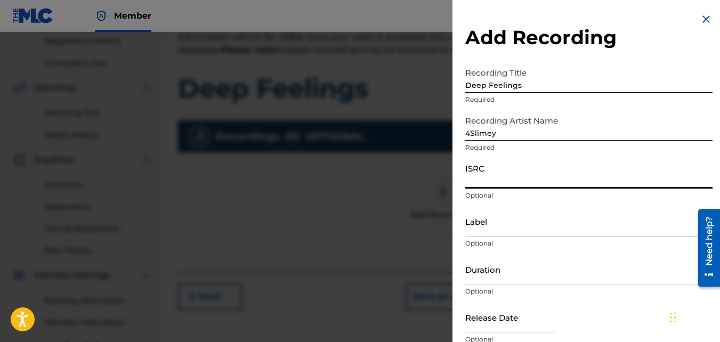
paste input "QZKUS2121528"
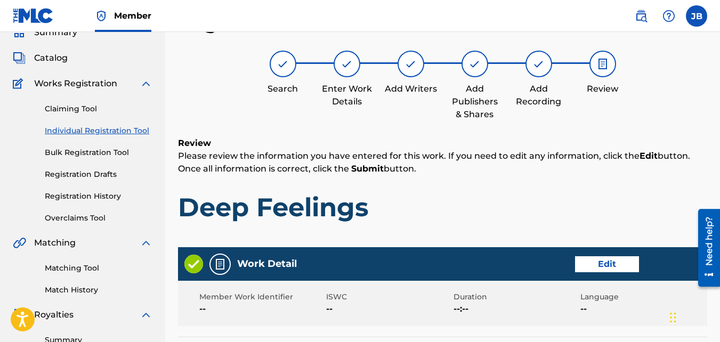
scroll to position [572, 0]
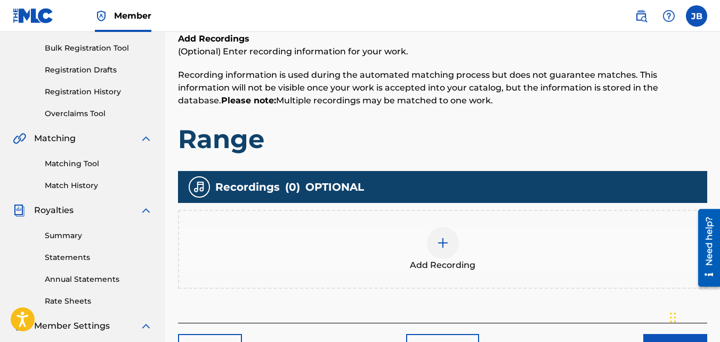
scroll to position [155, 0]
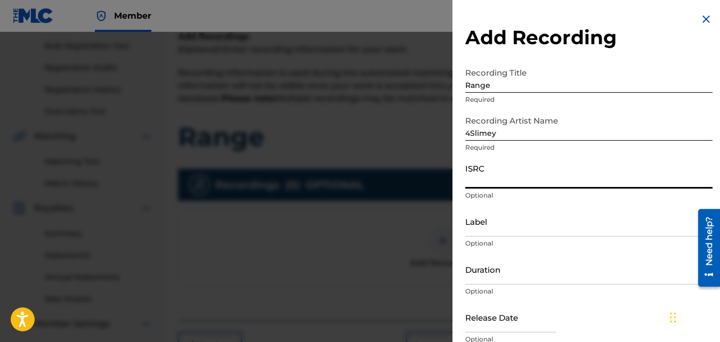
paste input "QZKUS2119206"
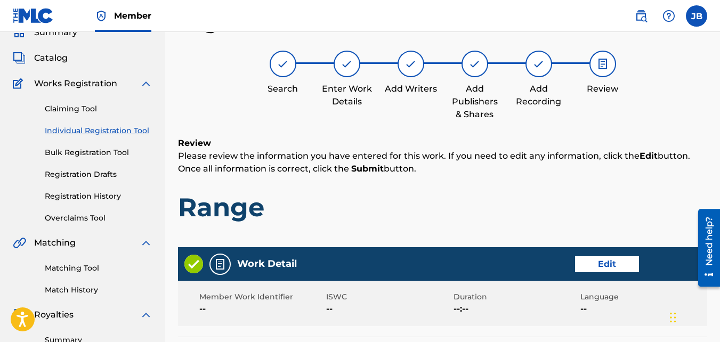
scroll to position [572, 0]
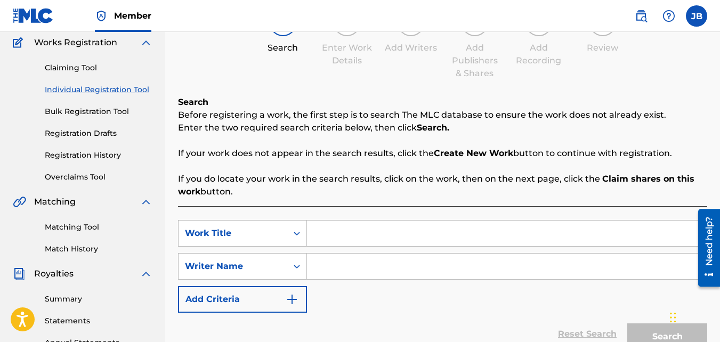
scroll to position [106, 0]
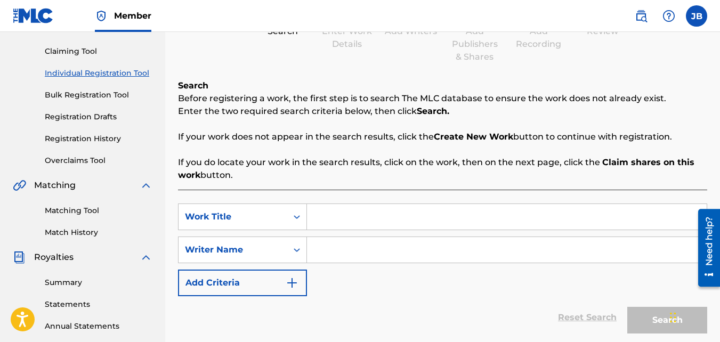
paste input "EMOTIONAL"
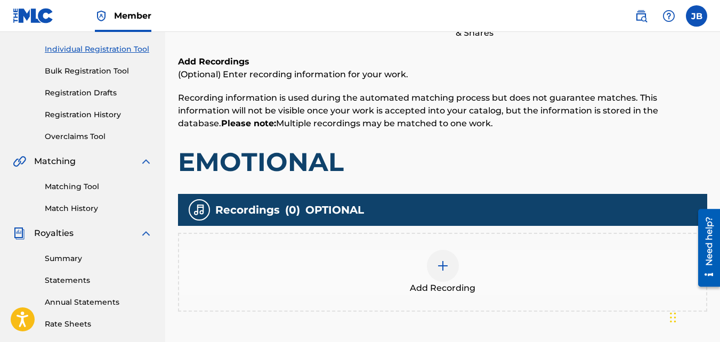
scroll to position [160, 0]
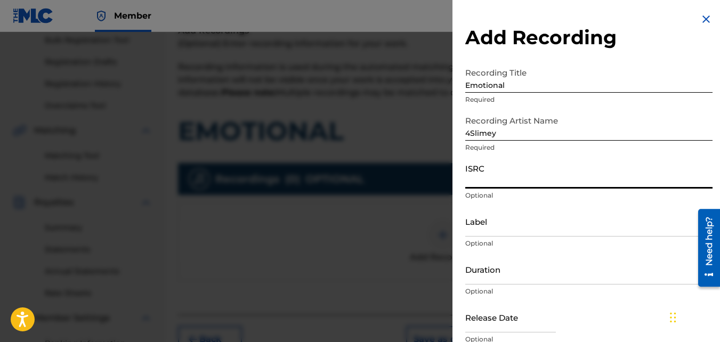
paste input "QZKUS2120641"
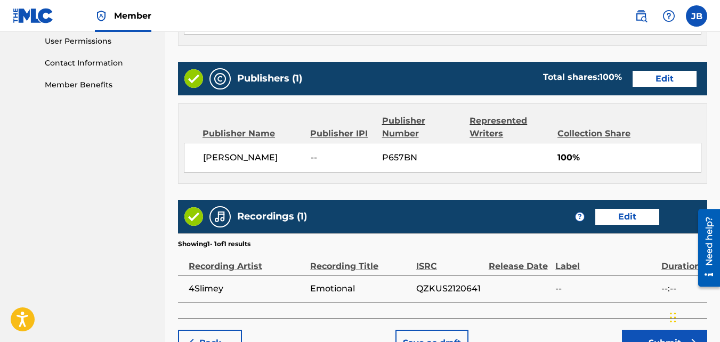
scroll to position [572, 0]
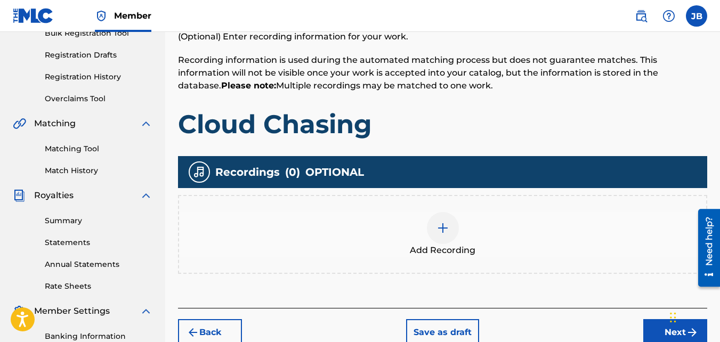
scroll to position [174, 0]
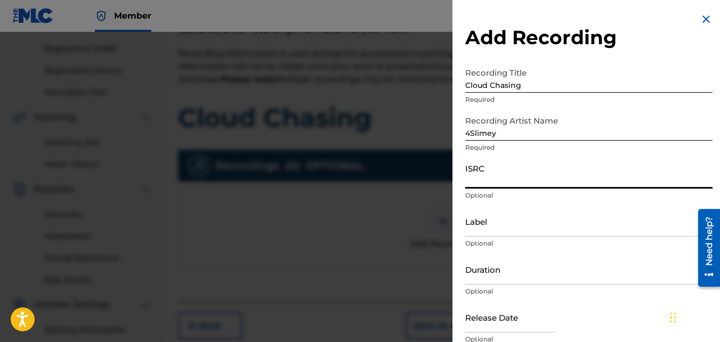
paste input "QZKUS2121531"
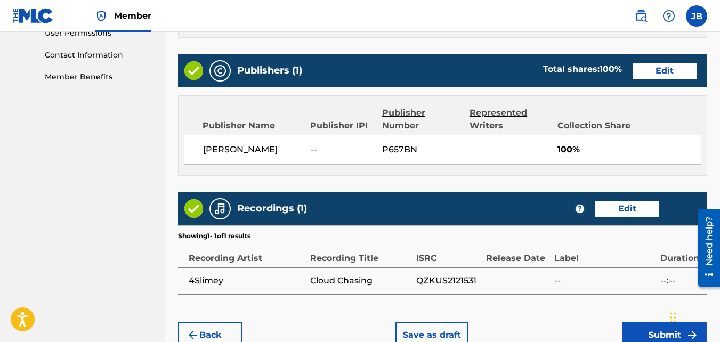
scroll to position [565, 0]
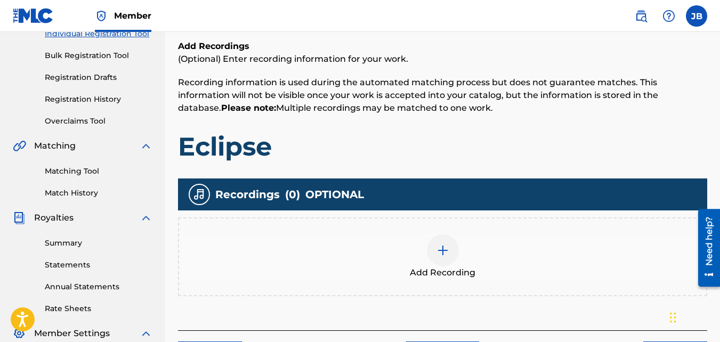
scroll to position [146, 0]
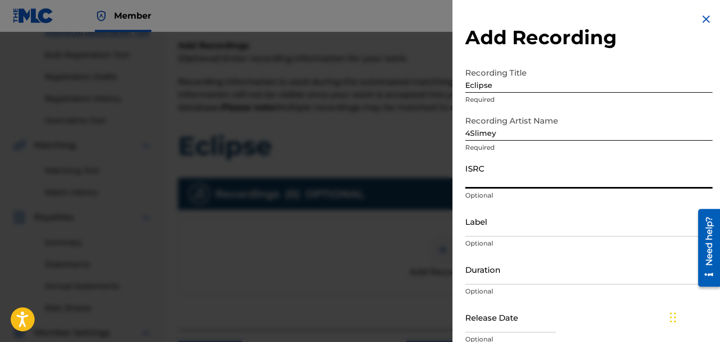
paste input "QZKUS2121945"
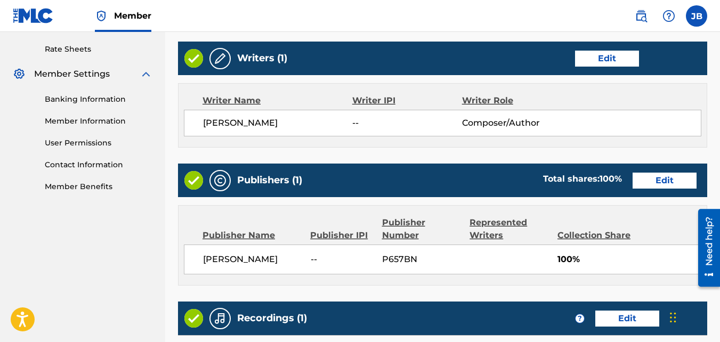
scroll to position [572, 0]
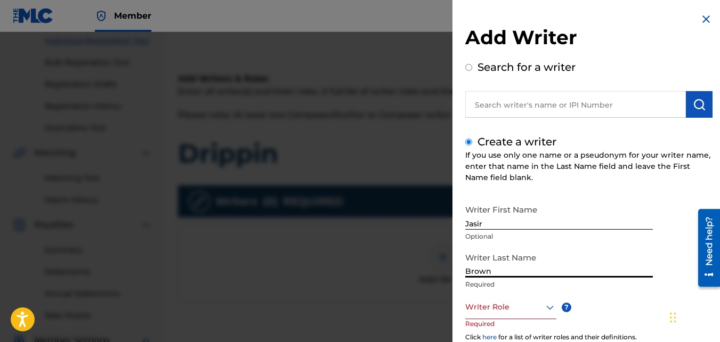
scroll to position [119, 0]
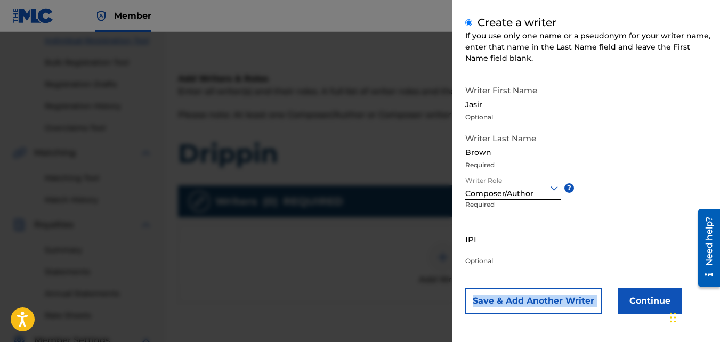
drag, startPoint x: 616, startPoint y: 264, endPoint x: 627, endPoint y: 299, distance: 36.4
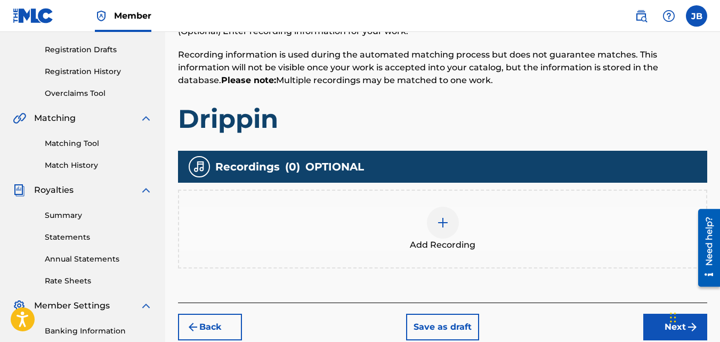
scroll to position [193, 0]
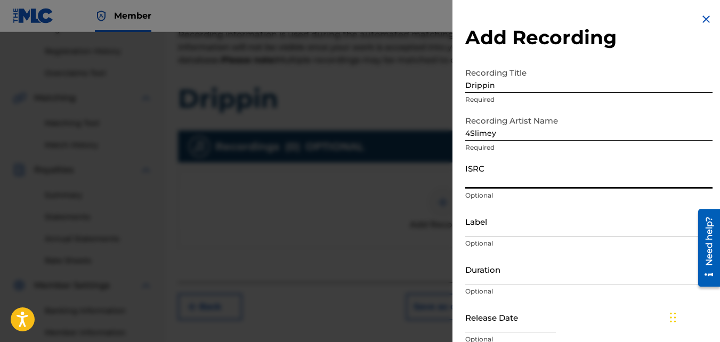
paste input "QZKUS2121954"
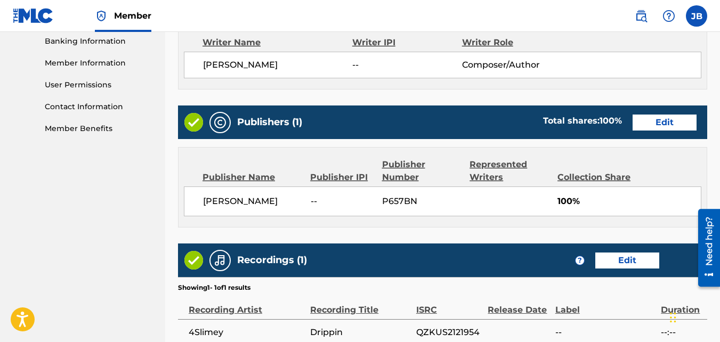
scroll to position [572, 0]
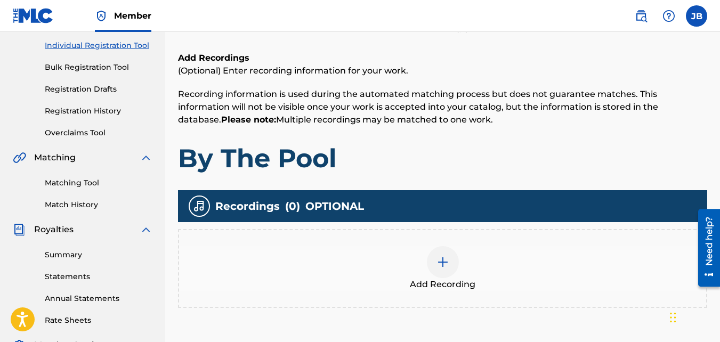
scroll to position [138, 0]
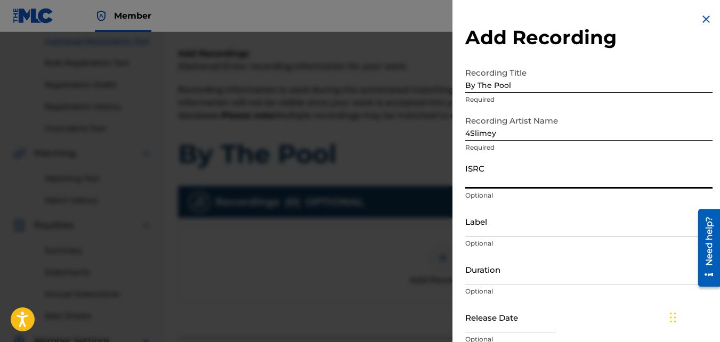
paste input "QZKUS2121454"
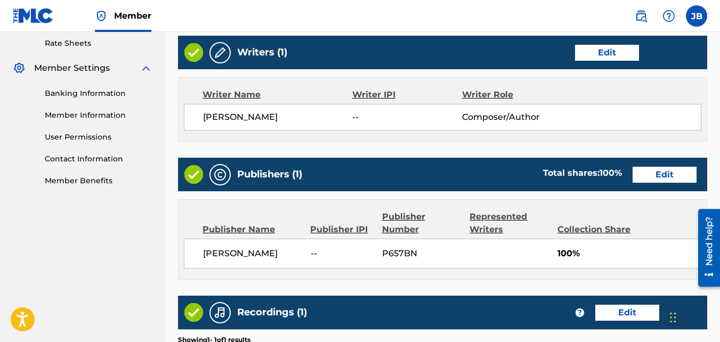
scroll to position [572, 0]
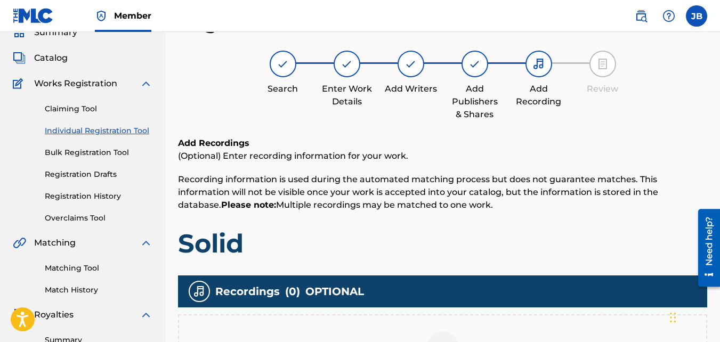
scroll to position [149, 0]
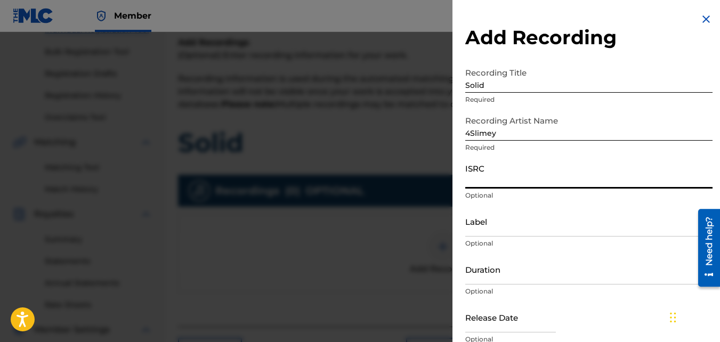
paste input "QZKUS2119212"
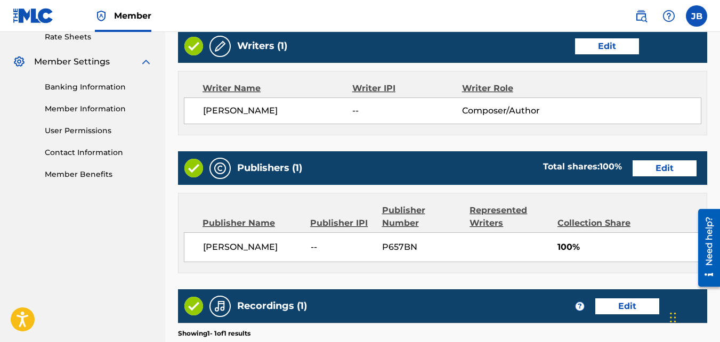
scroll to position [572, 0]
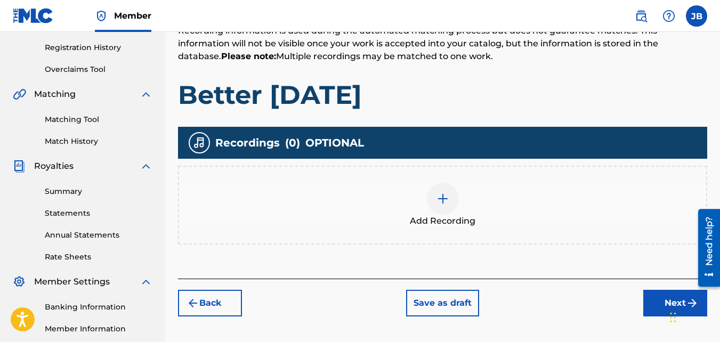
scroll to position [199, 0]
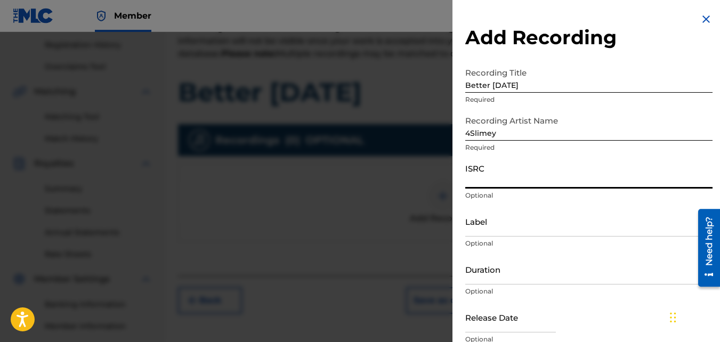
drag, startPoint x: 526, startPoint y: 172, endPoint x: 511, endPoint y: 177, distance: 16.4
paste input "QZKUS2121456"
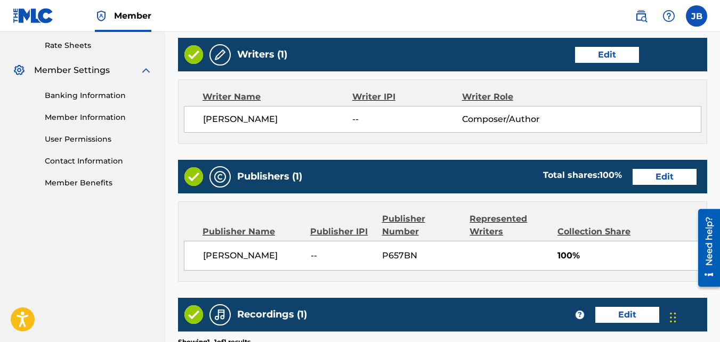
scroll to position [572, 0]
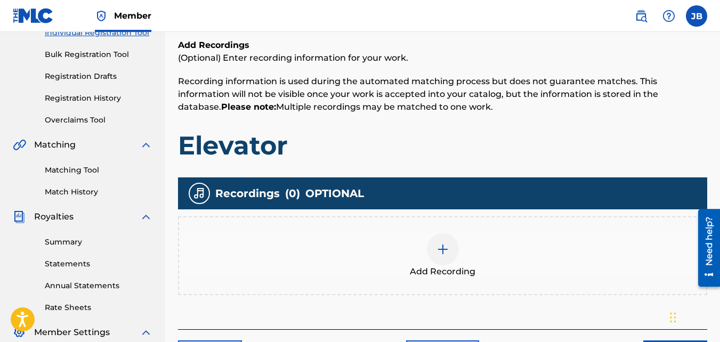
scroll to position [147, 0]
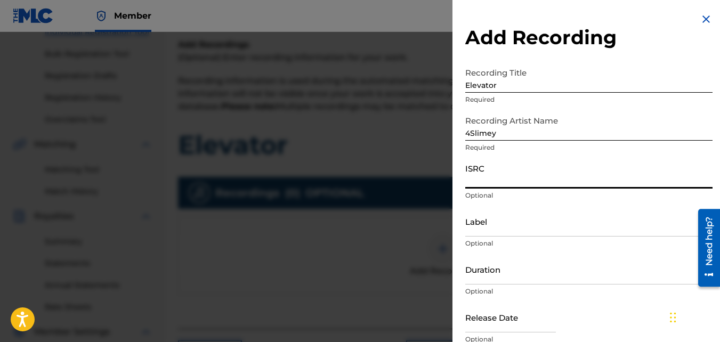
paste input "QZKUS2121950"
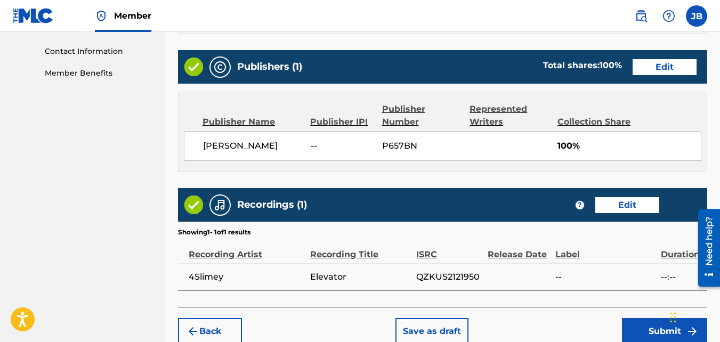
scroll to position [572, 0]
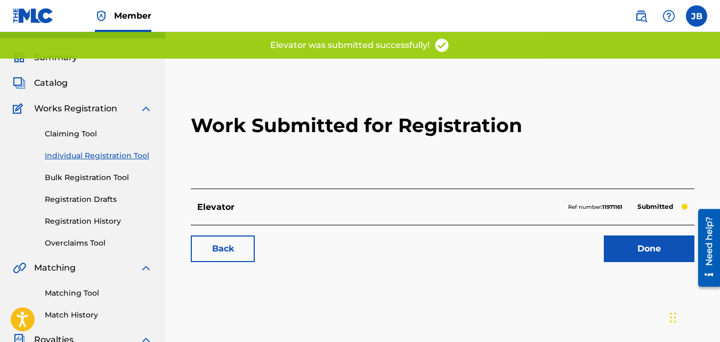
scroll to position [23, 0]
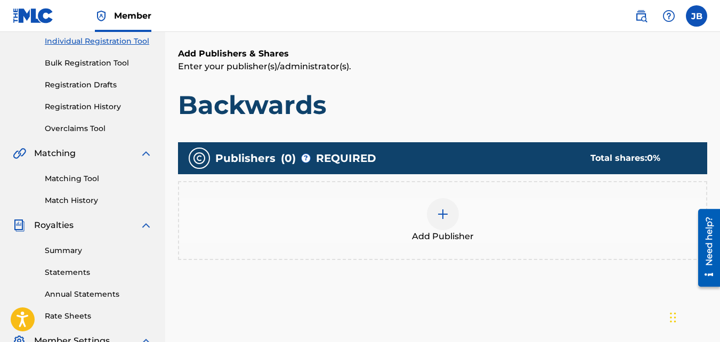
scroll to position [154, 0]
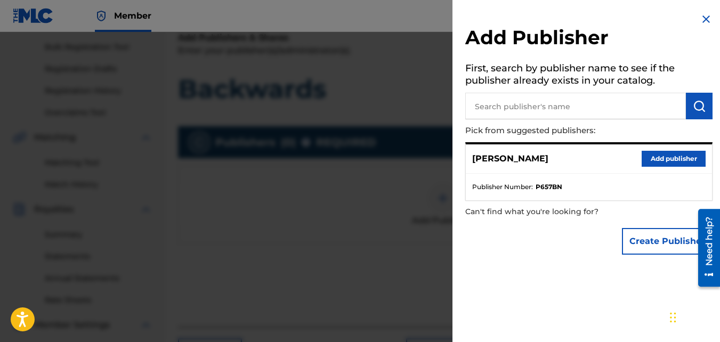
drag, startPoint x: 536, startPoint y: 200, endPoint x: 651, endPoint y: 161, distance: 121.7
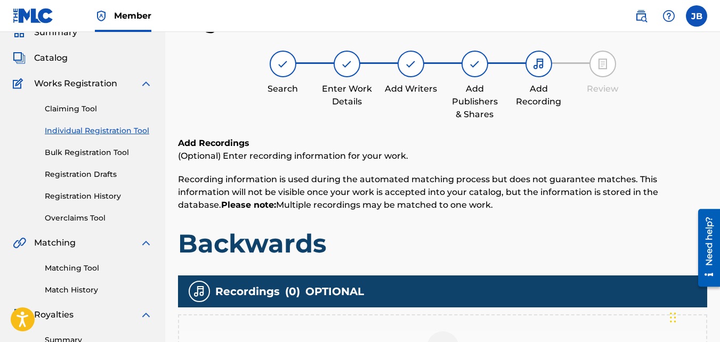
scroll to position [222, 0]
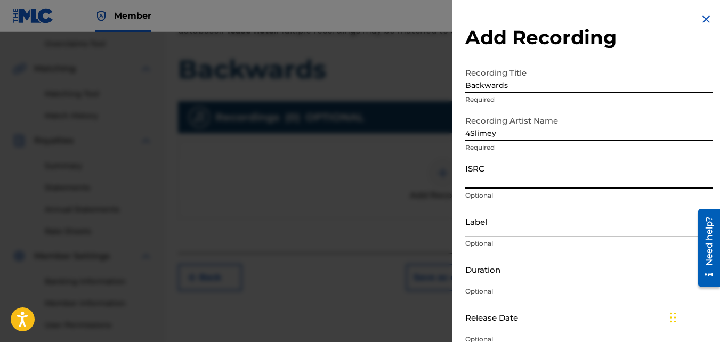
paste input "QZKUS2121455"
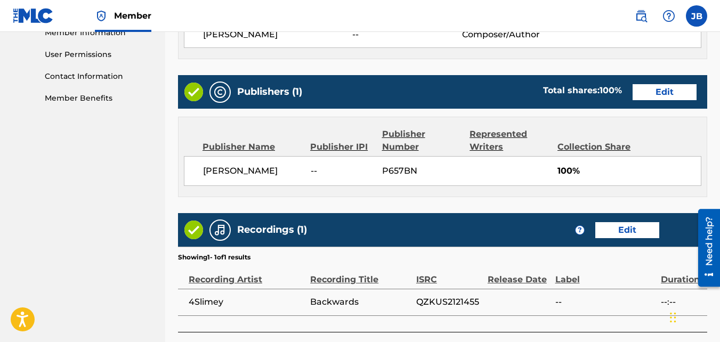
scroll to position [572, 0]
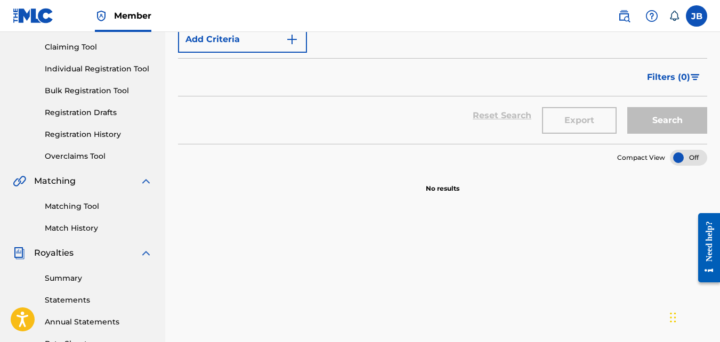
scroll to position [112, 0]
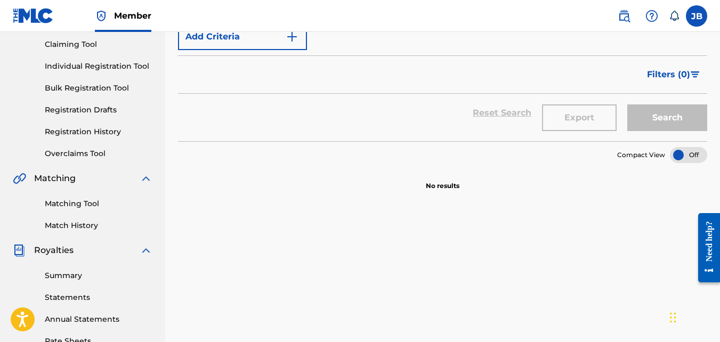
click at [78, 201] on link "Matching Tool" at bounding box center [99, 203] width 108 height 11
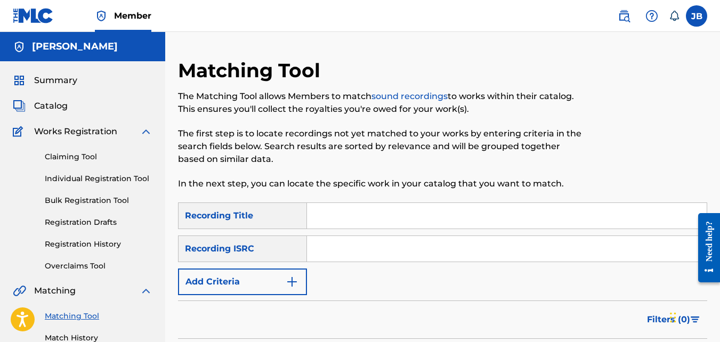
click at [208, 274] on button "Add Criteria" at bounding box center [242, 282] width 129 height 27
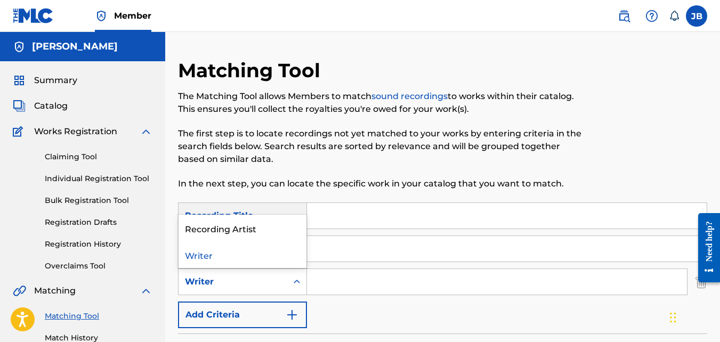
click at [209, 280] on div "Writer" at bounding box center [233, 282] width 96 height 13
click at [208, 238] on div "Recording Artist" at bounding box center [243, 228] width 128 height 27
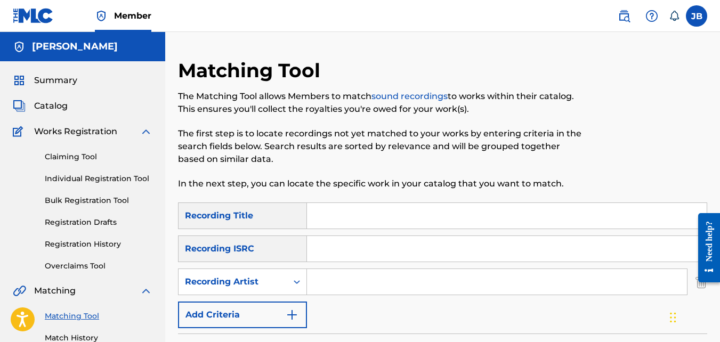
click at [342, 294] on input "Search Form" at bounding box center [497, 282] width 380 height 26
type input "4slimey"
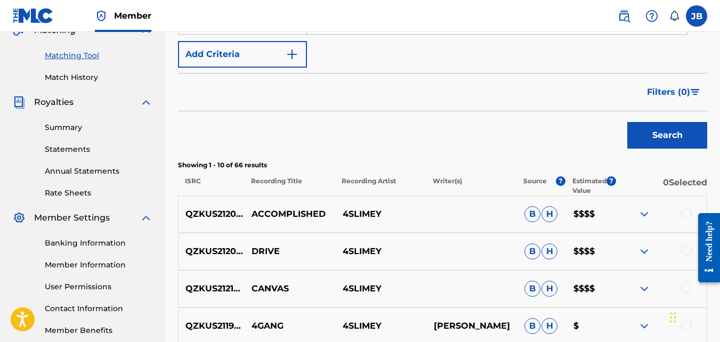
scroll to position [262, 0]
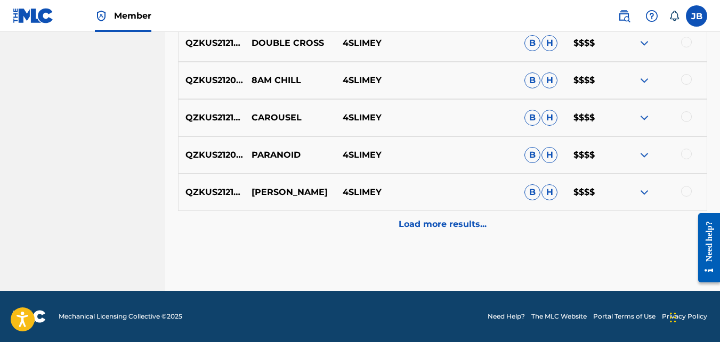
click at [517, 213] on div "Load more results..." at bounding box center [442, 224] width 529 height 27
click at [427, 232] on div "Load more results..." at bounding box center [442, 224] width 529 height 27
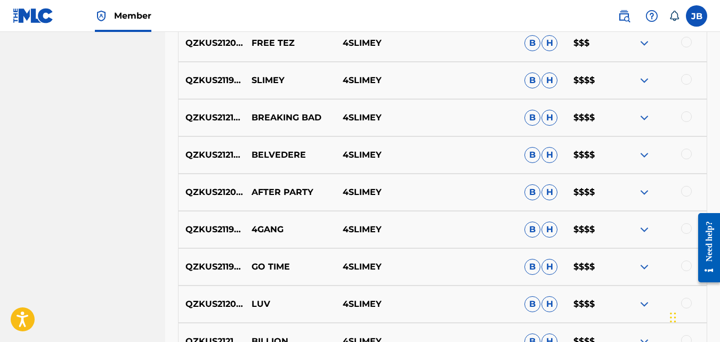
click at [427, 232] on div "QZKUS2119207 4GANG 4SLIMEY B H $$$$" at bounding box center [442, 229] width 529 height 37
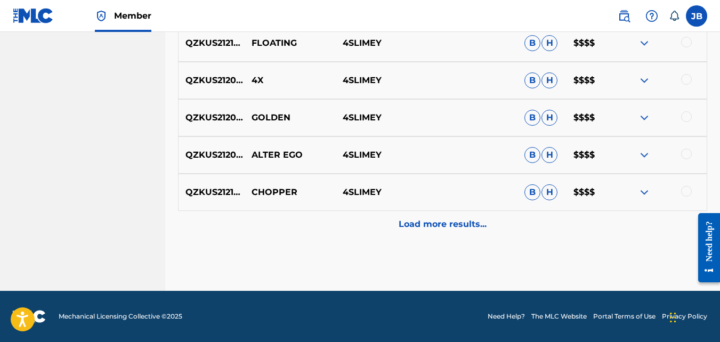
click at [416, 230] on p "Load more results..." at bounding box center [443, 224] width 88 height 13
click at [398, 221] on div "Load more results..." at bounding box center [442, 224] width 529 height 27
click at [384, 223] on div "Load more results..." at bounding box center [442, 224] width 529 height 27
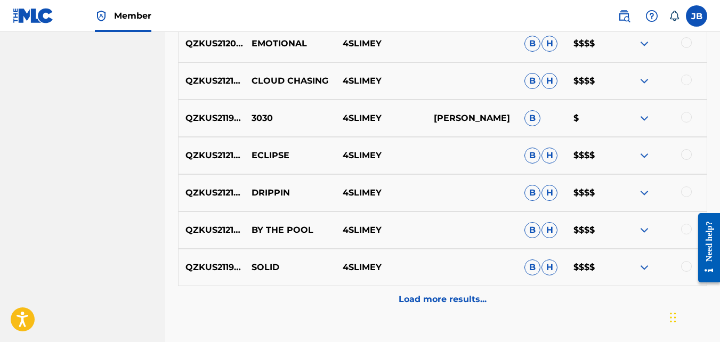
scroll to position [2484, 0]
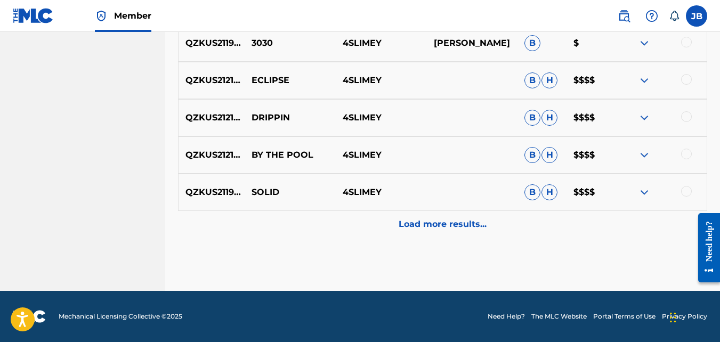
click at [377, 220] on div "Load more results..." at bounding box center [442, 224] width 529 height 27
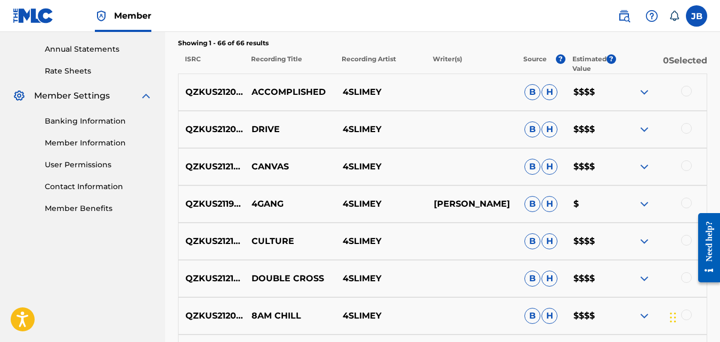
scroll to position [384, 0]
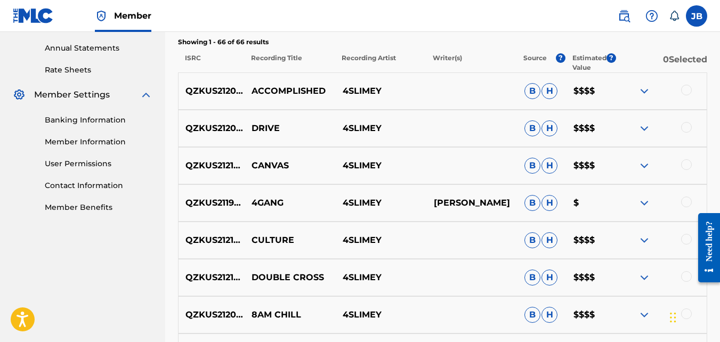
click at [261, 93] on p "ACCOMPLISHED" at bounding box center [290, 91] width 91 height 13
copy p "ACCOMPLISHED"
click at [235, 88] on p "QZKUS2120841" at bounding box center [212, 91] width 66 height 13
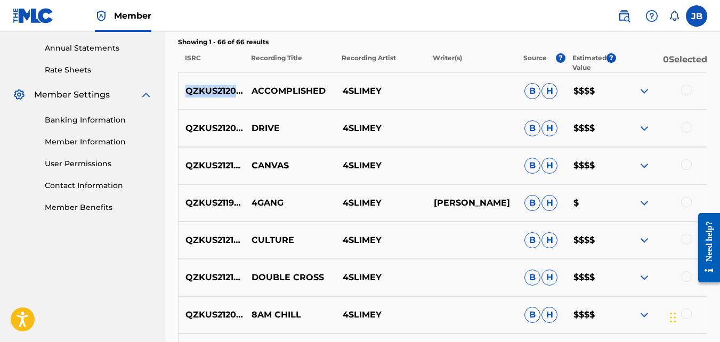
copy p "QZKUS2120841"
click at [214, 126] on p "QZKUS2120647" at bounding box center [212, 128] width 66 height 13
copy p "QZKUS2120647"
click at [228, 165] on p "QZKUS2121460" at bounding box center [212, 165] width 66 height 13
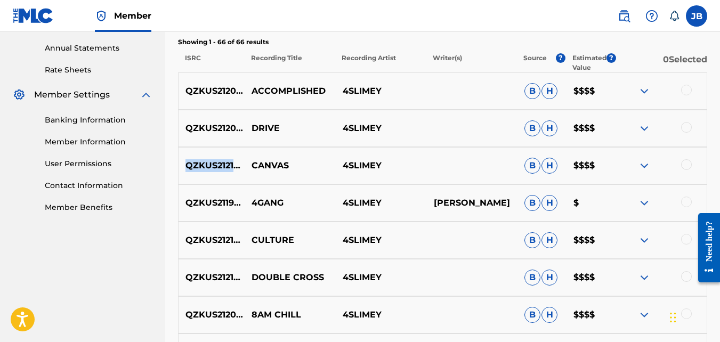
click at [228, 165] on p "QZKUS2121460" at bounding box center [212, 165] width 66 height 13
copy p "QZKUS2121460"
click at [222, 243] on p "QZKUS2121527" at bounding box center [212, 240] width 66 height 13
copy p "QZKUS2121527"
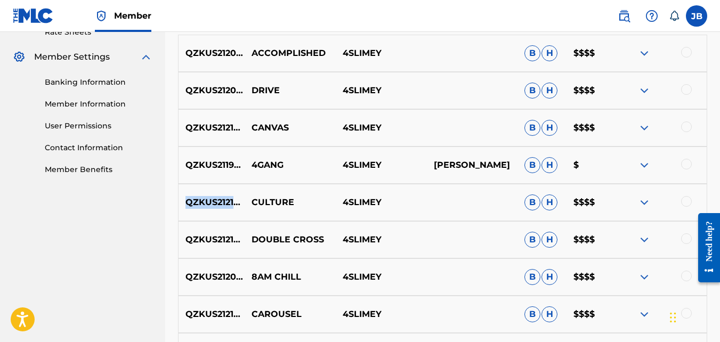
scroll to position [422, 0]
click at [224, 241] on p "QZKUS2121955" at bounding box center [212, 239] width 66 height 13
copy p "QZKUS2121955"
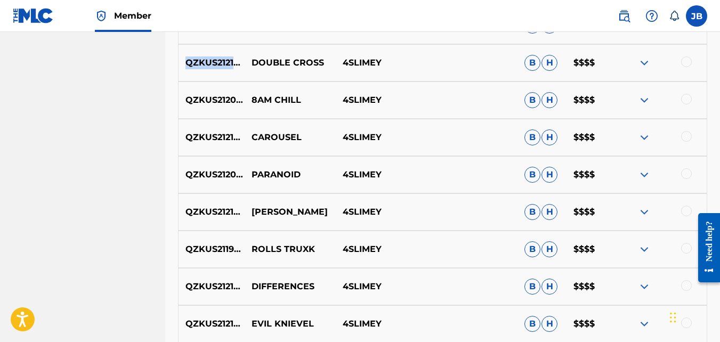
scroll to position [599, 0]
click at [224, 101] on p "QZKUS2120840" at bounding box center [212, 99] width 66 height 13
copy p "QZKUS2120840"
click at [214, 99] on p "QZKUS2120840" at bounding box center [212, 99] width 66 height 13
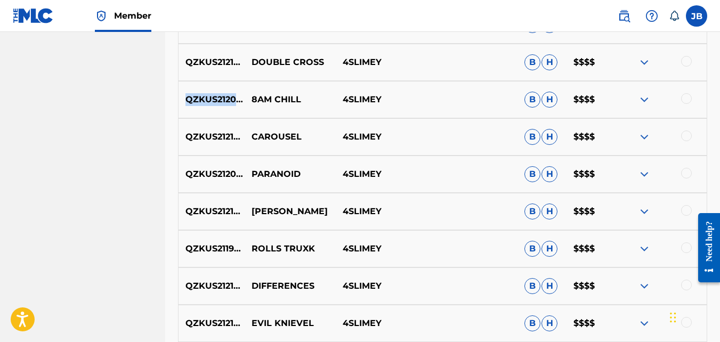
click at [214, 99] on p "QZKUS2120840" at bounding box center [212, 99] width 66 height 13
click at [227, 133] on p "QZKUS2121459" at bounding box center [212, 137] width 66 height 13
drag, startPoint x: 227, startPoint y: 133, endPoint x: 278, endPoint y: 136, distance: 50.8
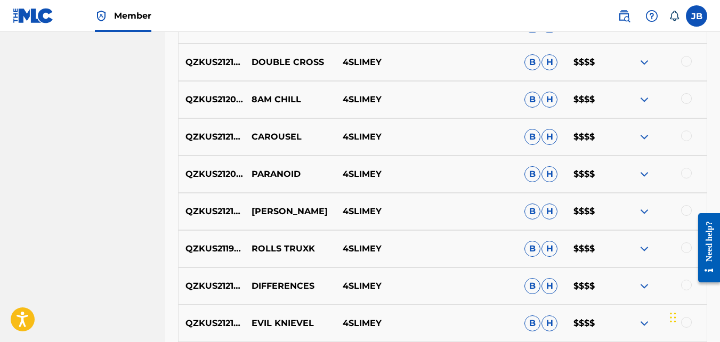
click at [278, 136] on p "CAROUSEL" at bounding box center [290, 137] width 91 height 13
copy p "CAROUSEL"
click at [231, 140] on p "QZKUS2121459" at bounding box center [212, 137] width 66 height 13
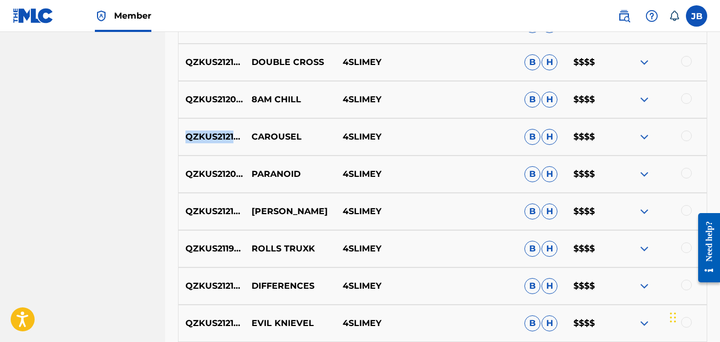
copy p "QZKUS2121459"
click at [227, 178] on p "QZKUS2120650" at bounding box center [212, 174] width 66 height 13
copy p "QZKUS2120650"
click at [216, 221] on div "QZKUS2121526 DAWN 4SLIMEY B H $$$$" at bounding box center [442, 211] width 529 height 37
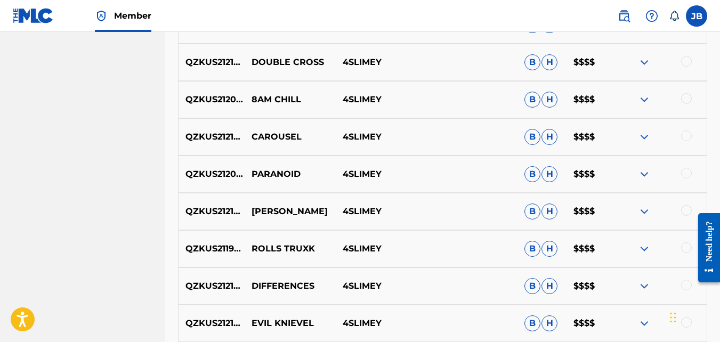
click at [214, 210] on p "QZKUS2121526" at bounding box center [212, 211] width 66 height 13
click at [219, 253] on p "QZKUS2119210" at bounding box center [212, 249] width 66 height 13
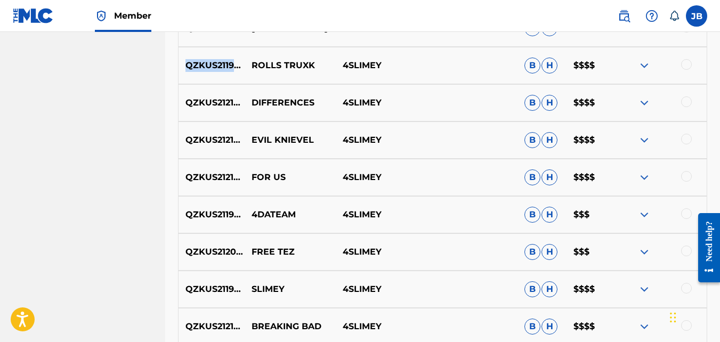
scroll to position [784, 0]
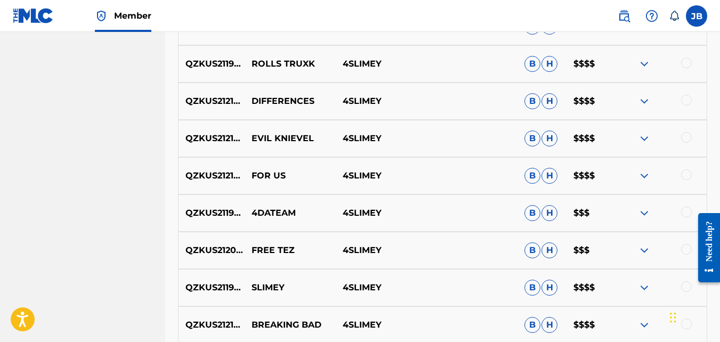
click at [262, 103] on p "DIFFERENCES" at bounding box center [290, 101] width 91 height 13
drag, startPoint x: 281, startPoint y: 59, endPoint x: 277, endPoint y: 78, distance: 19.1
click at [280, 97] on p "DIFFERENCES" at bounding box center [290, 101] width 91 height 13
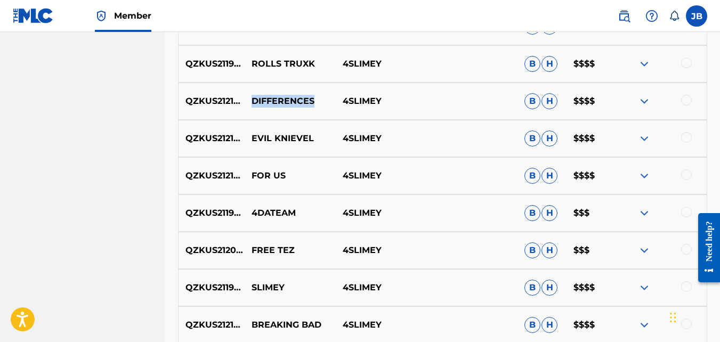
click at [280, 97] on p "DIFFERENCES" at bounding box center [290, 101] width 91 height 13
click at [206, 107] on p "QZKUS2121535" at bounding box center [212, 101] width 66 height 13
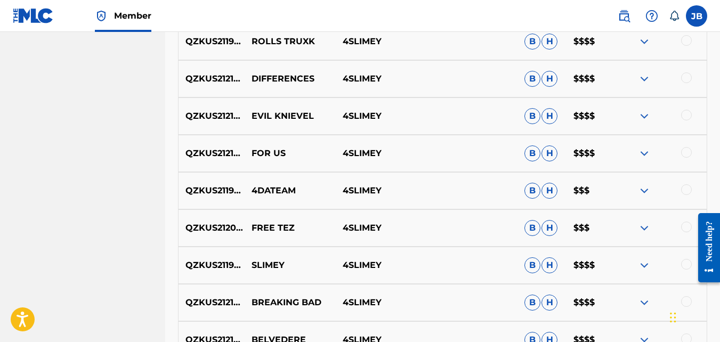
click at [231, 116] on p "QZKUS2121946" at bounding box center [212, 116] width 66 height 13
click at [269, 115] on p "EVIL KNIEVEL" at bounding box center [290, 116] width 91 height 13
click at [273, 115] on p "EVIL KNIEVEL" at bounding box center [290, 116] width 91 height 13
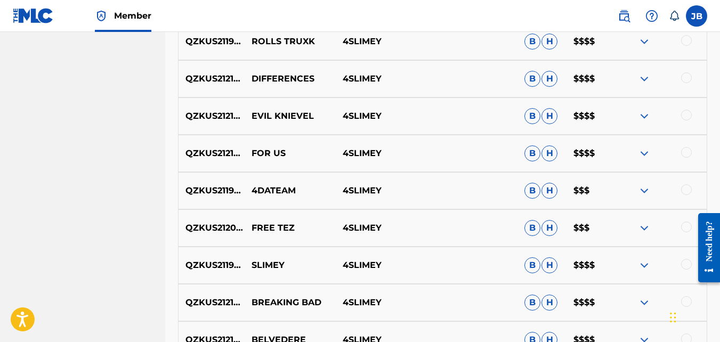
click at [280, 116] on p "EVIL KNIEVEL" at bounding box center [290, 116] width 91 height 13
click at [282, 115] on p "EVIL KNIEVEL" at bounding box center [290, 116] width 91 height 13
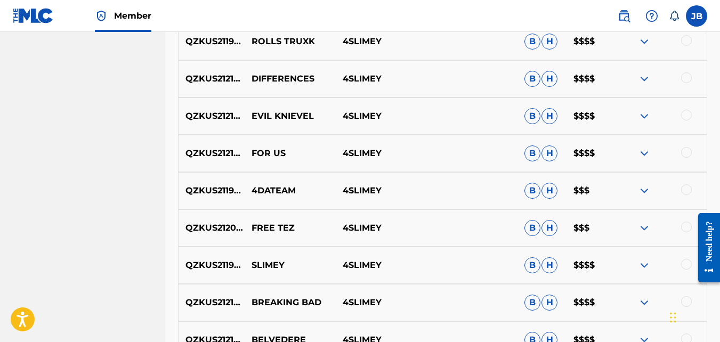
click at [282, 115] on p "EVIL KNIEVEL" at bounding box center [290, 116] width 91 height 13
click at [211, 120] on p "QZKUS2121946" at bounding box center [212, 116] width 66 height 13
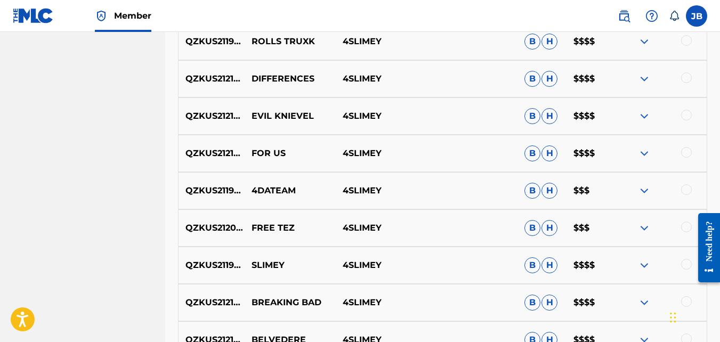
click at [217, 154] on p "QZKUS2121947" at bounding box center [212, 153] width 66 height 13
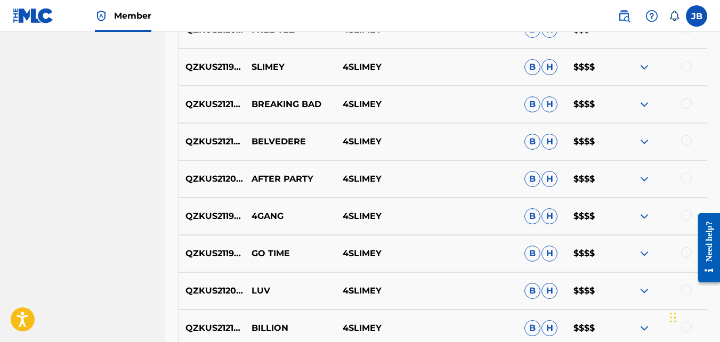
scroll to position [1003, 0]
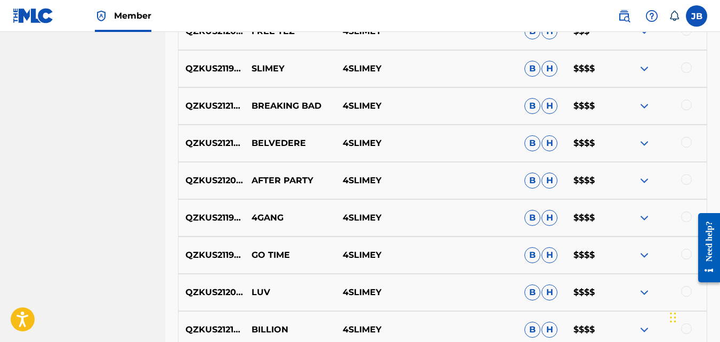
click at [222, 68] on p "QZKUS2119204" at bounding box center [212, 68] width 66 height 13
click at [235, 106] on p "QZKUS2121458" at bounding box center [212, 106] width 66 height 13
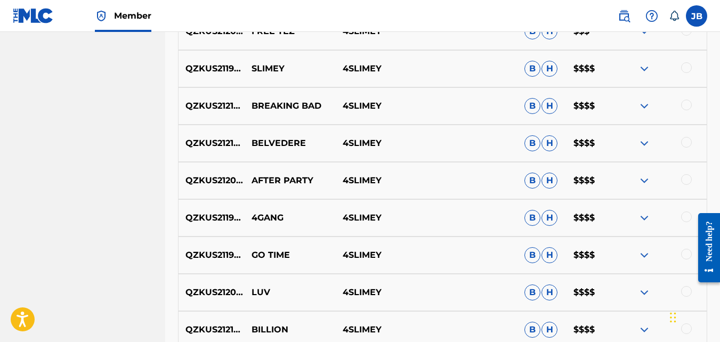
click at [297, 144] on p "BELVEDERE" at bounding box center [290, 143] width 91 height 13
click at [200, 142] on p "QZKUS2121453" at bounding box center [212, 143] width 66 height 13
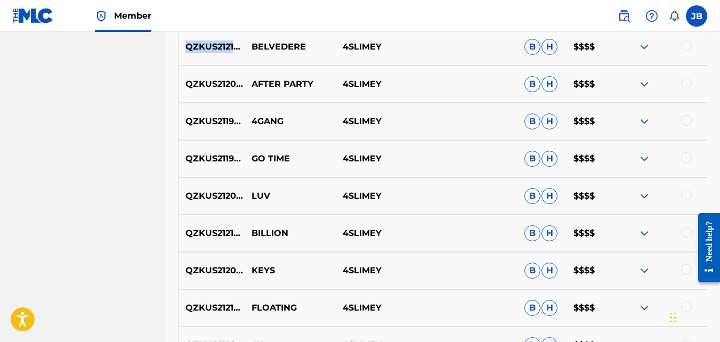
scroll to position [1099, 0]
click at [231, 87] on p "QZKUS2120836" at bounding box center [212, 84] width 66 height 13
click at [224, 118] on p "QZKUS2119207" at bounding box center [212, 122] width 66 height 13
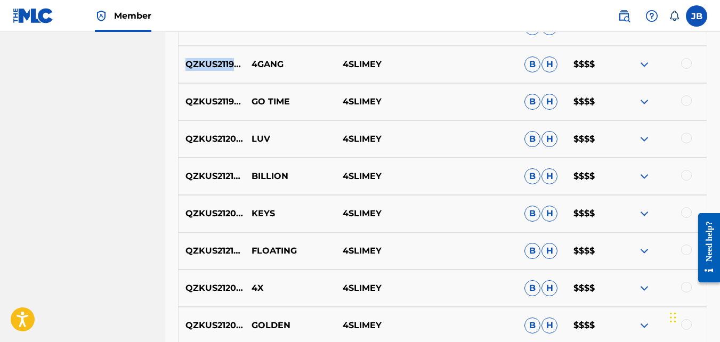
scroll to position [1157, 0]
click at [224, 103] on p "QZKUS2119209" at bounding box center [212, 101] width 66 height 13
click at [220, 100] on p "QZKUS2119209" at bounding box center [212, 101] width 66 height 13
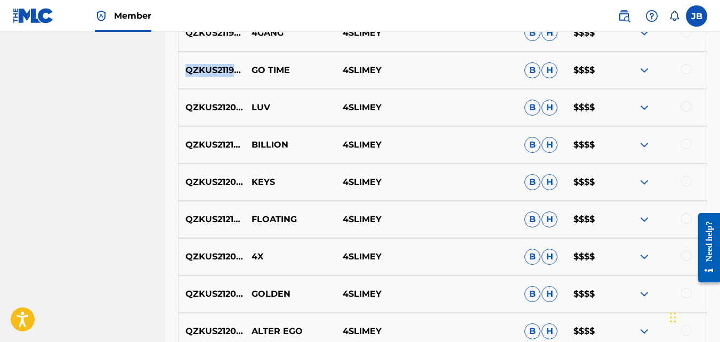
scroll to position [1189, 0]
click at [231, 104] on p "QZKUS2120642" at bounding box center [212, 107] width 66 height 13
click at [222, 142] on p "QZKUS2121451" at bounding box center [212, 144] width 66 height 13
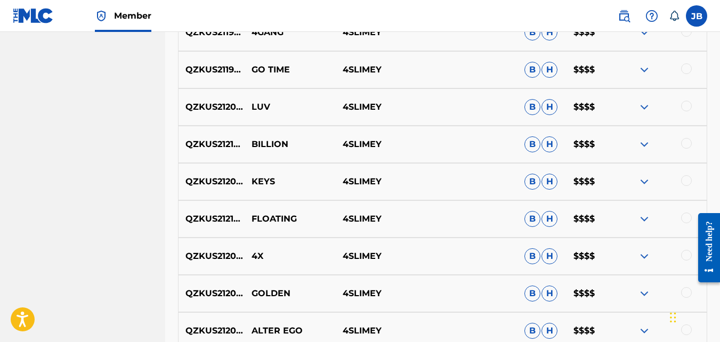
click at [228, 180] on p "QZKUS2120646" at bounding box center [212, 181] width 66 height 13
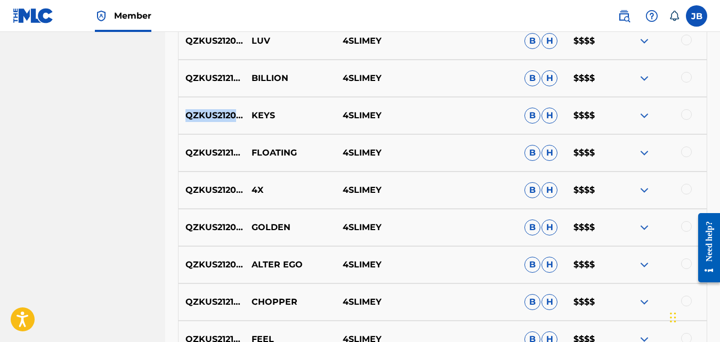
scroll to position [1255, 0]
click at [215, 156] on p "QZKUS2121948" at bounding box center [212, 152] width 66 height 13
click at [219, 188] on p "QZKUS2120843" at bounding box center [212, 189] width 66 height 13
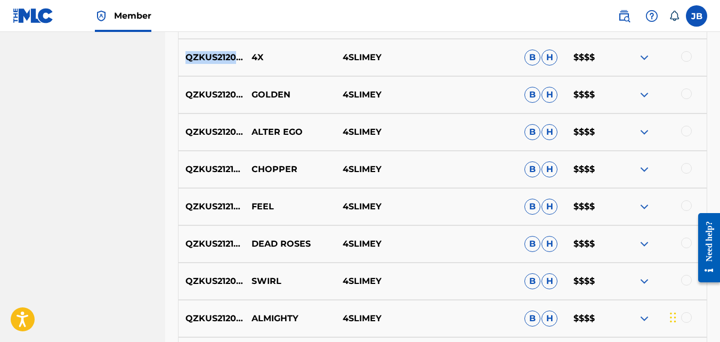
scroll to position [1404, 0]
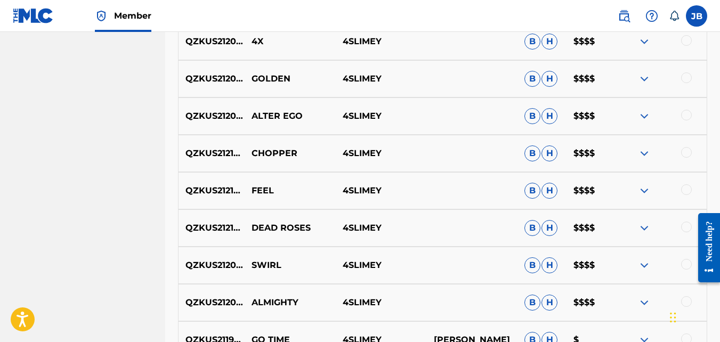
click at [226, 72] on p "QZKUS2120643" at bounding box center [212, 78] width 66 height 13
click at [228, 82] on p "QZKUS2120643" at bounding box center [212, 78] width 66 height 13
click at [212, 117] on p "QZKUS2120837" at bounding box center [212, 116] width 66 height 13
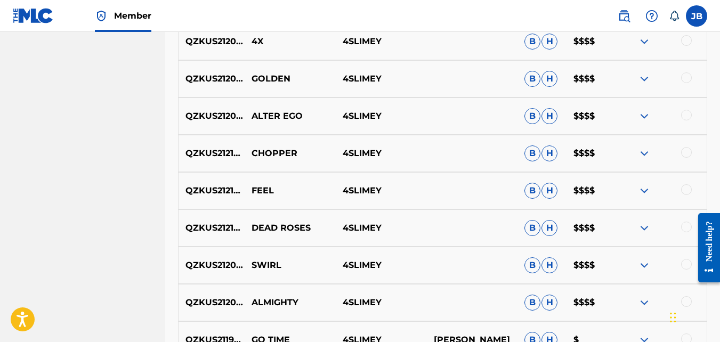
click at [230, 154] on p "QZKUS2121533" at bounding box center [212, 153] width 66 height 13
click at [229, 197] on p "QZKUS2121951" at bounding box center [212, 190] width 66 height 13
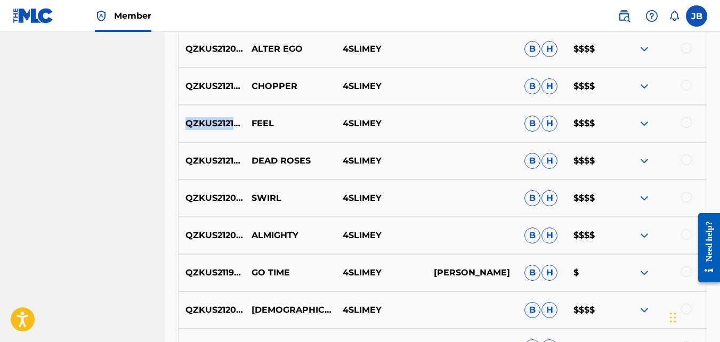
scroll to position [1473, 0]
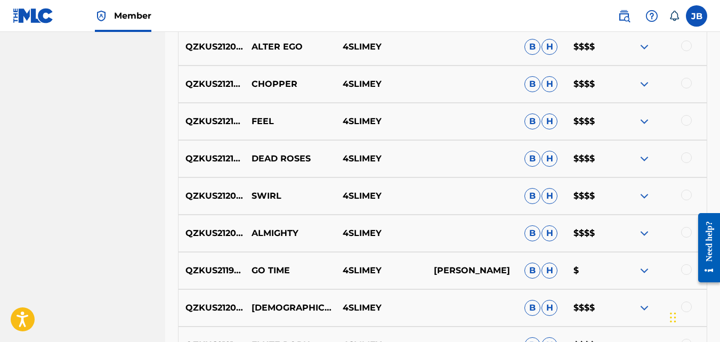
click at [221, 178] on div "QZKUS2120648 SWIRL 4SLIMEY B H $$$$" at bounding box center [442, 196] width 529 height 37
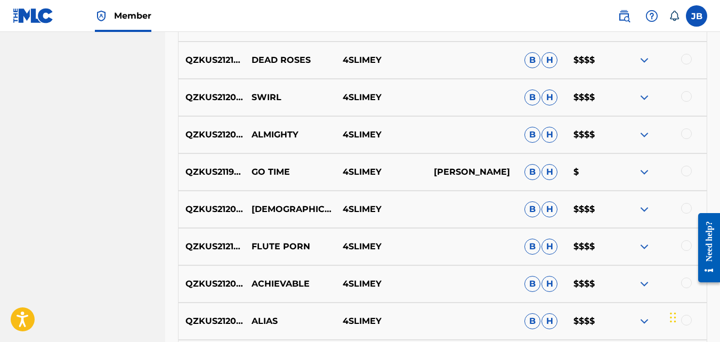
scroll to position [1572, 0]
click at [221, 167] on p "QZKUS2119209" at bounding box center [212, 171] width 66 height 13
click at [212, 58] on p "QZKUS2121534" at bounding box center [212, 59] width 66 height 13
click at [221, 98] on p "QZKUS2120648" at bounding box center [212, 97] width 66 height 13
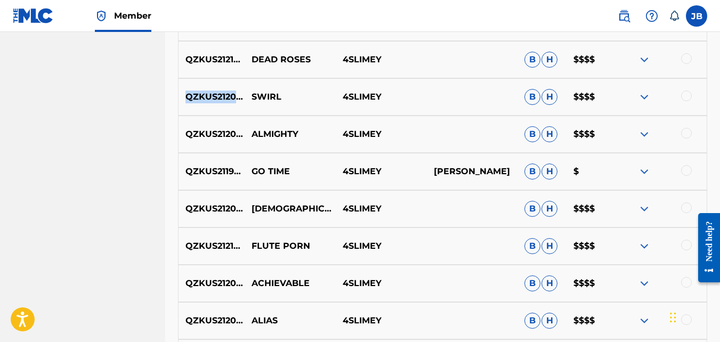
click at [221, 98] on p "QZKUS2120648" at bounding box center [212, 97] width 66 height 13
click at [232, 133] on p "QZKUS2120835" at bounding box center [212, 134] width 66 height 13
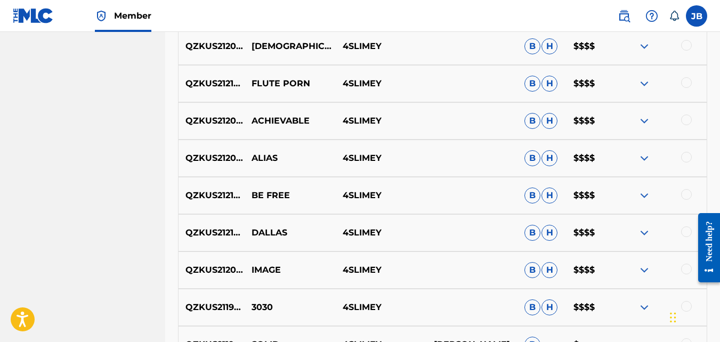
scroll to position [1732, 0]
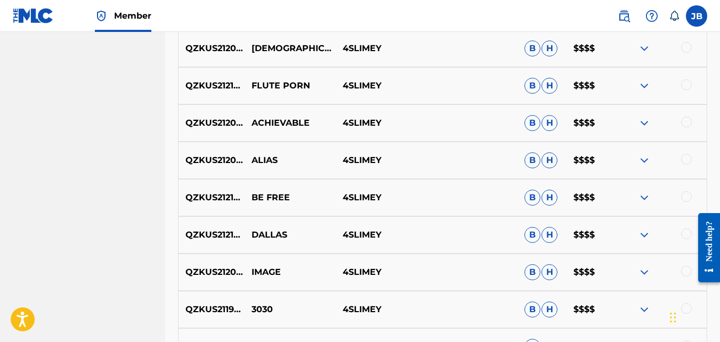
click at [215, 47] on p "QZKUS2120838" at bounding box center [212, 48] width 66 height 13
click at [224, 87] on p "QZKUS2121952" at bounding box center [212, 85] width 66 height 13
click at [212, 123] on p "QZKUS2120844" at bounding box center [212, 123] width 66 height 13
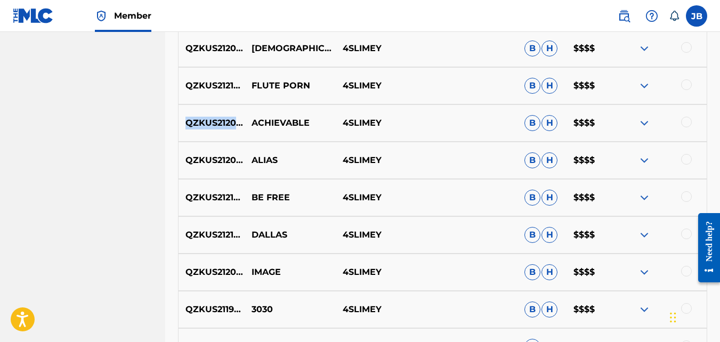
click at [212, 123] on p "QZKUS2120844" at bounding box center [212, 123] width 66 height 13
drag, startPoint x: 212, startPoint y: 123, endPoint x: 283, endPoint y: 127, distance: 70.5
click at [283, 127] on p "ACHIEVABLE" at bounding box center [290, 123] width 91 height 13
click at [222, 126] on p "QZKUS2120844" at bounding box center [212, 123] width 66 height 13
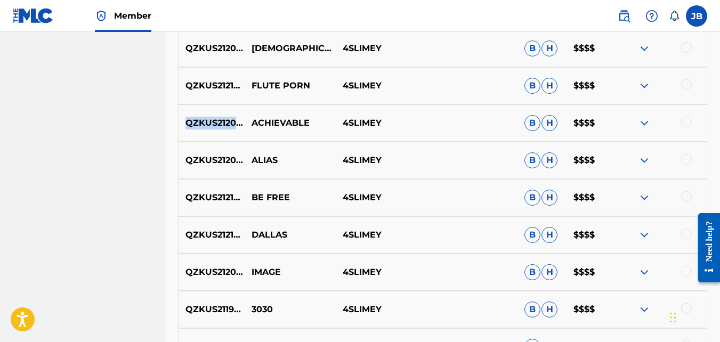
click at [222, 126] on p "QZKUS2120844" at bounding box center [212, 123] width 66 height 13
click at [208, 158] on p "QZKUS2120842" at bounding box center [212, 160] width 66 height 13
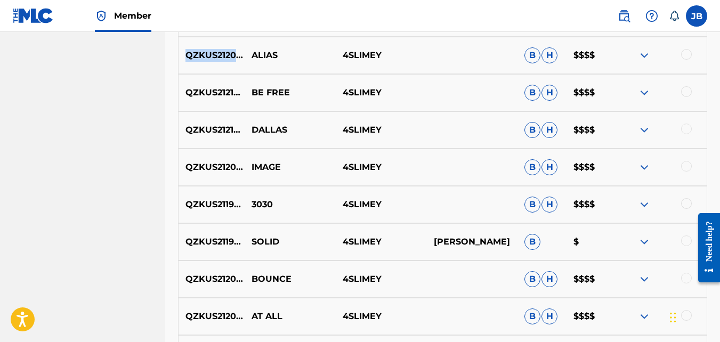
scroll to position [1821, 0]
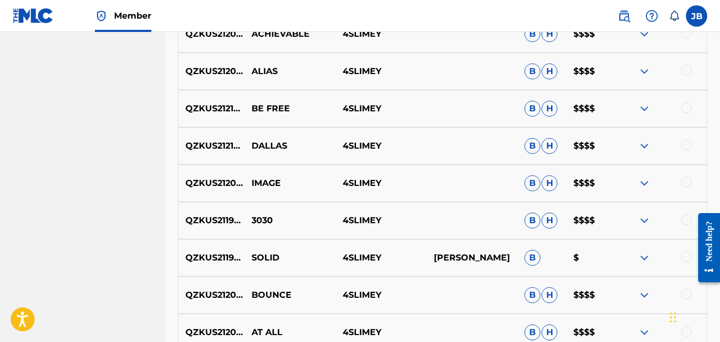
click at [227, 106] on p "QZKUS2121457" at bounding box center [212, 108] width 66 height 13
click at [218, 148] on p "QZKUS2121529" at bounding box center [212, 146] width 66 height 13
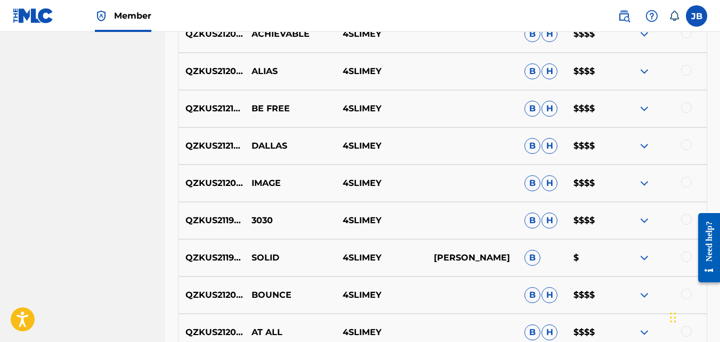
click at [215, 181] on p "QZKUS2120644" at bounding box center [212, 183] width 66 height 13
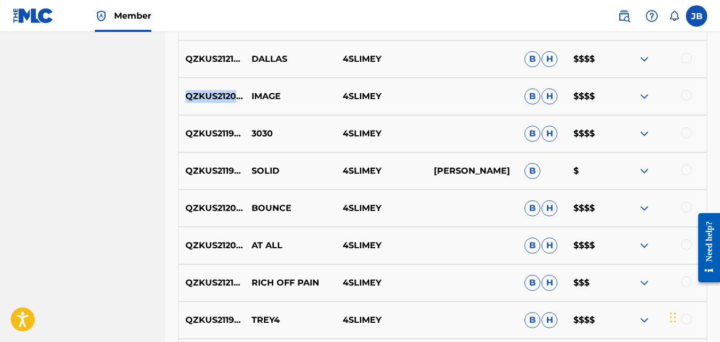
scroll to position [1907, 0]
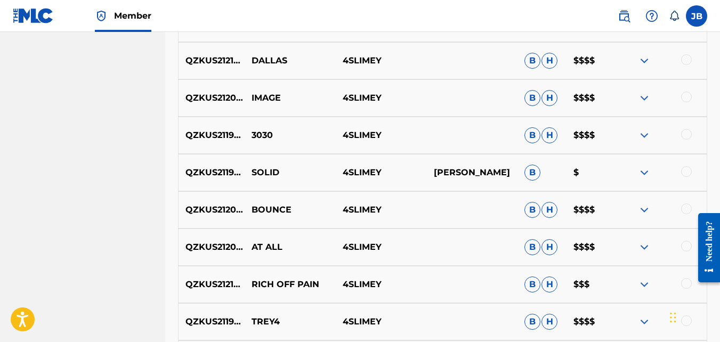
click at [232, 138] on p "QZKUS2119211" at bounding box center [212, 135] width 66 height 13
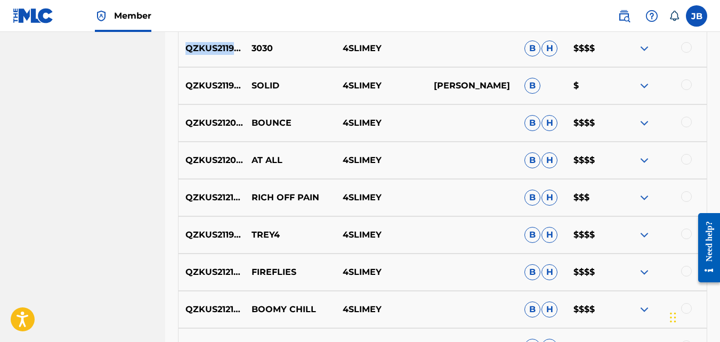
scroll to position [2000, 0]
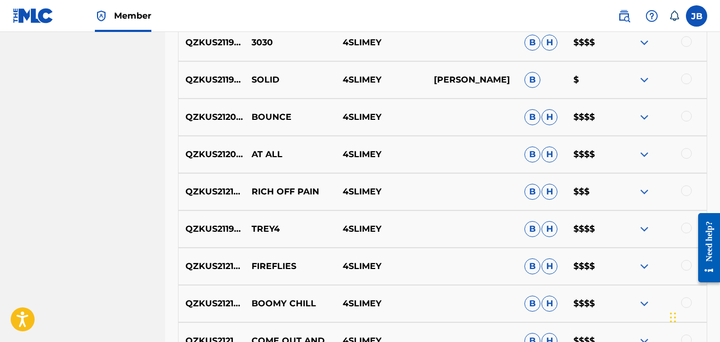
click at [300, 120] on p "BOUNCE" at bounding box center [290, 117] width 91 height 13
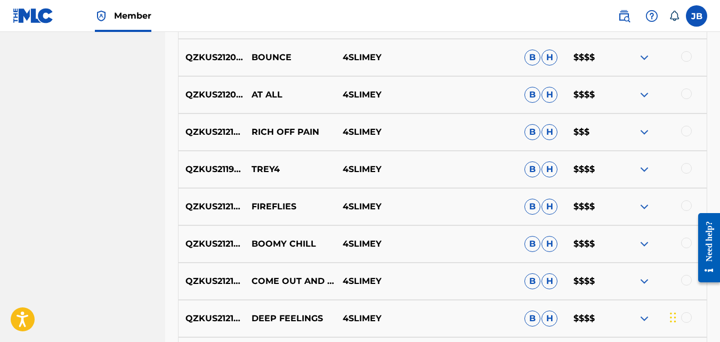
scroll to position [2060, 0]
click at [224, 53] on p "QZKUS2120645" at bounding box center [212, 57] width 66 height 13
click at [210, 92] on p "QZKUS2120839" at bounding box center [212, 94] width 66 height 13
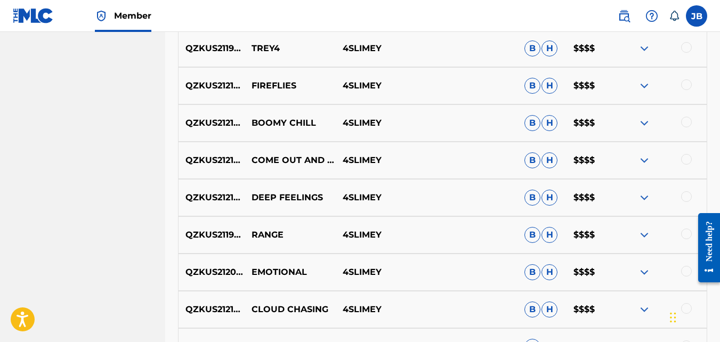
scroll to position [2179, 0]
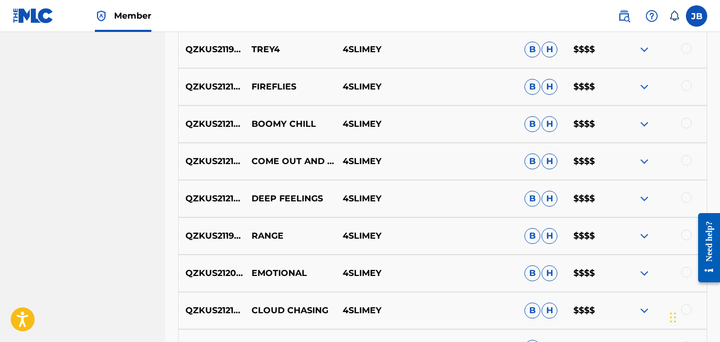
click at [221, 49] on p "QZKUS2119208" at bounding box center [212, 49] width 66 height 13
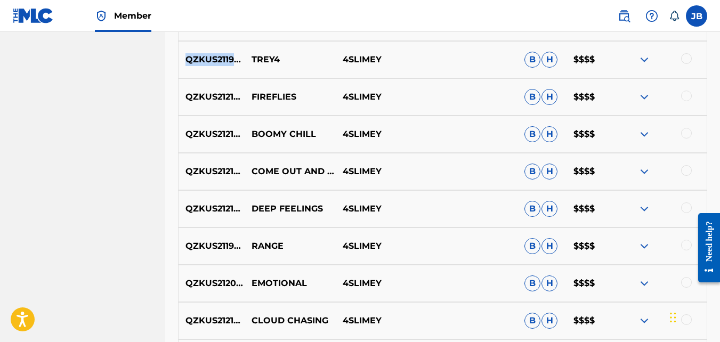
scroll to position [2170, 0]
click at [216, 100] on p "QZKUS2121949" at bounding box center [212, 96] width 66 height 13
click at [236, 128] on p "QZKUS2121452" at bounding box center [212, 133] width 66 height 13
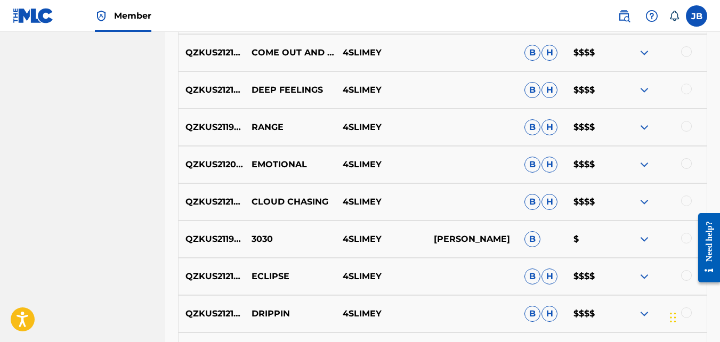
scroll to position [2279, 0]
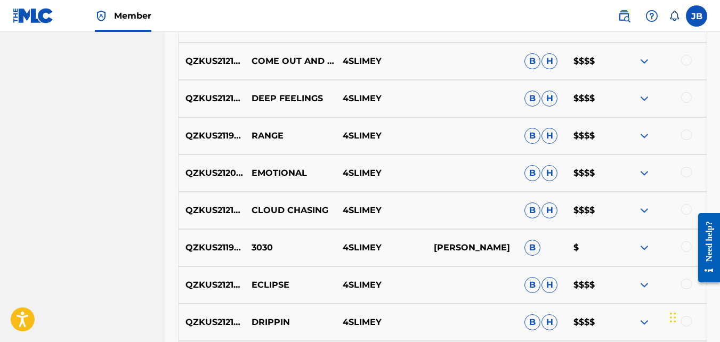
click at [215, 66] on p "QZKUS2121530" at bounding box center [212, 61] width 66 height 13
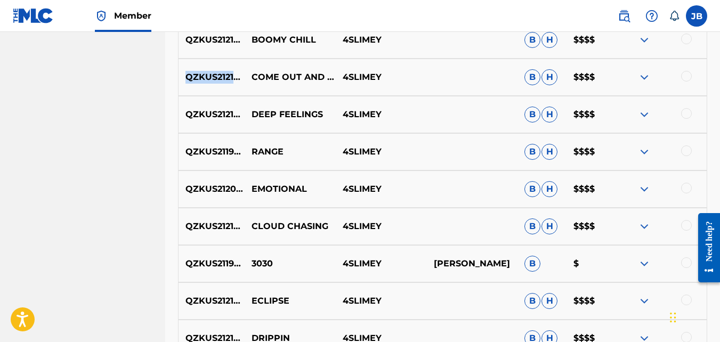
scroll to position [2263, 0]
click at [222, 114] on p "QZKUS2121528" at bounding box center [212, 115] width 66 height 13
click at [223, 144] on div "QZKUS2119206 RANGE 4SLIMEY B H $$$$" at bounding box center [442, 152] width 529 height 37
click at [223, 152] on p "QZKUS2119206" at bounding box center [212, 152] width 66 height 13
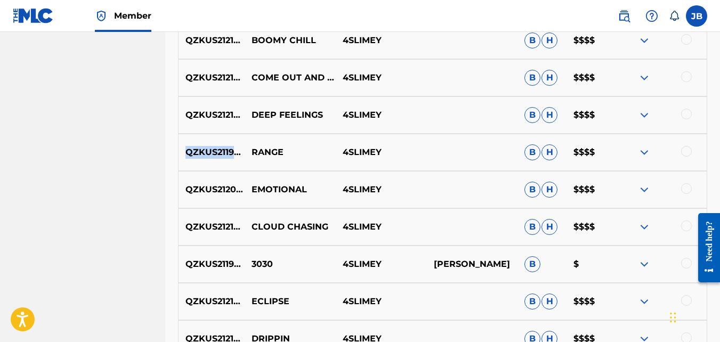
click at [223, 152] on p "QZKUS2119206" at bounding box center [212, 152] width 66 height 13
click at [223, 187] on p "QZKUS2120641" at bounding box center [212, 189] width 66 height 13
click at [270, 194] on p "EMOTIONAL" at bounding box center [290, 189] width 91 height 13
click at [265, 189] on p "EMOTIONAL" at bounding box center [290, 189] width 91 height 13
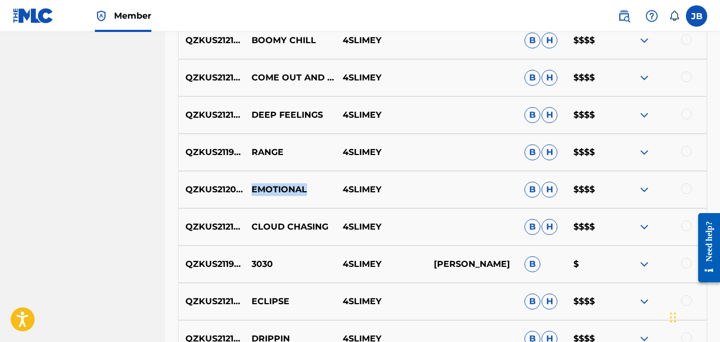
click at [265, 189] on p "EMOTIONAL" at bounding box center [290, 189] width 91 height 13
click at [233, 191] on p "QZKUS2120641" at bounding box center [212, 189] width 66 height 13
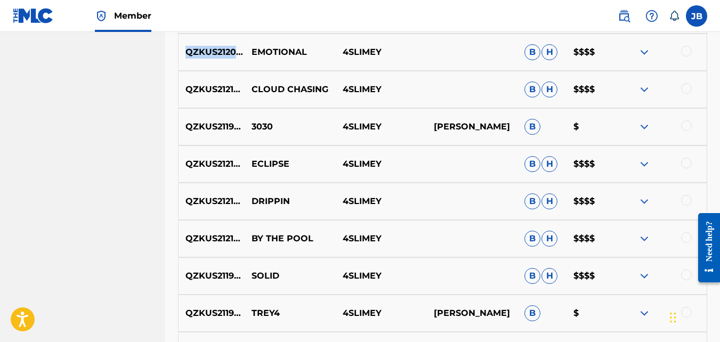
scroll to position [2401, 0]
click at [225, 85] on p "QZKUS2121531" at bounding box center [212, 89] width 66 height 13
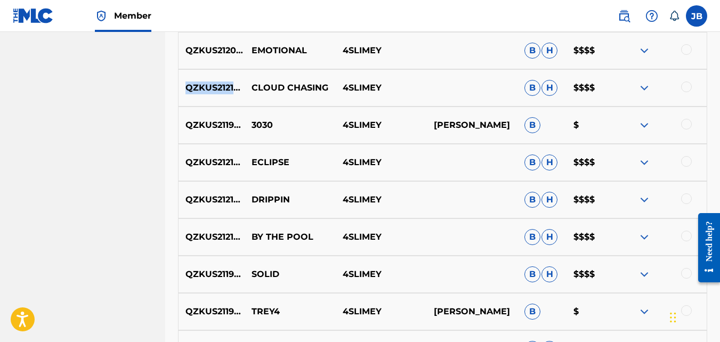
click at [219, 83] on p "QZKUS2121531" at bounding box center [212, 88] width 66 height 13
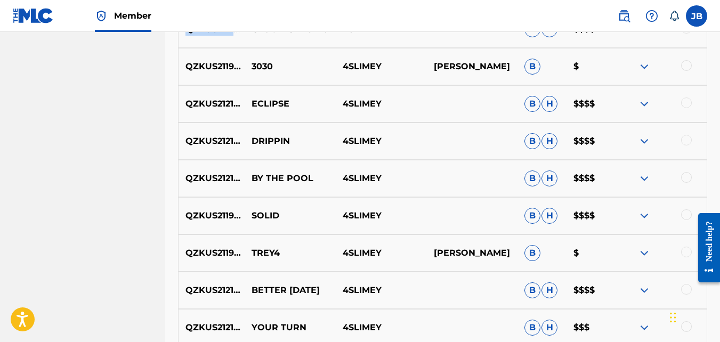
scroll to position [2460, 0]
click at [217, 101] on p "QZKUS2121945" at bounding box center [212, 104] width 66 height 13
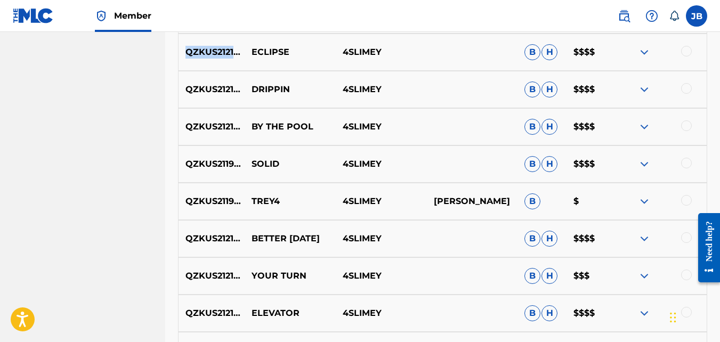
scroll to position [2512, 0]
click at [225, 88] on p "QZKUS2121954" at bounding box center [212, 90] width 66 height 13
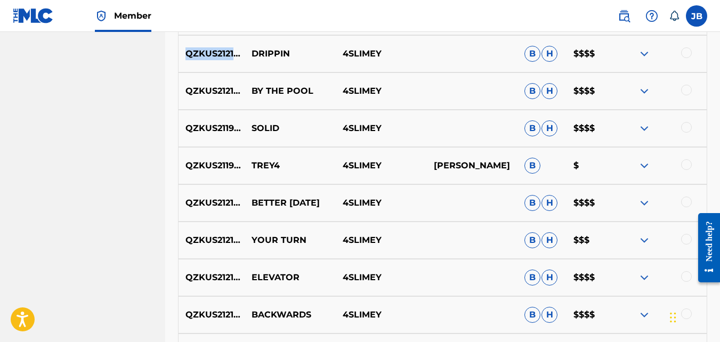
scroll to position [2550, 0]
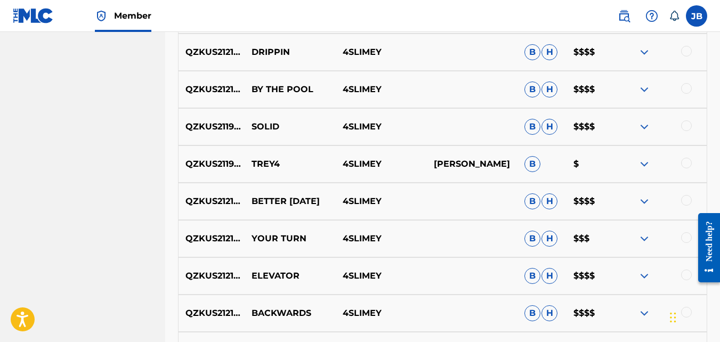
click at [225, 87] on p "QZKUS2121454" at bounding box center [212, 89] width 66 height 13
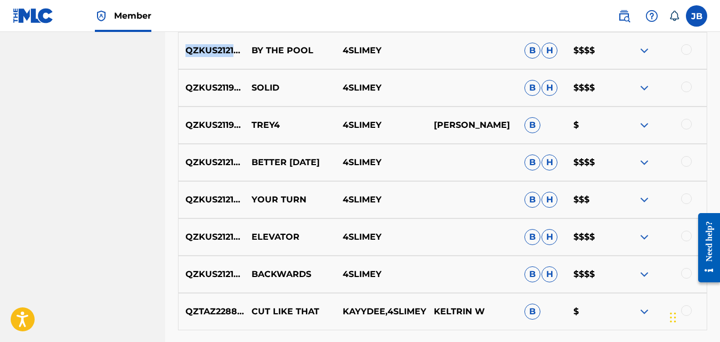
scroll to position [2586, 0]
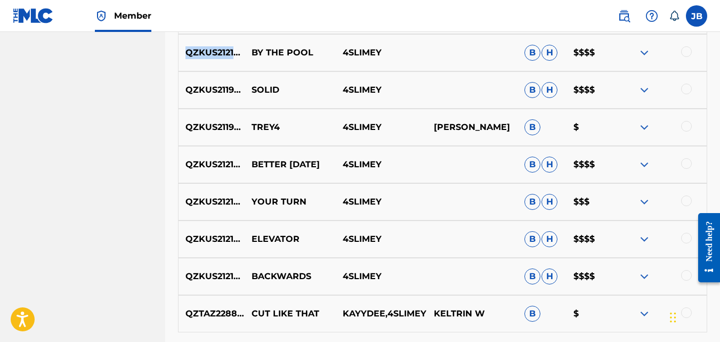
click at [224, 60] on div "QZKUS2121454 BY THE POOL 4SLIMEY B H $$$$" at bounding box center [442, 52] width 529 height 37
click at [221, 57] on p "QZKUS2121454" at bounding box center [212, 52] width 66 height 13
click at [216, 92] on p "QZKUS2119212" at bounding box center [212, 90] width 66 height 13
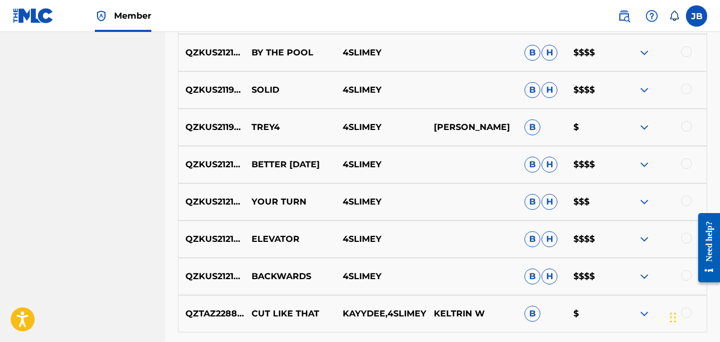
click at [229, 165] on p "QZKUS2121456" at bounding box center [212, 164] width 66 height 13
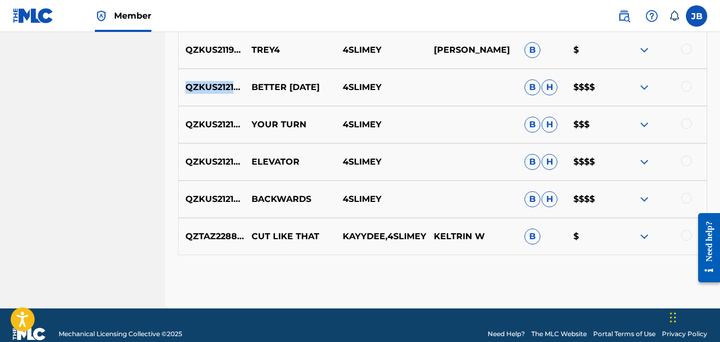
scroll to position [2677, 0]
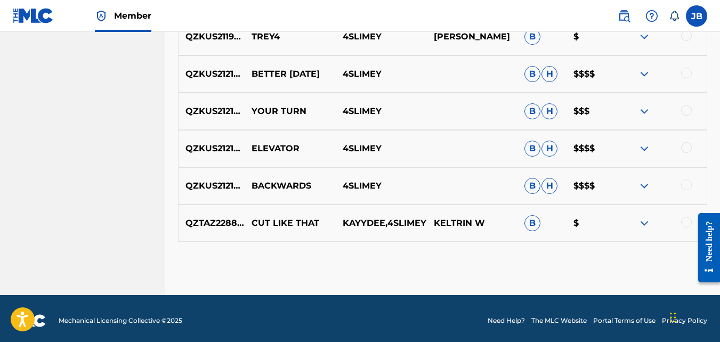
click at [220, 148] on p "QZKUS2121950" at bounding box center [212, 148] width 66 height 13
click at [216, 181] on p "QZKUS2121455" at bounding box center [212, 186] width 66 height 13
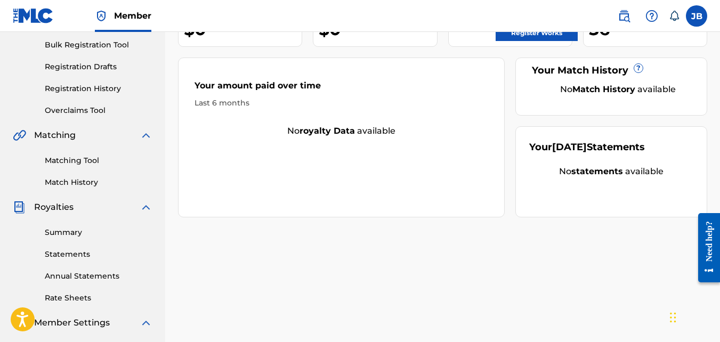
scroll to position [163, 0]
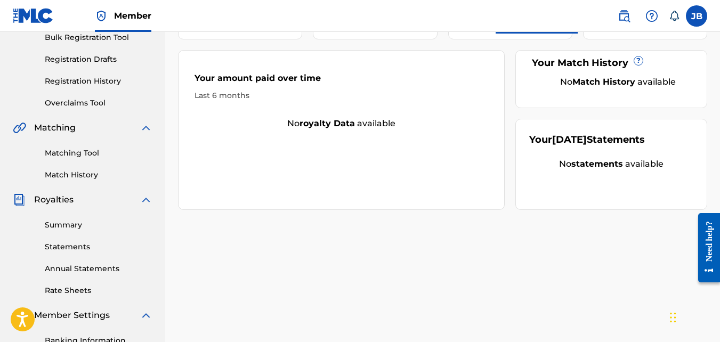
click at [693, 25] on label at bounding box center [696, 15] width 21 height 21
click at [697, 16] on input "[PERSON_NAME] [EMAIL_ADDRESS][DOMAIN_NAME] Notification Preferences Profile Log…" at bounding box center [697, 16] width 0 height 0
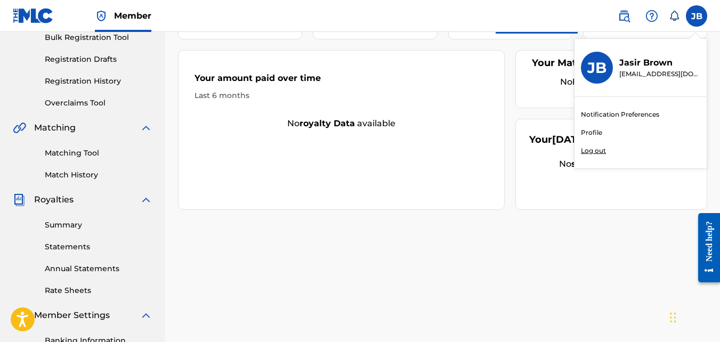
click at [588, 154] on p "Log out" at bounding box center [593, 151] width 25 height 10
click at [697, 16] on input "[PERSON_NAME] [EMAIL_ADDRESS][DOMAIN_NAME] Notification Preferences Profile Log…" at bounding box center [697, 16] width 0 height 0
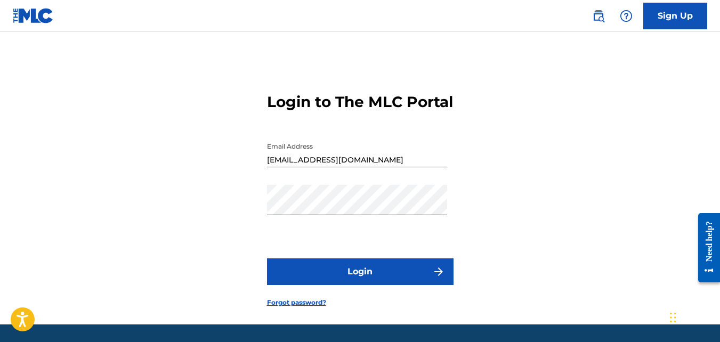
click at [360, 167] on input "[EMAIL_ADDRESS][DOMAIN_NAME]" at bounding box center [357, 152] width 180 height 30
type input "[EMAIL_ADDRESS][DOMAIN_NAME]"
click at [342, 285] on button "Login" at bounding box center [360, 272] width 187 height 27
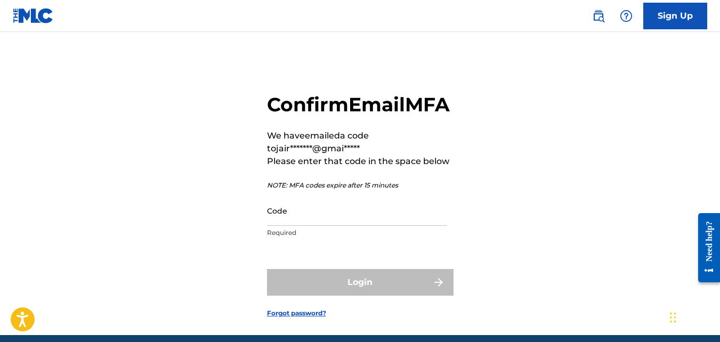
click at [335, 226] on input "Code" at bounding box center [357, 211] width 180 height 30
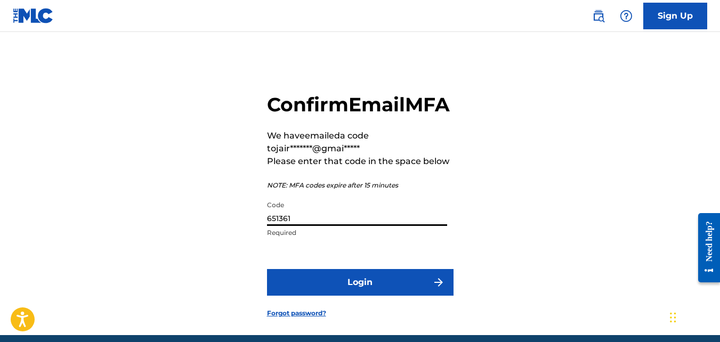
type input "651361"
click at [267, 269] on button "Login" at bounding box center [360, 282] width 187 height 27
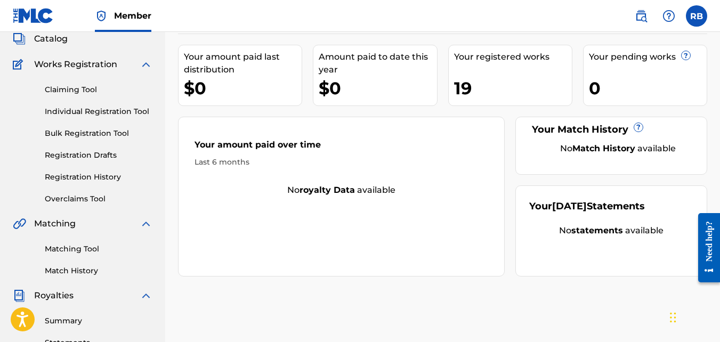
scroll to position [68, 0]
click at [117, 174] on link "Registration History" at bounding box center [99, 176] width 108 height 11
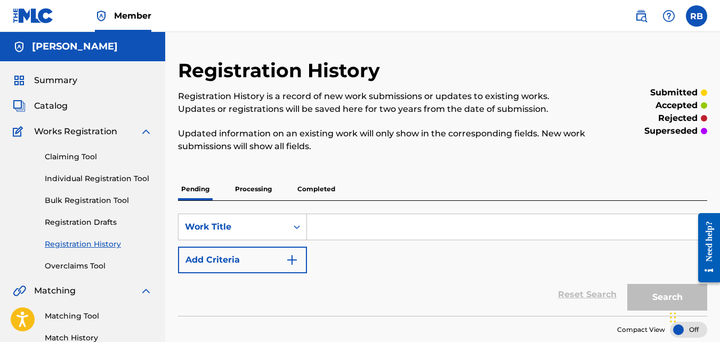
click at [311, 197] on p "Completed" at bounding box center [316, 189] width 44 height 22
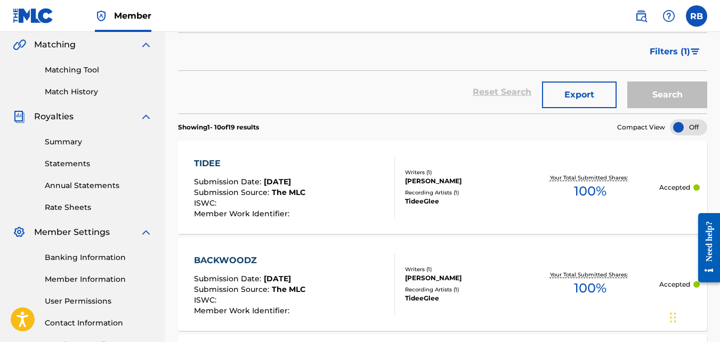
scroll to position [270, 0]
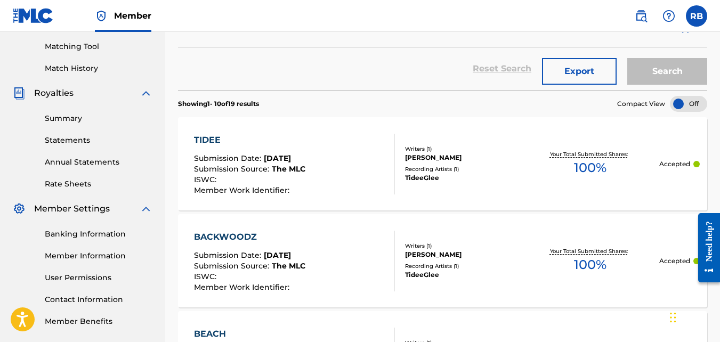
click at [238, 188] on span "Member Work Identifier :" at bounding box center [243, 191] width 98 height 10
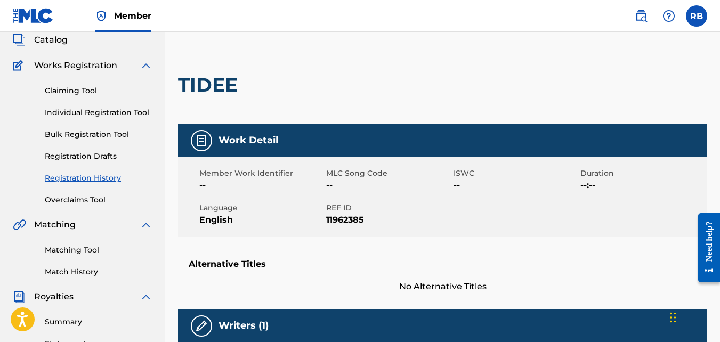
scroll to position [66, 0]
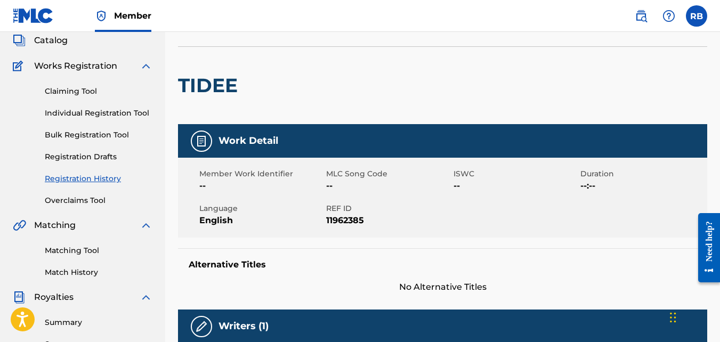
click at [83, 252] on link "Matching Tool" at bounding box center [99, 250] width 108 height 11
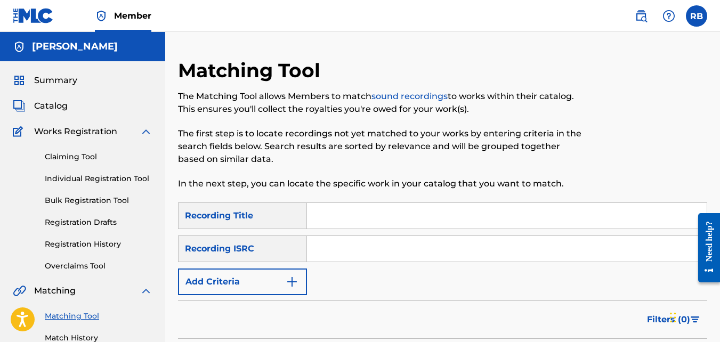
click at [284, 284] on button "Add Criteria" at bounding box center [242, 282] width 129 height 27
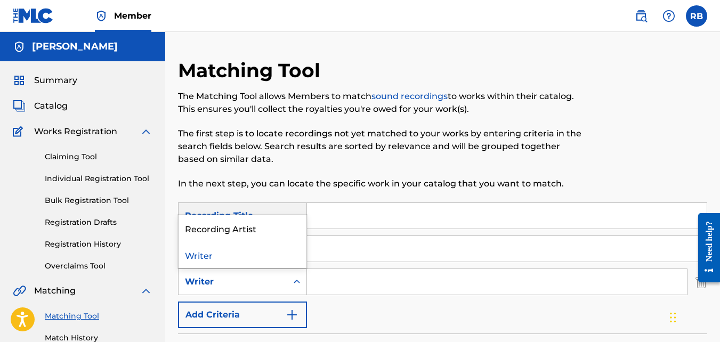
click at [235, 280] on div "Writer" at bounding box center [233, 282] width 96 height 13
click at [224, 238] on div "Recording Artist" at bounding box center [243, 228] width 128 height 27
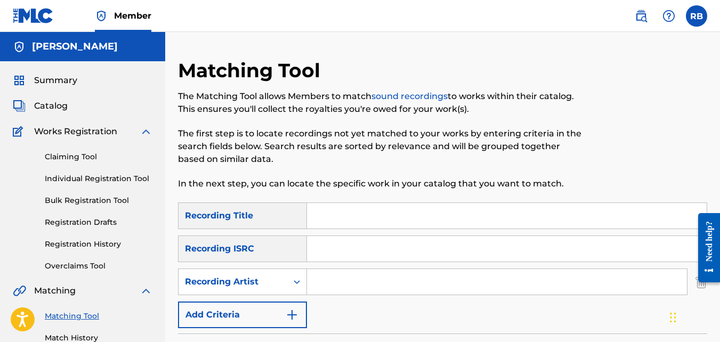
click at [318, 287] on input "Search Form" at bounding box center [497, 282] width 380 height 26
type input "tideeglee"
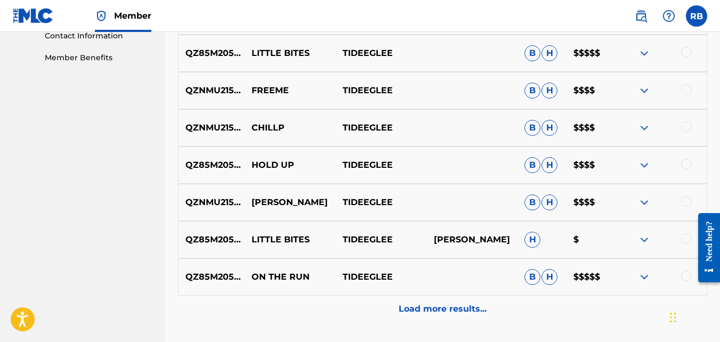
scroll to position [536, 0]
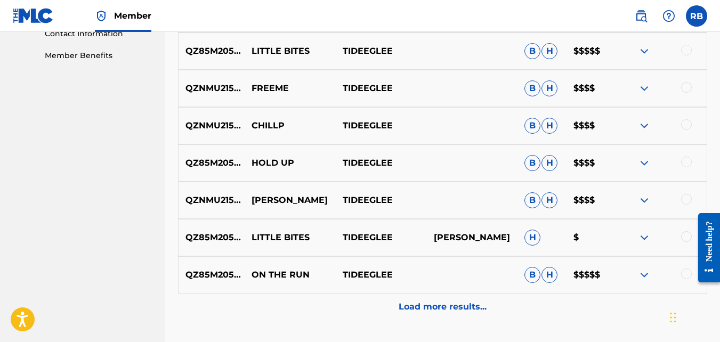
click at [402, 300] on div "Load more results..." at bounding box center [442, 307] width 529 height 27
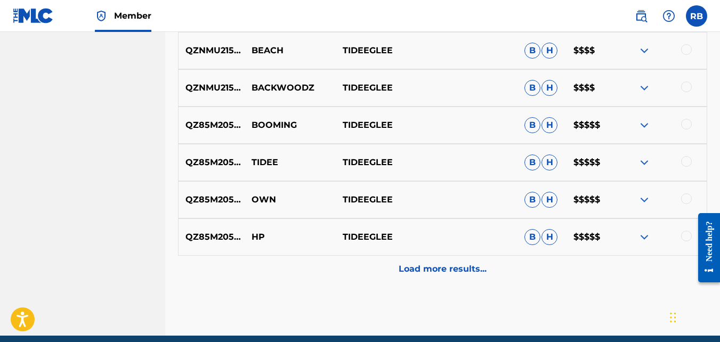
scroll to position [991, 0]
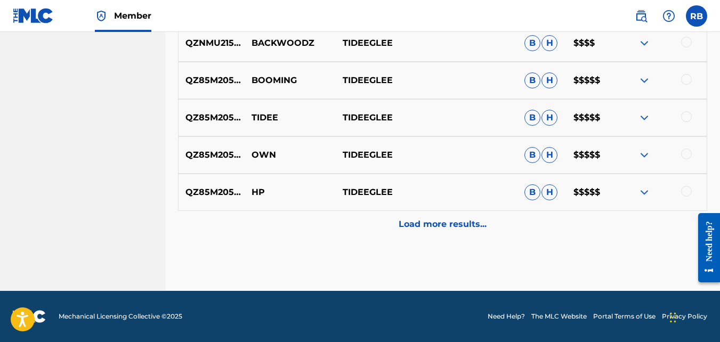
click at [679, 85] on div at bounding box center [661, 80] width 91 height 13
click at [684, 84] on div at bounding box center [686, 79] width 11 height 11
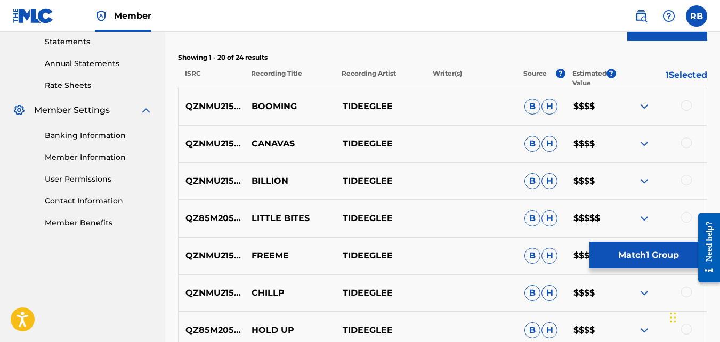
scroll to position [368, 0]
click at [685, 106] on div at bounding box center [686, 106] width 11 height 11
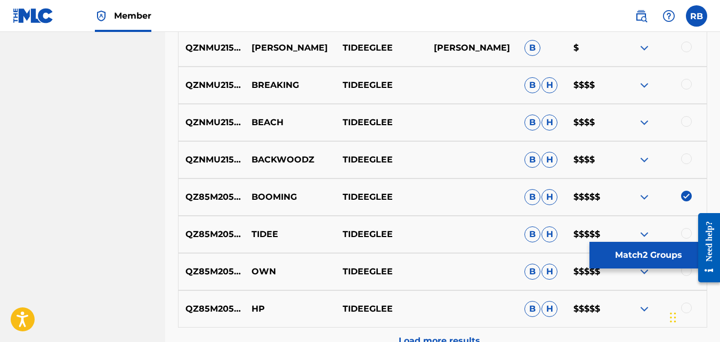
scroll to position [991, 0]
